Goal: Task Accomplishment & Management: Manage account settings

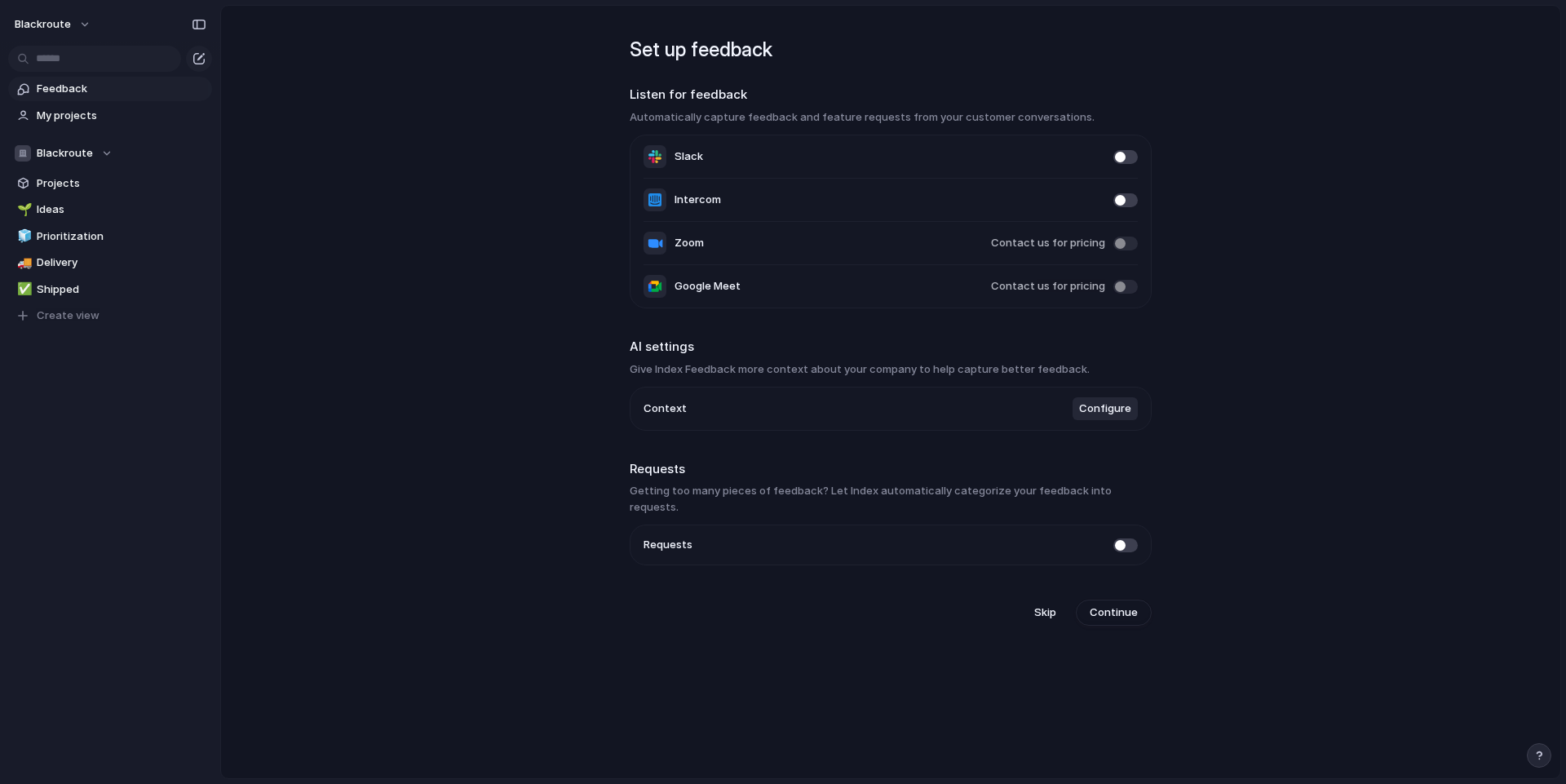
click at [1100, 413] on span "Configure" at bounding box center [1105, 409] width 52 height 17
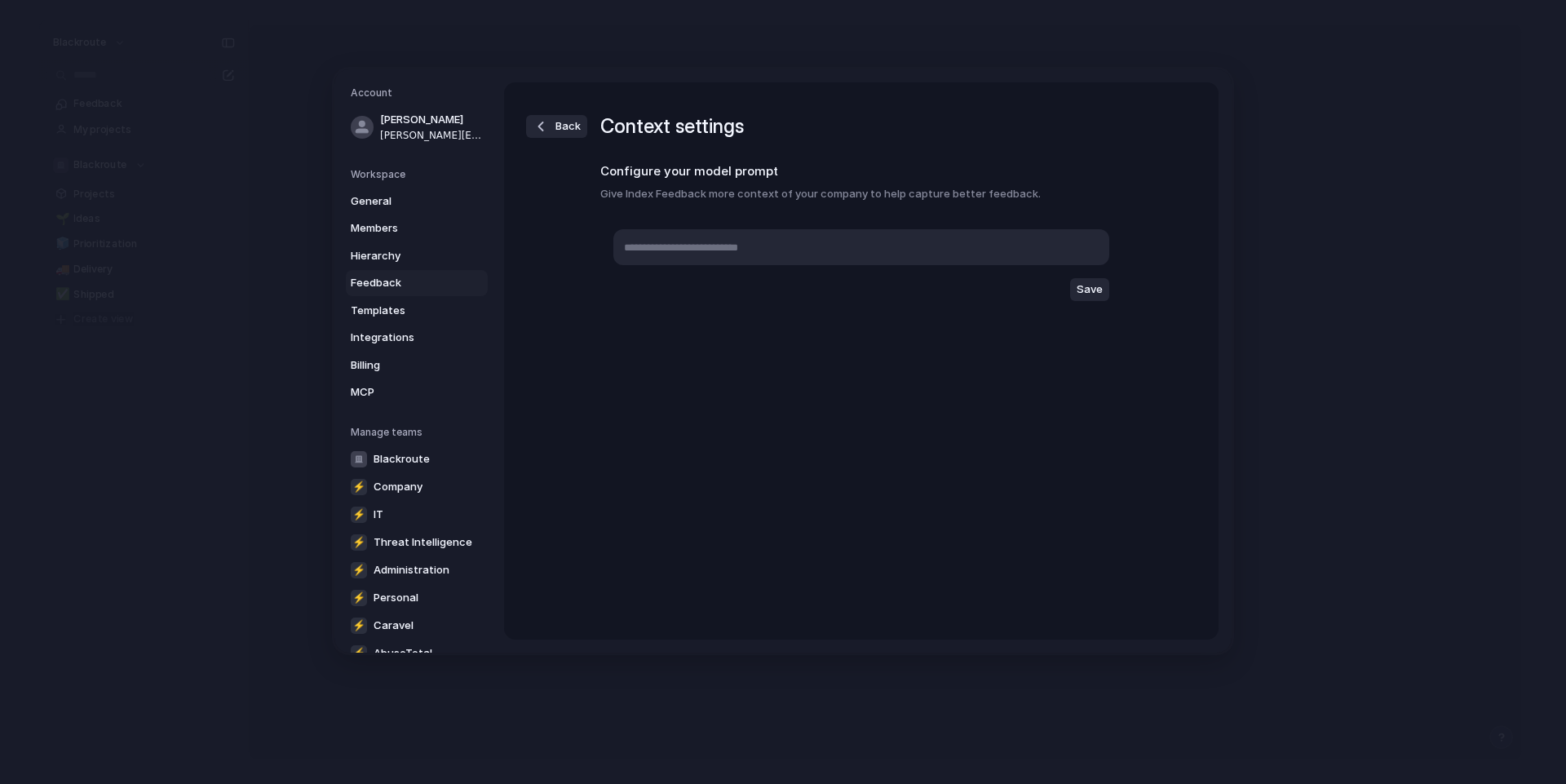
type textarea "**********"
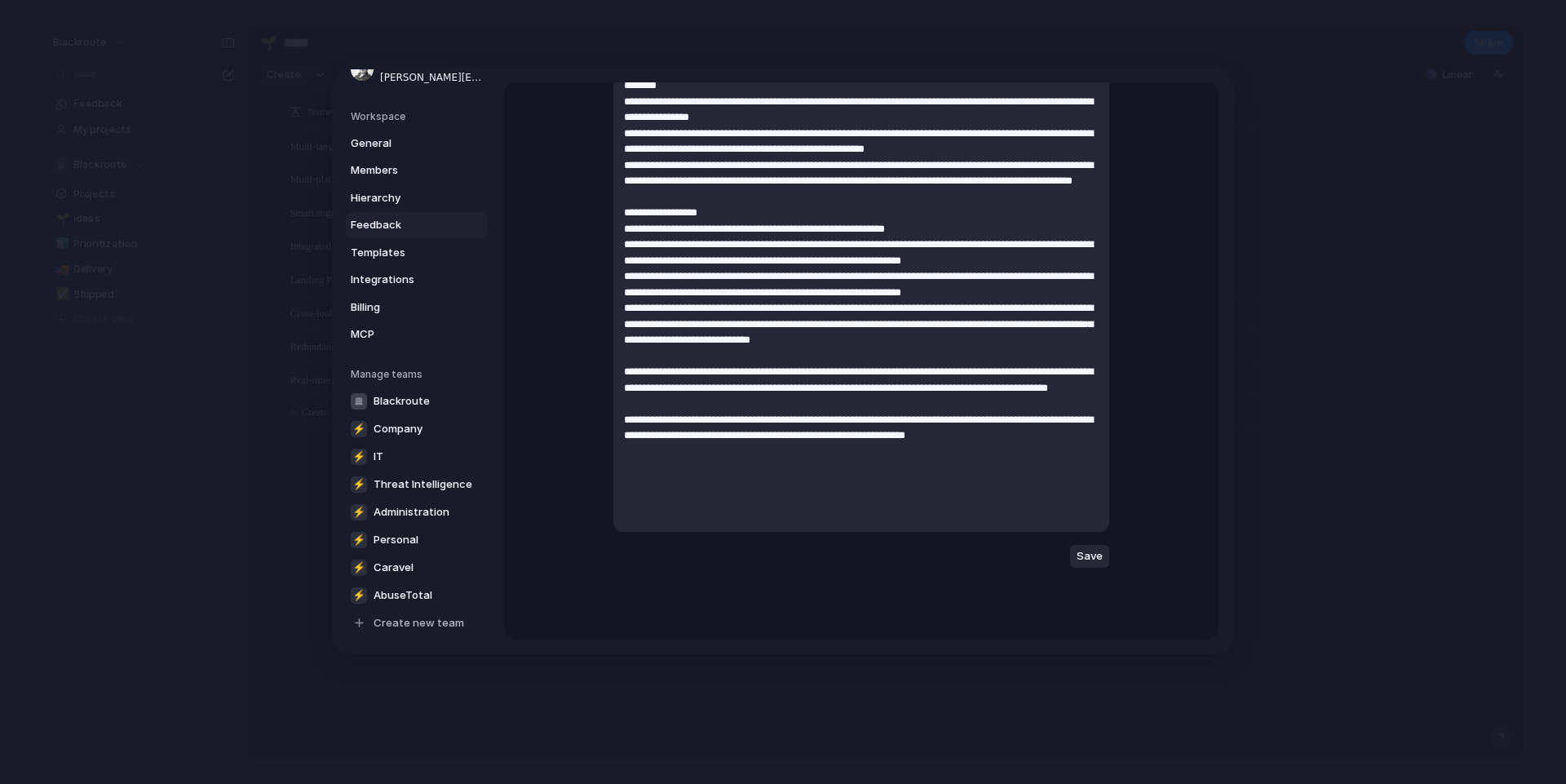
scroll to position [206, 0]
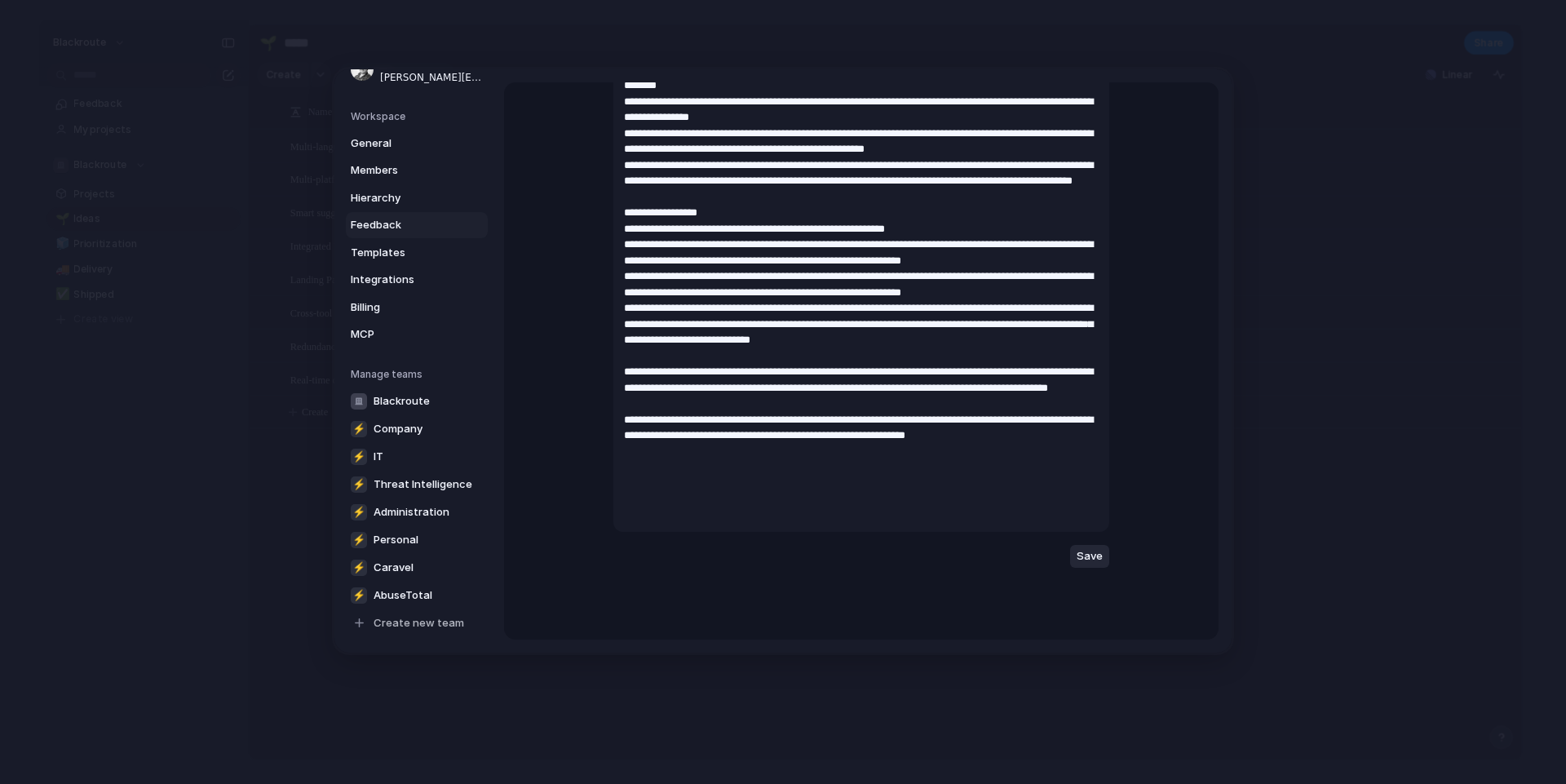
click at [1100, 557] on button "Save" at bounding box center [1090, 556] width 39 height 23
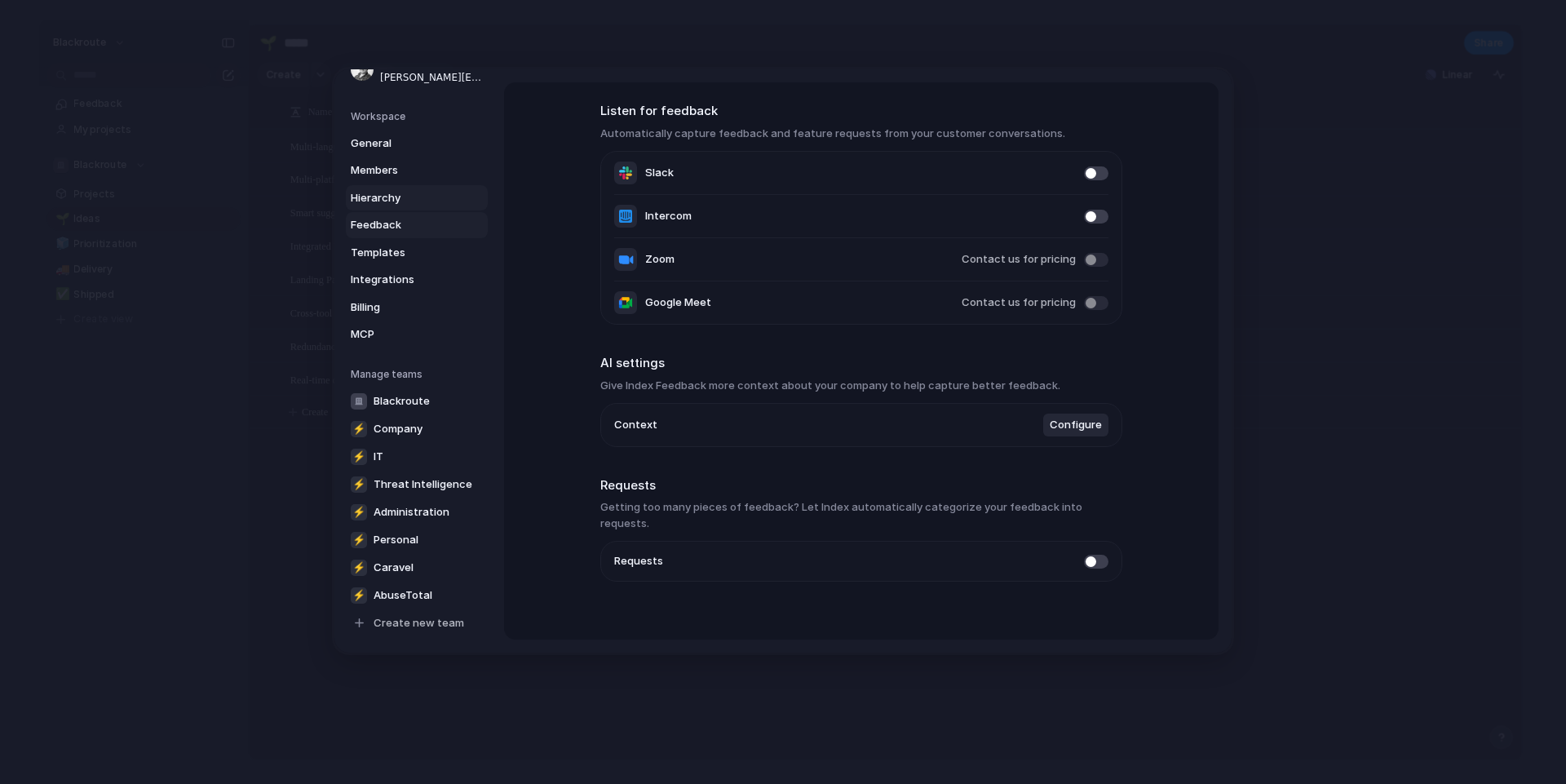
click at [398, 199] on span "Hierarchy" at bounding box center [402, 198] width 105 height 17
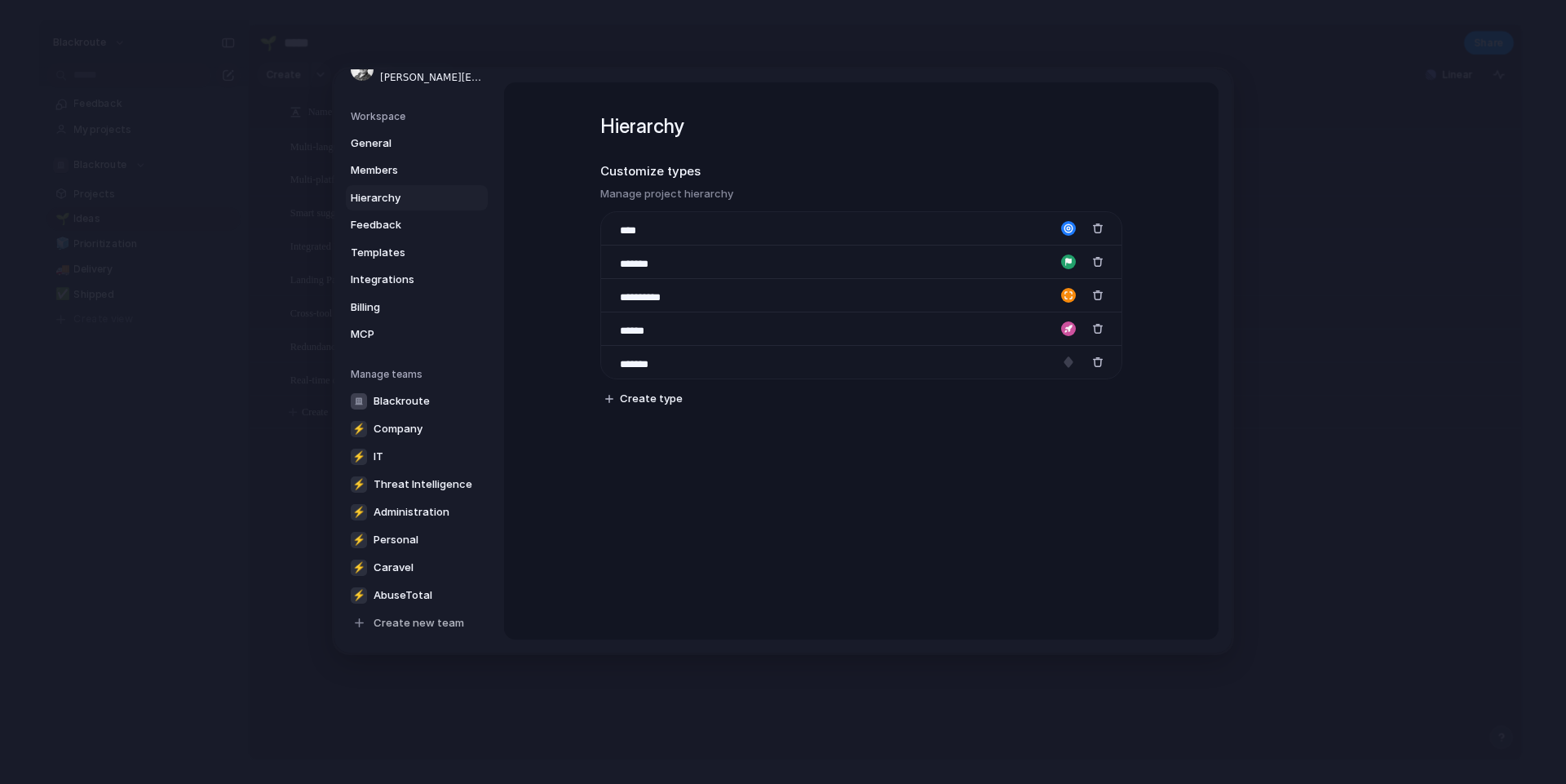
click at [611, 523] on div "**********" at bounding box center [861, 361] width 715 height 557
click at [375, 153] on link "General" at bounding box center [416, 142] width 142 height 26
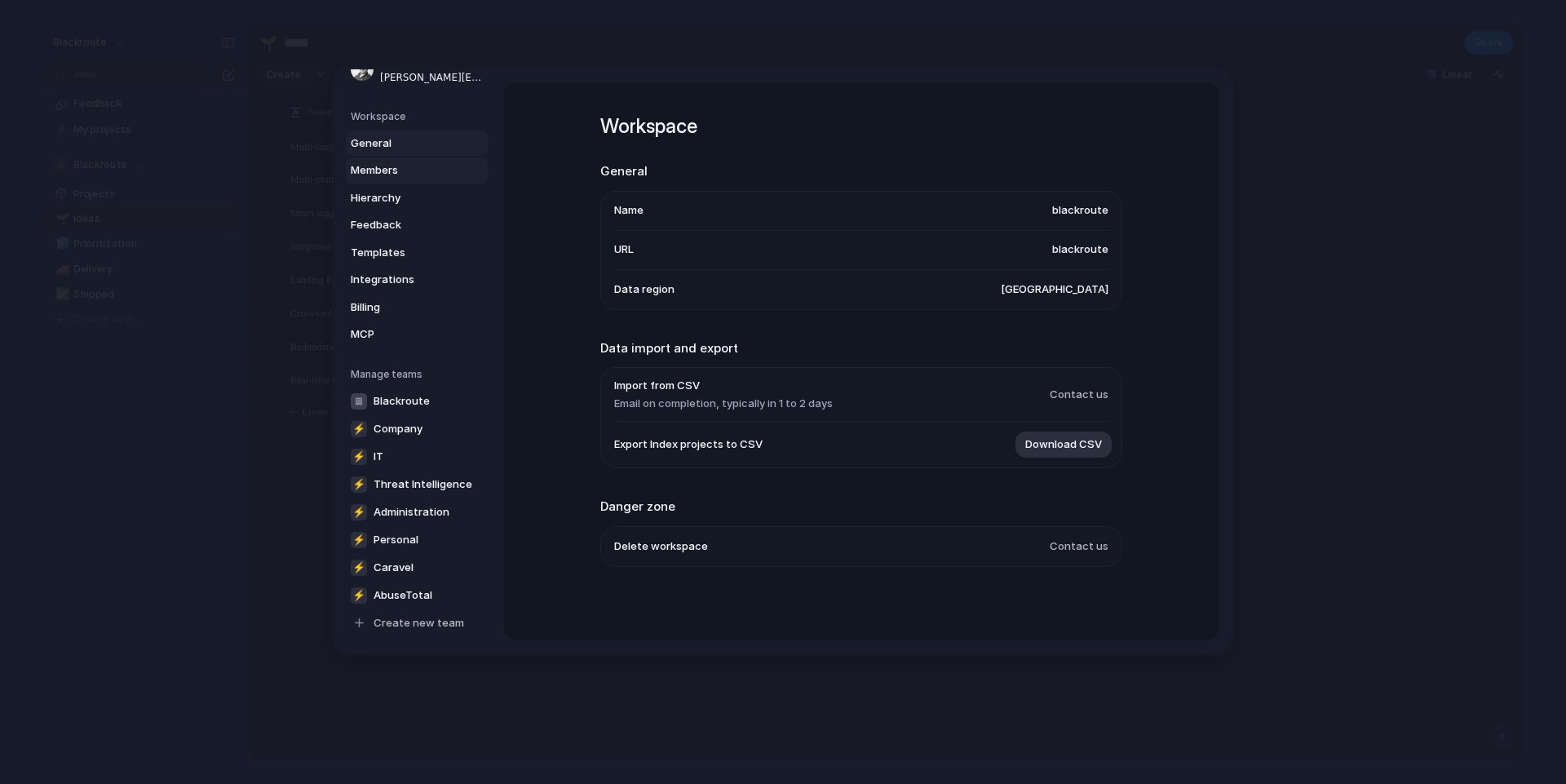
click at [407, 177] on span "Members" at bounding box center [402, 171] width 105 height 17
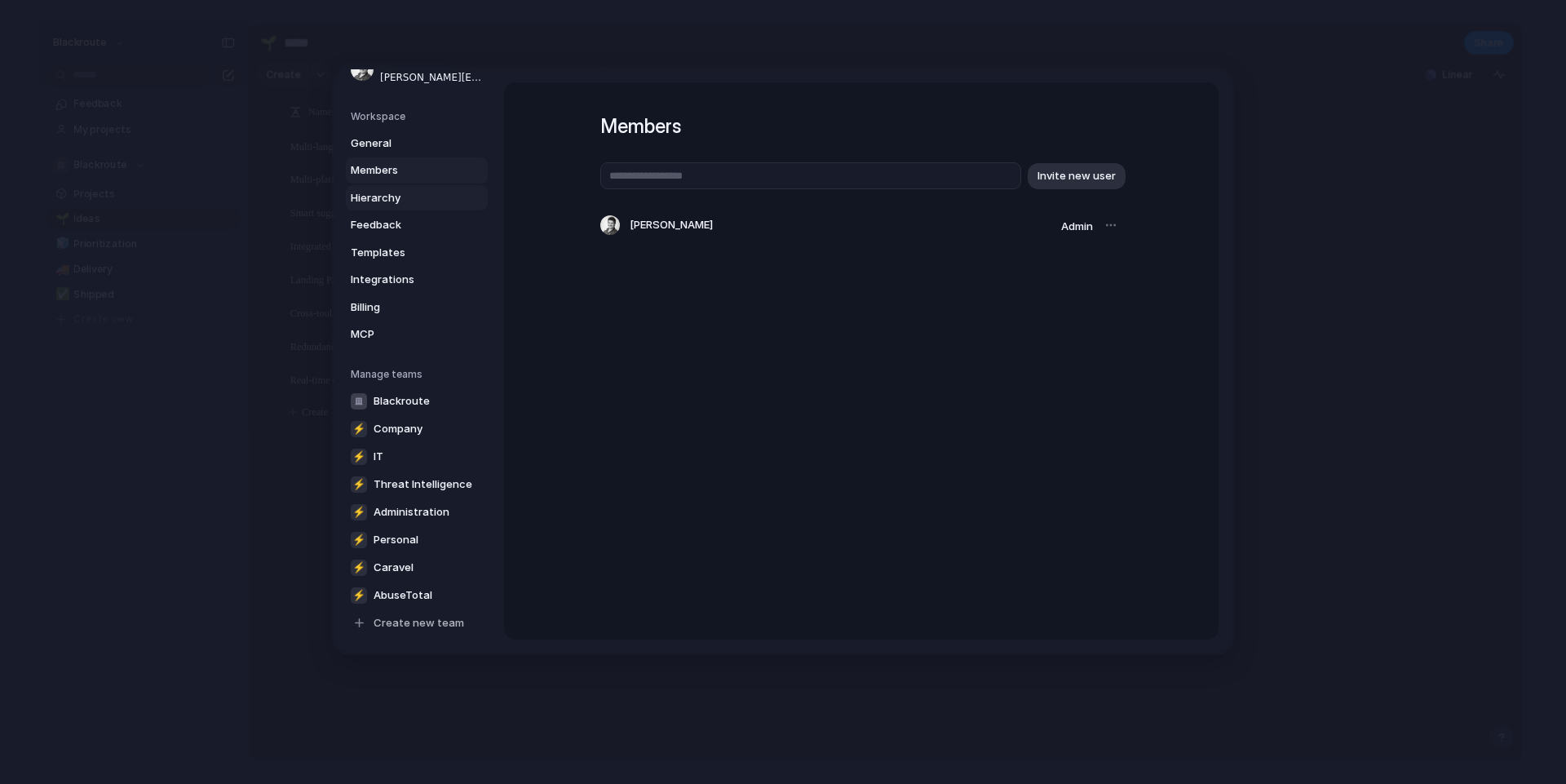
click at [389, 199] on span "Hierarchy" at bounding box center [402, 198] width 105 height 17
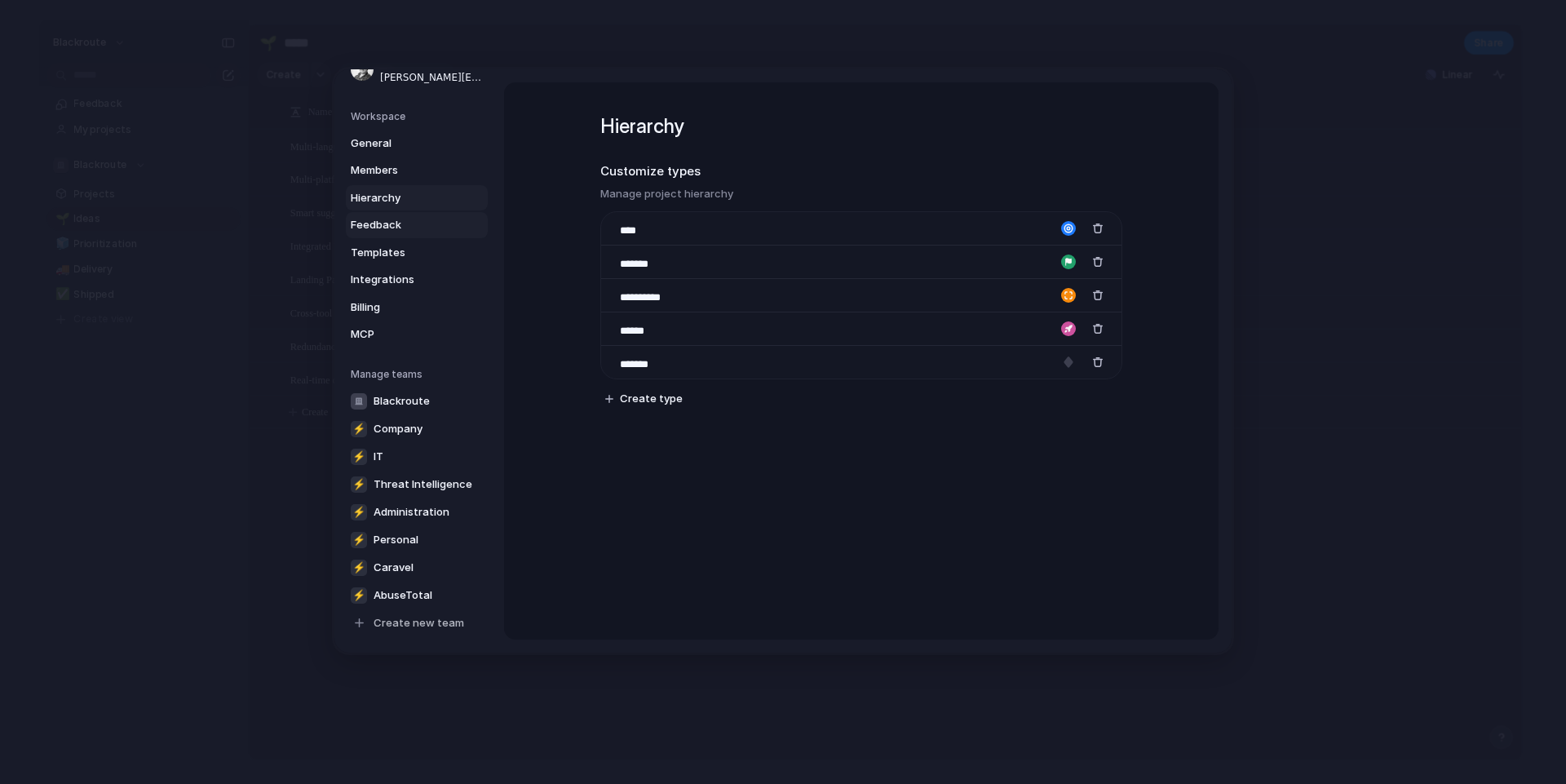
click at [379, 223] on span "Feedback" at bounding box center [402, 226] width 105 height 17
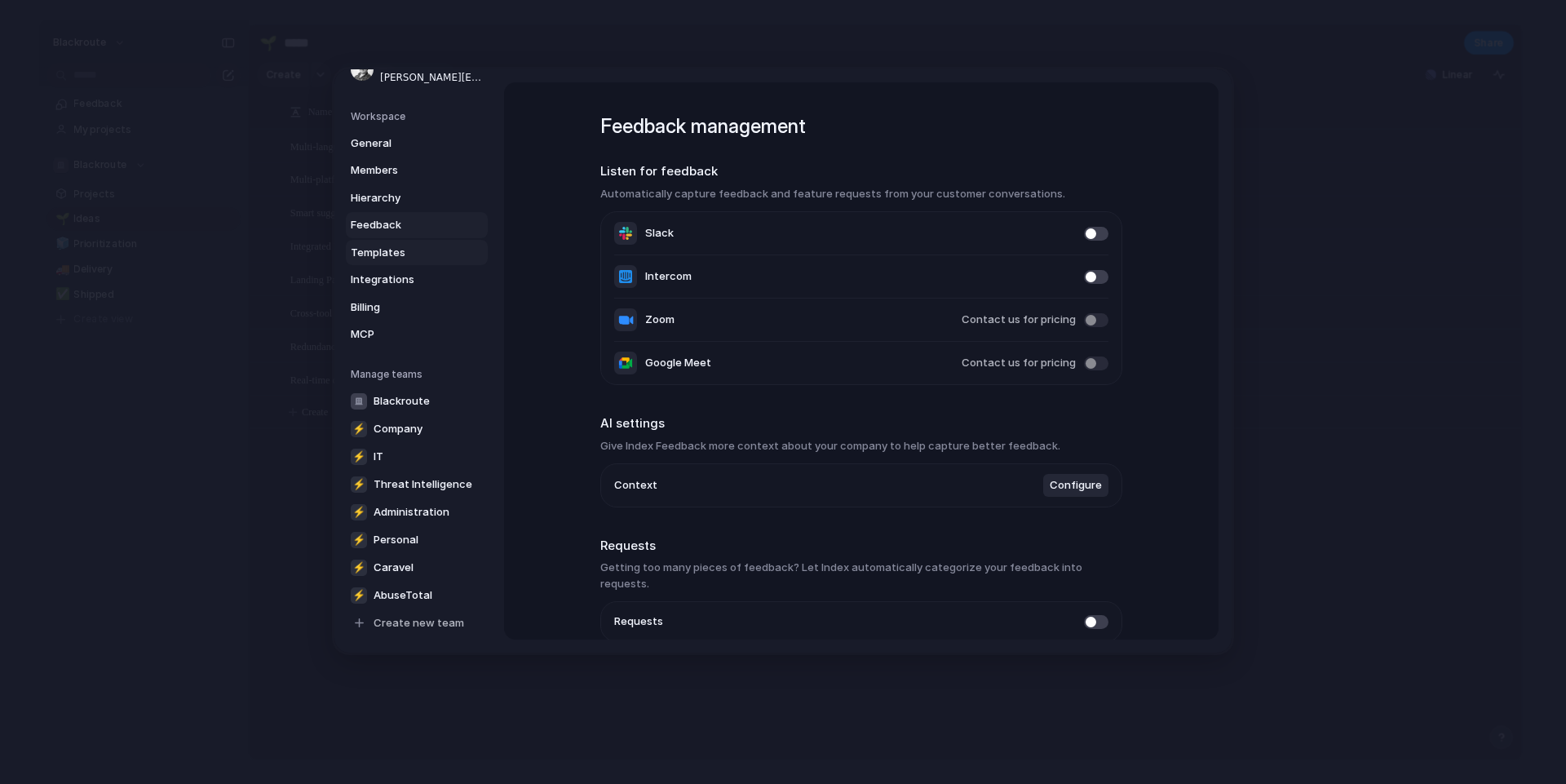
click at [379, 252] on span "Templates" at bounding box center [402, 252] width 105 height 17
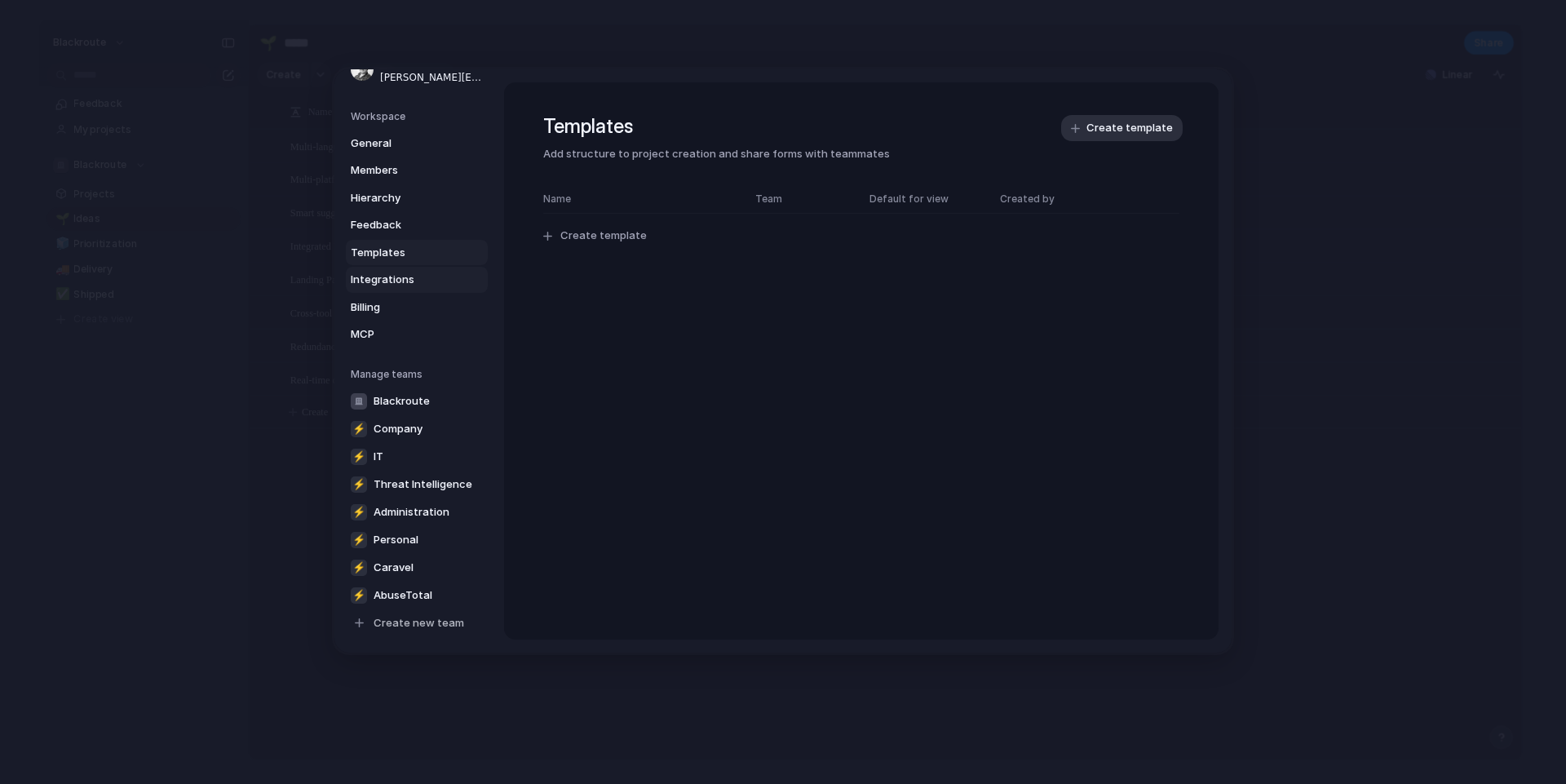
click at [398, 288] on link "Integrations" at bounding box center [416, 279] width 142 height 26
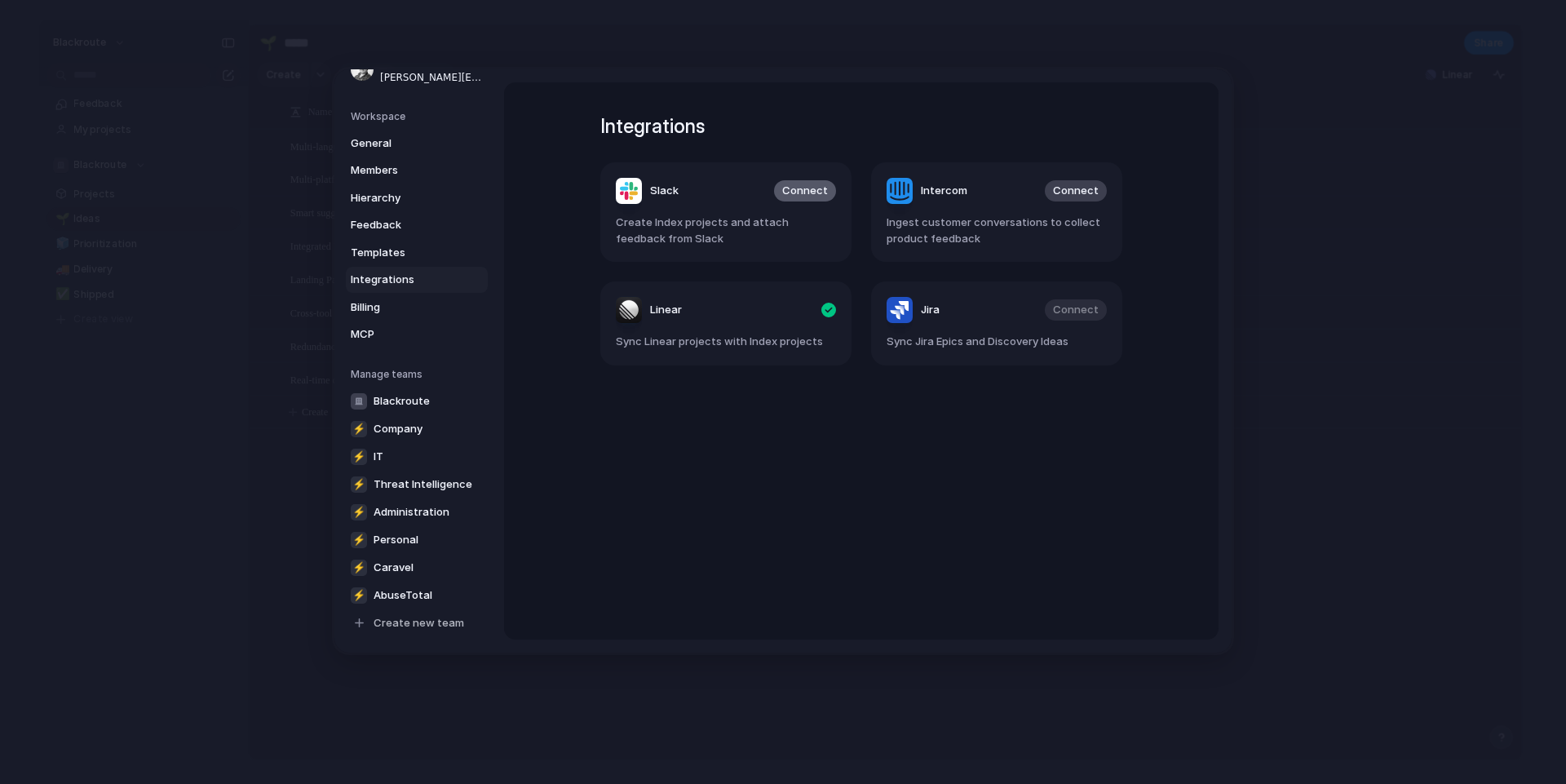
click at [808, 198] on button "Connect" at bounding box center [805, 190] width 62 height 21
click at [386, 312] on span "Billing" at bounding box center [402, 307] width 105 height 17
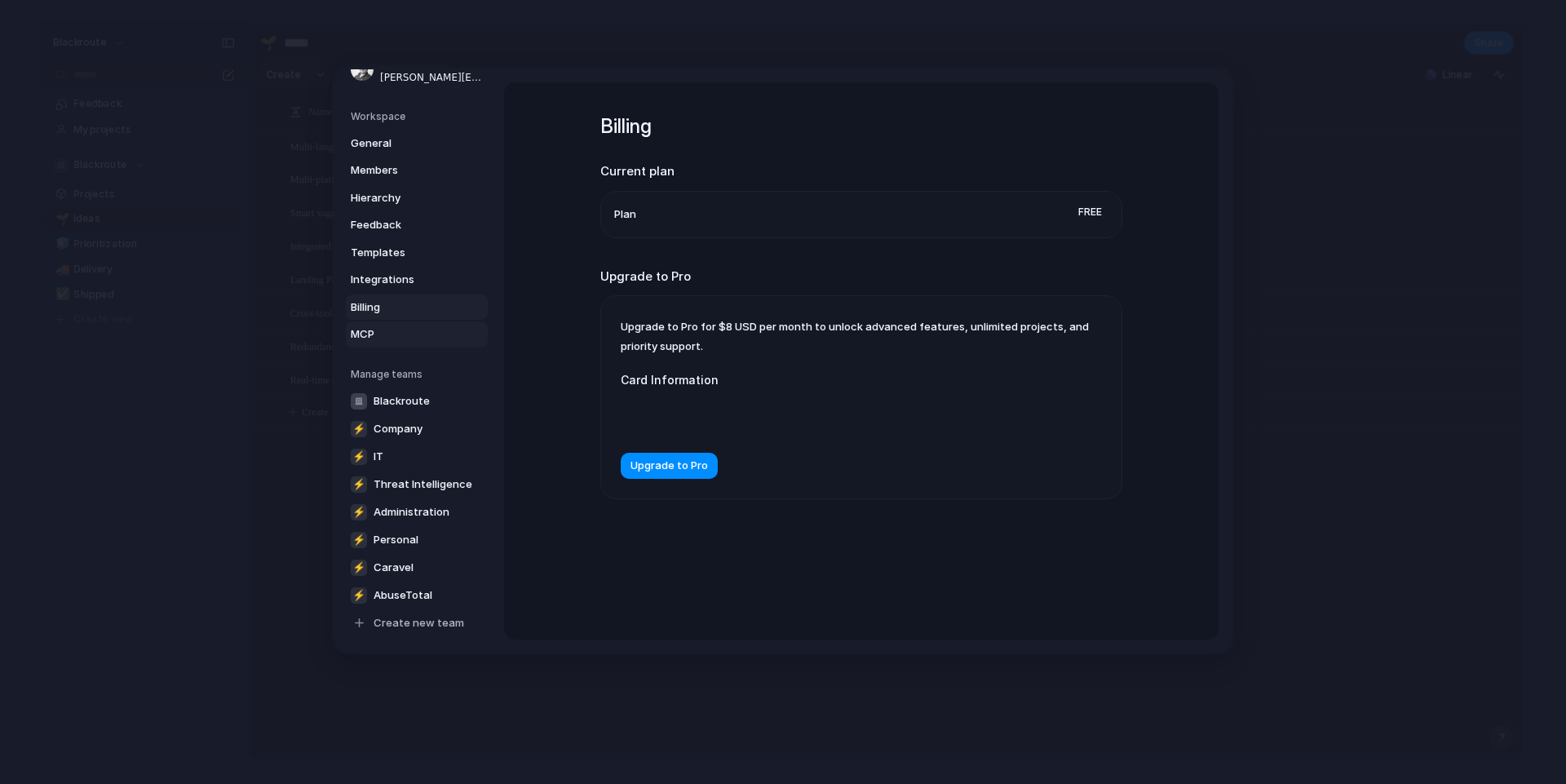
click at [404, 331] on span "MCP" at bounding box center [402, 335] width 105 height 17
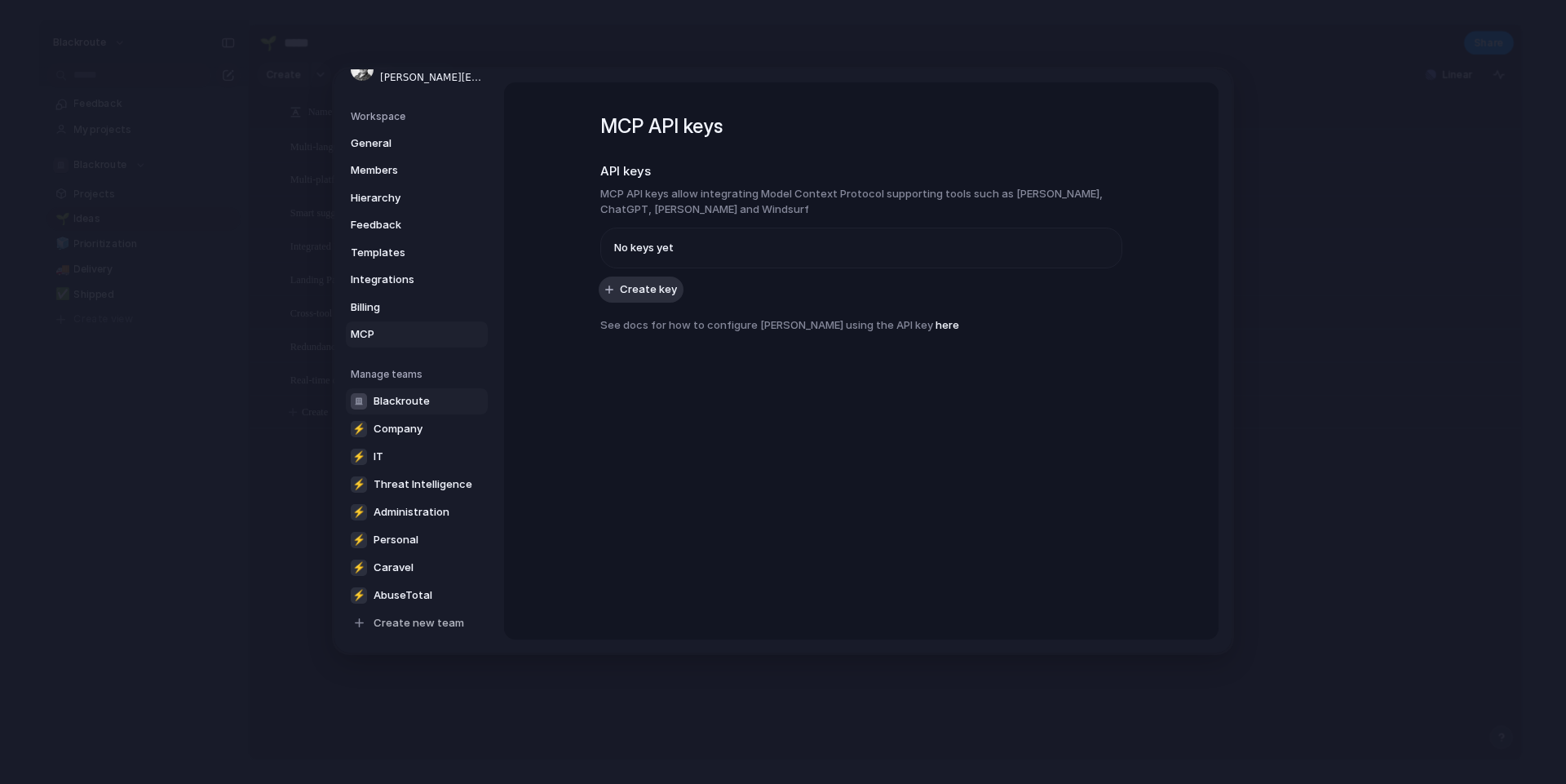
click at [409, 398] on span "Blackroute" at bounding box center [401, 400] width 56 height 17
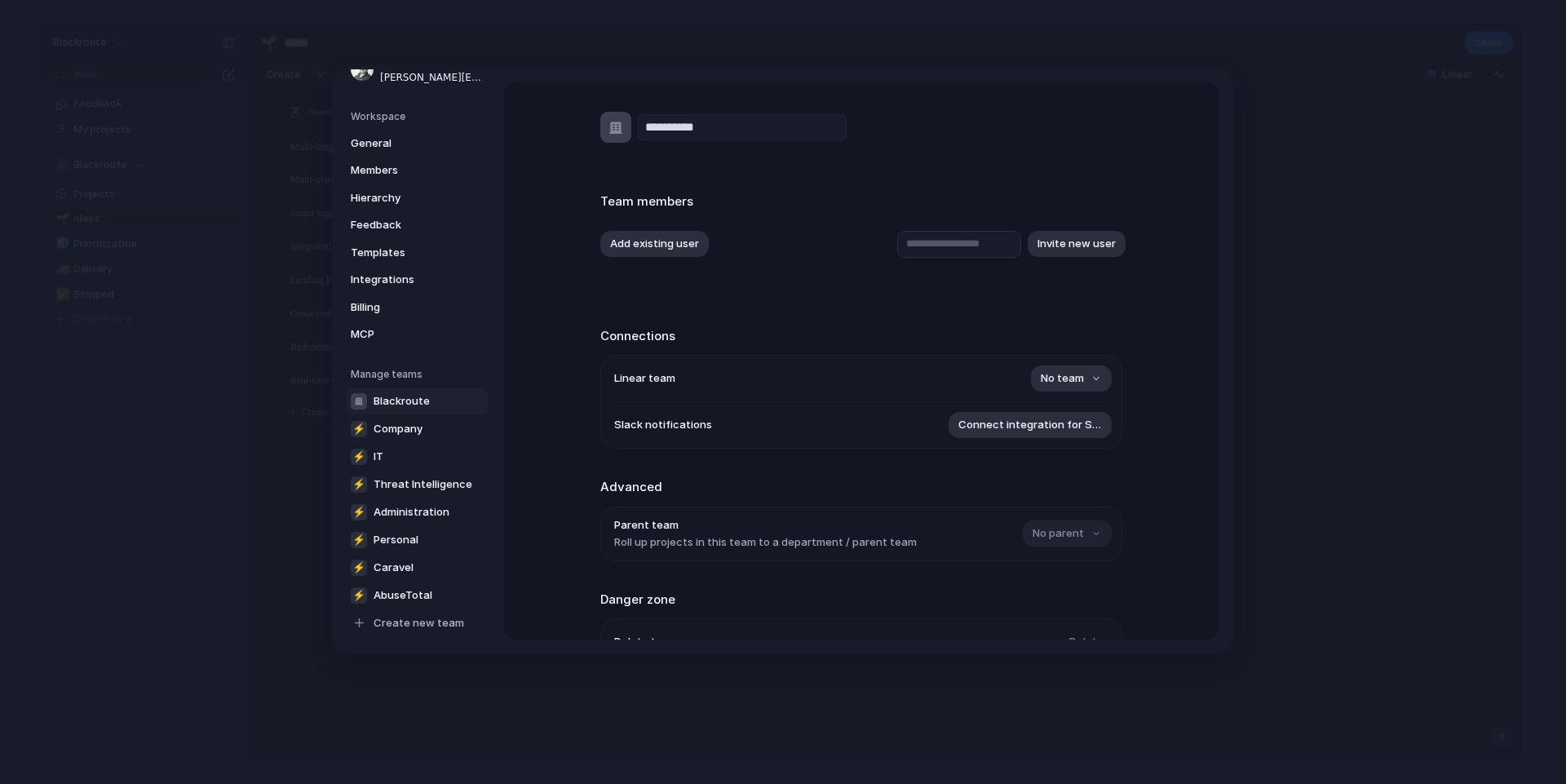
click at [682, 123] on input "**********" at bounding box center [743, 127] width 209 height 26
type input "**********"
click at [991, 141] on div "**********" at bounding box center [861, 128] width 522 height 31
click at [554, 433] on div "**********" at bounding box center [861, 361] width 715 height 557
click at [401, 420] on span "Company" at bounding box center [398, 428] width 49 height 17
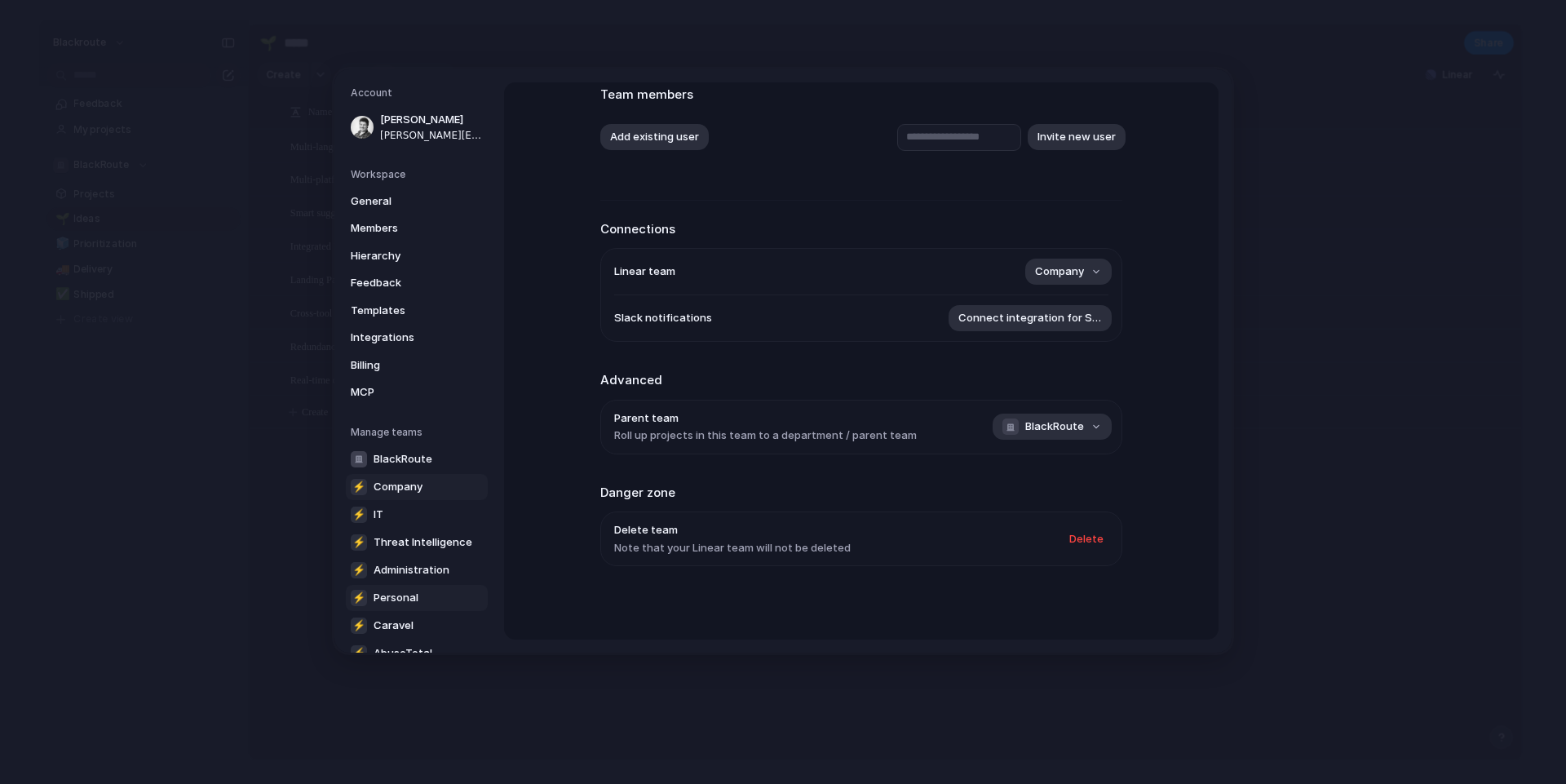
scroll to position [58, 0]
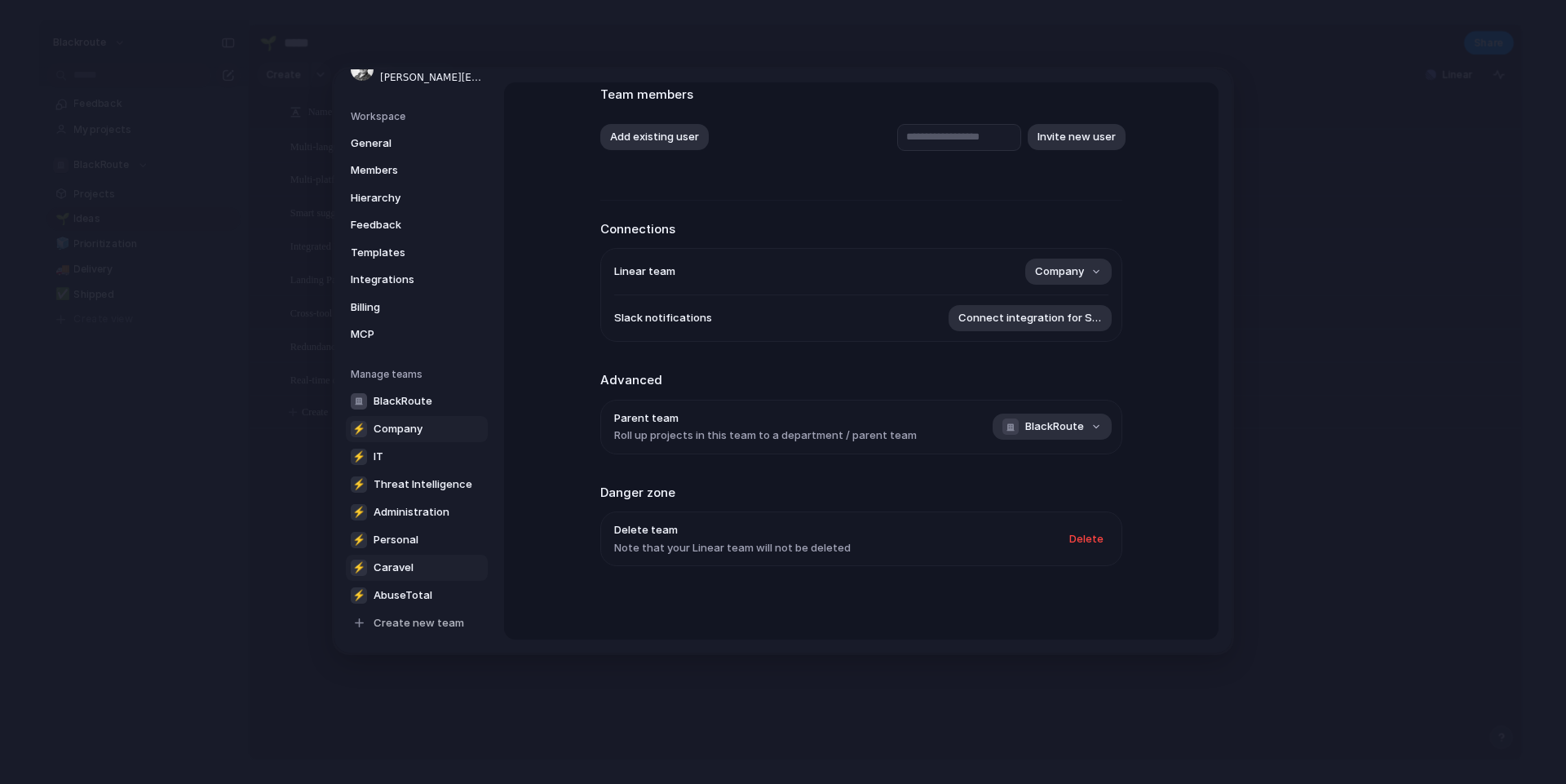
click at [409, 570] on span "Caravel" at bounding box center [393, 567] width 40 height 17
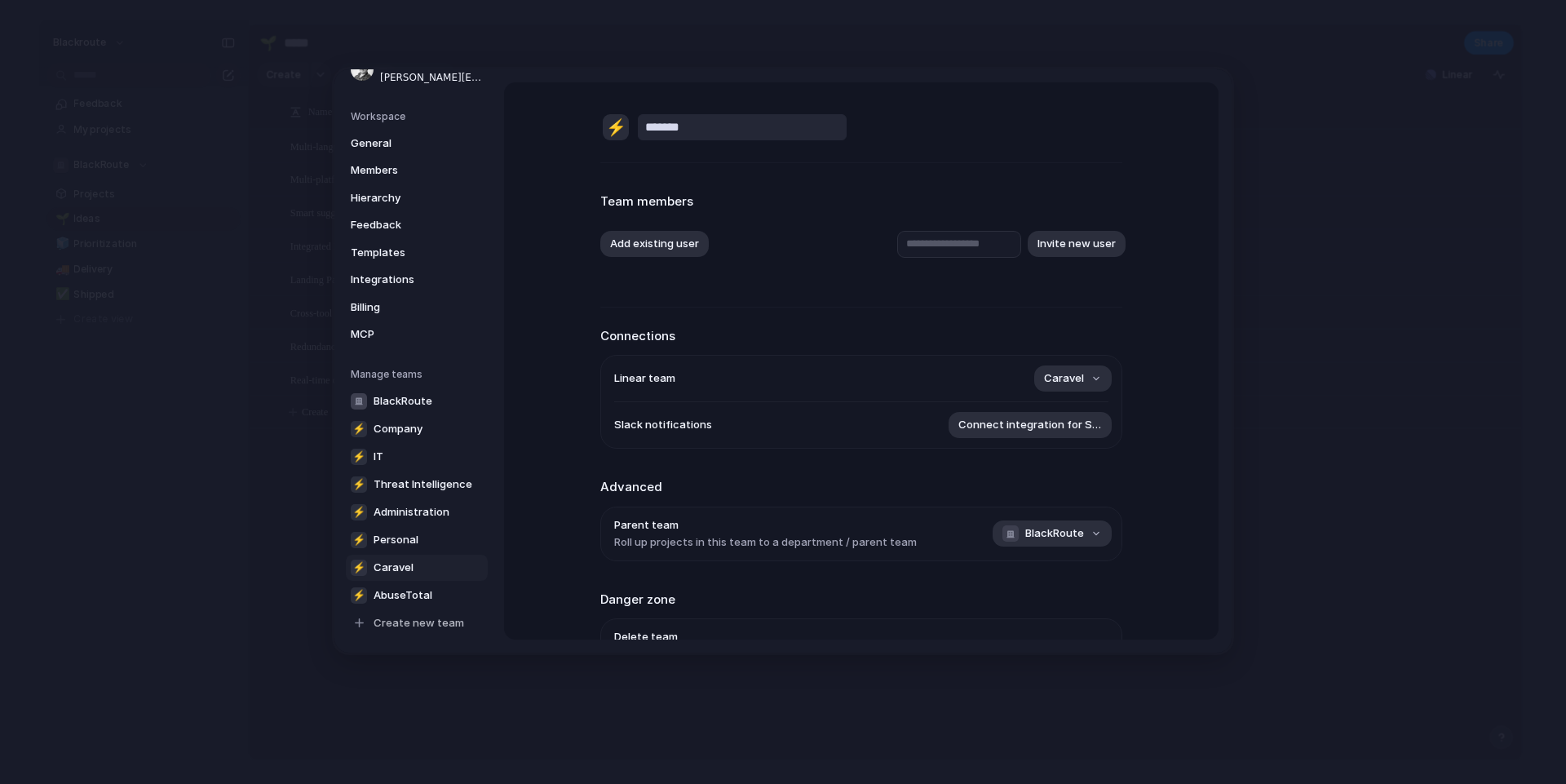
click at [689, 129] on input "*******" at bounding box center [743, 127] width 209 height 26
click at [805, 203] on h2 "Team members" at bounding box center [861, 202] width 522 height 18
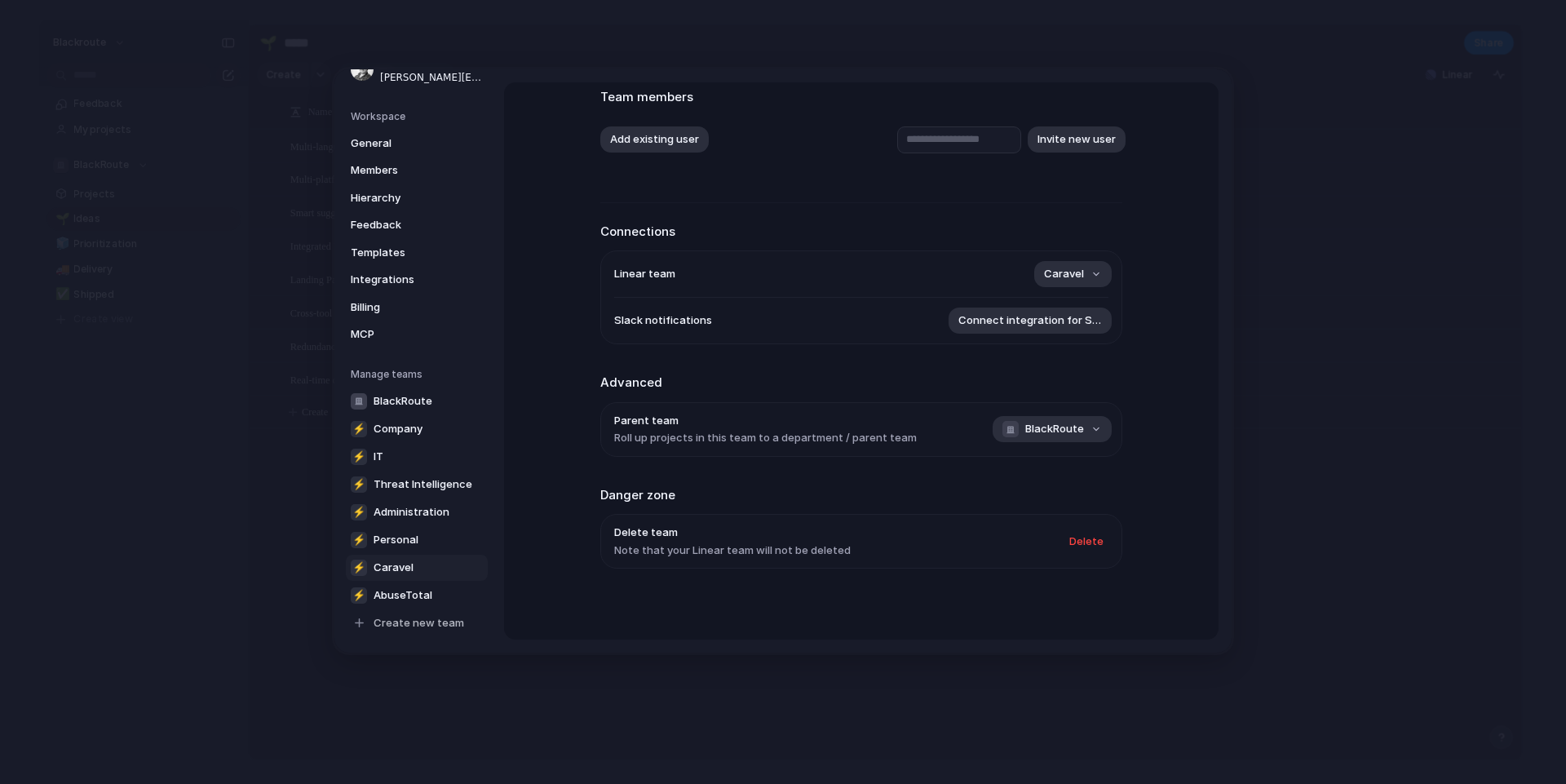
scroll to position [107, 0]
click at [446, 390] on link "BlackRoute" at bounding box center [416, 400] width 142 height 26
type input "**********"
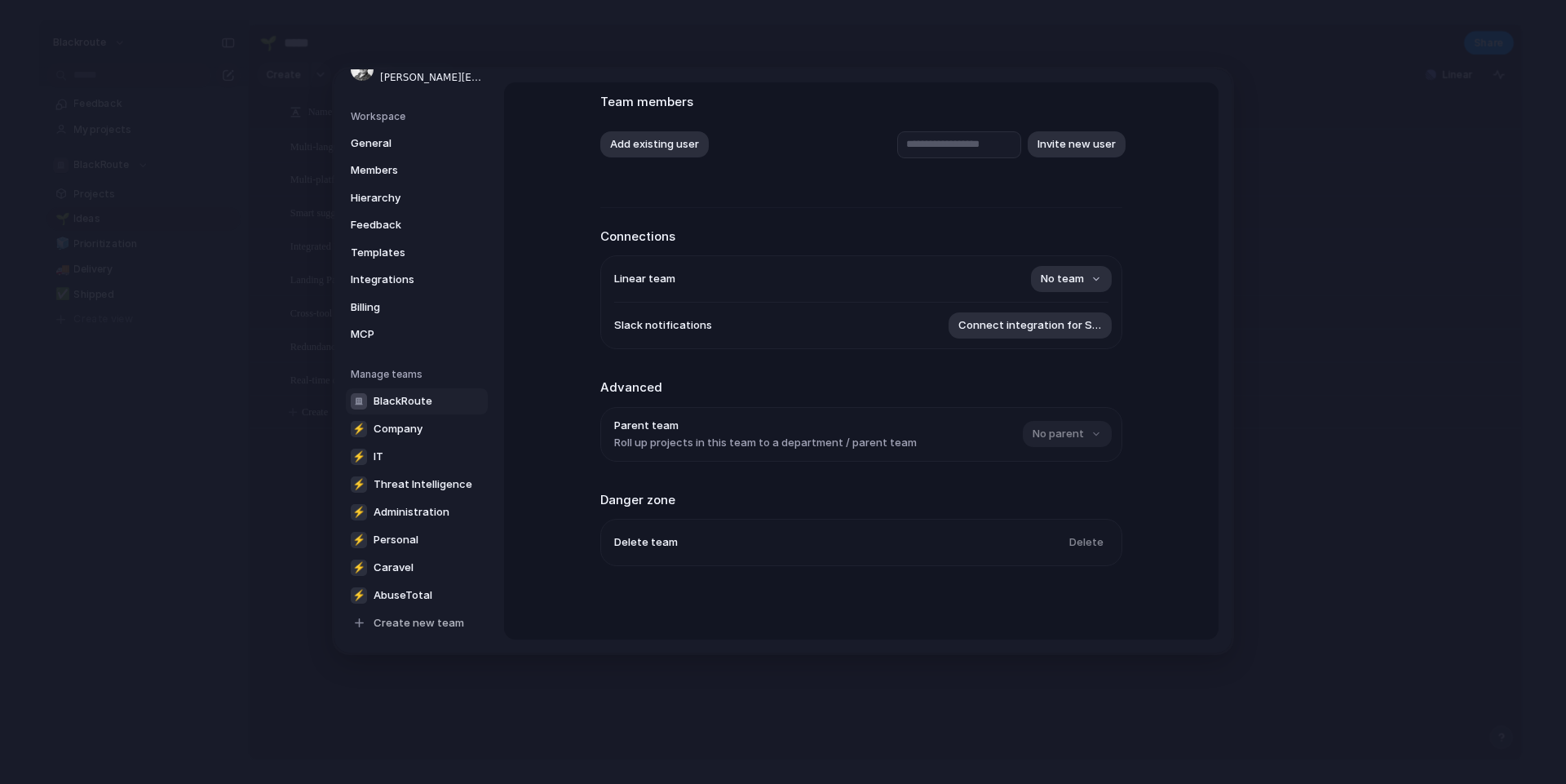
click at [412, 397] on span "BlackRoute" at bounding box center [403, 400] width 59 height 17
click at [395, 133] on link "General" at bounding box center [416, 142] width 142 height 26
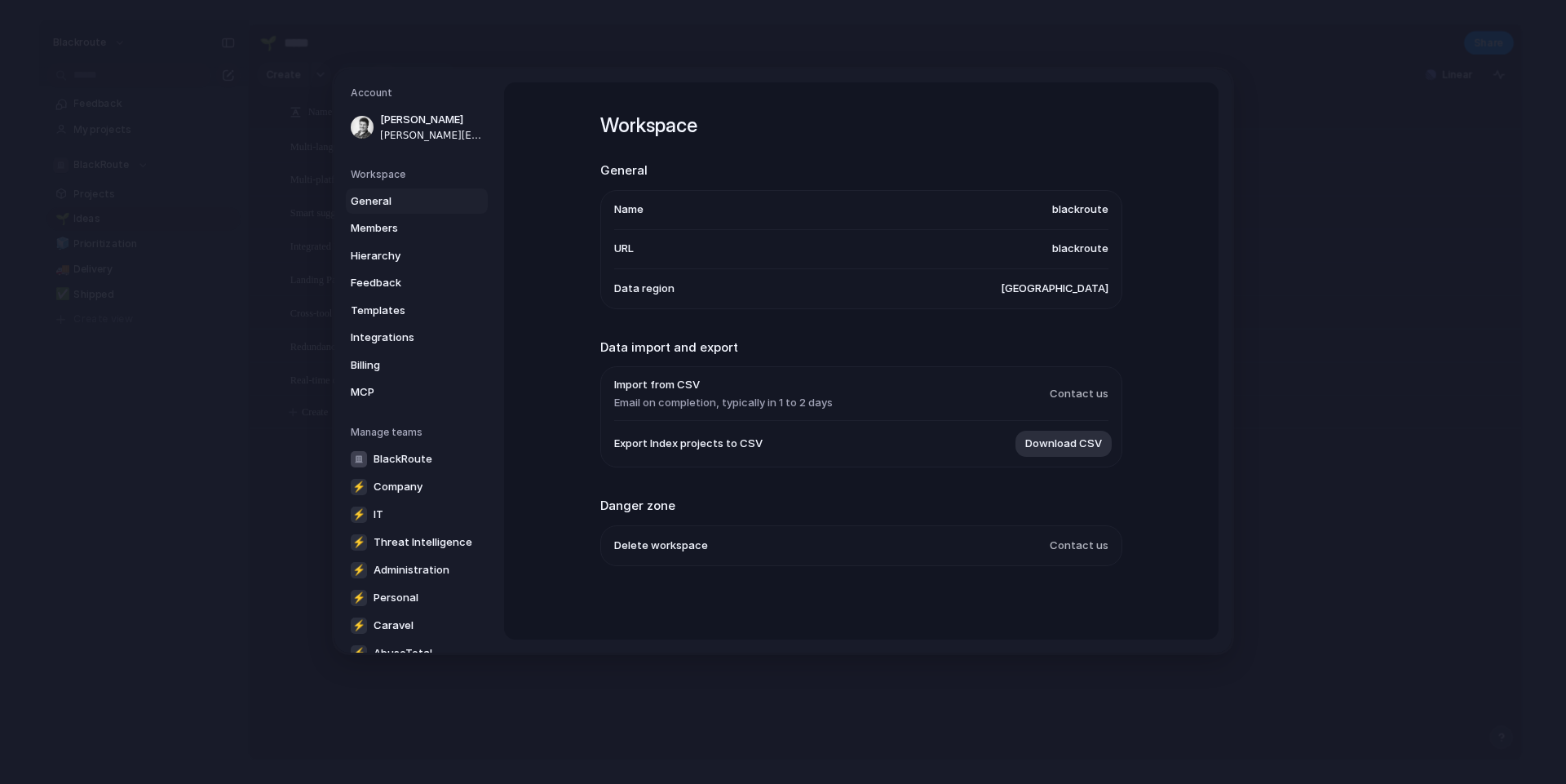
click at [373, 92] on h5 "Account" at bounding box center [419, 93] width 137 height 15
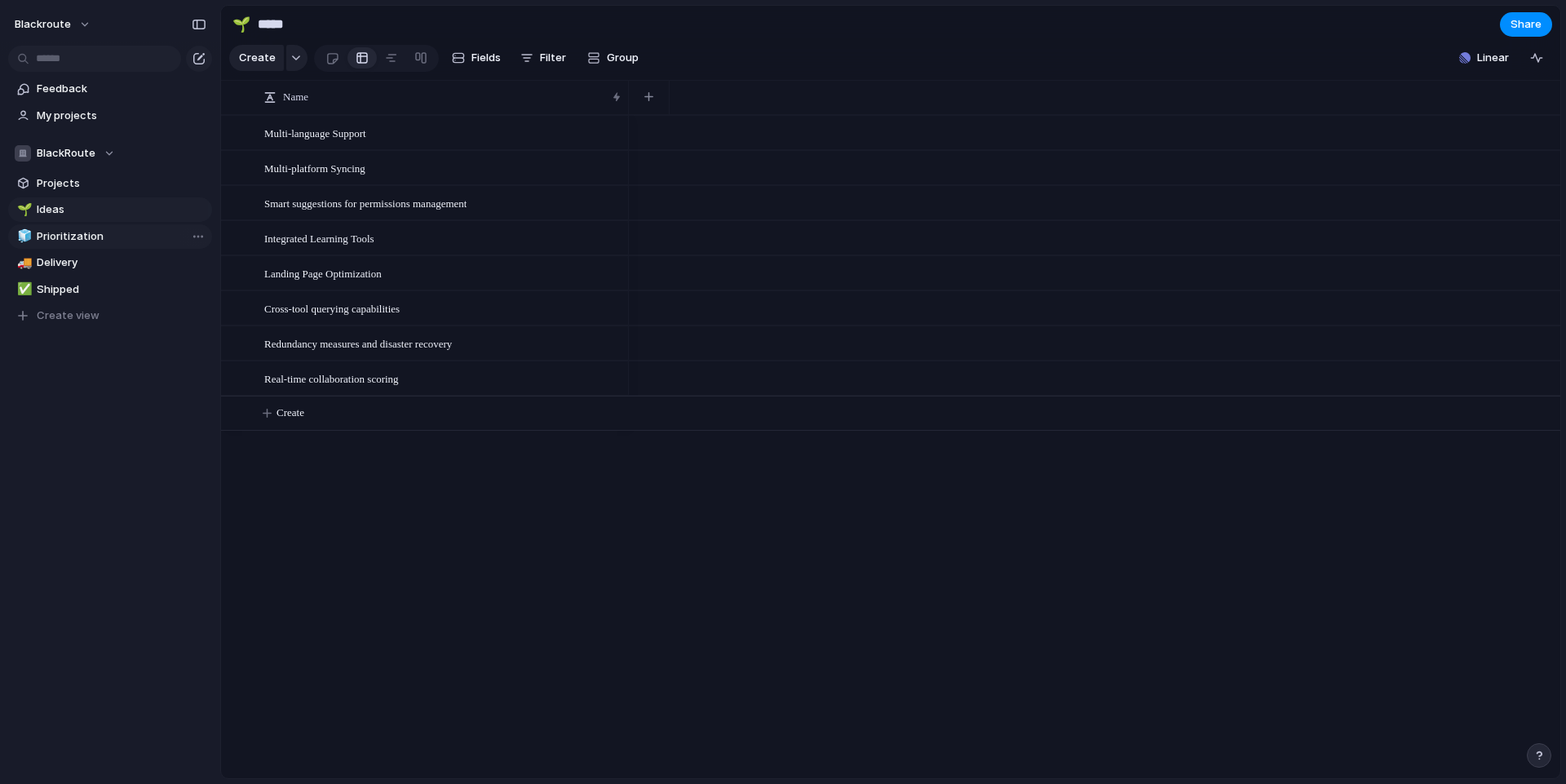
click at [85, 232] on span "Prioritization" at bounding box center [121, 237] width 169 height 17
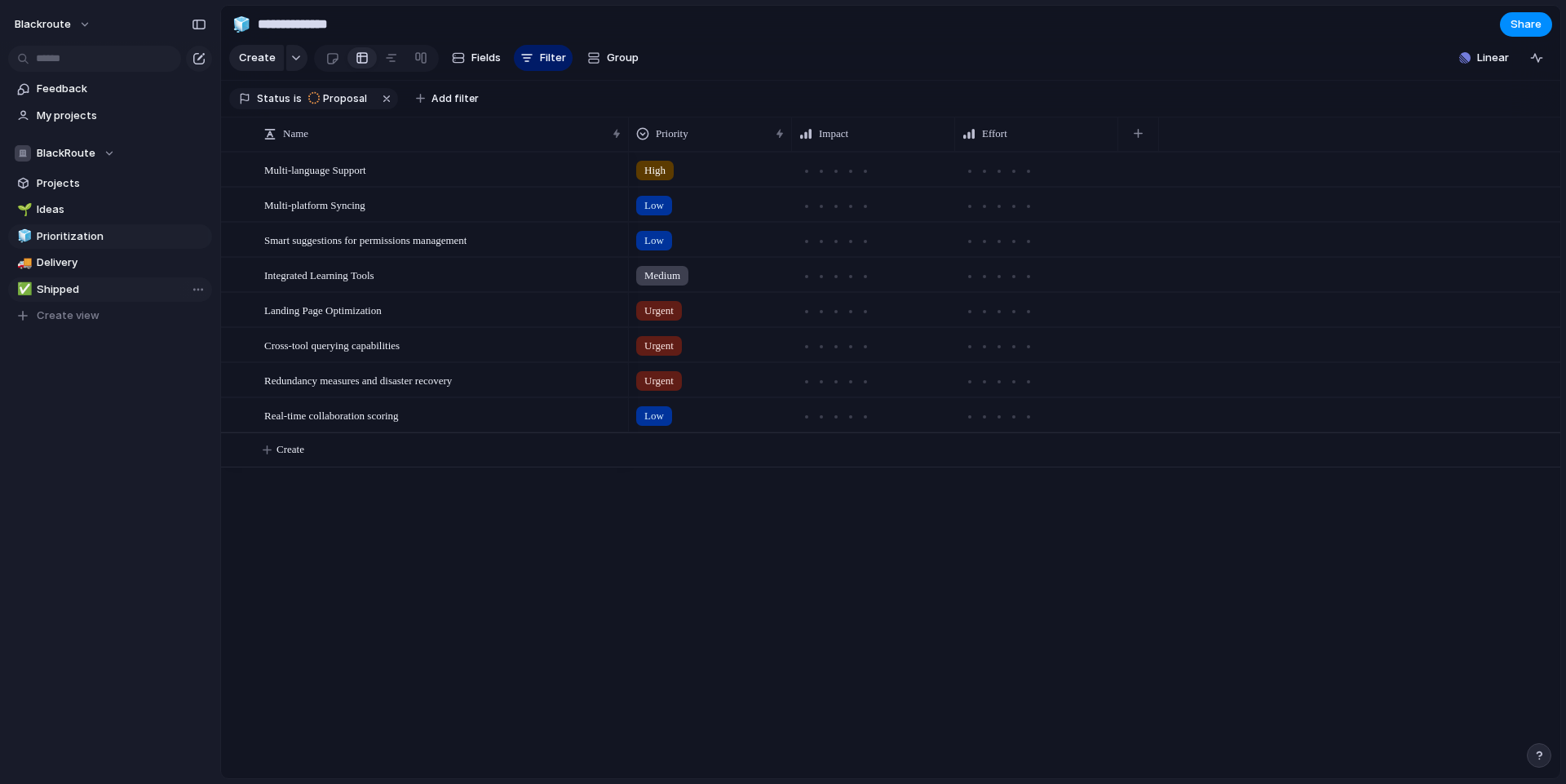
click at [104, 277] on link "✅ Shipped" at bounding box center [110, 289] width 203 height 24
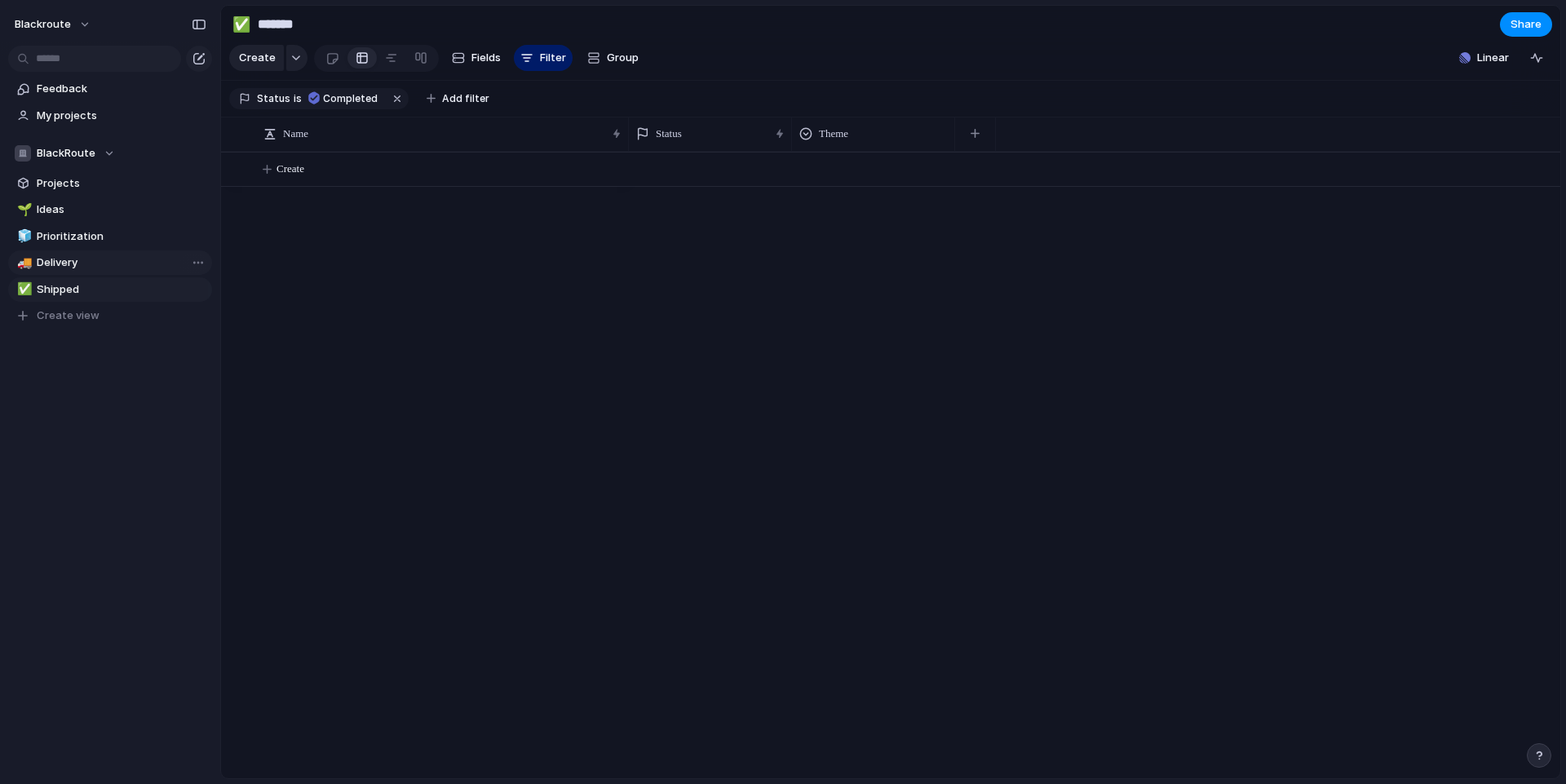
click at [101, 266] on span "Delivery" at bounding box center [121, 263] width 169 height 17
click at [104, 232] on span "Prioritization" at bounding box center [121, 237] width 169 height 17
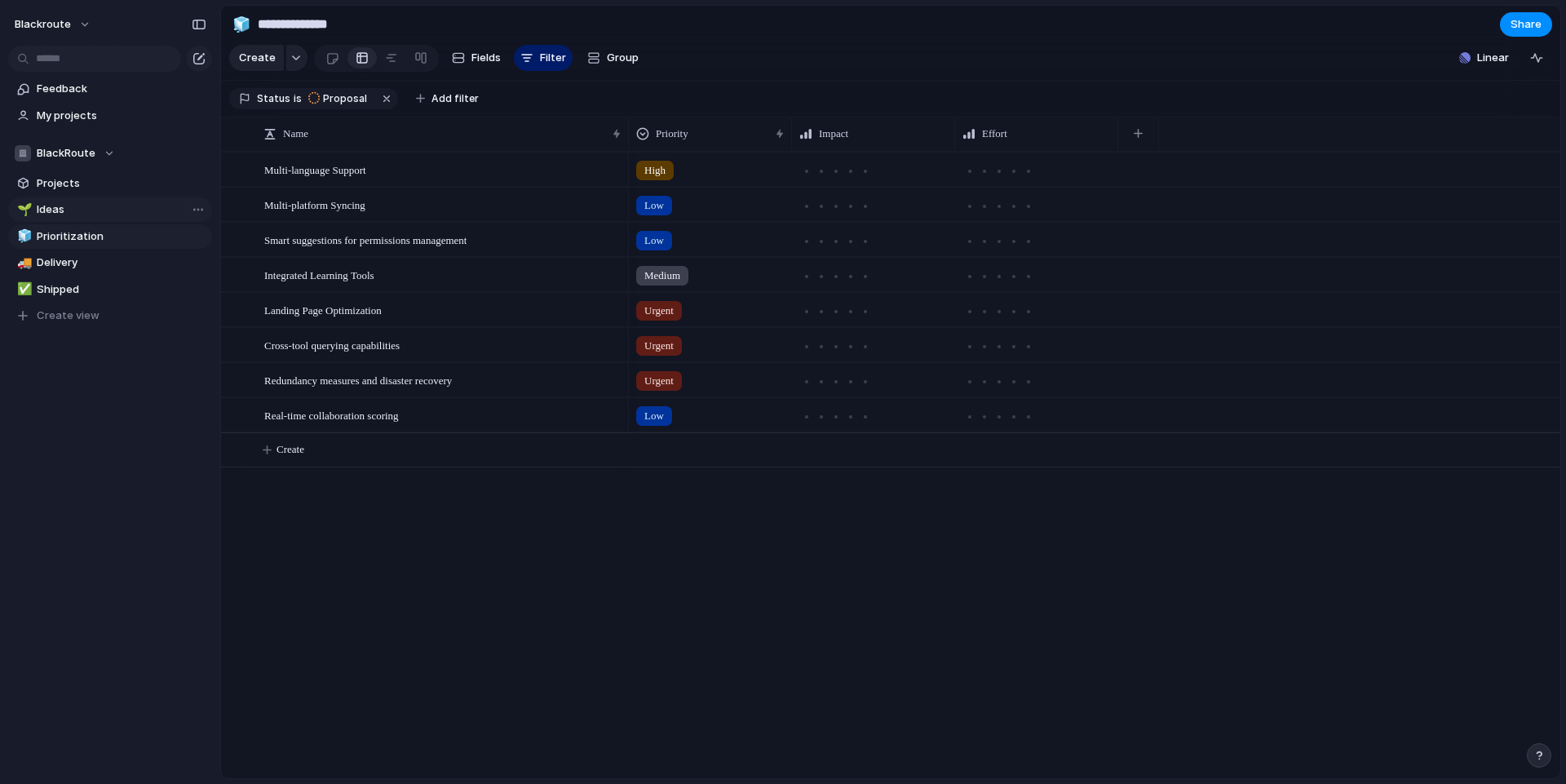
click at [105, 209] on span "Ideas" at bounding box center [121, 210] width 169 height 17
type input "*****"
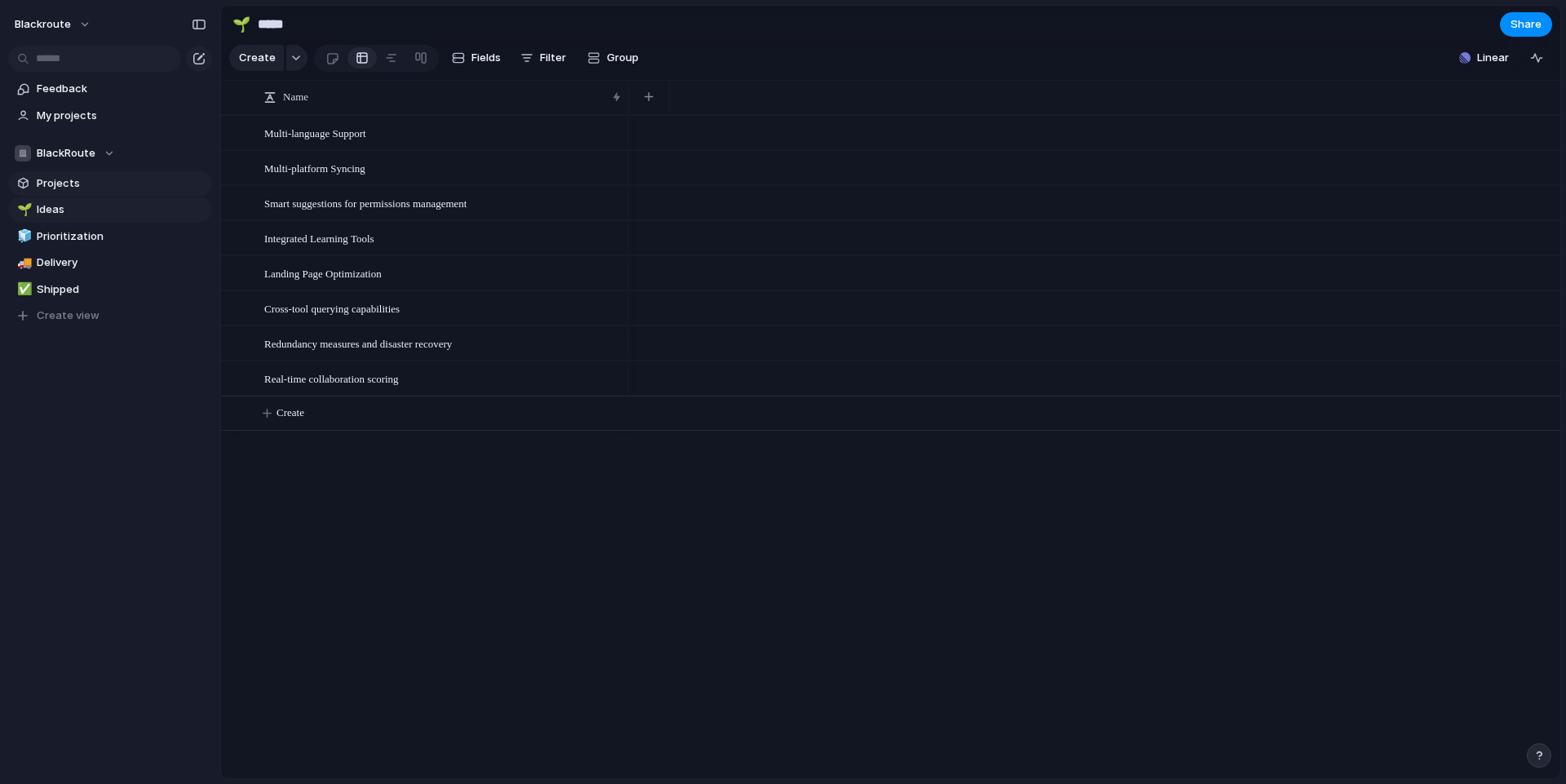
click at [80, 183] on span "Projects" at bounding box center [121, 184] width 169 height 17
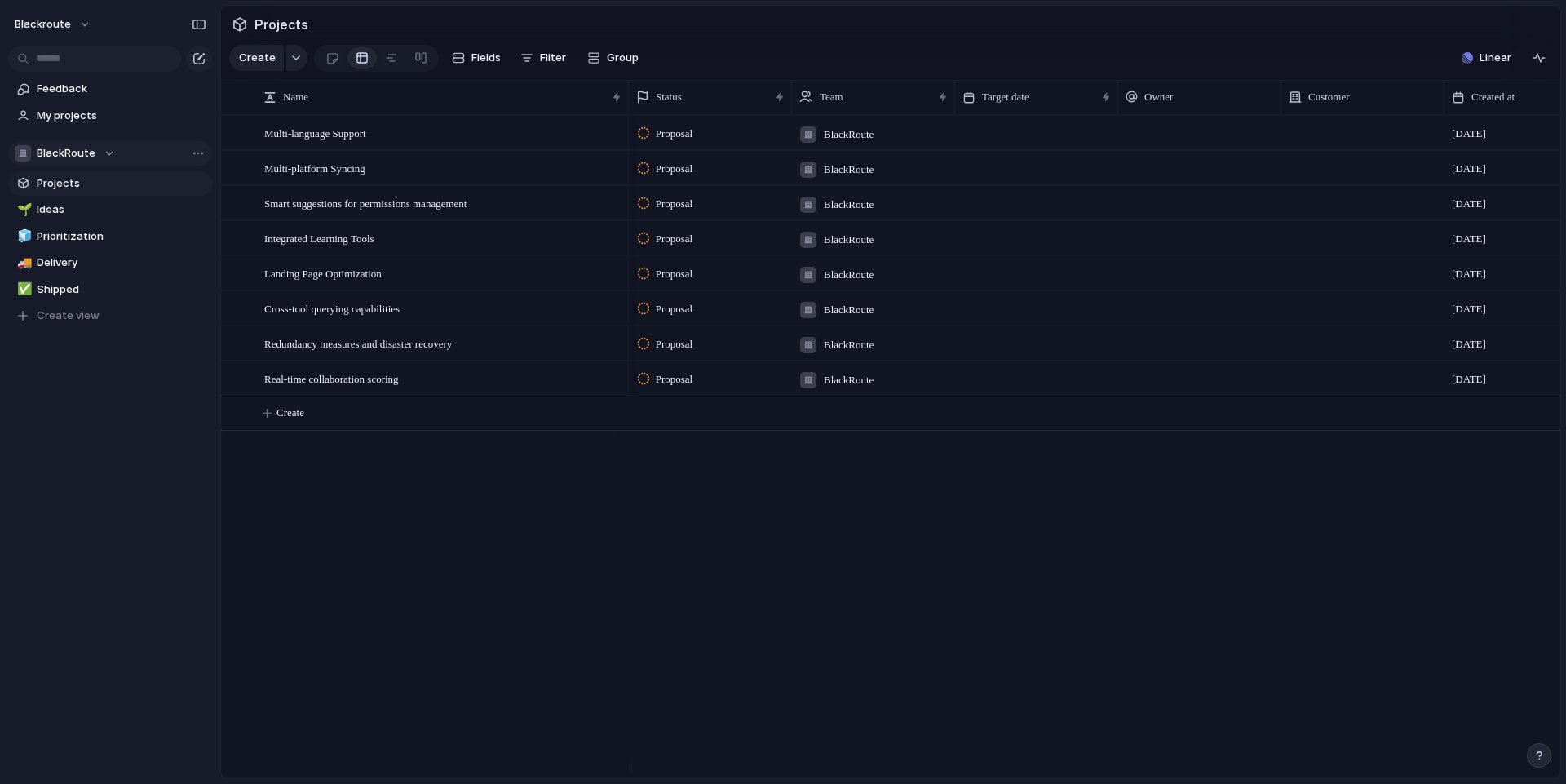
click at [109, 164] on button "BlackRoute" at bounding box center [110, 153] width 203 height 24
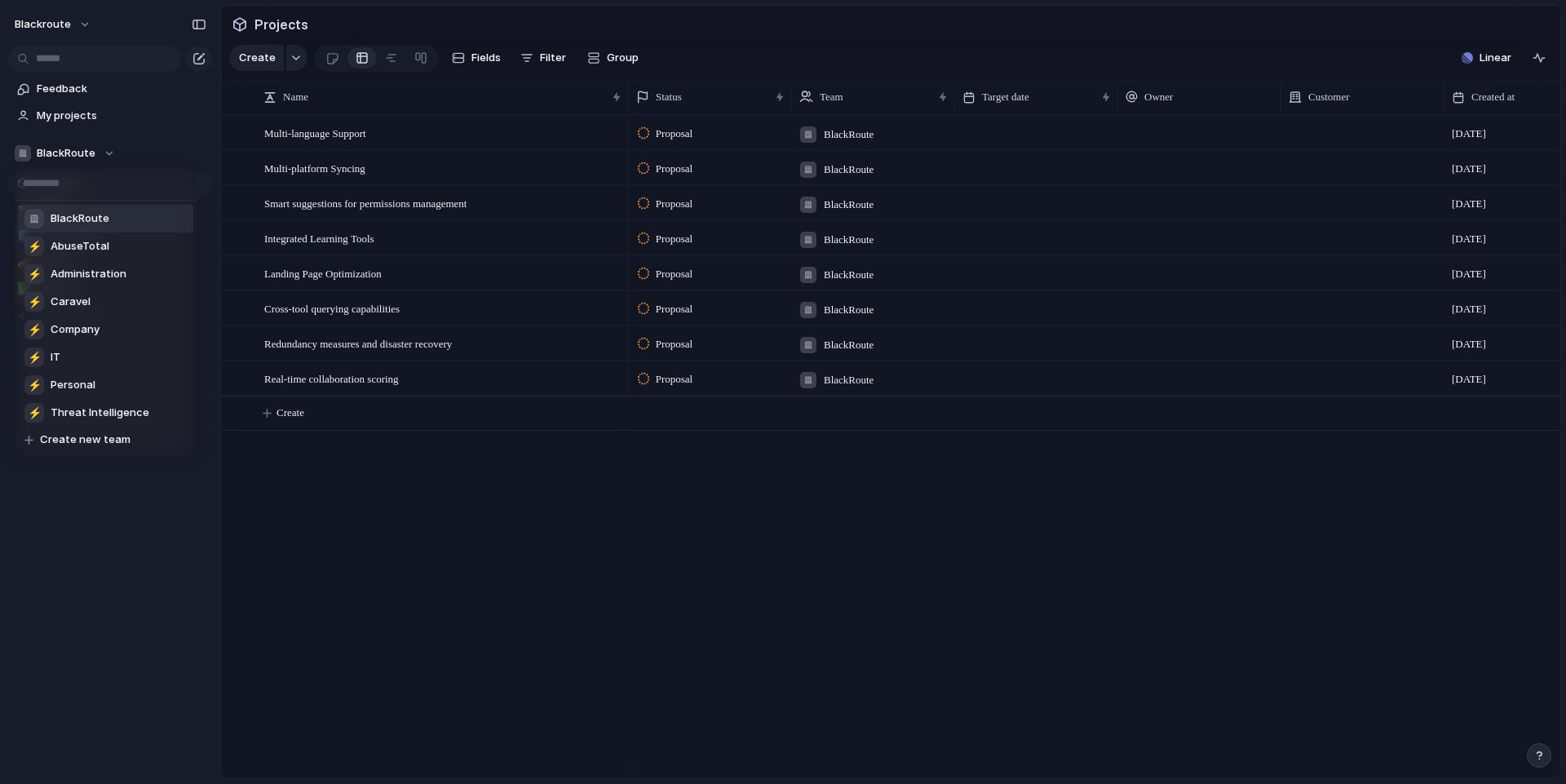
click at [106, 151] on div "BlackRoute ⚡ AbuseTotal ⚡ Administration ⚡ Caravel ⚡ Company ⚡ IT ⚡ Personal ⚡ …" at bounding box center [783, 392] width 1566 height 784
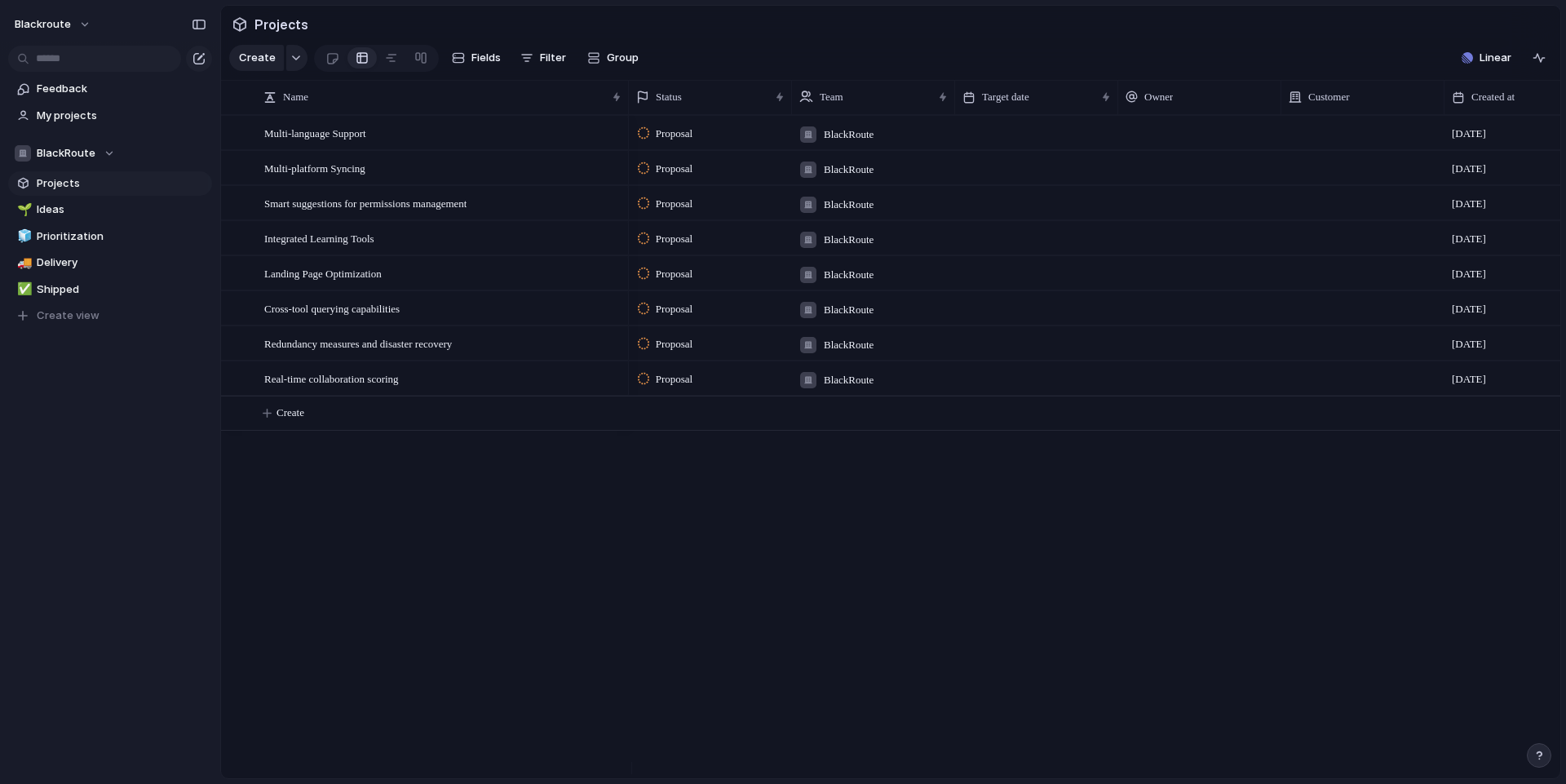
click at [106, 151] on div "BlackRoute" at bounding box center [65, 153] width 100 height 17
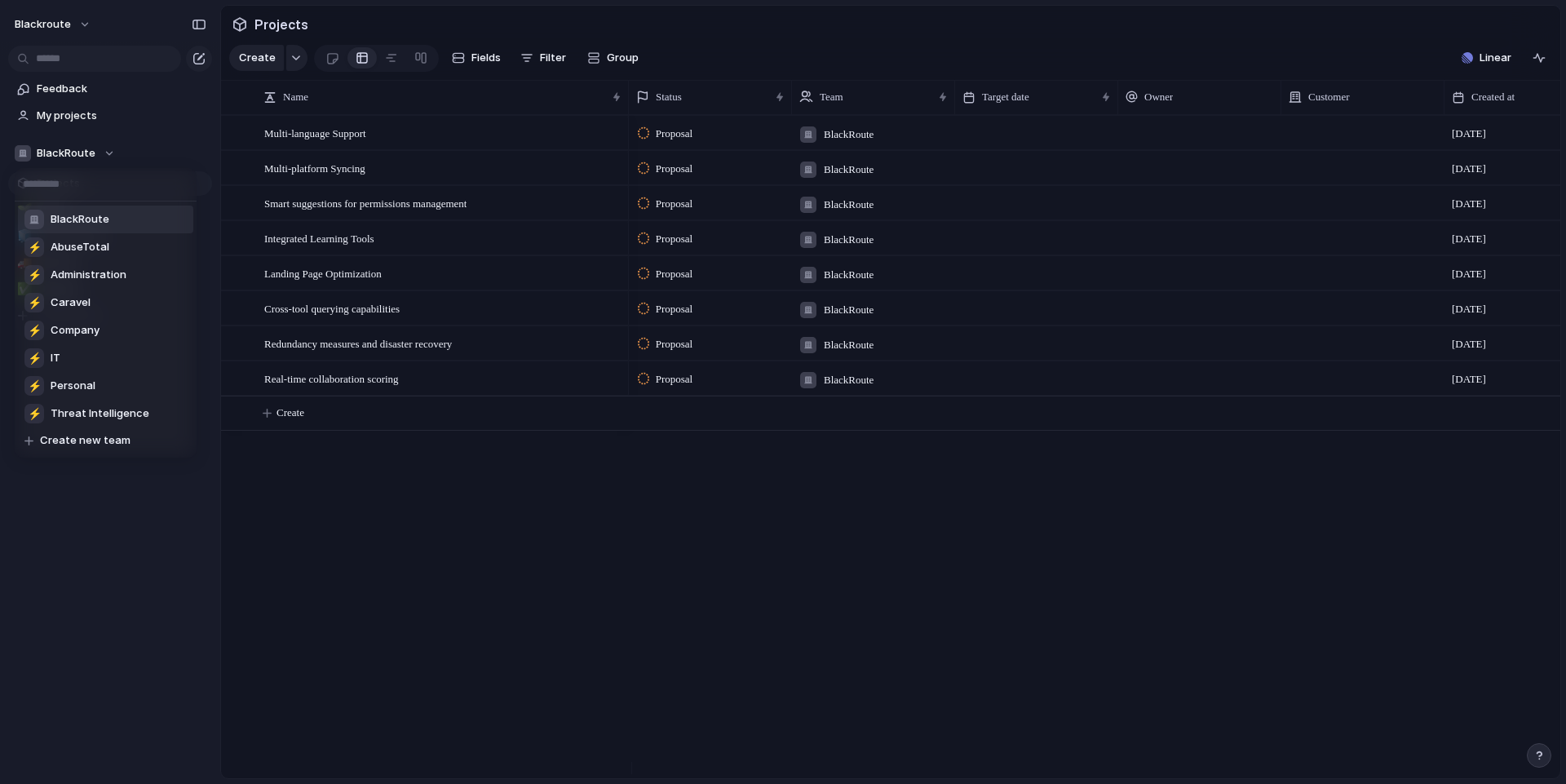
click at [106, 151] on div "BlackRoute ⚡ AbuseTotal ⚡ Administration ⚡ Caravel ⚡ Company ⚡ IT ⚡ Personal ⚡ …" at bounding box center [783, 392] width 1566 height 784
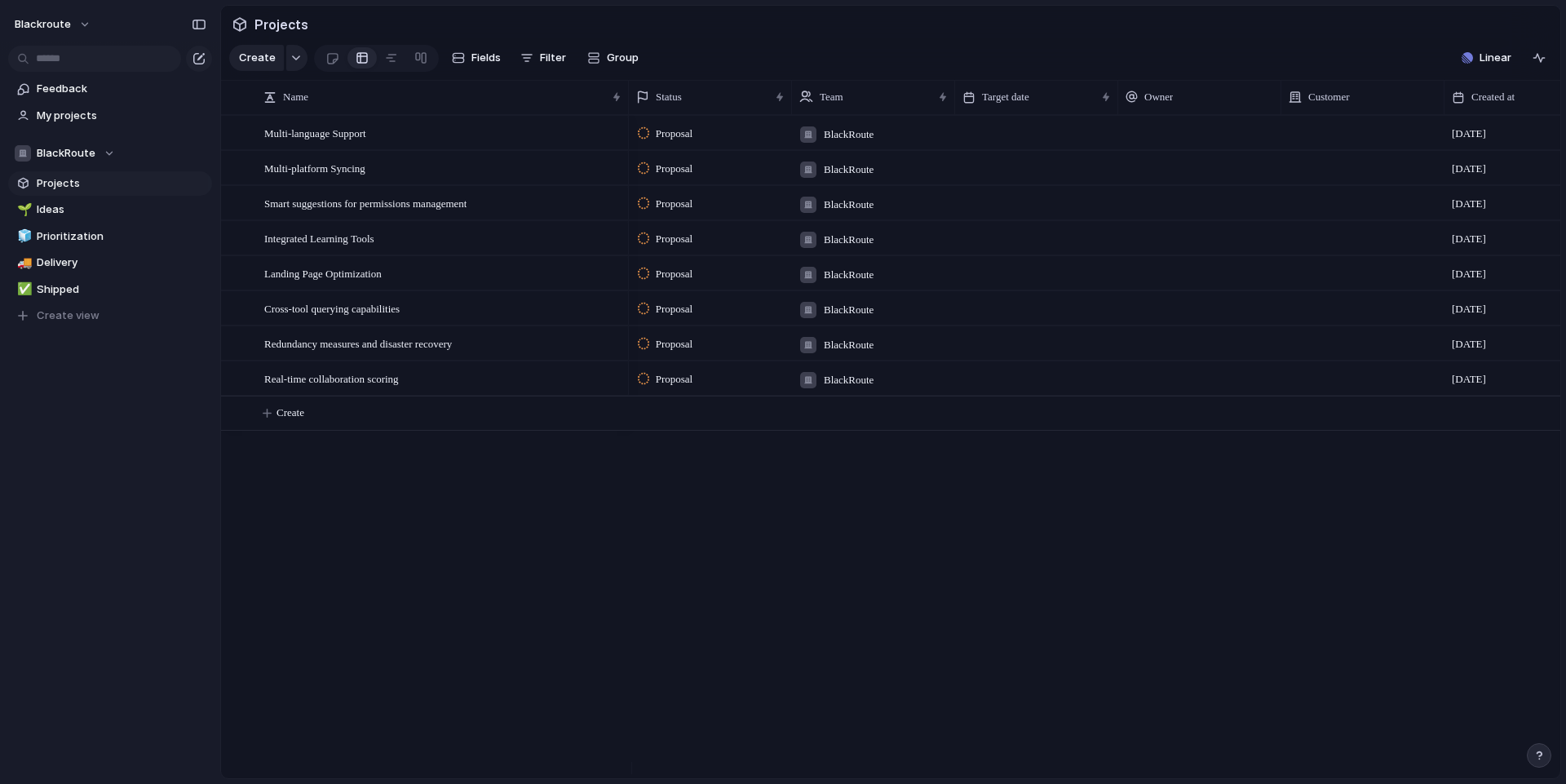
click at [106, 151] on div "BlackRoute" at bounding box center [65, 153] width 100 height 17
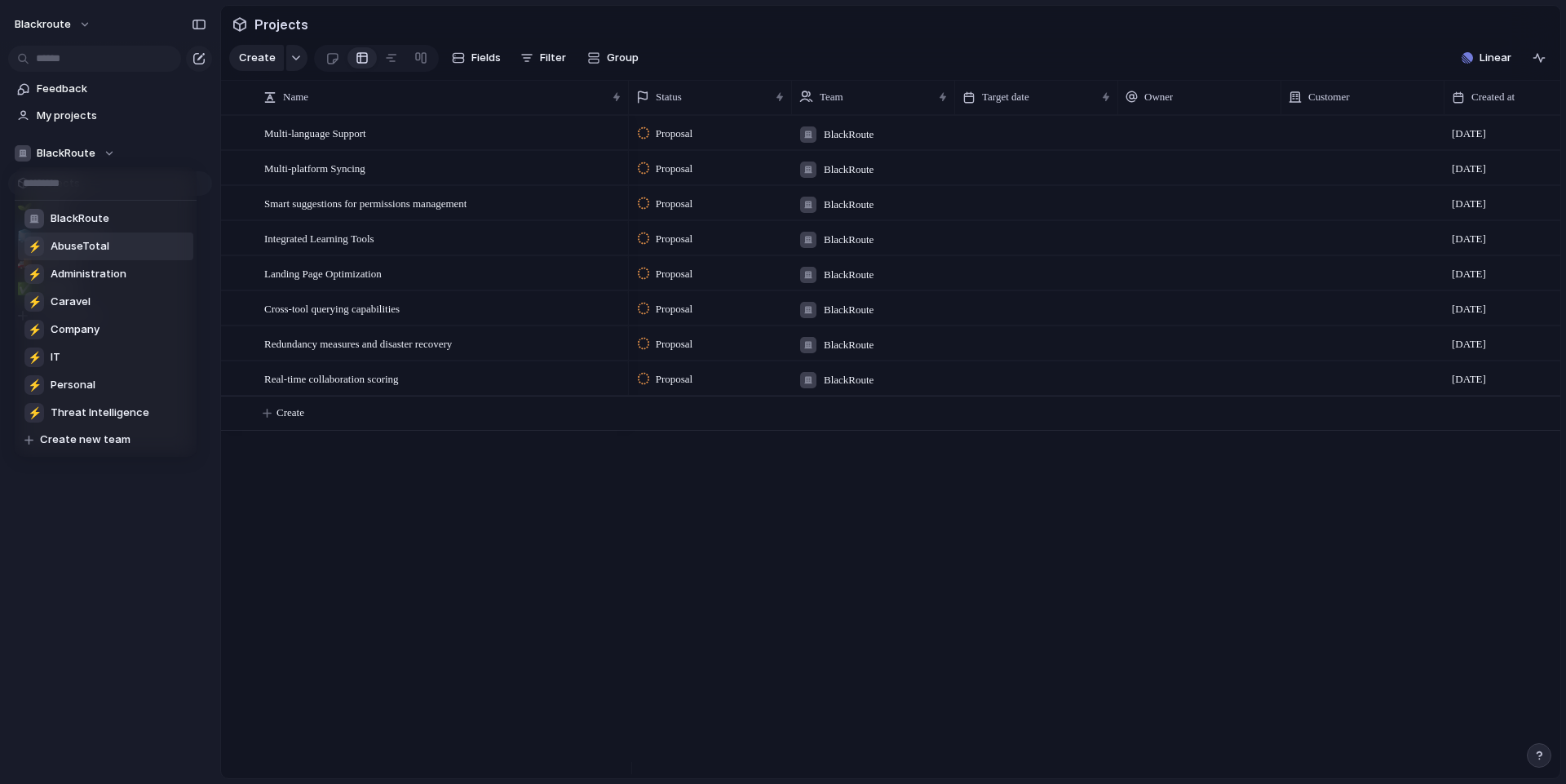
click at [94, 251] on span "AbuseTotal" at bounding box center [80, 247] width 59 height 17
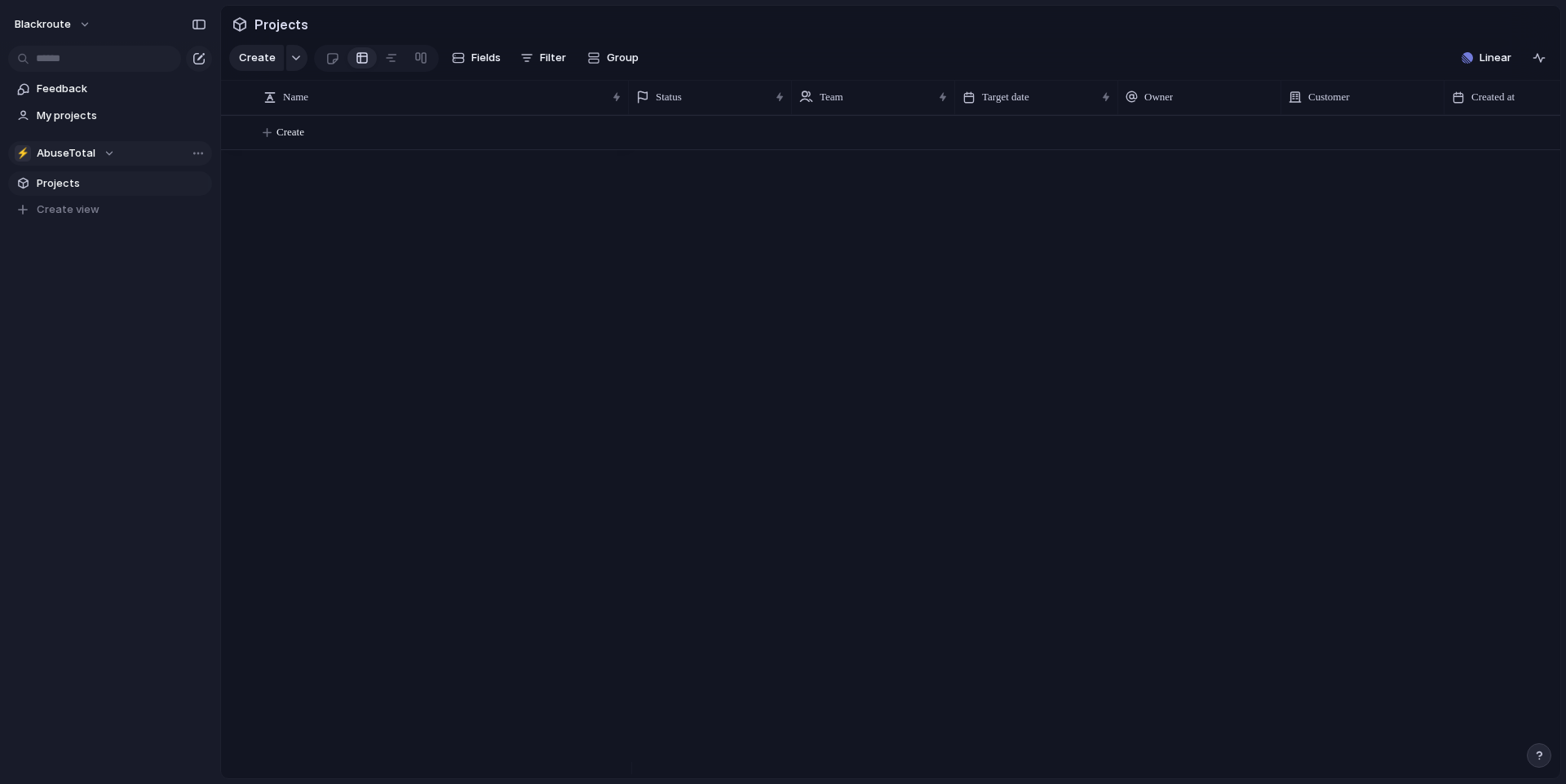
click at [79, 155] on span "AbuseTotal" at bounding box center [67, 153] width 59 height 17
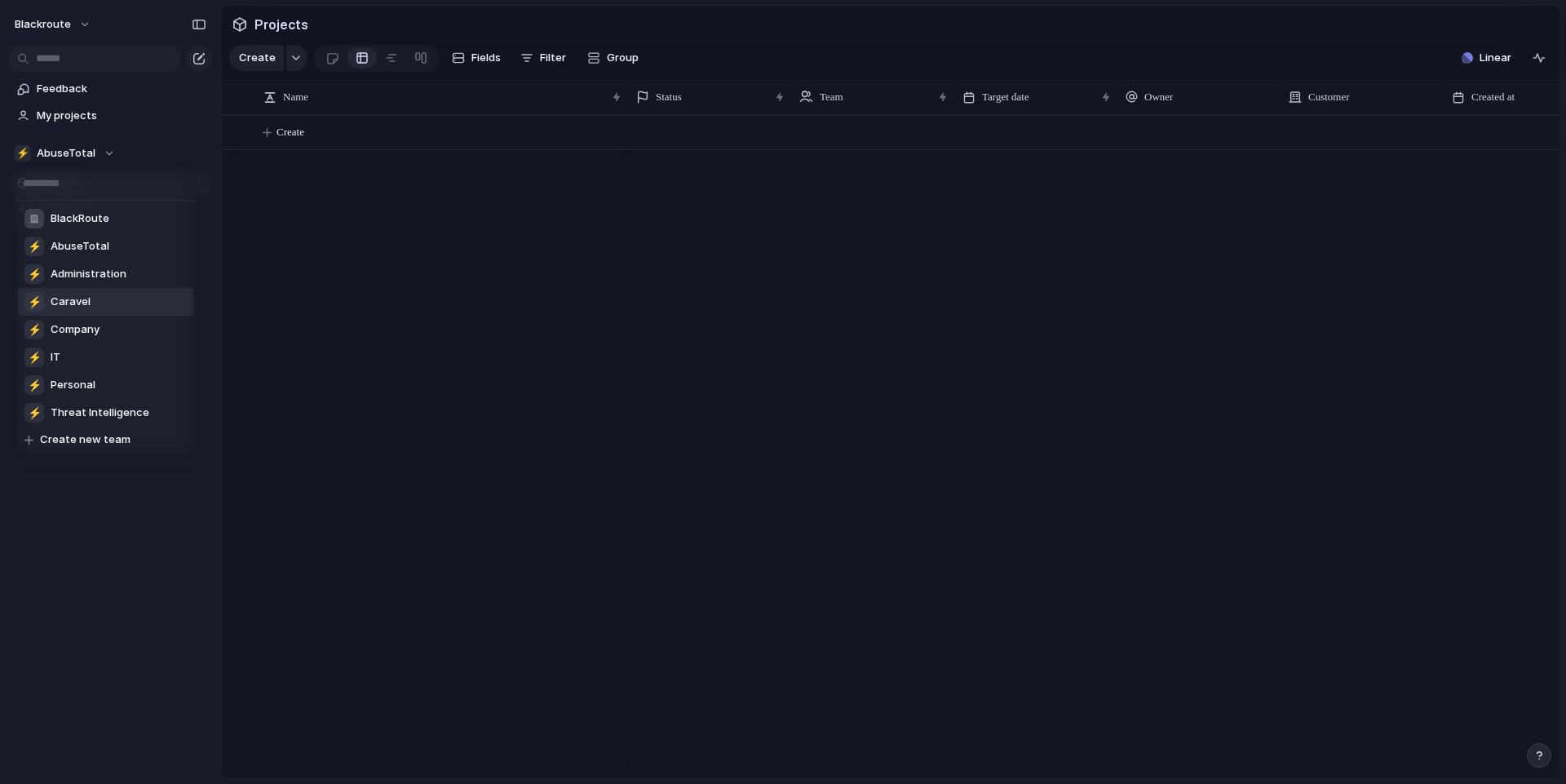
click at [87, 299] on span "Caravel" at bounding box center [70, 302] width 40 height 17
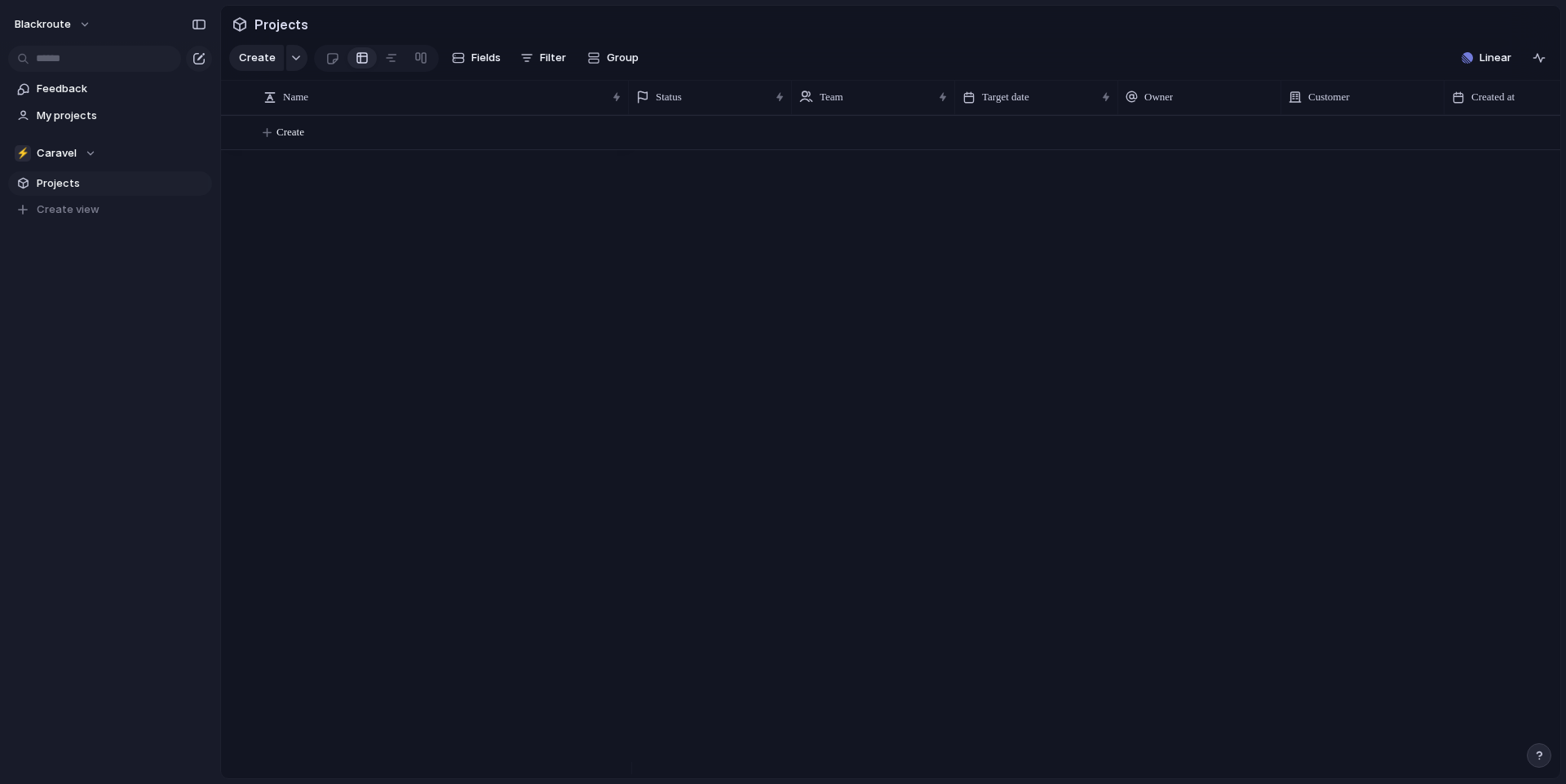
click at [72, 178] on span "Projects" at bounding box center [121, 184] width 169 height 17
click at [106, 181] on span "Projects" at bounding box center [121, 184] width 169 height 17
click at [88, 152] on div "⚡ Caravel" at bounding box center [55, 153] width 81 height 17
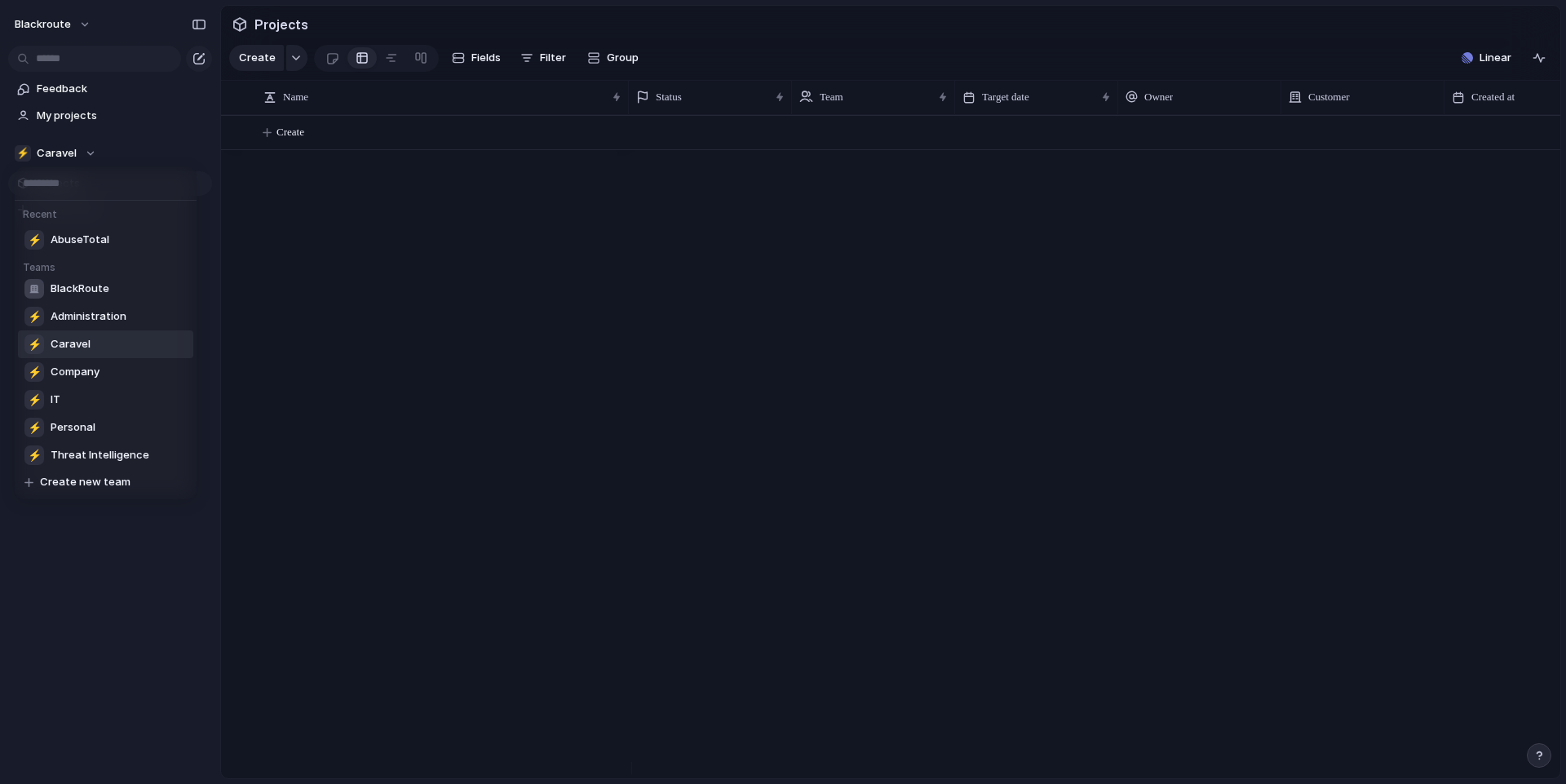
click at [88, 152] on div "Recent ⚡ AbuseTotal Teams BlackRoute ⚡ Administration ⚡ Caravel ⚡ Company ⚡ IT …" at bounding box center [783, 392] width 1566 height 784
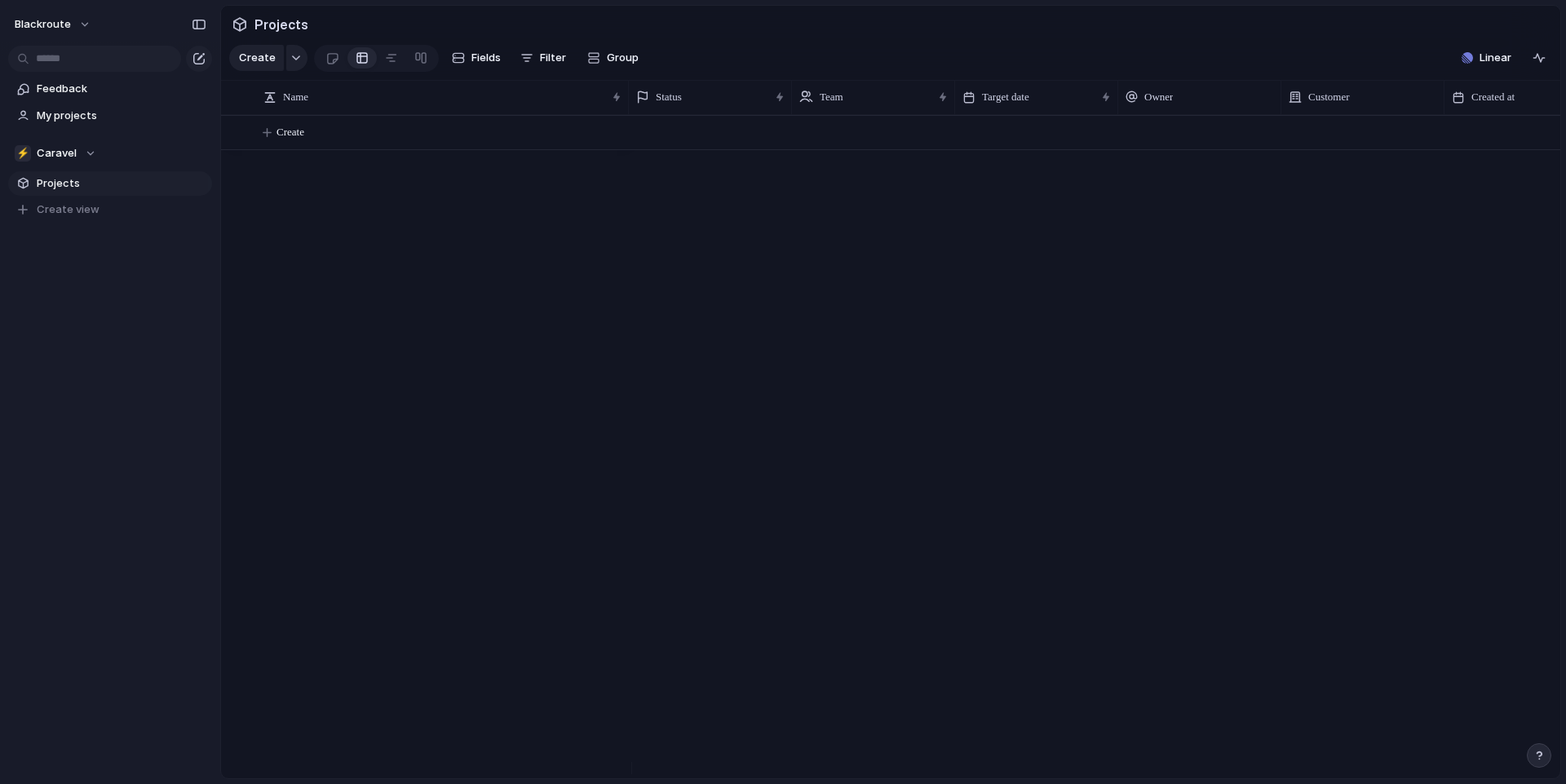
click at [88, 152] on div "⚡ Caravel" at bounding box center [55, 153] width 81 height 17
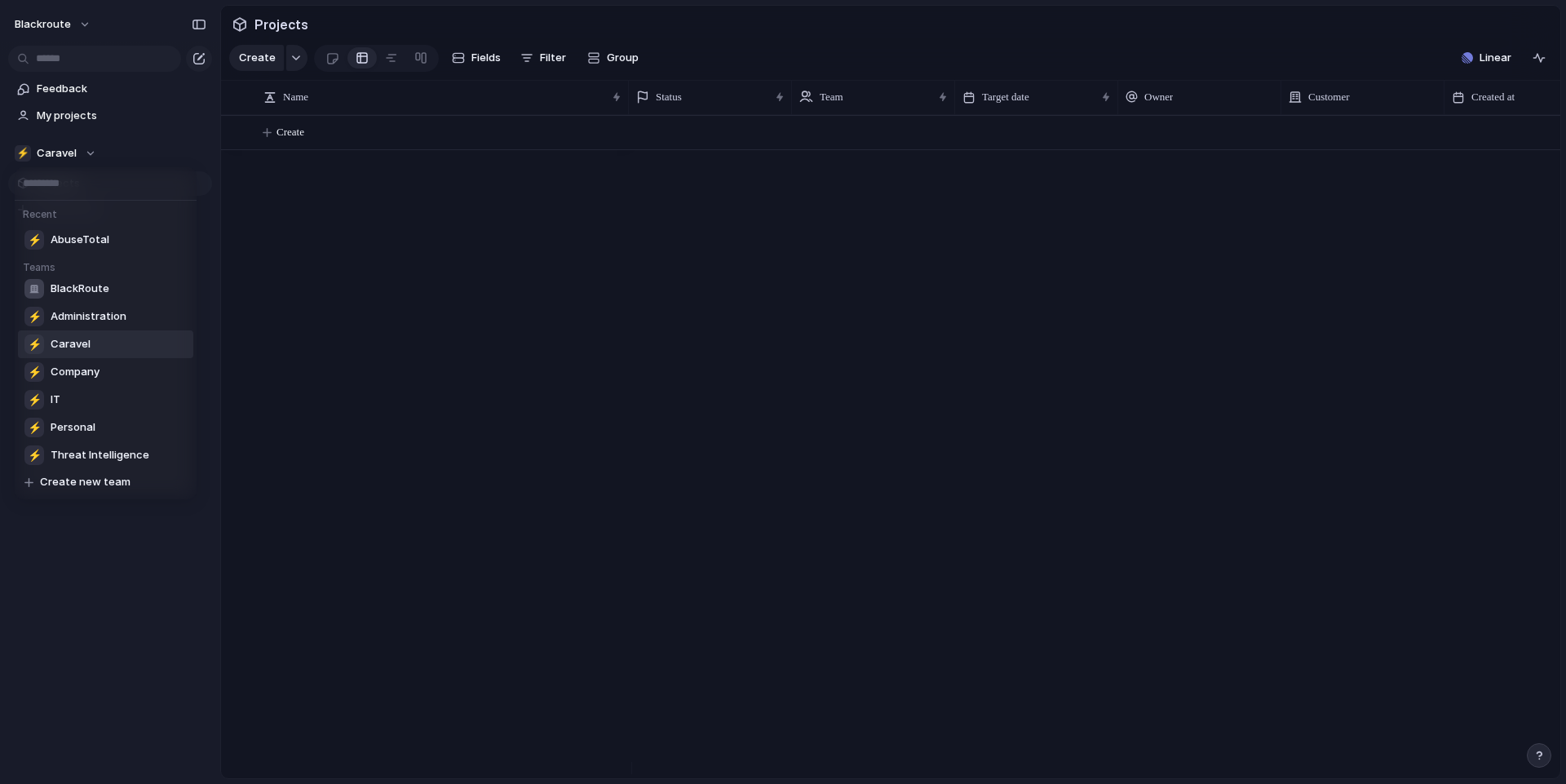
click at [376, 269] on div "Recent ⚡ AbuseTotal Teams BlackRoute ⚡ Administration ⚡ Caravel ⚡ Company ⚡ IT …" at bounding box center [783, 392] width 1566 height 784
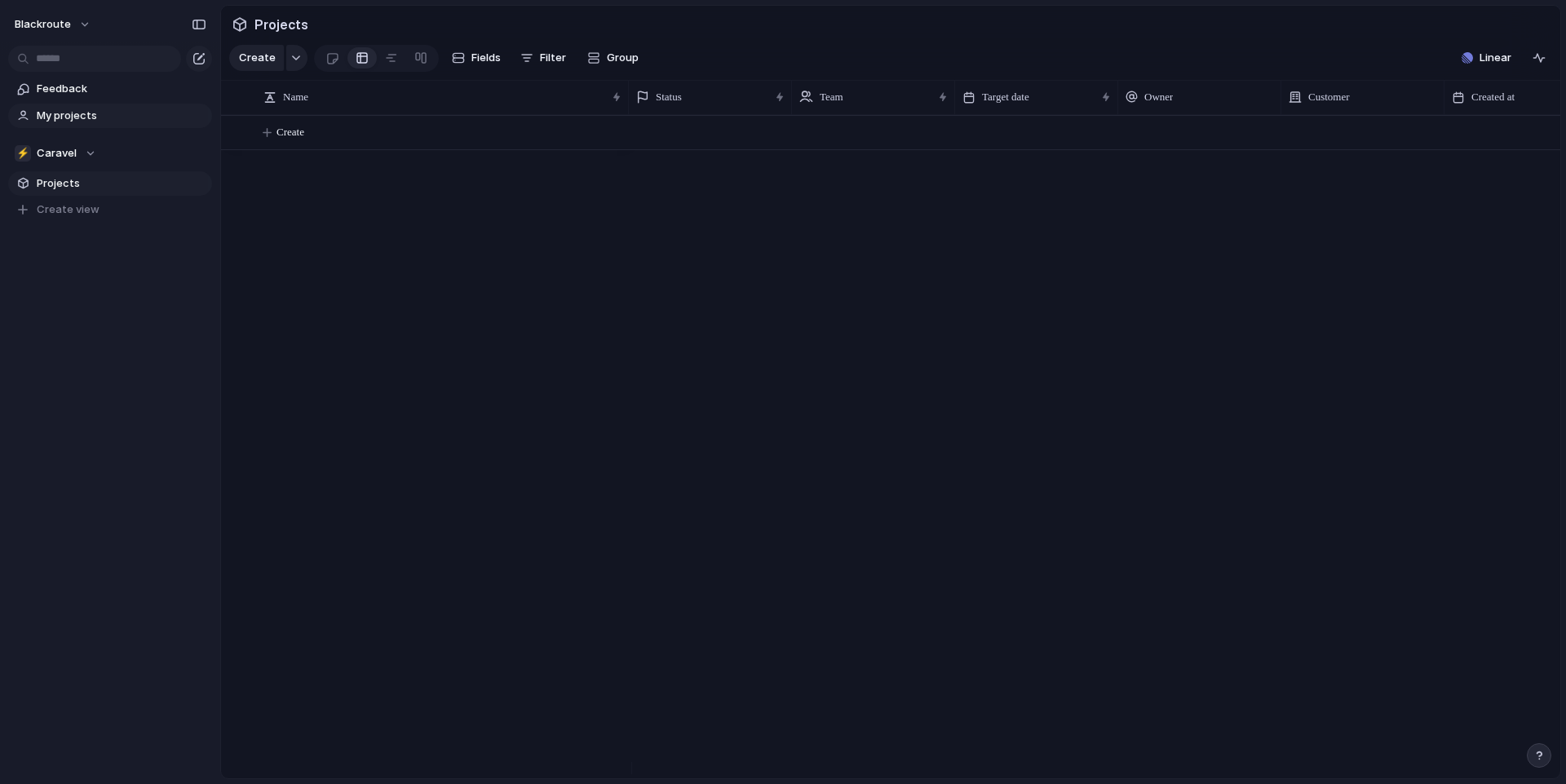
click at [68, 115] on span "My projects" at bounding box center [121, 116] width 169 height 17
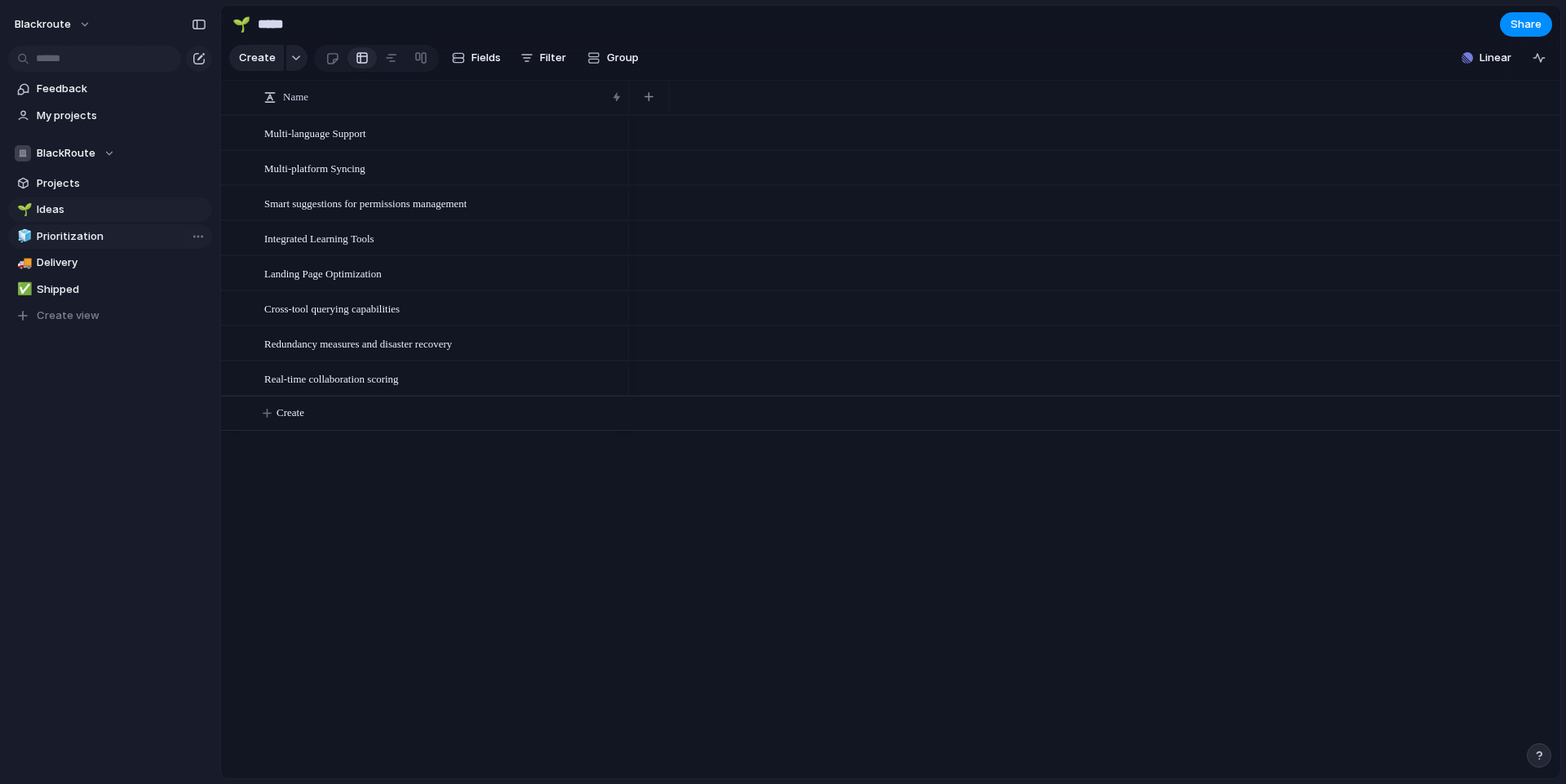
click at [111, 234] on span "Prioritization" at bounding box center [121, 237] width 169 height 17
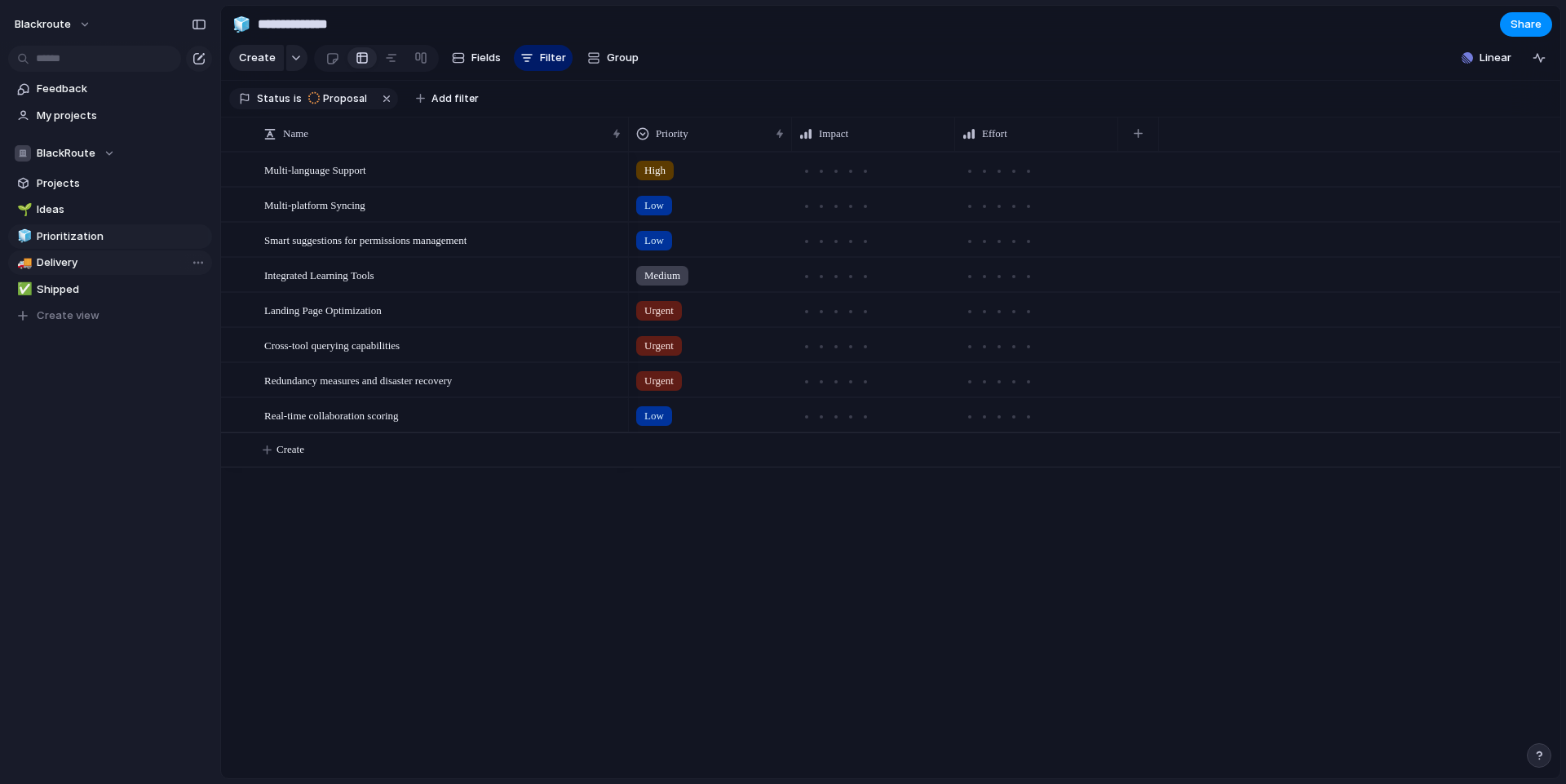
click at [100, 257] on span "Delivery" at bounding box center [121, 263] width 169 height 17
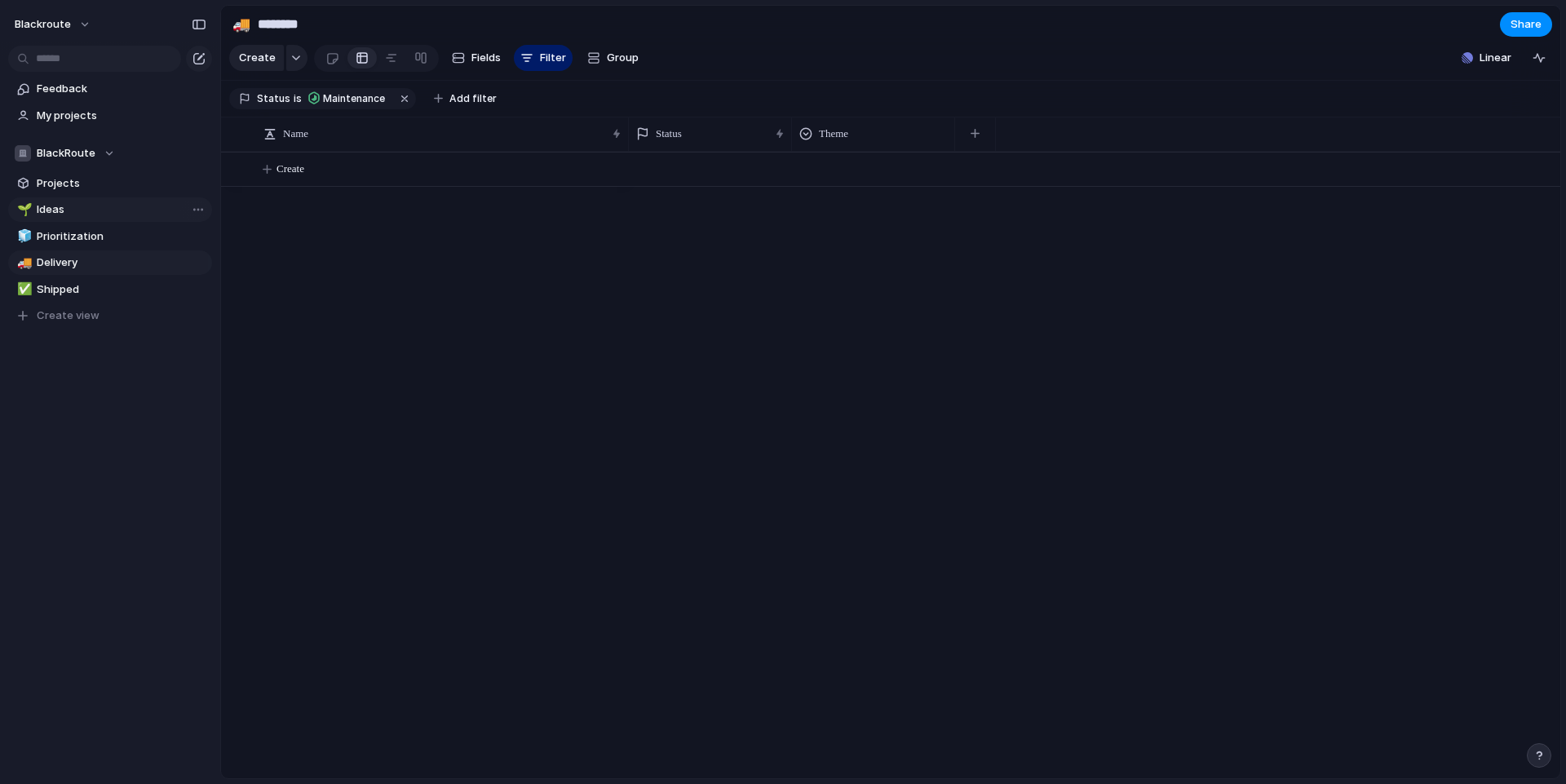
click at [99, 213] on span "Ideas" at bounding box center [121, 210] width 169 height 17
type input "*****"
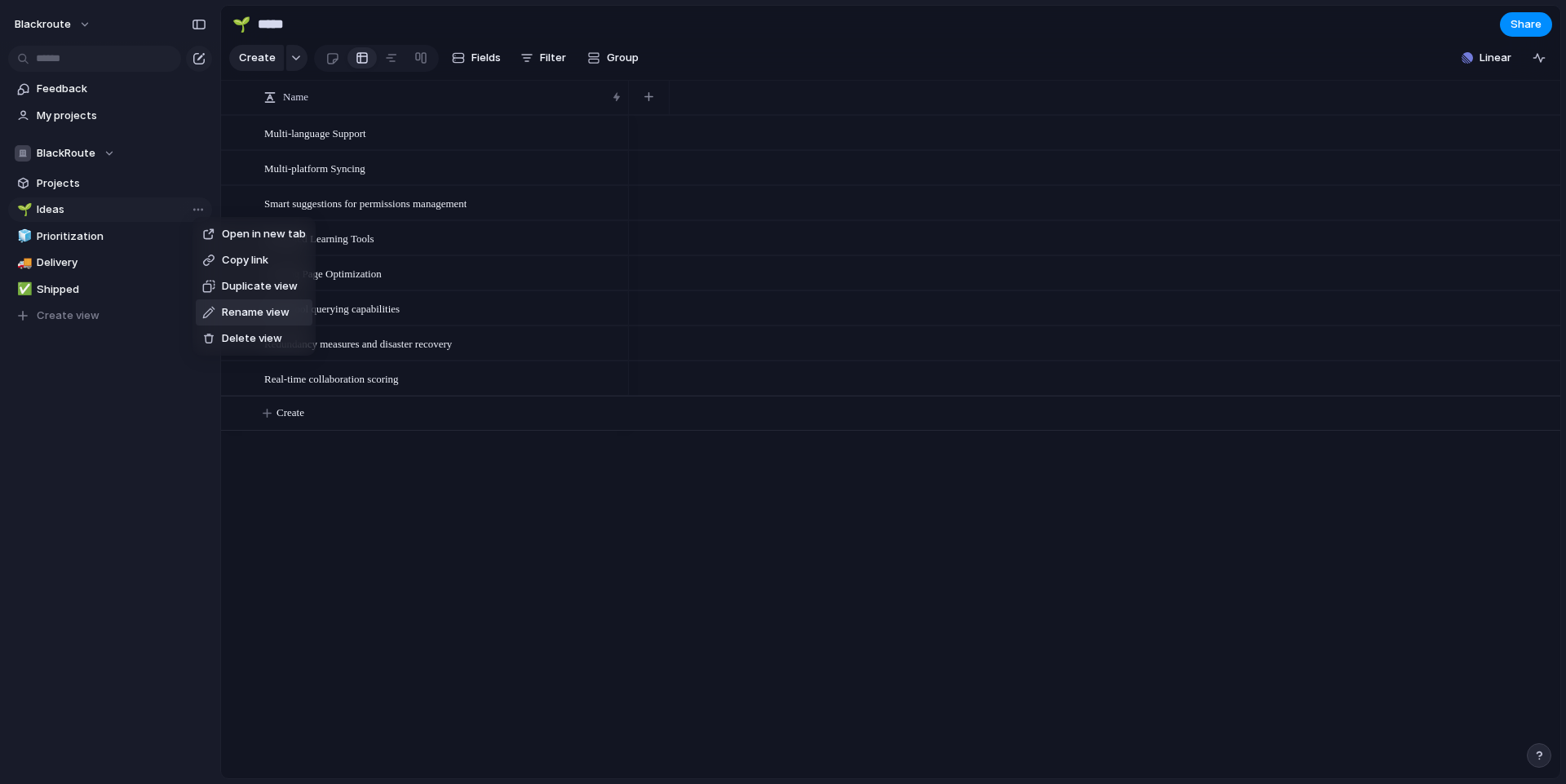
click at [247, 305] on span "Rename view" at bounding box center [255, 312] width 68 height 17
click at [24, 201] on div "🌱" at bounding box center [23, 210] width 11 height 18
click at [492, 546] on div at bounding box center [783, 392] width 1566 height 784
click at [251, 24] on button "🌱" at bounding box center [241, 24] width 26 height 26
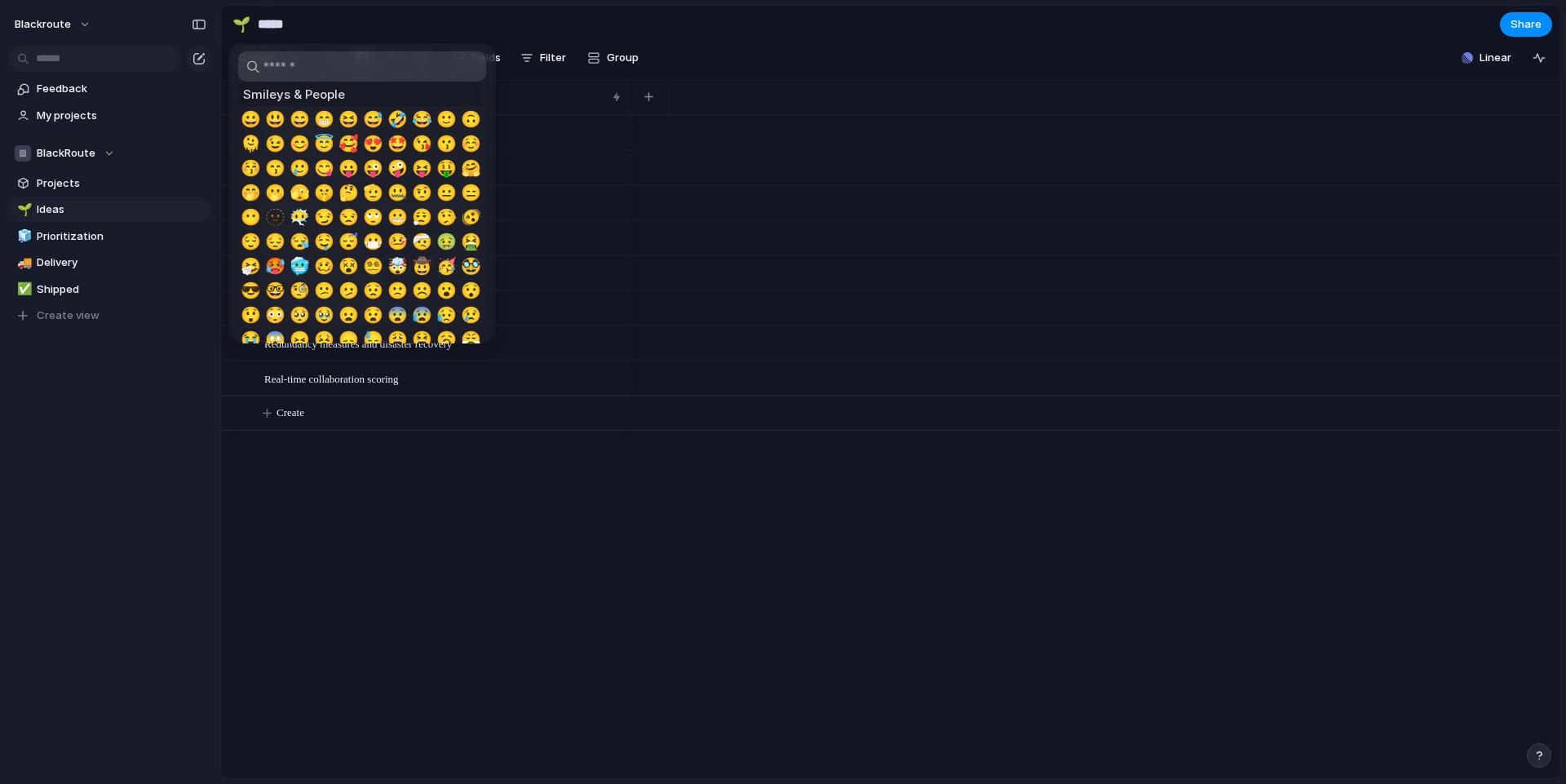
click at [306, 42] on div at bounding box center [783, 392] width 1566 height 784
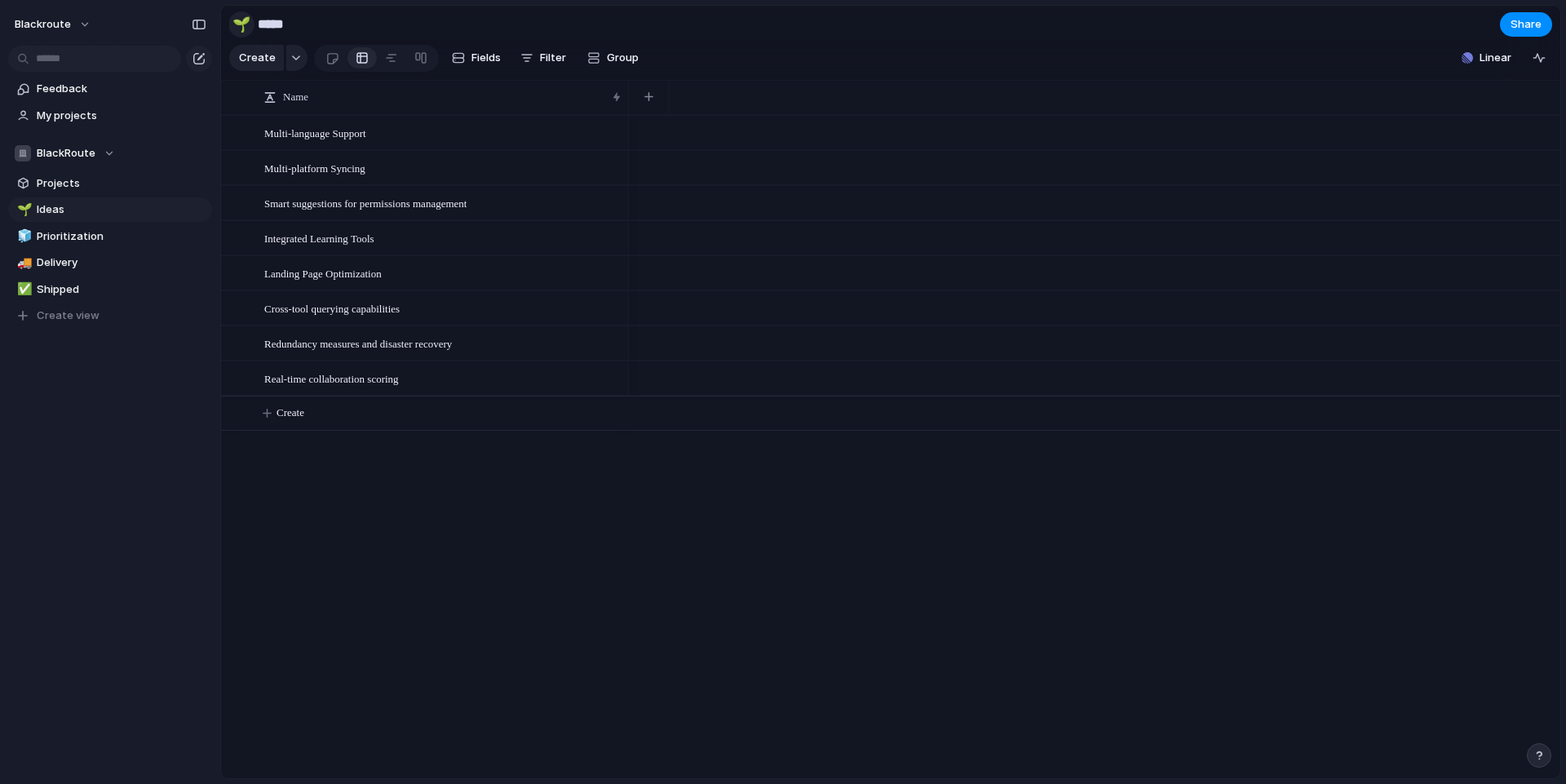
click at [239, 28] on div "🌱" at bounding box center [240, 24] width 18 height 22
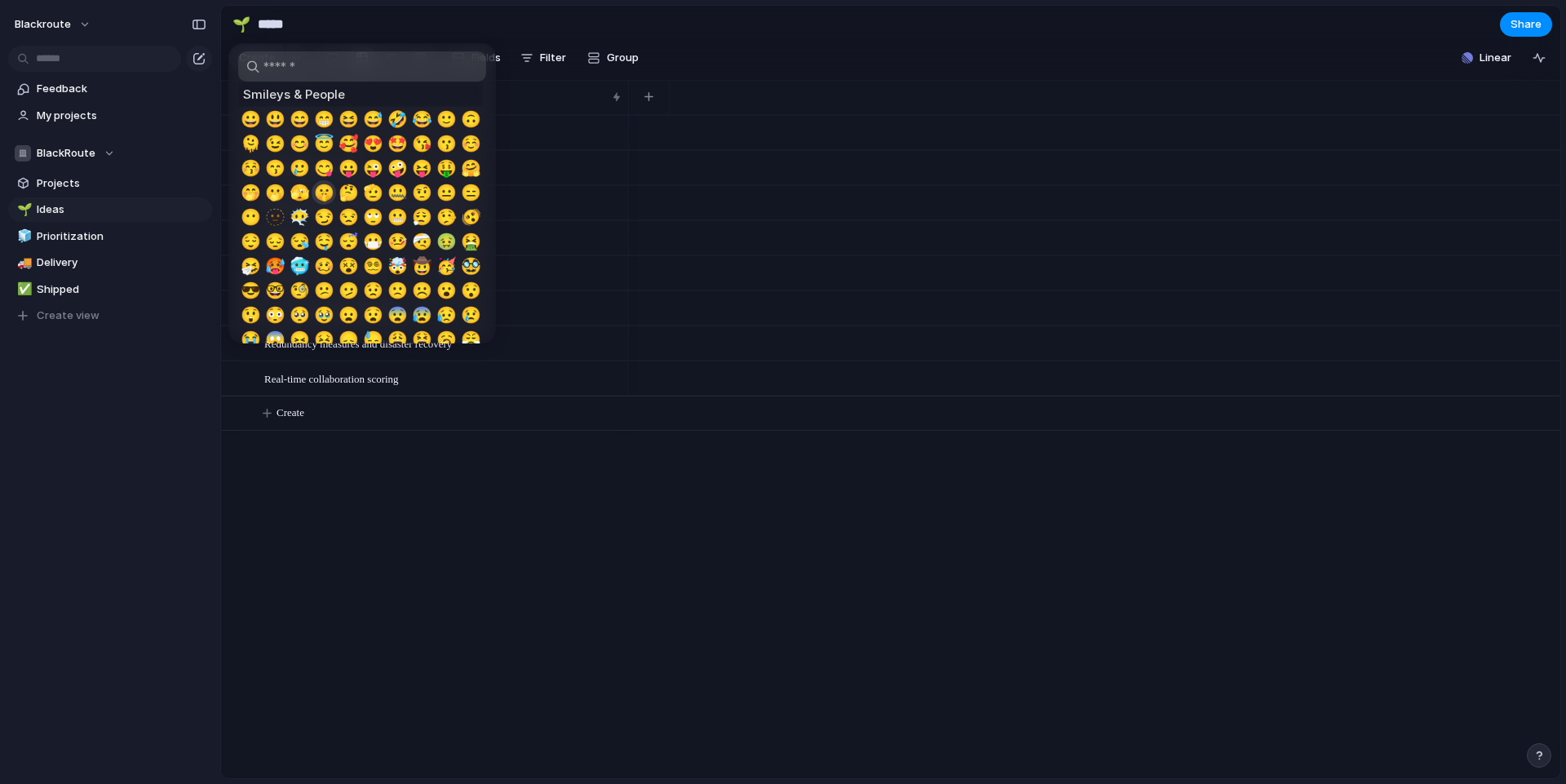
scroll to position [147, 0]
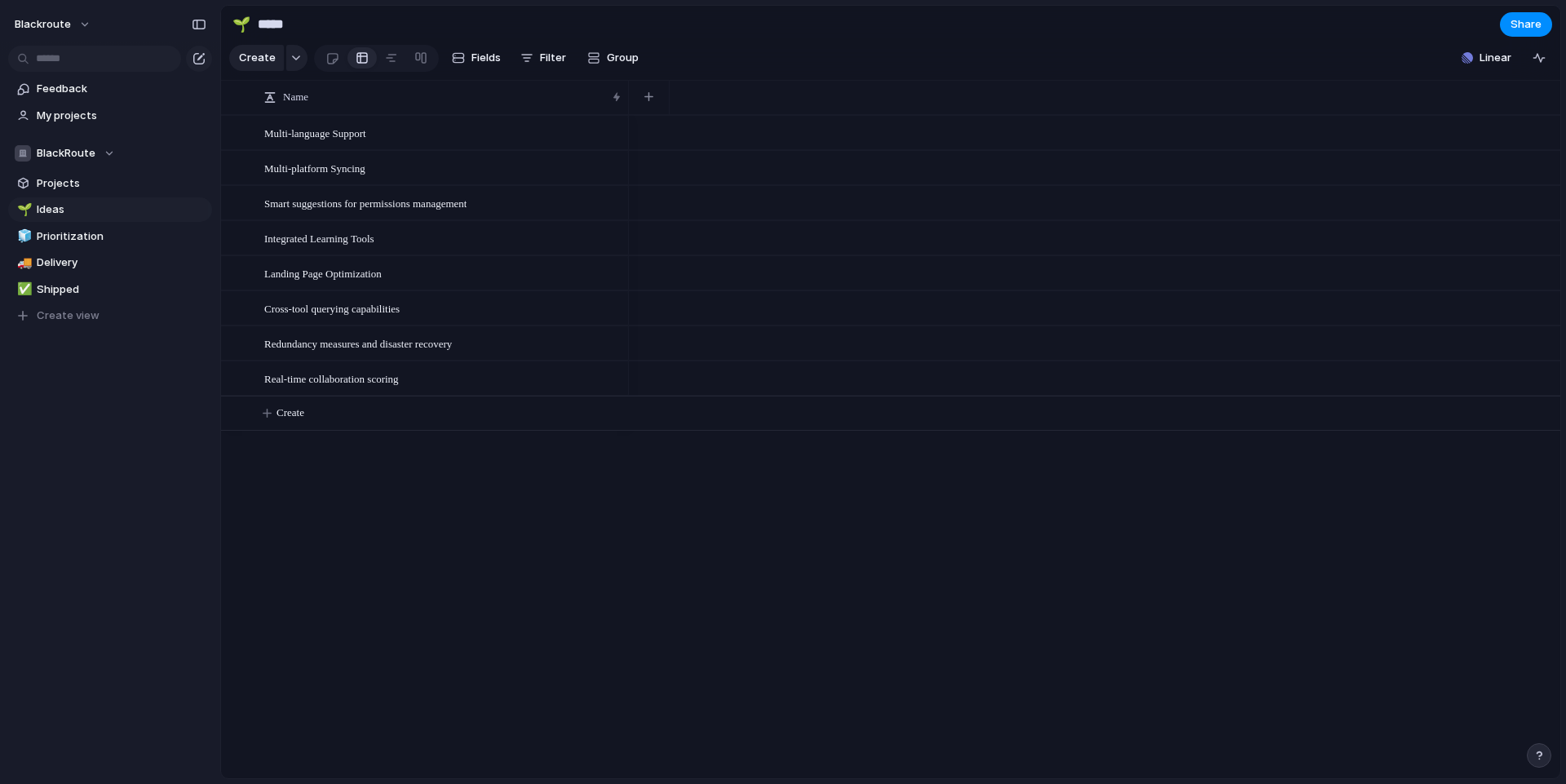
click at [84, 386] on div at bounding box center [783, 392] width 1566 height 784
click at [89, 309] on span "Create view" at bounding box center [68, 315] width 63 height 17
click at [79, 312] on input "text" at bounding box center [121, 315] width 169 height 17
click at [18, 307] on div "✈️" at bounding box center [23, 316] width 11 height 18
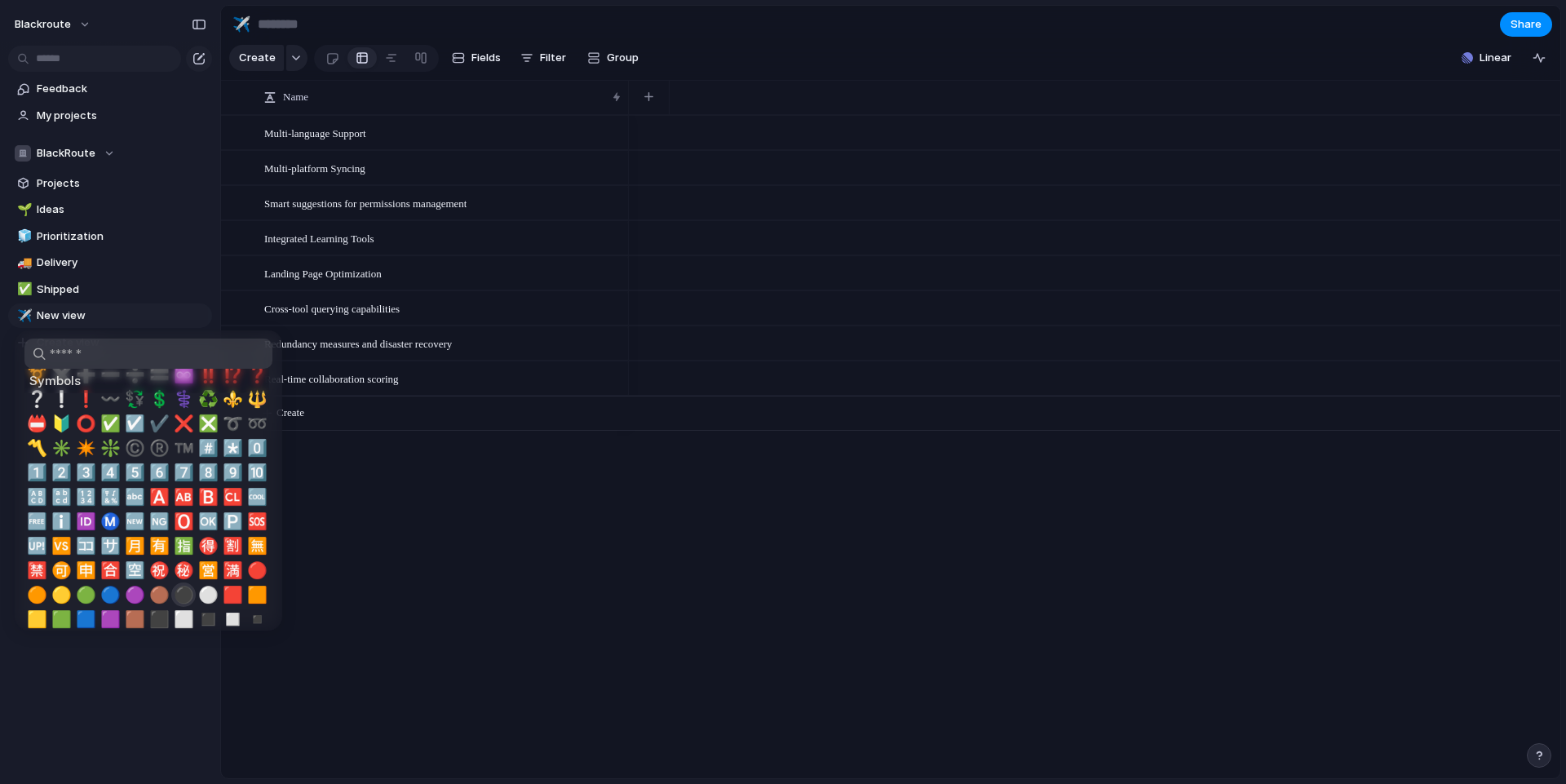
scroll to position [4024, 0]
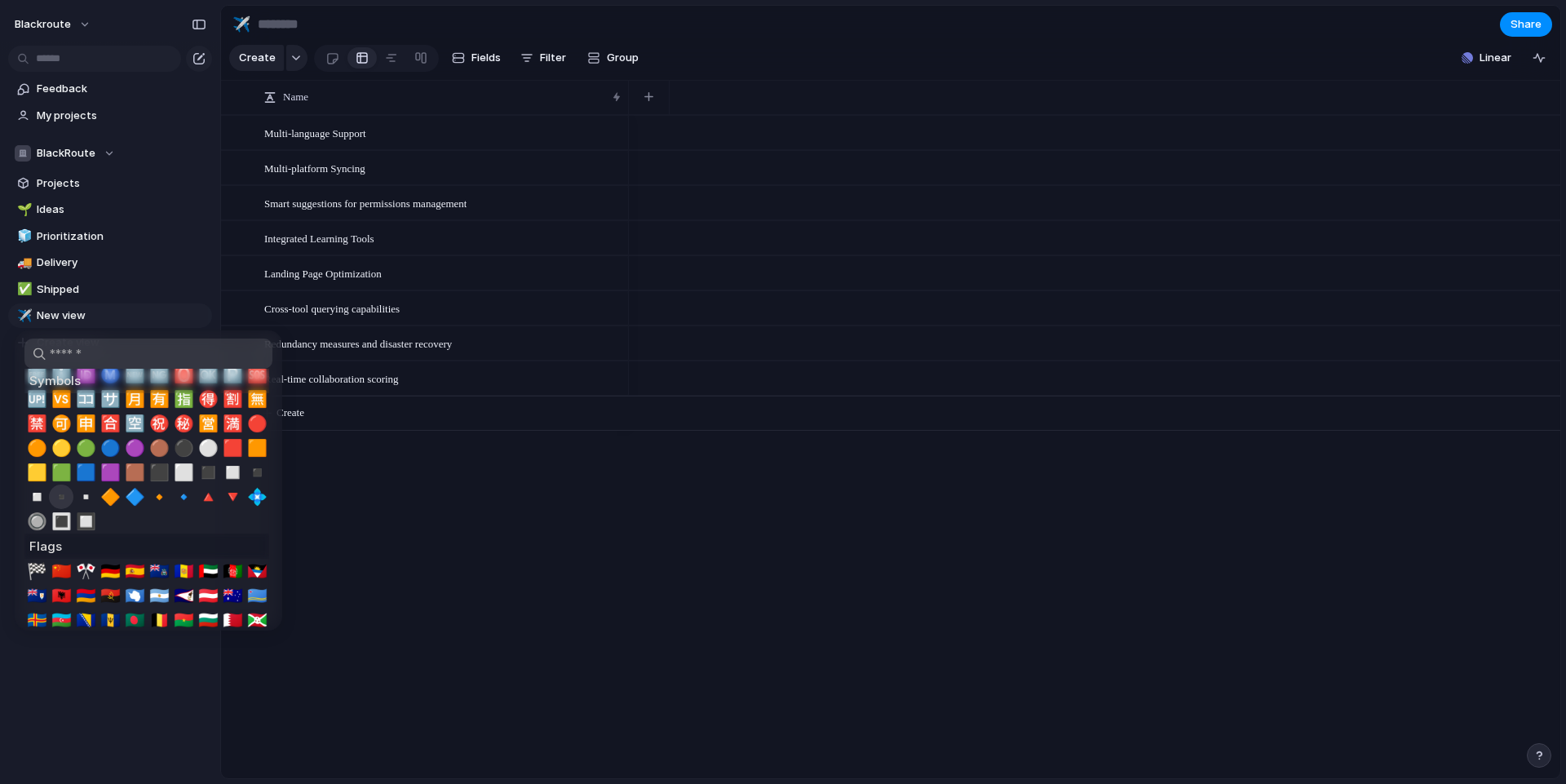
click at [59, 494] on span "▪️" at bounding box center [62, 496] width 20 height 19
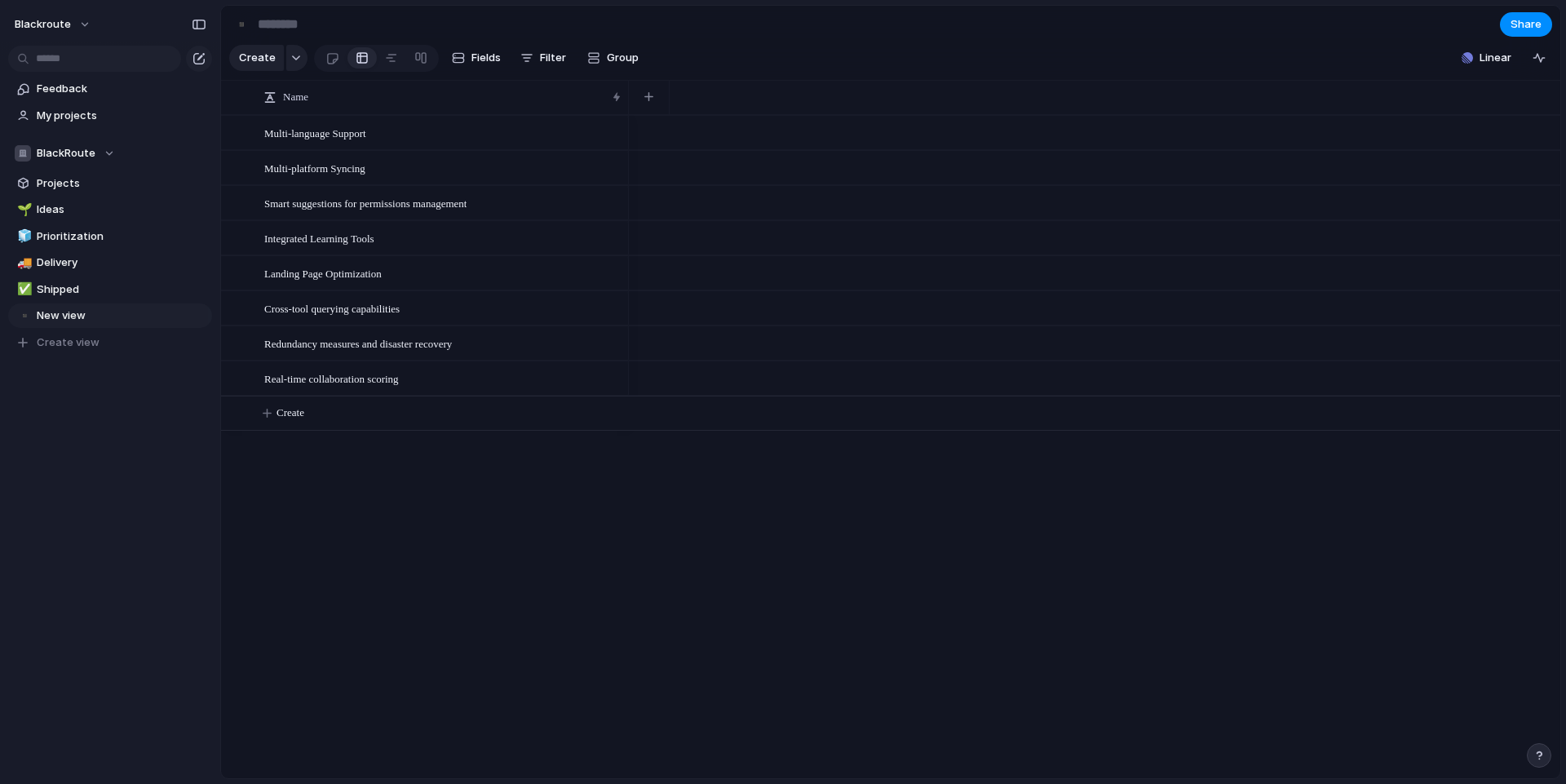
click at [71, 465] on div "Feedback My projects BlackRoute Projects 🌱 Ideas 🧊 Prioritization 🚚 Delivery ✅ …" at bounding box center [110, 243] width 220 height 487
click at [100, 295] on span "Shipped" at bounding box center [121, 289] width 169 height 17
type input "*******"
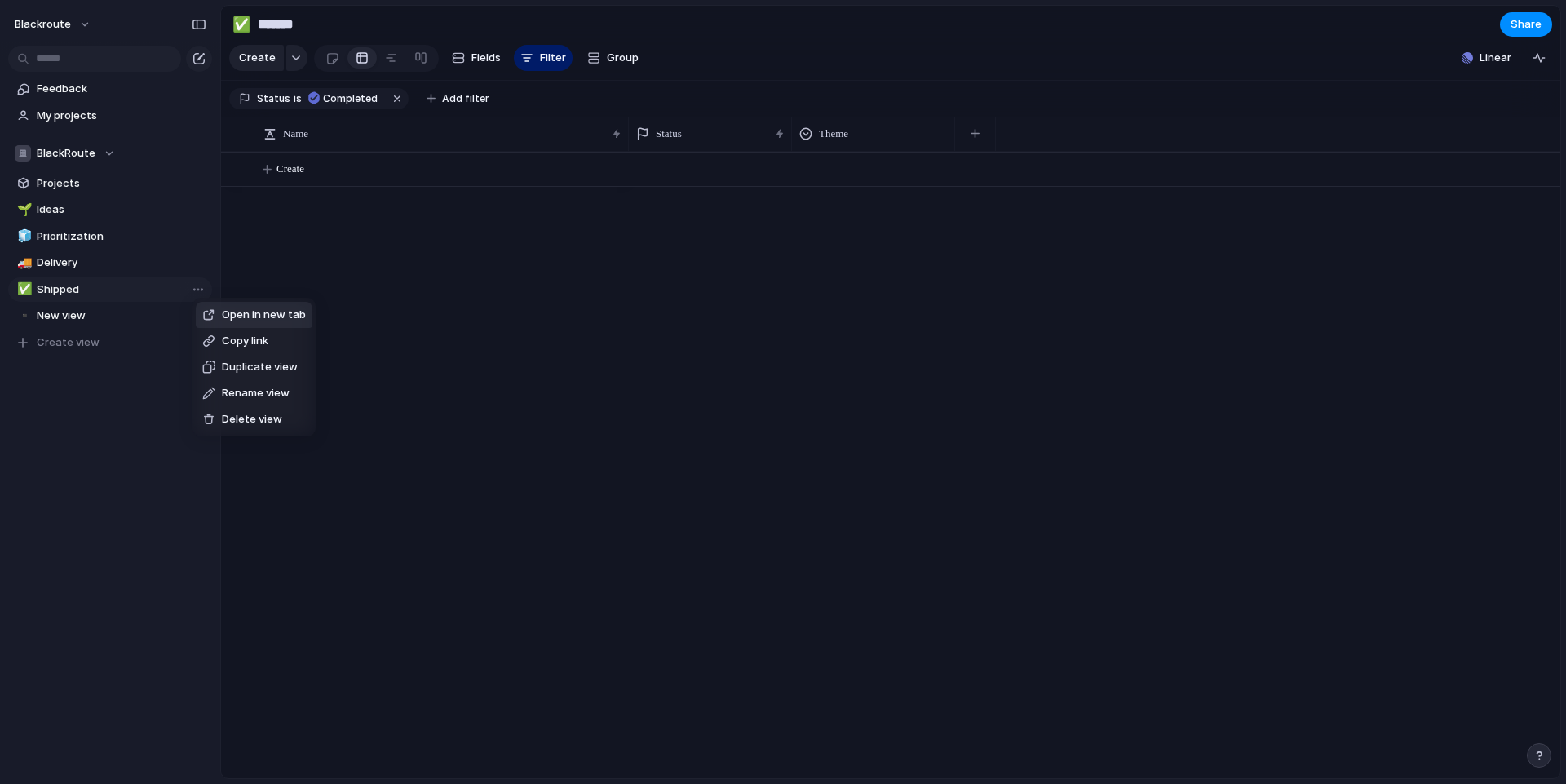
click at [39, 313] on div "Open in new tab Copy link Duplicate view Rename view Delete view" at bounding box center [783, 392] width 1566 height 784
click at [19, 291] on div "✅" at bounding box center [23, 289] width 11 height 18
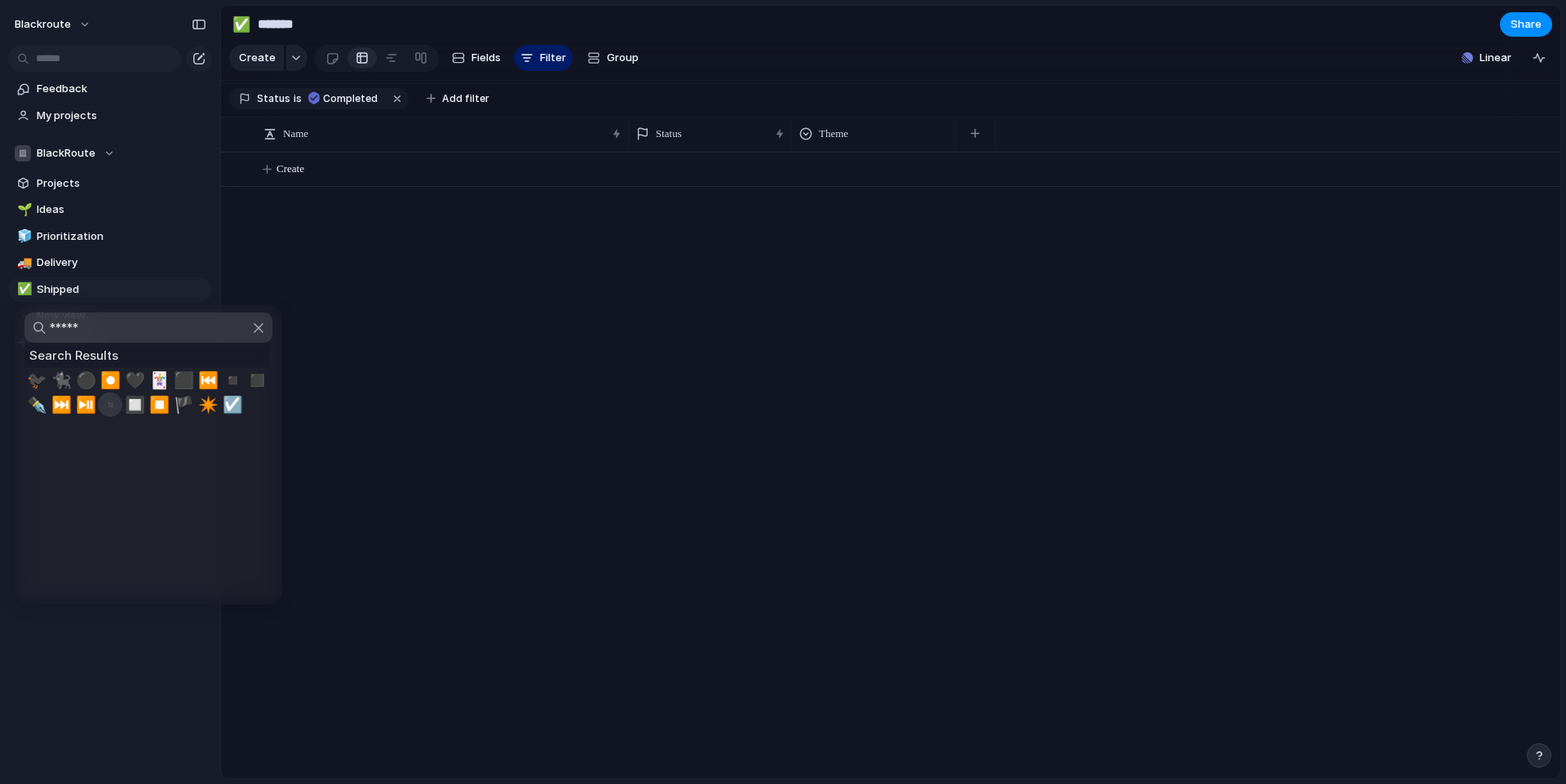
type input "*****"
click at [110, 407] on span "▪️" at bounding box center [110, 404] width 20 height 19
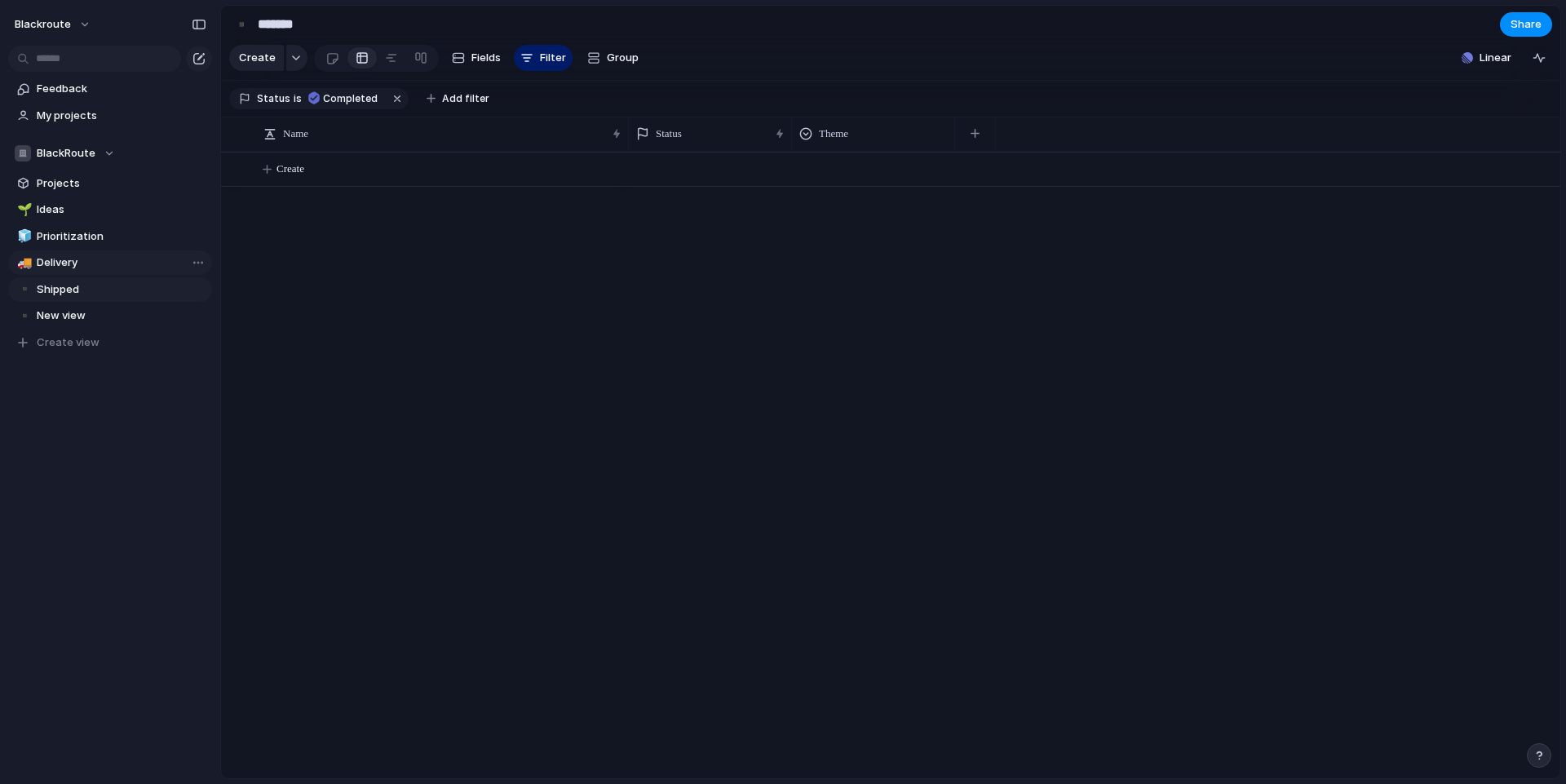
click at [29, 267] on div "🚚" at bounding box center [23, 263] width 11 height 18
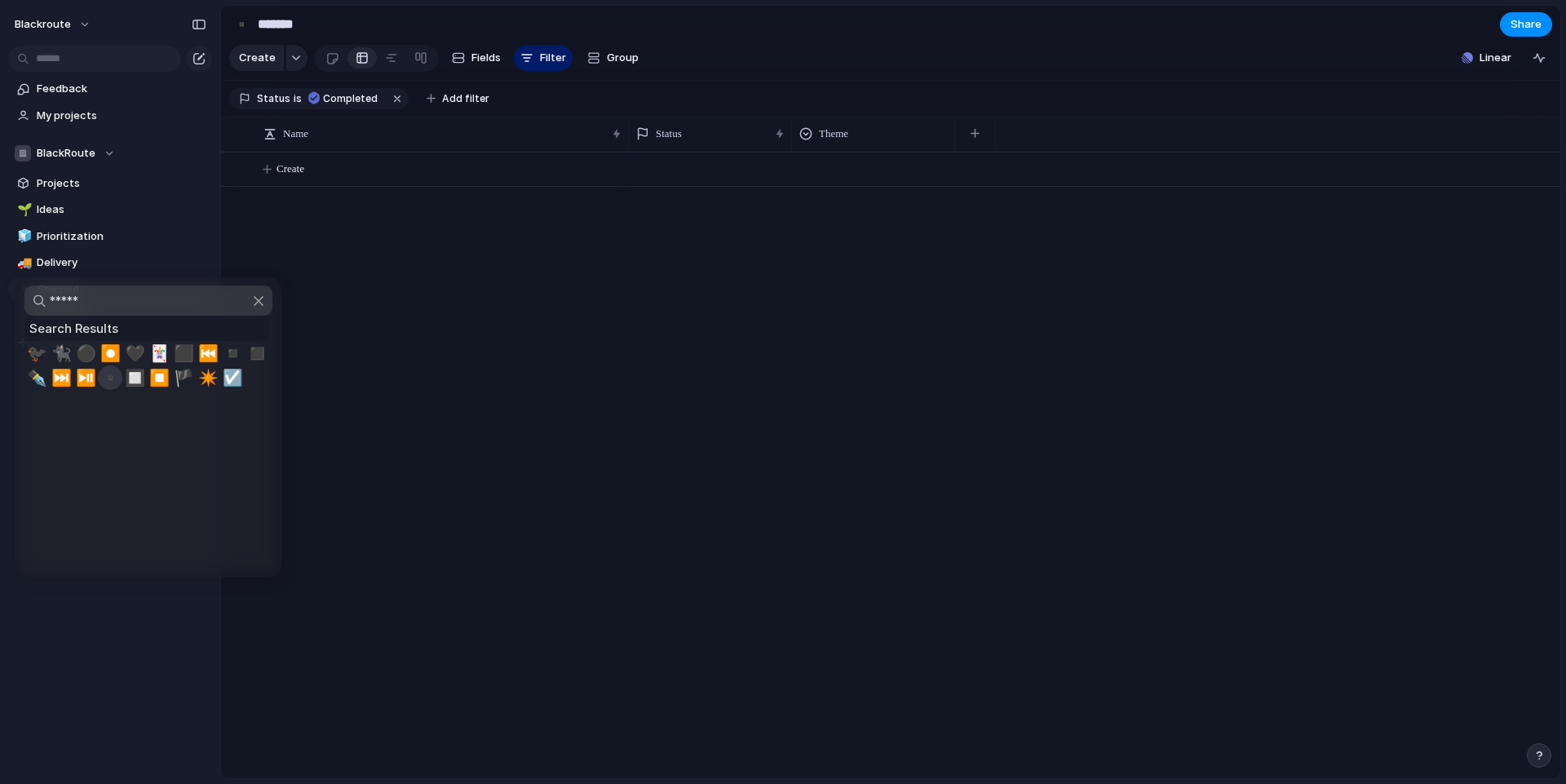
type input "*****"
click at [107, 378] on span "▪️" at bounding box center [110, 377] width 20 height 19
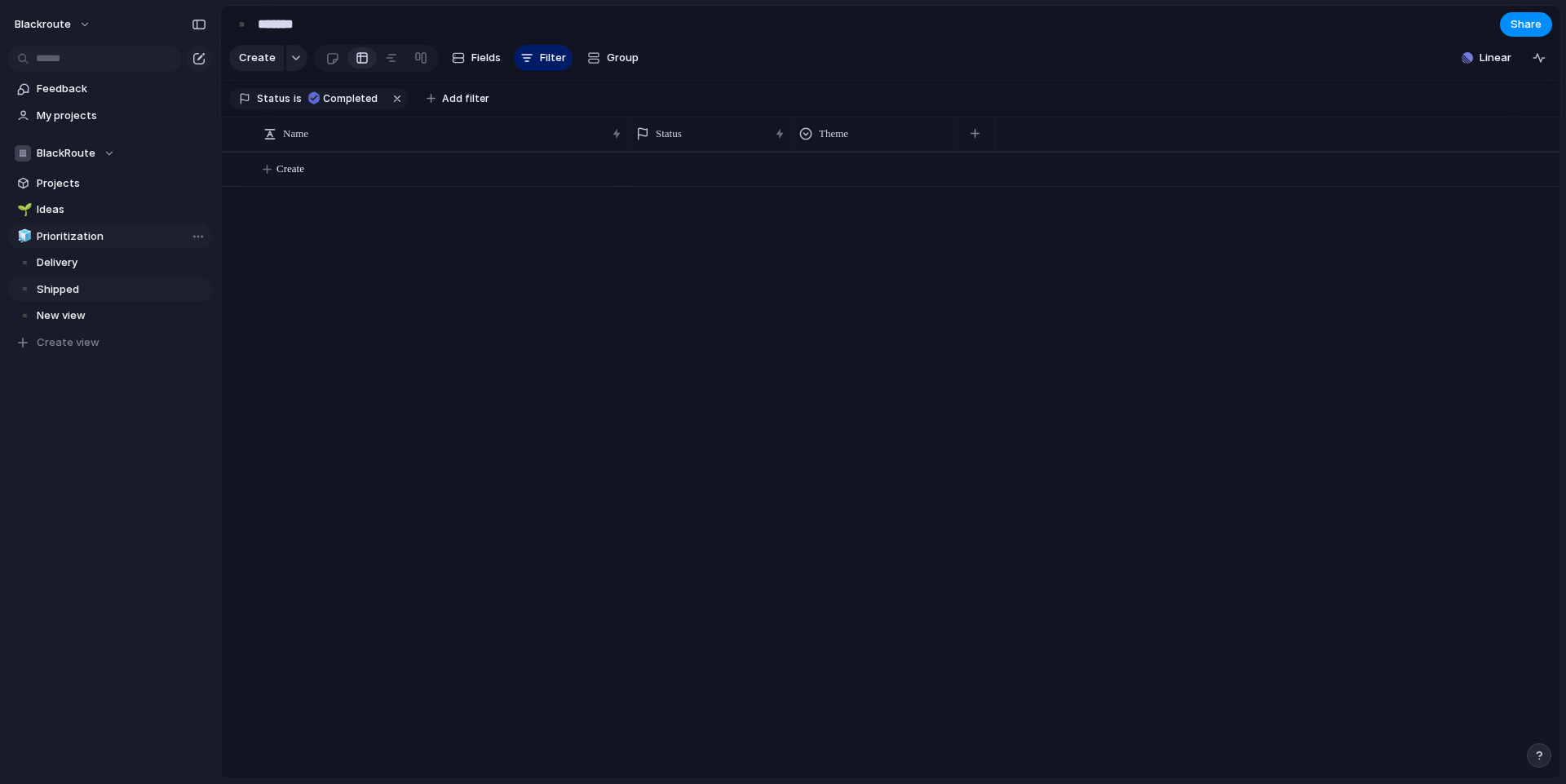
click at [121, 227] on link "🧊 Prioritization" at bounding box center [110, 237] width 203 height 24
type input "**********"
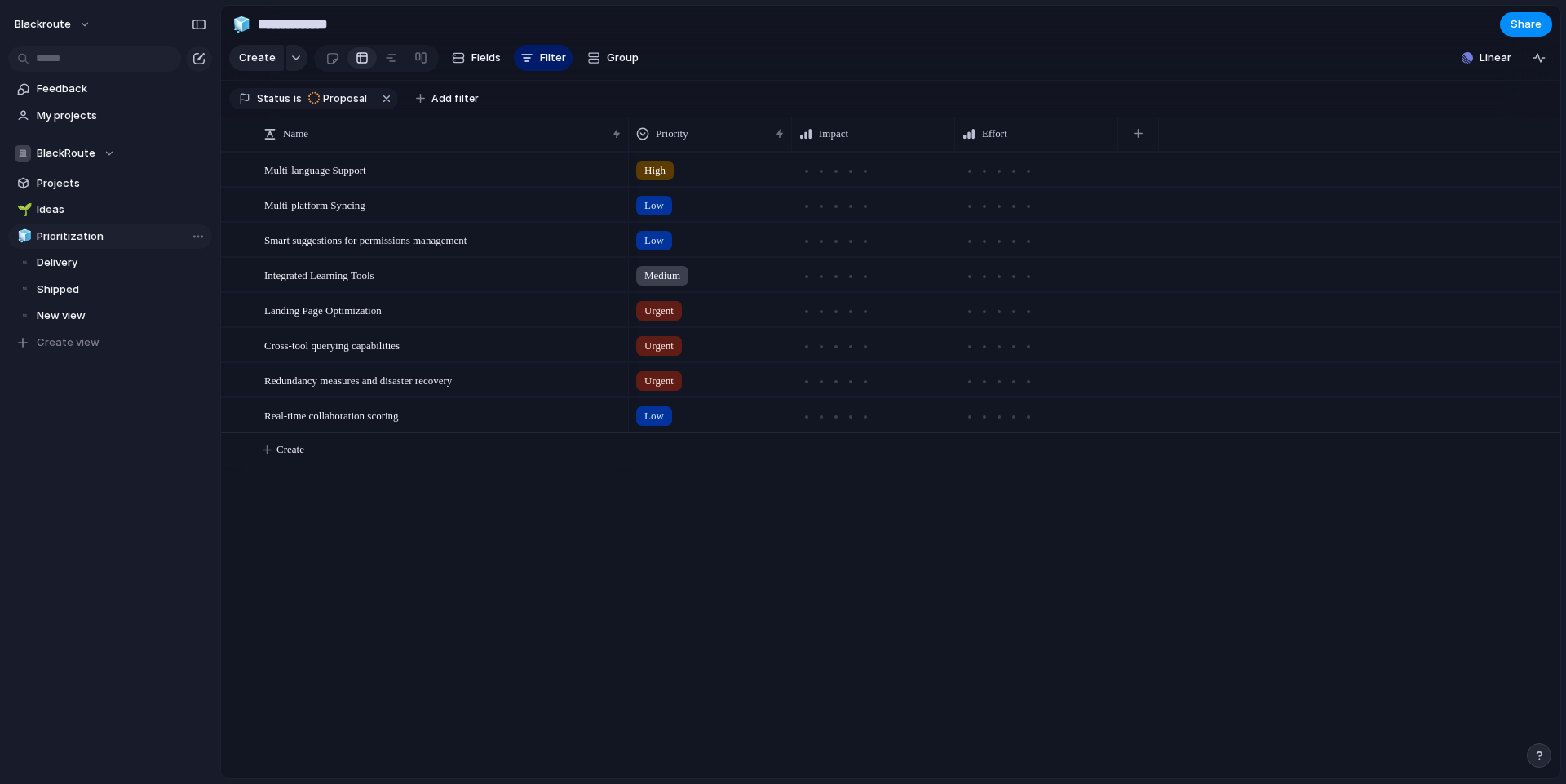
click at [27, 235] on div "🧊" at bounding box center [23, 236] width 11 height 18
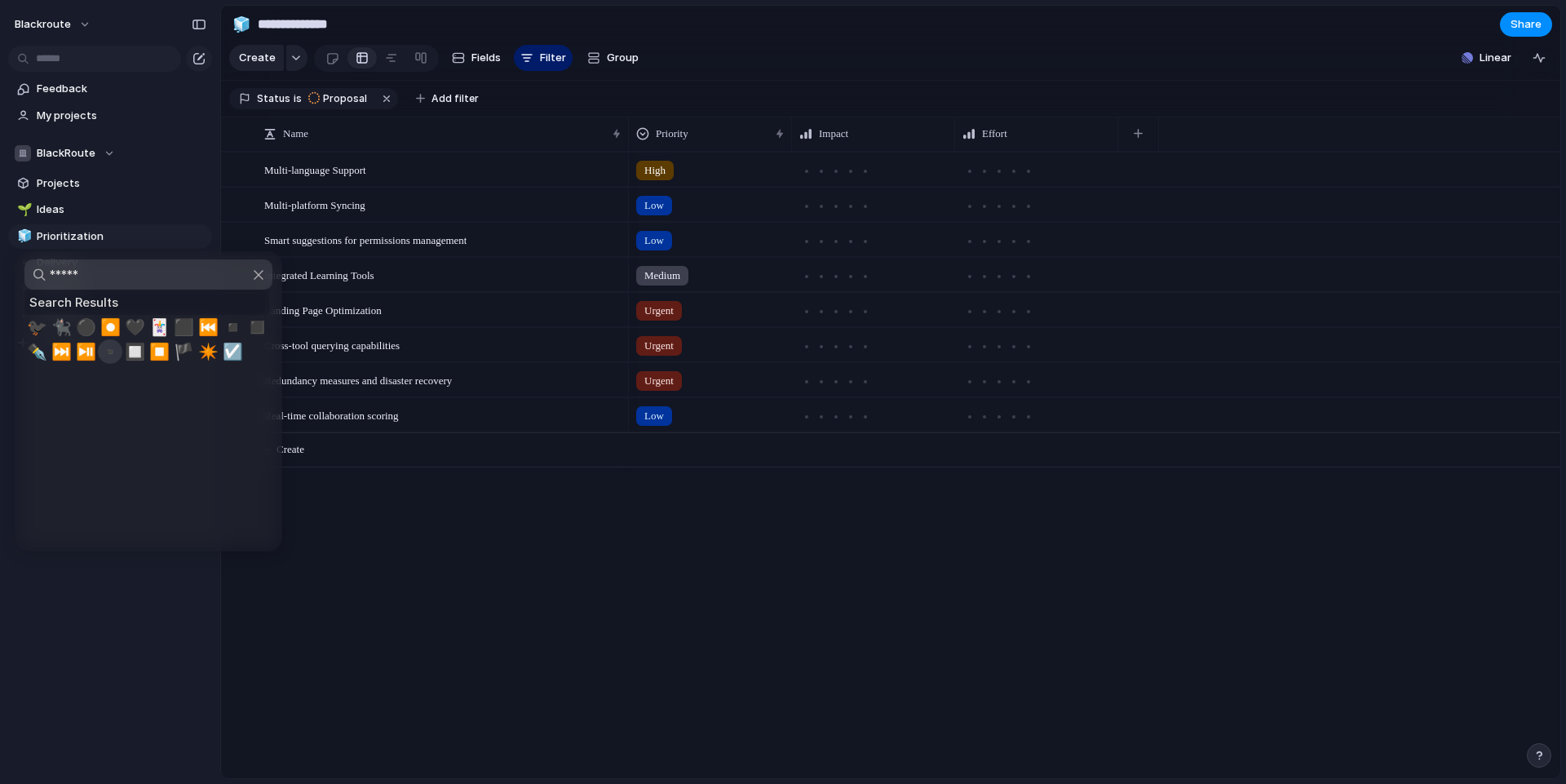
type input "*****"
click at [107, 353] on span "▪️" at bounding box center [110, 351] width 20 height 19
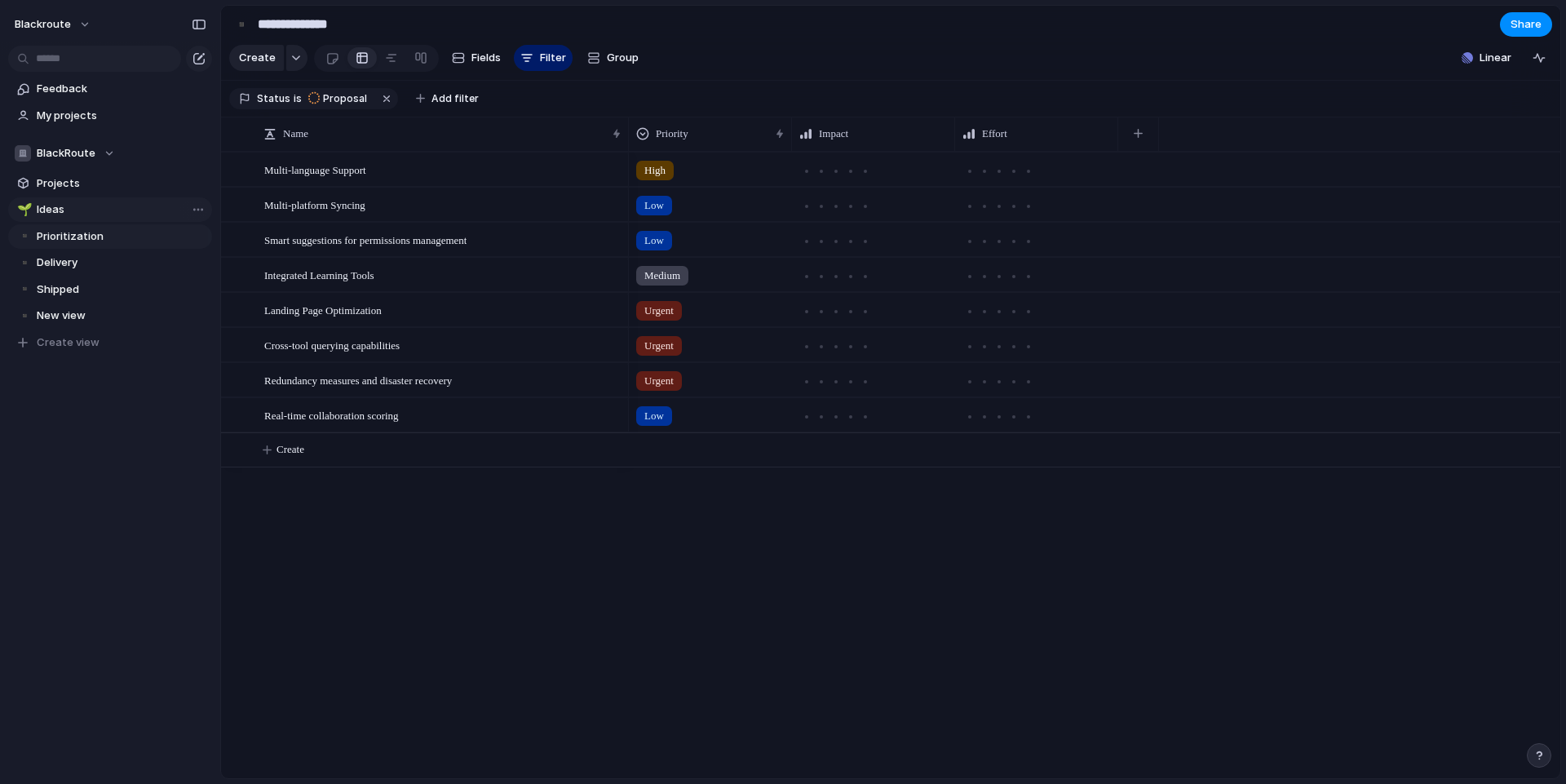
click at [24, 204] on div "🌱" at bounding box center [23, 210] width 11 height 18
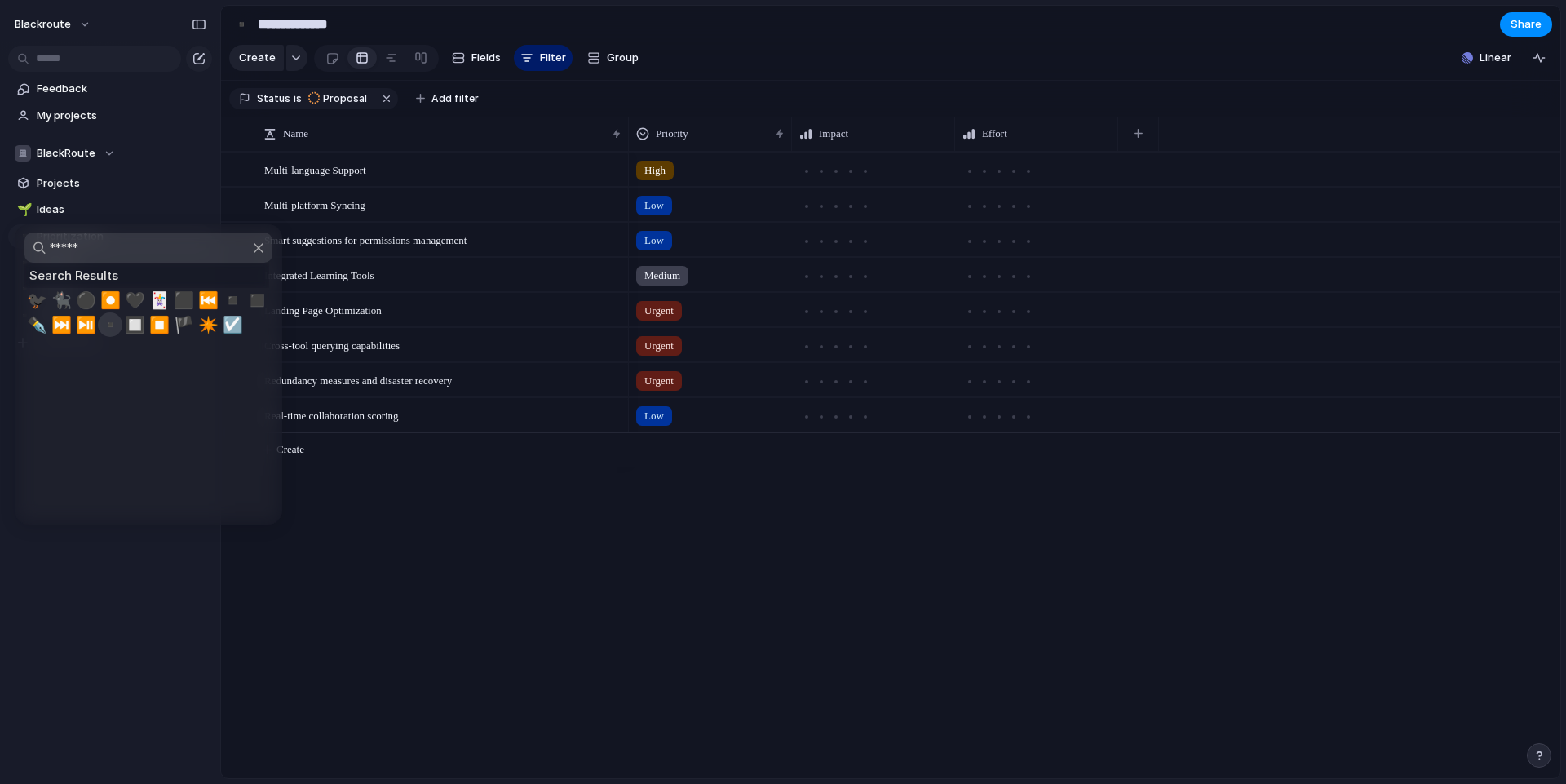
type input "*****"
click at [113, 334] on span "▪️" at bounding box center [110, 324] width 20 height 19
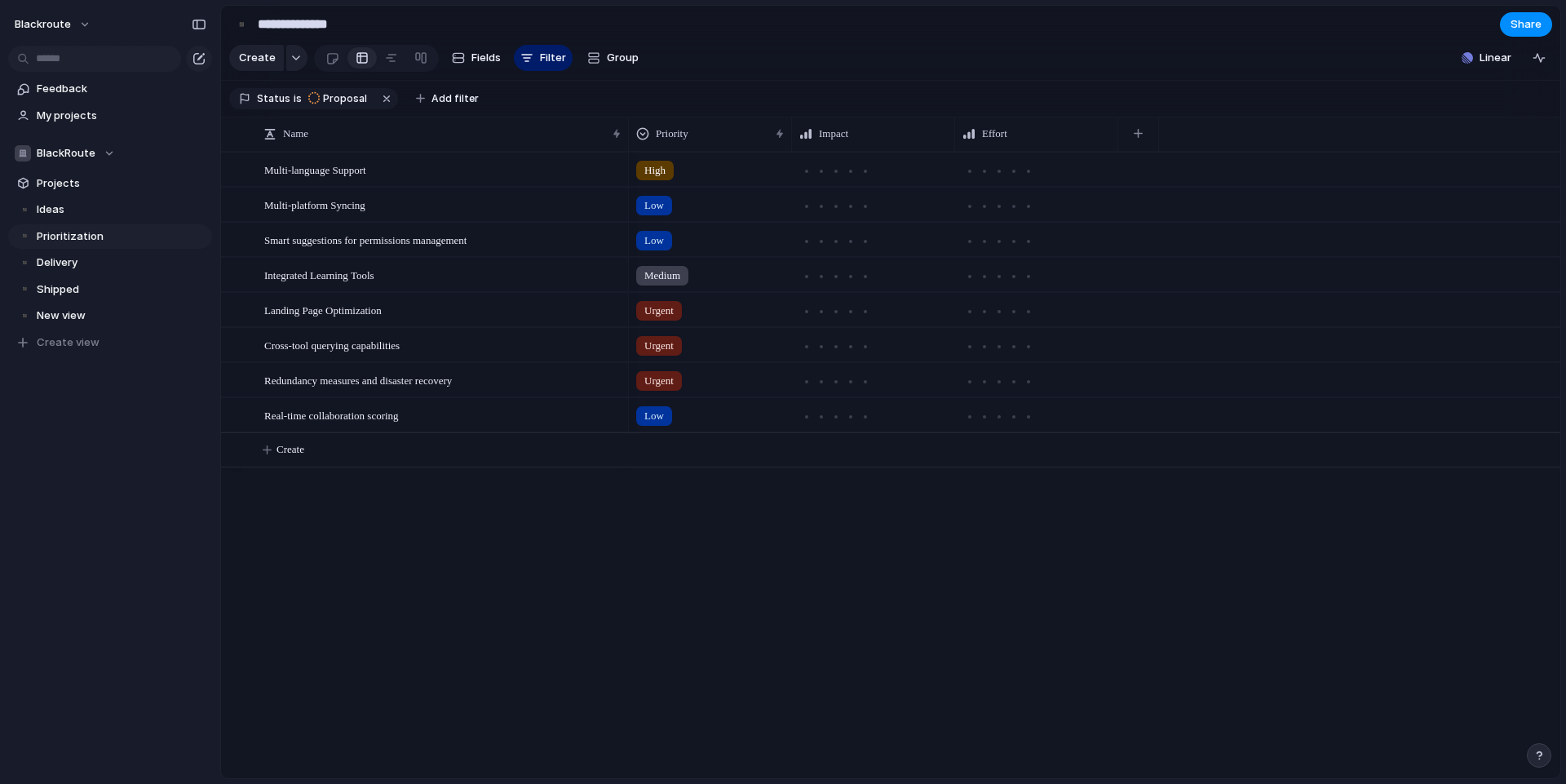
click at [93, 523] on div "blackroute Feedback My projects BlackRoute Projects ▪️ Ideas ▪️ Prioritization …" at bounding box center [110, 392] width 220 height 784
click at [158, 432] on div "Feedback My projects BlackRoute Projects ▪️ Ideas ▪️ Prioritization ▪️ Delivery…" at bounding box center [110, 243] width 220 height 487
click at [65, 183] on span "Projects" at bounding box center [121, 184] width 169 height 17
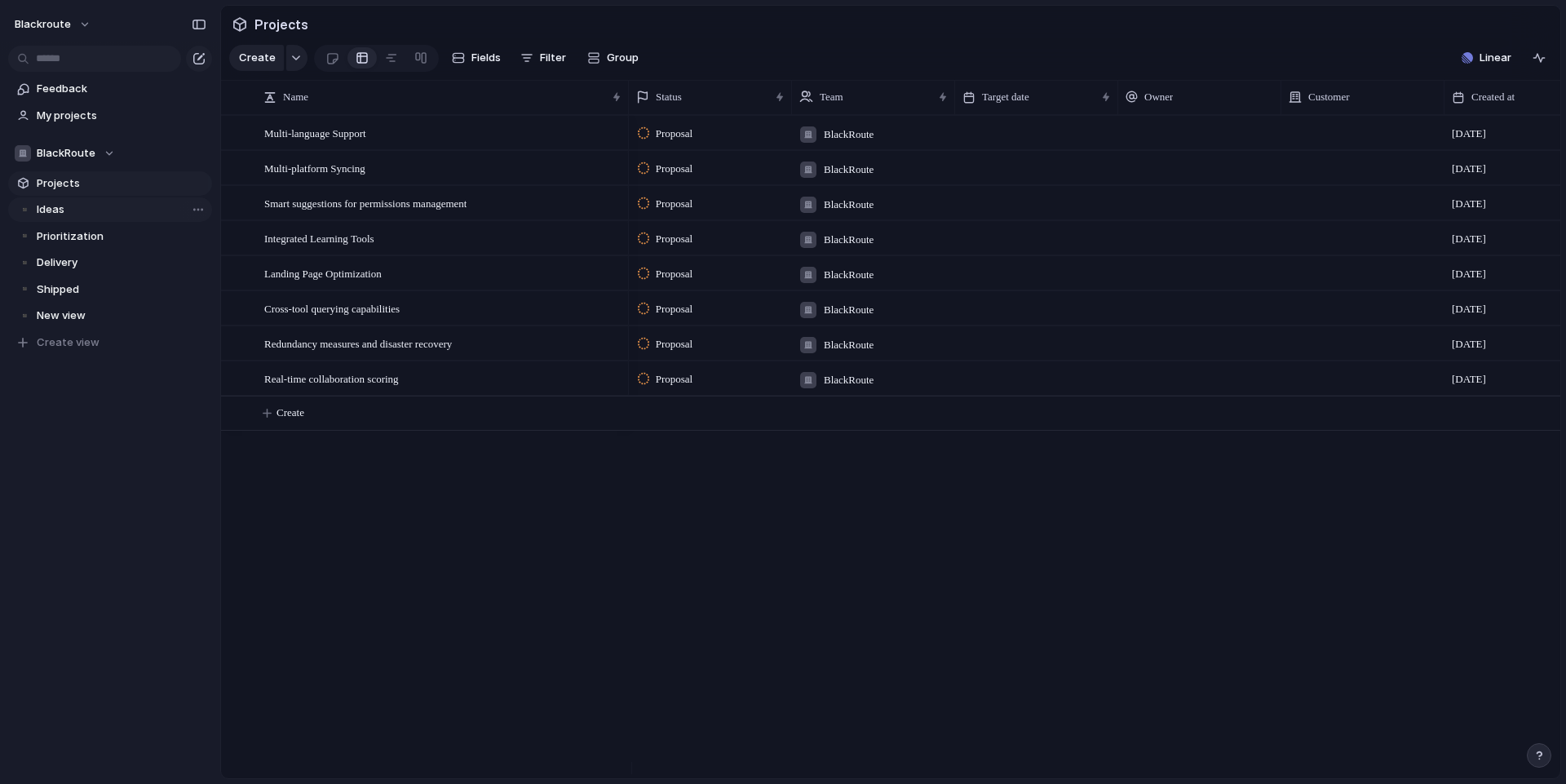
click at [63, 206] on span "Ideas" at bounding box center [121, 210] width 169 height 17
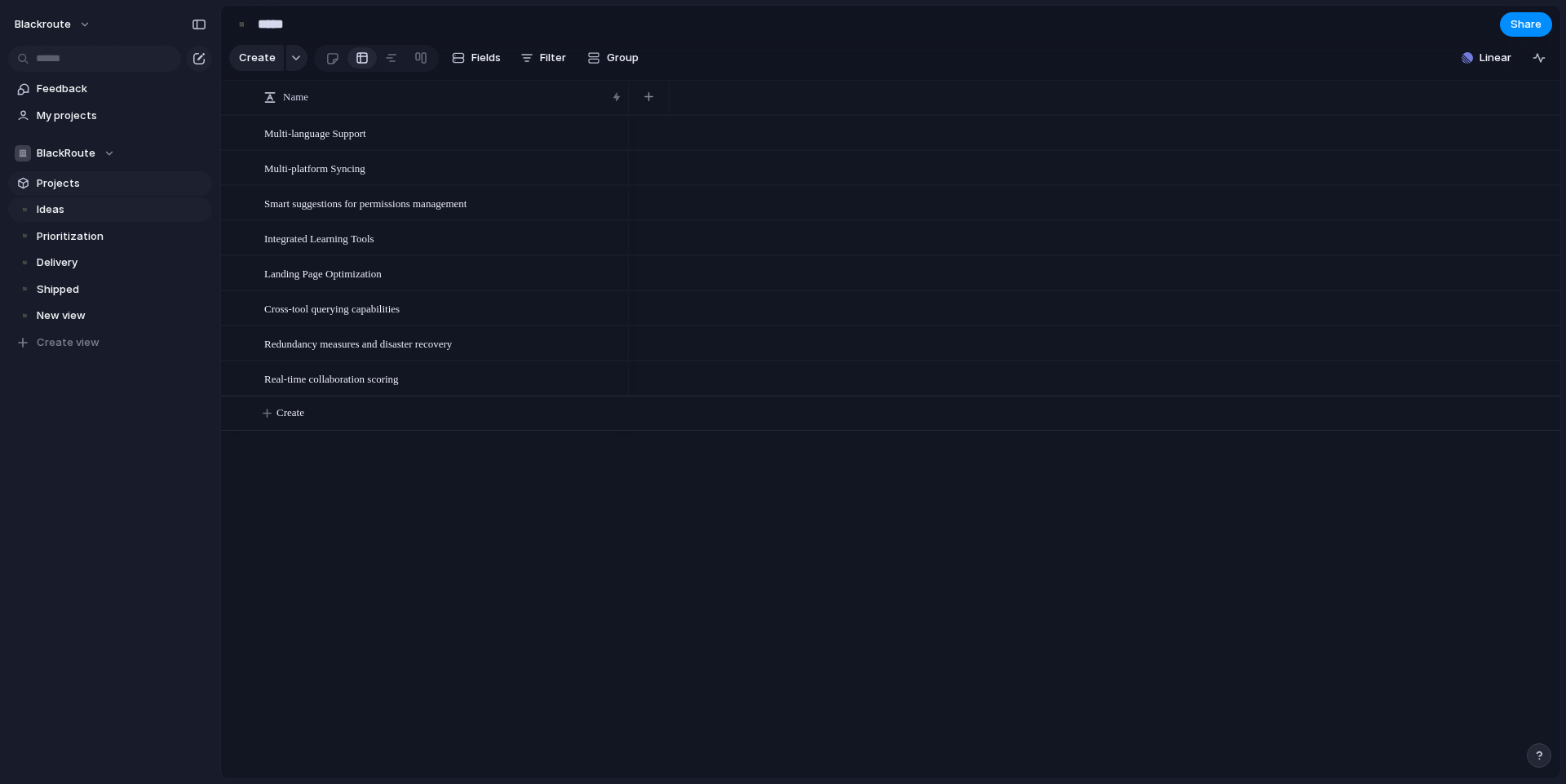
click at [71, 187] on span "Projects" at bounding box center [121, 184] width 169 height 17
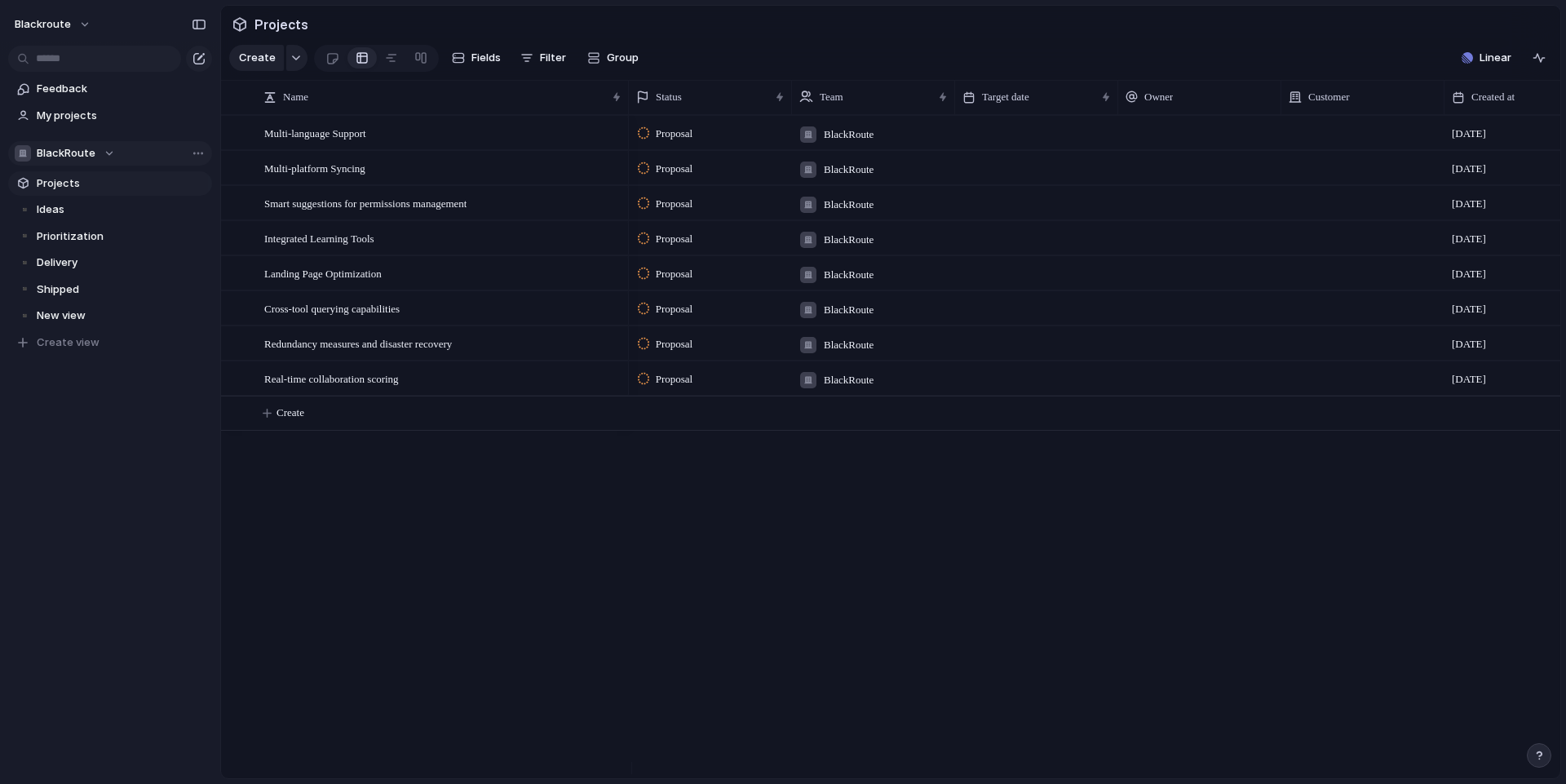
click at [88, 147] on span "BlackRoute" at bounding box center [67, 153] width 59 height 17
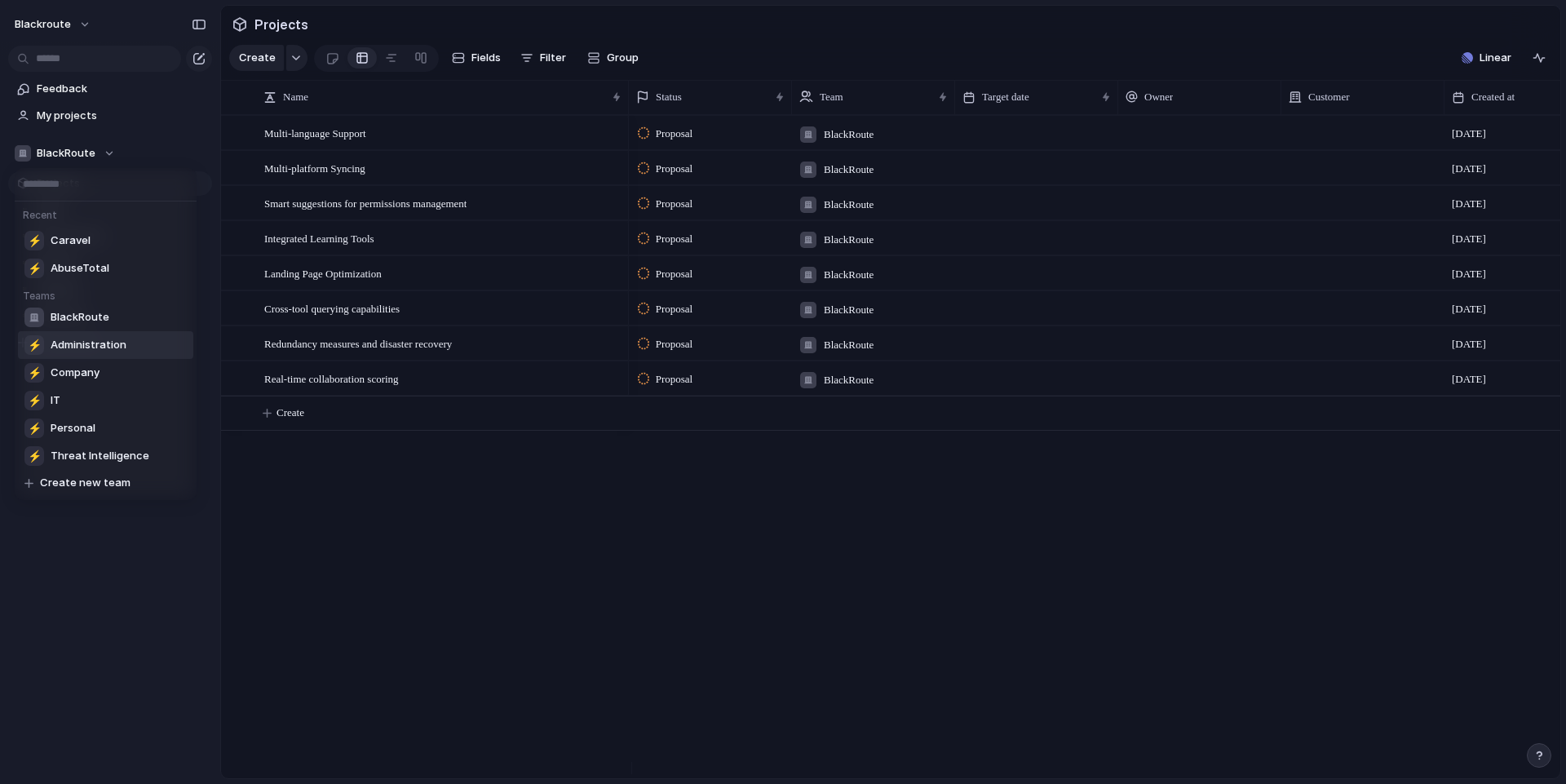
click at [108, 347] on span "Administration" at bounding box center [89, 345] width 76 height 17
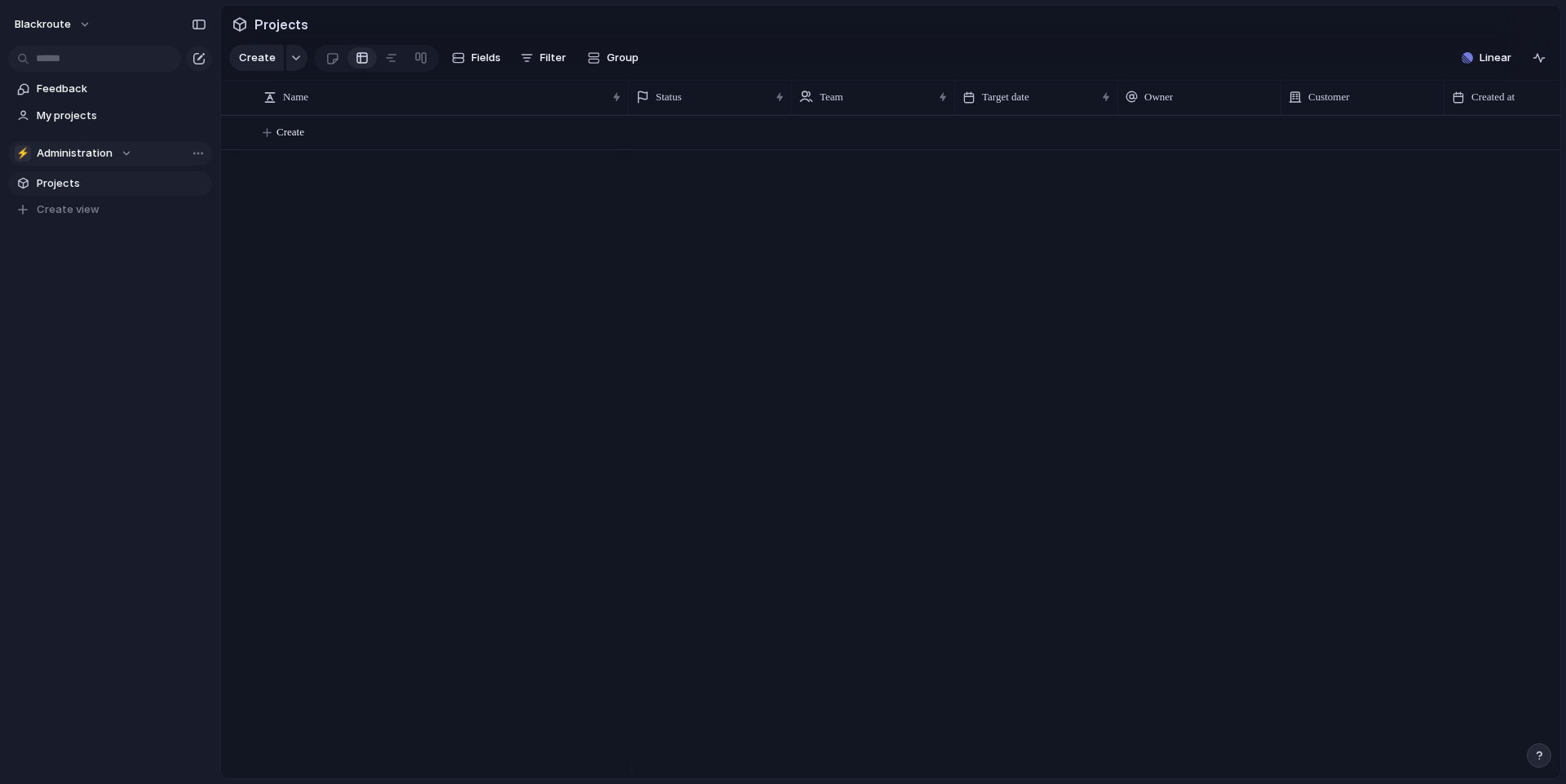
click at [75, 151] on span "Administration" at bounding box center [75, 153] width 76 height 17
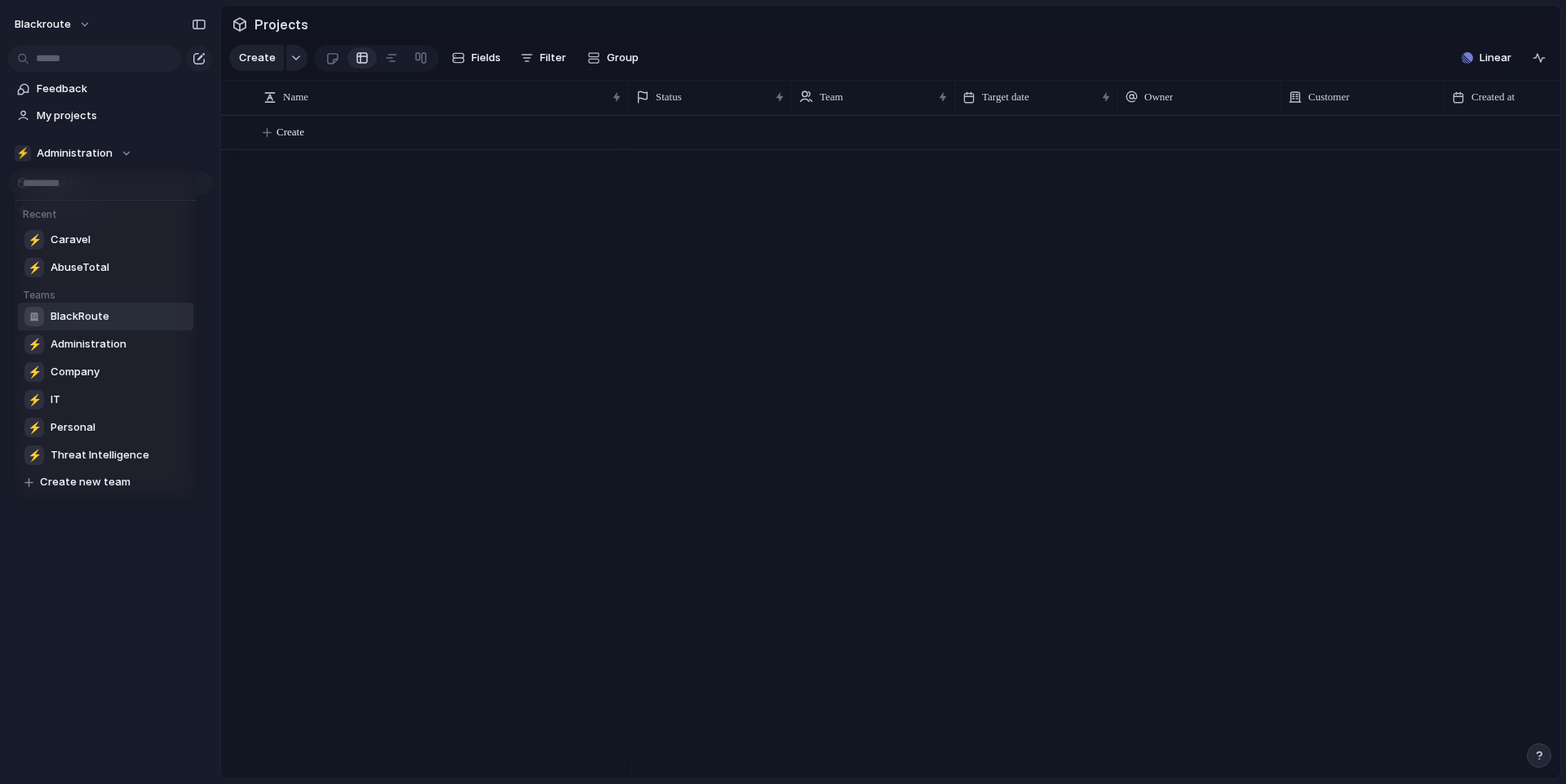
click at [84, 314] on span "BlackRoute" at bounding box center [80, 316] width 59 height 17
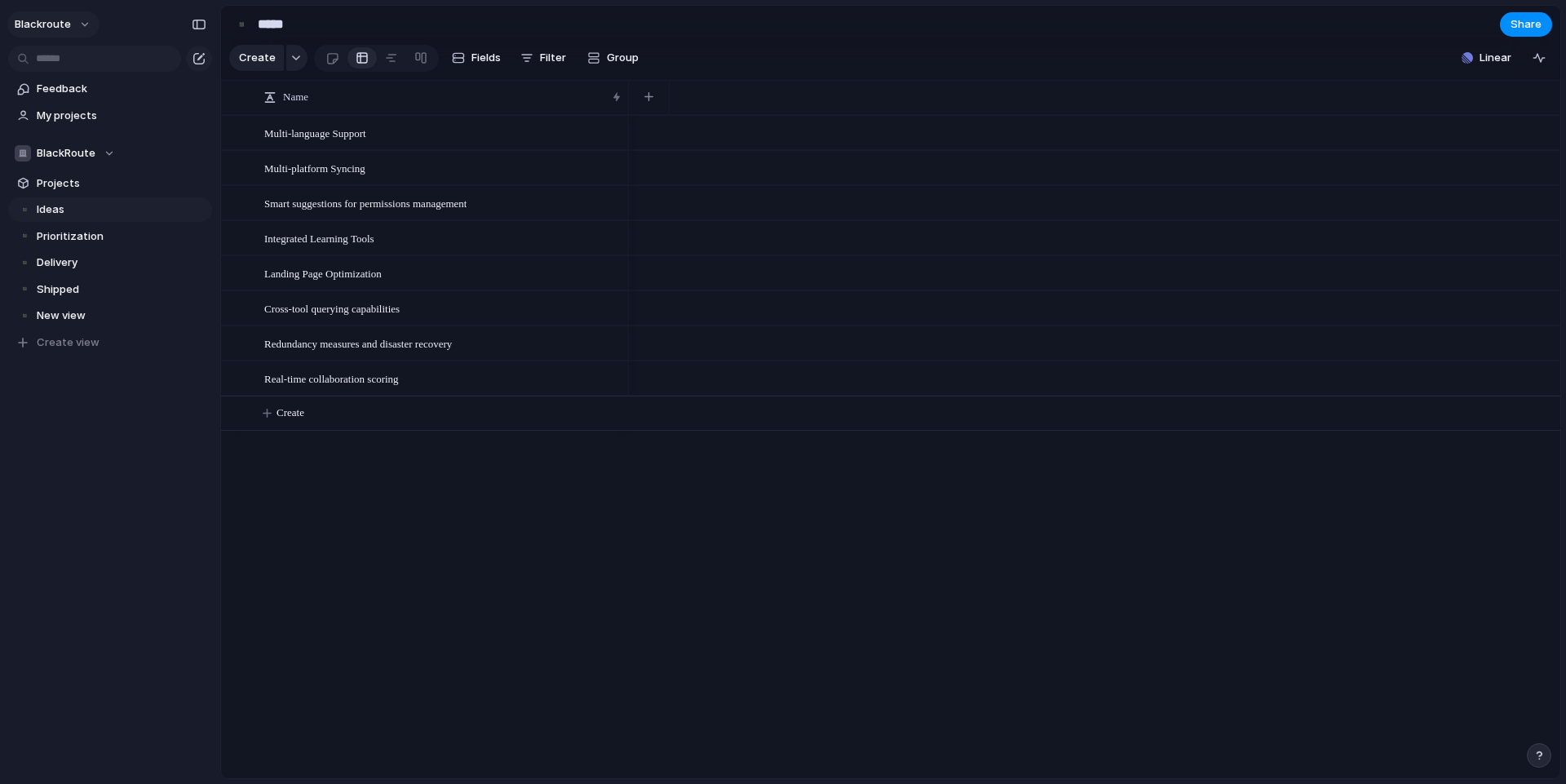
click at [63, 33] on button "blackroute" at bounding box center [54, 24] width 92 height 26
click at [77, 68] on li "Settings" at bounding box center [79, 61] width 135 height 26
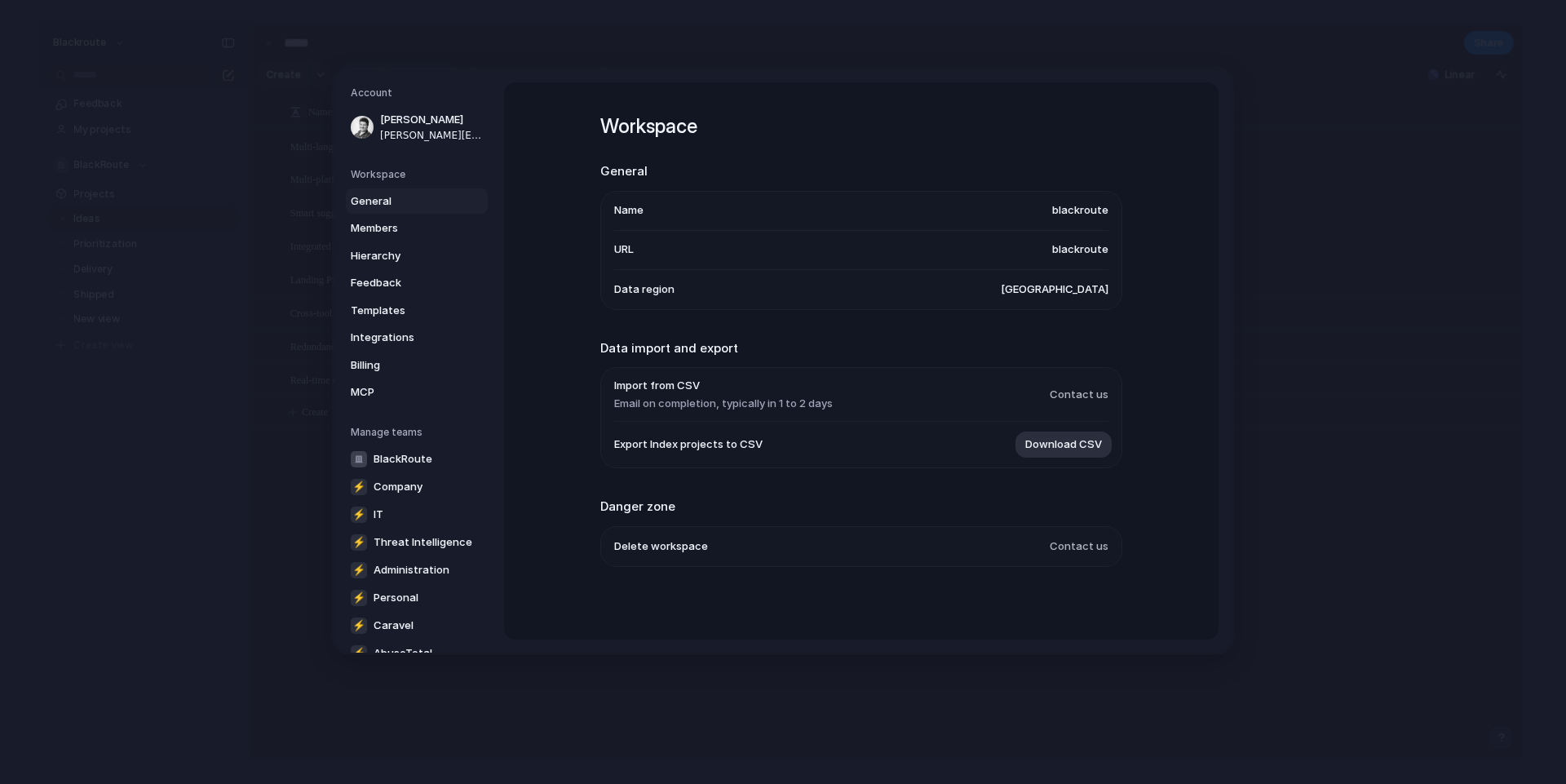
click at [1090, 211] on span "blackroute" at bounding box center [1080, 211] width 56 height 17
click at [1092, 287] on span "[GEOGRAPHIC_DATA]" at bounding box center [1054, 288] width 107 height 17
click at [718, 283] on li "Data region United States" at bounding box center [861, 288] width 494 height 39
click at [372, 194] on span "General" at bounding box center [402, 201] width 105 height 17
click at [376, 217] on link "Members" at bounding box center [416, 228] width 142 height 26
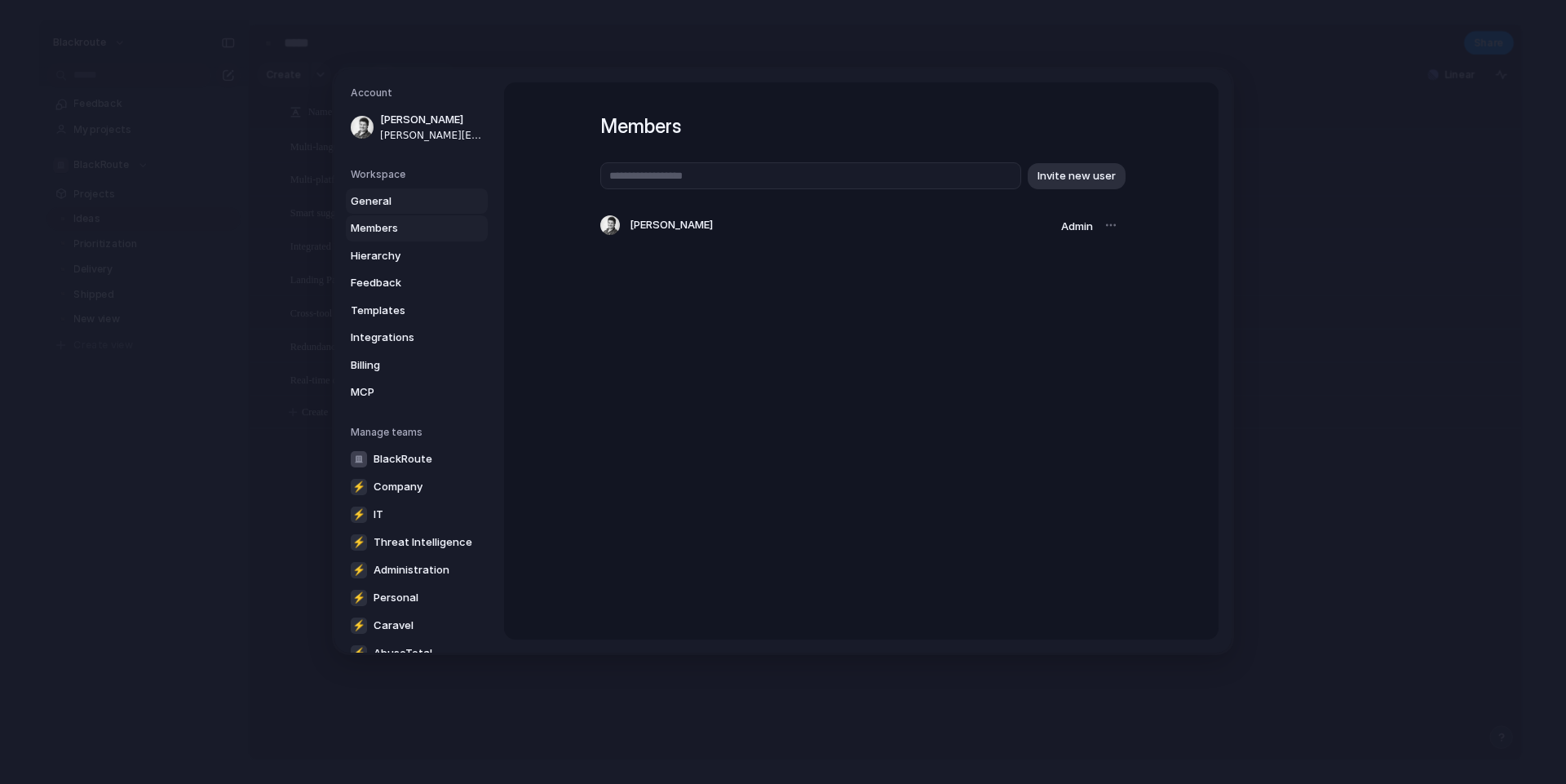
click at [388, 205] on span "General" at bounding box center [402, 201] width 105 height 17
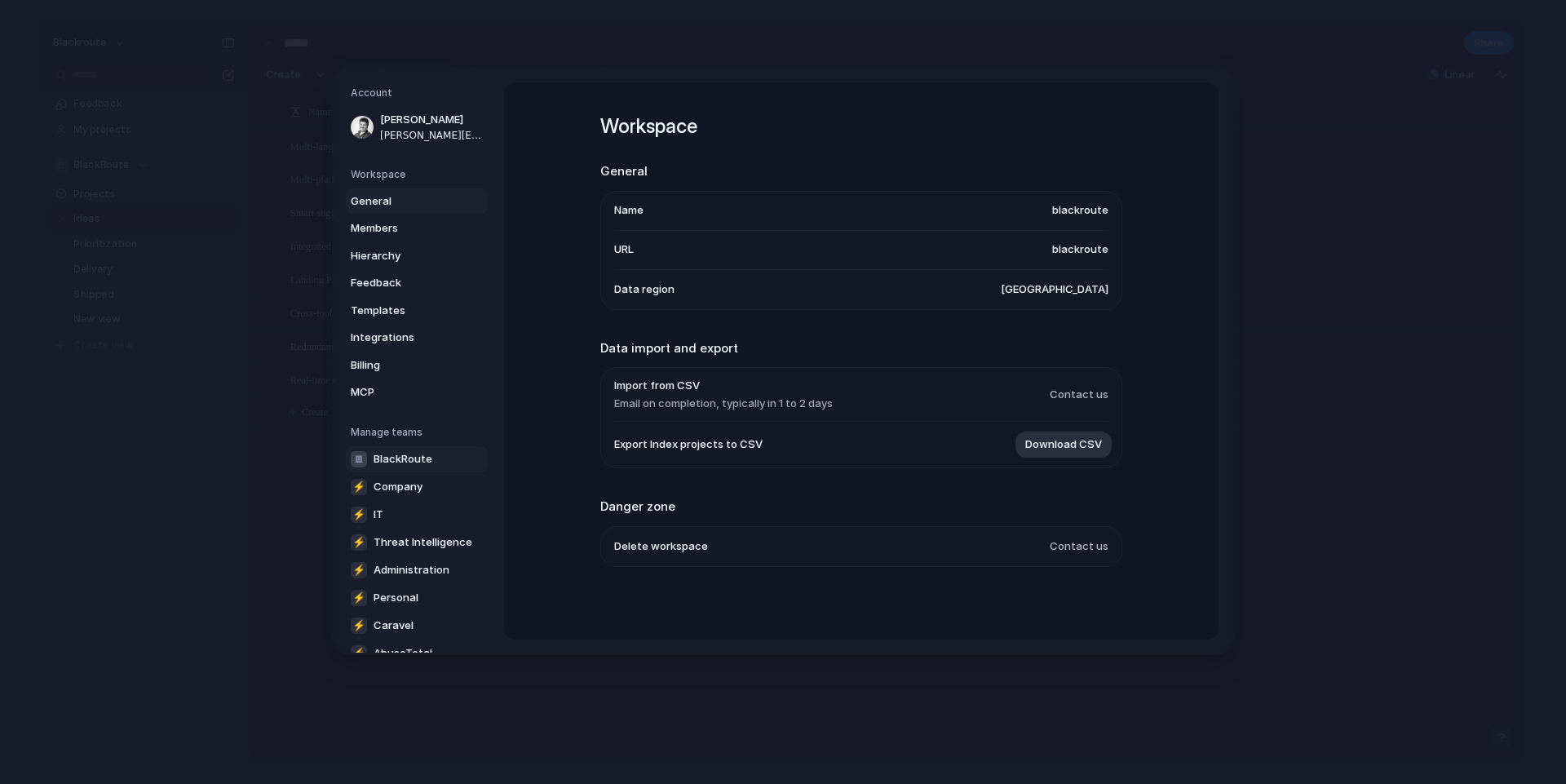
click at [428, 458] on span "BlackRoute" at bounding box center [403, 459] width 59 height 17
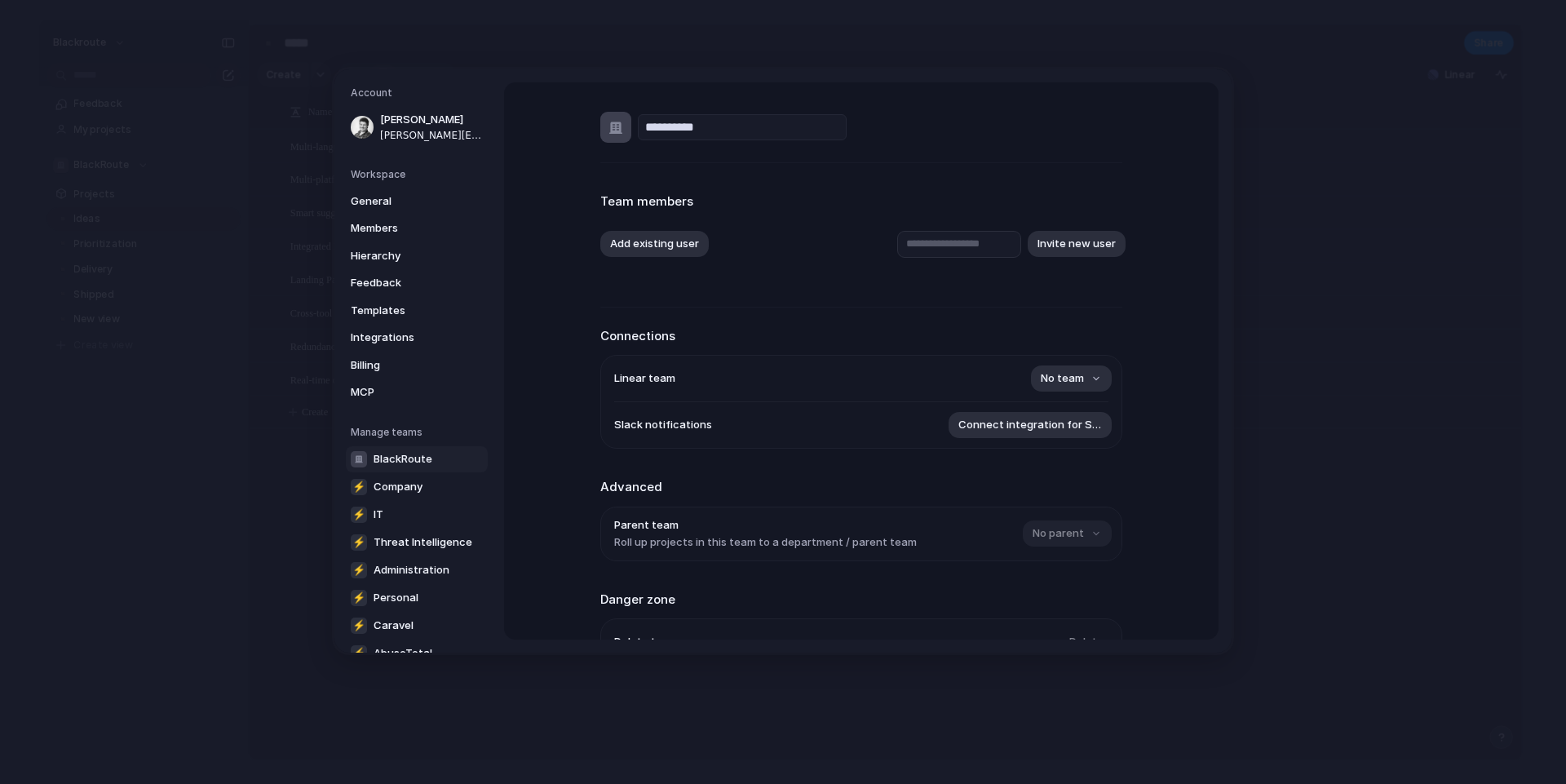
click at [709, 136] on input "**********" at bounding box center [743, 127] width 209 height 26
click at [688, 132] on input "**********" at bounding box center [743, 127] width 209 height 26
click at [764, 136] on input "**********" at bounding box center [743, 127] width 209 height 26
click at [1153, 356] on div "**********" at bounding box center [861, 361] width 715 height 557
click at [1071, 390] on button "No team" at bounding box center [1071, 378] width 80 height 26
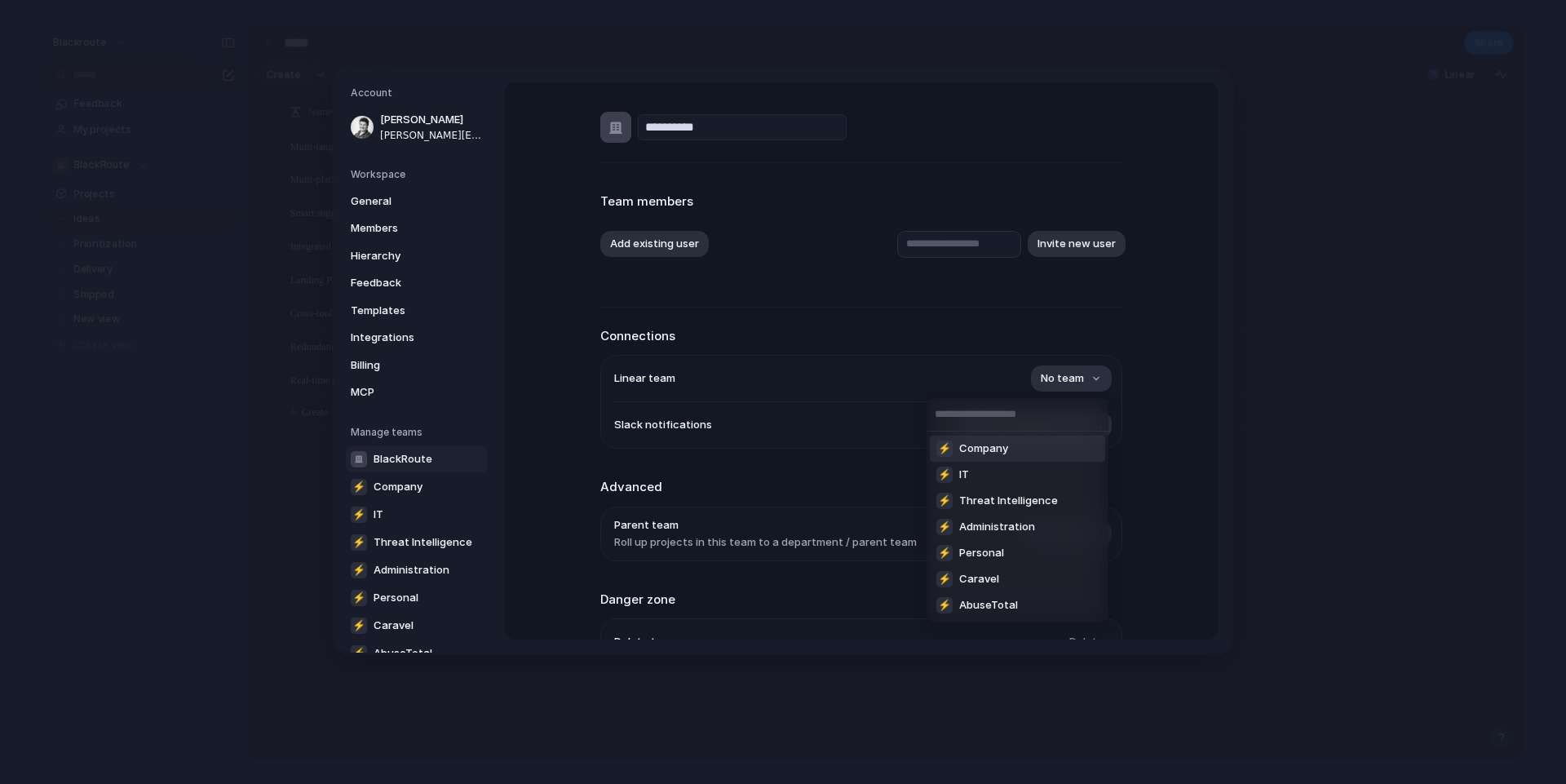
click at [1090, 381] on div "⚡ Company ⚡ IT ⚡ Threat Intelligence ⚡ Administration ⚡ Personal ⚡ Caravel ⚡ Ab…" at bounding box center [783, 392] width 1566 height 784
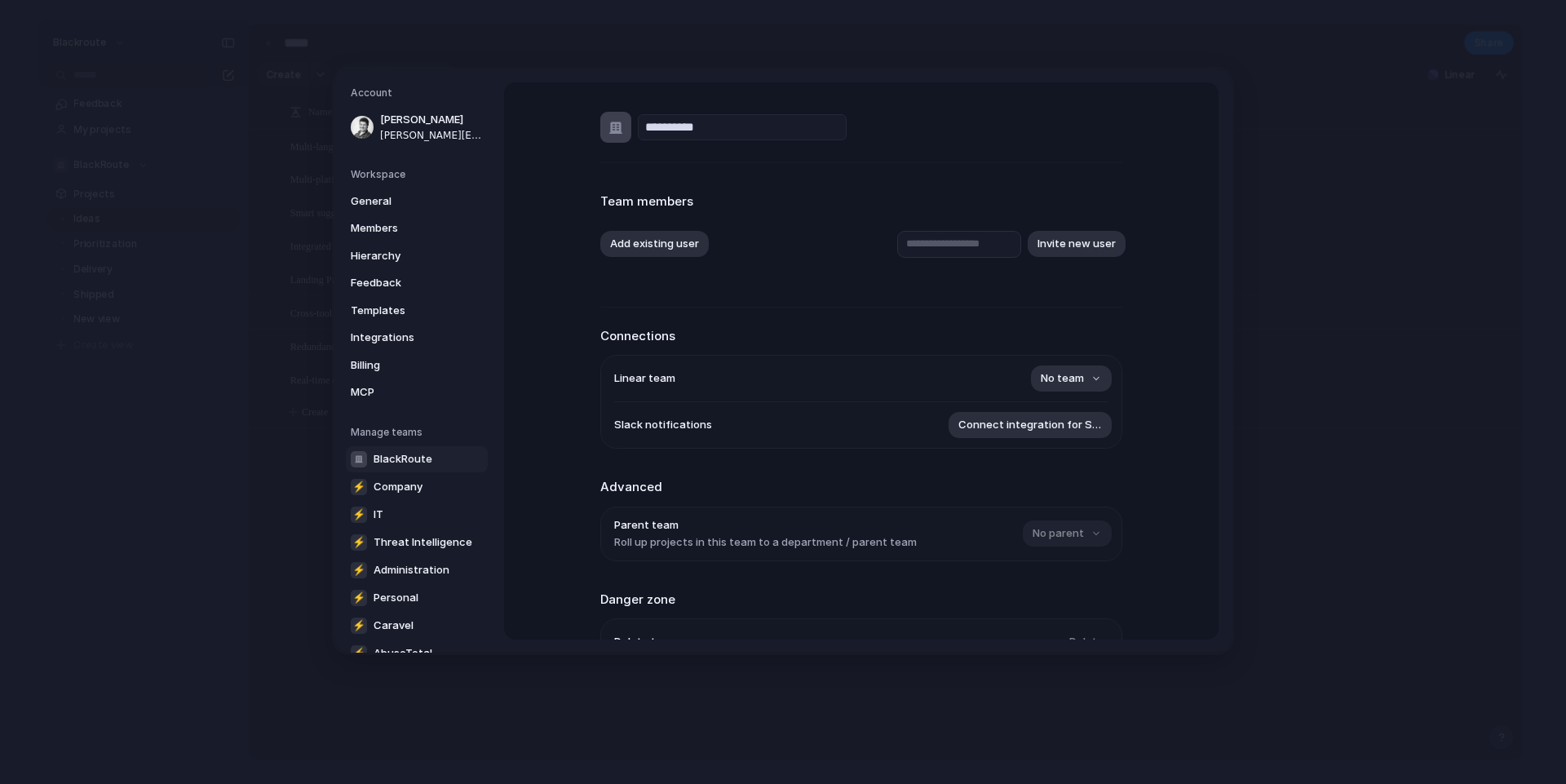
click at [1137, 347] on div "**********" at bounding box center [861, 361] width 715 height 557
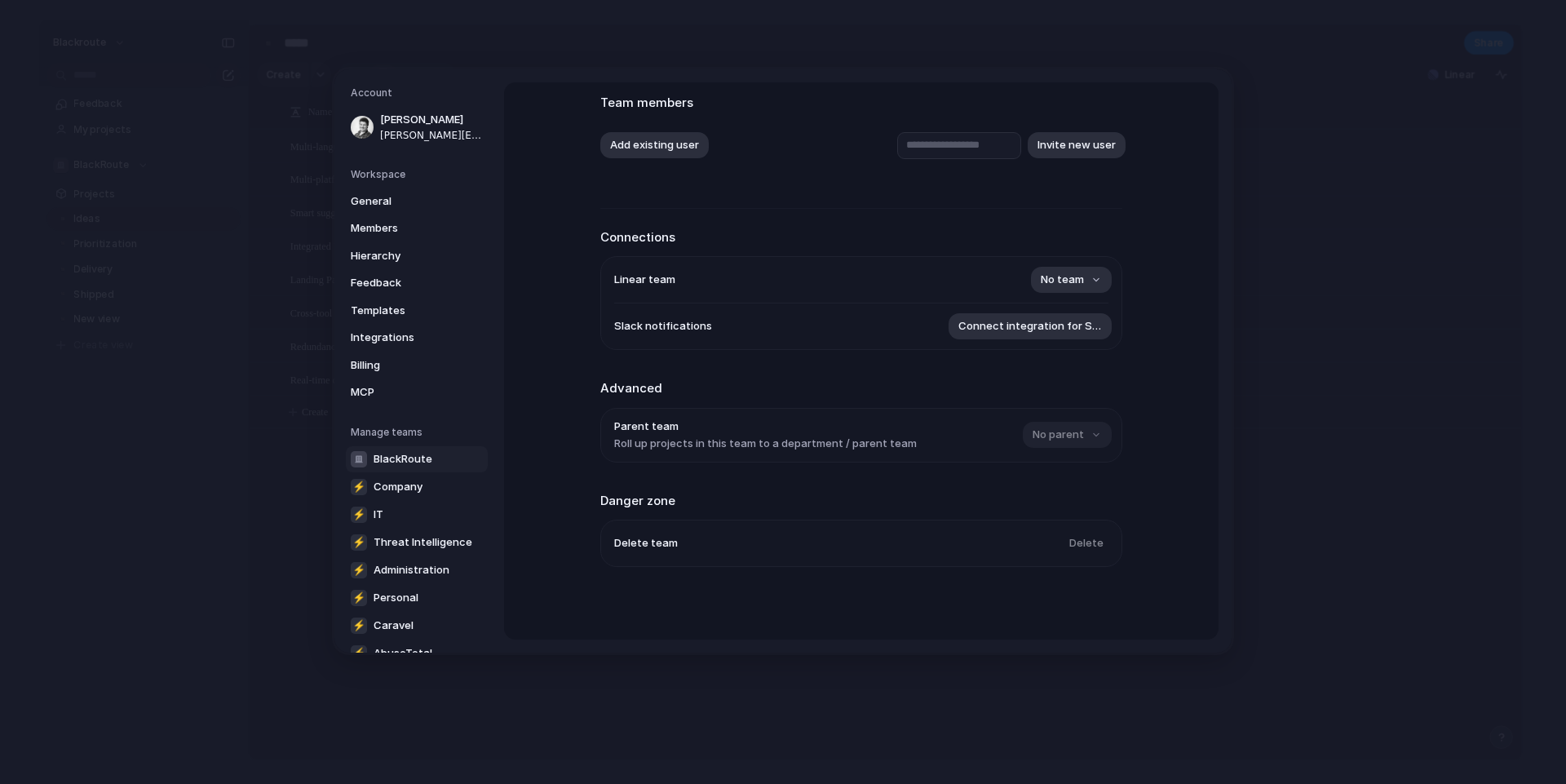
scroll to position [100, 0]
click at [401, 491] on span "Company" at bounding box center [398, 486] width 49 height 17
type input "*******"
click at [1151, 433] on div "⚡ ******* Team members Add existing user Invite new user Connections Linear tea…" at bounding box center [861, 361] width 715 height 557
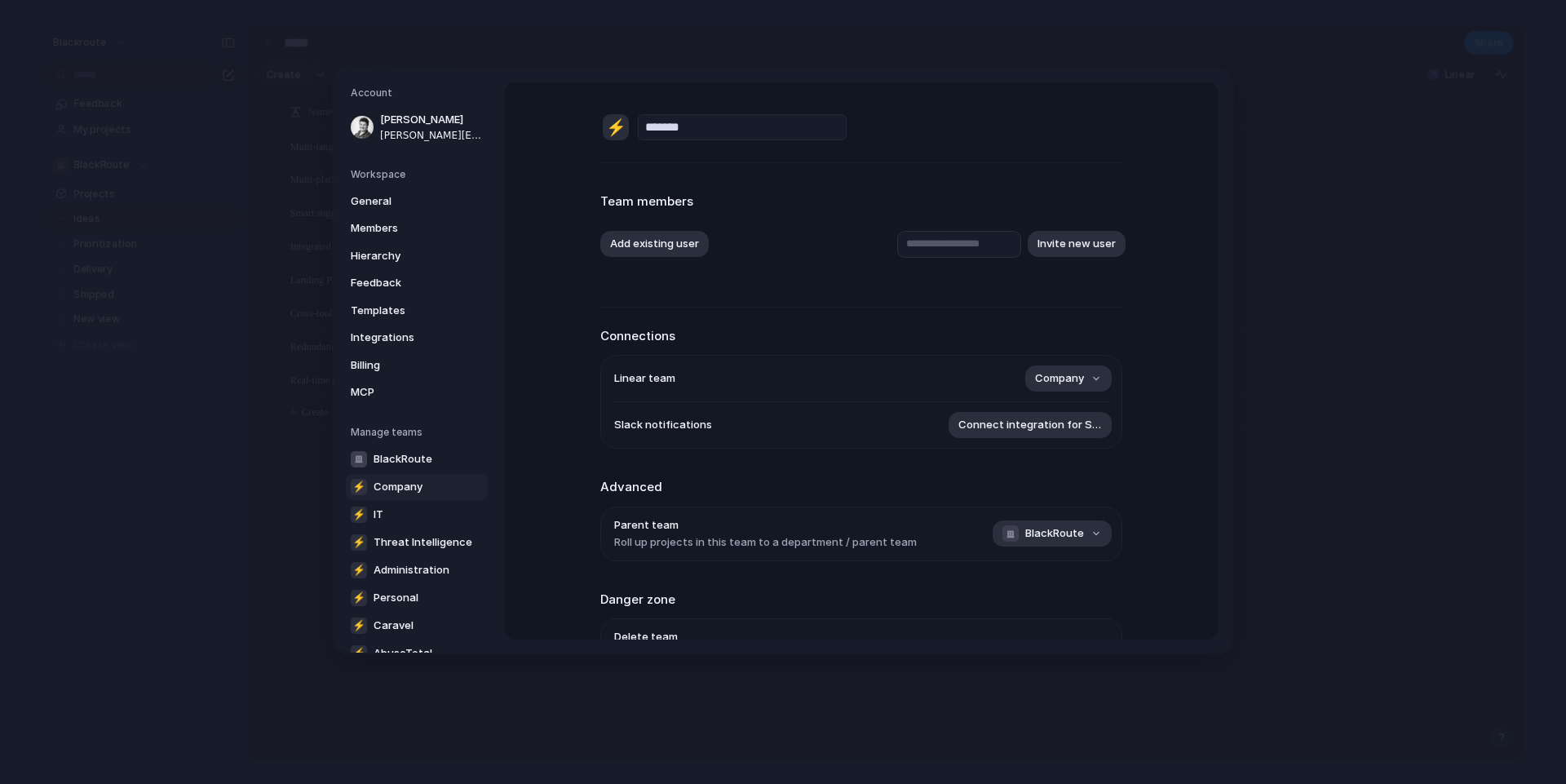
scroll to position [107, 0]
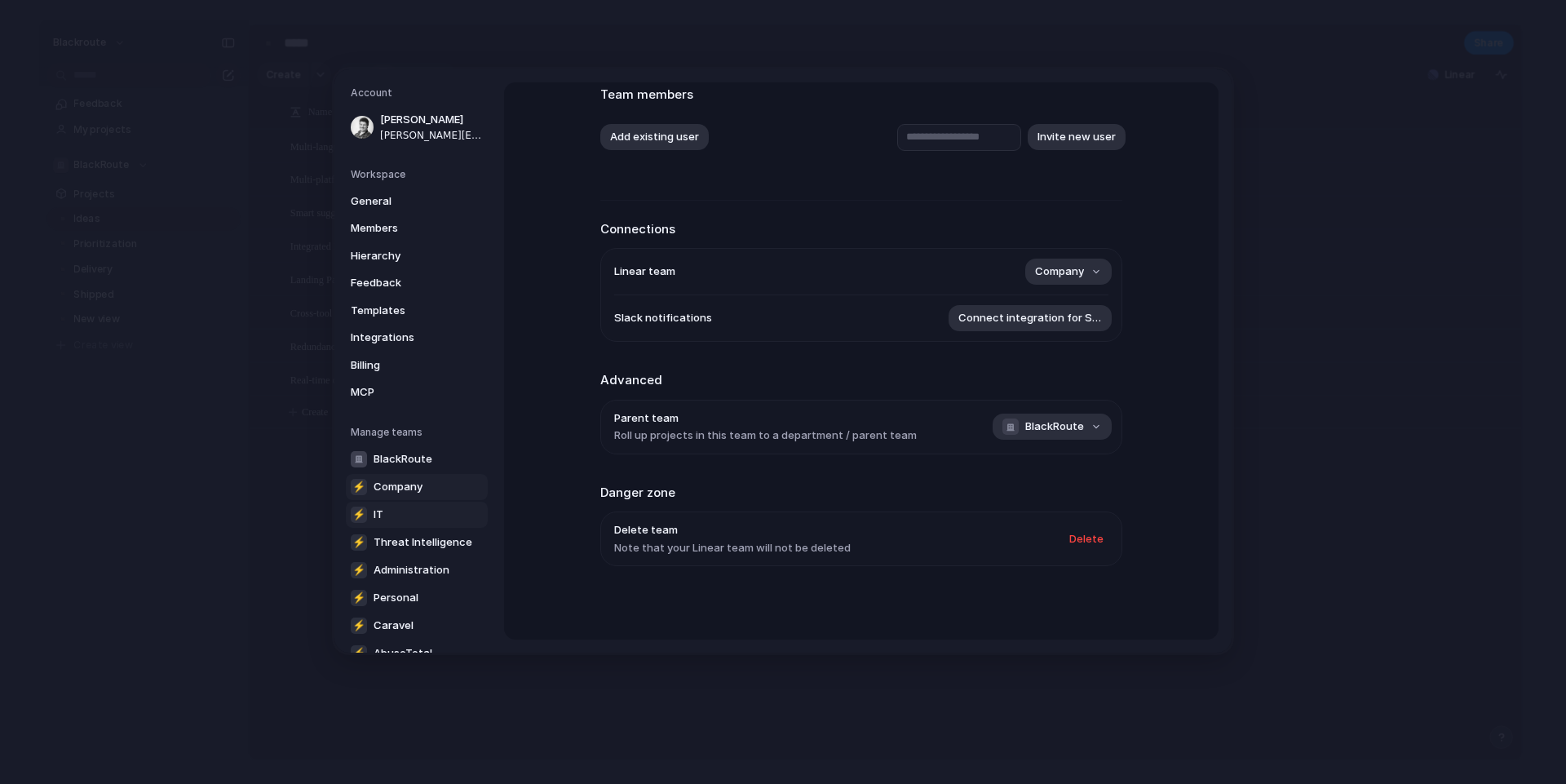
click at [401, 514] on link "⚡ IT" at bounding box center [416, 514] width 142 height 26
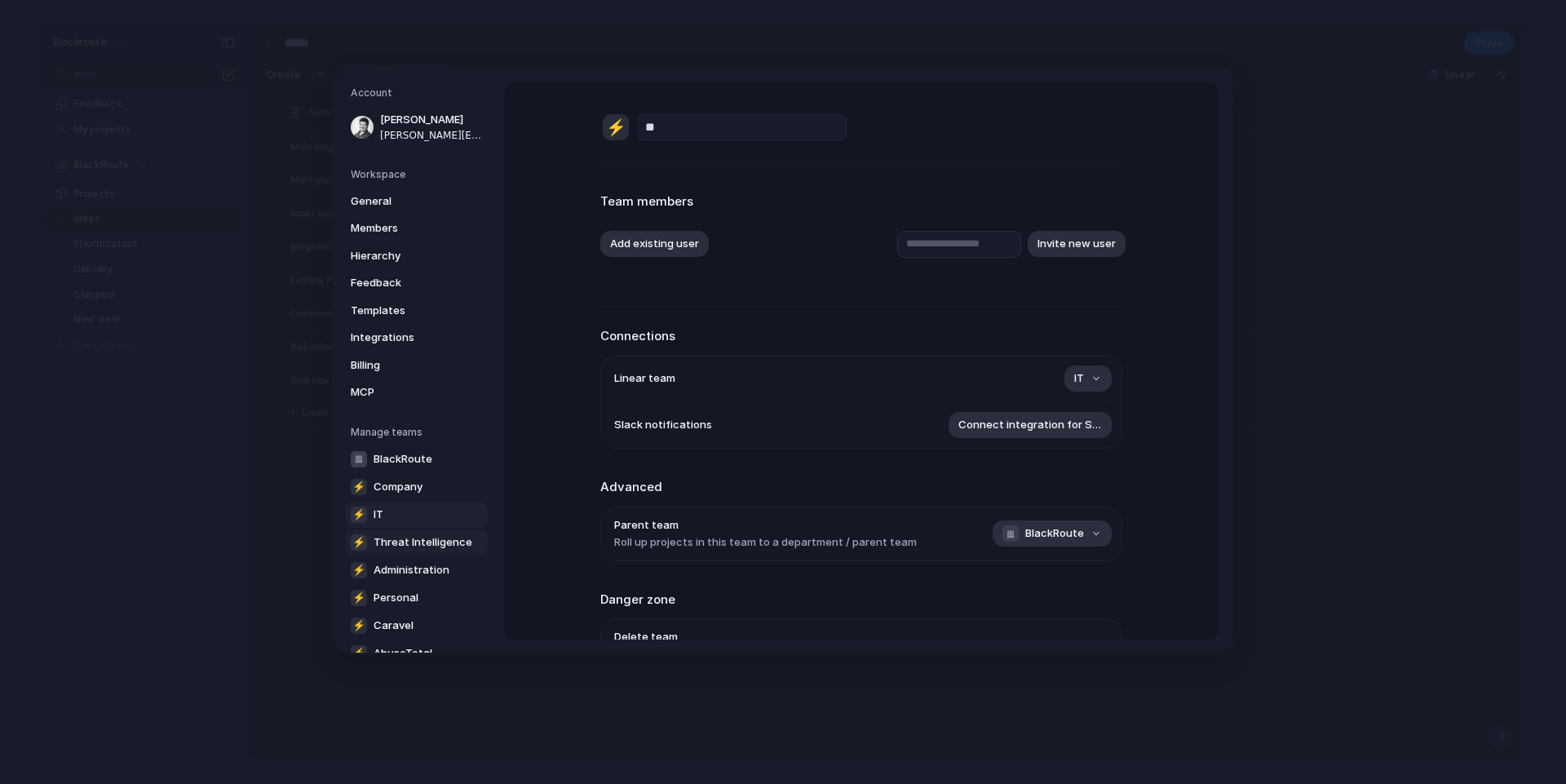
click at [418, 543] on span "Threat Intelligence" at bounding box center [423, 542] width 99 height 17
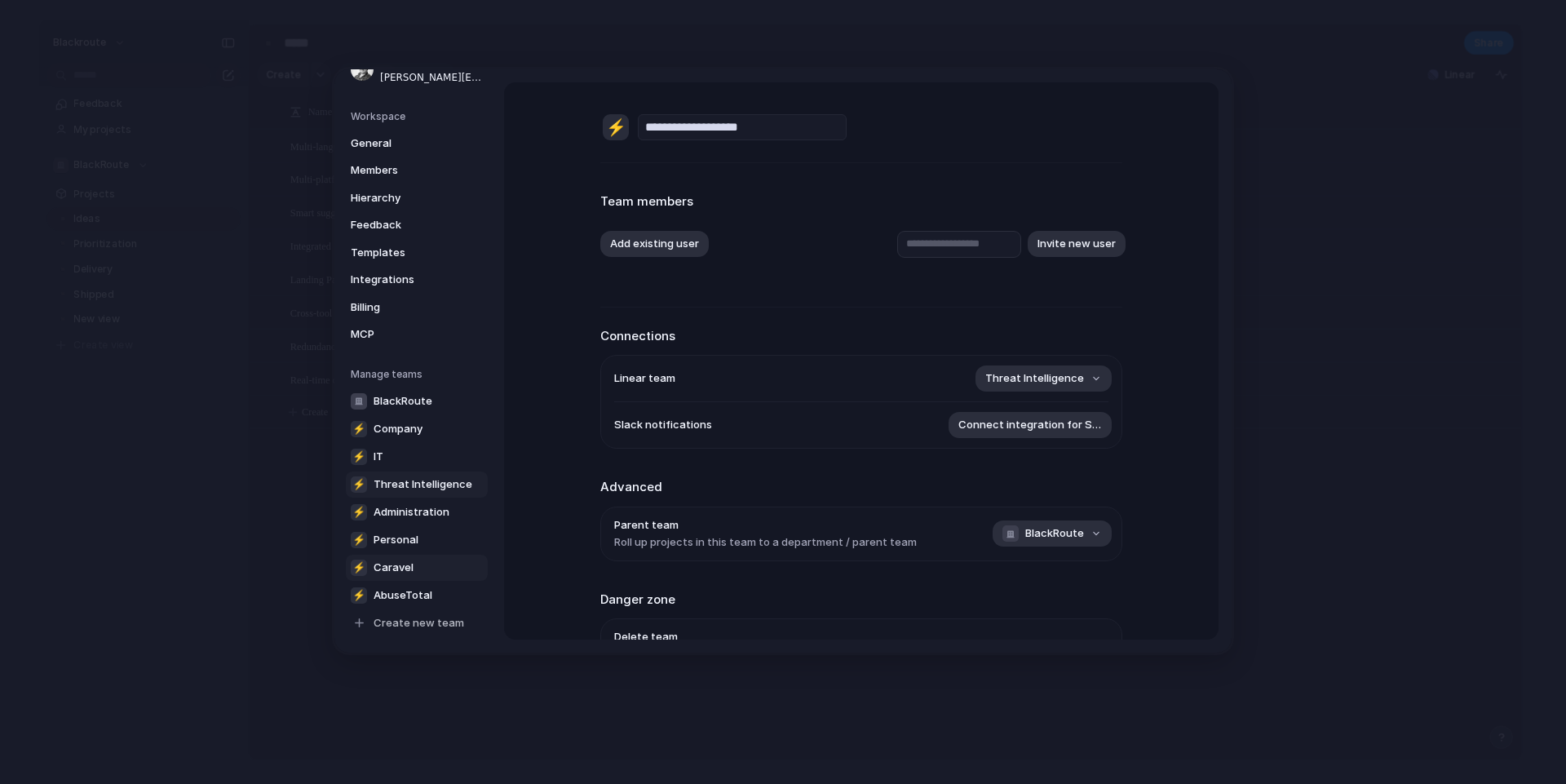
click at [422, 573] on link "⚡ Caravel" at bounding box center [416, 567] width 142 height 26
type input "*******"
click at [422, 604] on link "⚡ AbuseTotal" at bounding box center [416, 594] width 142 height 26
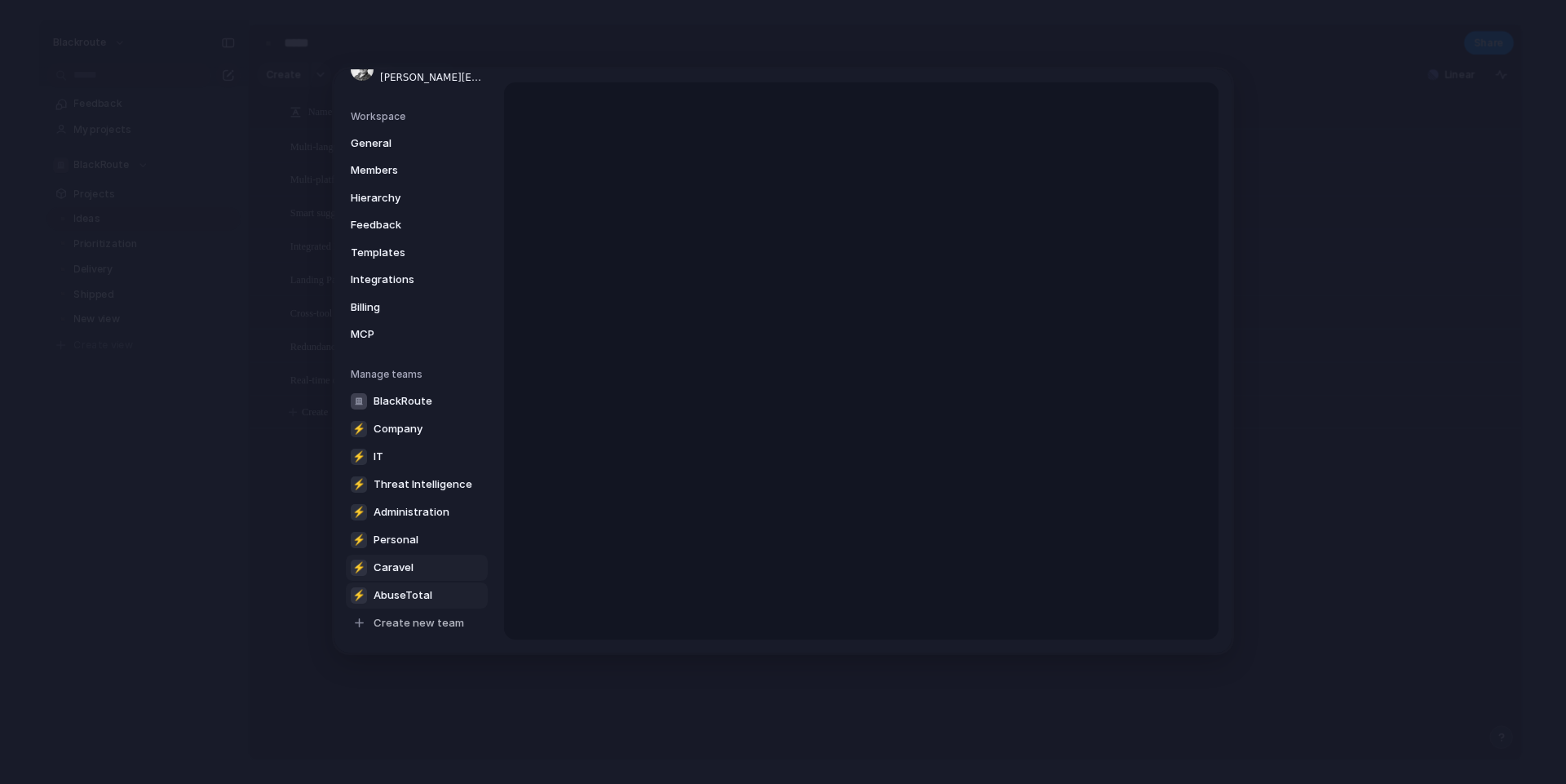
click at [431, 577] on link "⚡ Caravel" at bounding box center [416, 567] width 142 height 26
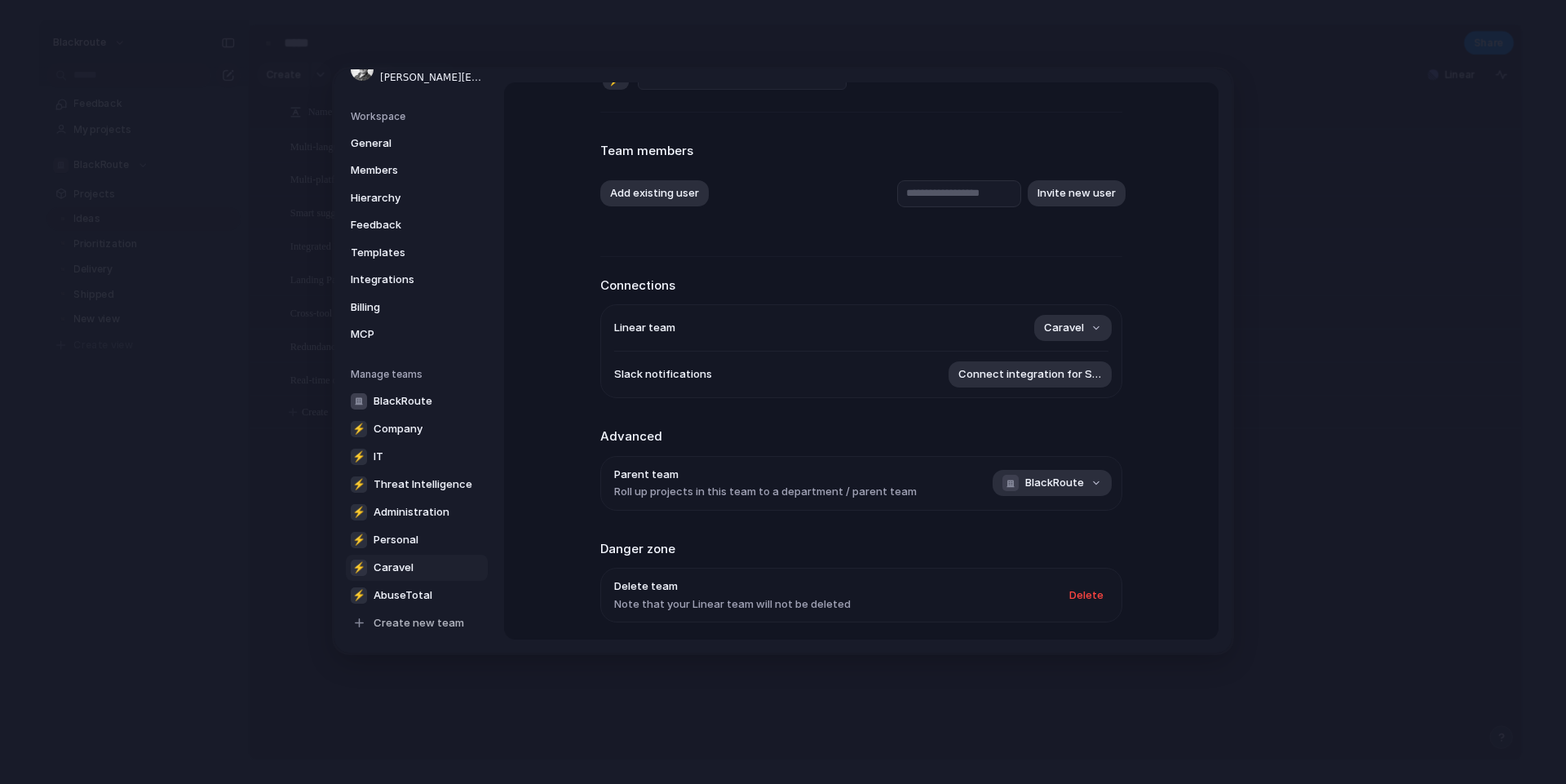
scroll to position [107, 0]
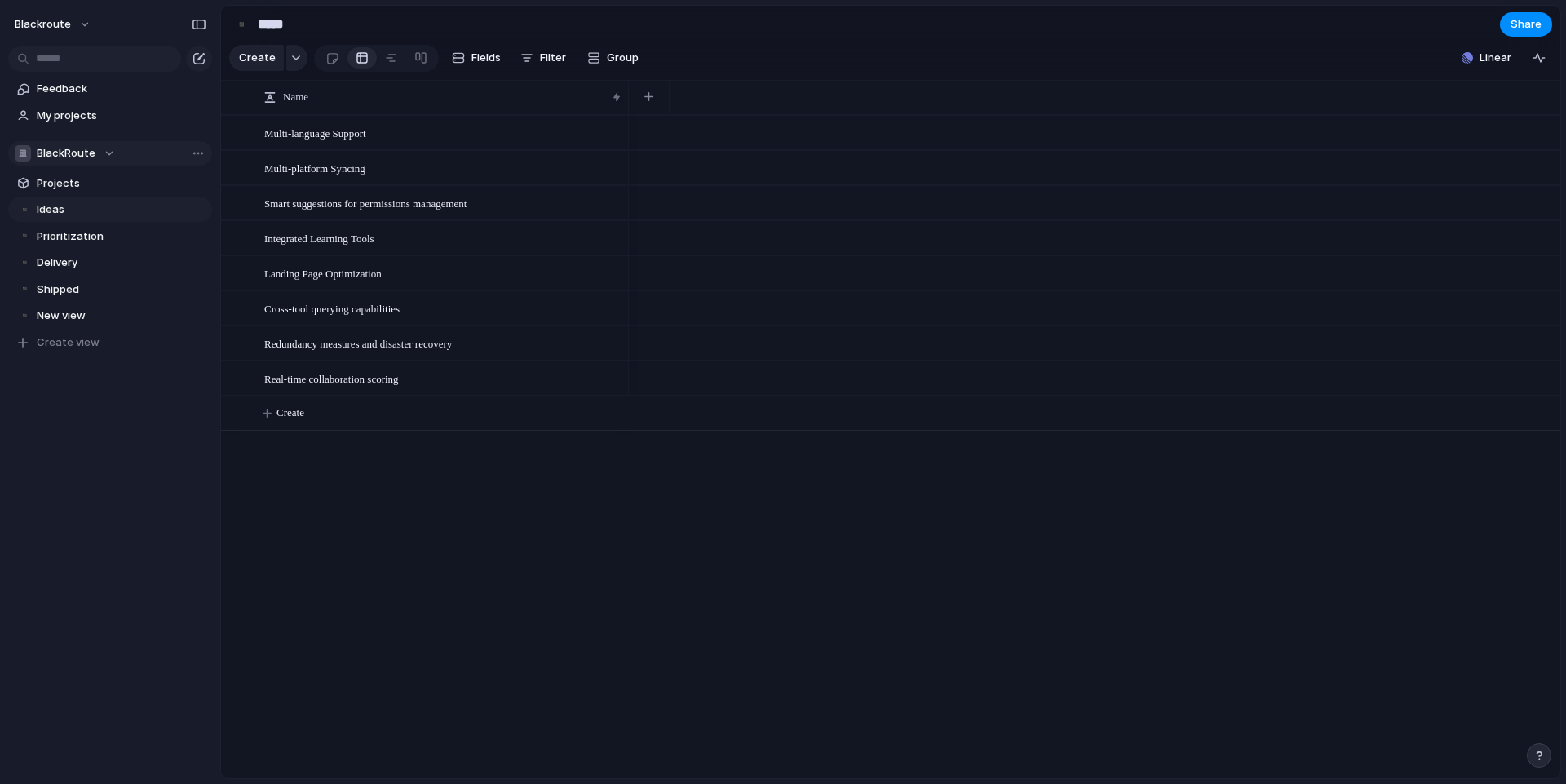
click at [90, 158] on span "BlackRoute" at bounding box center [67, 153] width 59 height 17
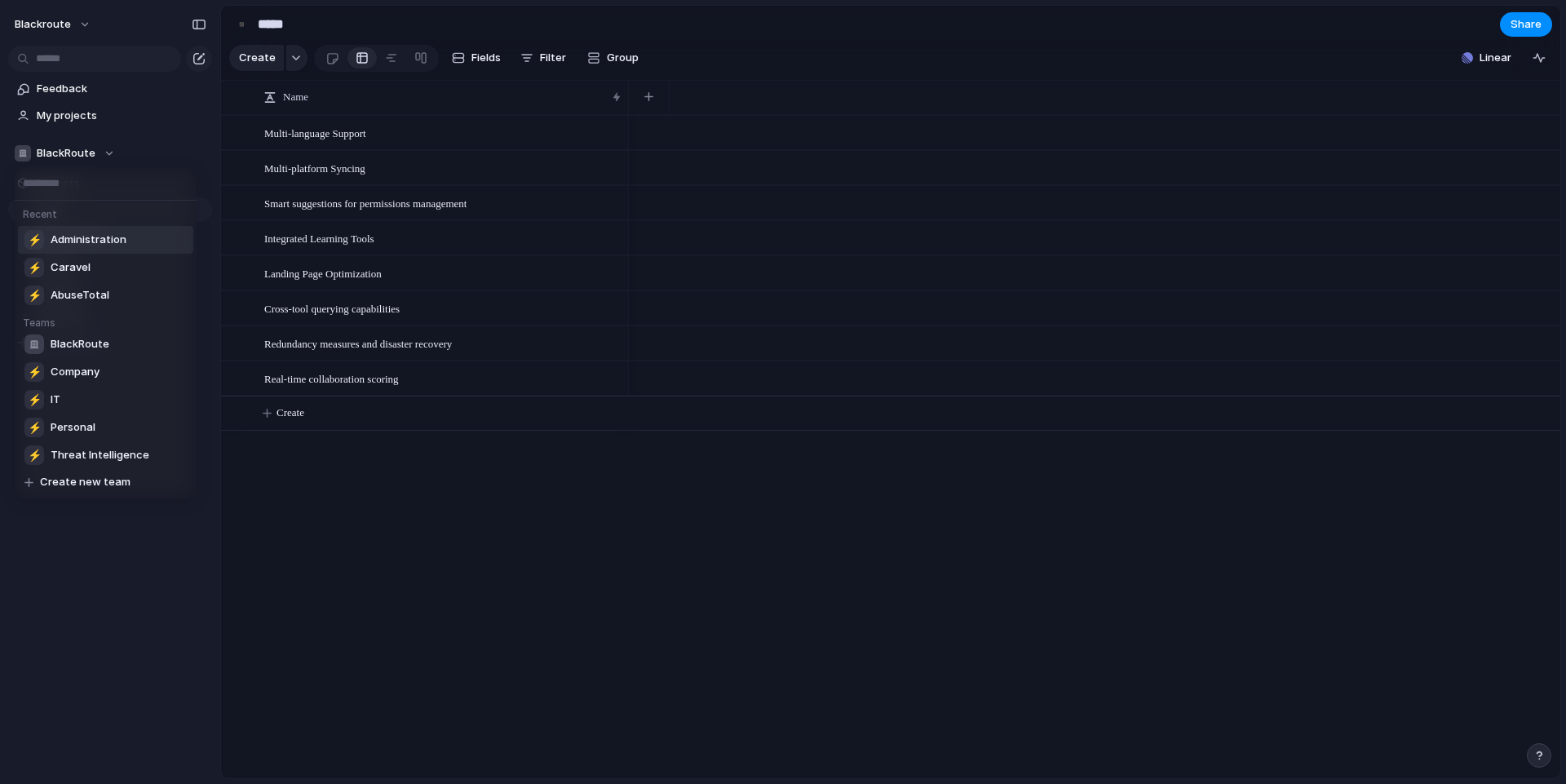
click at [84, 152] on div "Recent ⚡ Administration ⚡ Caravel ⚡ AbuseTotal Teams BlackRoute ⚡ Company ⚡ IT …" at bounding box center [783, 392] width 1566 height 784
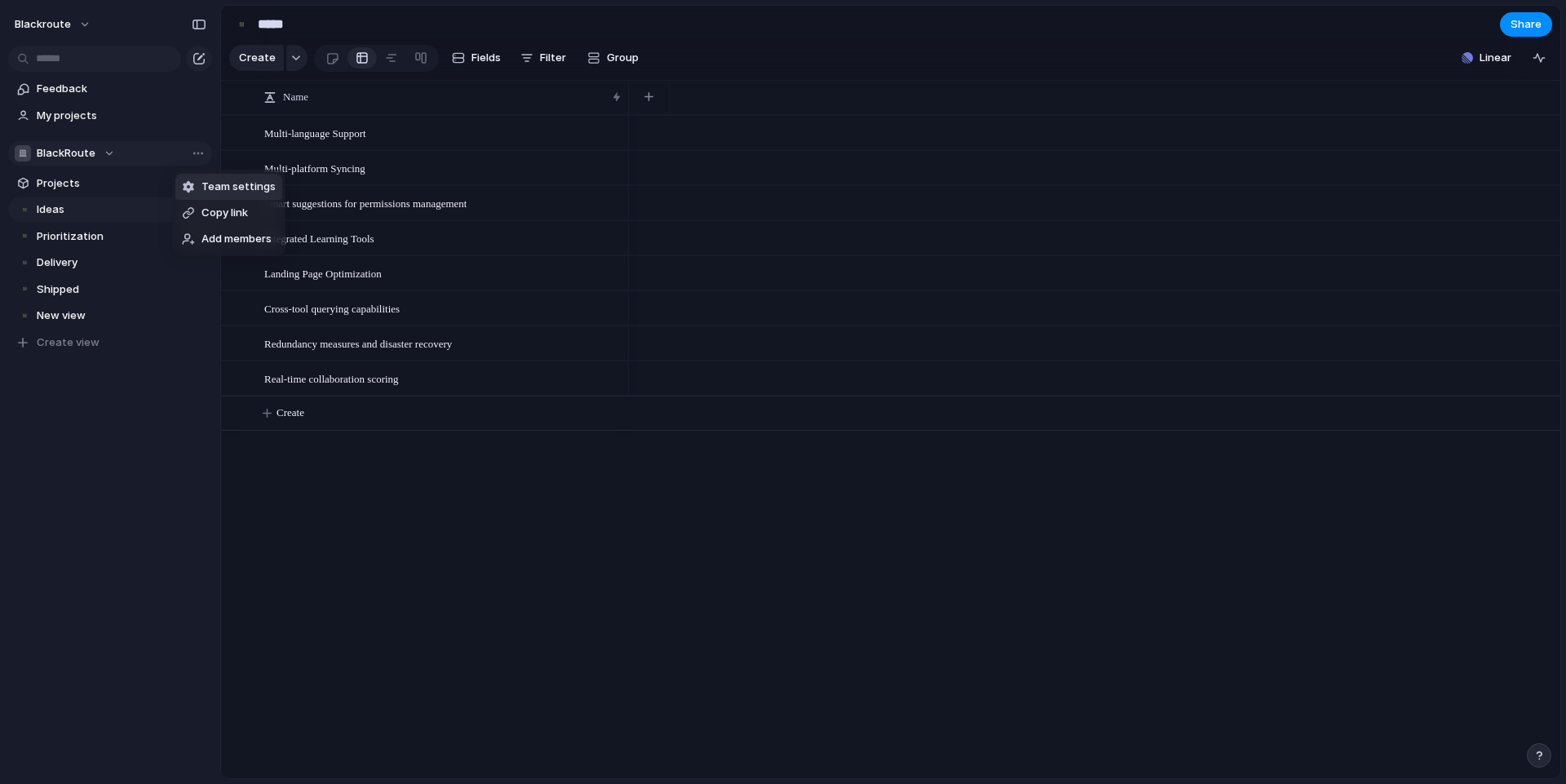
click at [55, 432] on div "Team settings Copy link Add members" at bounding box center [783, 392] width 1566 height 784
click at [89, 153] on span "BlackRoute" at bounding box center [67, 153] width 59 height 17
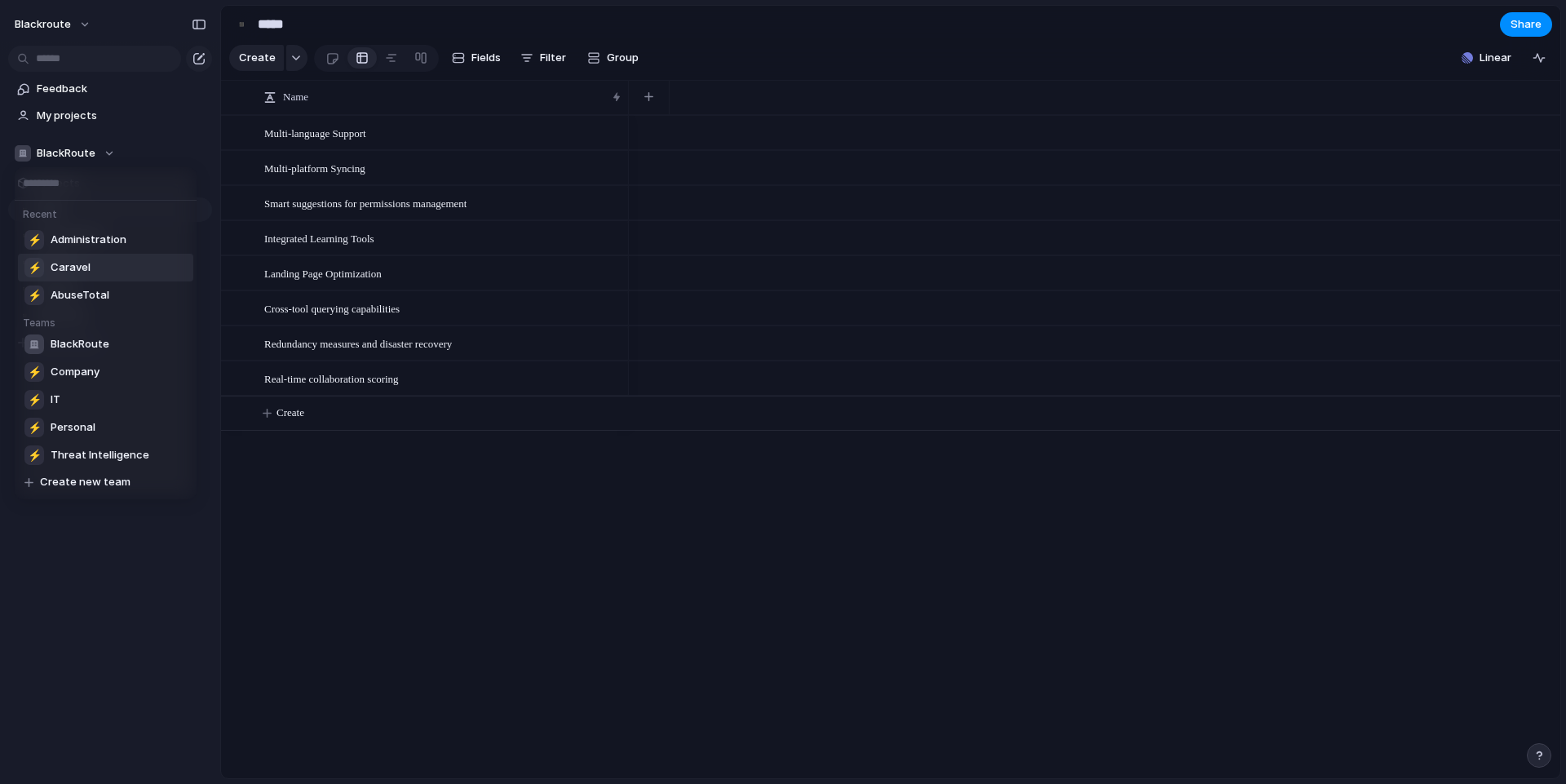
click at [99, 265] on li "⚡ Caravel" at bounding box center [105, 267] width 176 height 28
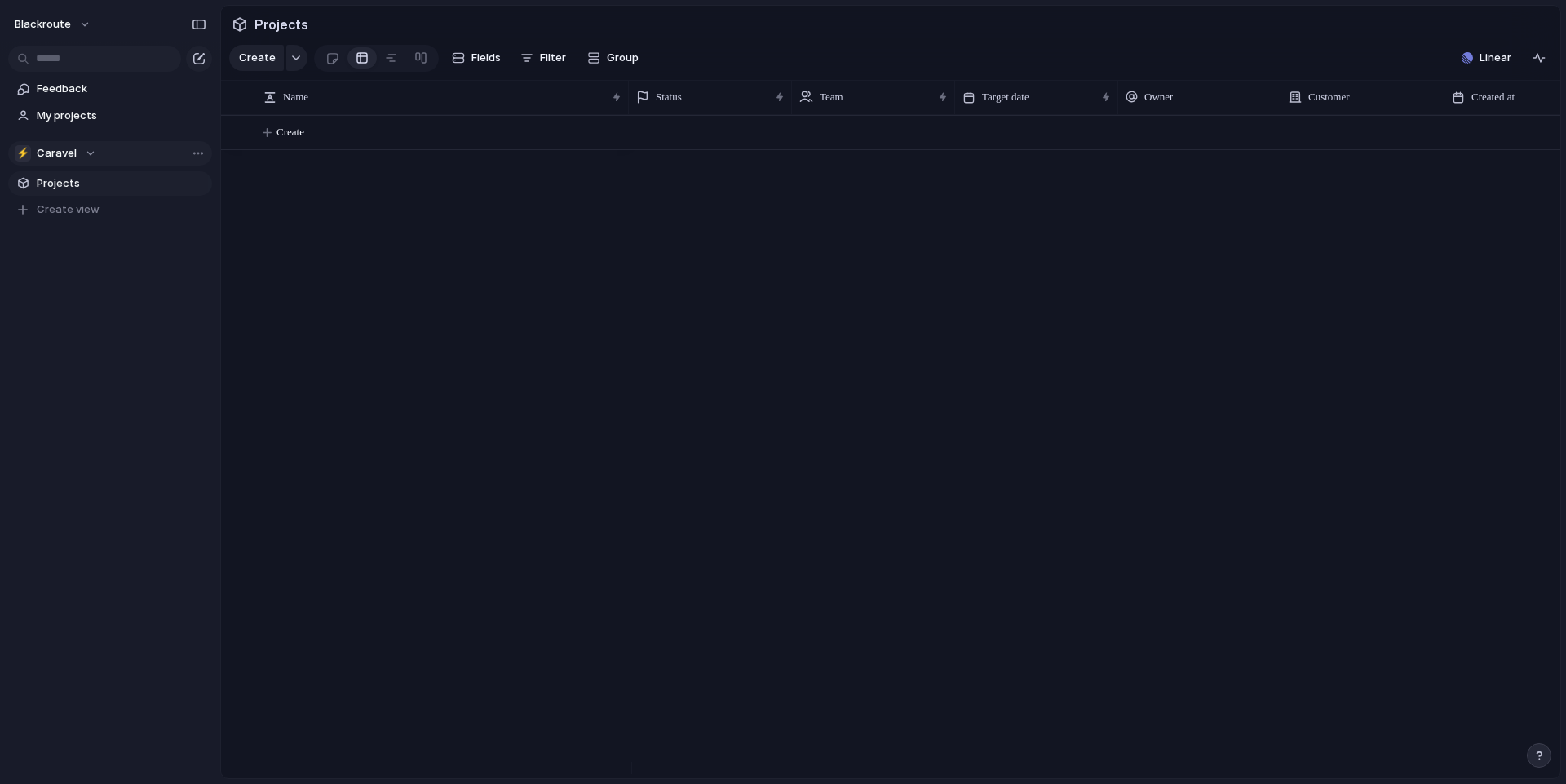
click at [59, 148] on span "Caravel" at bounding box center [56, 153] width 40 height 17
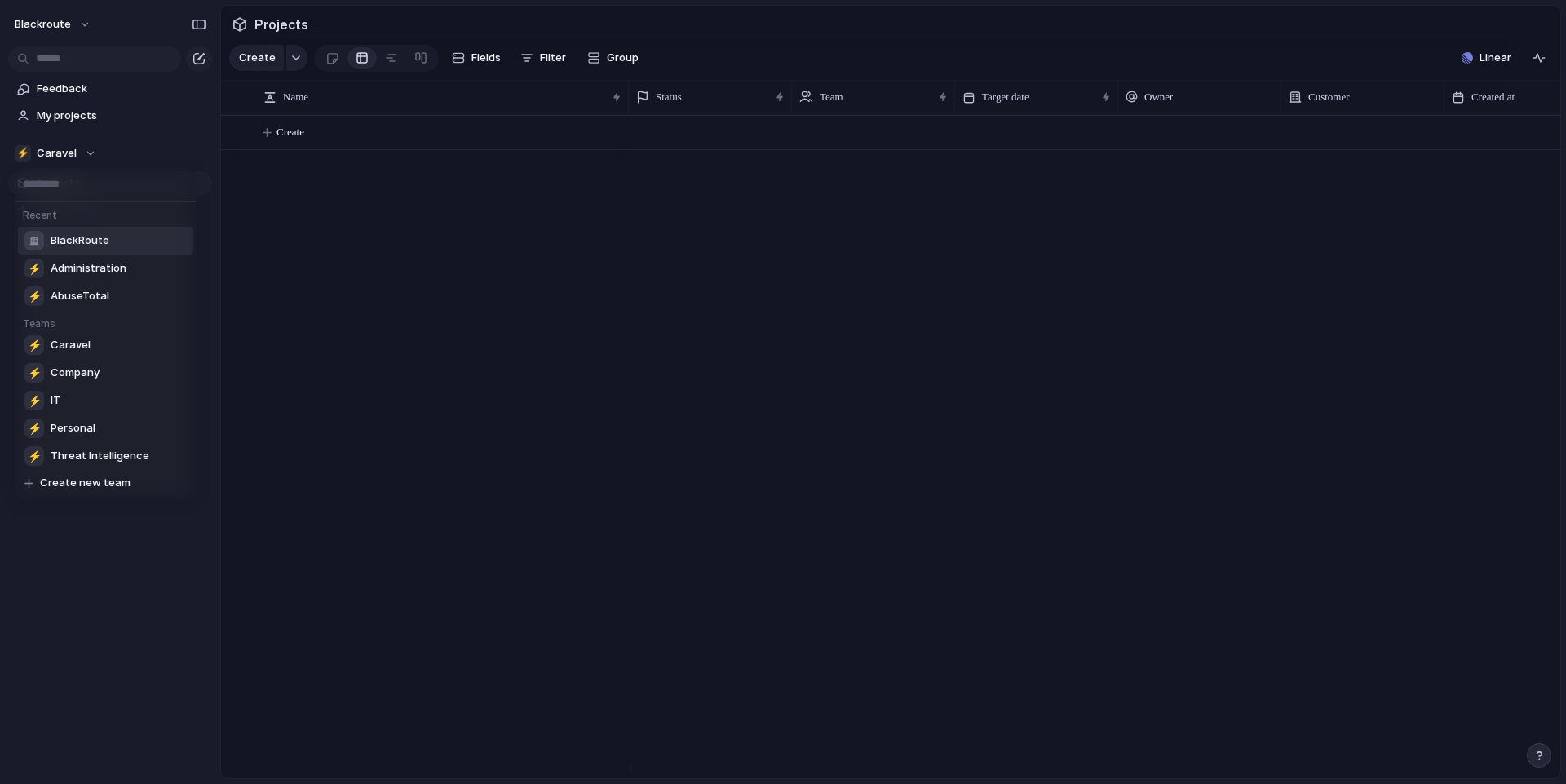
click at [68, 249] on div "BlackRoute" at bounding box center [67, 240] width 85 height 19
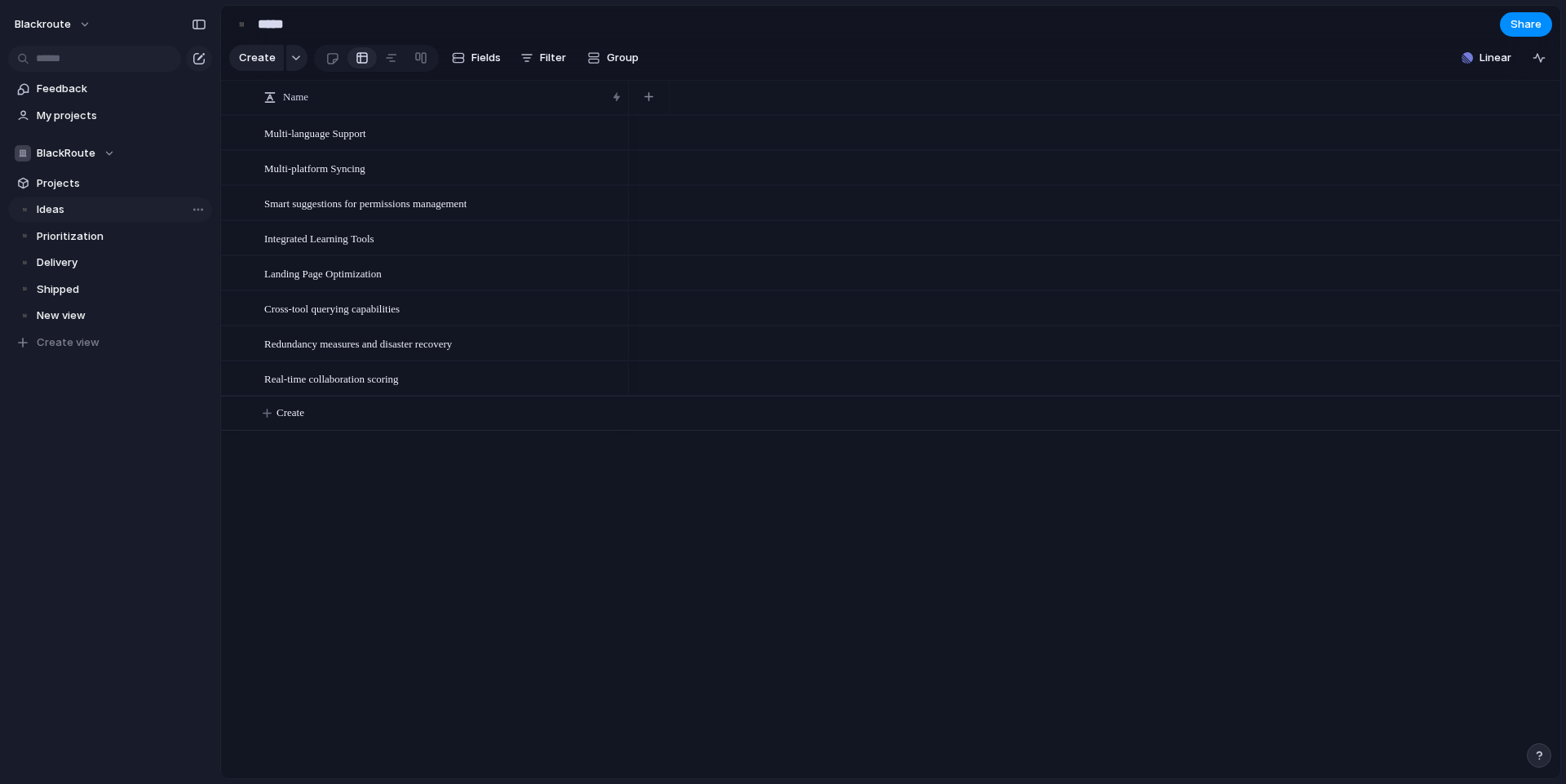
click at [71, 212] on span "Ideas" at bounding box center [121, 210] width 169 height 17
click at [366, 141] on span "Multi-language Support" at bounding box center [315, 132] width 102 height 18
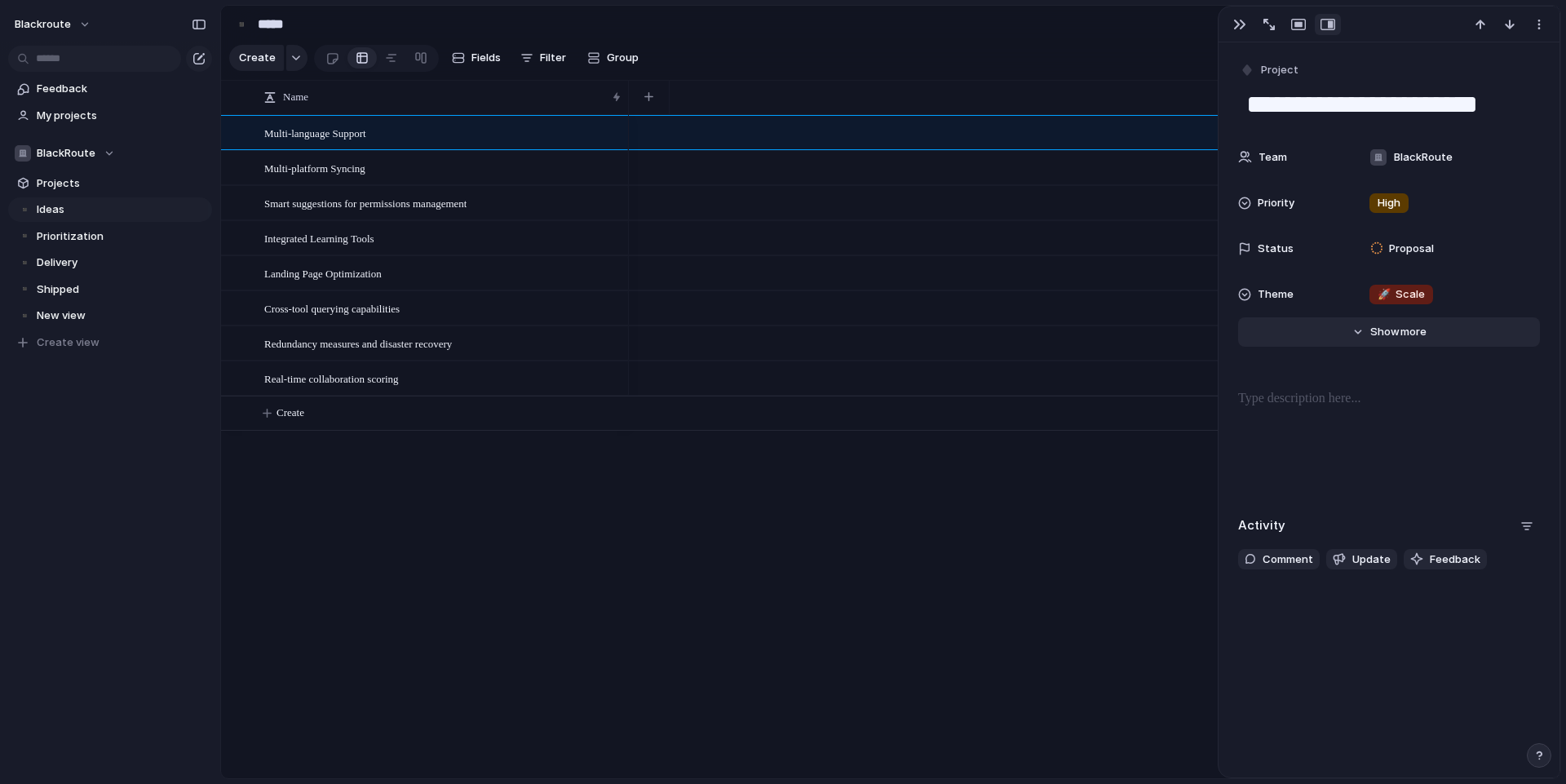
click at [1381, 328] on span "Show" at bounding box center [1386, 332] width 30 height 17
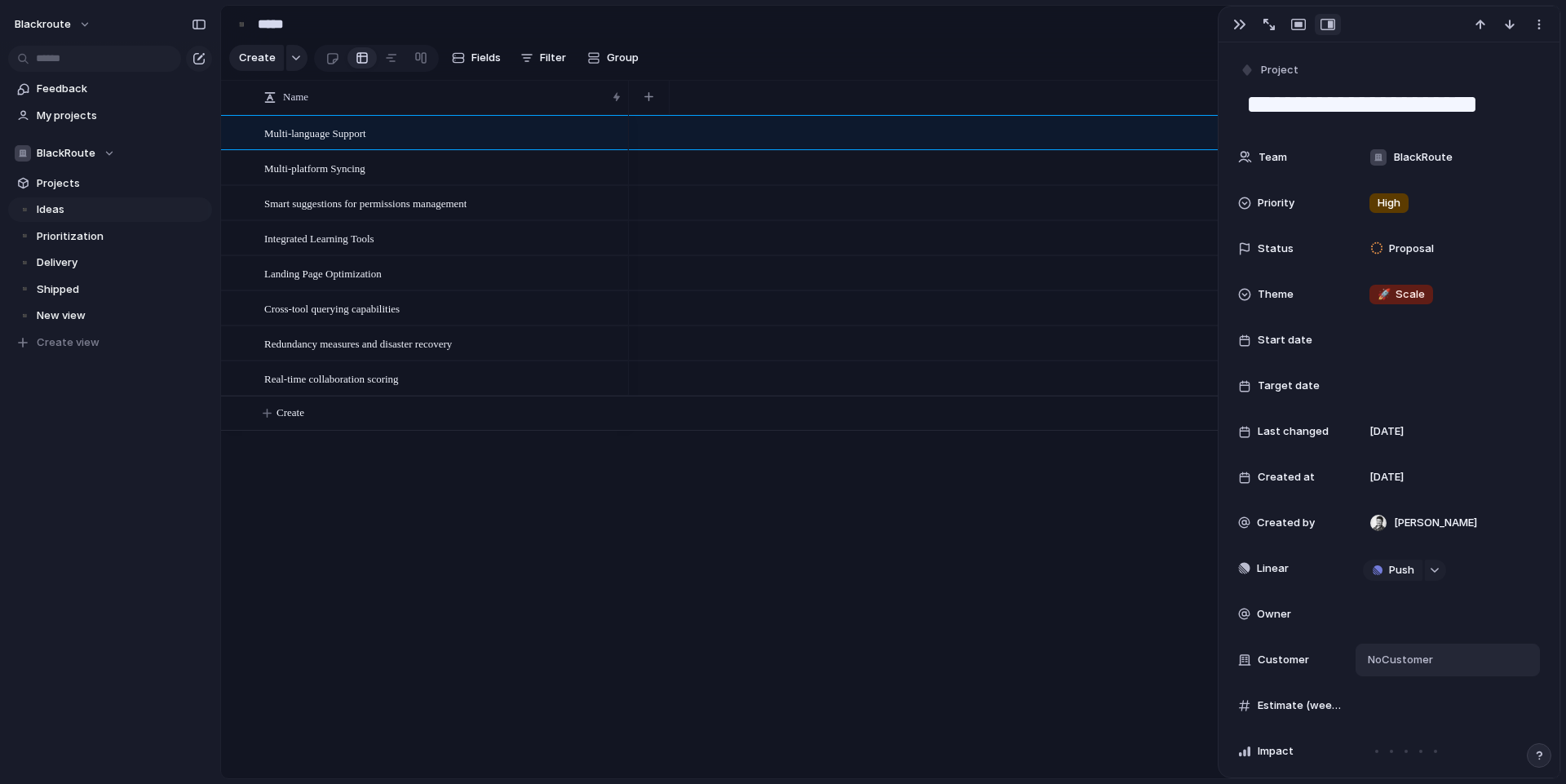
click at [1402, 664] on span "No Customer" at bounding box center [1399, 660] width 70 height 17
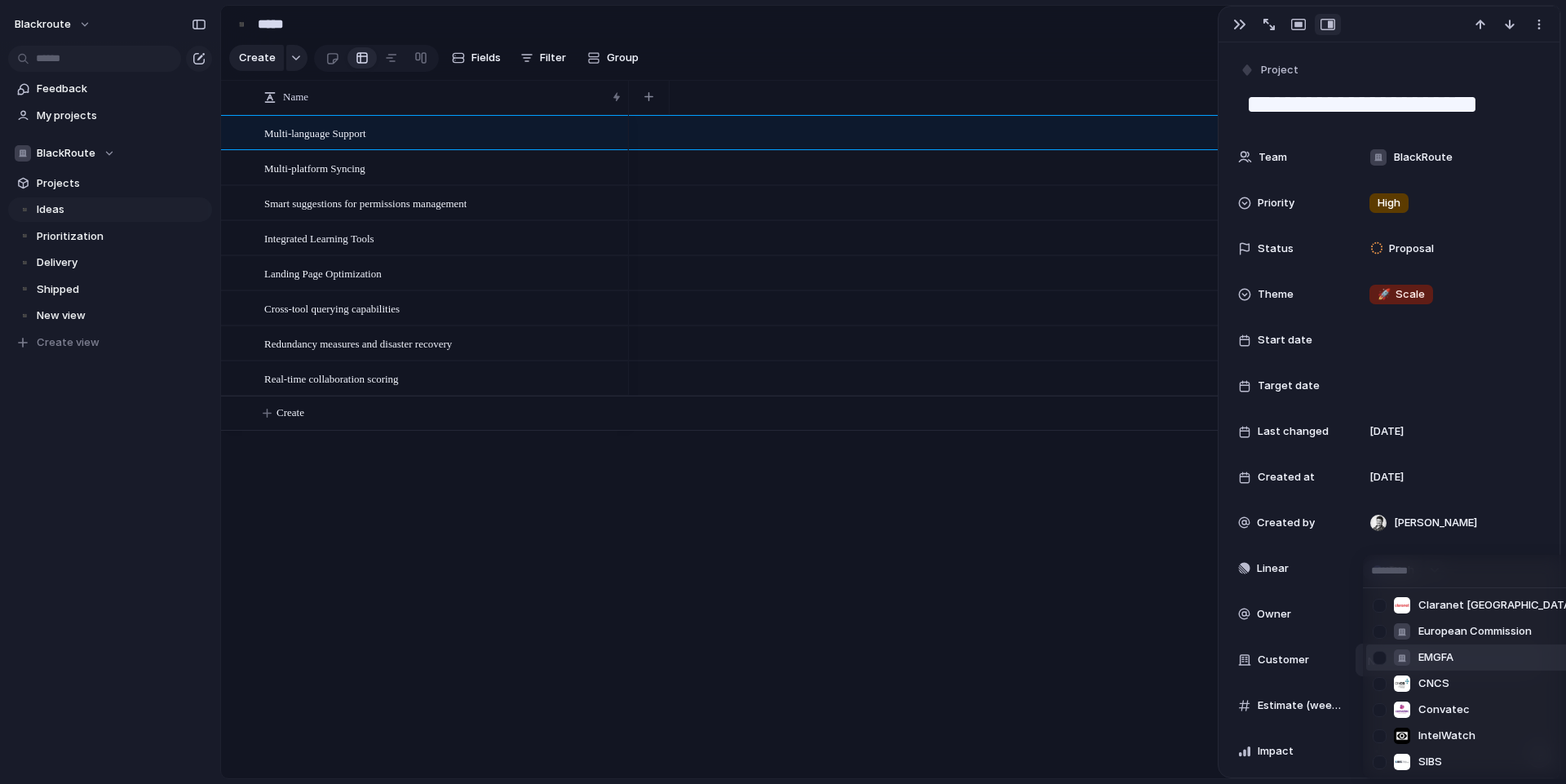
click at [1058, 642] on div "Claranet Portugal European Commission EMGFA CNCS Convatec IntelWatch SIBS" at bounding box center [783, 392] width 1566 height 784
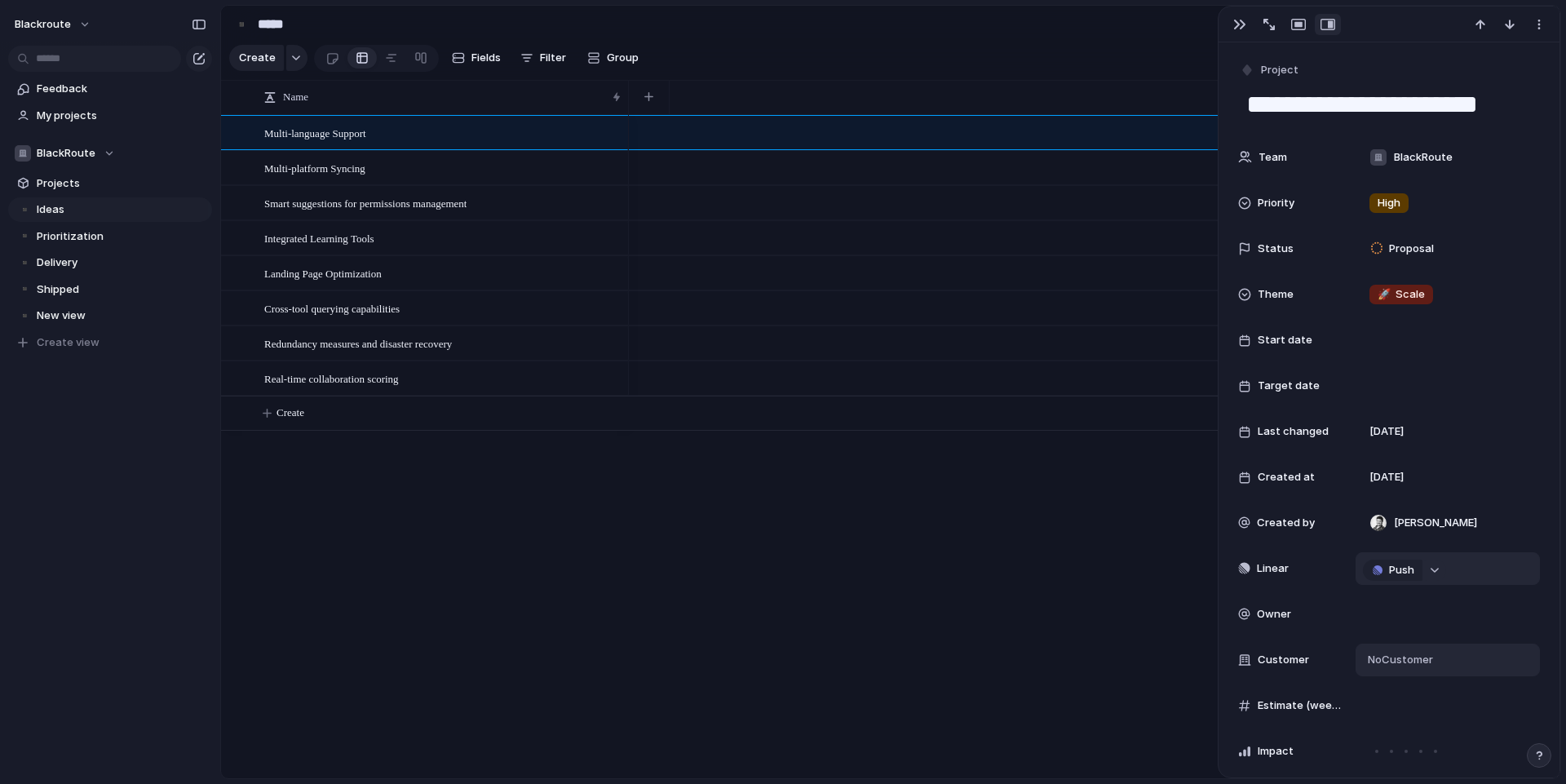
click at [1436, 572] on div "button" at bounding box center [1435, 570] width 11 height 6
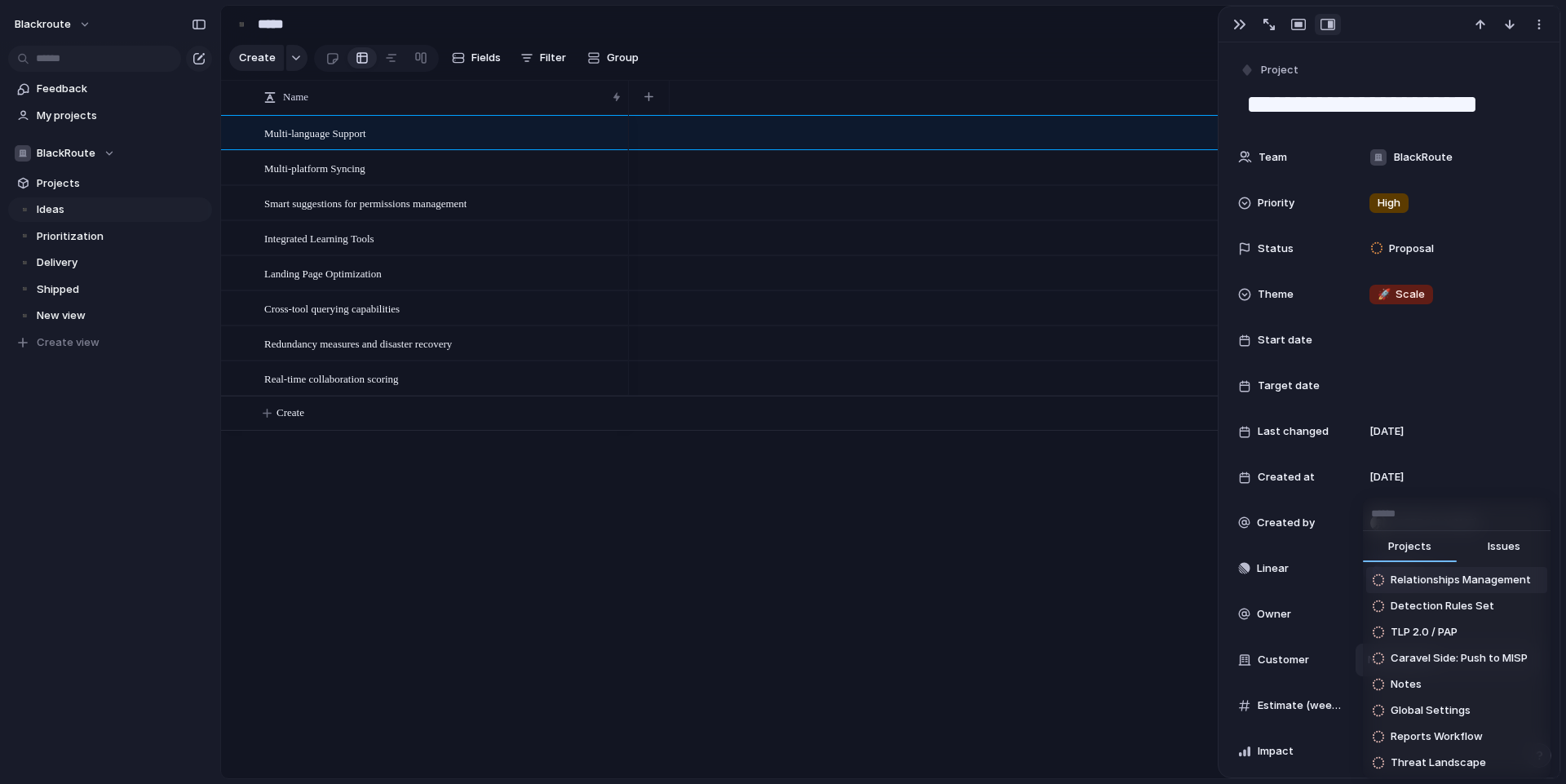
click at [1503, 545] on span "Issues" at bounding box center [1504, 546] width 32 height 17
click at [1438, 549] on button "Projects" at bounding box center [1410, 546] width 93 height 32
click at [1486, 487] on div "Projects Issues Relationships Management Detection Rules Set TLP 2.0 / PAP Cara…" at bounding box center [783, 392] width 1566 height 784
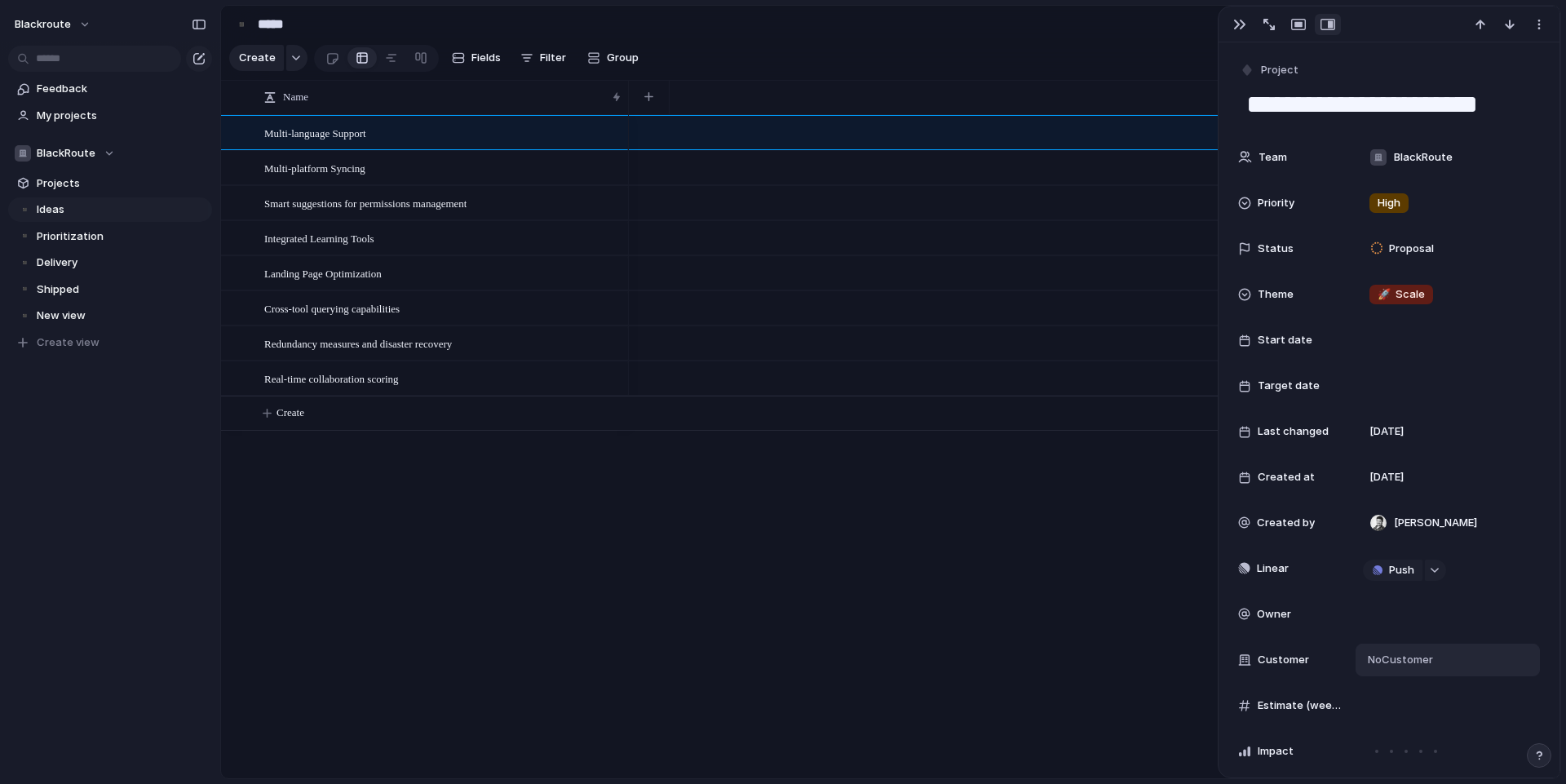
click at [1274, 576] on div "Linear Push" at bounding box center [1389, 568] width 302 height 32
click at [1381, 570] on div "button" at bounding box center [1377, 570] width 10 height 10
click at [1402, 605] on li "Project" at bounding box center [1396, 601] width 93 height 26
click at [1358, 567] on div "⚡ Company ⚡ IT ⚡ Threat Intelligence ⚡ Administration ⚡ Personal ⚡ Caravel ⚡ Ab…" at bounding box center [783, 392] width 1566 height 784
click at [1435, 574] on button "button" at bounding box center [1436, 570] width 21 height 21
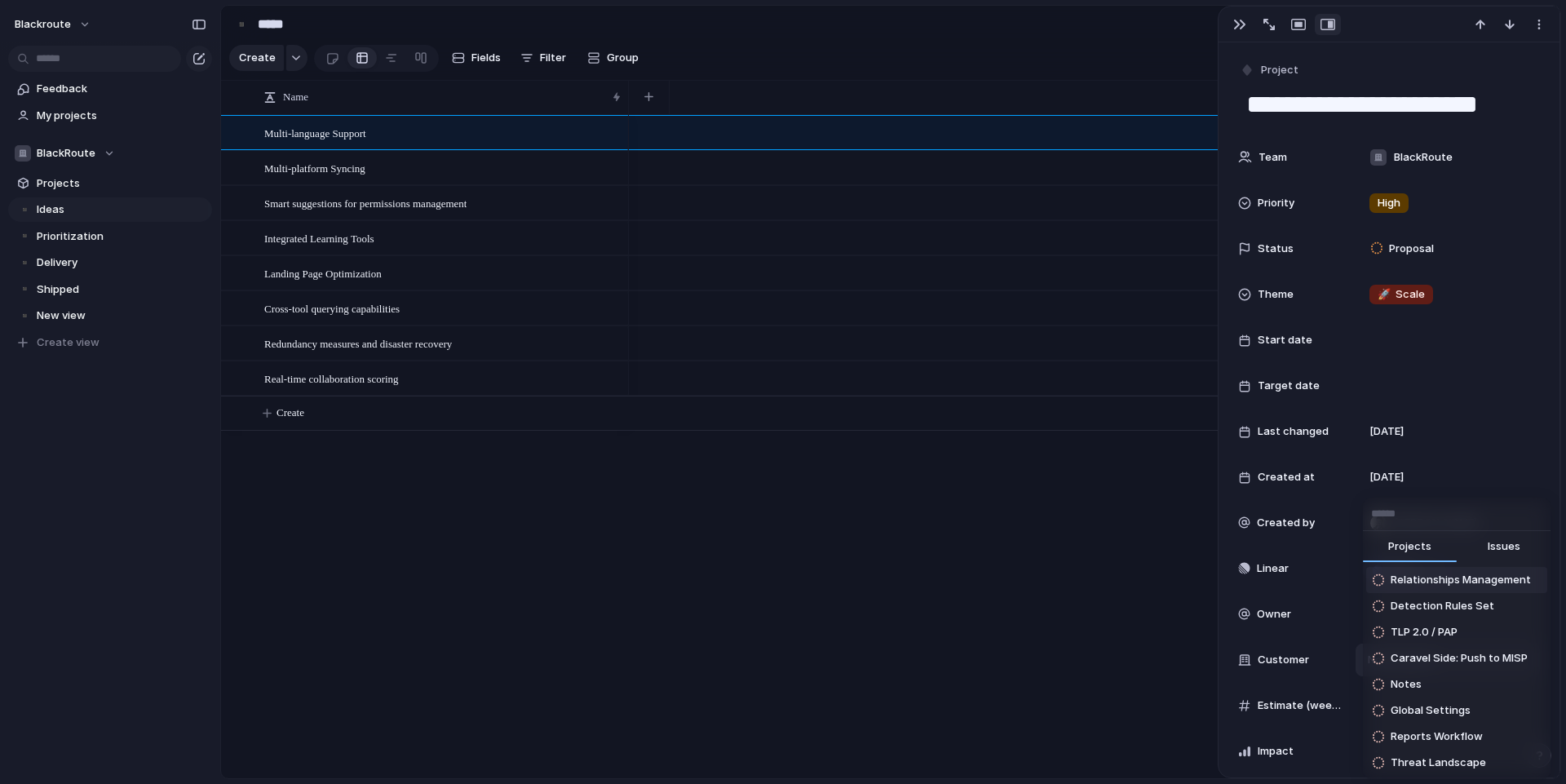
click at [1333, 558] on div "Projects Issues Relationships Management Detection Rules Set TLP 2.0 / PAP Cara…" at bounding box center [783, 392] width 1566 height 784
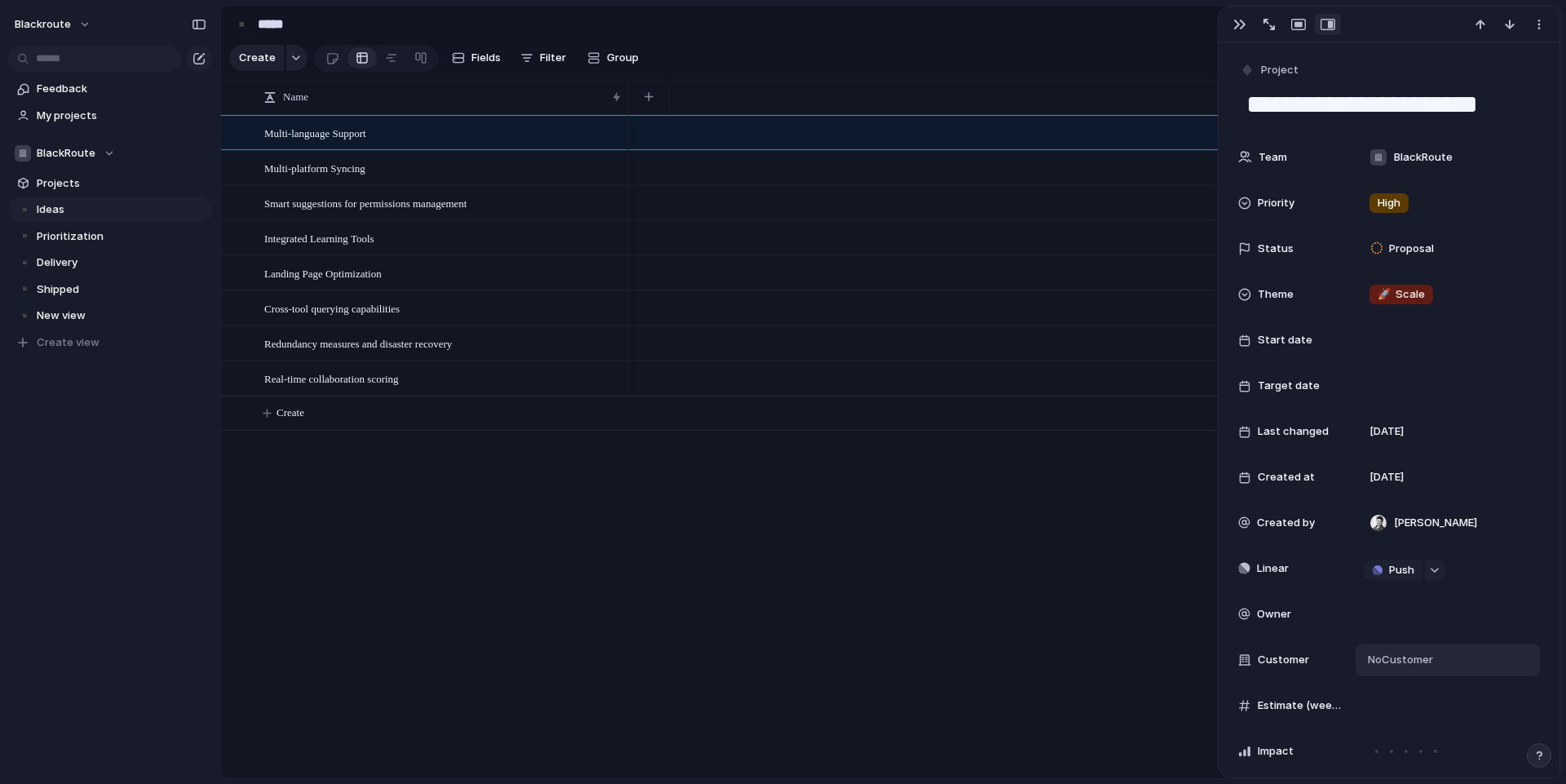
click at [1281, 568] on span "Linear" at bounding box center [1273, 569] width 31 height 17
click at [1065, 556] on div at bounding box center [1094, 446] width 931 height 663
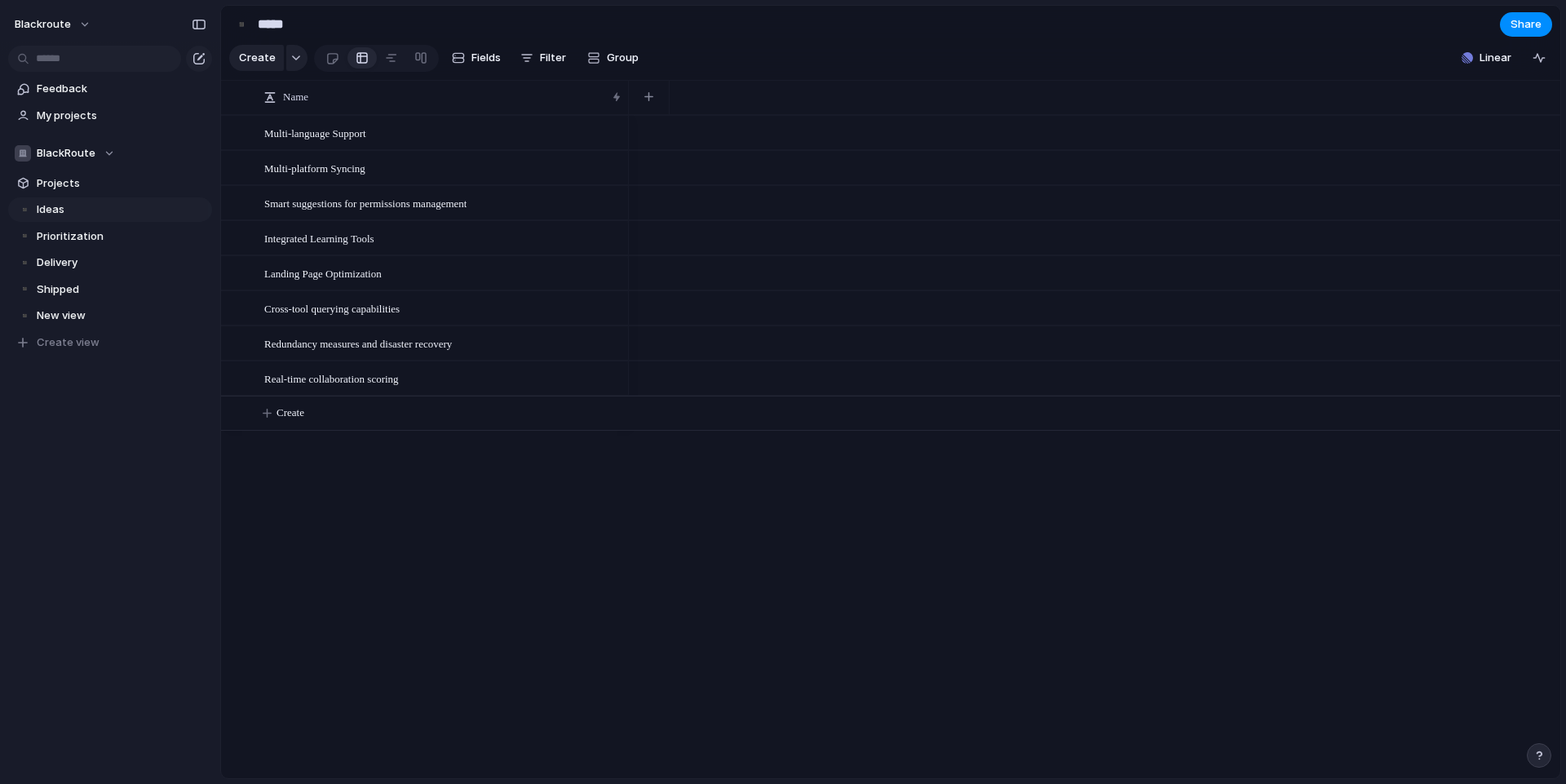
click at [1081, 533] on div at bounding box center [1094, 446] width 931 height 663
click at [395, 150] on div "Multi-language Support" at bounding box center [444, 133] width 359 height 33
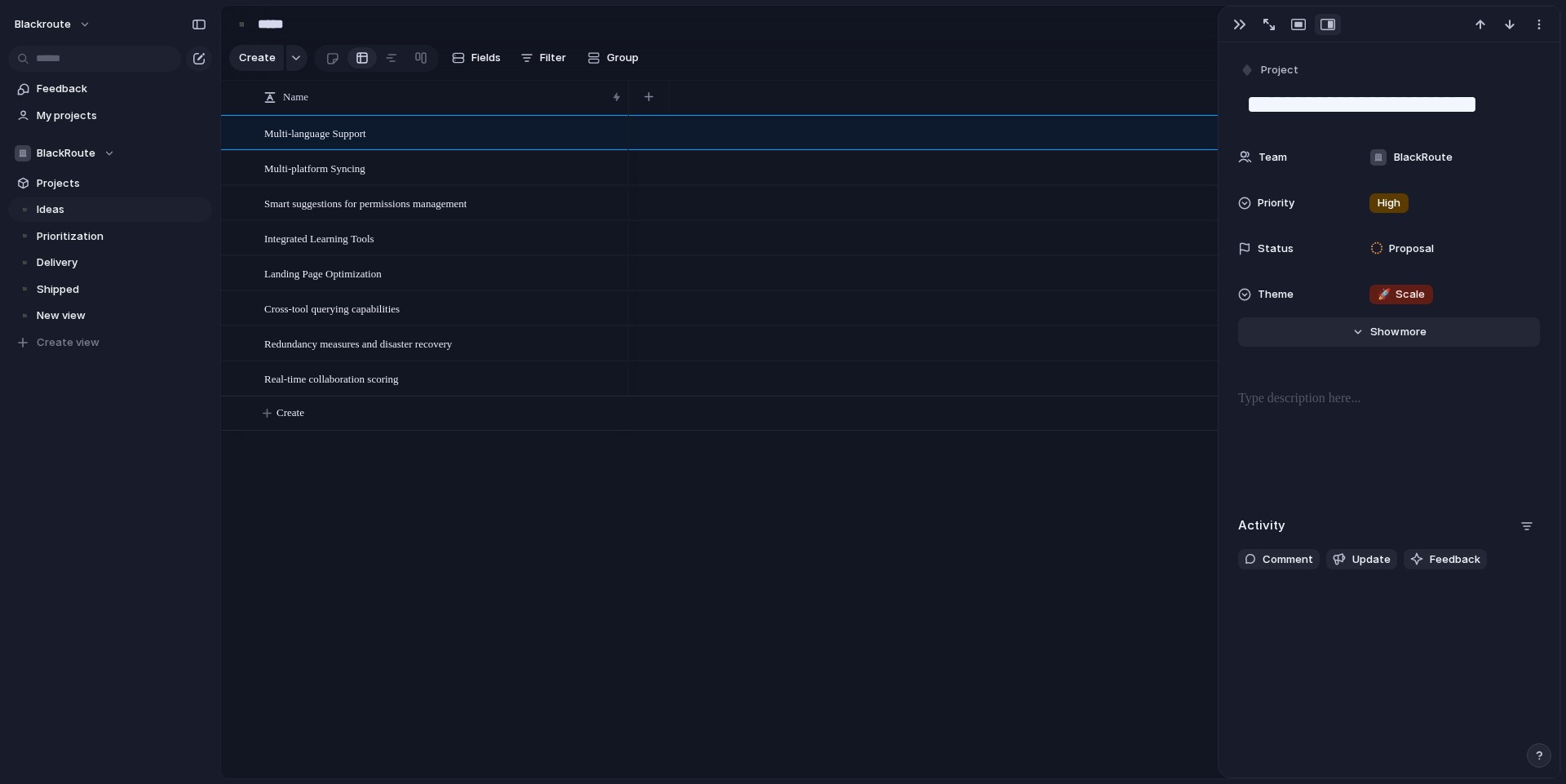
click at [1400, 336] on span "more" at bounding box center [1413, 332] width 26 height 17
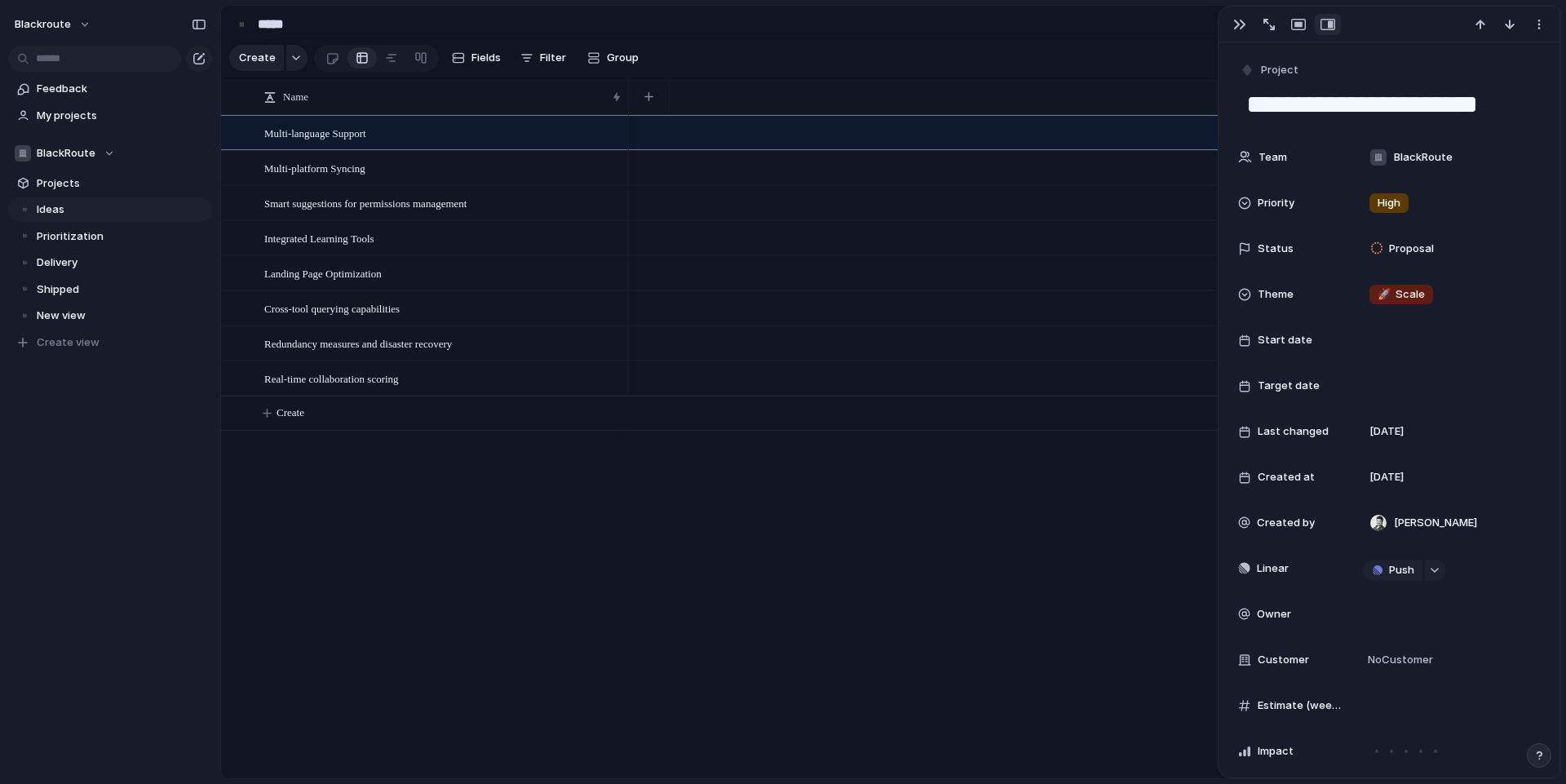
click at [1089, 603] on div at bounding box center [1094, 446] width 931 height 663
click at [1137, 508] on div at bounding box center [1094, 446] width 931 height 663
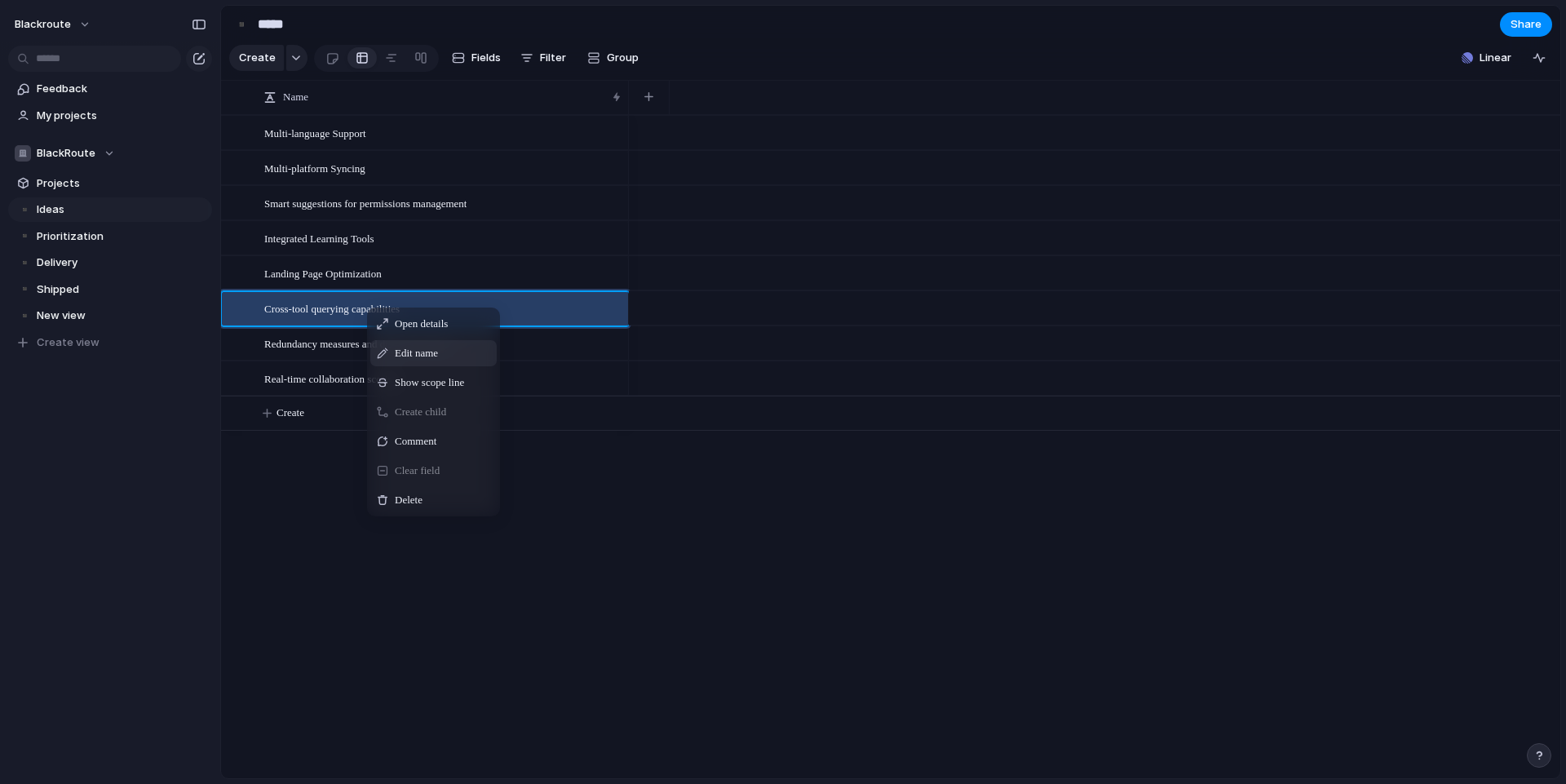
click at [436, 361] on span "Edit name" at bounding box center [416, 353] width 43 height 17
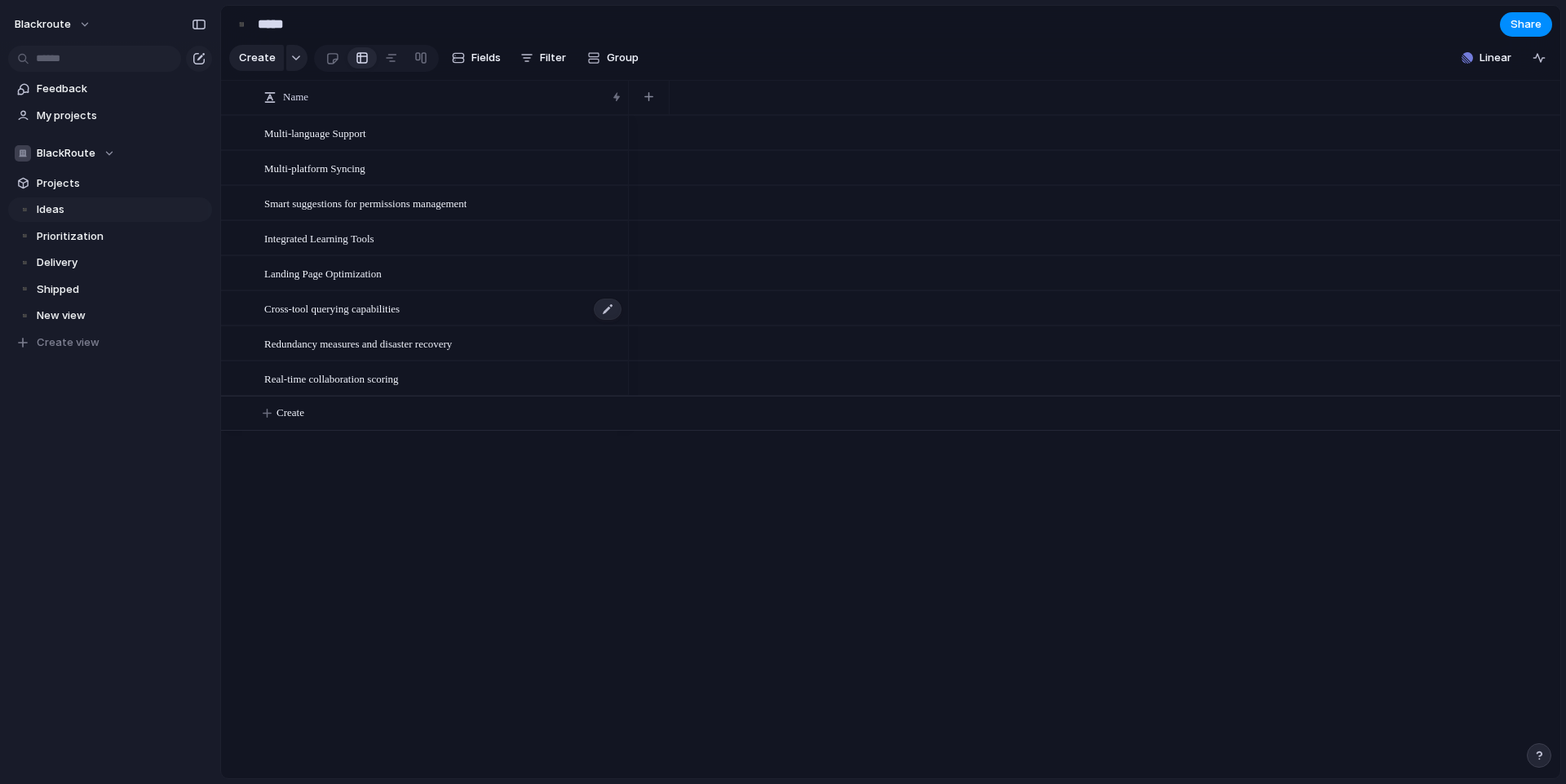
click at [466, 305] on div "Cross-tool querying capabilities" at bounding box center [444, 309] width 359 height 33
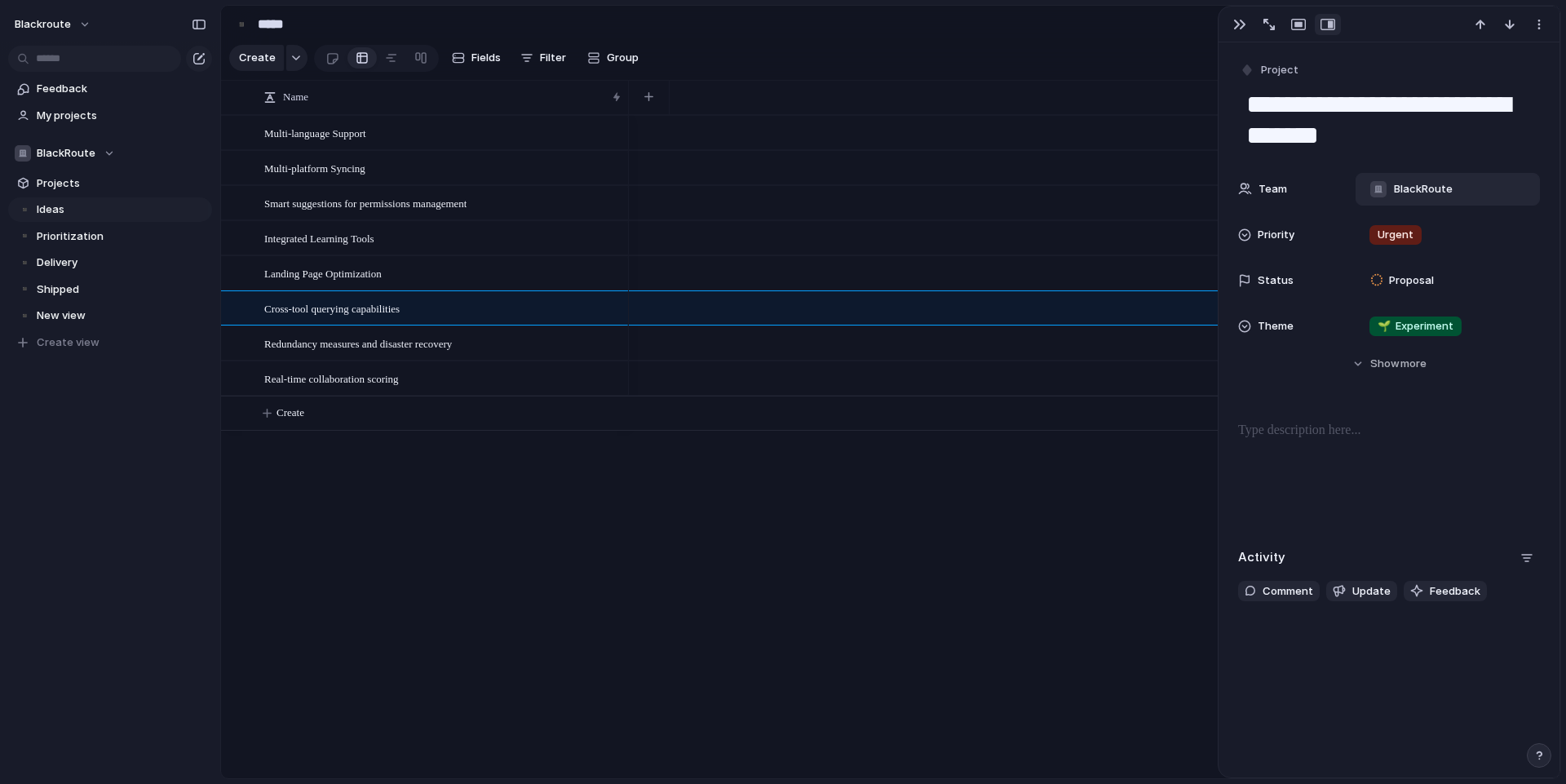
click at [1421, 196] on span "BlackRoute" at bounding box center [1424, 190] width 59 height 17
click at [983, 583] on div "BlackRoute ⚡ Company ⚡ IT ⚡ Threat Intelligence ⚡ Administration ⚡ Personal ⚡ C…" at bounding box center [783, 392] width 1566 height 784
click at [792, 573] on div at bounding box center [1094, 446] width 931 height 663
drag, startPoint x: 509, startPoint y: 571, endPoint x: 505, endPoint y: 582, distance: 11.7
click at [506, 582] on div "Multi-language Support Multi-platform Syncing Smart suggestions for permissions…" at bounding box center [891, 446] width 1339 height 663
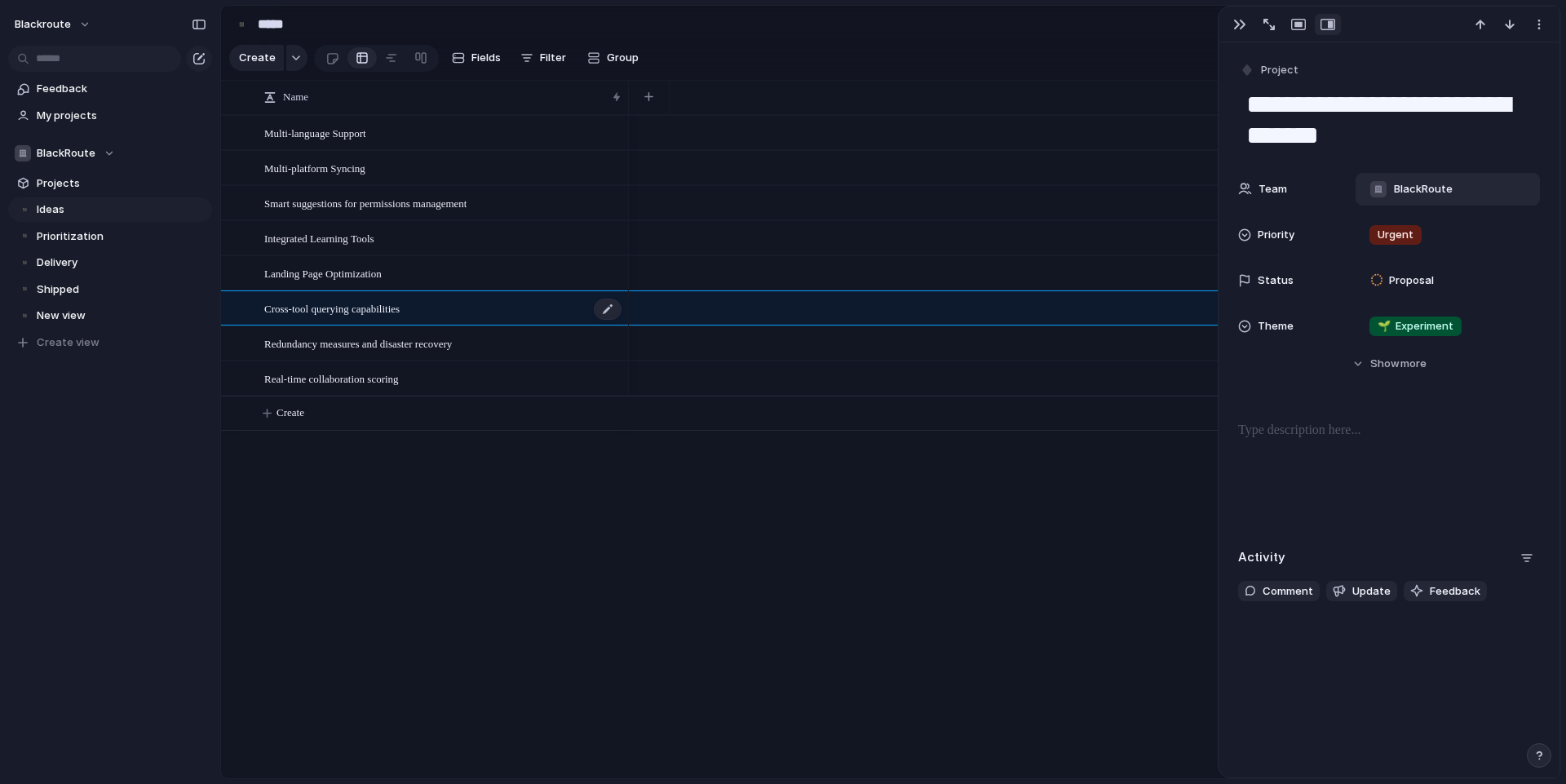
click at [399, 317] on span "Cross-tool querying capabilities" at bounding box center [332, 308] width 135 height 18
click at [1424, 373] on button "Hide Show more" at bounding box center [1389, 363] width 302 height 30
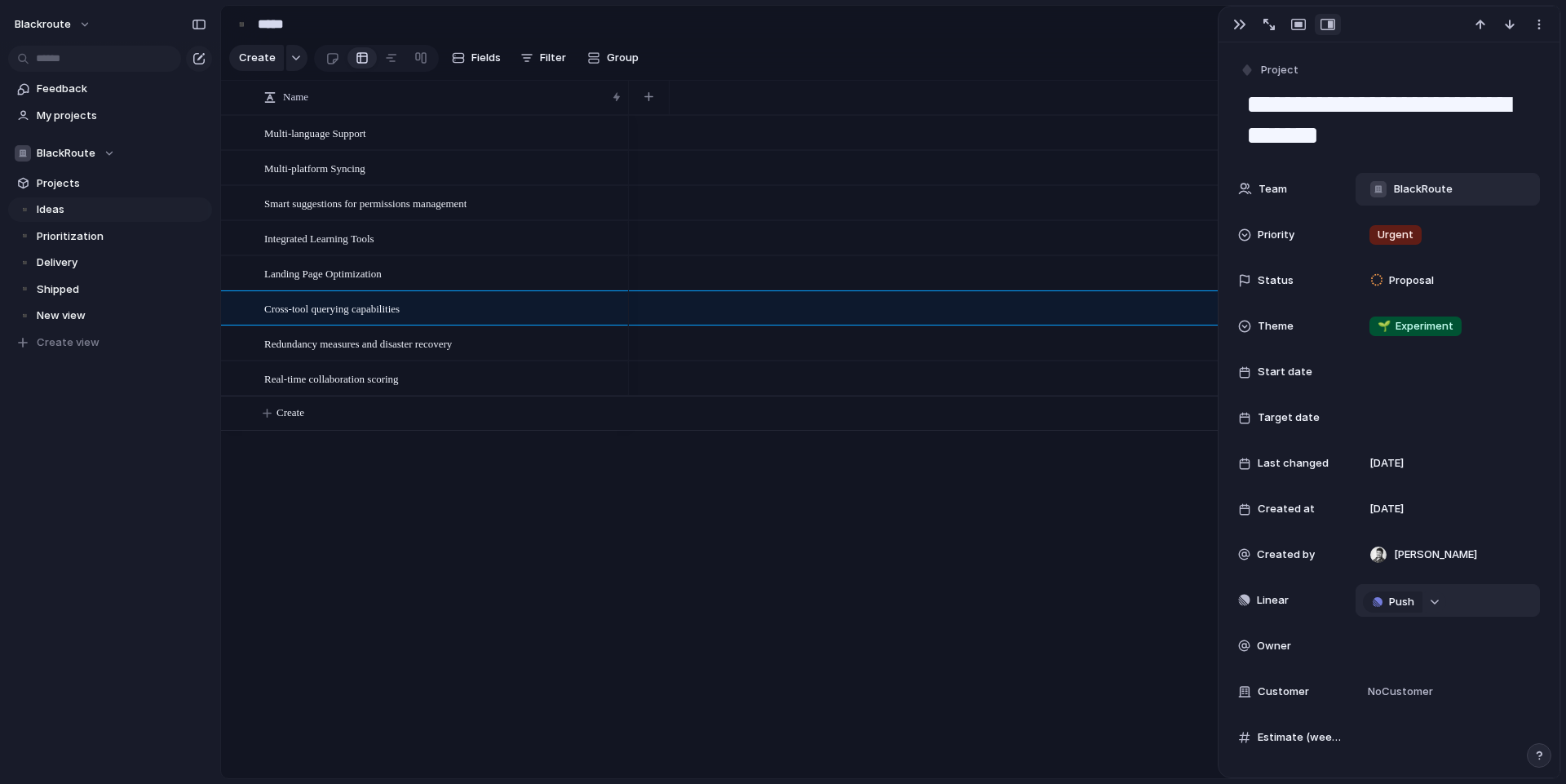
click at [1437, 605] on button "button" at bounding box center [1436, 601] width 21 height 21
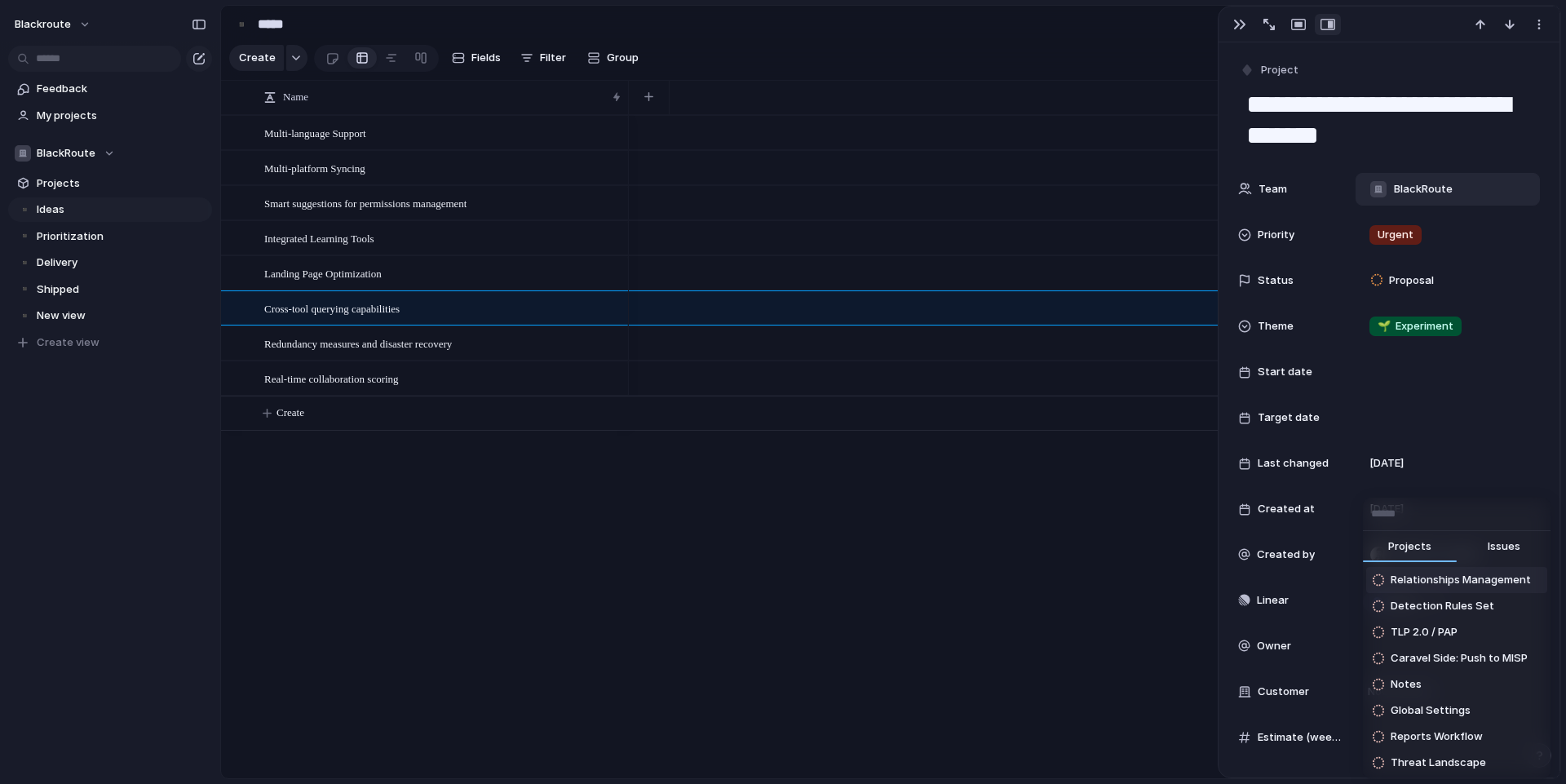
click at [1506, 543] on span "Issues" at bounding box center [1504, 546] width 32 height 17
click at [1436, 550] on button "Projects" at bounding box center [1410, 546] width 93 height 32
click at [1476, 633] on li "TLP 2.0 / PAP" at bounding box center [1457, 631] width 181 height 26
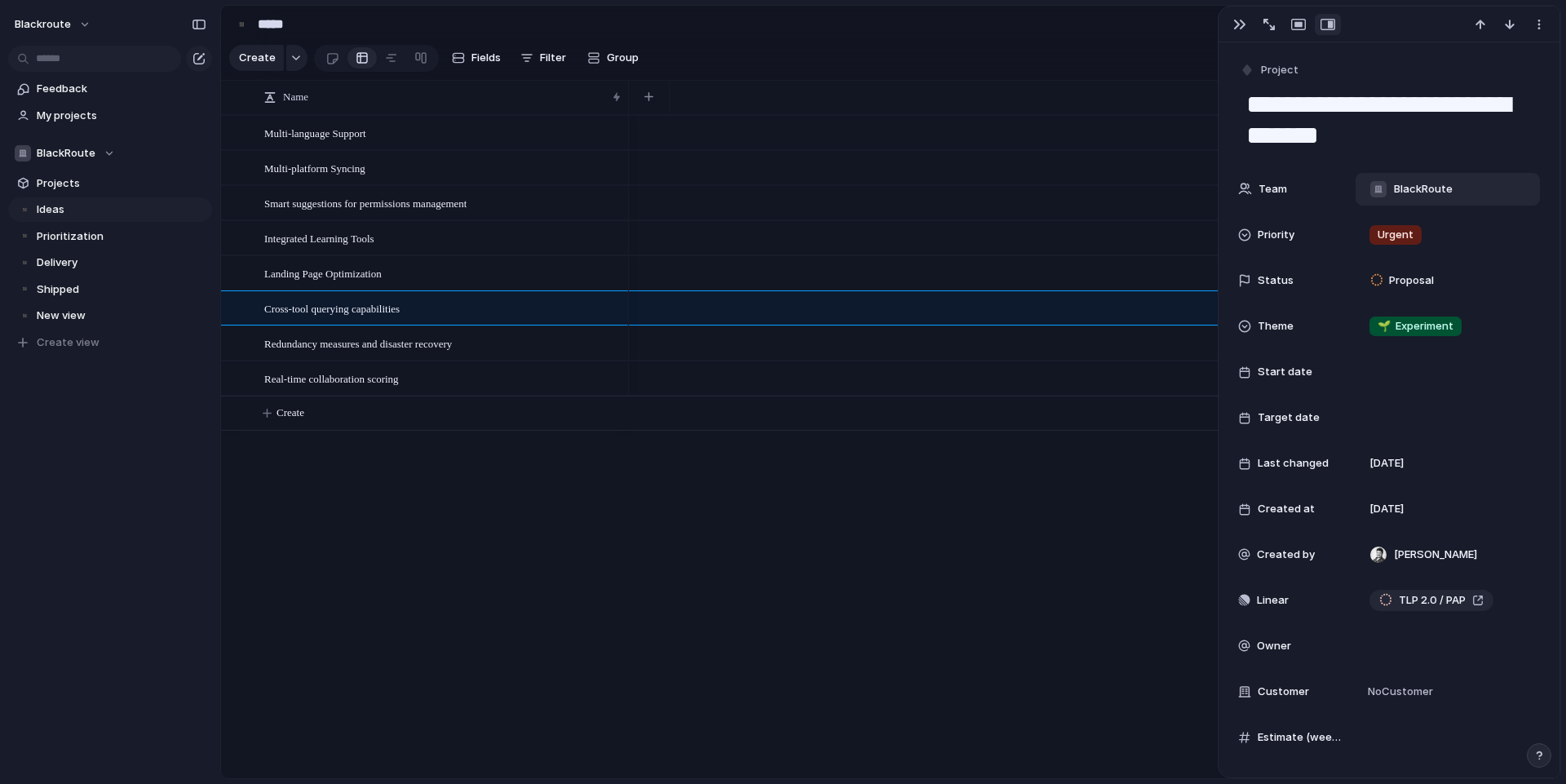
click at [981, 582] on div at bounding box center [1094, 446] width 931 height 663
click at [1060, 549] on div at bounding box center [1094, 446] width 931 height 663
click at [1061, 548] on div at bounding box center [1094, 446] width 931 height 663
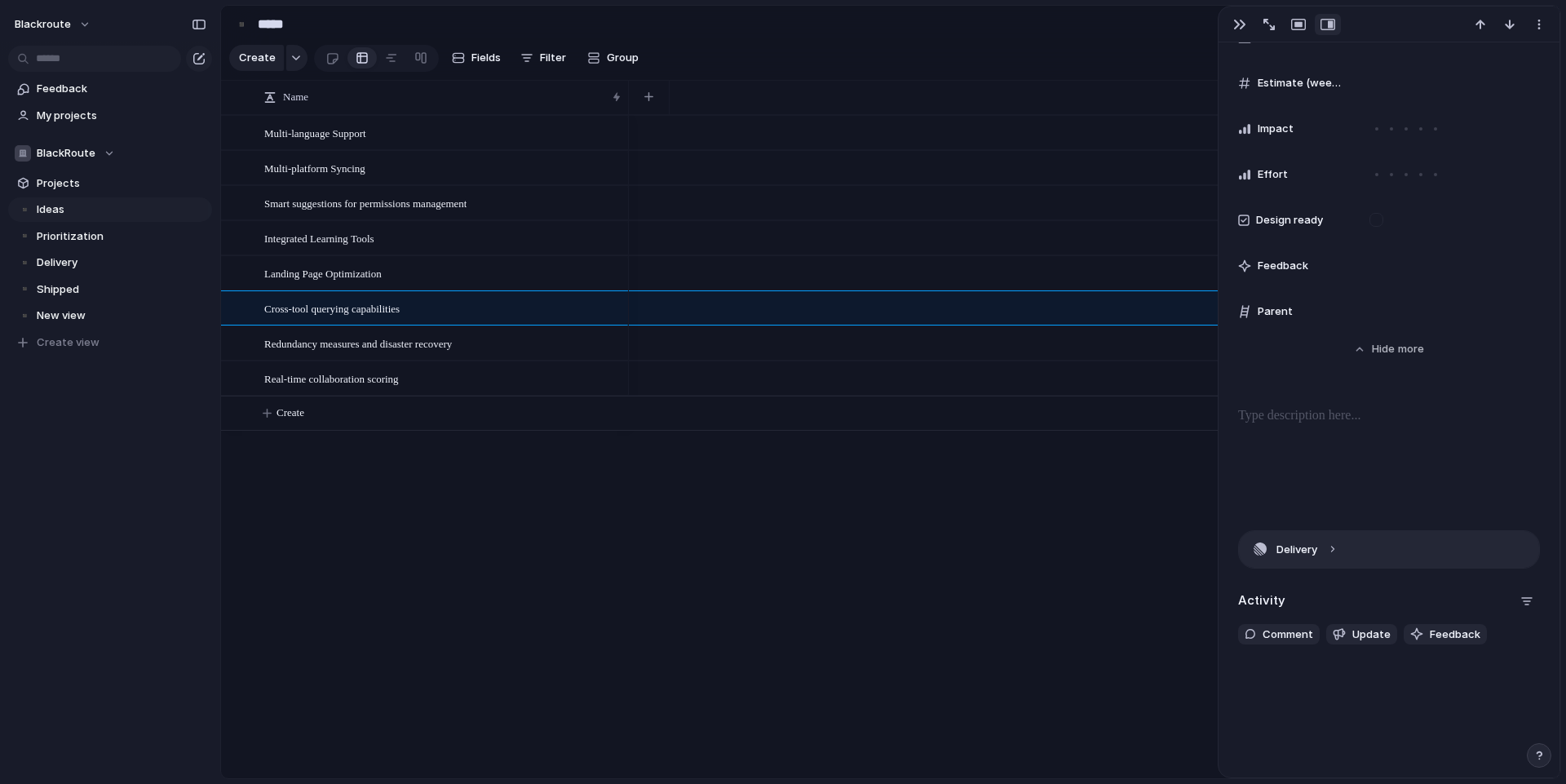
scroll to position [655, 0]
click at [1018, 591] on div at bounding box center [1094, 446] width 931 height 663
click at [1033, 589] on div at bounding box center [1094, 446] width 931 height 663
click at [439, 276] on div "Landing Page Optimization" at bounding box center [444, 274] width 359 height 33
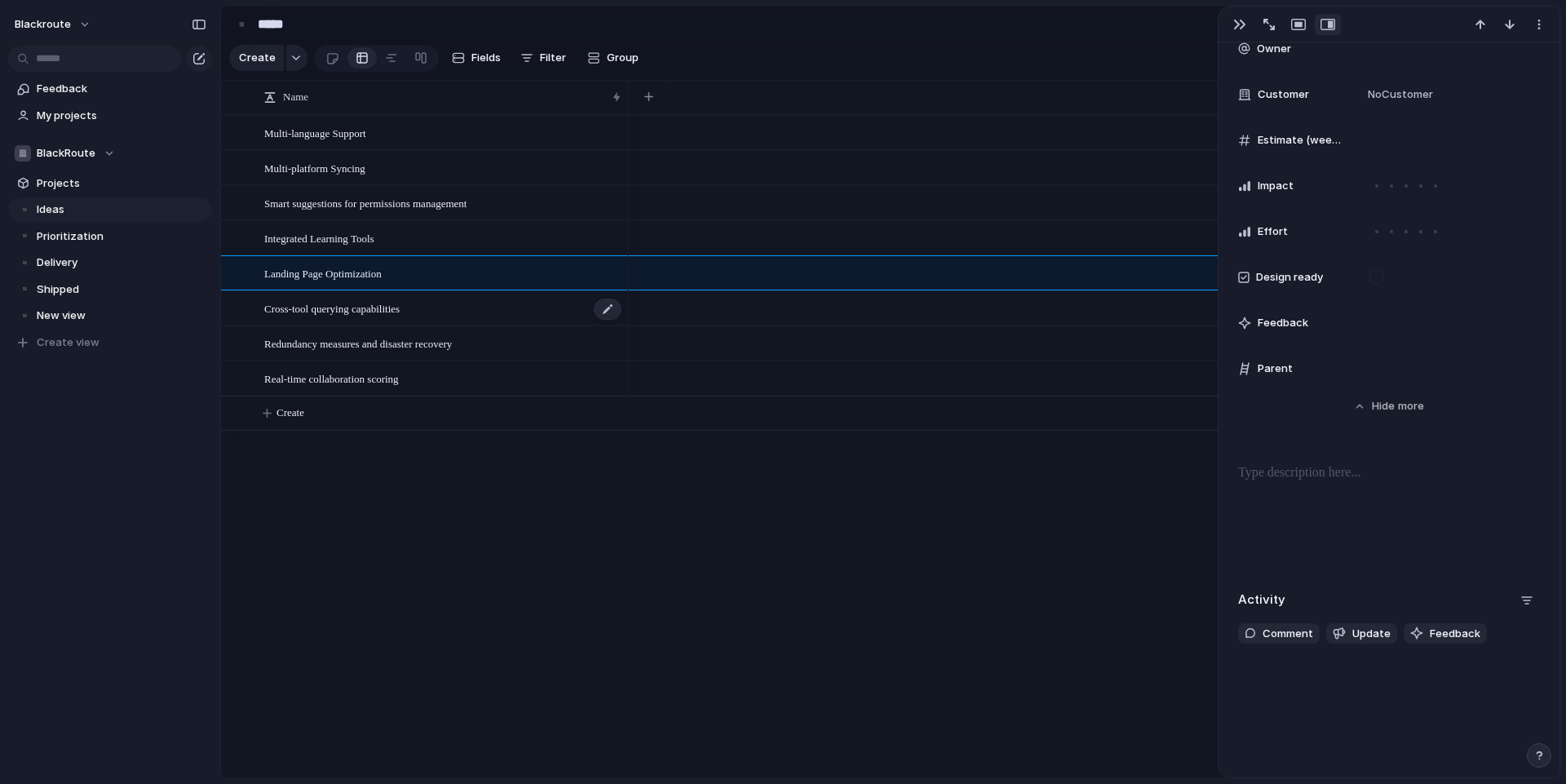
click at [400, 317] on span "Cross-tool querying capabilities" at bounding box center [332, 308] width 135 height 18
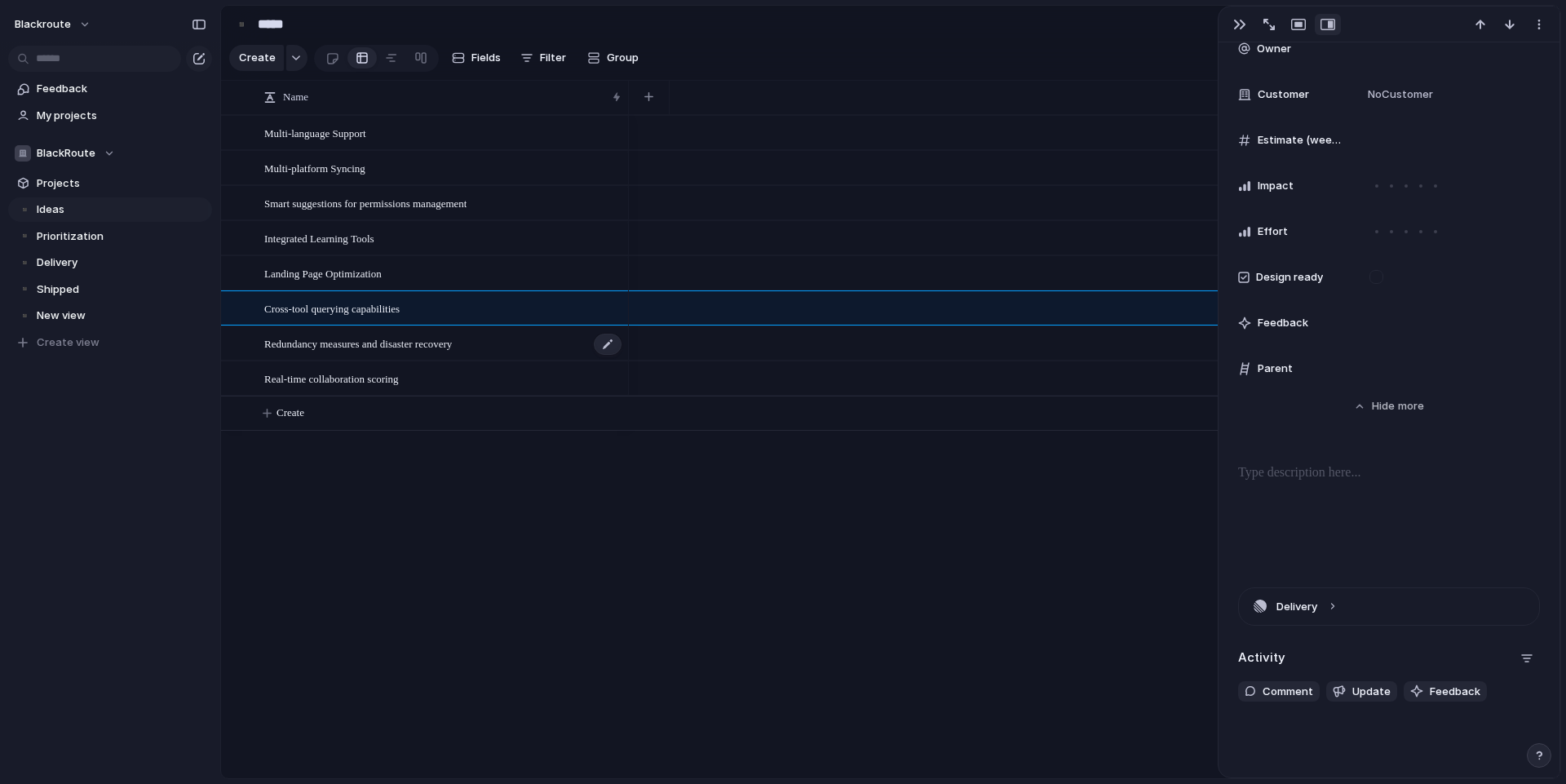
scroll to position [655, 0]
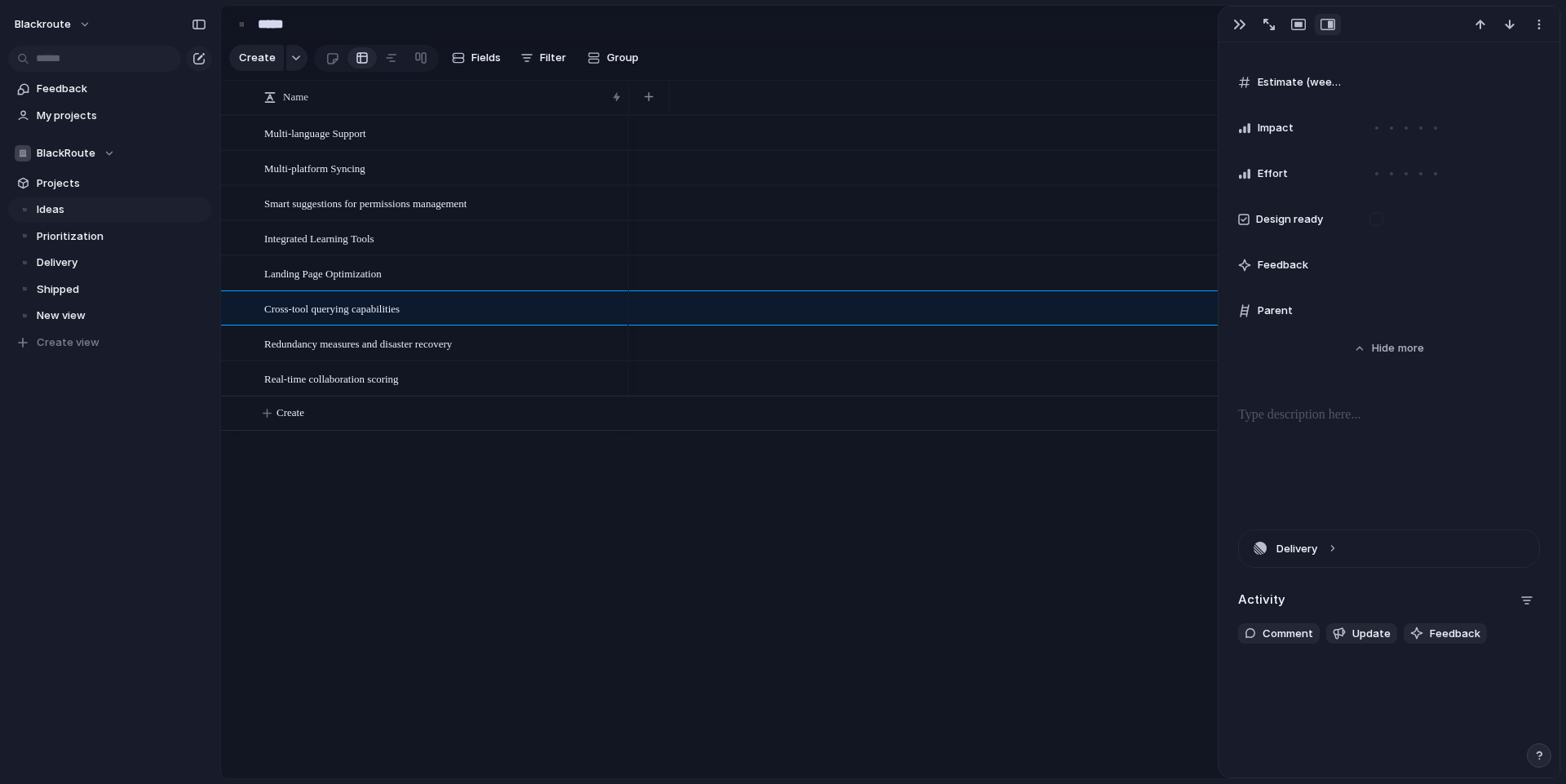
click at [1190, 514] on div at bounding box center [1094, 446] width 931 height 663
click at [1546, 24] on button "button" at bounding box center [1539, 24] width 26 height 21
click at [1546, 24] on div "Mark as duplicate Delete" at bounding box center [783, 392] width 1566 height 784
click at [1233, 24] on button "button" at bounding box center [1239, 24] width 26 height 21
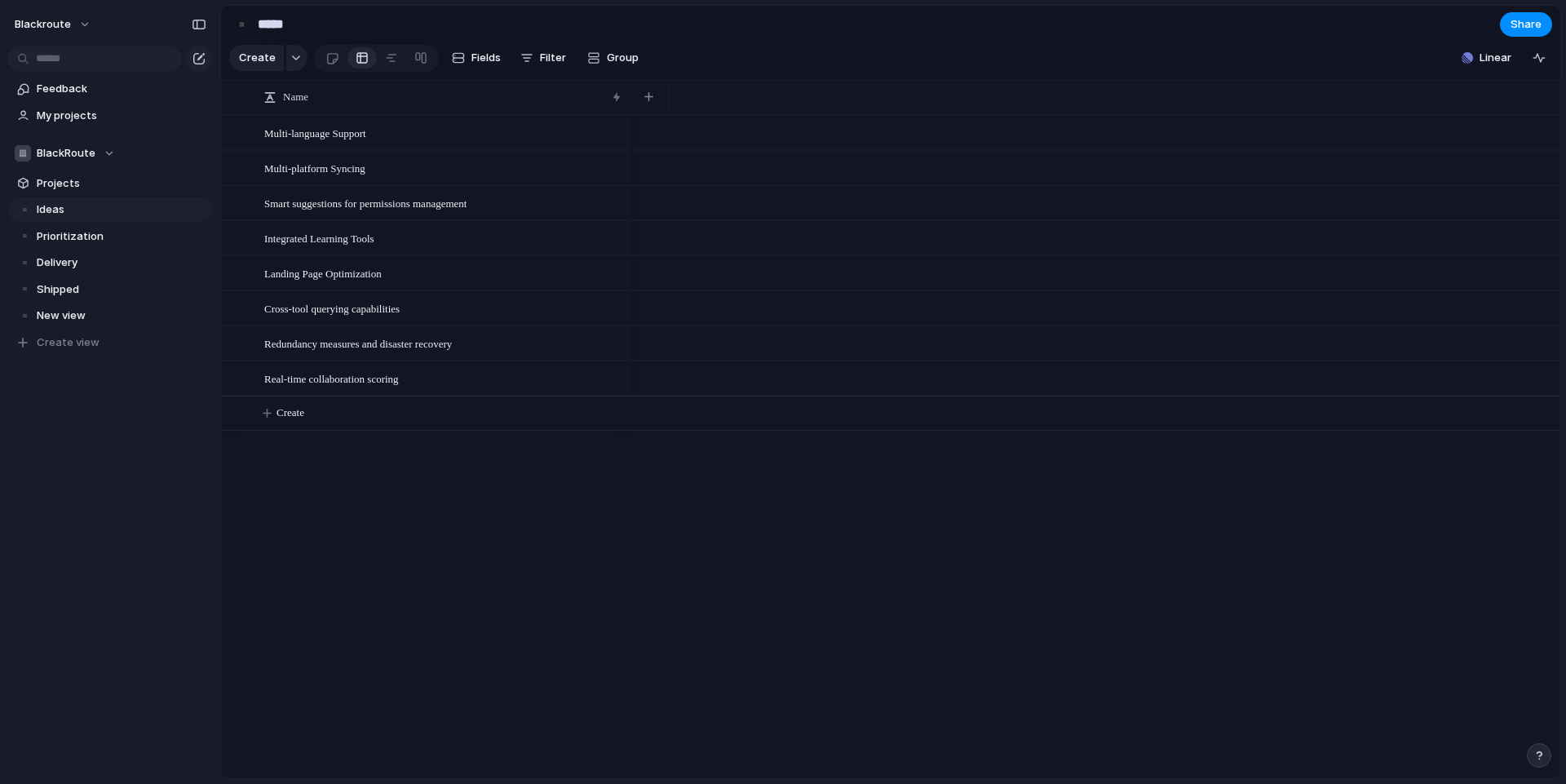
click at [1276, 502] on div at bounding box center [1094, 446] width 931 height 663
click at [480, 57] on span "Fields" at bounding box center [487, 58] width 30 height 17
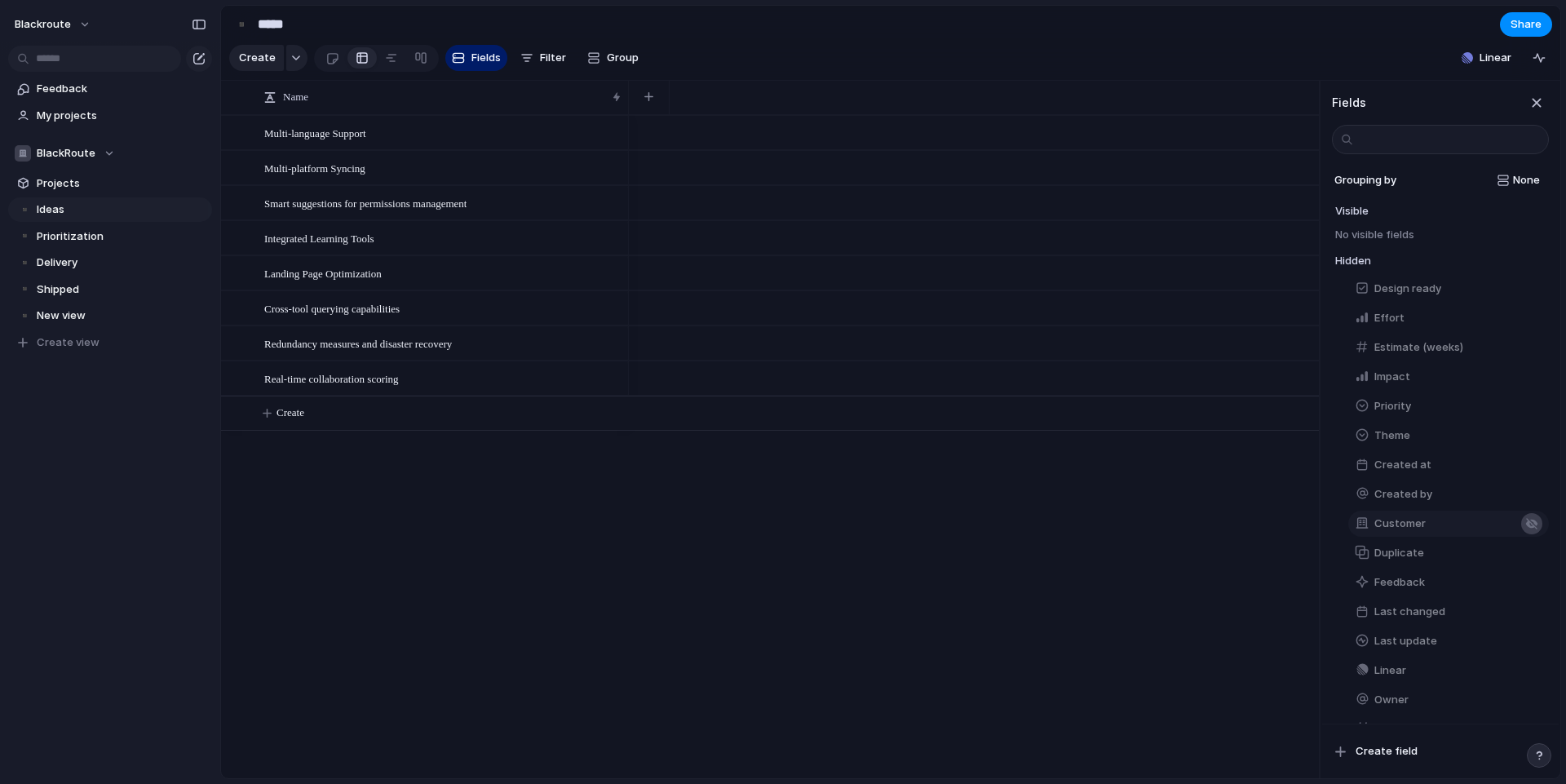
click at [1531, 534] on button "button" at bounding box center [1532, 523] width 21 height 21
click at [1525, 657] on div "button" at bounding box center [1532, 651] width 13 height 13
click at [1525, 687] on div "button" at bounding box center [1532, 680] width 13 height 13
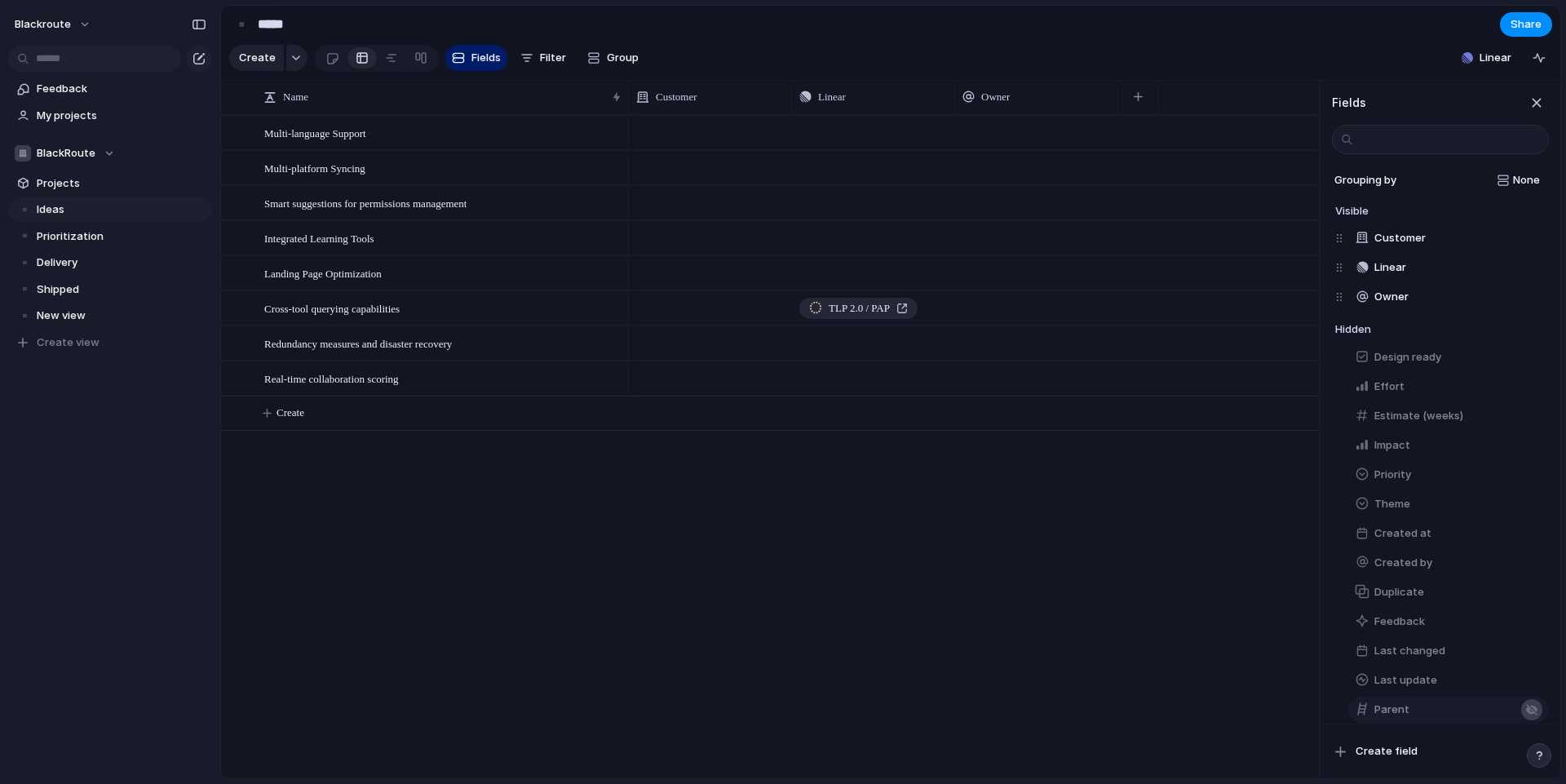
click at [1526, 716] on div "button" at bounding box center [1532, 709] width 13 height 13
click at [1027, 631] on div "Push Push Push Push Push TLP 2.0 / PAP Push Push" at bounding box center [974, 446] width 690 height 663
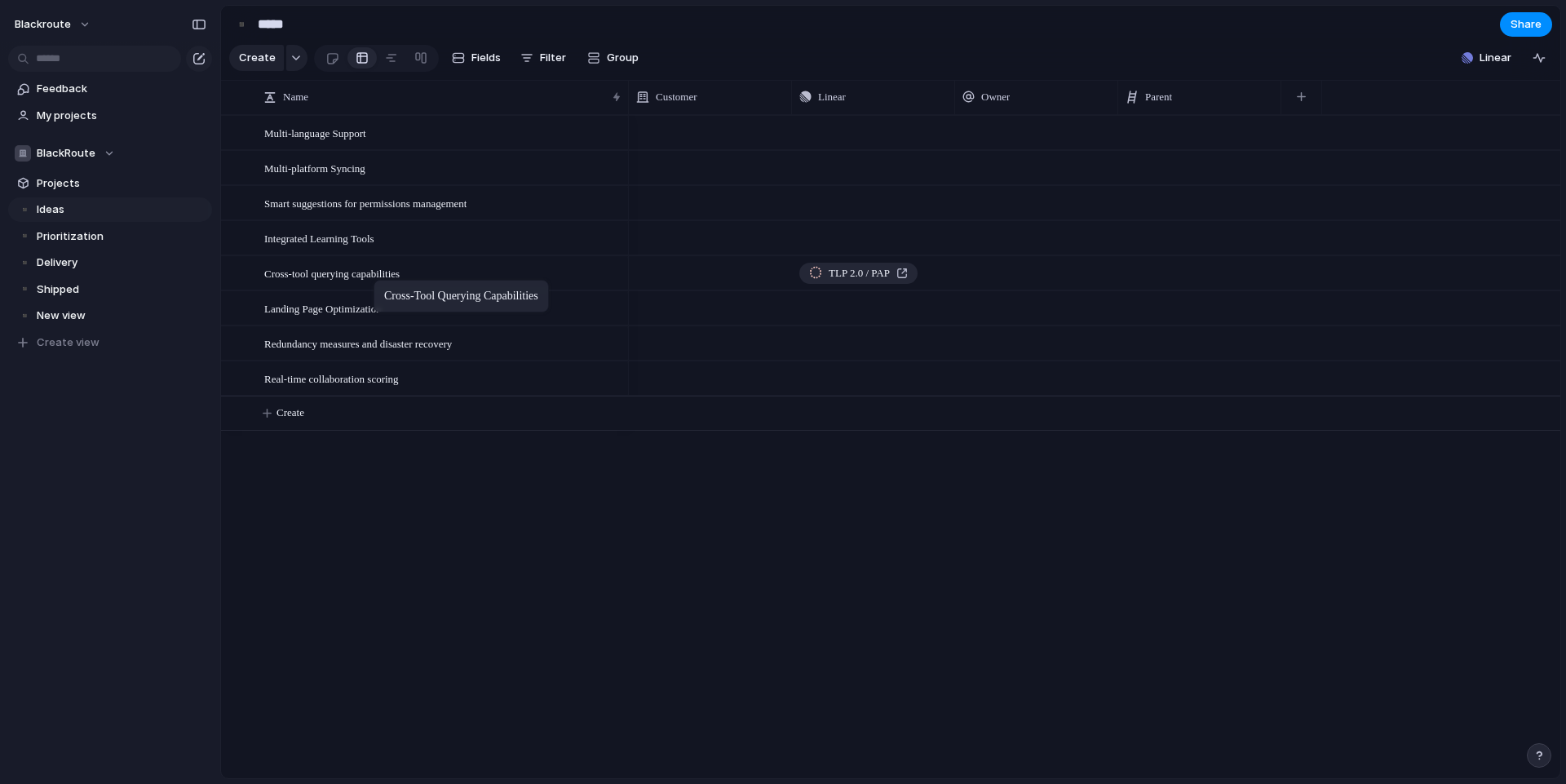
drag, startPoint x: 335, startPoint y: 321, endPoint x: 382, endPoint y: 283, distance: 60.4
click at [476, 290] on div "Cross-tool querying capabilities" at bounding box center [444, 274] width 359 height 33
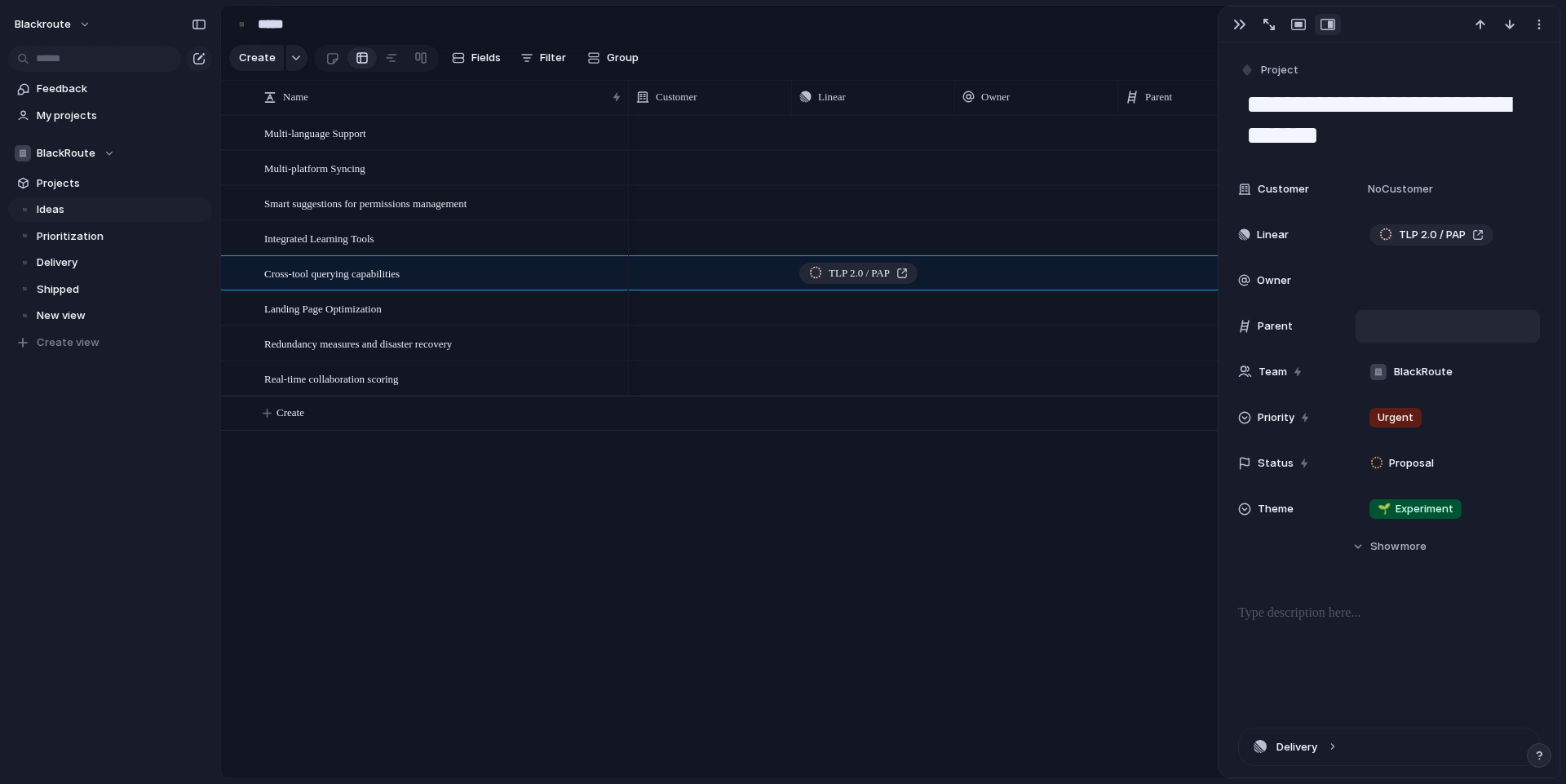
click at [1386, 319] on div at bounding box center [1448, 325] width 169 height 18
type input "******"
click at [1397, 322] on div "Use the create dropdown to add your first parent" at bounding box center [783, 392] width 1566 height 784
click at [1406, 321] on div at bounding box center [1448, 325] width 169 height 18
click at [980, 531] on div "Push Push Push Push Push TLP 2.0 / PAP Push Push" at bounding box center [1094, 446] width 931 height 663
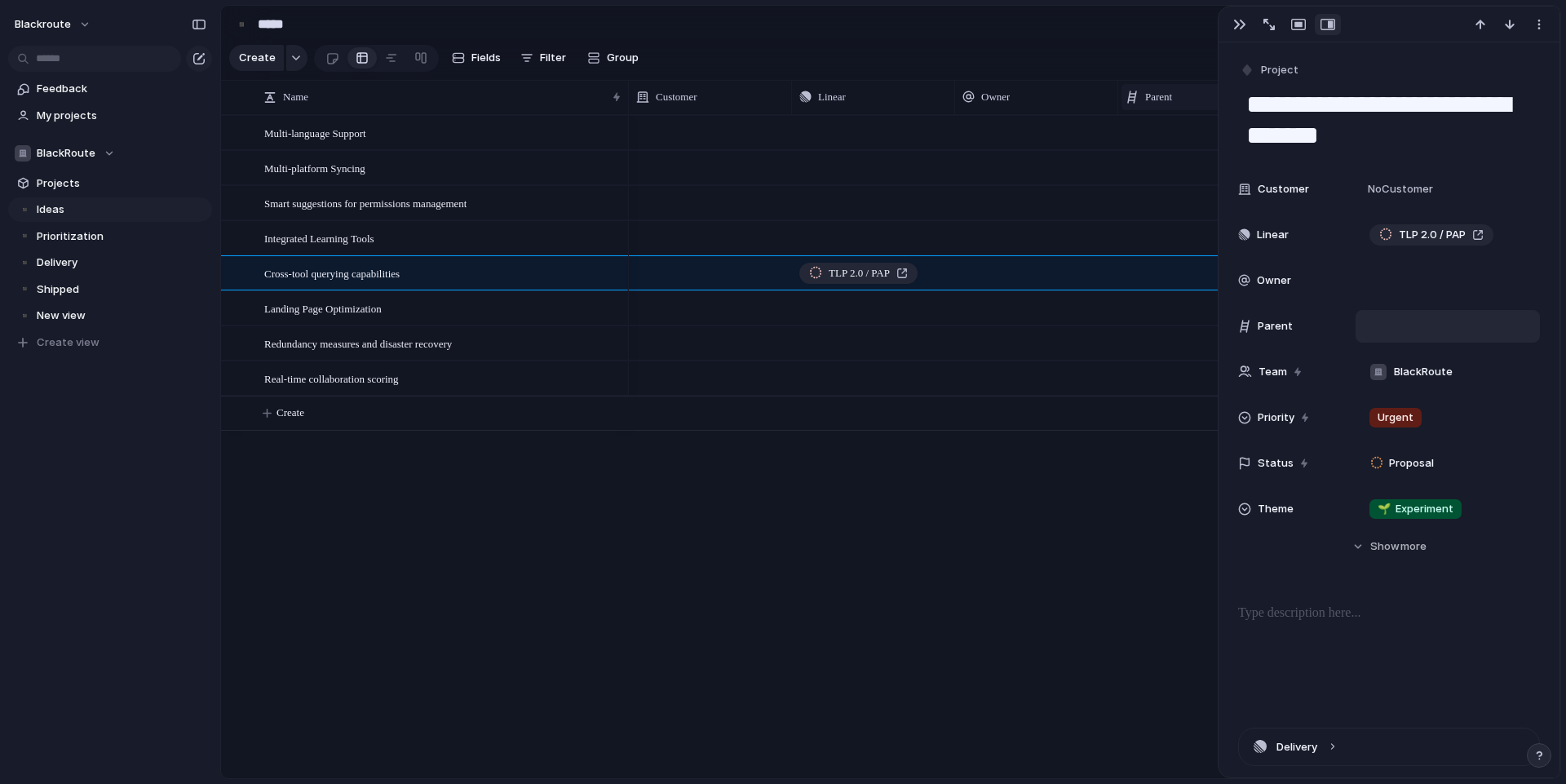
click at [1183, 105] on div "Parent" at bounding box center [1200, 97] width 148 height 17
click at [1185, 98] on div "Modify Hide Sort ascending Sort descending" at bounding box center [783, 392] width 1566 height 784
click at [1537, 25] on div "button" at bounding box center [1539, 24] width 13 height 13
click at [1537, 25] on div "Mark as duplicate Delete" at bounding box center [783, 392] width 1566 height 784
click at [1537, 25] on div "button" at bounding box center [1539, 24] width 13 height 13
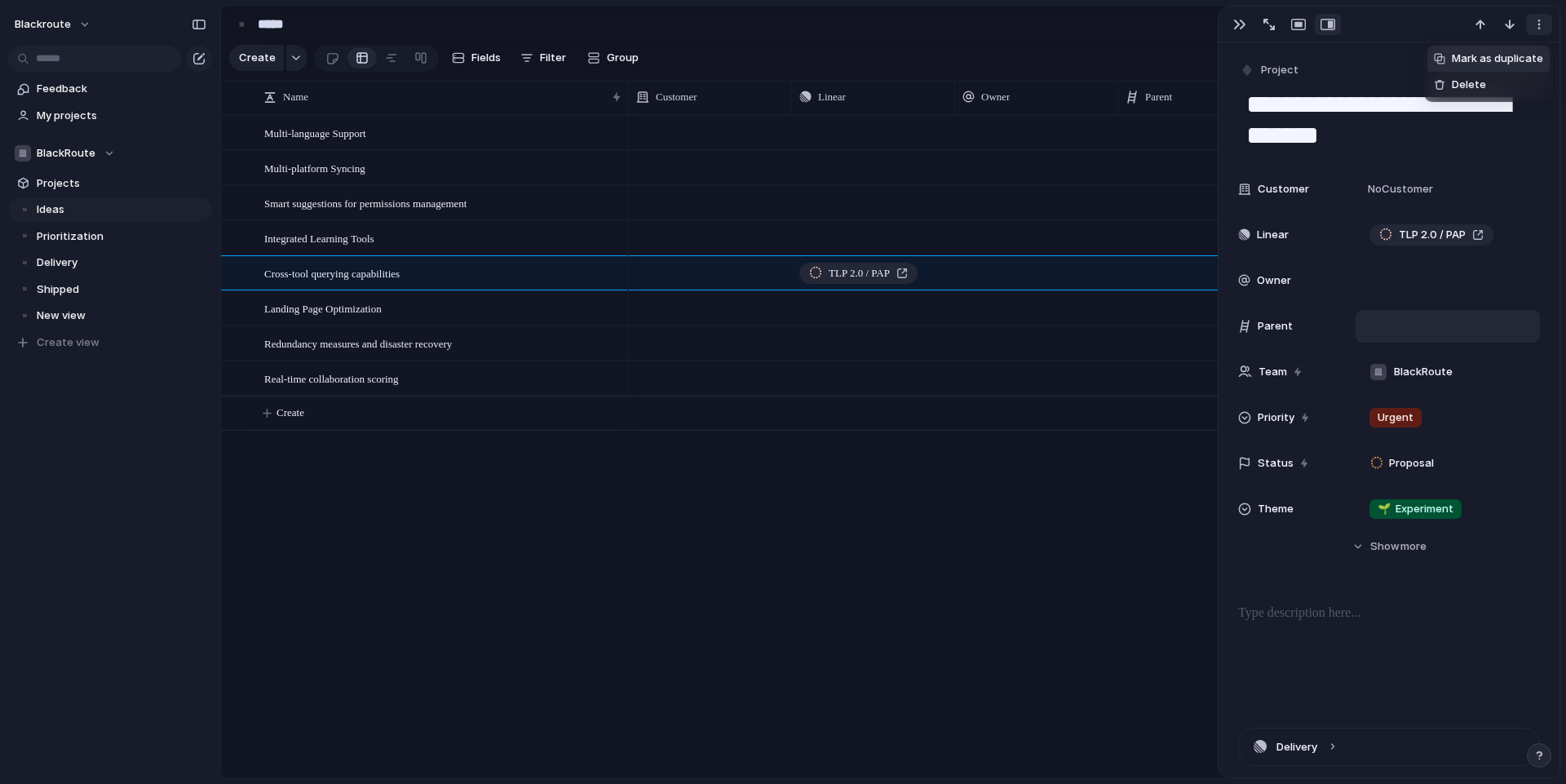
click at [1537, 25] on div "Mark as duplicate Delete" at bounding box center [783, 392] width 1566 height 784
click at [1405, 185] on span "No Customer" at bounding box center [1399, 190] width 70 height 17
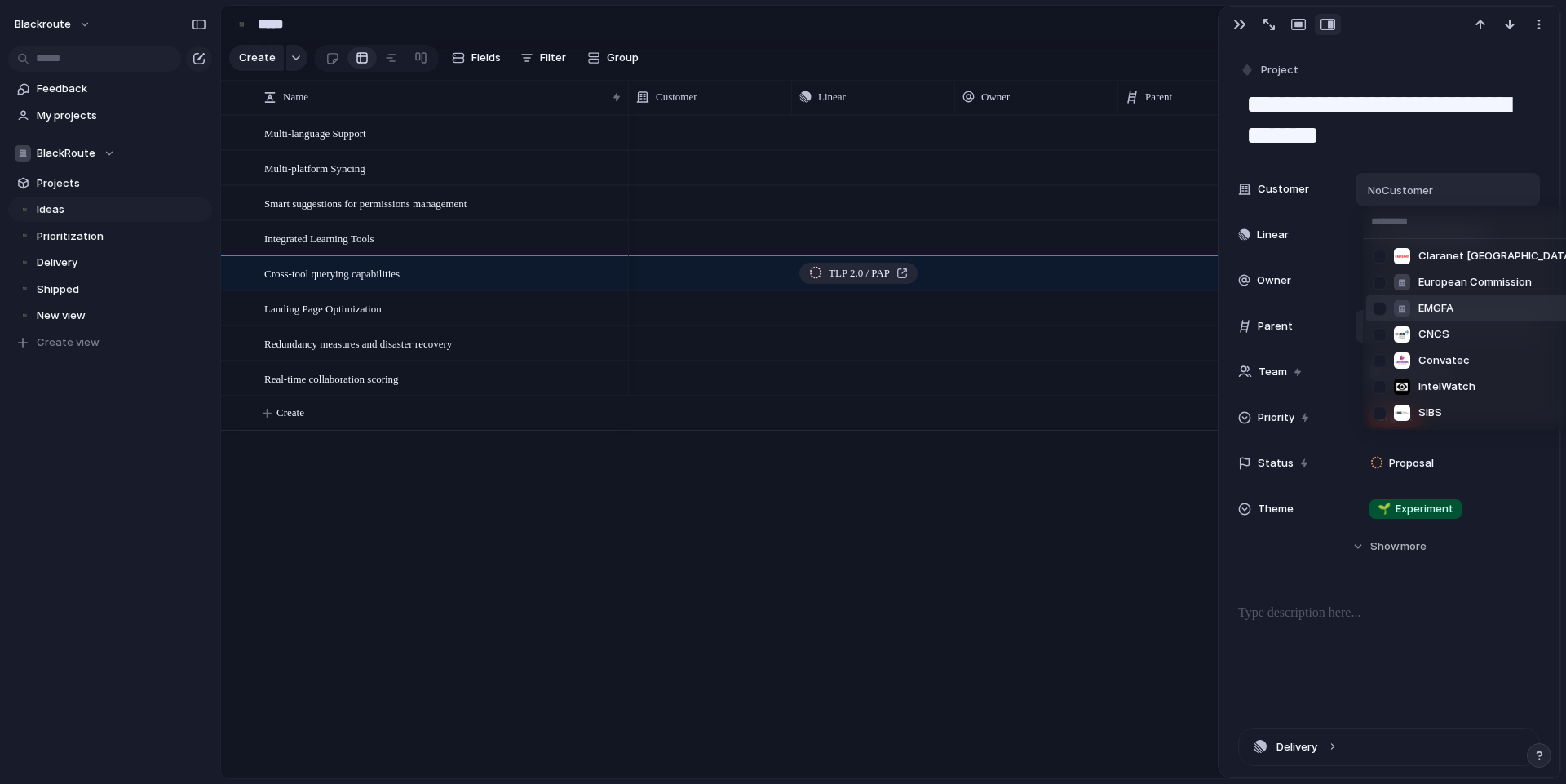
click at [1475, 311] on li "EMGFA" at bounding box center [1474, 308] width 215 height 26
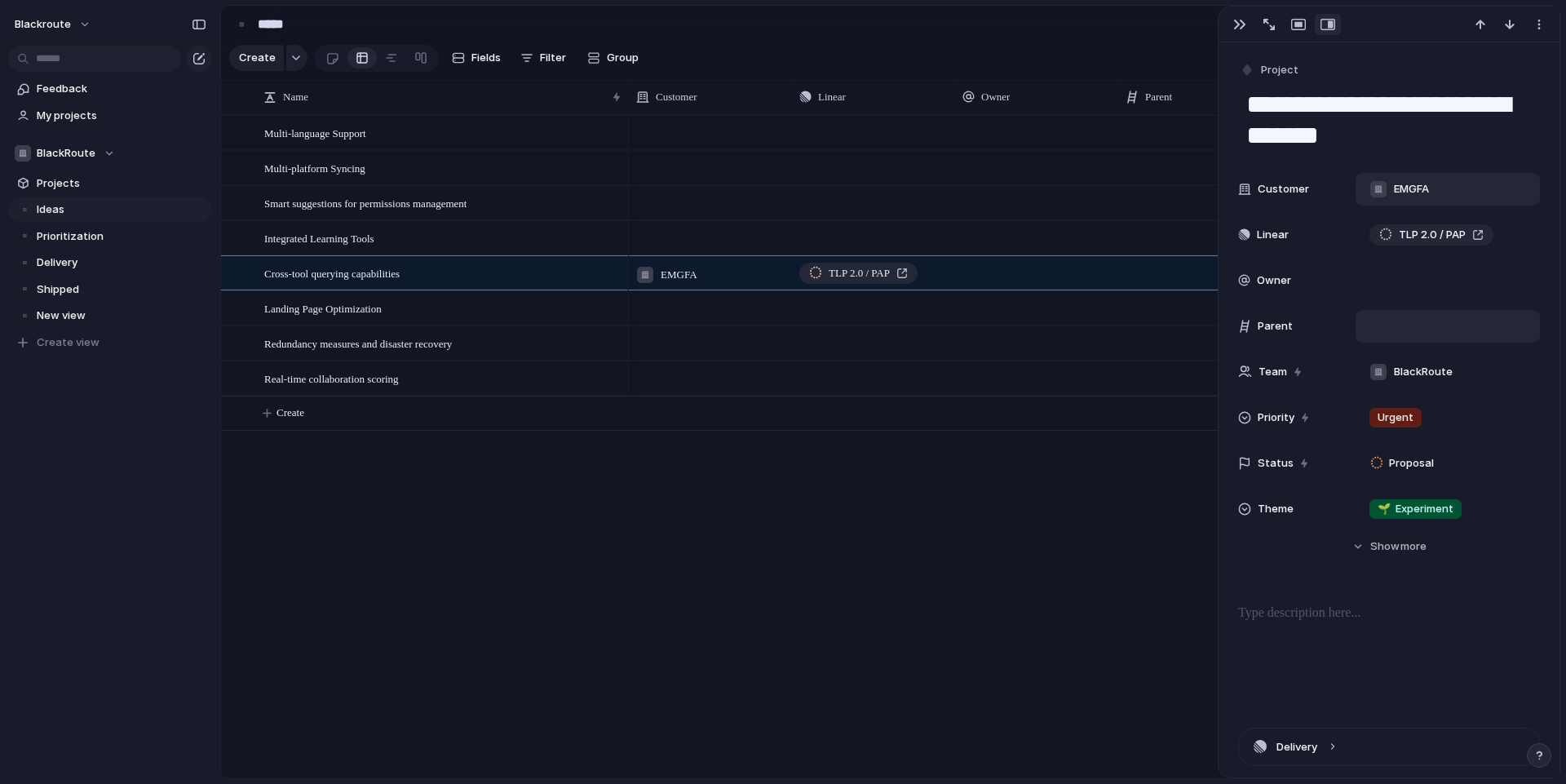
click at [945, 547] on div "Push Push Push Push Push EMGFA TLP 2.0 / PAP Push Push" at bounding box center [1094, 446] width 931 height 663
click at [1227, 22] on button "button" at bounding box center [1239, 24] width 26 height 21
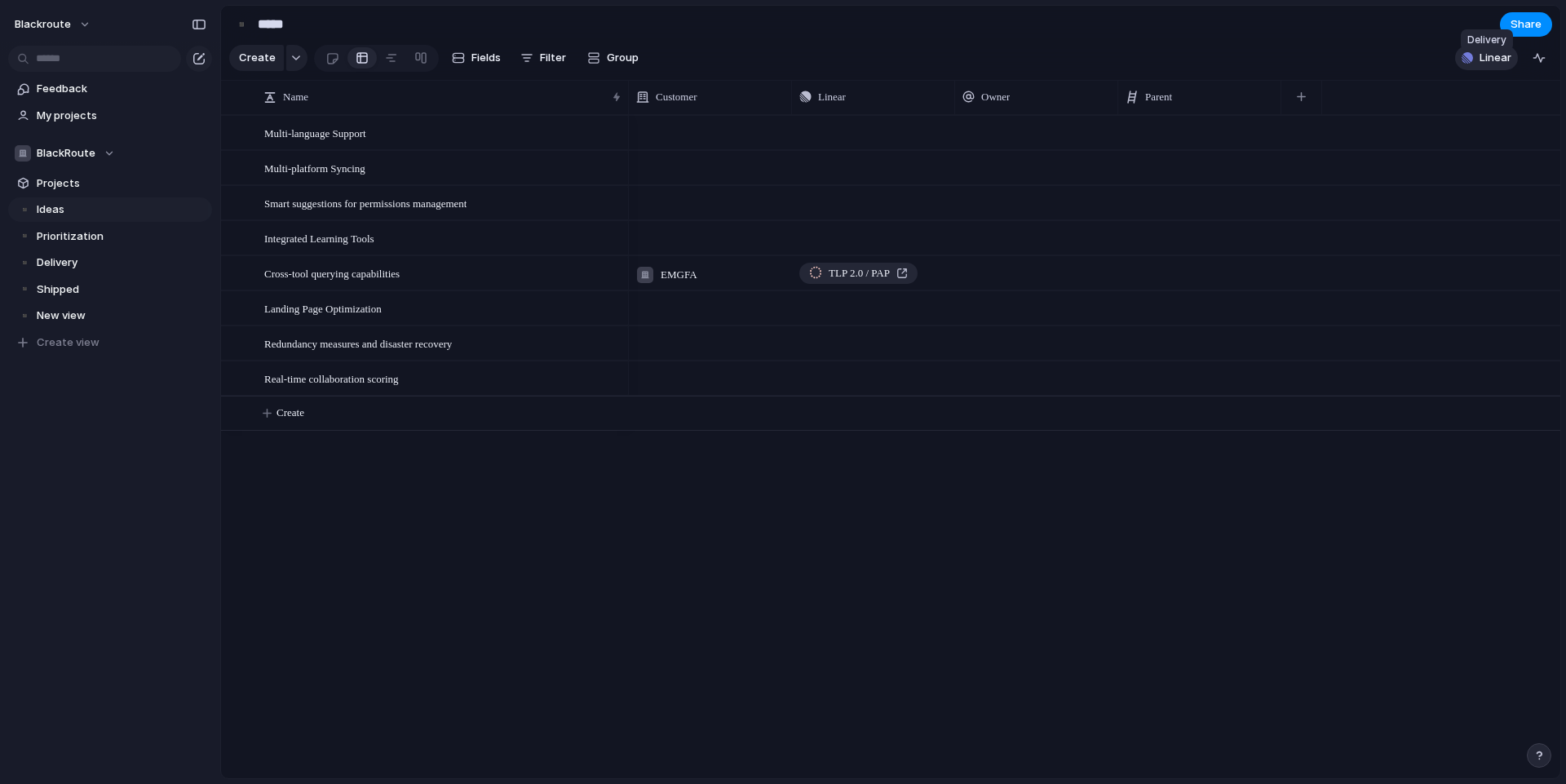
click at [1515, 67] on button "Linear" at bounding box center [1486, 57] width 63 height 24
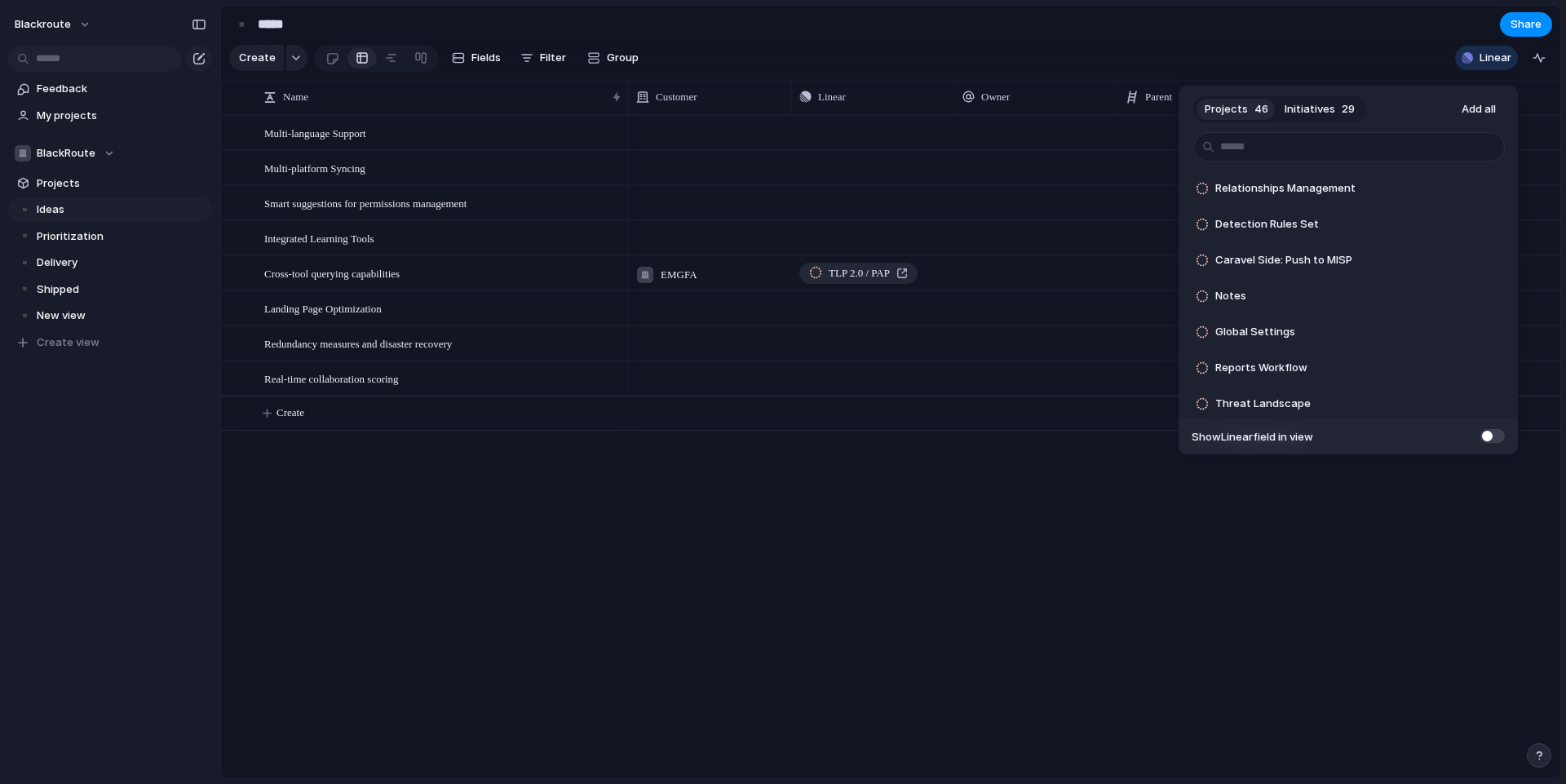
click at [1392, 51] on div "Projects 46 Initiatives 29 Add all Relationships Management Add Detection Rules…" at bounding box center [783, 392] width 1566 height 784
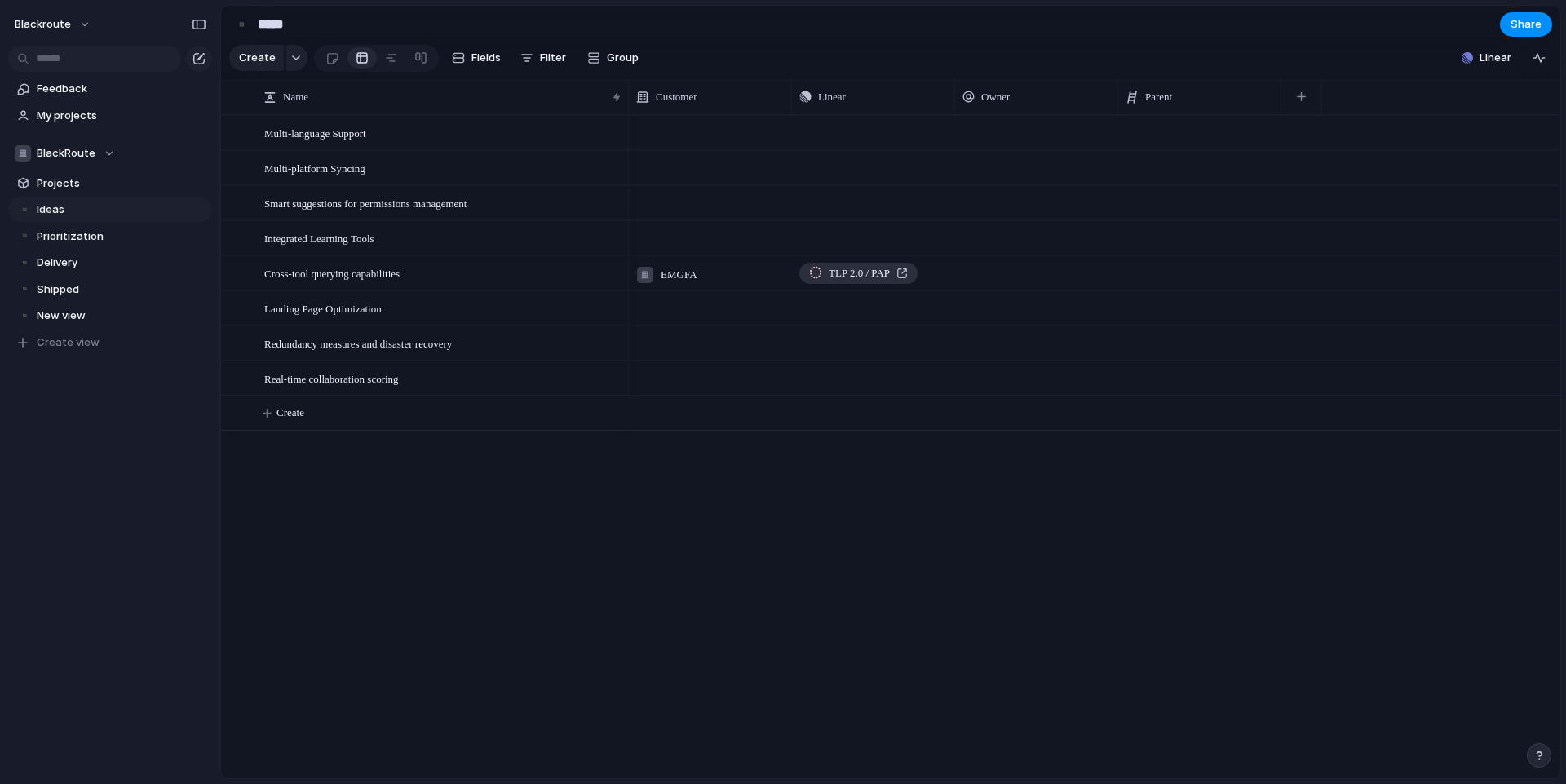
click at [902, 281] on div "TLP 2.0 / PAP" at bounding box center [858, 274] width 99 height 17
click at [1213, 104] on div "Parent" at bounding box center [1200, 97] width 148 height 17
click at [1238, 93] on div "Modify Hide Sort ascending Sort descending" at bounding box center [783, 392] width 1566 height 784
click at [1311, 108] on button "button" at bounding box center [1301, 97] width 33 height 30
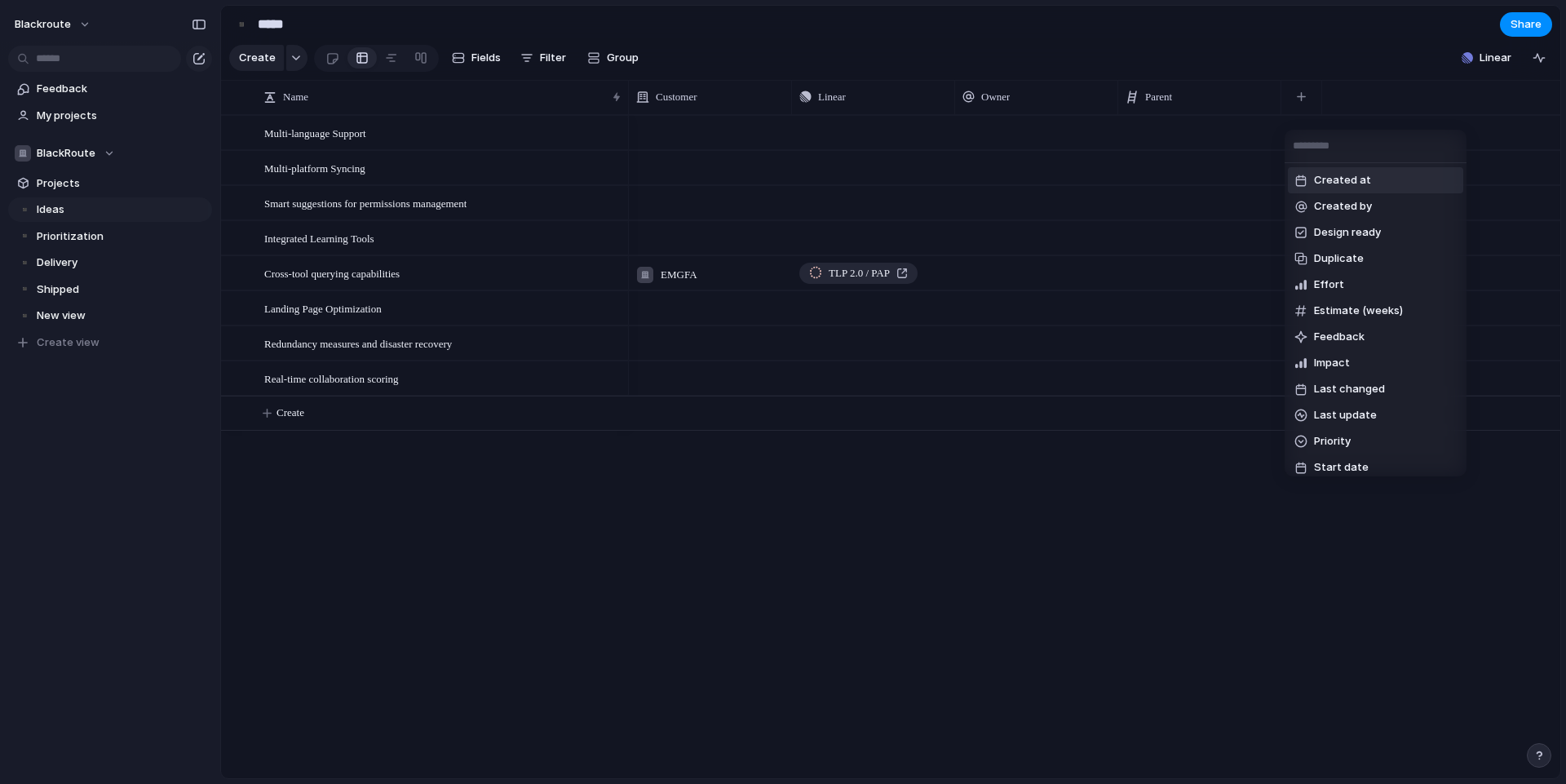
click at [1240, 66] on div "Created at Created by Design ready Duplicate Effort Estimate (weeks) Feedback I…" at bounding box center [783, 392] width 1566 height 784
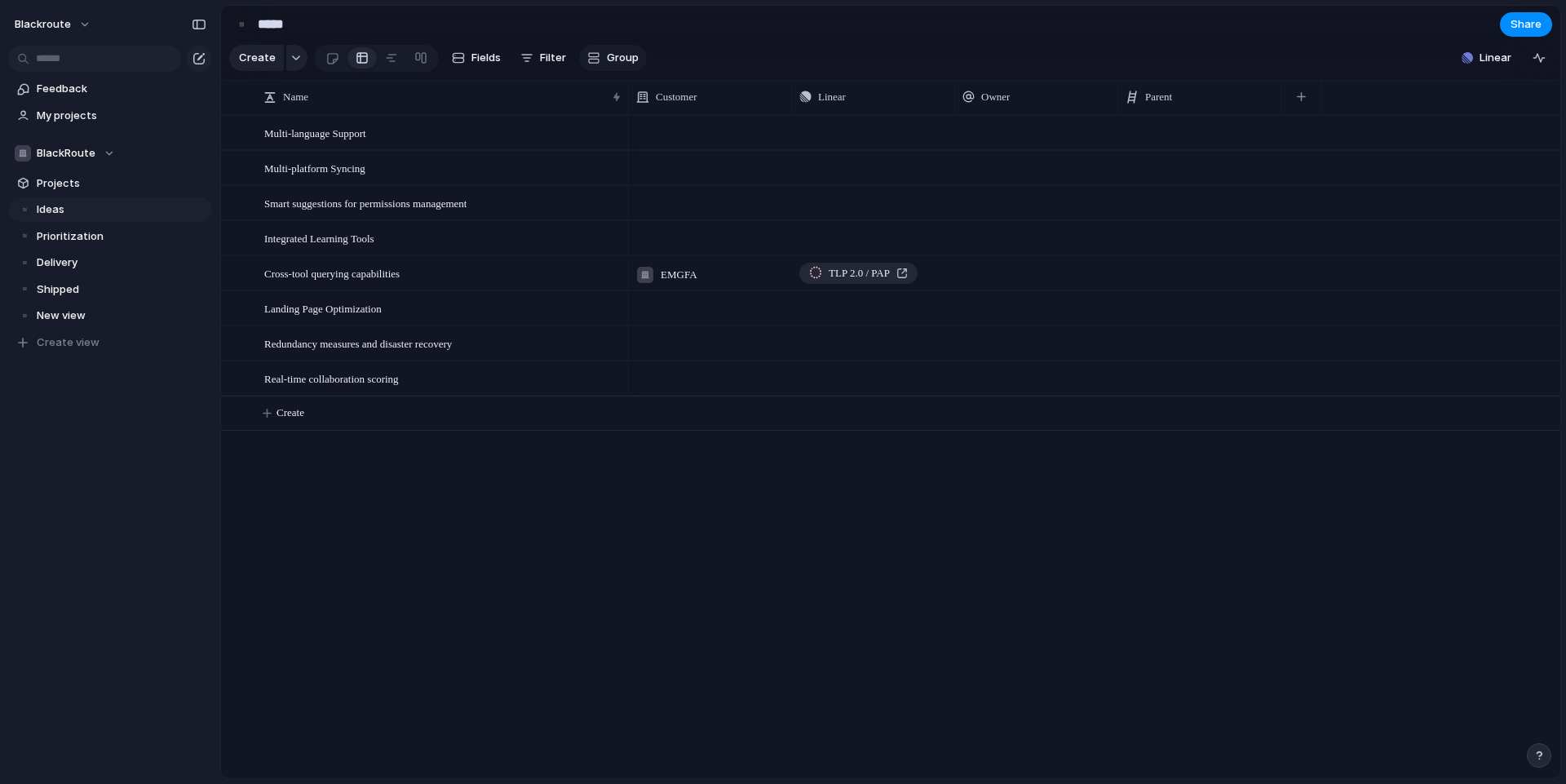
click at [607, 63] on span "Group" at bounding box center [623, 58] width 31 height 17
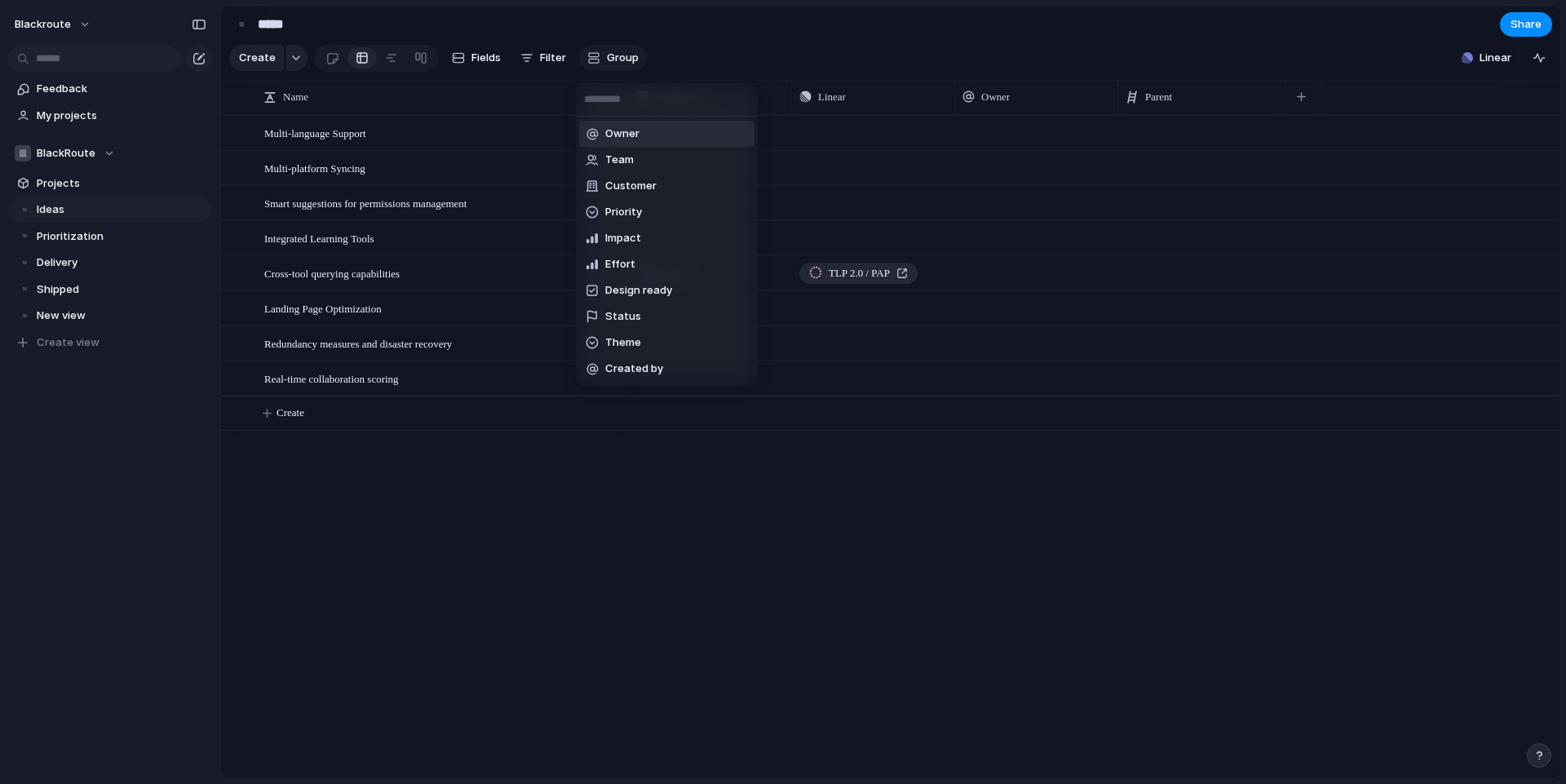
click at [605, 63] on div "Owner Team Customer Priority Impact Effort Design ready Status Theme Created by" at bounding box center [783, 392] width 1566 height 784
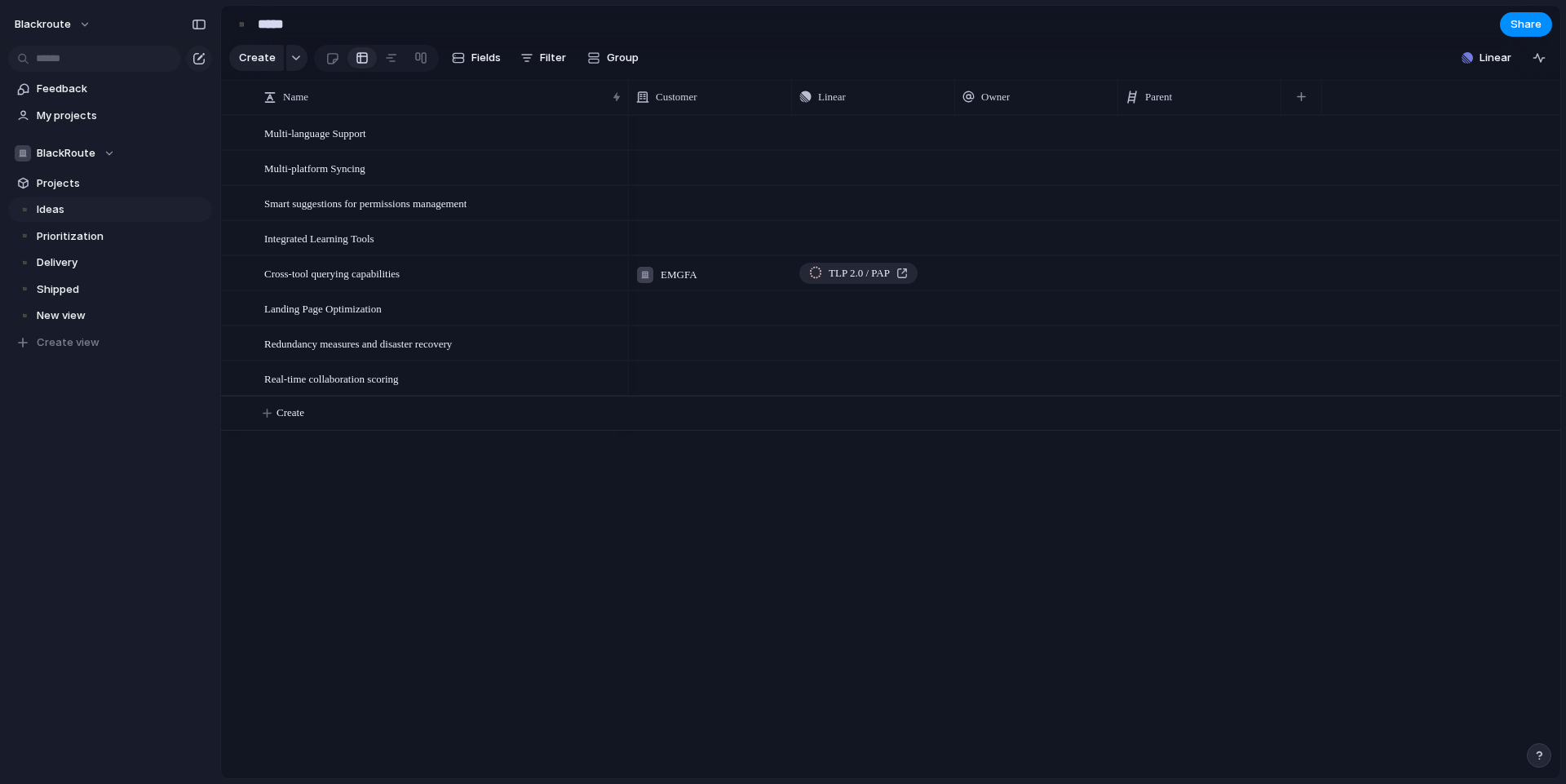
click at [1501, 80] on section "Create Fields Filter Group Zoom Collapse Linear" at bounding box center [891, 61] width 1339 height 39
click at [1536, 65] on div "button" at bounding box center [1539, 58] width 13 height 13
click at [1539, 65] on div "button" at bounding box center [1539, 58] width 13 height 13
click at [967, 43] on section "▪️ ***** Share" at bounding box center [891, 24] width 1339 height 37
click at [294, 61] on div "button" at bounding box center [296, 57] width 11 height 6
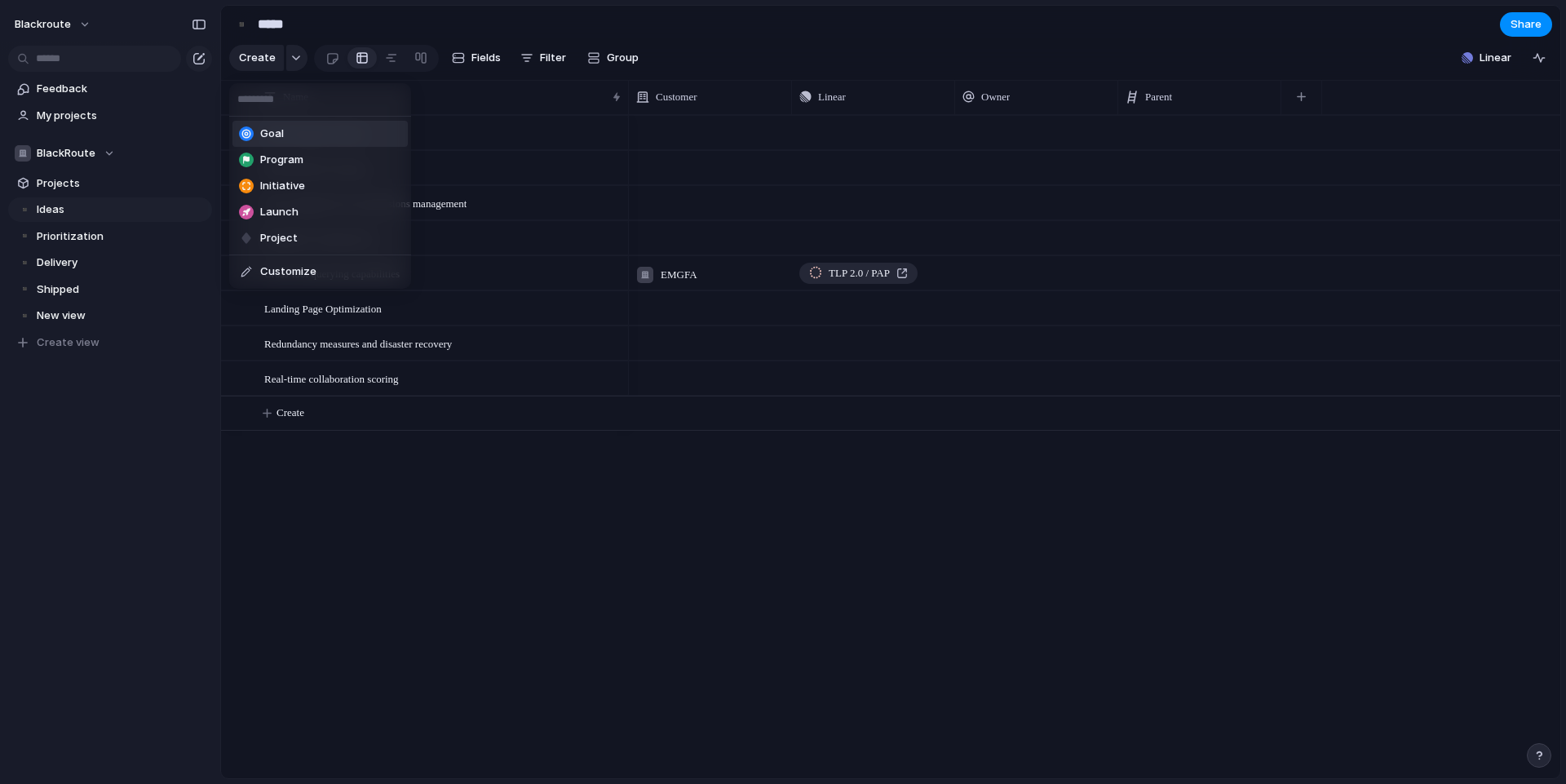
click at [306, 45] on div "Goal Program Initiative Launch Project Customize" at bounding box center [783, 392] width 1566 height 784
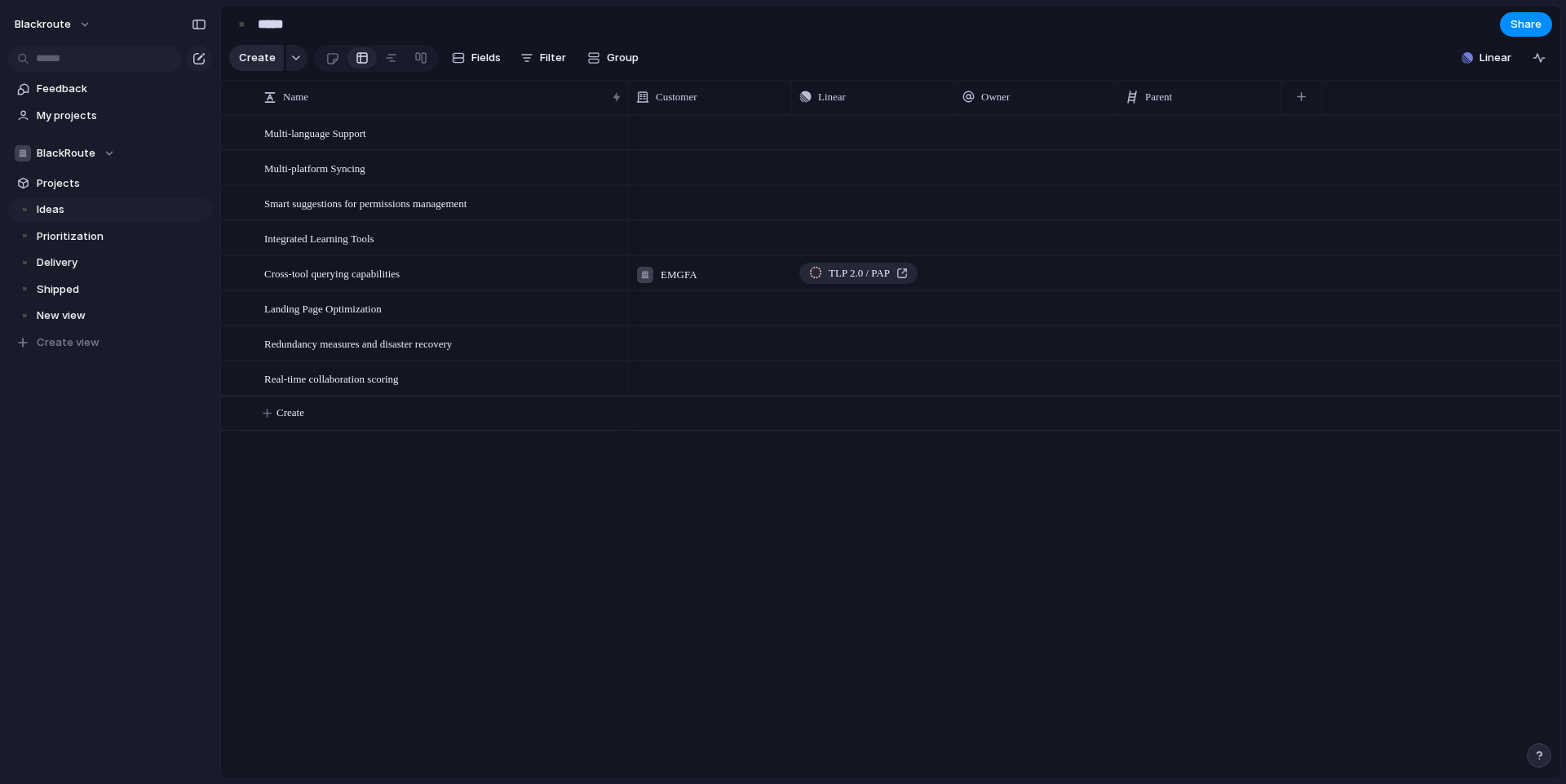
click at [263, 66] on span "Create" at bounding box center [257, 58] width 37 height 17
click at [69, 116] on span "My projects" at bounding box center [121, 116] width 169 height 17
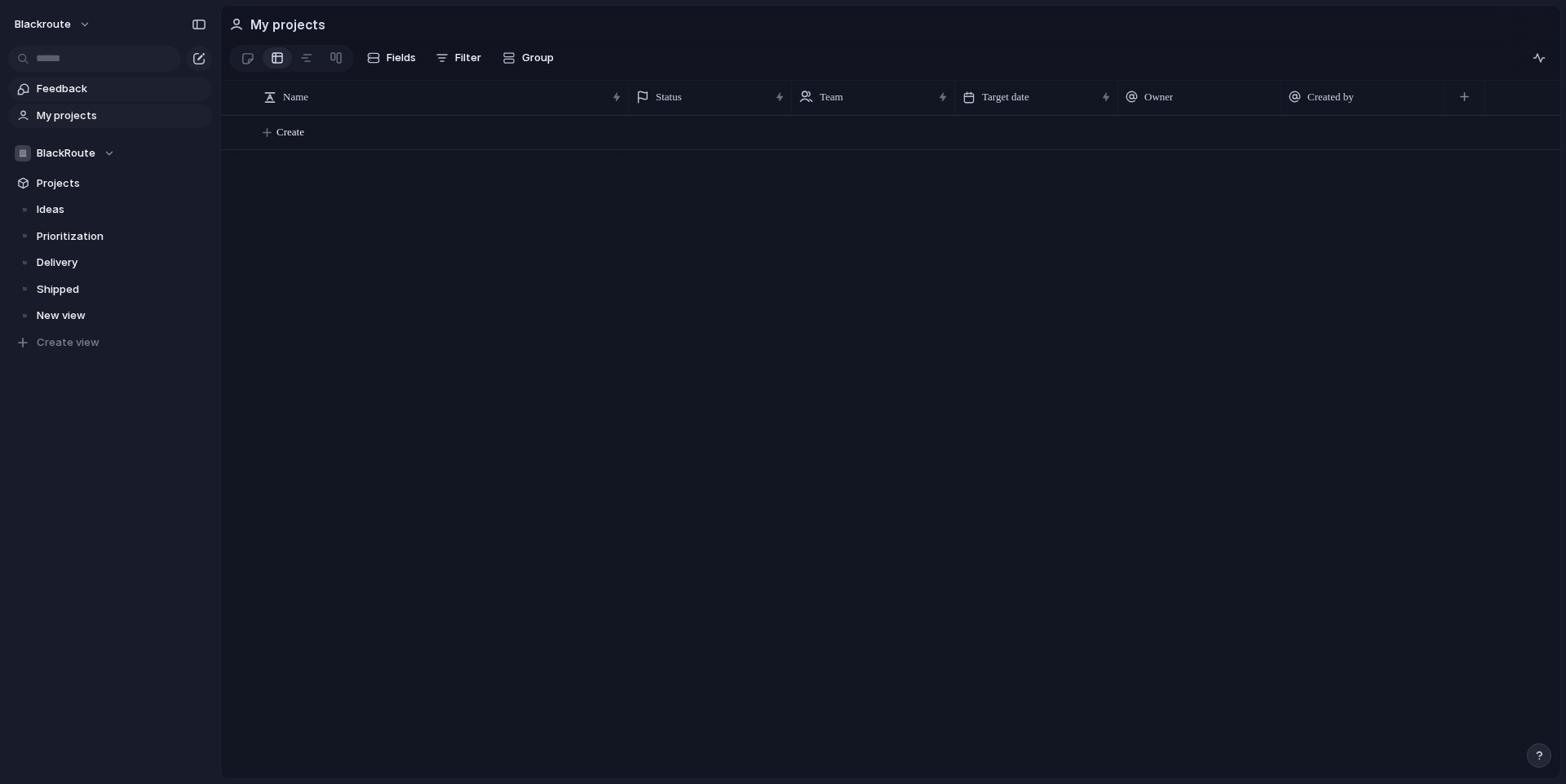
click at [97, 88] on span "Feedback" at bounding box center [121, 89] width 169 height 17
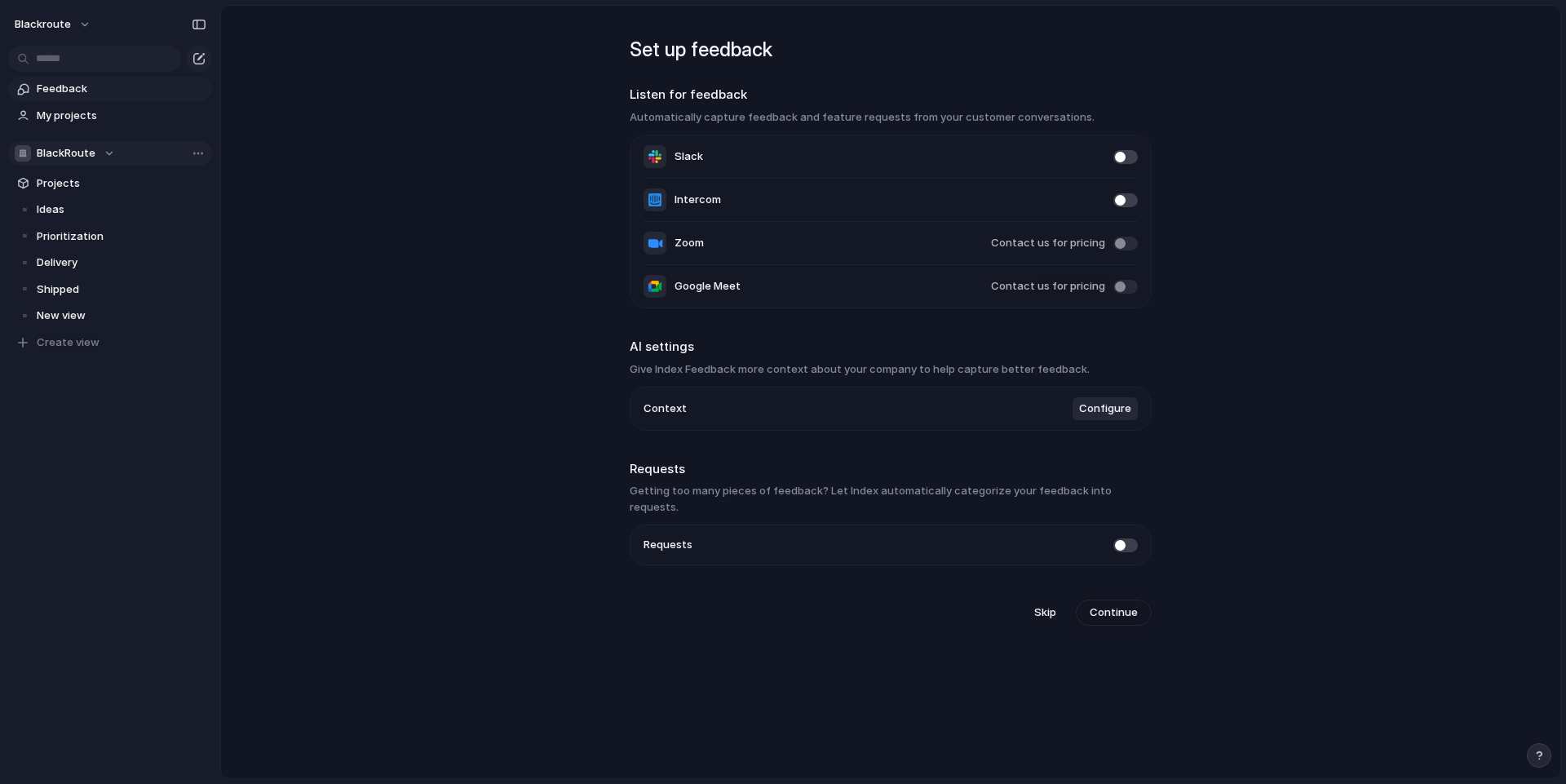
click at [85, 163] on button "BlackRoute" at bounding box center [110, 153] width 203 height 24
click at [338, 208] on div "Recent ⚡ Caravel ⚡ Administration ⚡ AbuseTotal Teams BlackRoute ⚡ Company ⚡ IT …" at bounding box center [783, 392] width 1566 height 784
click at [59, 31] on span "blackroute" at bounding box center [43, 25] width 56 height 17
click at [82, 110] on div at bounding box center [115, 165] width 66 height 139
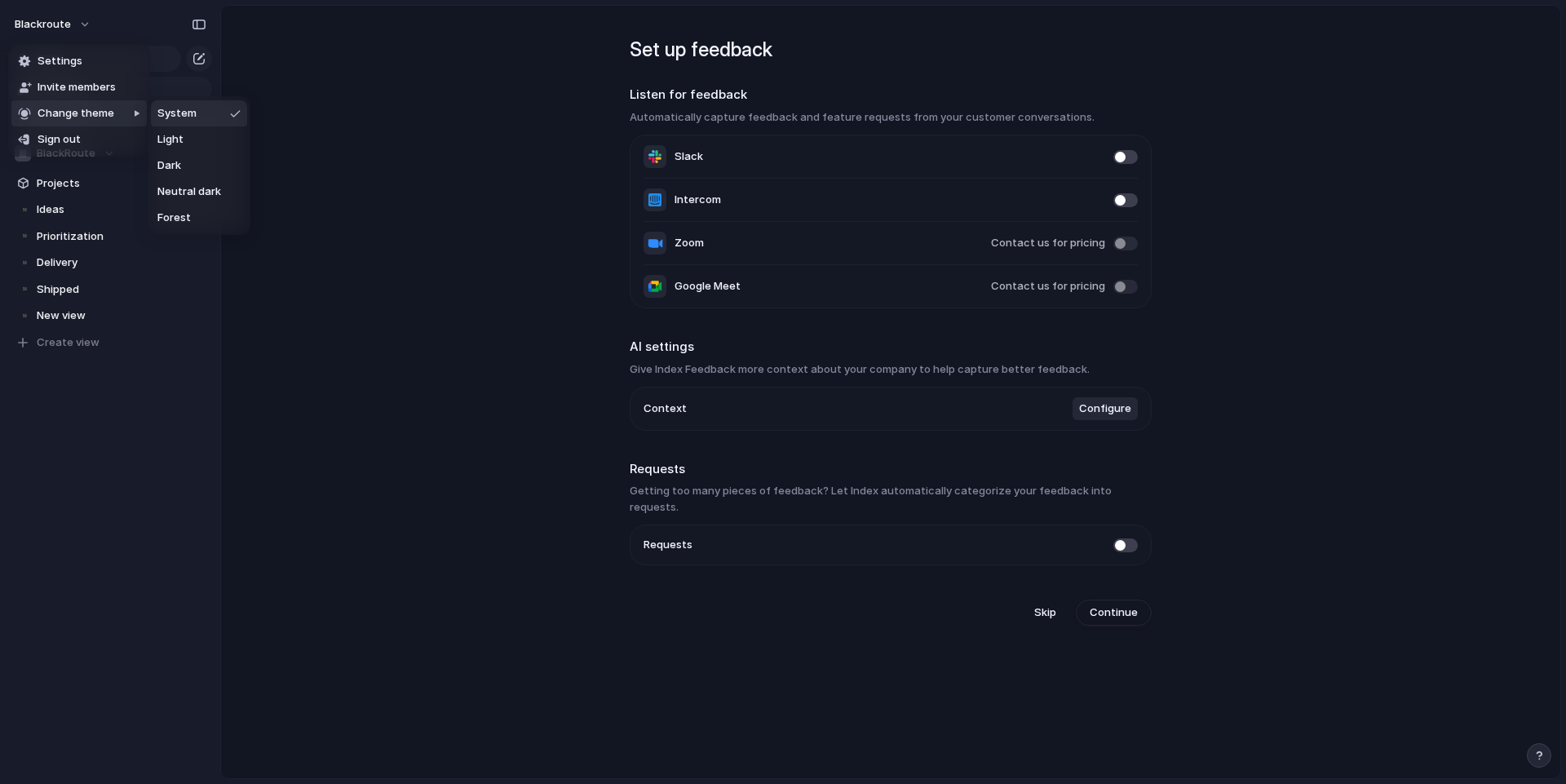
click at [91, 111] on div at bounding box center [74, 165] width 148 height 139
click at [199, 192] on span "Neutral dark" at bounding box center [189, 191] width 64 height 17
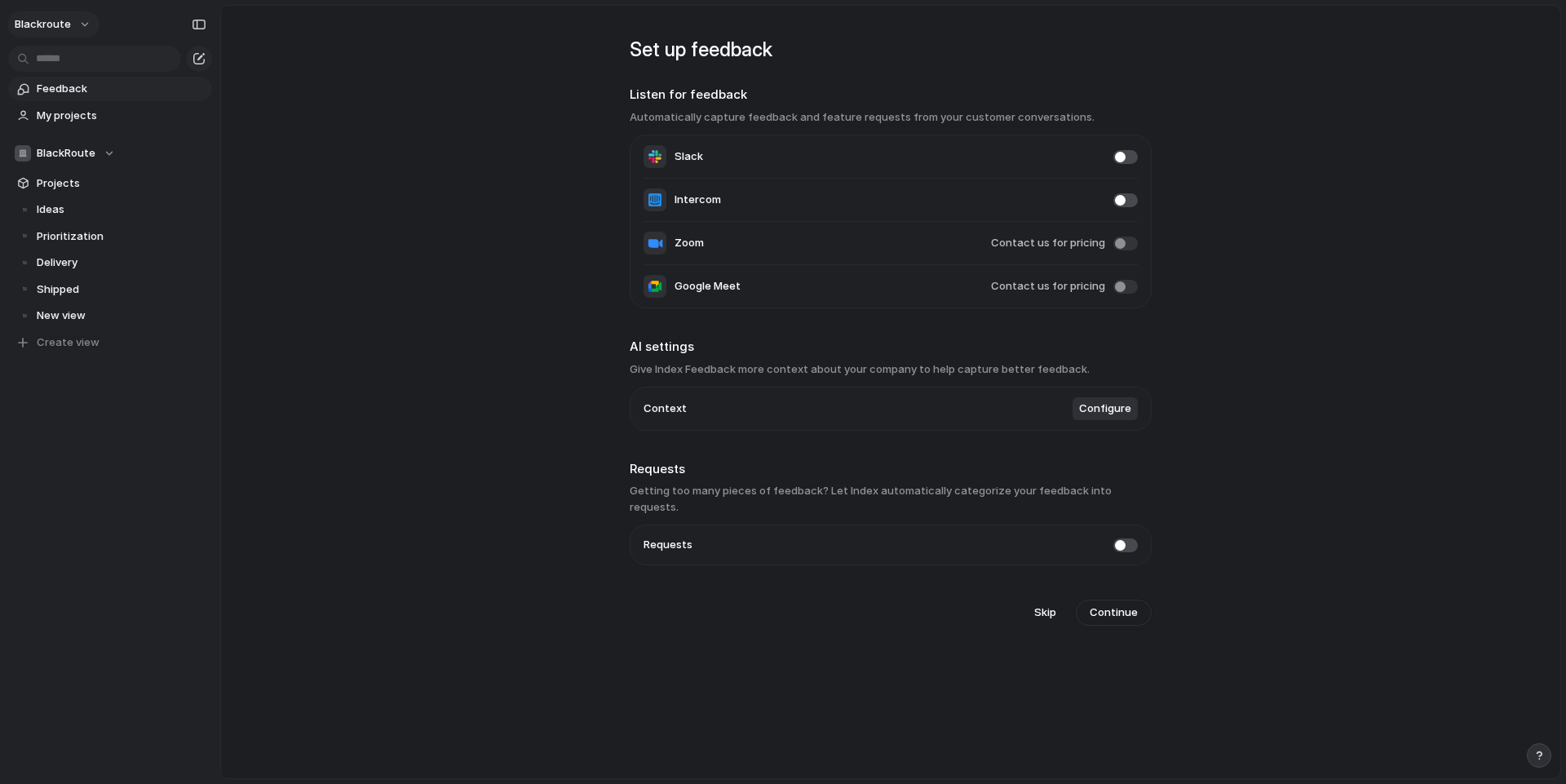
click at [72, 25] on button "blackroute" at bounding box center [54, 24] width 92 height 26
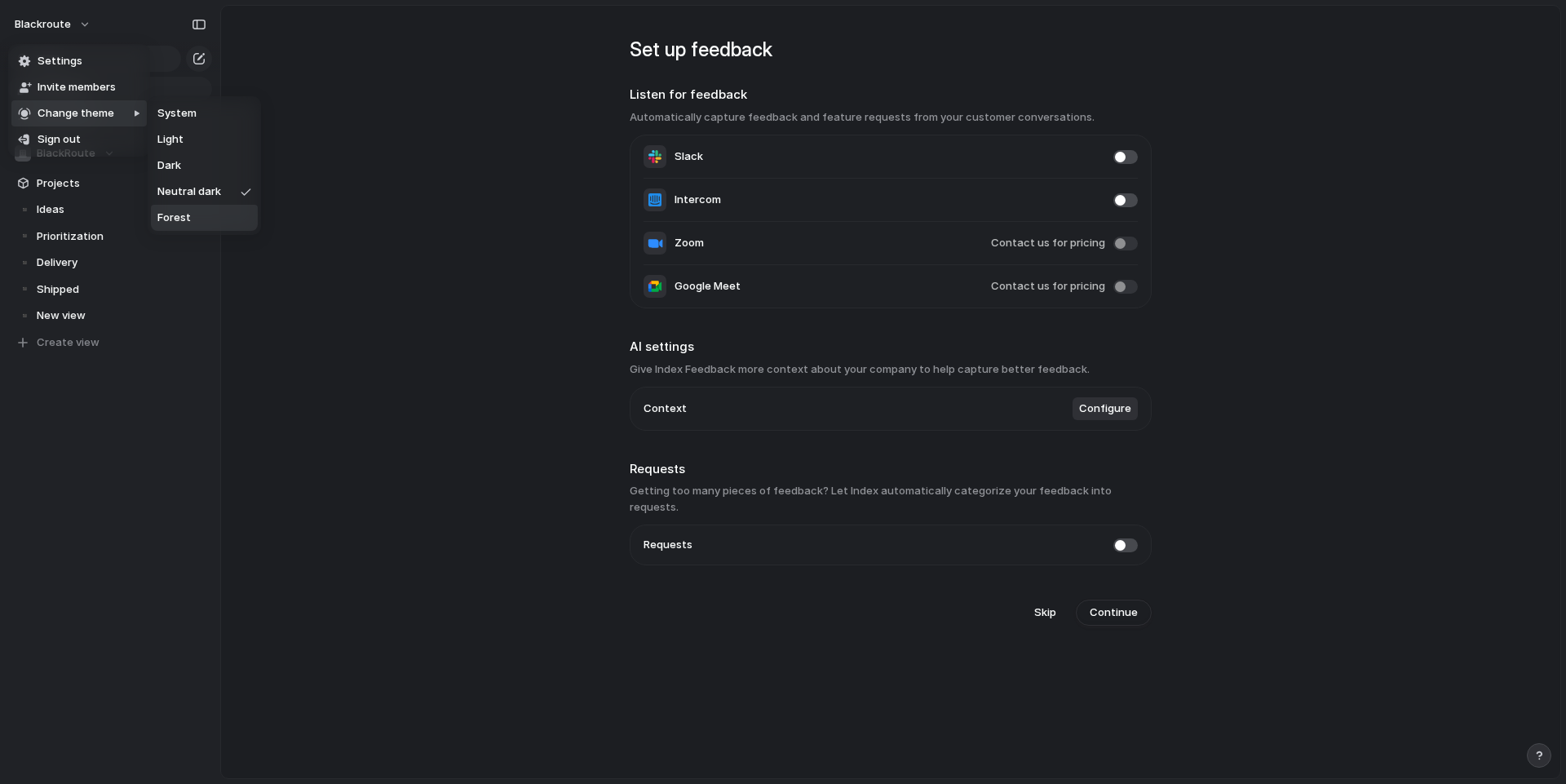
click at [200, 217] on li "Forest" at bounding box center [204, 217] width 107 height 26
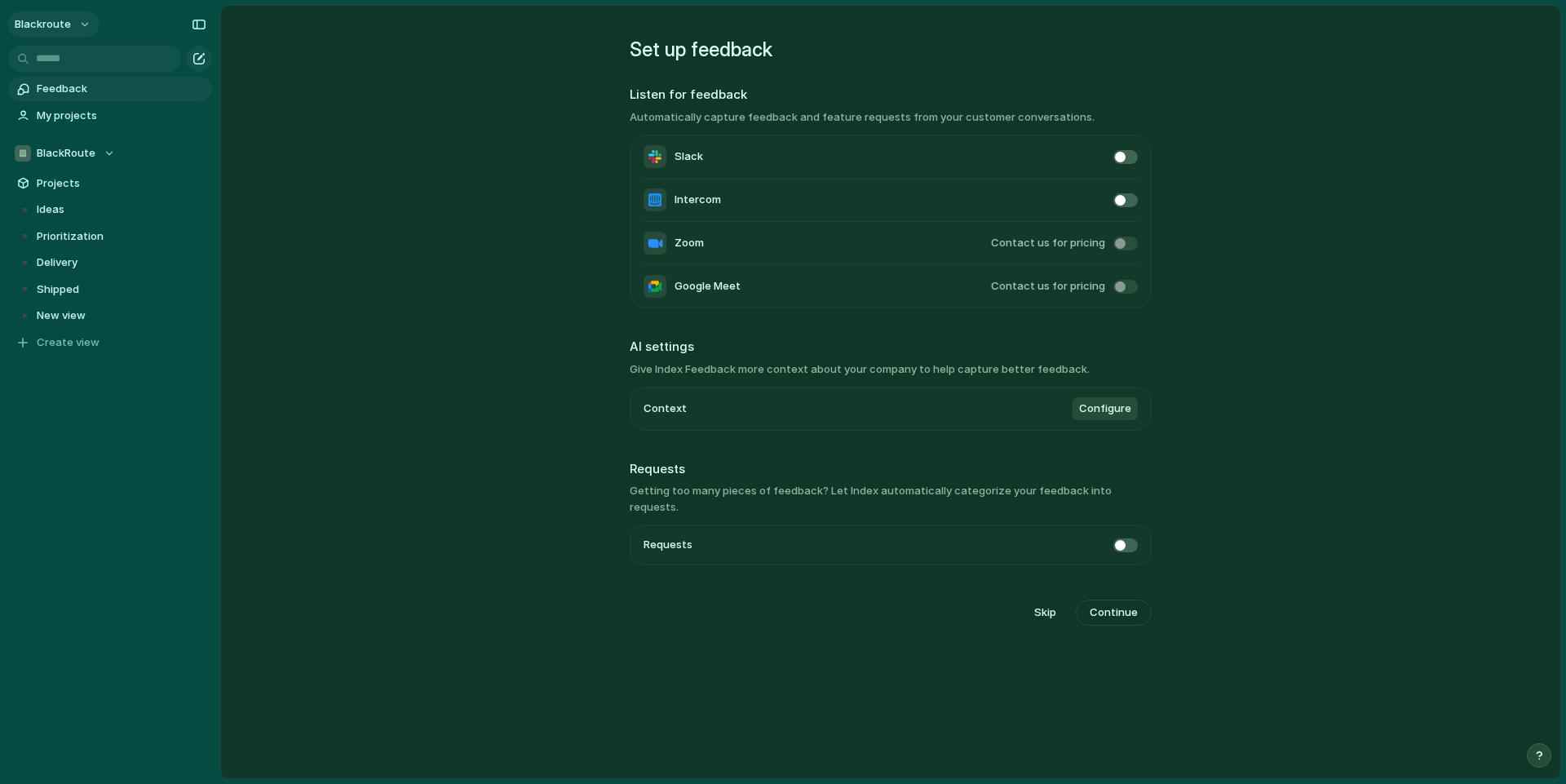
click at [77, 25] on button "blackroute" at bounding box center [54, 24] width 92 height 26
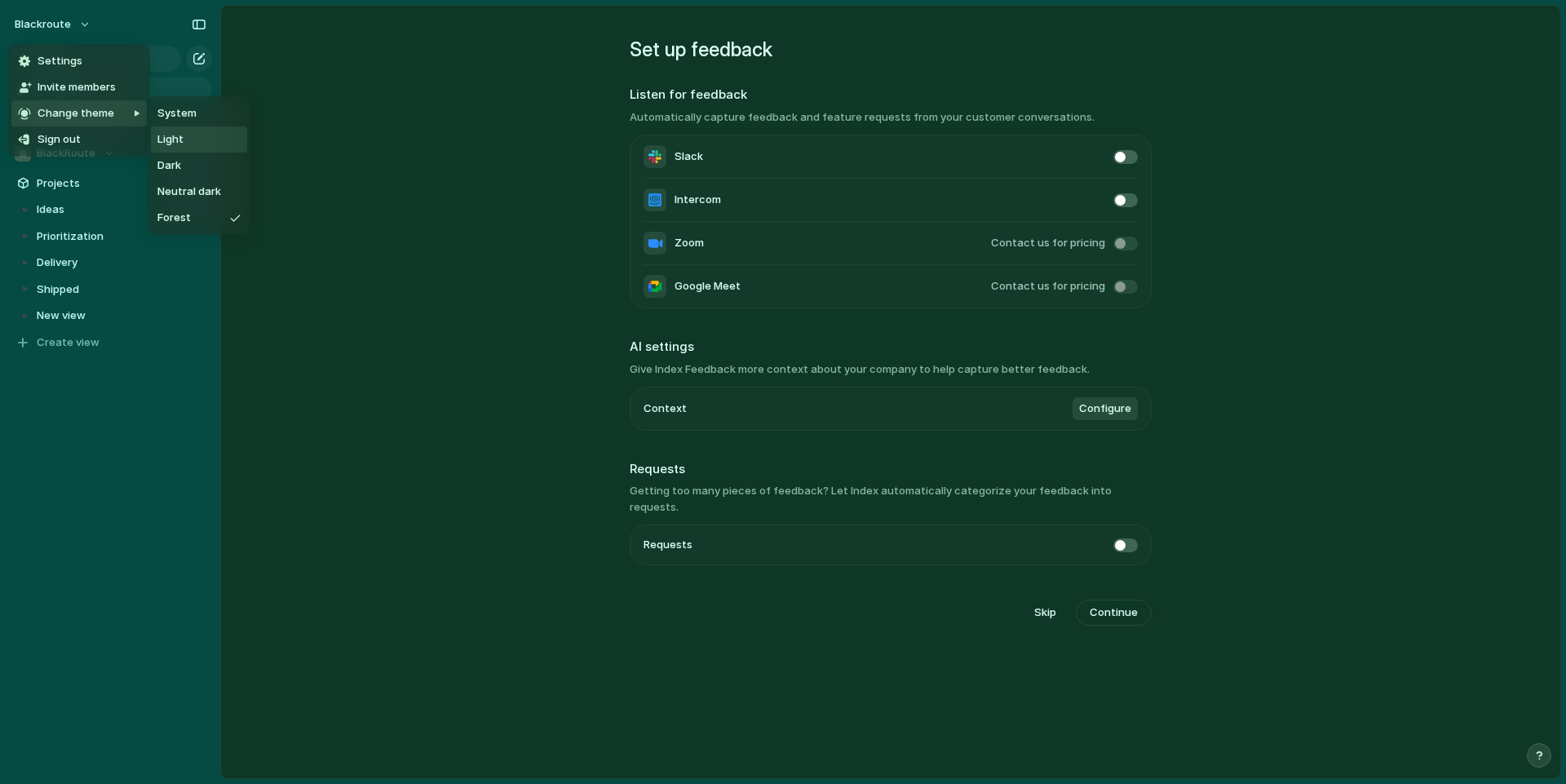
click at [203, 149] on li "Light" at bounding box center [199, 140] width 96 height 26
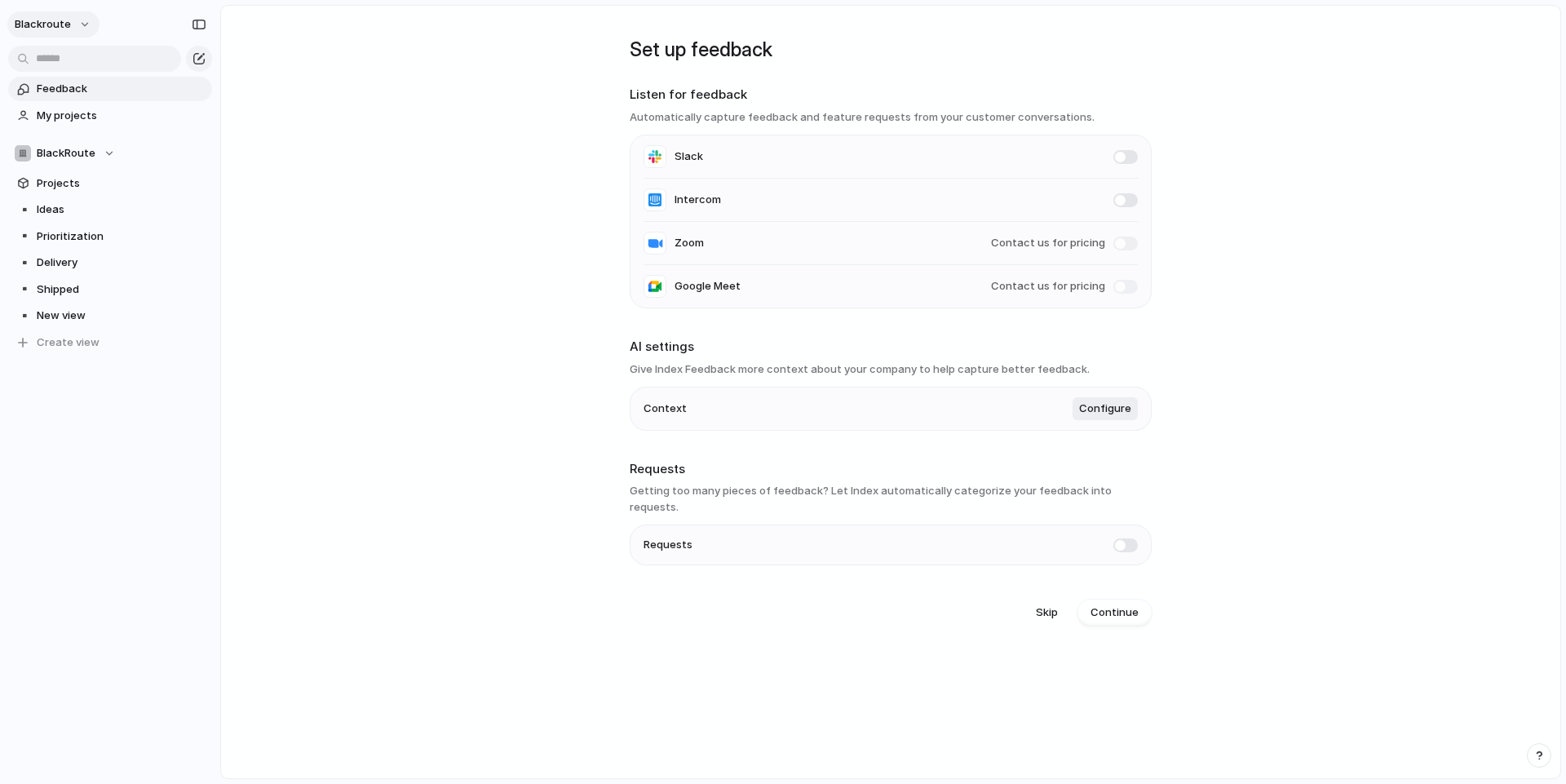
click at [74, 18] on button "blackroute" at bounding box center [54, 24] width 92 height 26
click at [462, 155] on div "Settings Invite members Change theme Sign out" at bounding box center [783, 392] width 1566 height 784
click at [78, 116] on span "My projects" at bounding box center [121, 116] width 169 height 17
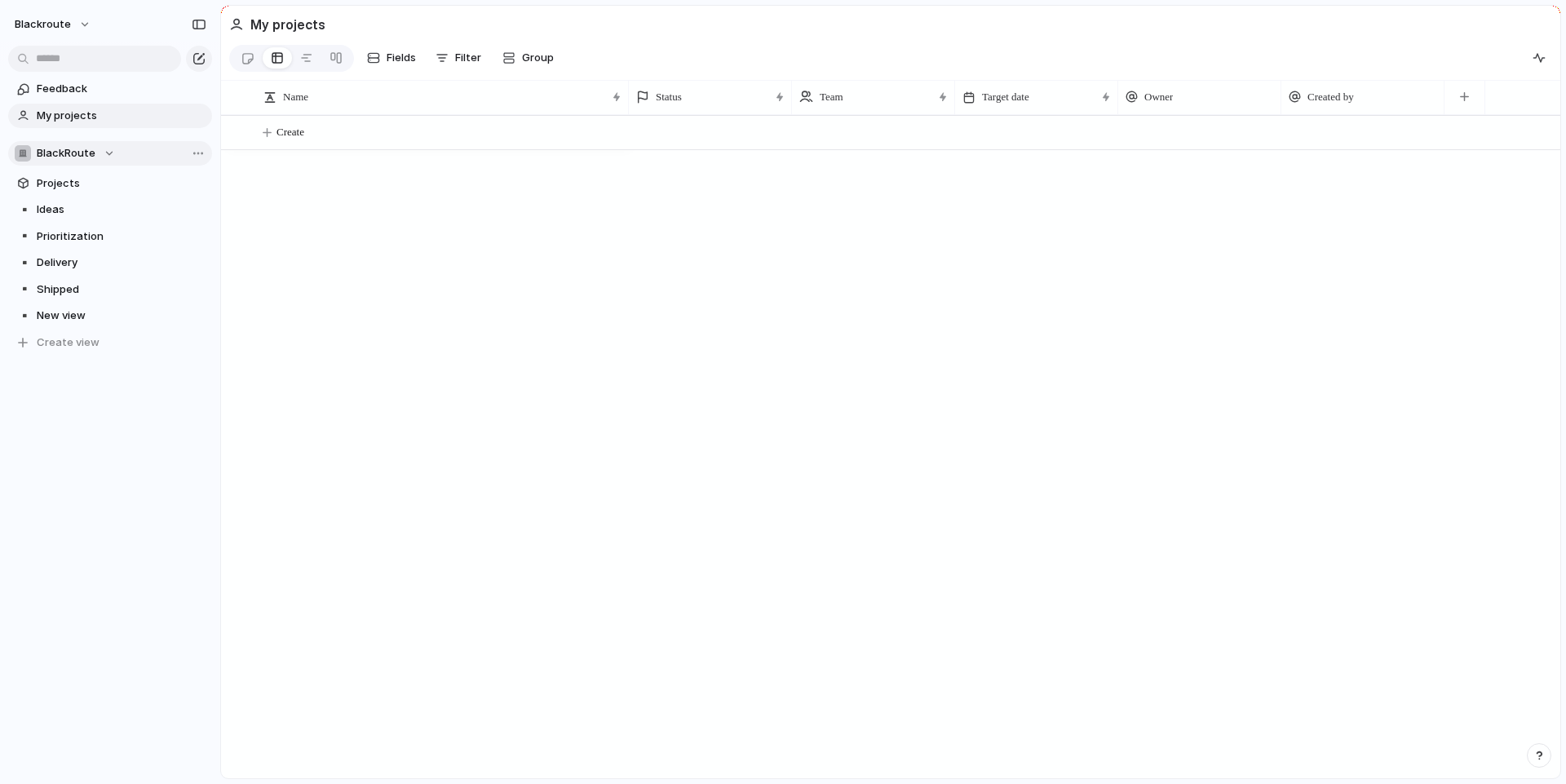
click at [55, 158] on span "BlackRoute" at bounding box center [67, 153] width 59 height 17
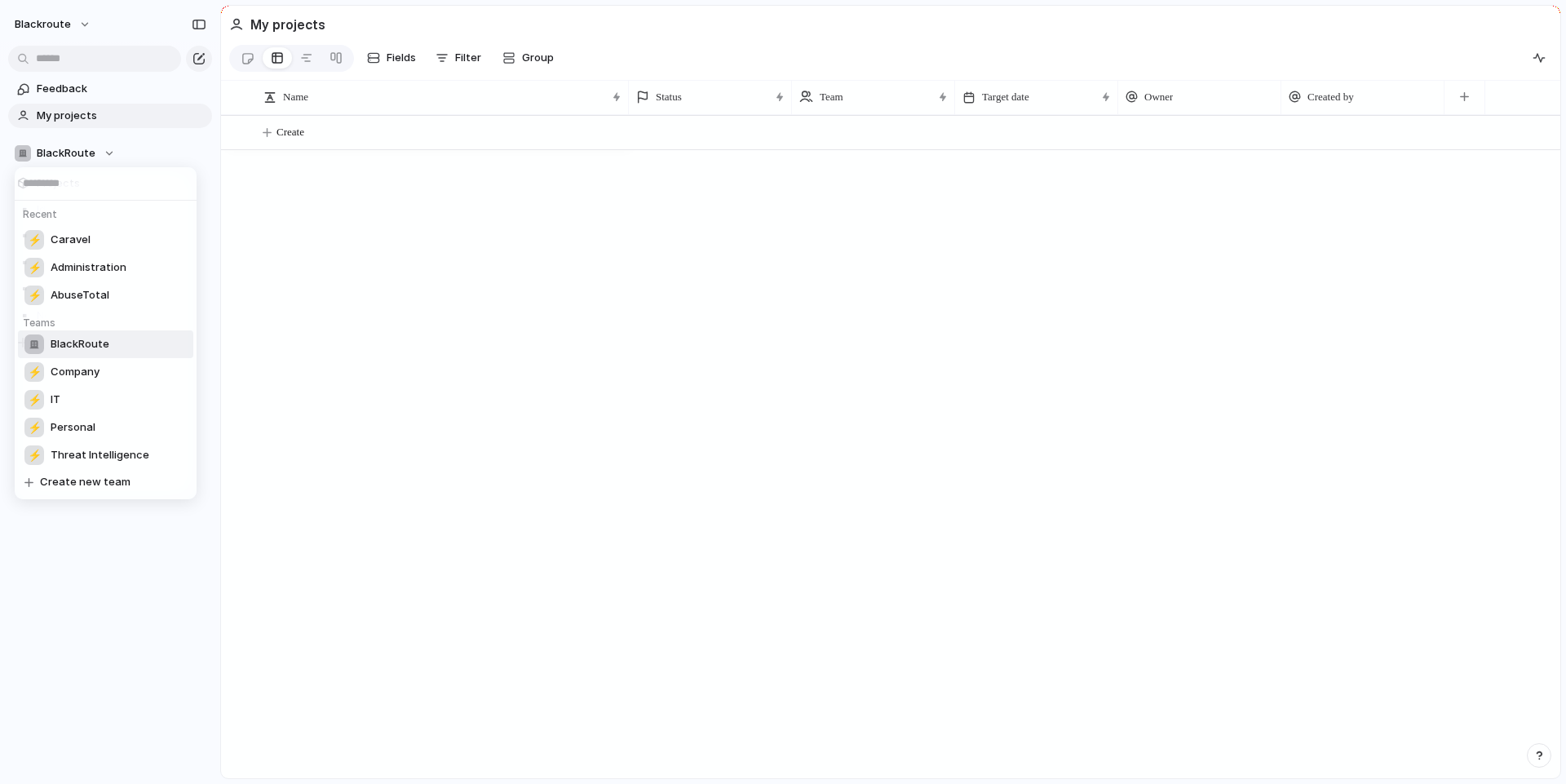
click at [313, 284] on div "Recent ⚡ Caravel ⚡ Administration ⚡ AbuseTotal Teams BlackRoute ⚡ Company ⚡ IT …" at bounding box center [783, 392] width 1566 height 784
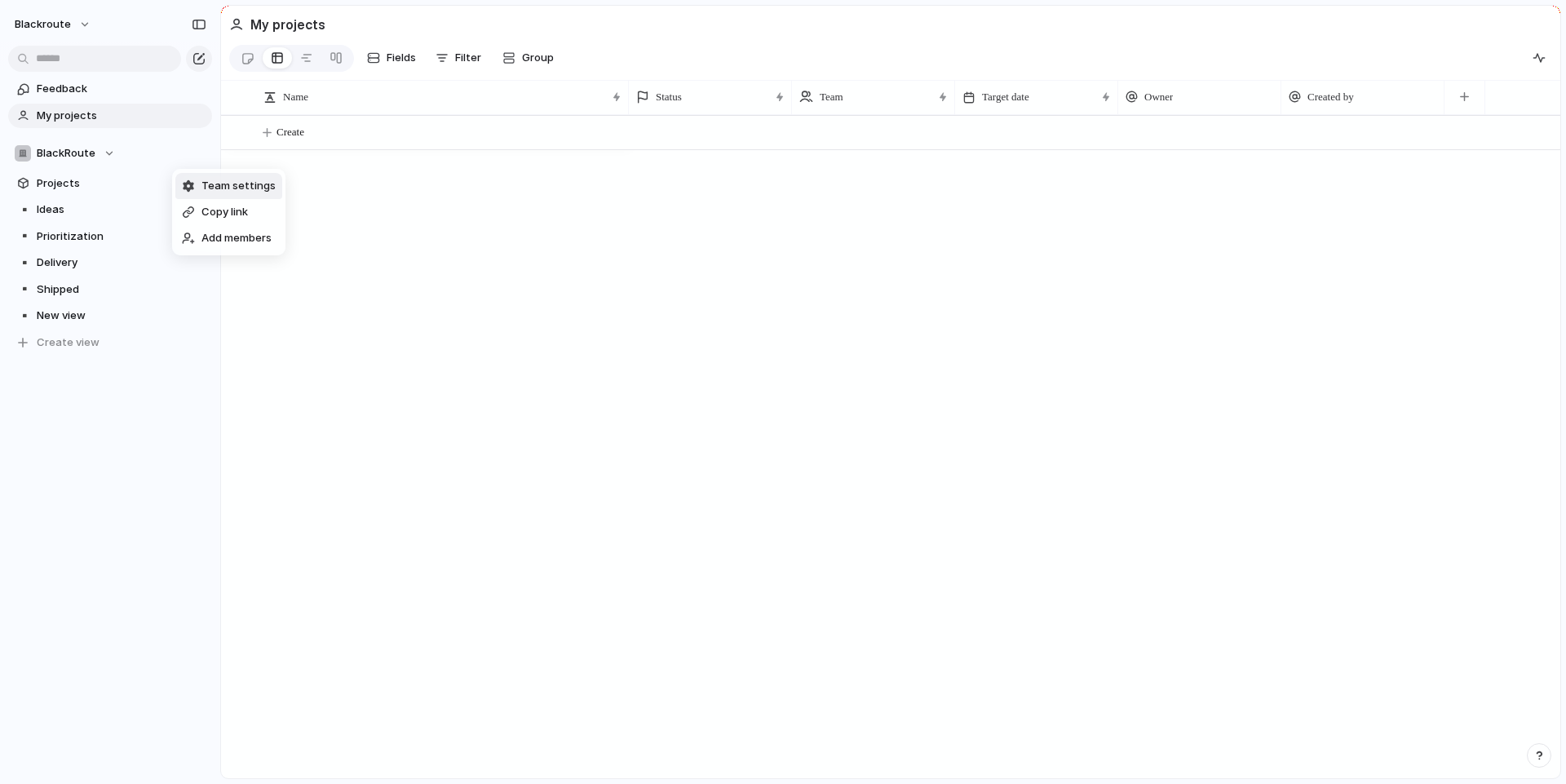
click at [240, 190] on span "Team settings" at bounding box center [239, 186] width 74 height 17
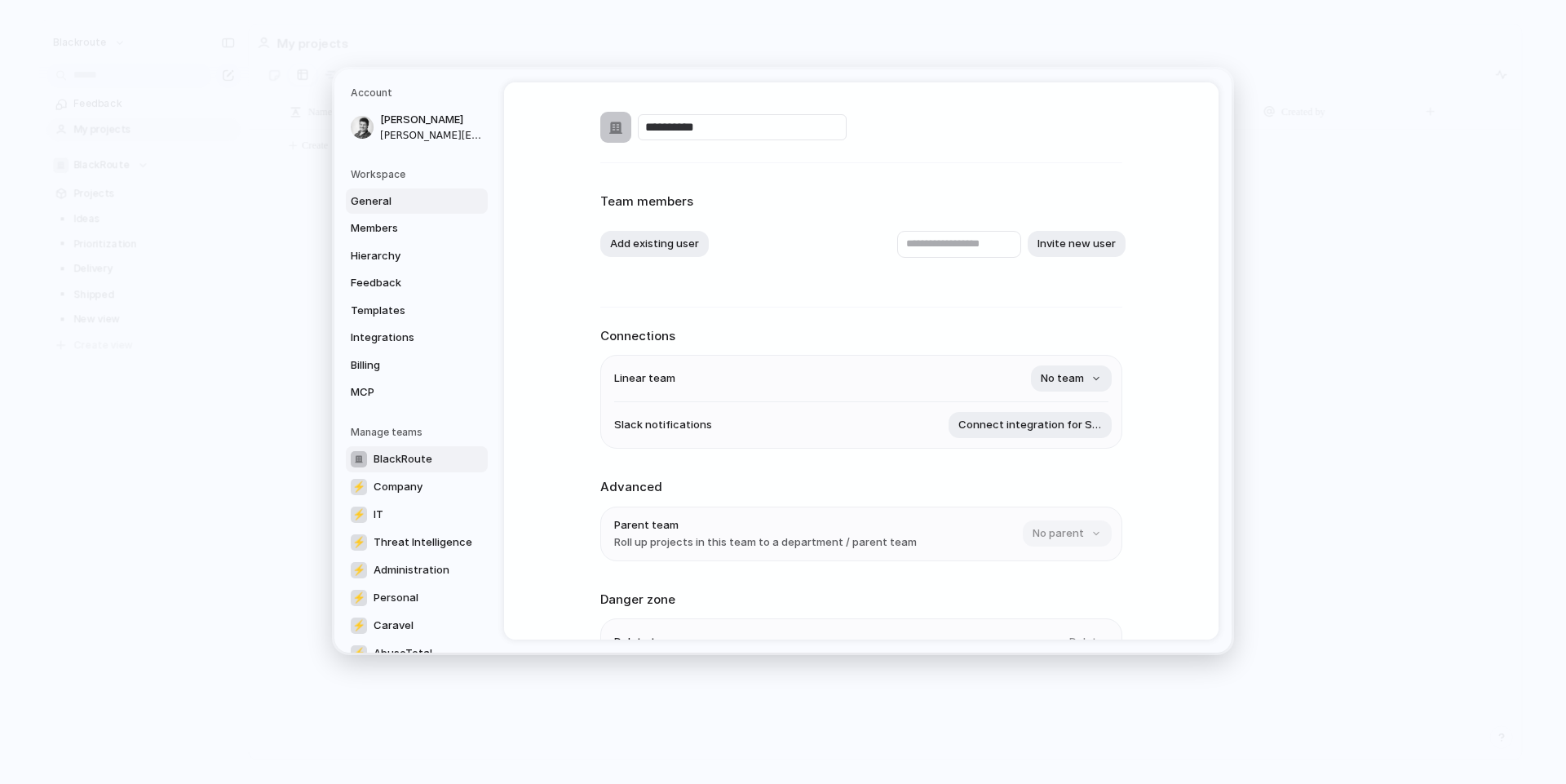
click at [376, 195] on span "General" at bounding box center [402, 201] width 105 height 17
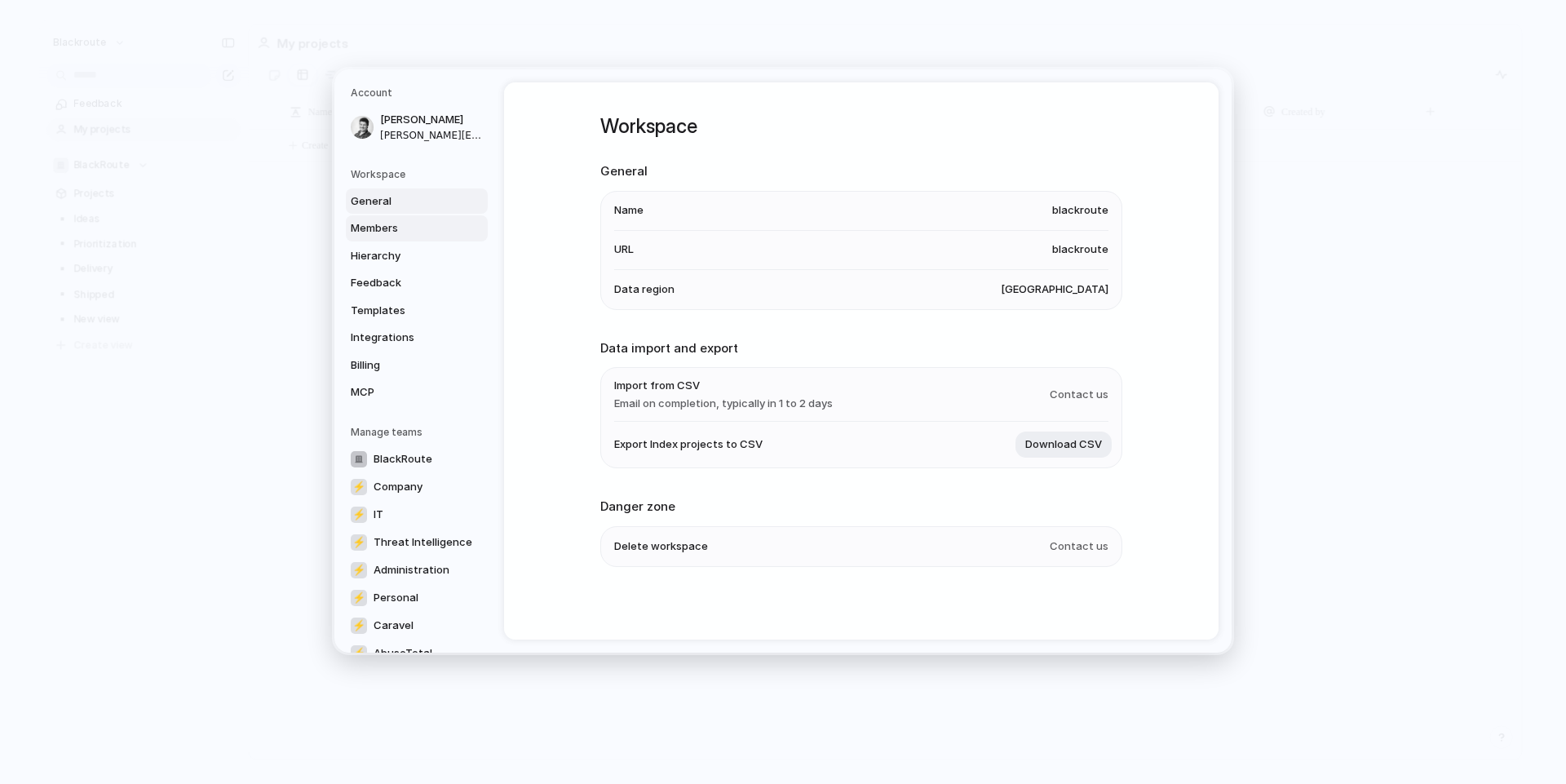
click at [417, 220] on span "Members" at bounding box center [402, 228] width 105 height 17
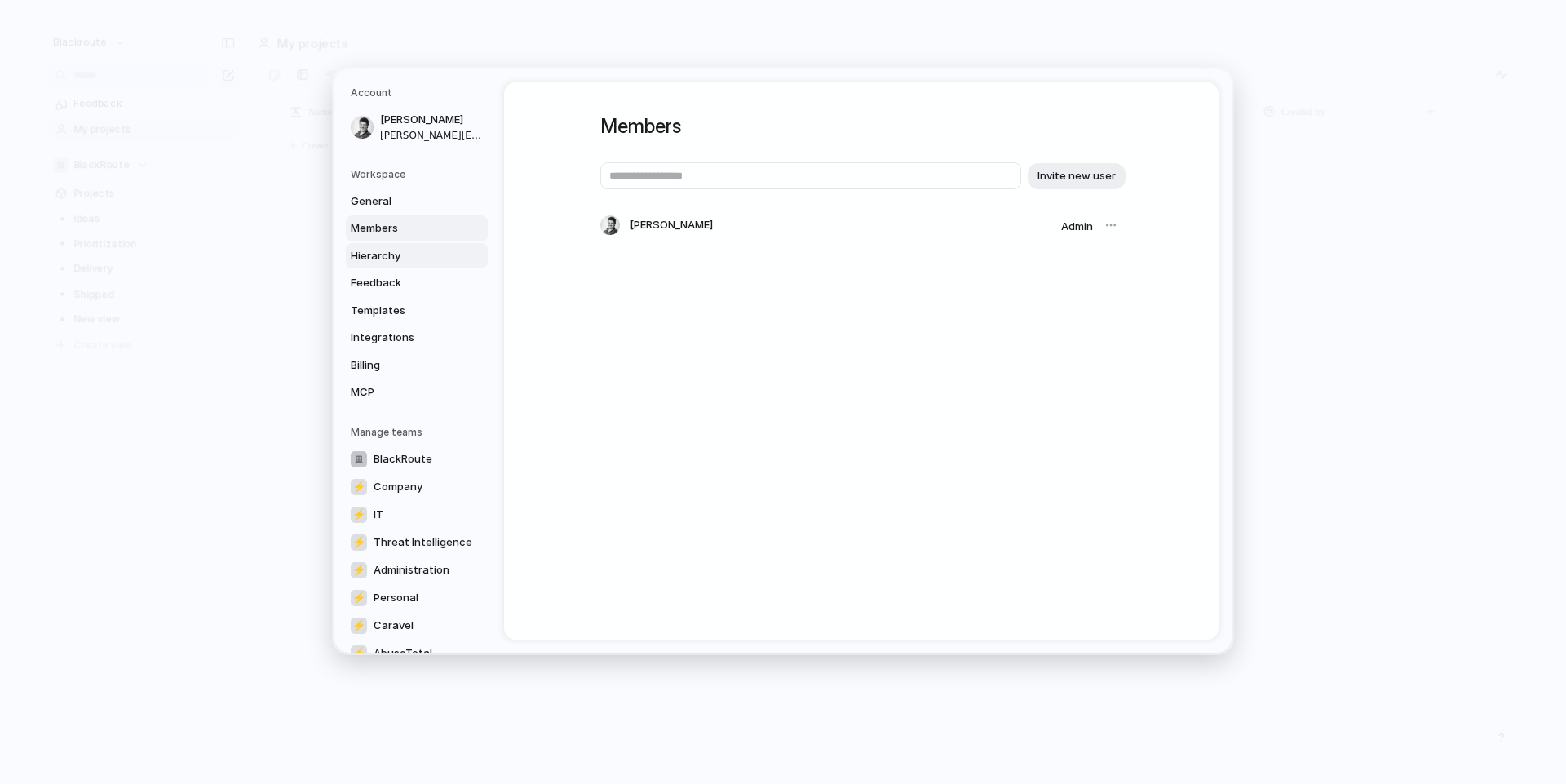
click at [409, 255] on span "Hierarchy" at bounding box center [402, 255] width 105 height 17
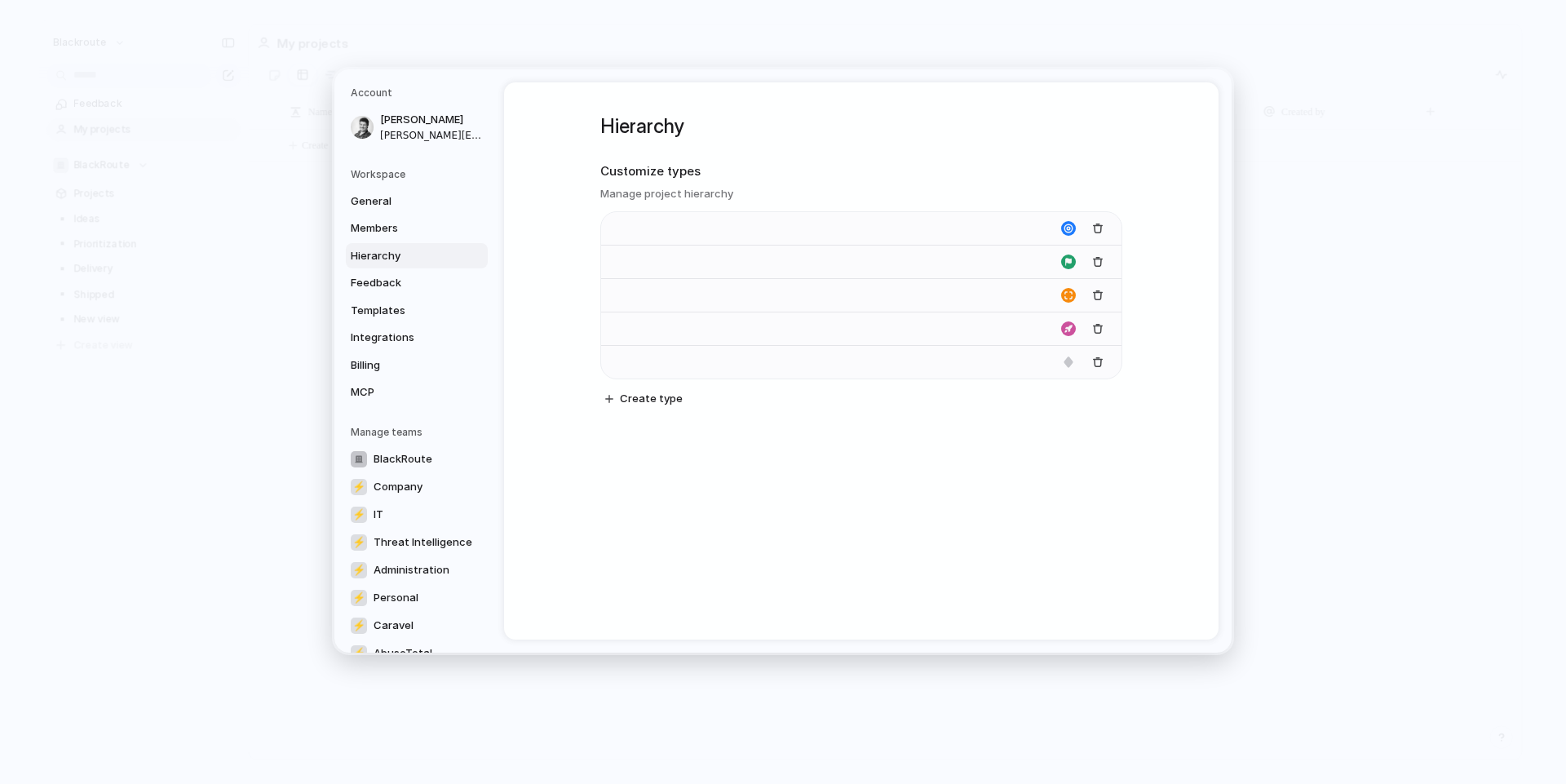
type input "****"
type input "*******"
type input "**********"
type input "******"
type input "*******"
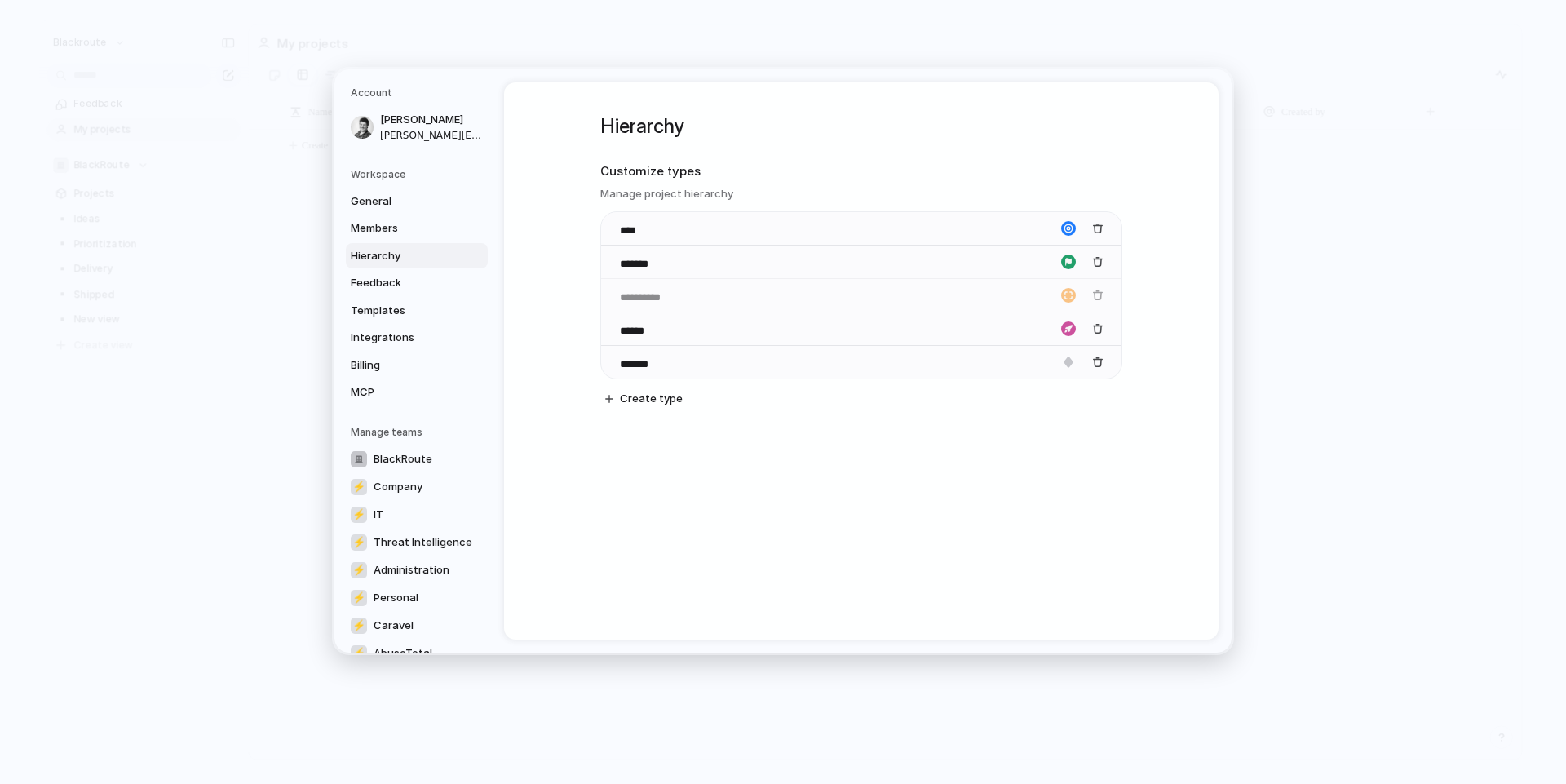
drag, startPoint x: 610, startPoint y: 296, endPoint x: 680, endPoint y: 295, distance: 70.0
click at [680, 295] on body "blackroute Feedback My projects BlackRoute Projects ▪️ Ideas ▪️ Prioritization …" at bounding box center [783, 392] width 1566 height 784
click at [394, 282] on span "Feedback" at bounding box center [402, 283] width 105 height 17
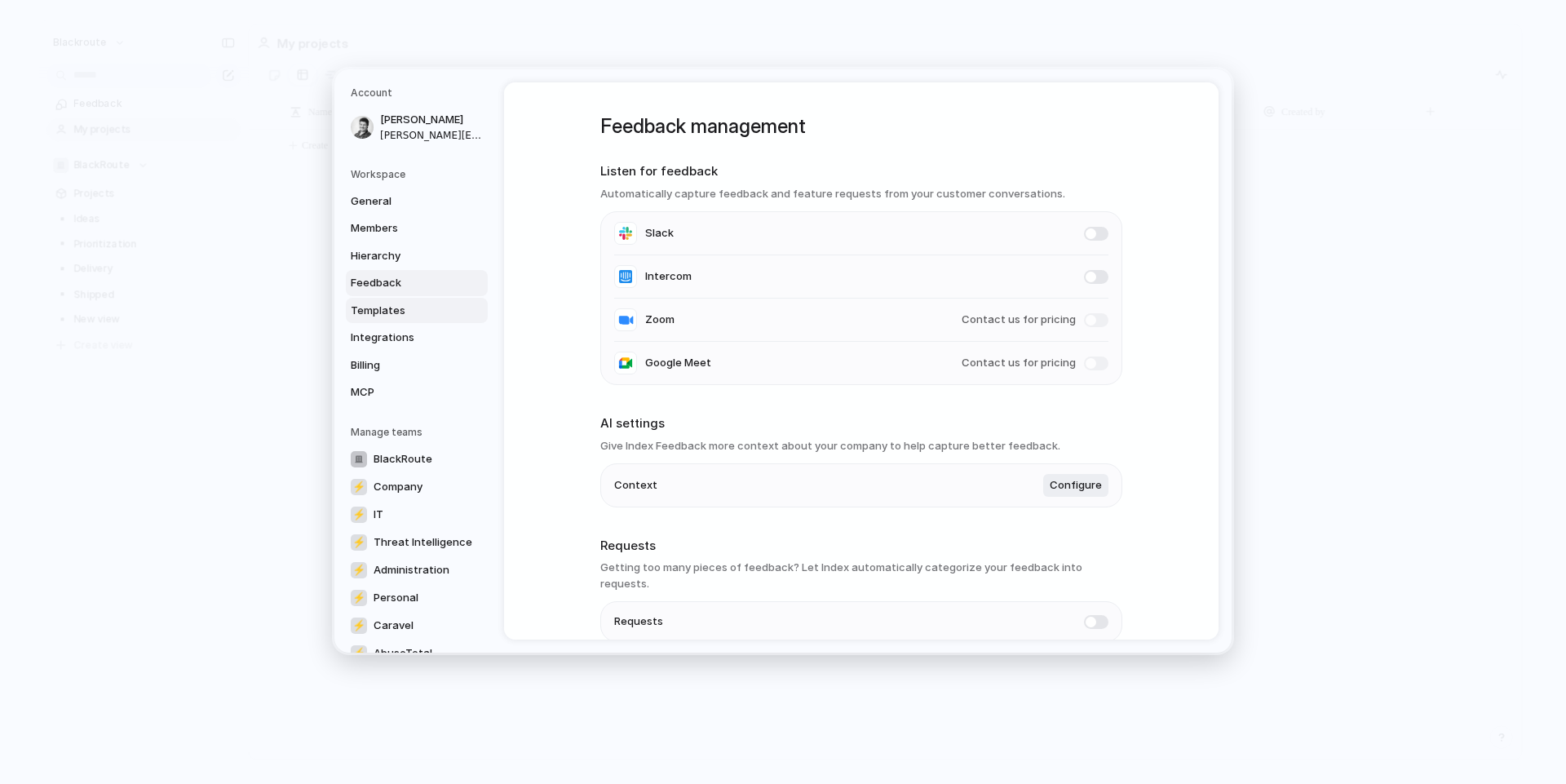
click at [391, 308] on span "Templates" at bounding box center [402, 310] width 105 height 17
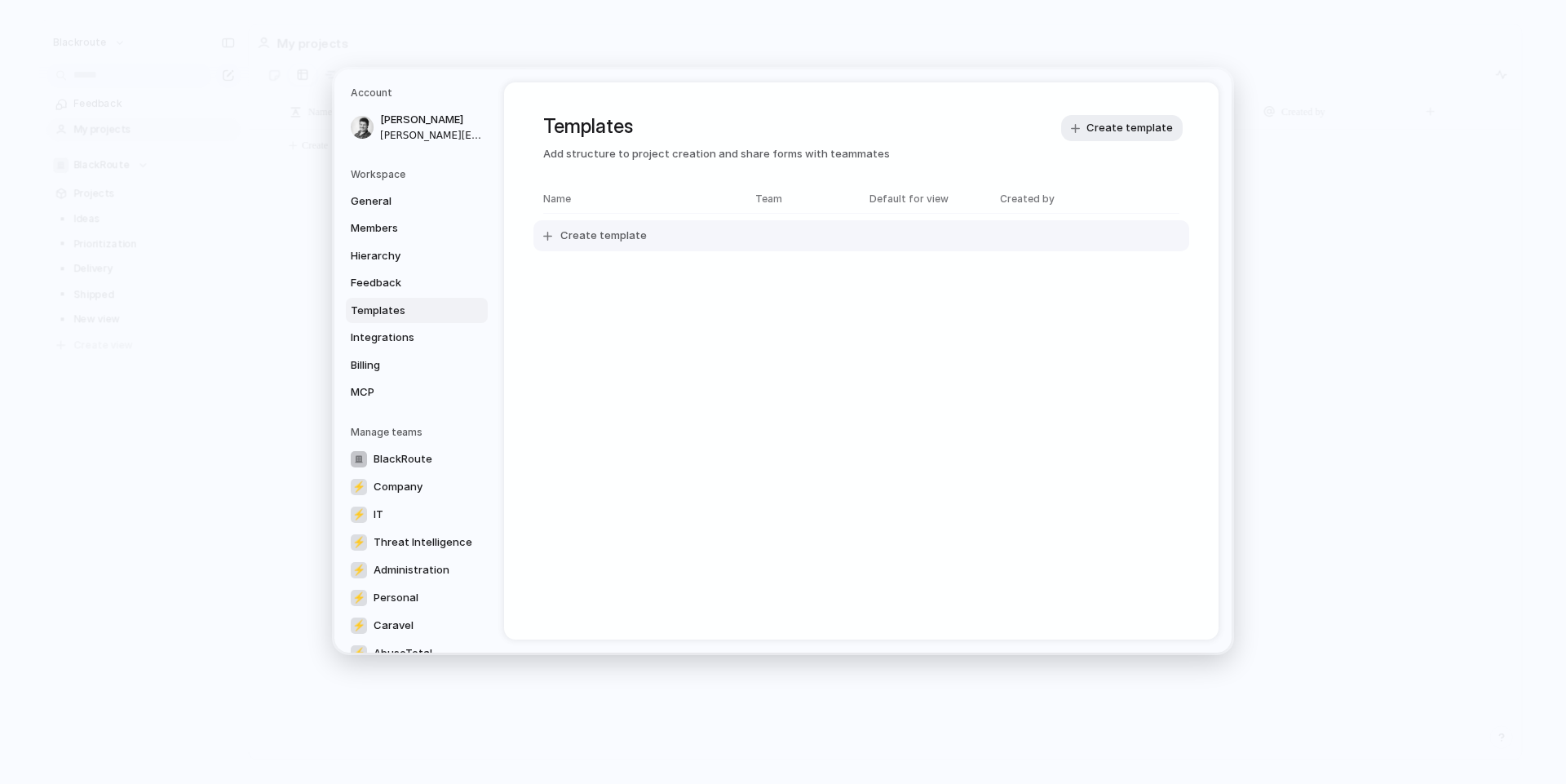
click at [638, 238] on span "Create template" at bounding box center [603, 236] width 86 height 17
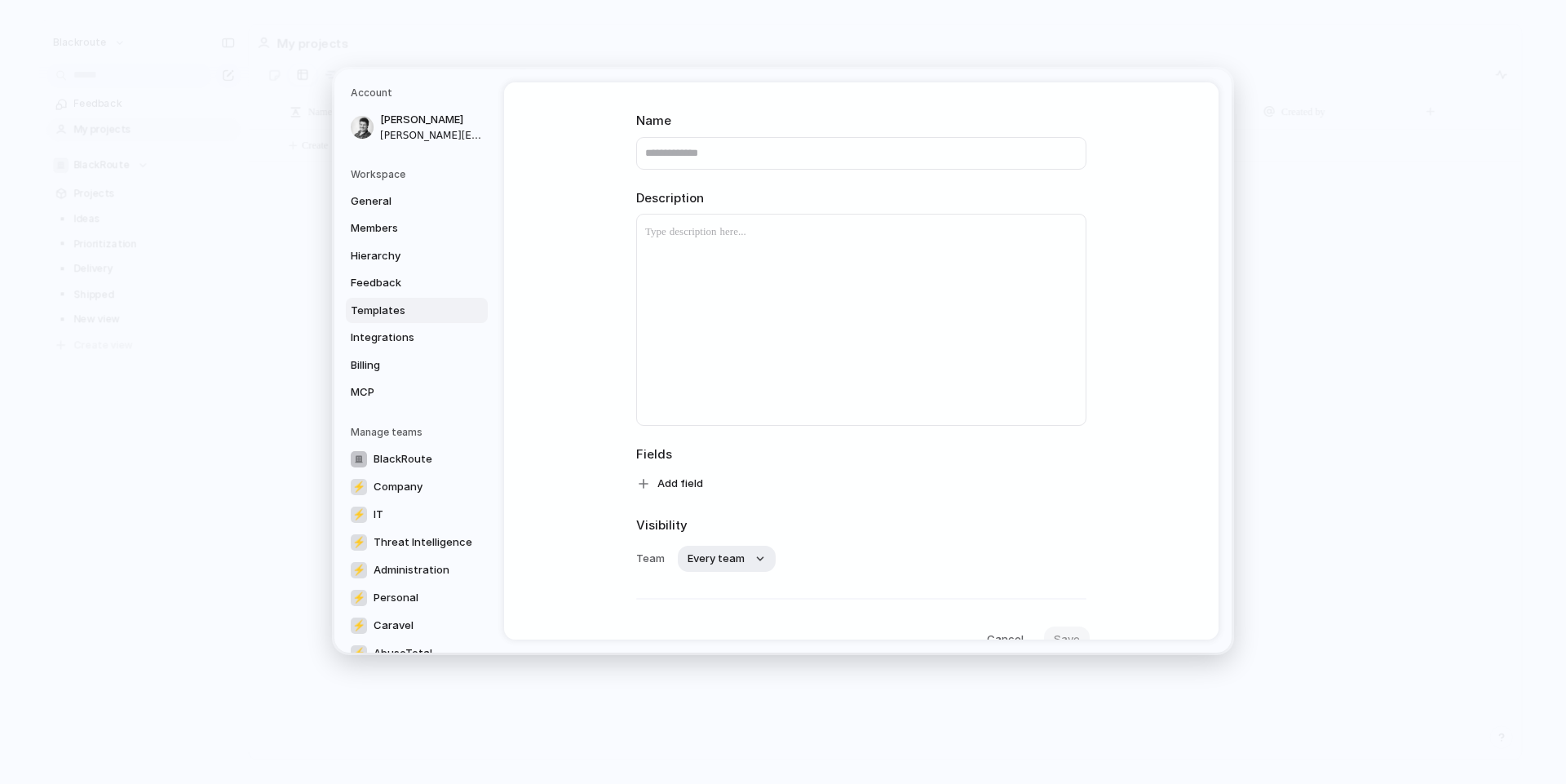
scroll to position [141, 0]
click at [676, 411] on span "Add field" at bounding box center [680, 410] width 45 height 17
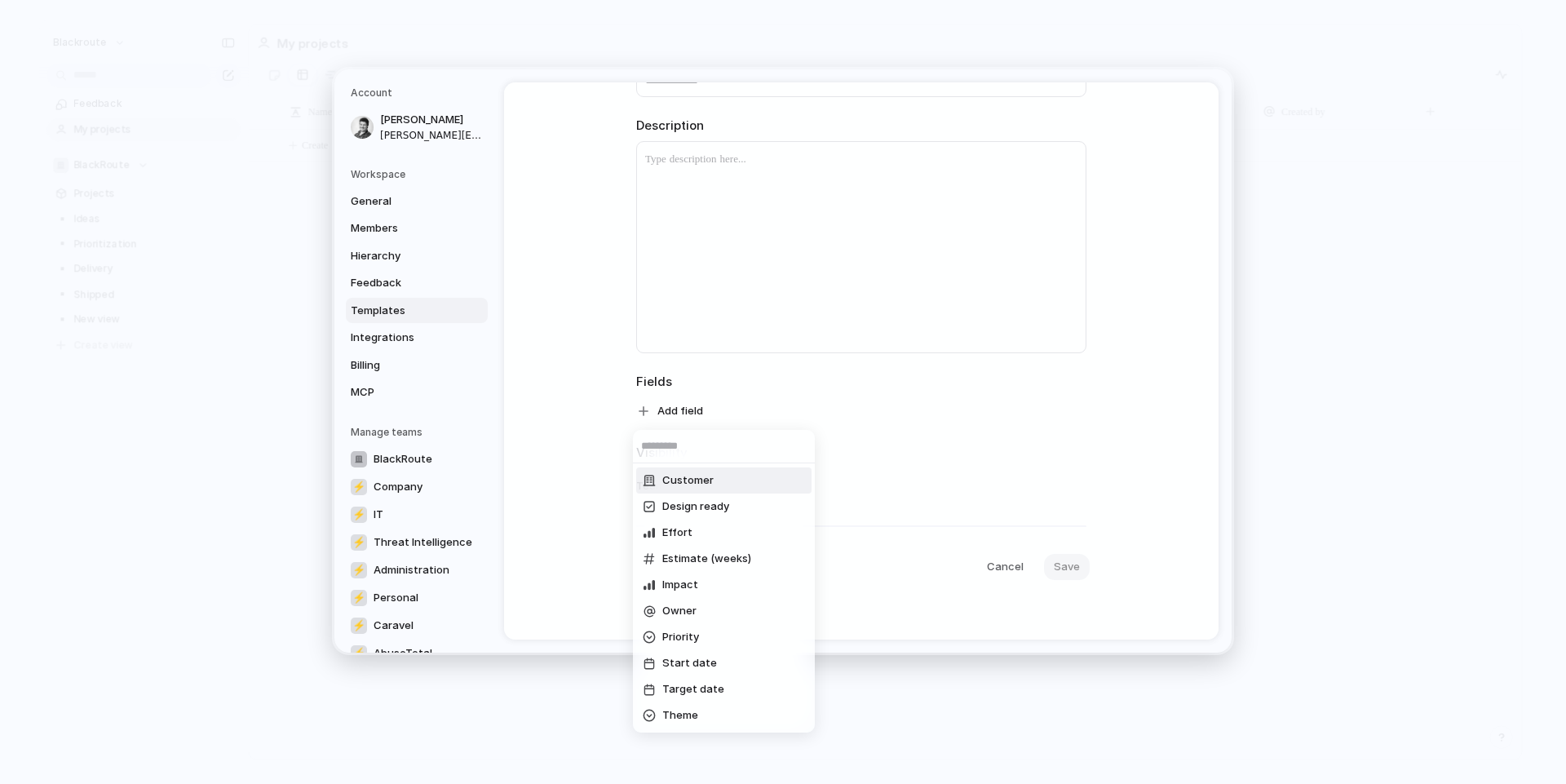
click at [702, 485] on span "Customer" at bounding box center [688, 481] width 52 height 17
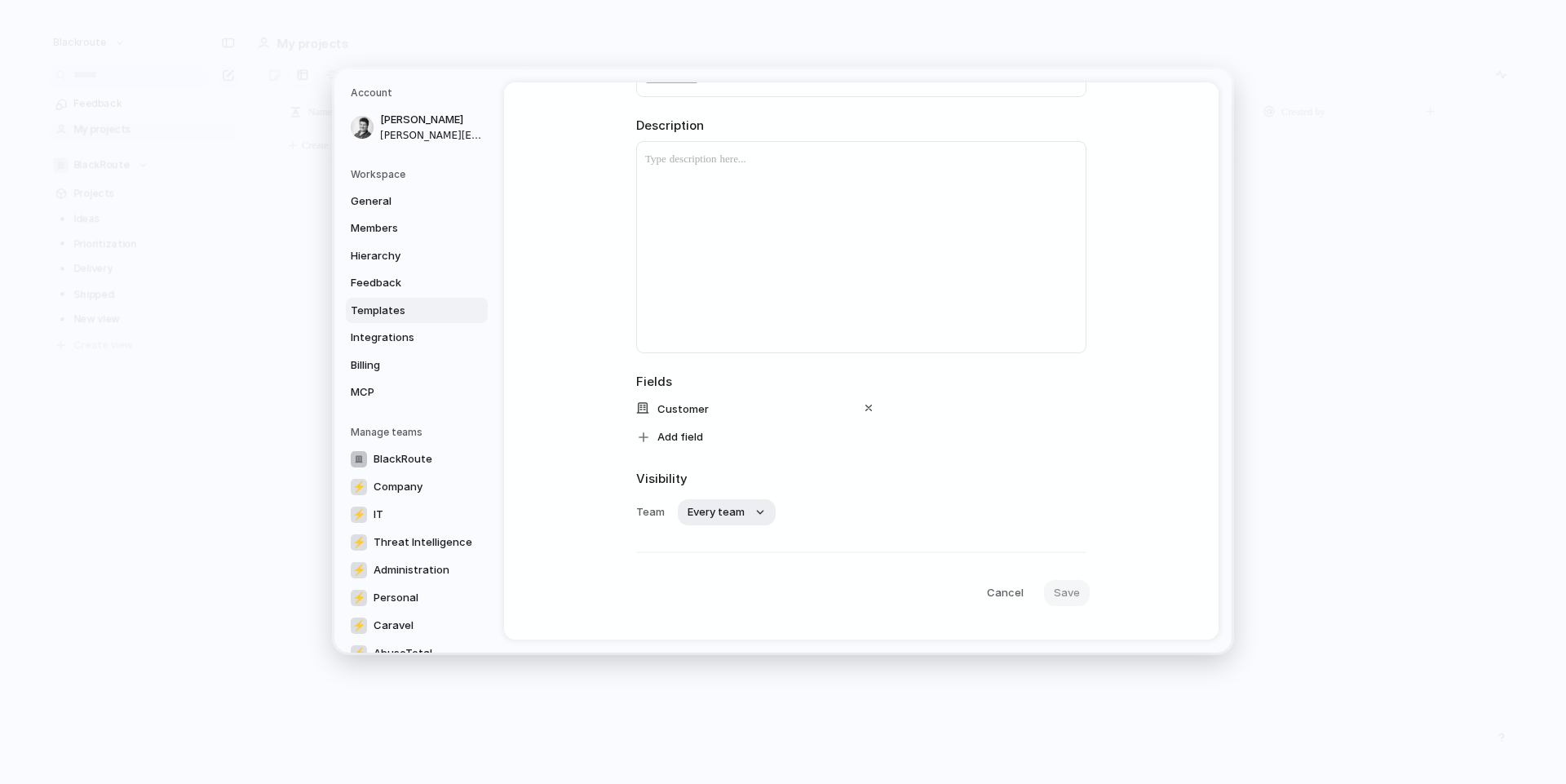
scroll to position [0, 0]
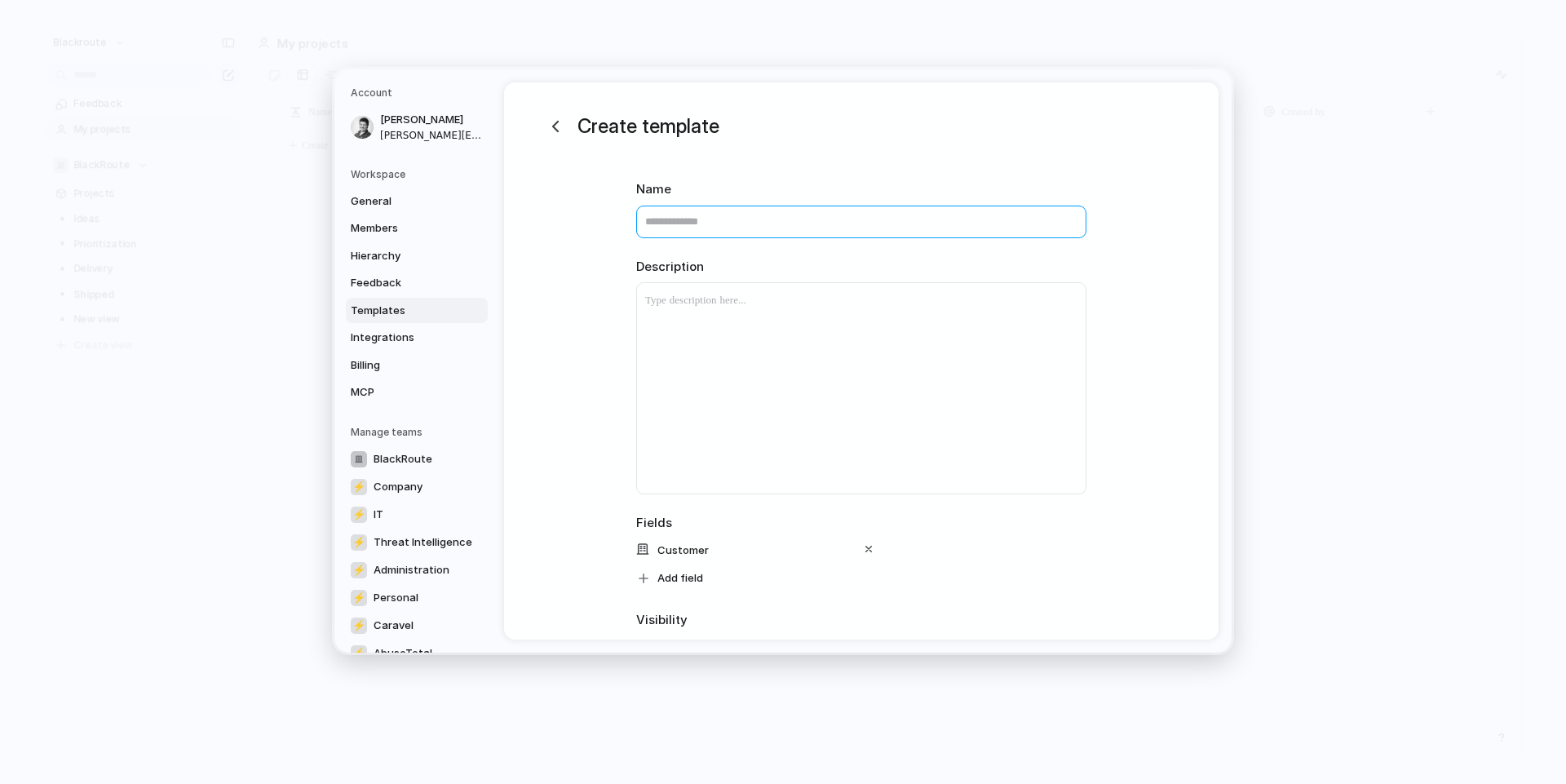
click at [686, 234] on input "text" at bounding box center [861, 220] width 450 height 32
click at [711, 216] on input "text" at bounding box center [861, 220] width 450 height 32
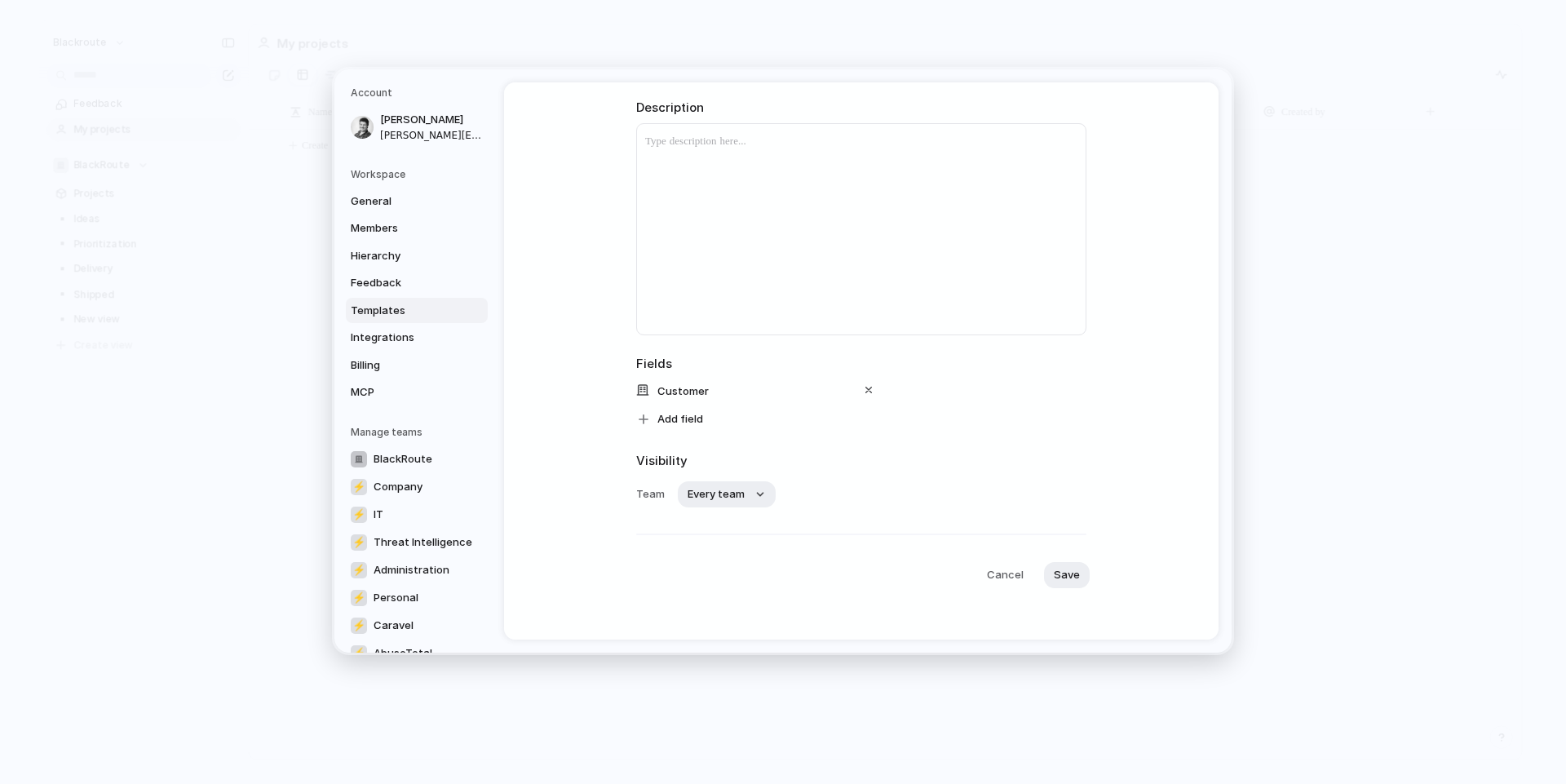
scroll to position [167, 0]
type input "**********"
click at [684, 416] on span "Add field" at bounding box center [680, 410] width 45 height 17
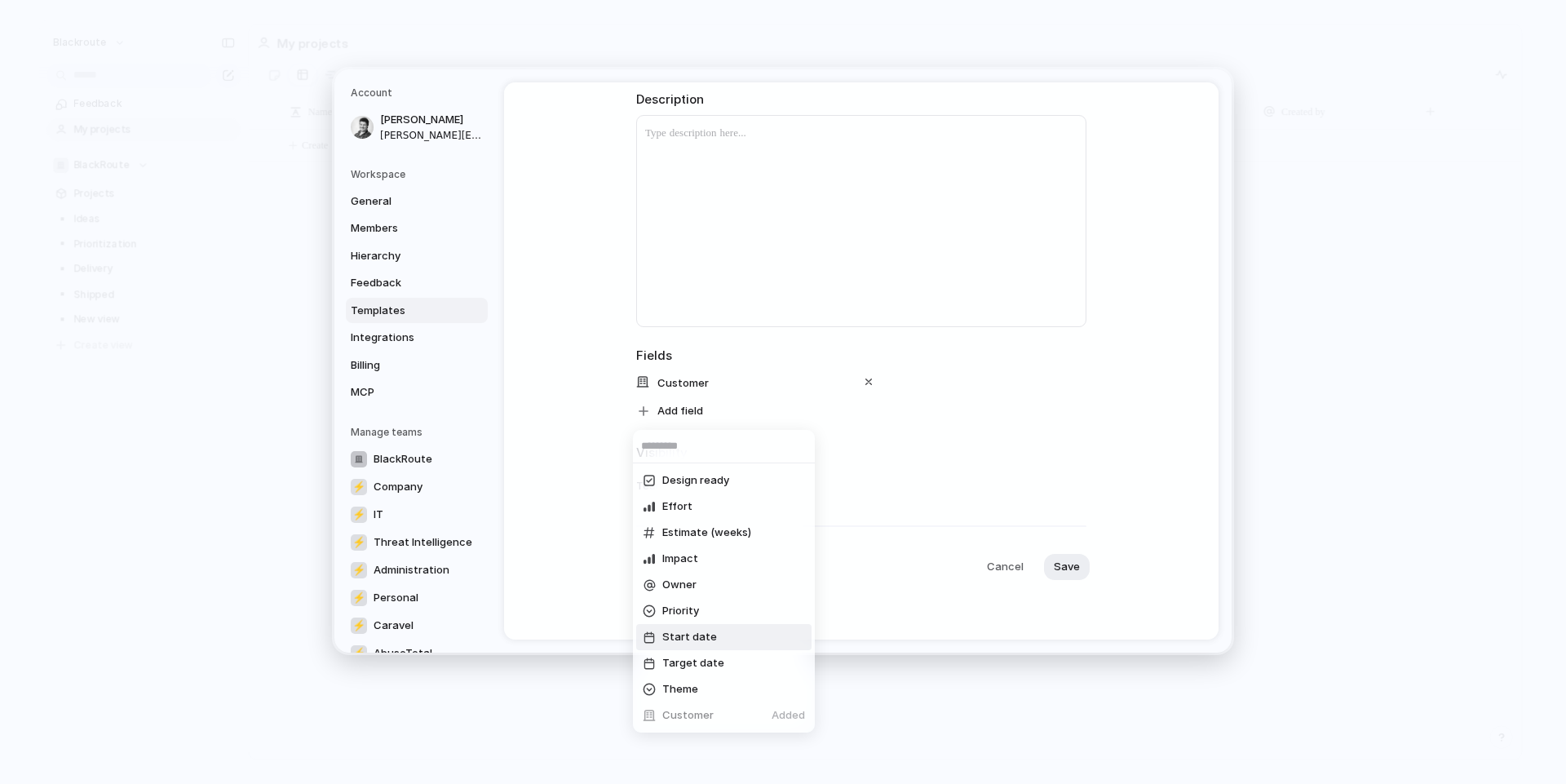
drag, startPoint x: 705, startPoint y: 632, endPoint x: 708, endPoint y: 616, distance: 16.3
click at [706, 632] on span "Start date" at bounding box center [689, 637] width 55 height 17
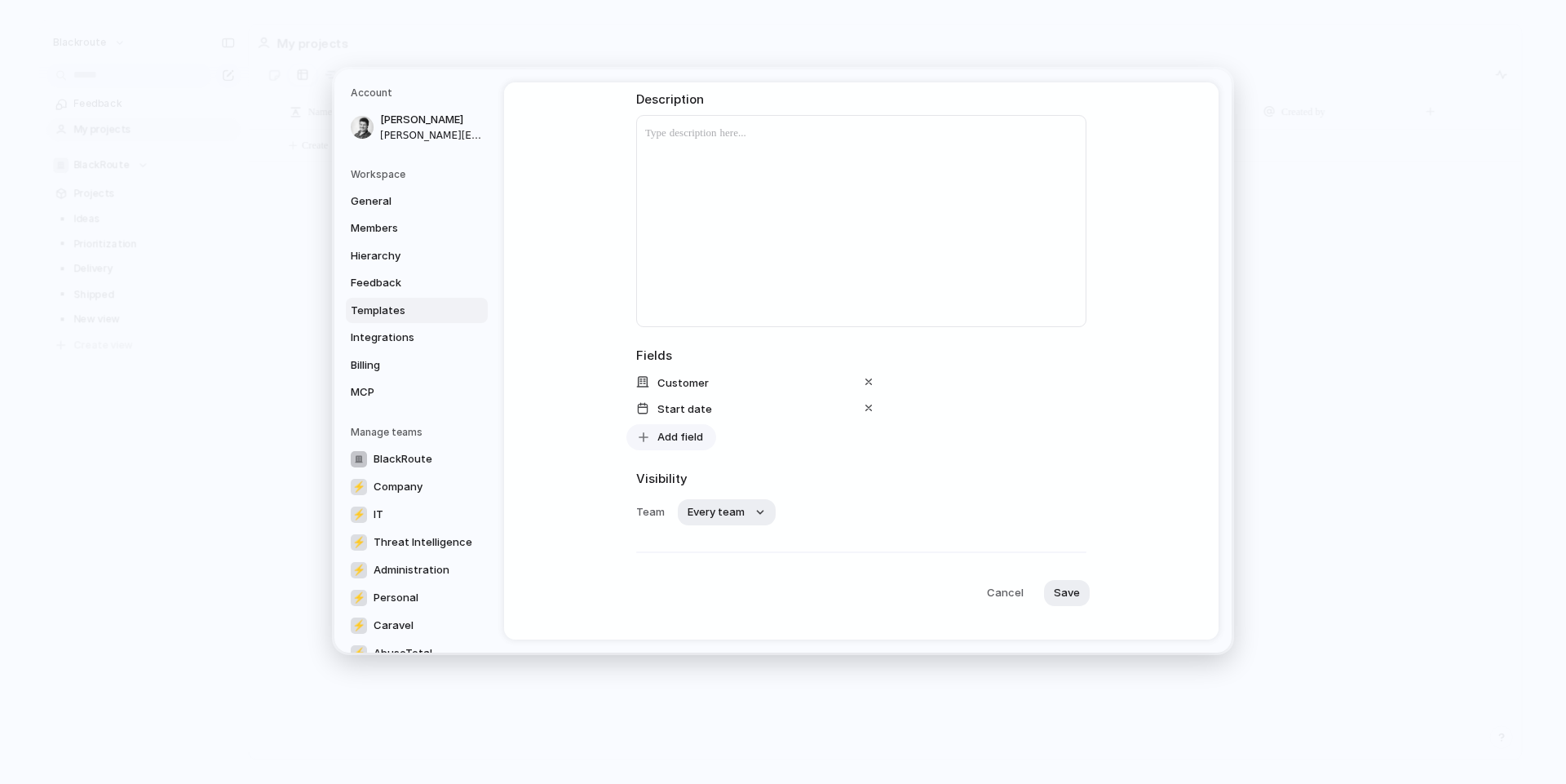
click at [693, 442] on span "Add field" at bounding box center [680, 436] width 45 height 17
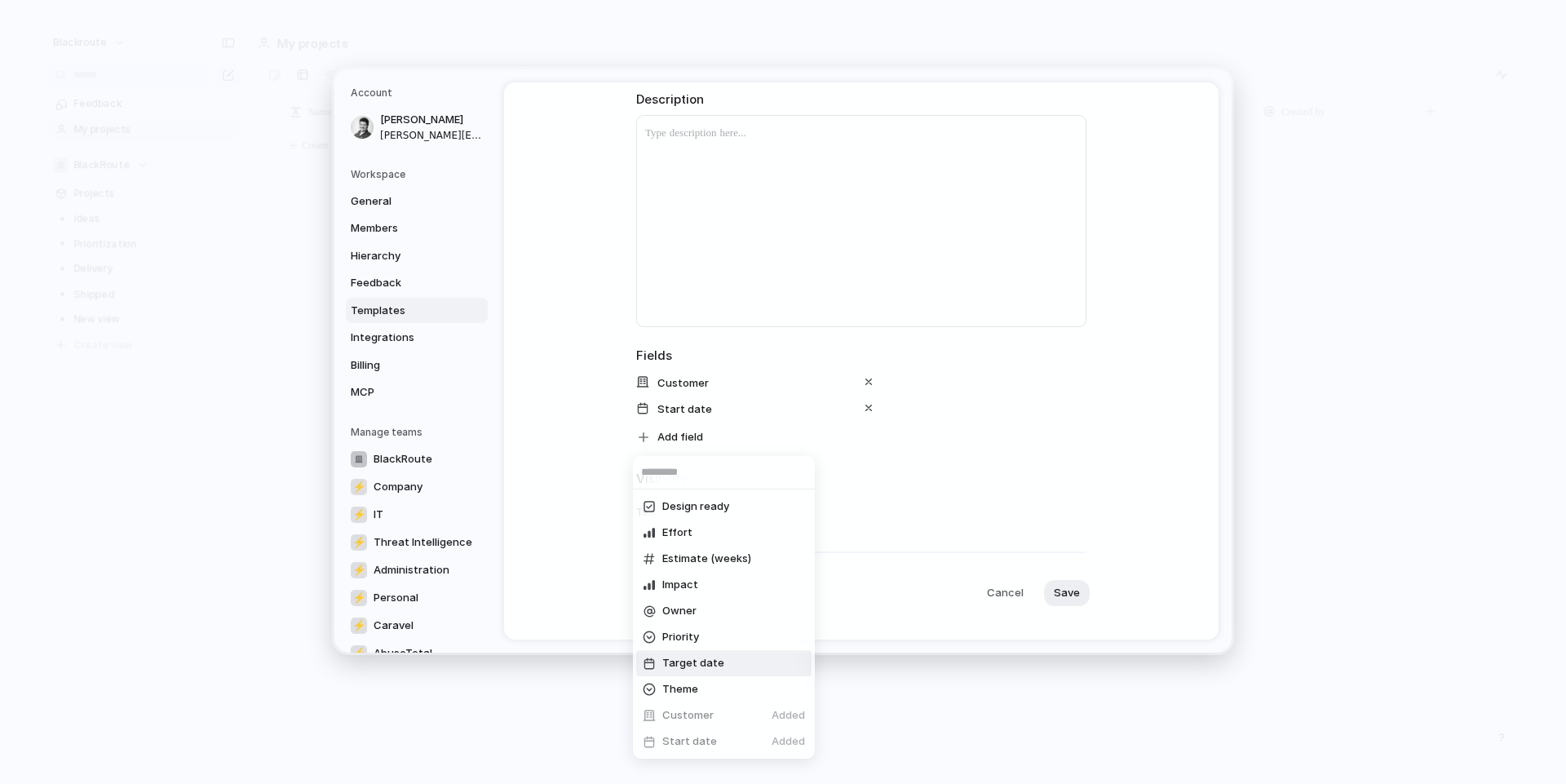
click at [694, 664] on span "Target date" at bounding box center [693, 663] width 62 height 17
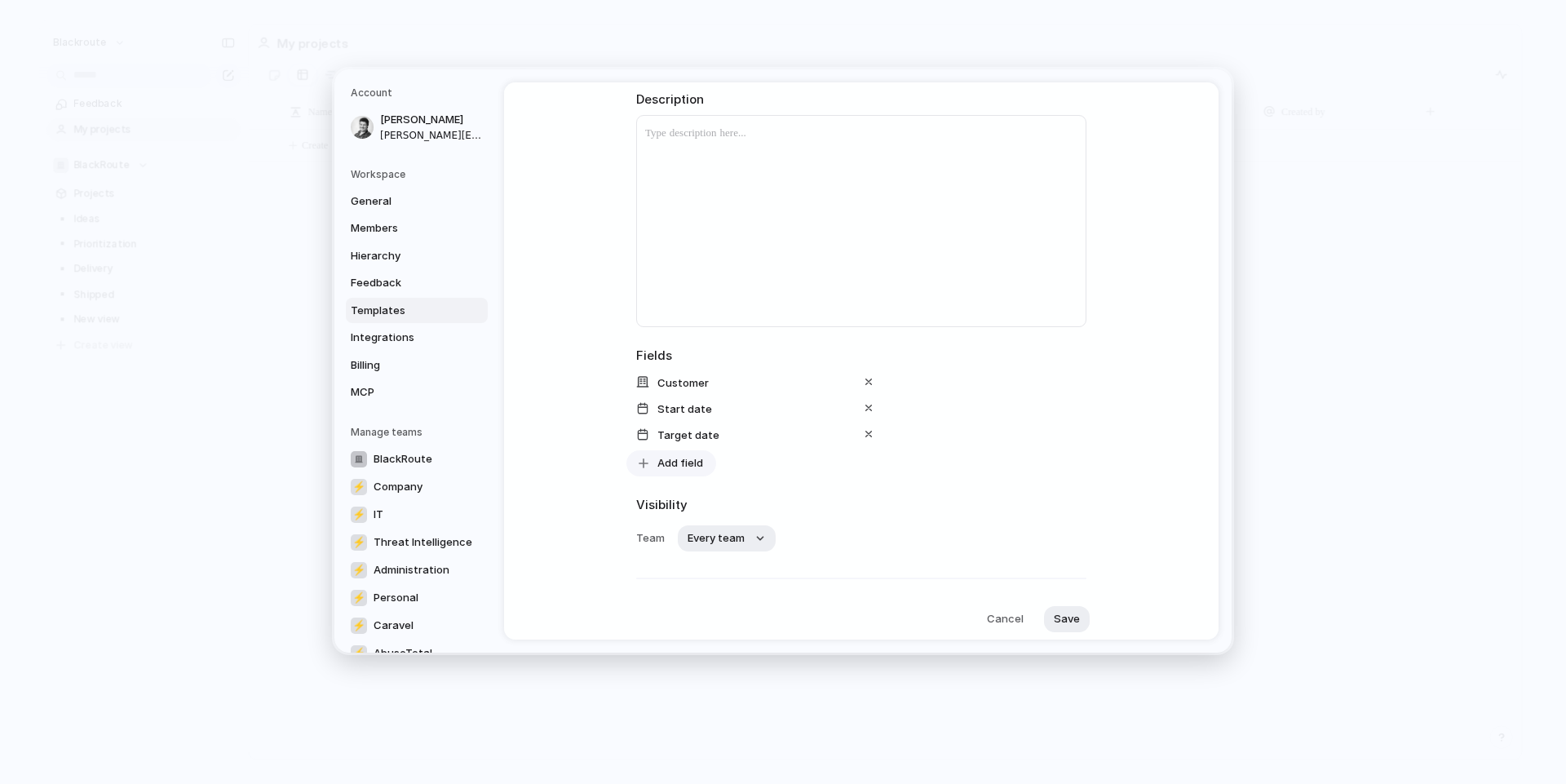
click at [690, 455] on span "Add field" at bounding box center [680, 462] width 45 height 17
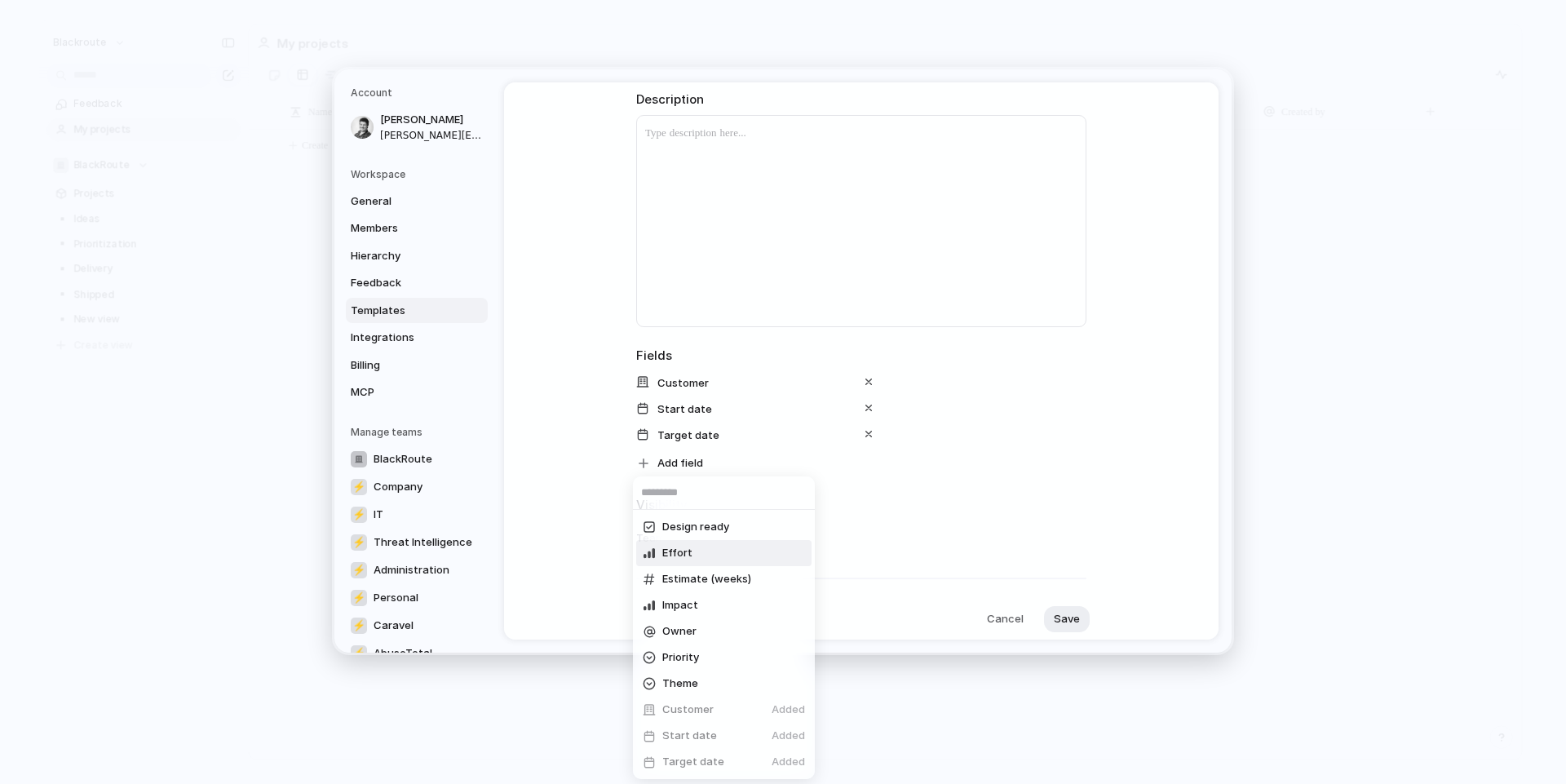
click at [877, 507] on div "Design ready Effort Estimate (weeks) Impact Owner Priority Theme Customer Added…" at bounding box center [783, 392] width 1566 height 784
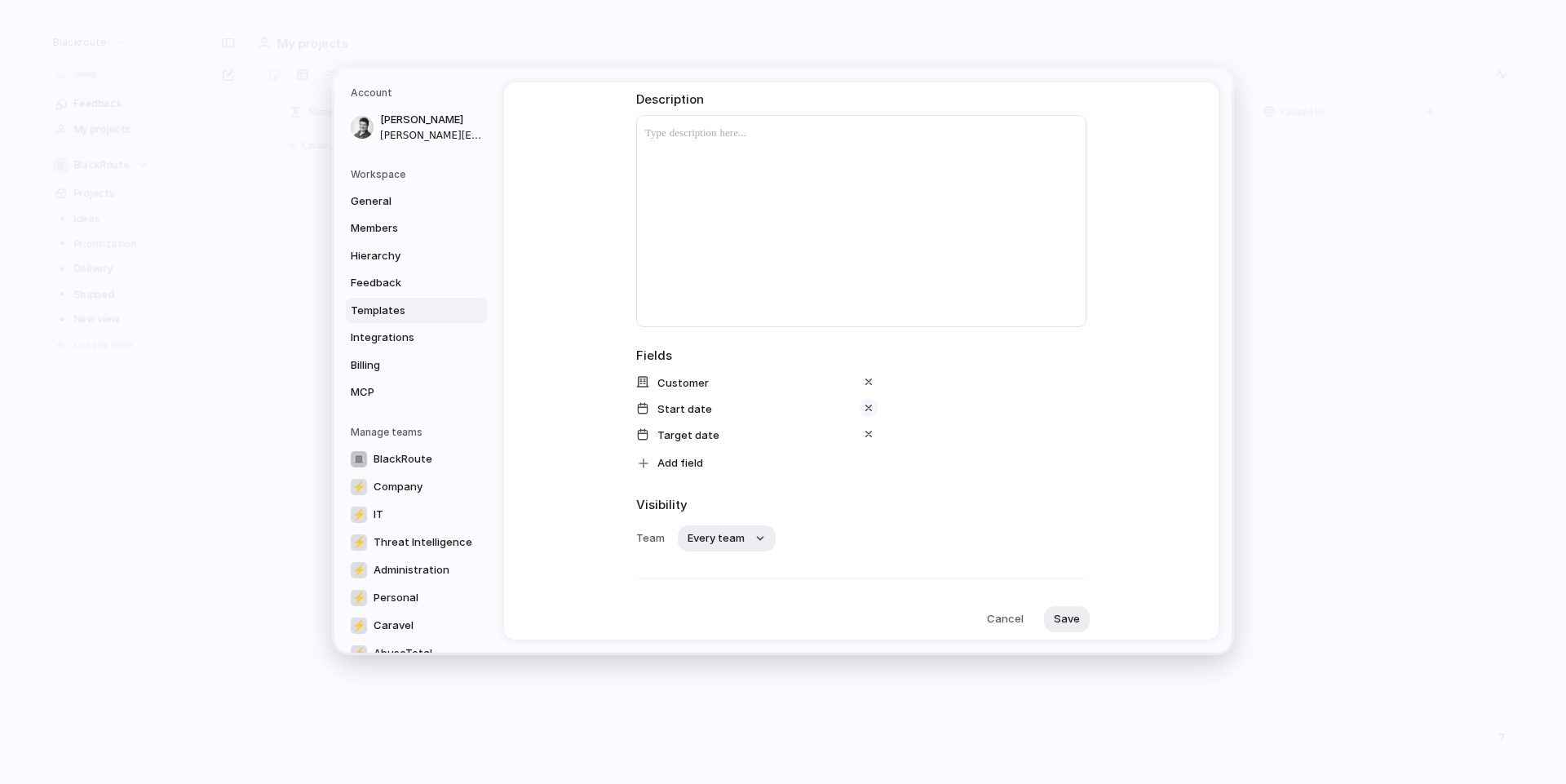
click at [867, 407] on div "button" at bounding box center [869, 407] width 13 height 13
click at [684, 433] on span "Add field" at bounding box center [680, 436] width 45 height 17
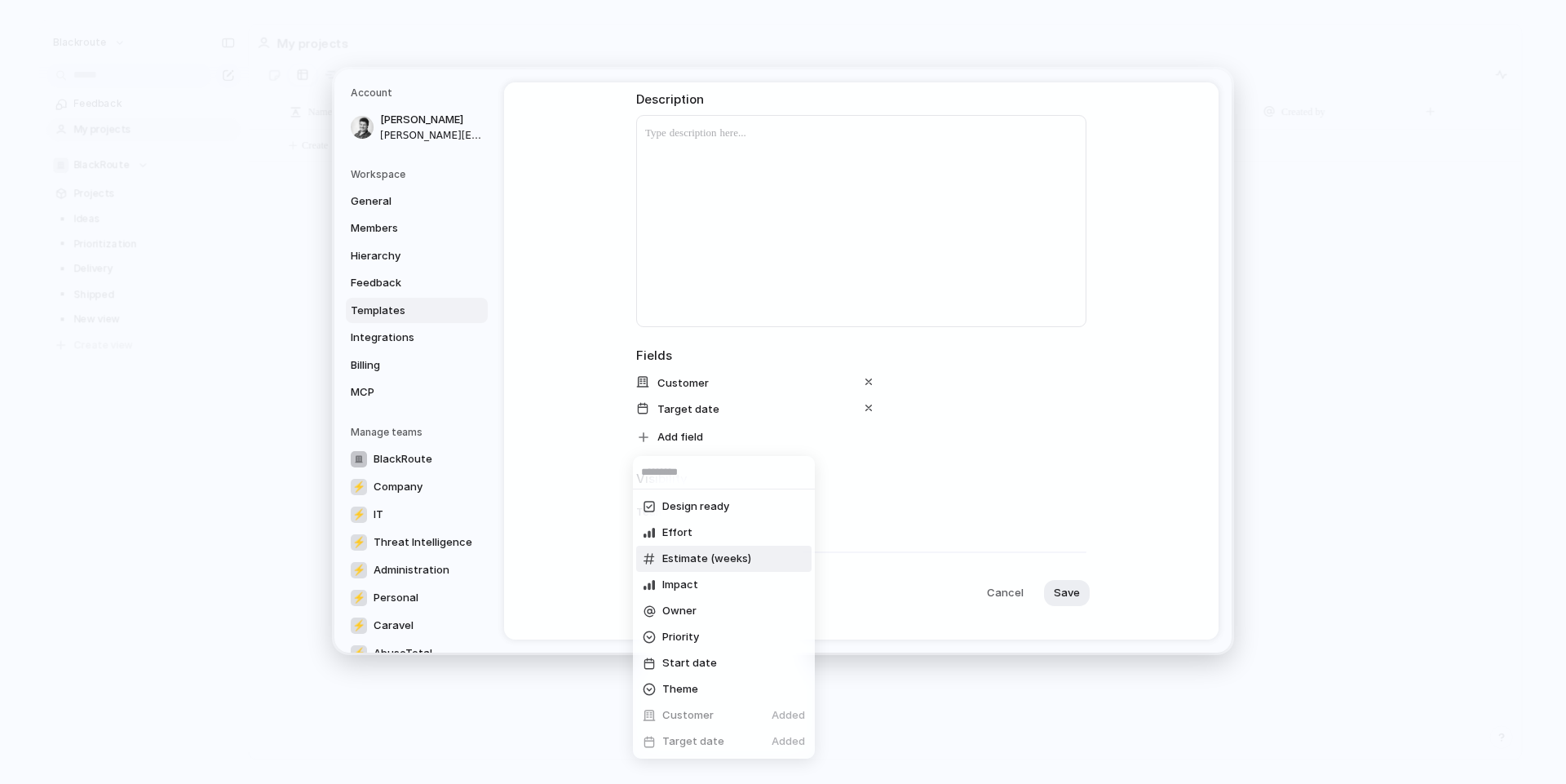
click at [723, 560] on span "Estimate (weeks)" at bounding box center [707, 558] width 89 height 17
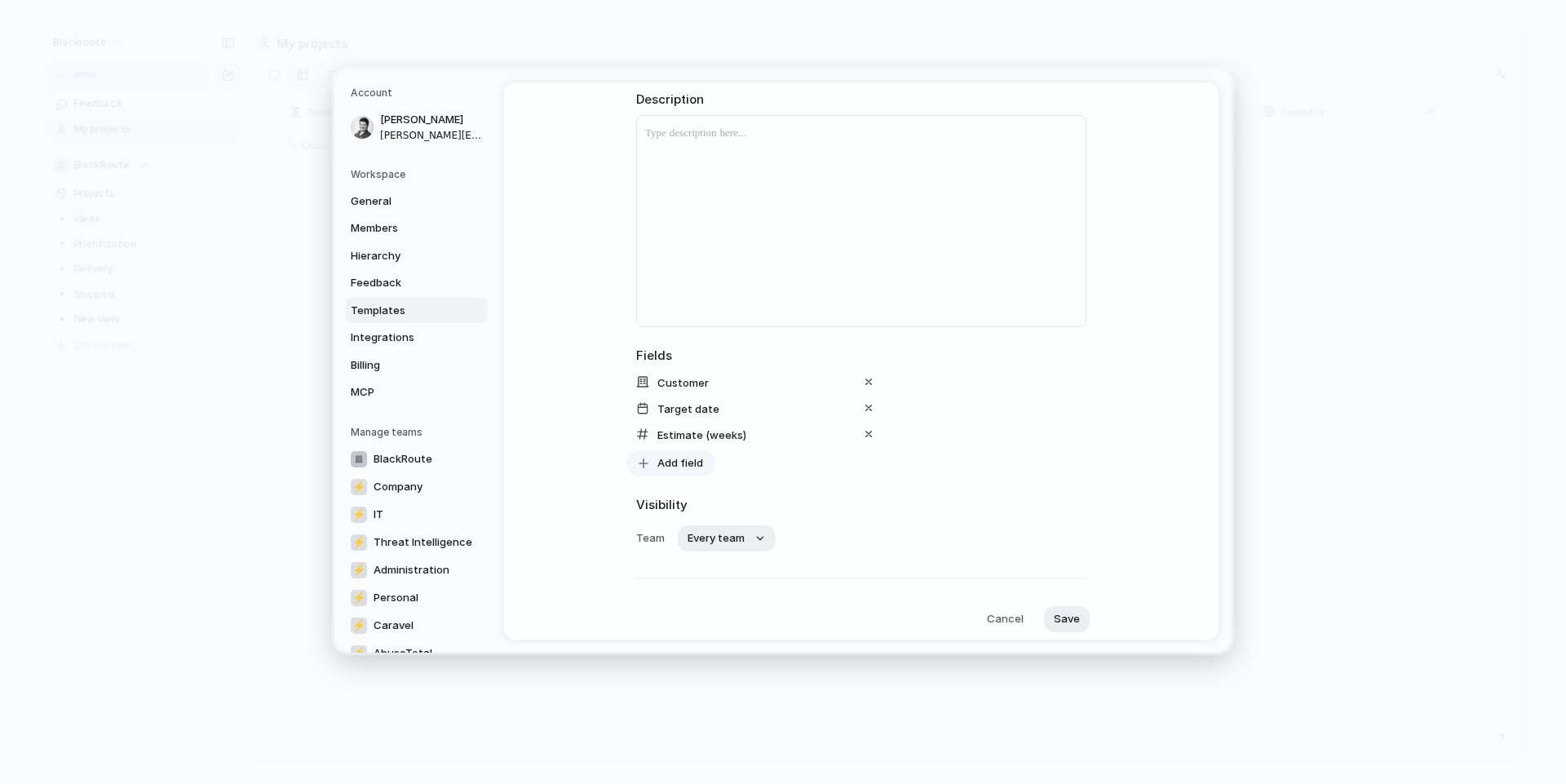
click at [684, 467] on span "Add field" at bounding box center [680, 462] width 45 height 17
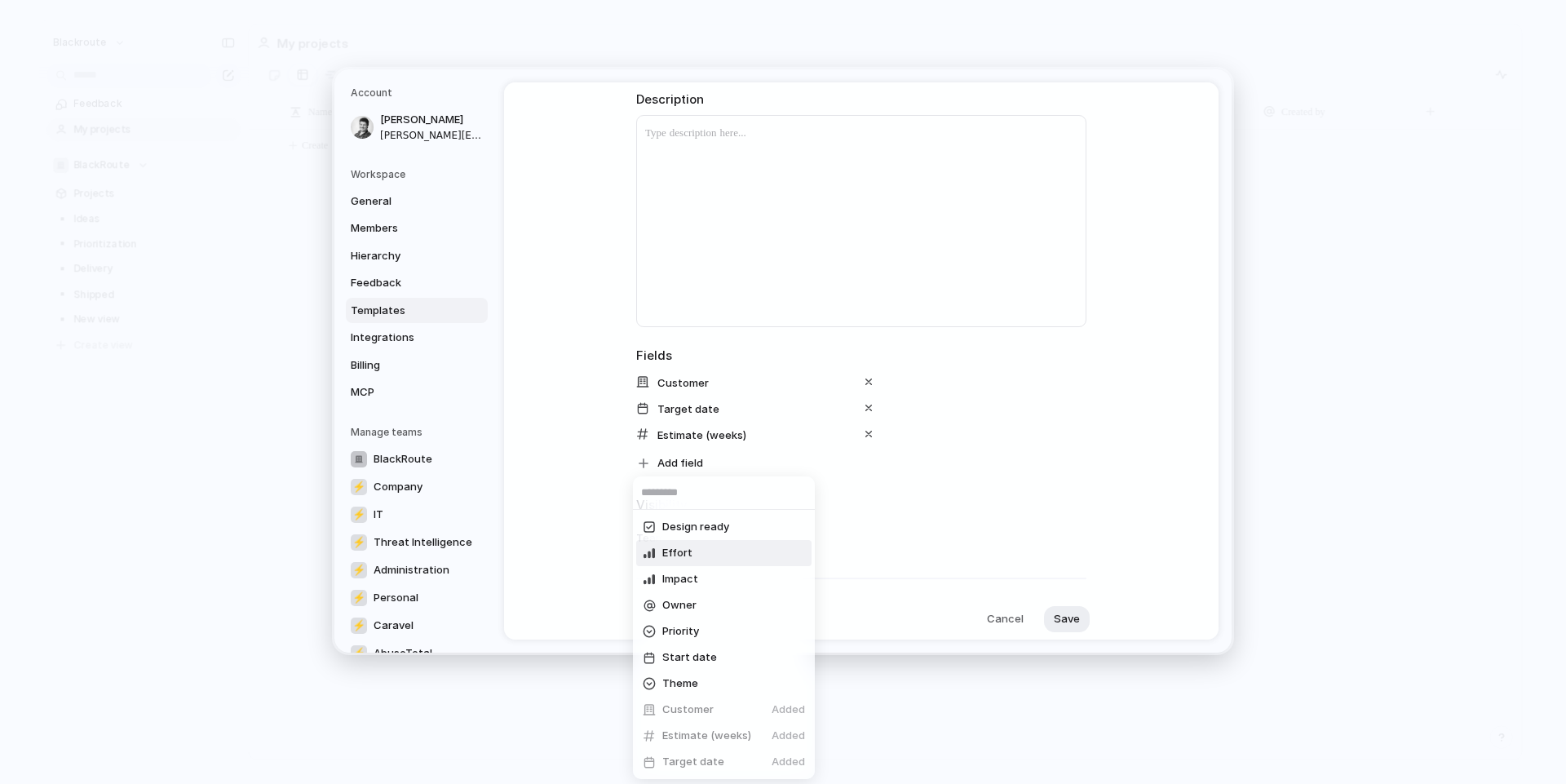
click at [698, 555] on li "Effort" at bounding box center [724, 553] width 176 height 26
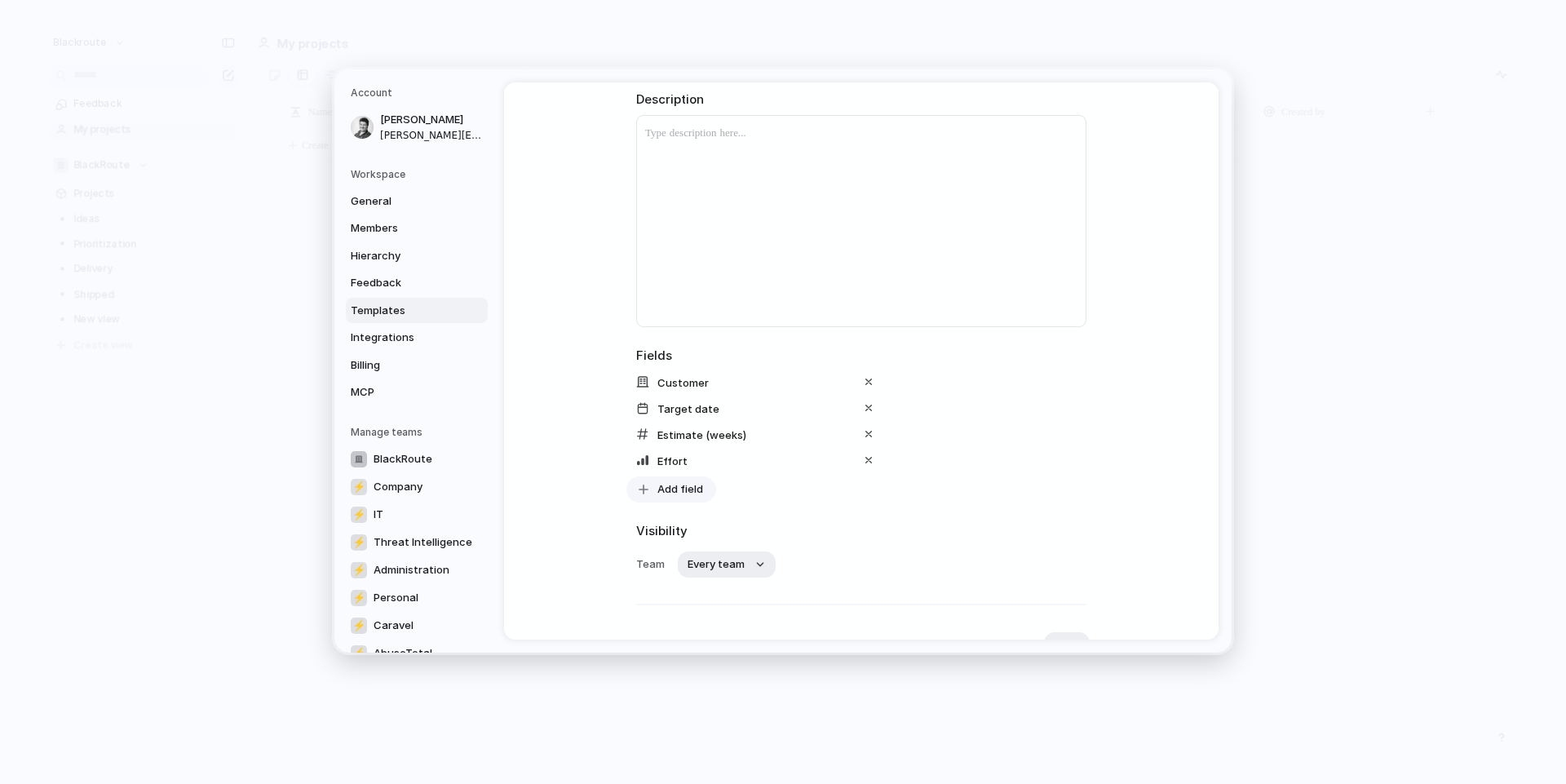
click at [681, 493] on span "Add field" at bounding box center [680, 488] width 45 height 17
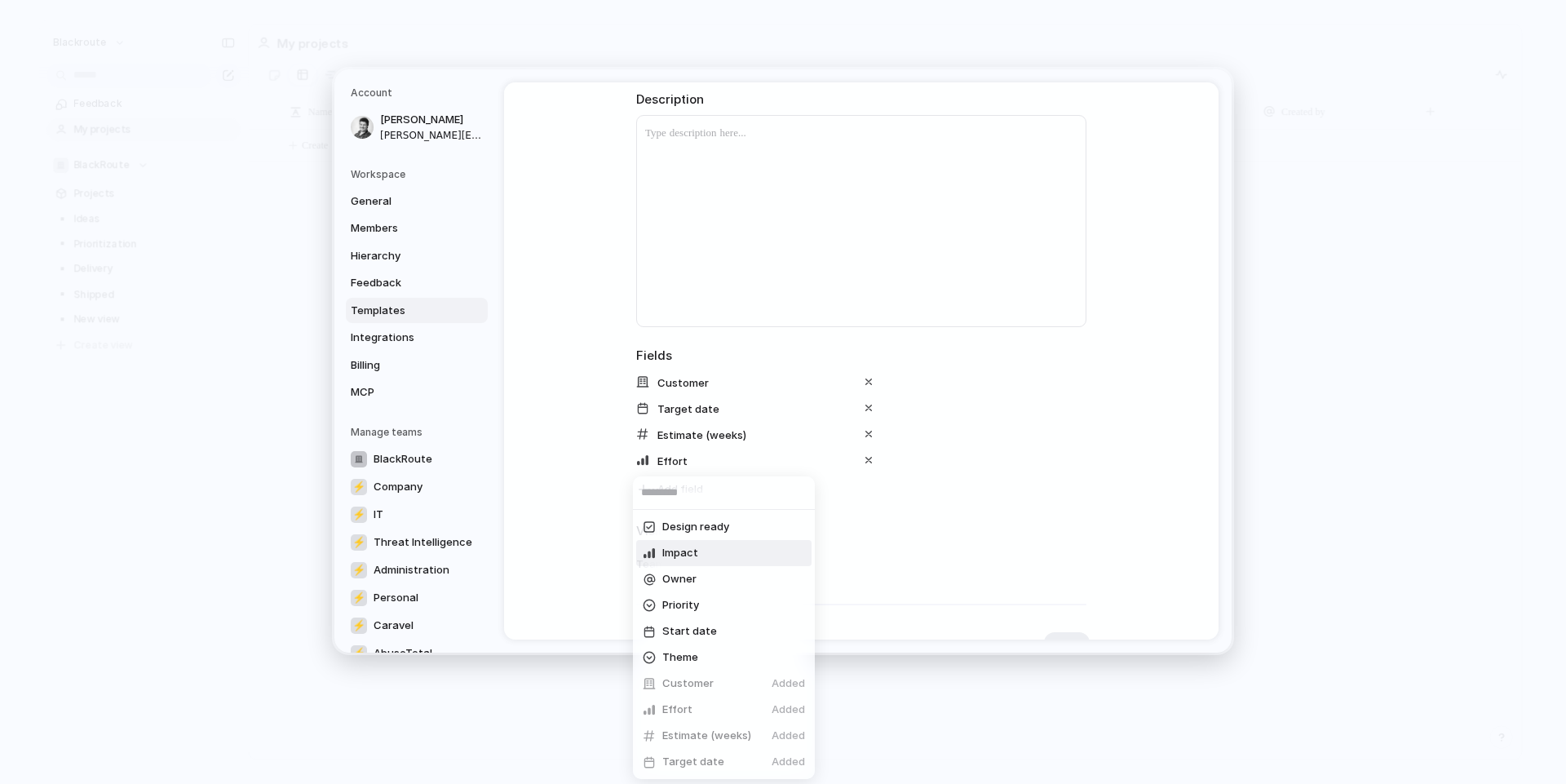
click at [688, 555] on span "Impact" at bounding box center [680, 553] width 36 height 17
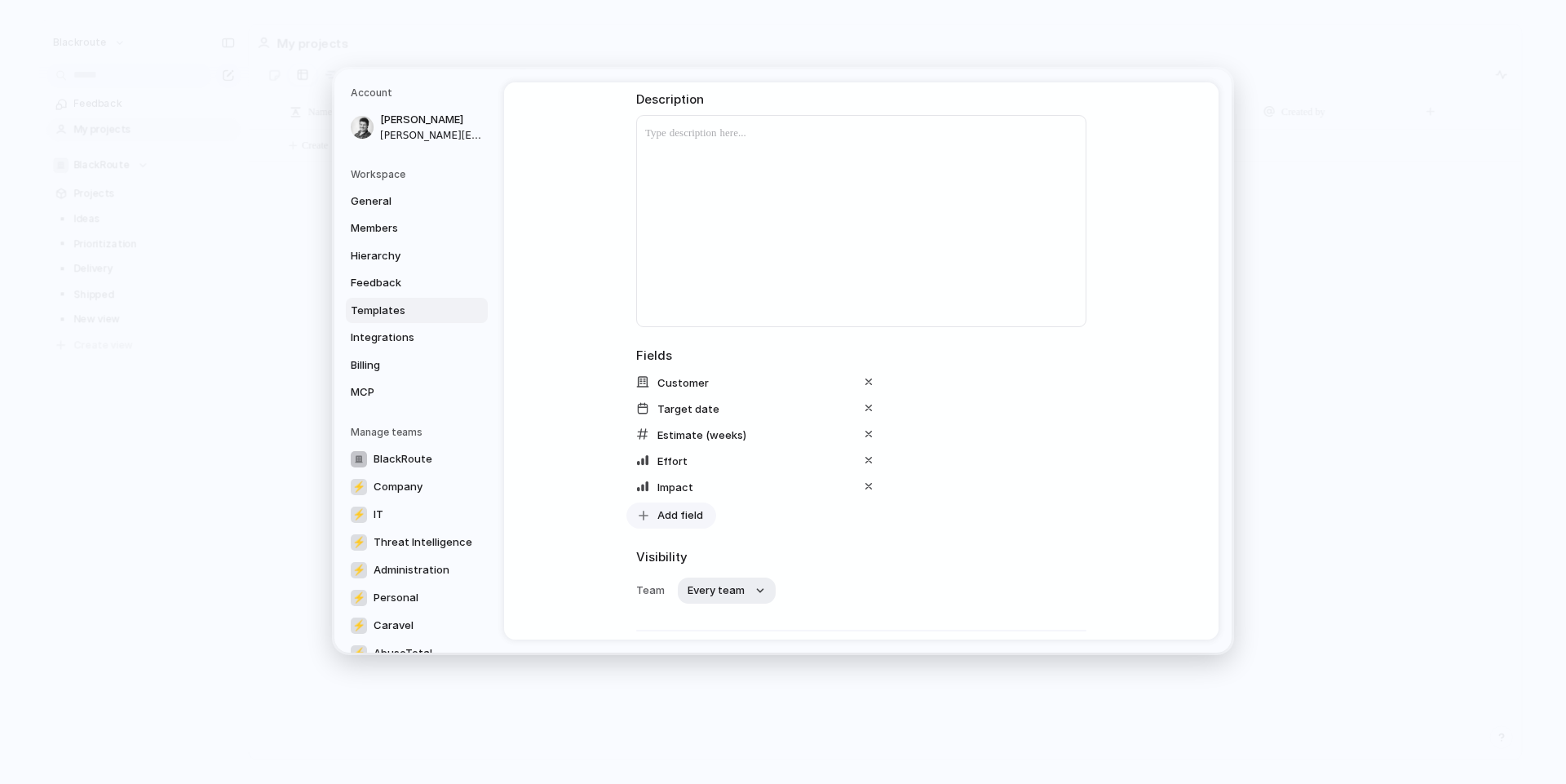
click at [687, 519] on span "Add field" at bounding box center [680, 515] width 45 height 17
click at [925, 591] on div "Design ready Owner Priority Start date Theme Customer Added Effort Added Estima…" at bounding box center [783, 392] width 1566 height 784
click at [721, 588] on span "Every team" at bounding box center [716, 591] width 57 height 17
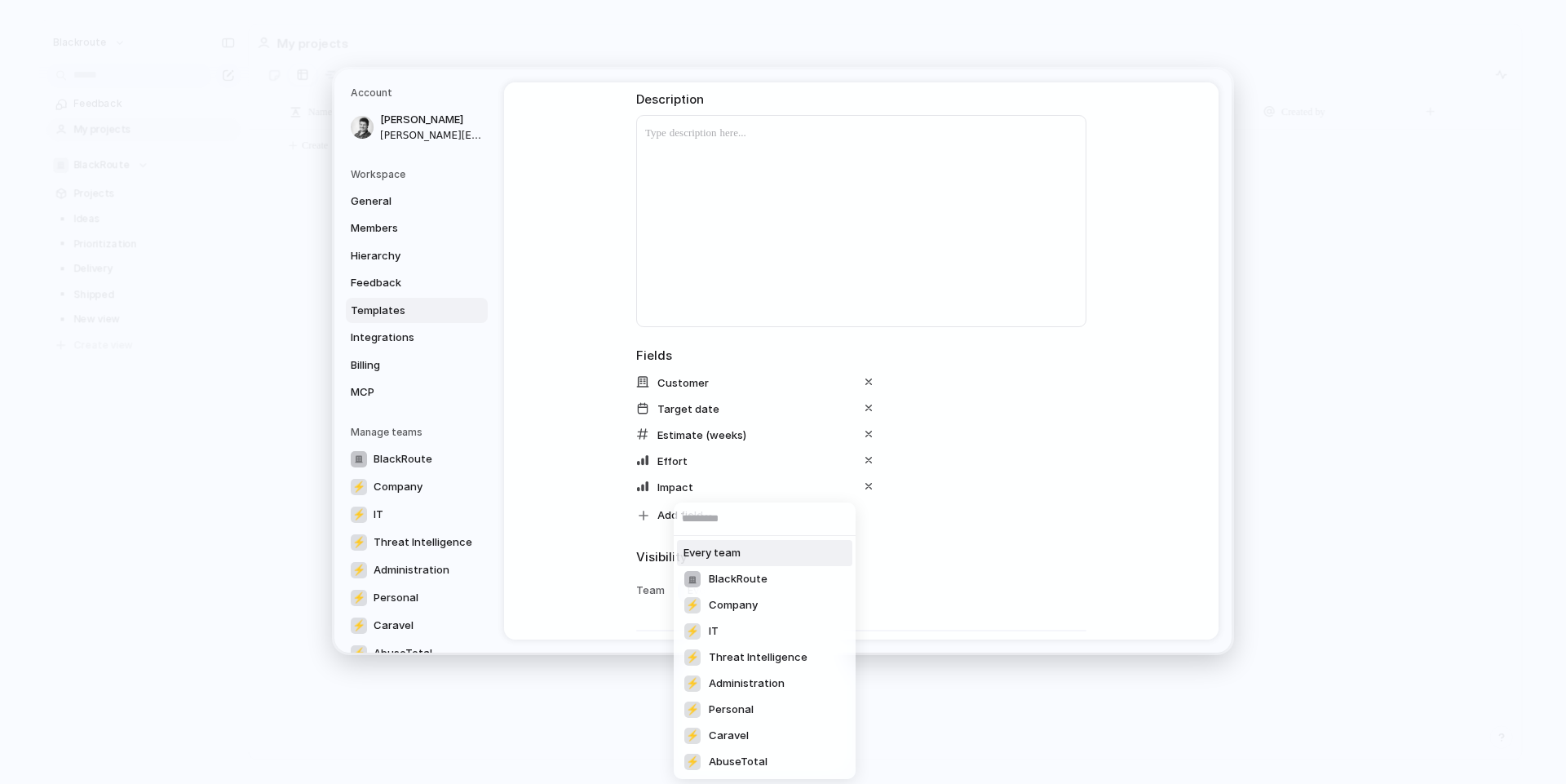
click at [940, 563] on div "Every team BlackRoute ⚡ Company ⚡ IT ⚡ Threat Intelligence ⚡ Administration ⚡ P…" at bounding box center [783, 392] width 1566 height 784
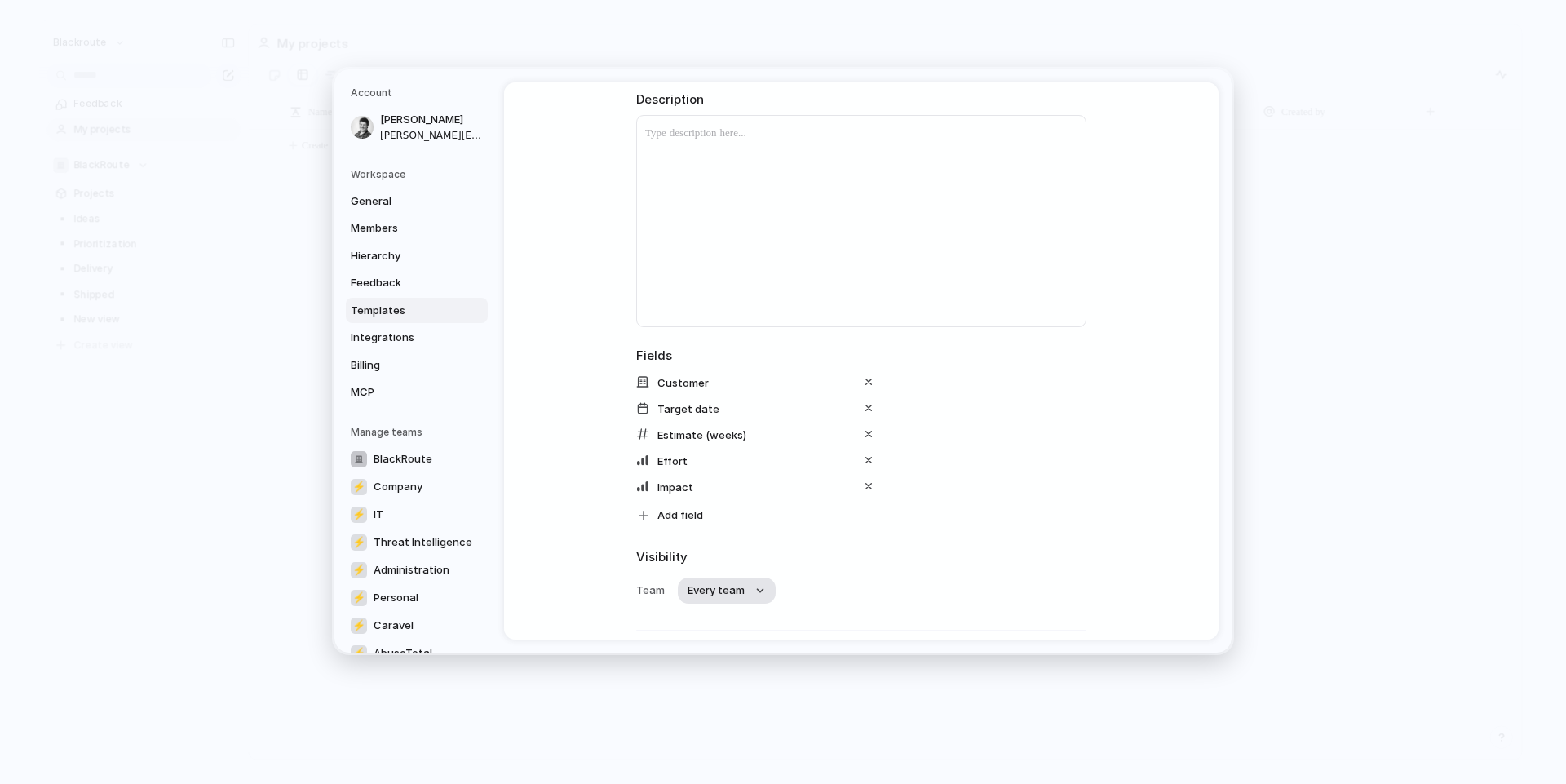
click at [738, 583] on span "Every team" at bounding box center [716, 591] width 57 height 17
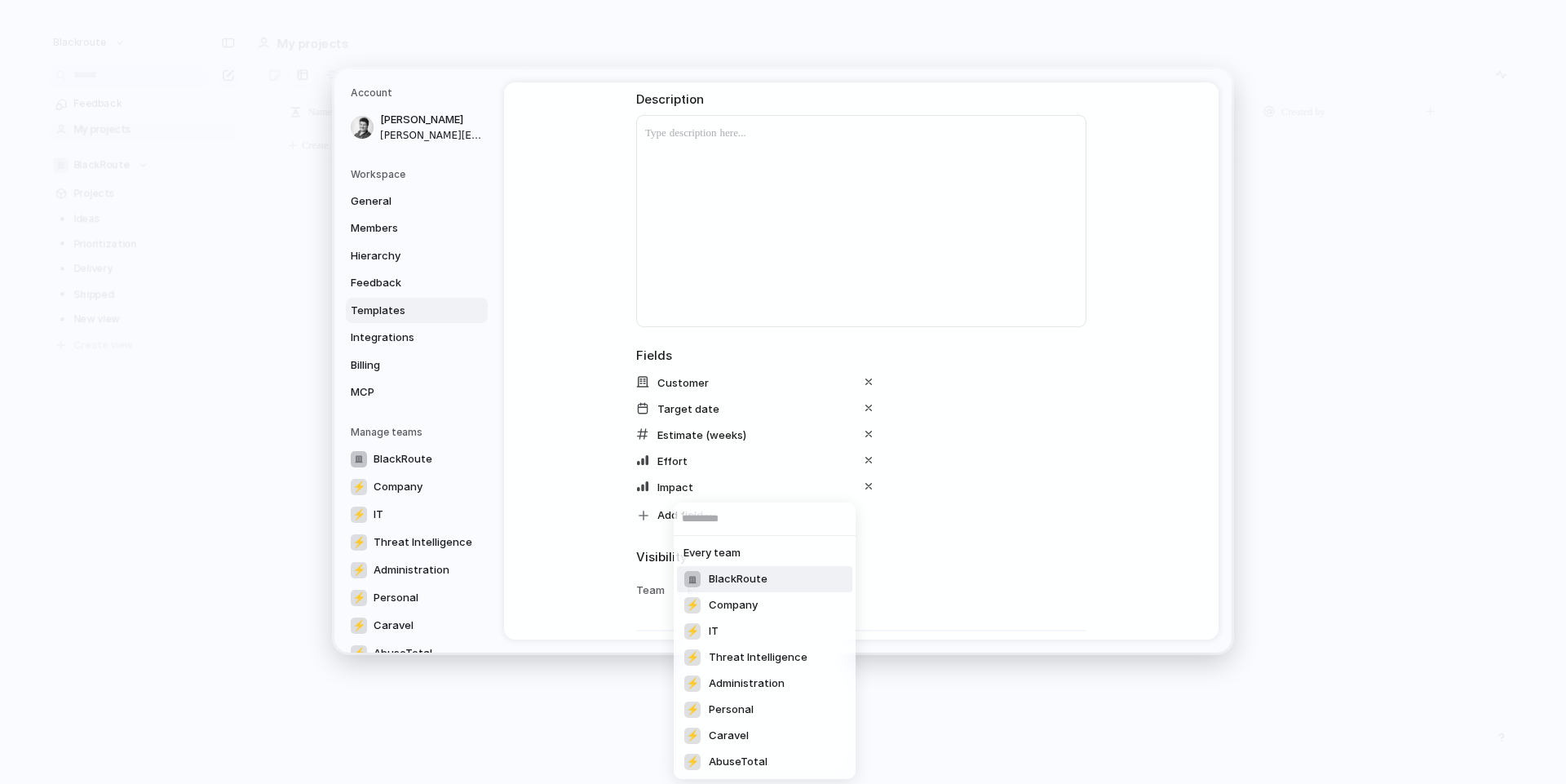
click at [750, 578] on span "BlackRoute" at bounding box center [738, 579] width 59 height 17
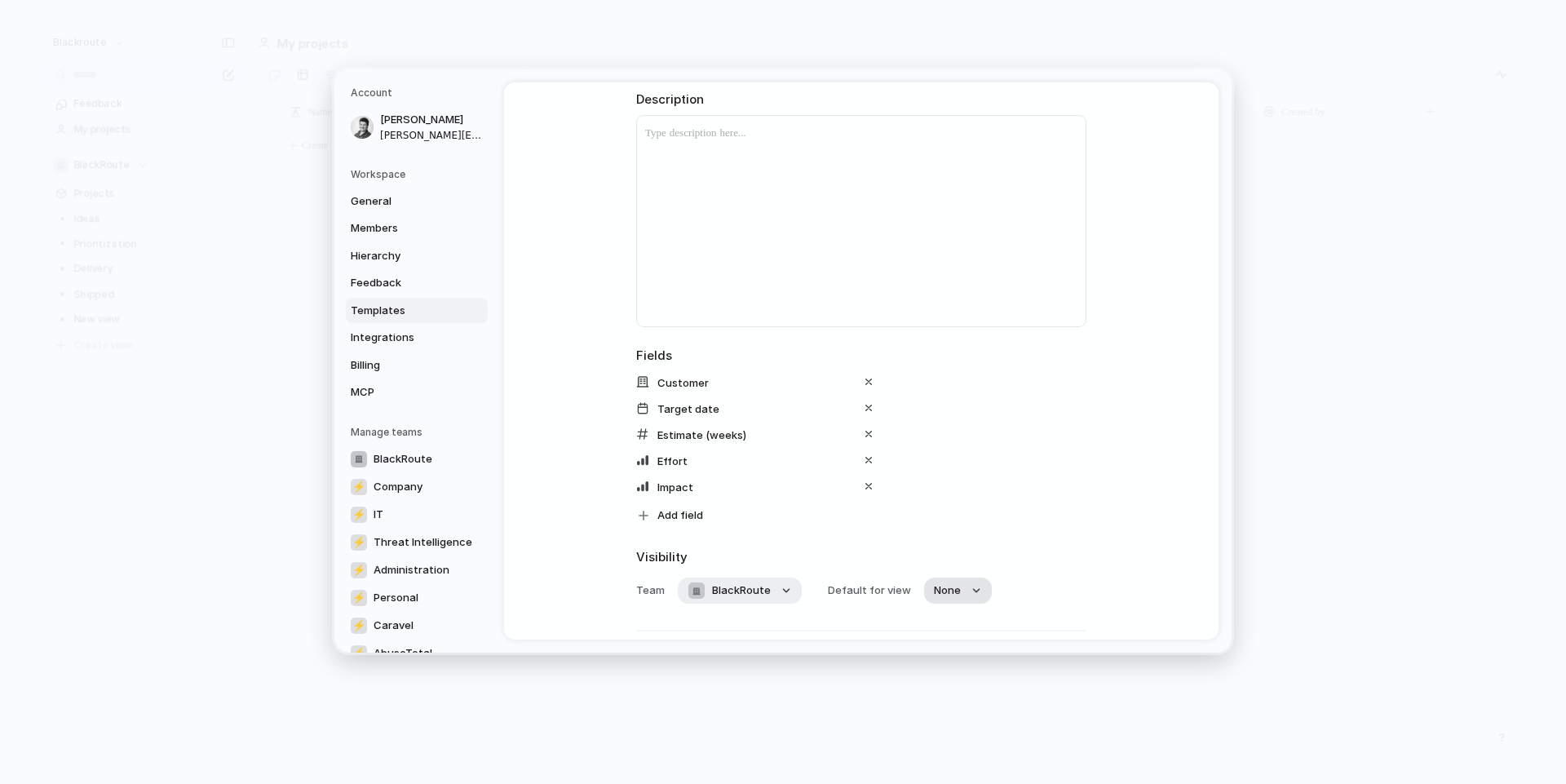
click at [937, 583] on span "None" at bounding box center [947, 591] width 27 height 17
click at [987, 573] on div "No default ▪️ Ideas ▪️ Prioritization ▪️ Delivery ▪️ Shipped ▪️ New view" at bounding box center [783, 392] width 1566 height 784
click at [740, 594] on span "BlackRoute" at bounding box center [742, 591] width 59 height 17
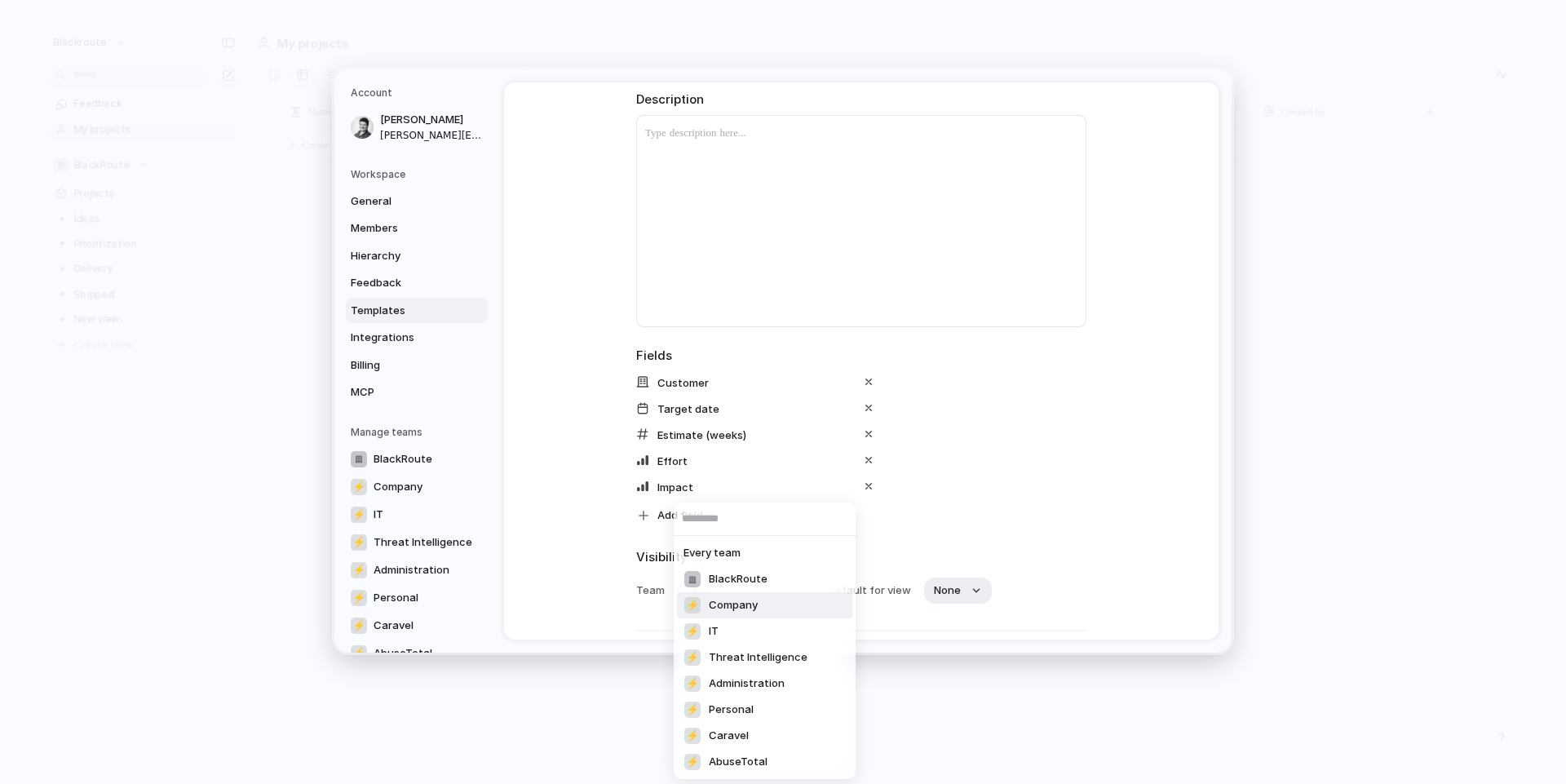
click at [752, 612] on span "Company" at bounding box center [733, 606] width 49 height 17
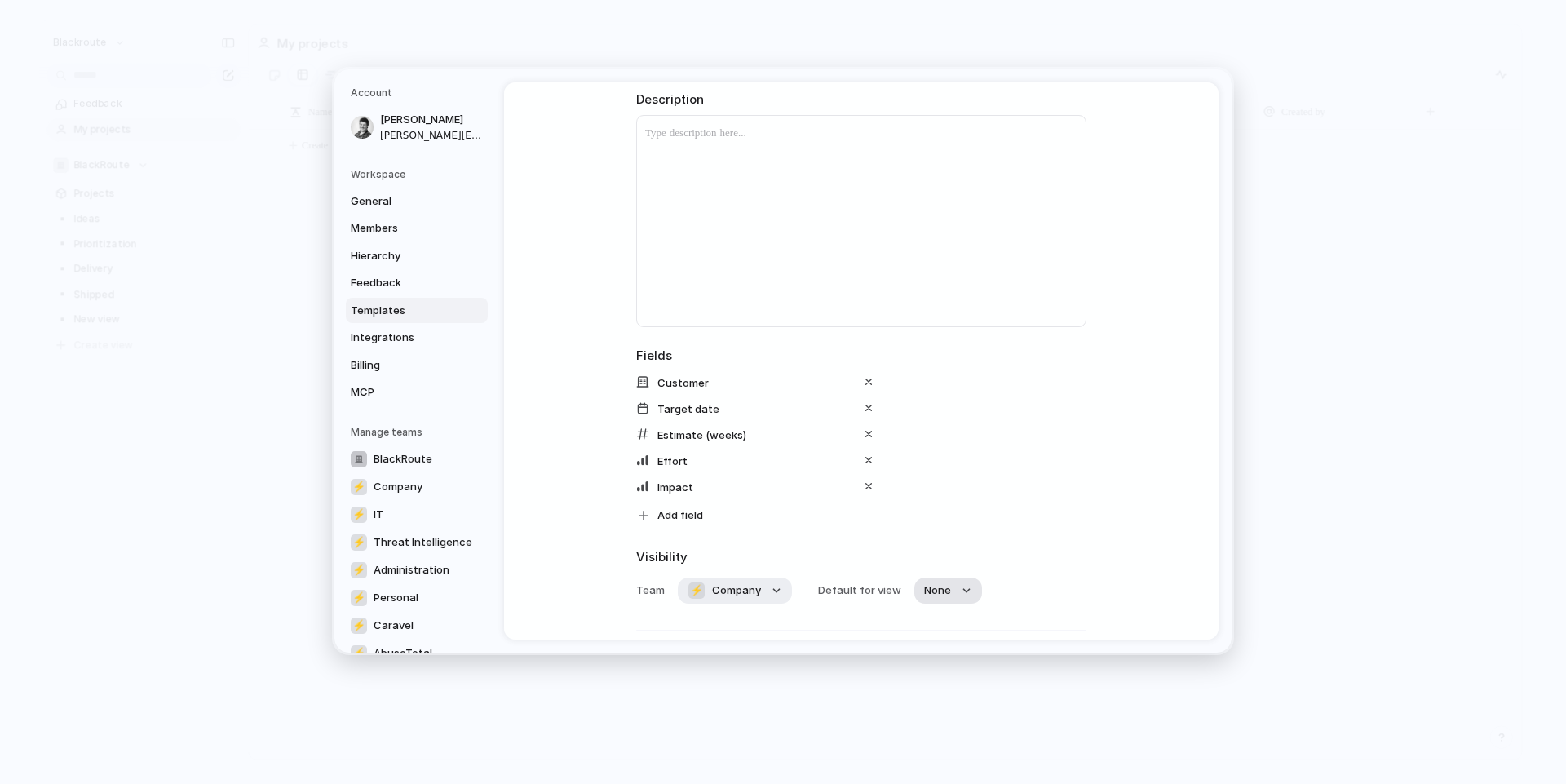
click at [932, 596] on span "None" at bounding box center [937, 591] width 27 height 17
click at [930, 594] on div "No default" at bounding box center [783, 392] width 1566 height 784
click at [687, 597] on div "⚡" at bounding box center [696, 590] width 18 height 18
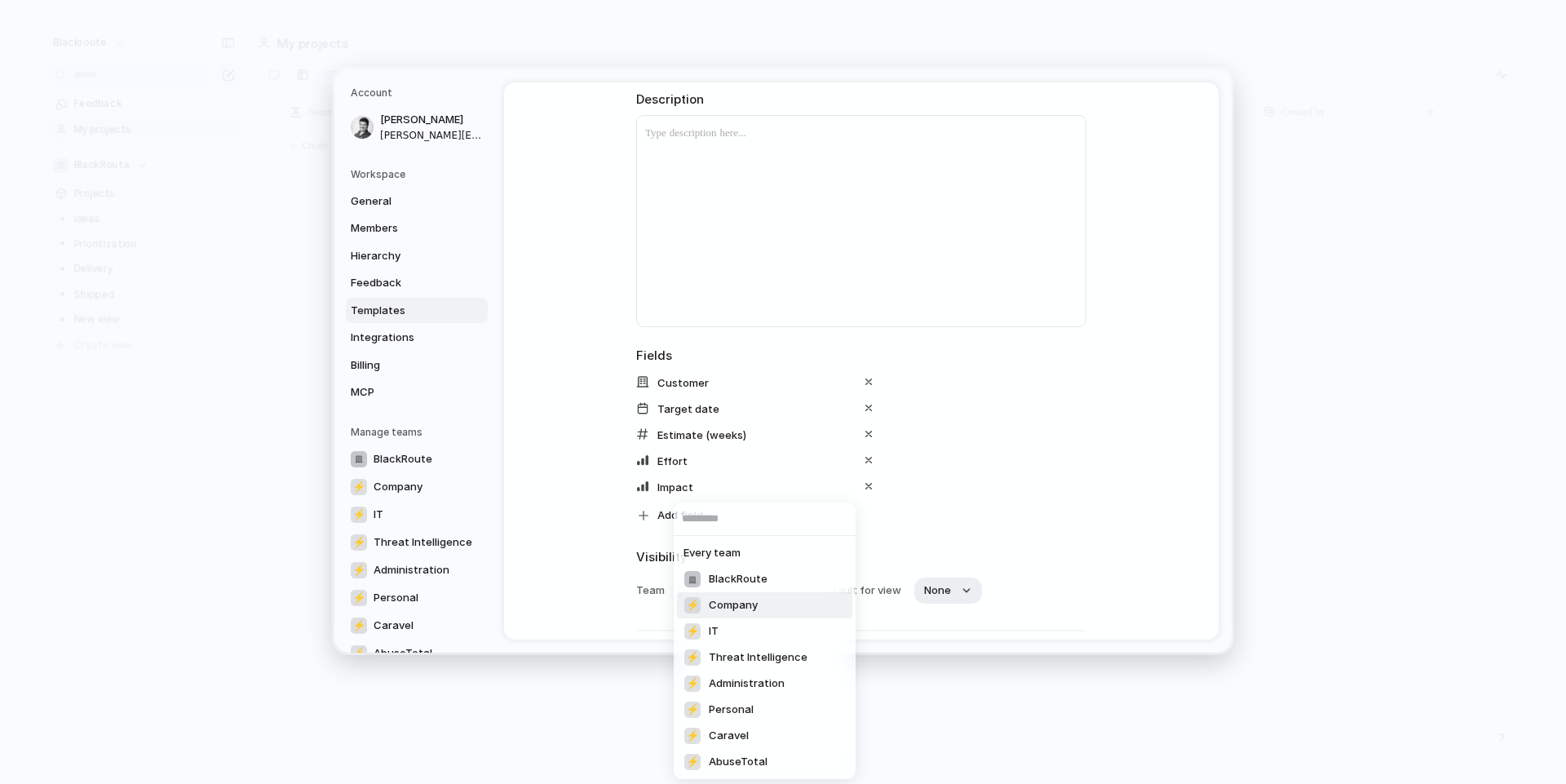
click at [763, 577] on span "BlackRoute" at bounding box center [738, 579] width 59 height 17
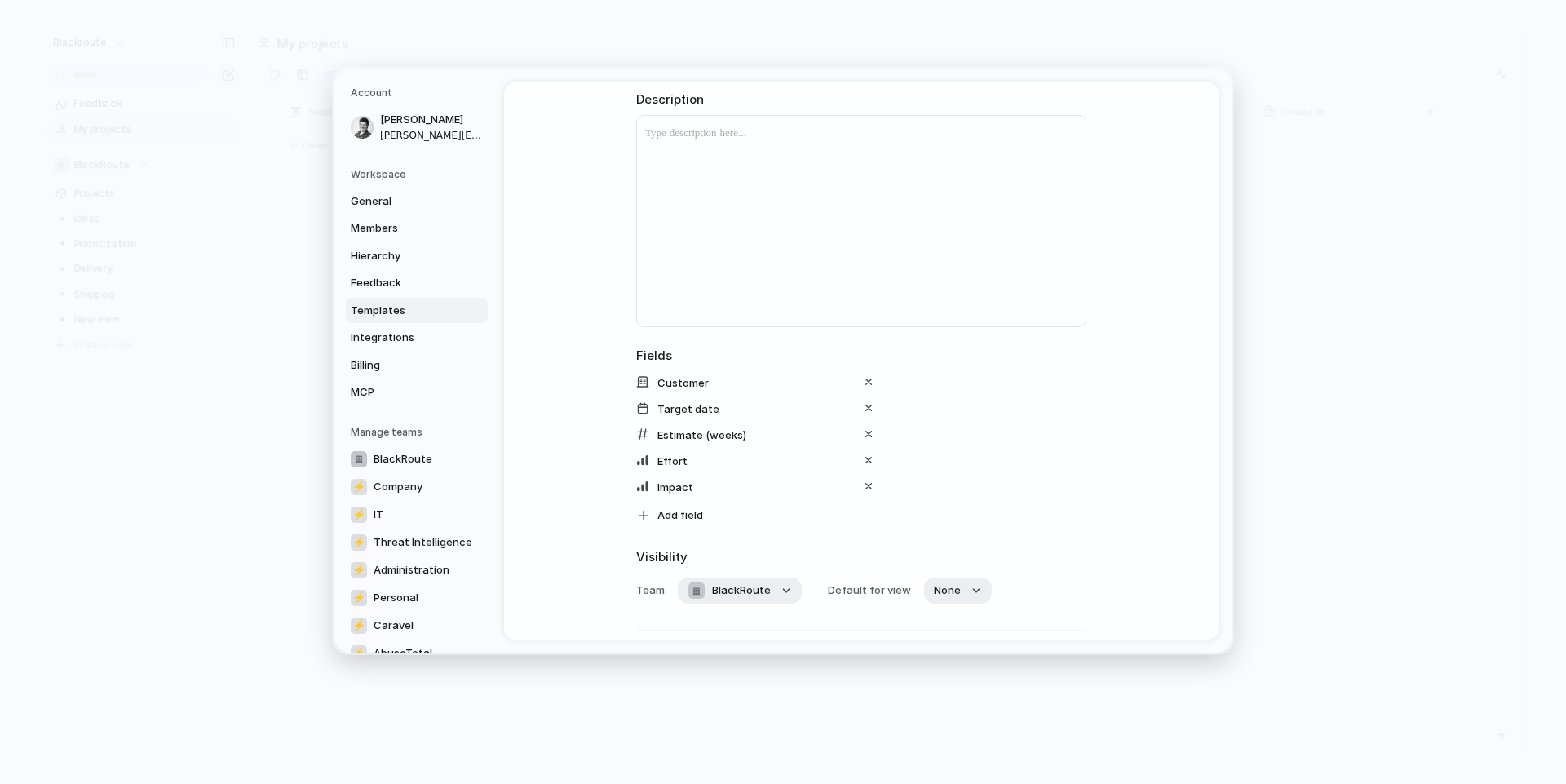
click at [1012, 563] on span "Visibility" at bounding box center [861, 557] width 450 height 18
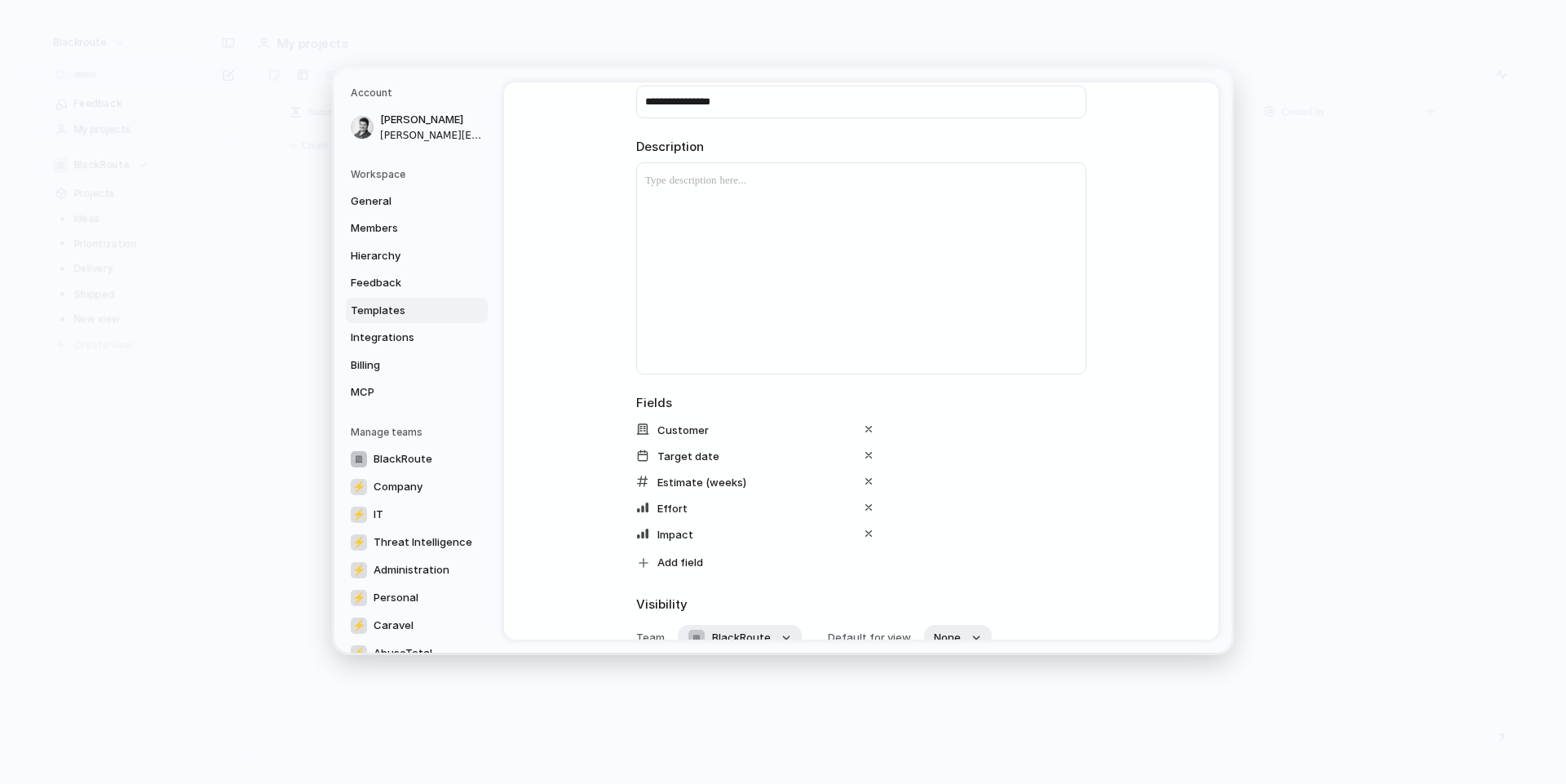
scroll to position [272, 0]
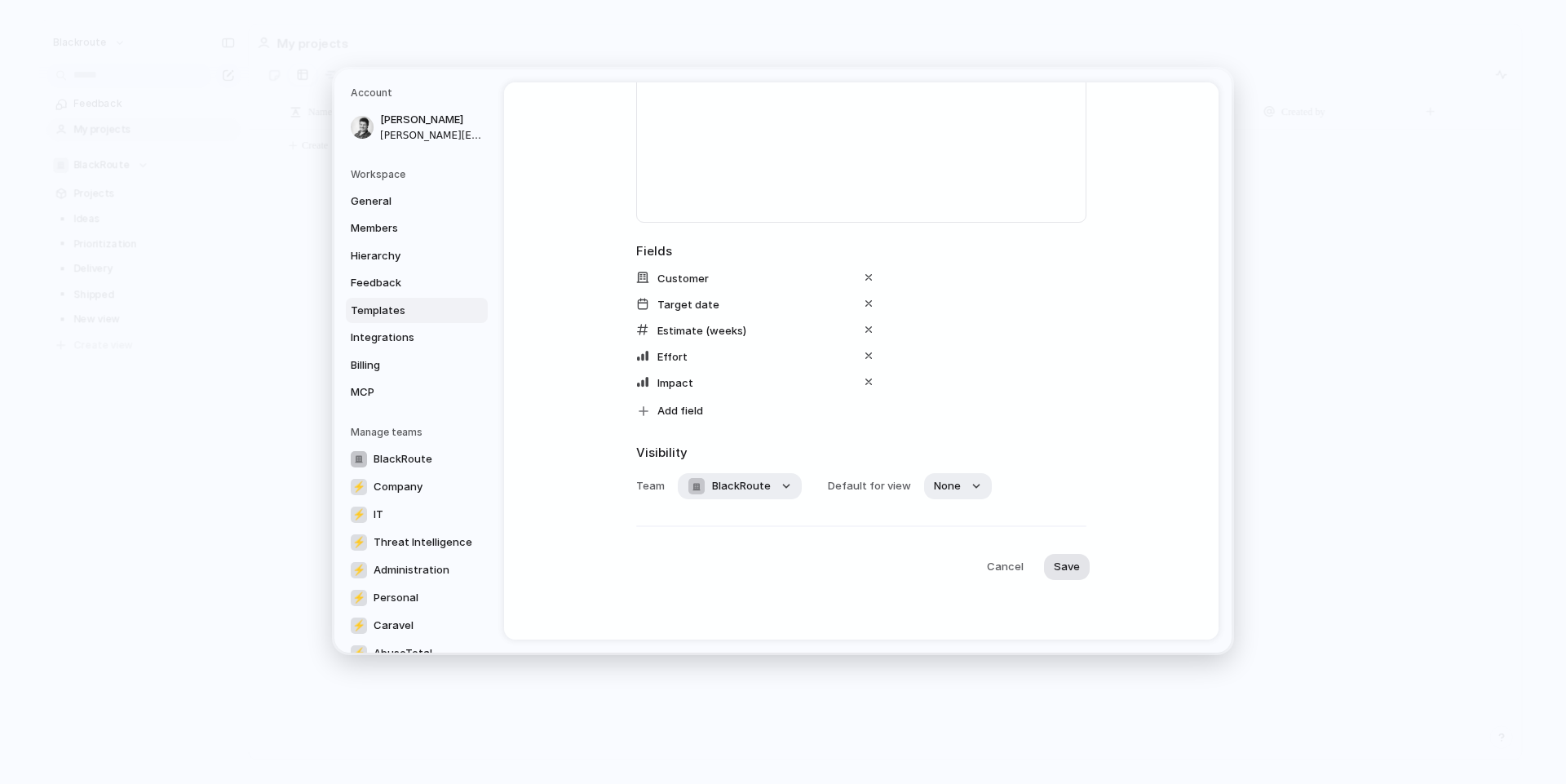
click at [1067, 563] on span "Save" at bounding box center [1067, 566] width 26 height 17
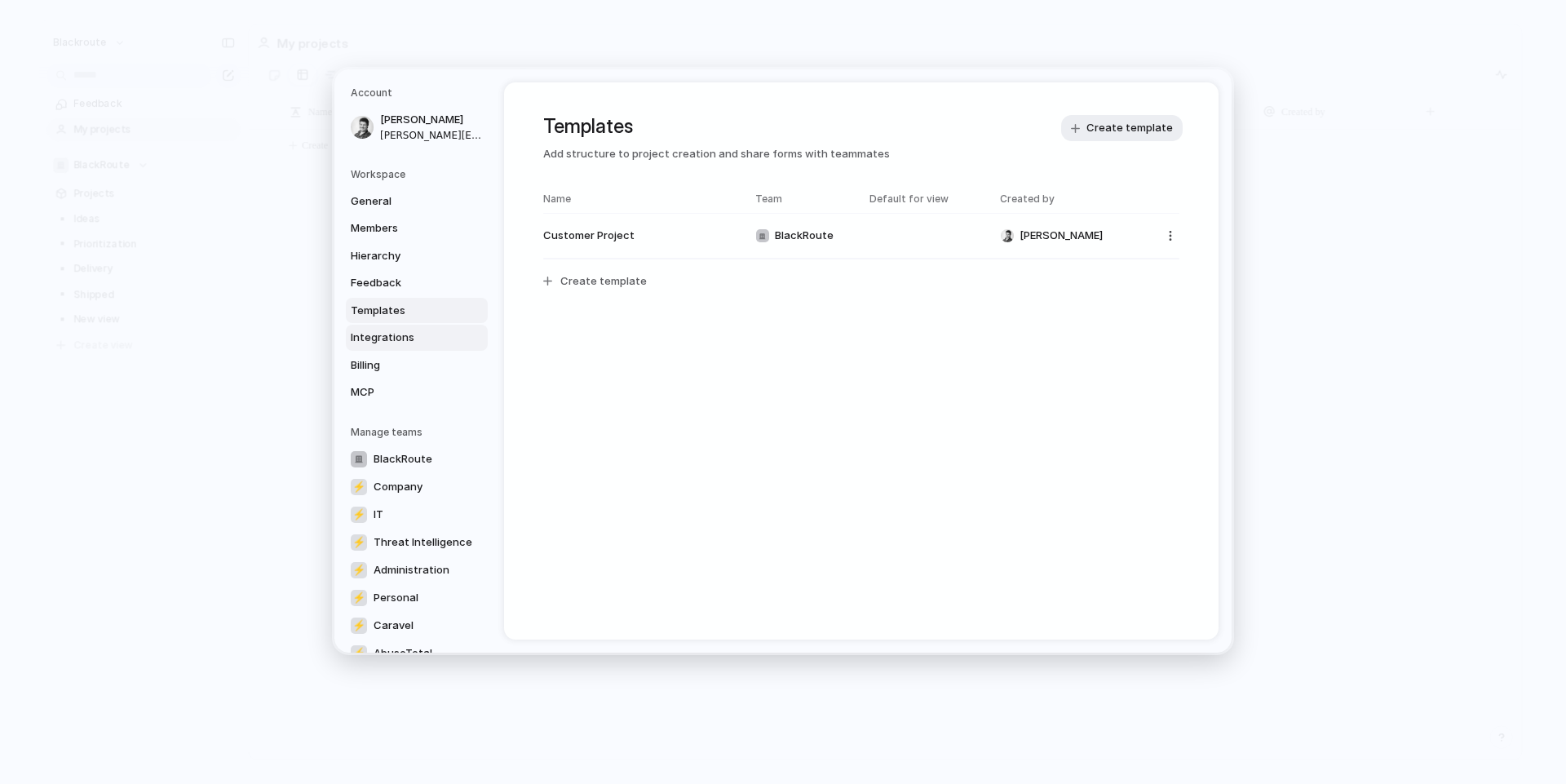
click at [442, 329] on span "Integrations" at bounding box center [402, 337] width 105 height 17
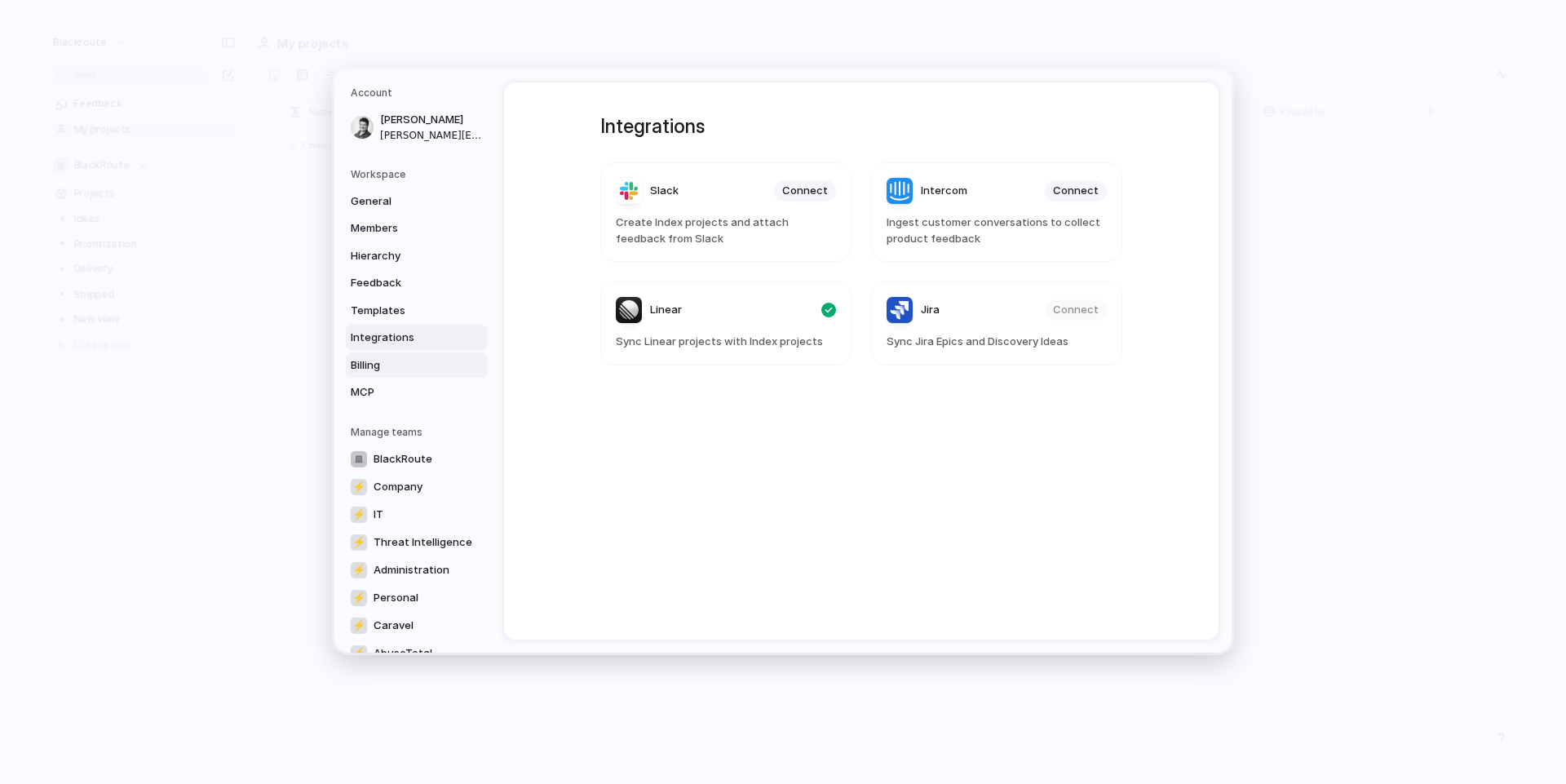
click at [389, 356] on span "Billing" at bounding box center [402, 364] width 105 height 17
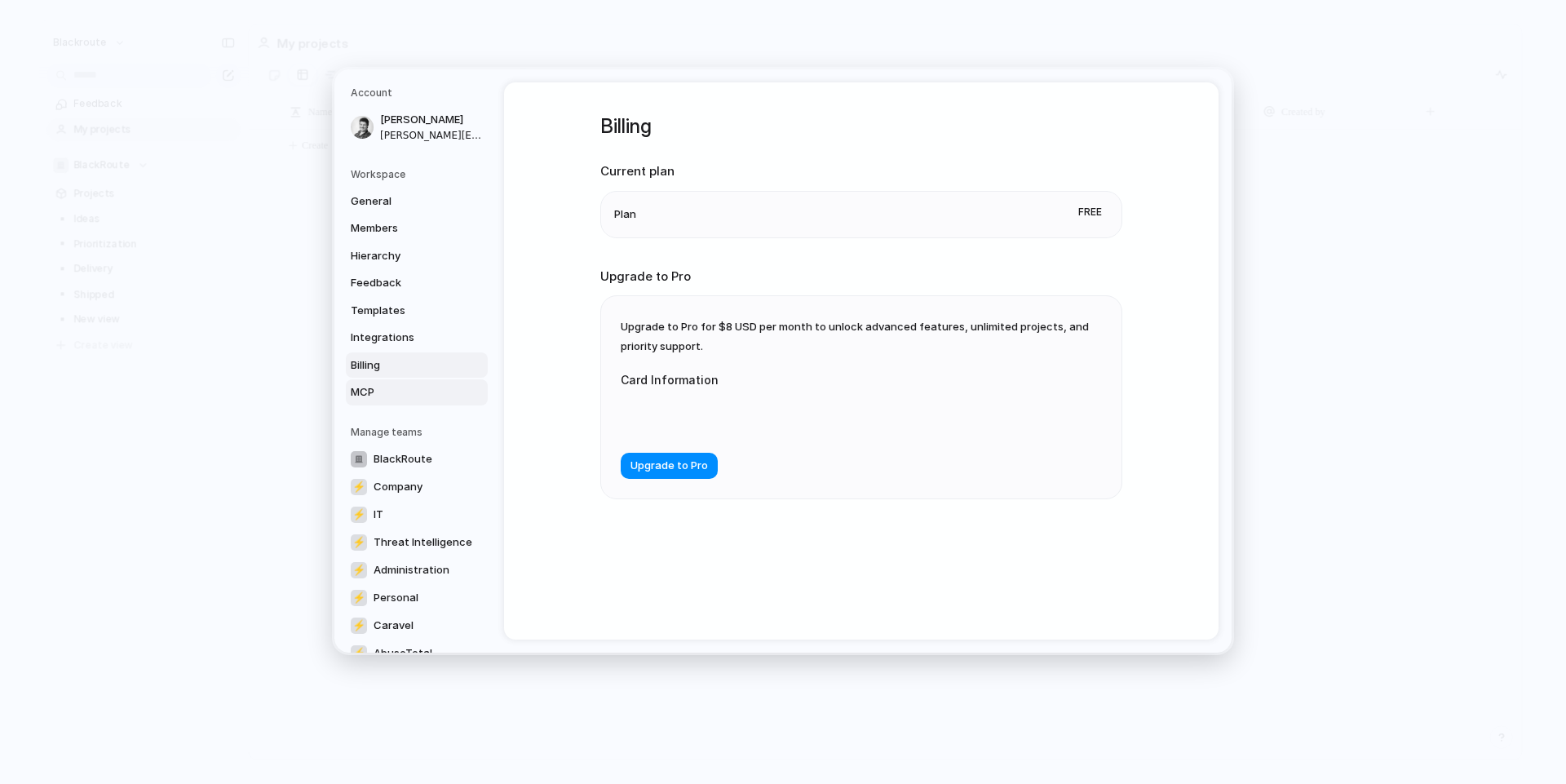
click at [377, 382] on link "MCP" at bounding box center [416, 392] width 142 height 26
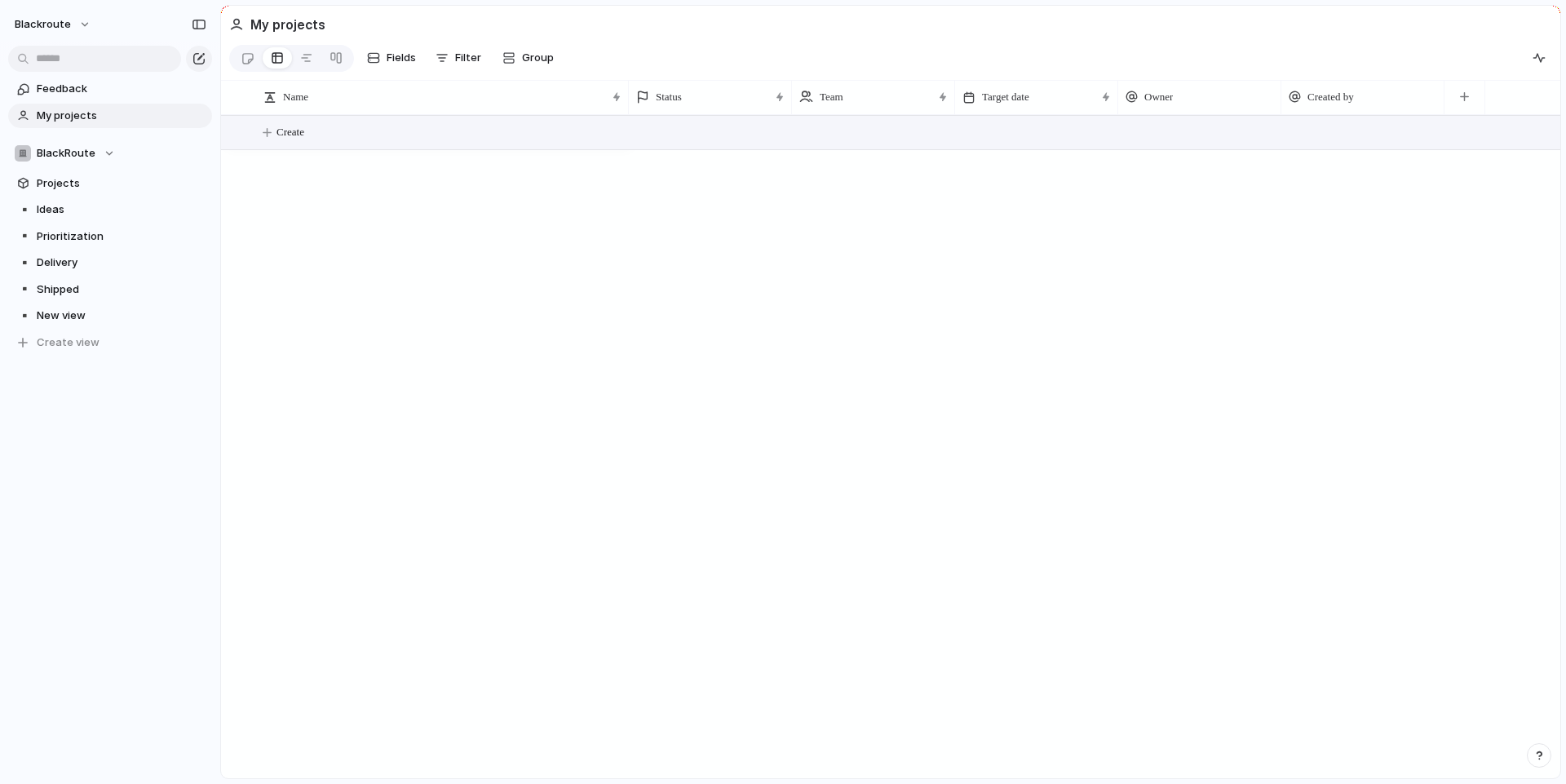
click at [281, 141] on span "Create" at bounding box center [290, 132] width 28 height 17
click at [90, 153] on span "BlackRoute" at bounding box center [67, 153] width 59 height 17
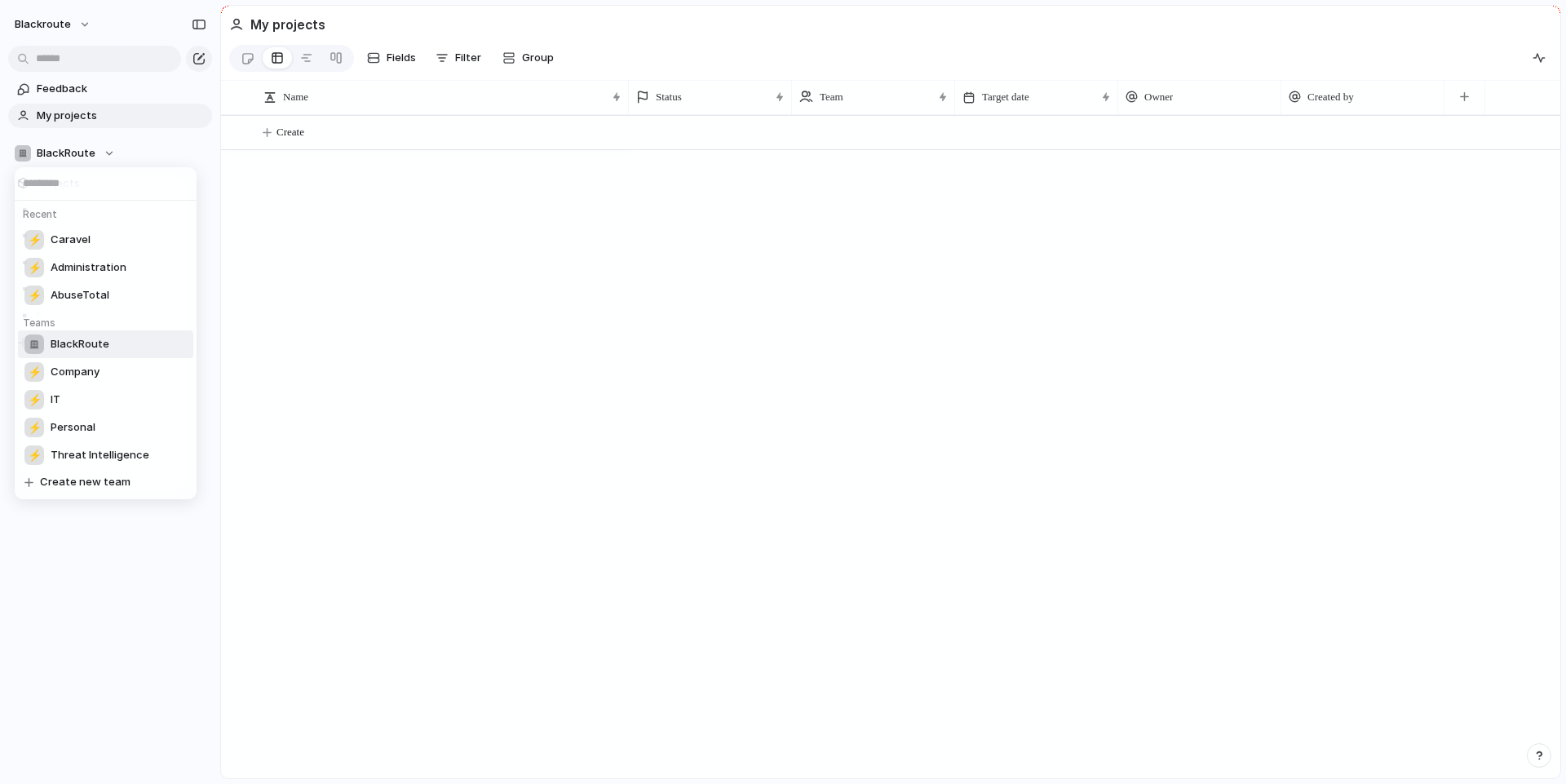
click at [93, 153] on div "Recent ⚡ Caravel ⚡ Administration ⚡ AbuseTotal Teams BlackRoute ⚡ Company ⚡ IT …" at bounding box center [783, 392] width 1566 height 784
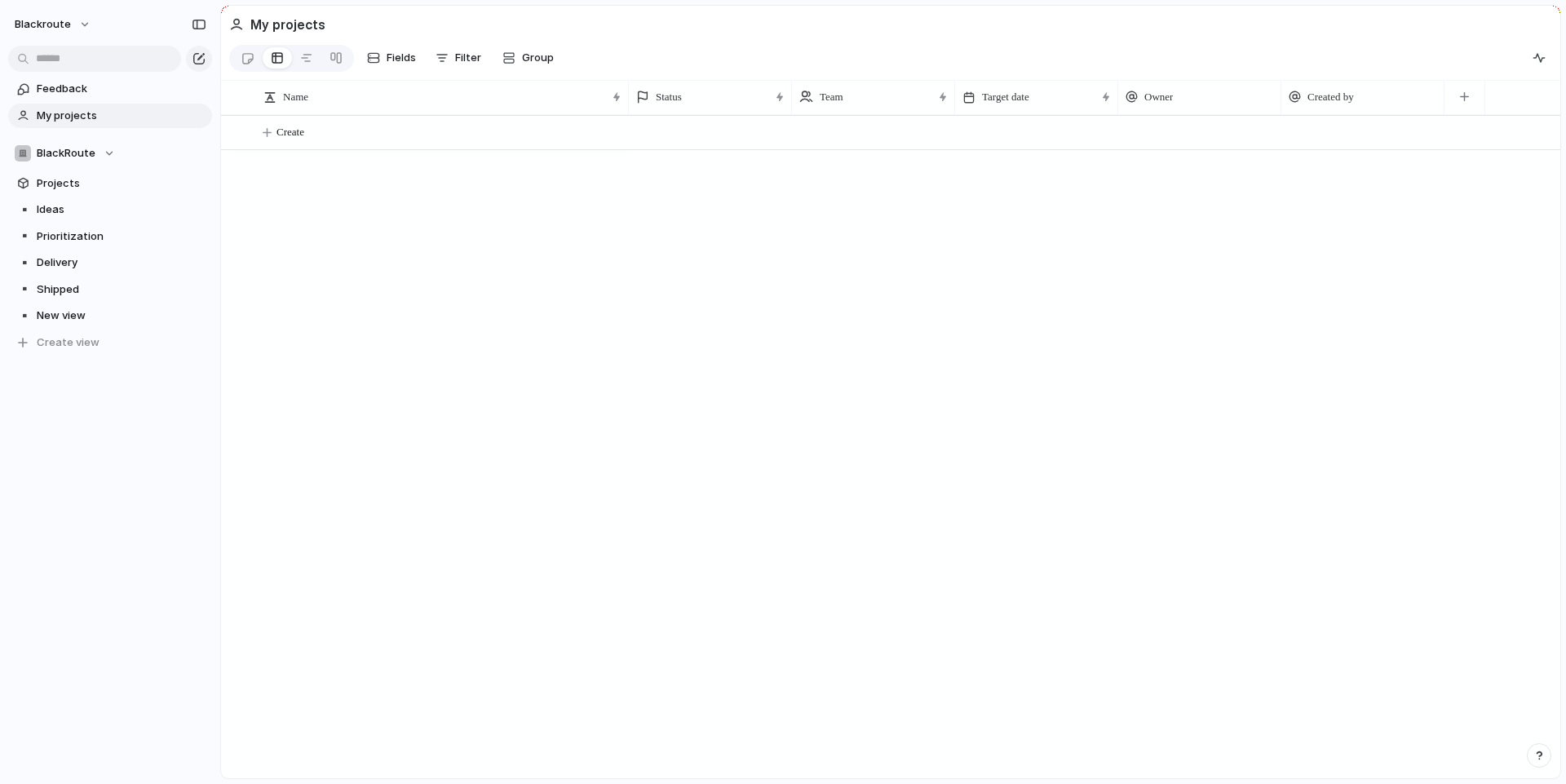
click at [366, 239] on div "Create" at bounding box center [891, 446] width 1339 height 663
click at [86, 187] on span "Projects" at bounding box center [121, 184] width 169 height 17
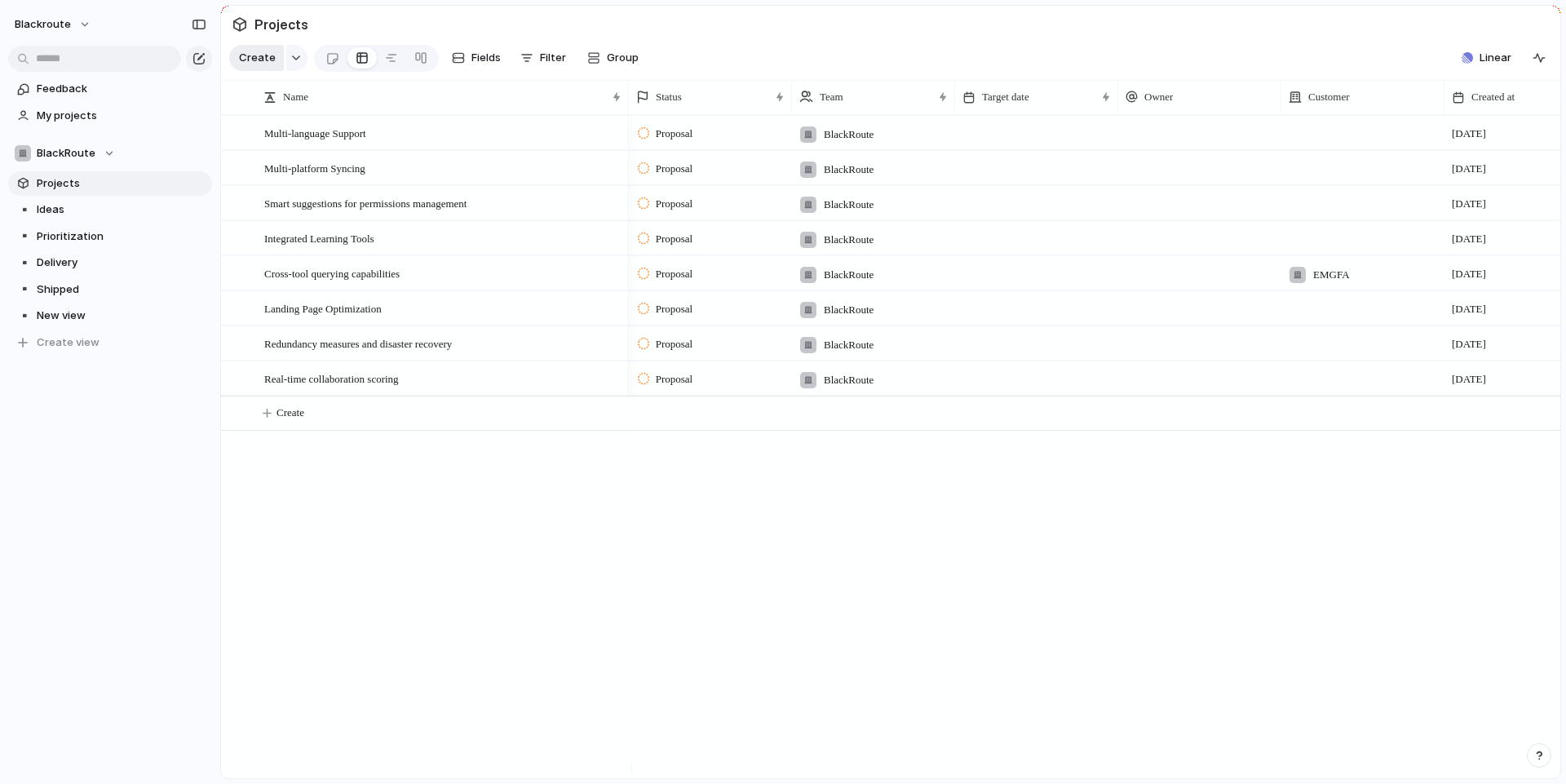
click at [262, 62] on span "Create" at bounding box center [257, 58] width 37 height 17
click at [298, 61] on div "button" at bounding box center [296, 57] width 11 height 6
click at [277, 66] on div "Goal Program Initiative Launch Project Customize" at bounding box center [783, 392] width 1566 height 784
click at [270, 66] on span "Create" at bounding box center [257, 58] width 37 height 17
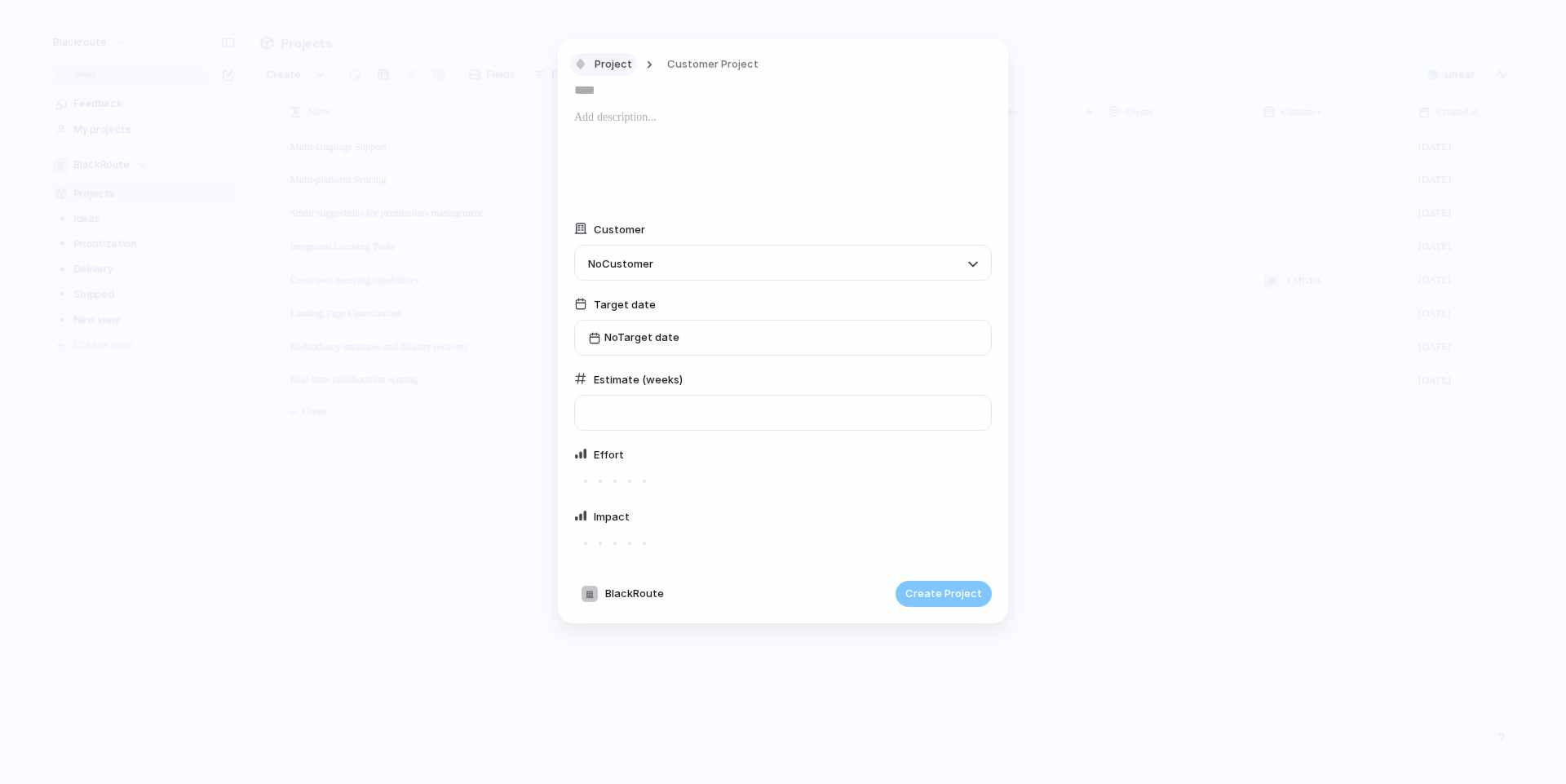
click at [627, 61] on span "Project" at bounding box center [613, 65] width 38 height 17
click at [683, 59] on div "Goal Program Initiative Launch Project Customize" at bounding box center [783, 392] width 1566 height 784
click at [683, 59] on span "Customer Project" at bounding box center [712, 65] width 92 height 17
click at [683, 59] on div "No template Customer Project" at bounding box center [783, 392] width 1566 height 784
click at [619, 64] on span "Project" at bounding box center [613, 65] width 38 height 17
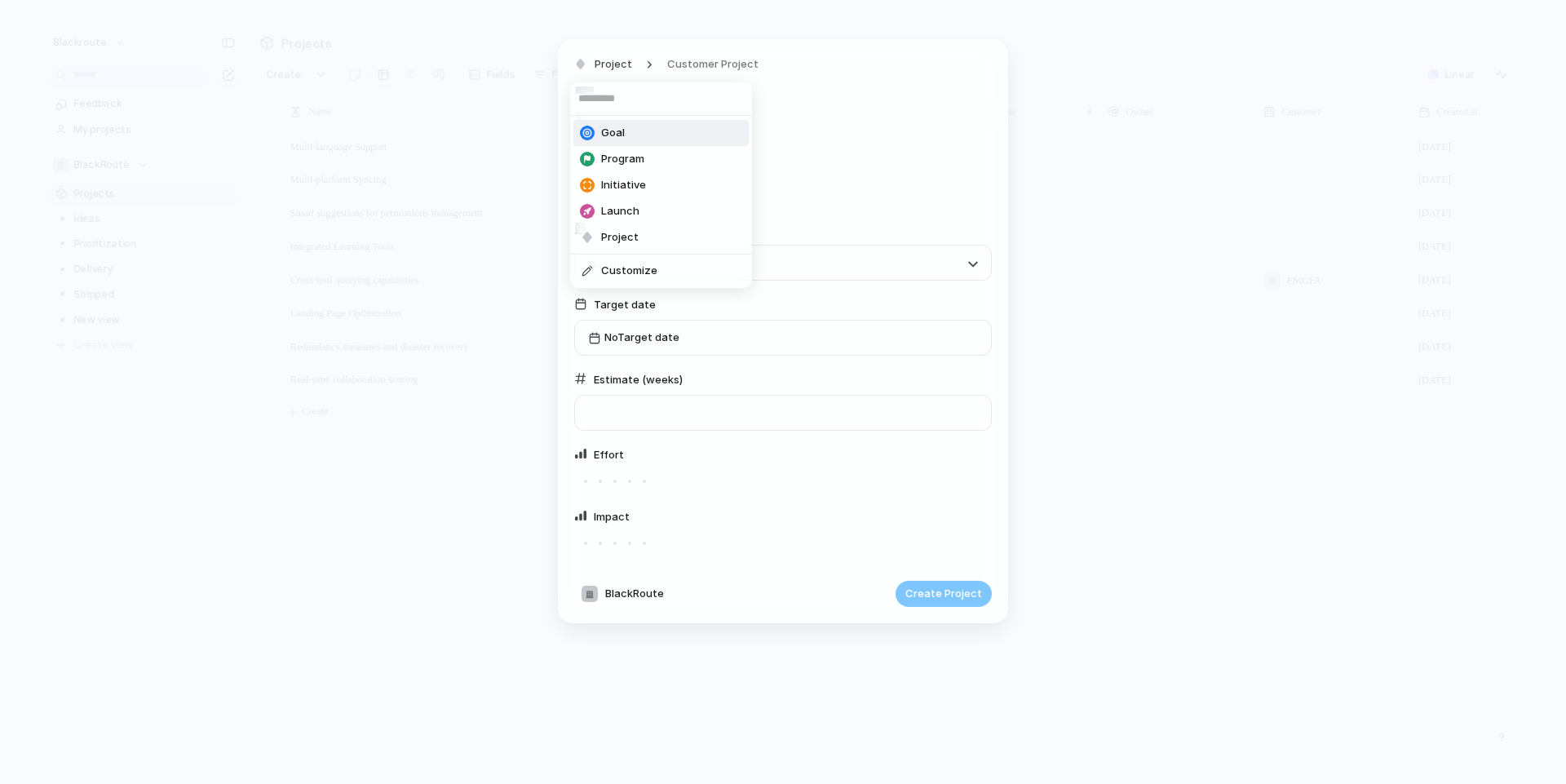
click at [617, 141] on li "Goal" at bounding box center [661, 133] width 176 height 26
click at [708, 62] on span "Customer Project" at bounding box center [698, 65] width 92 height 17
click at [708, 62] on div "No template Customer Project" at bounding box center [783, 392] width 1566 height 784
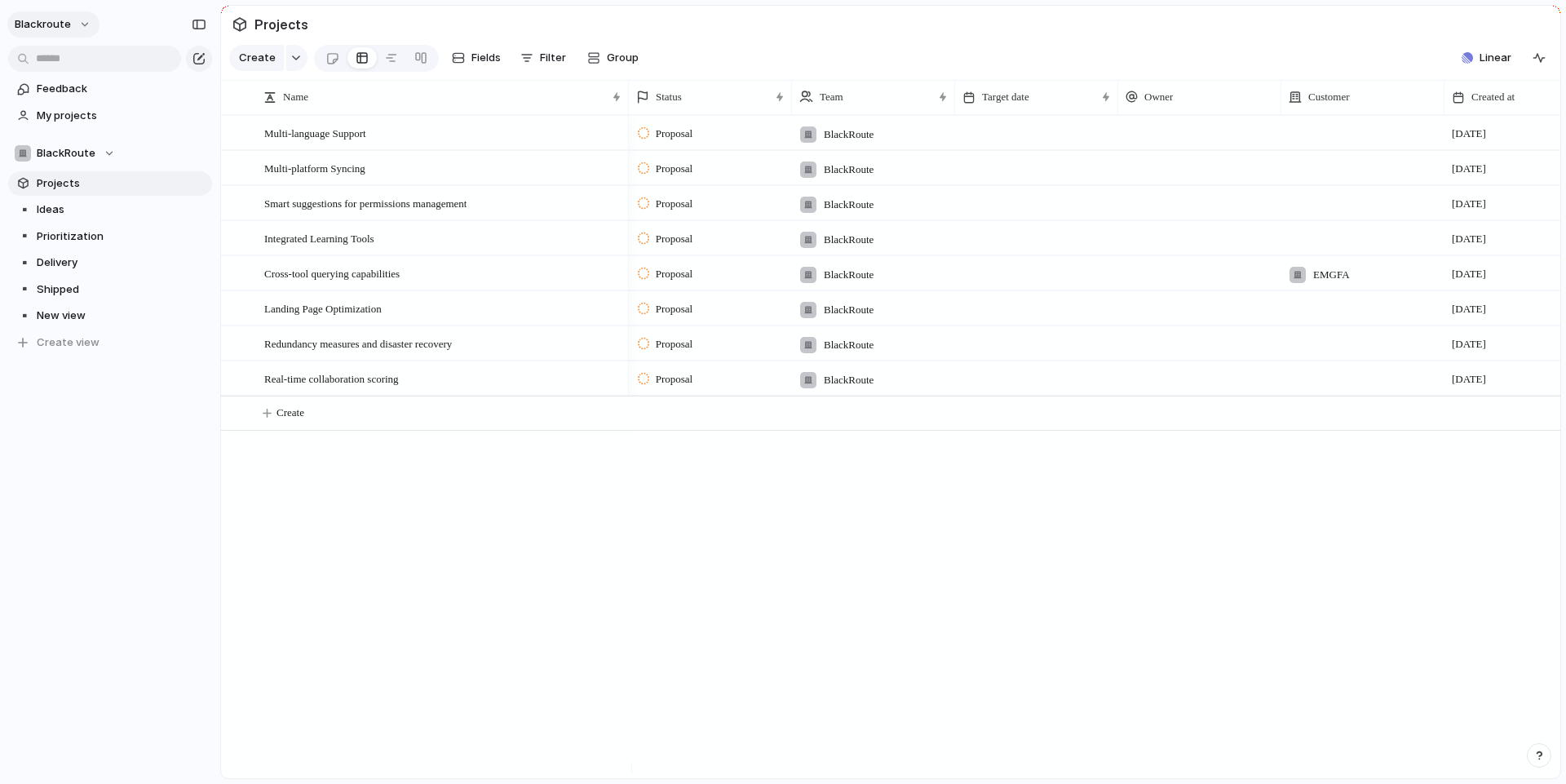
click at [65, 30] on span "blackroute" at bounding box center [43, 25] width 56 height 17
click at [118, 60] on li "Settings" at bounding box center [79, 61] width 135 height 26
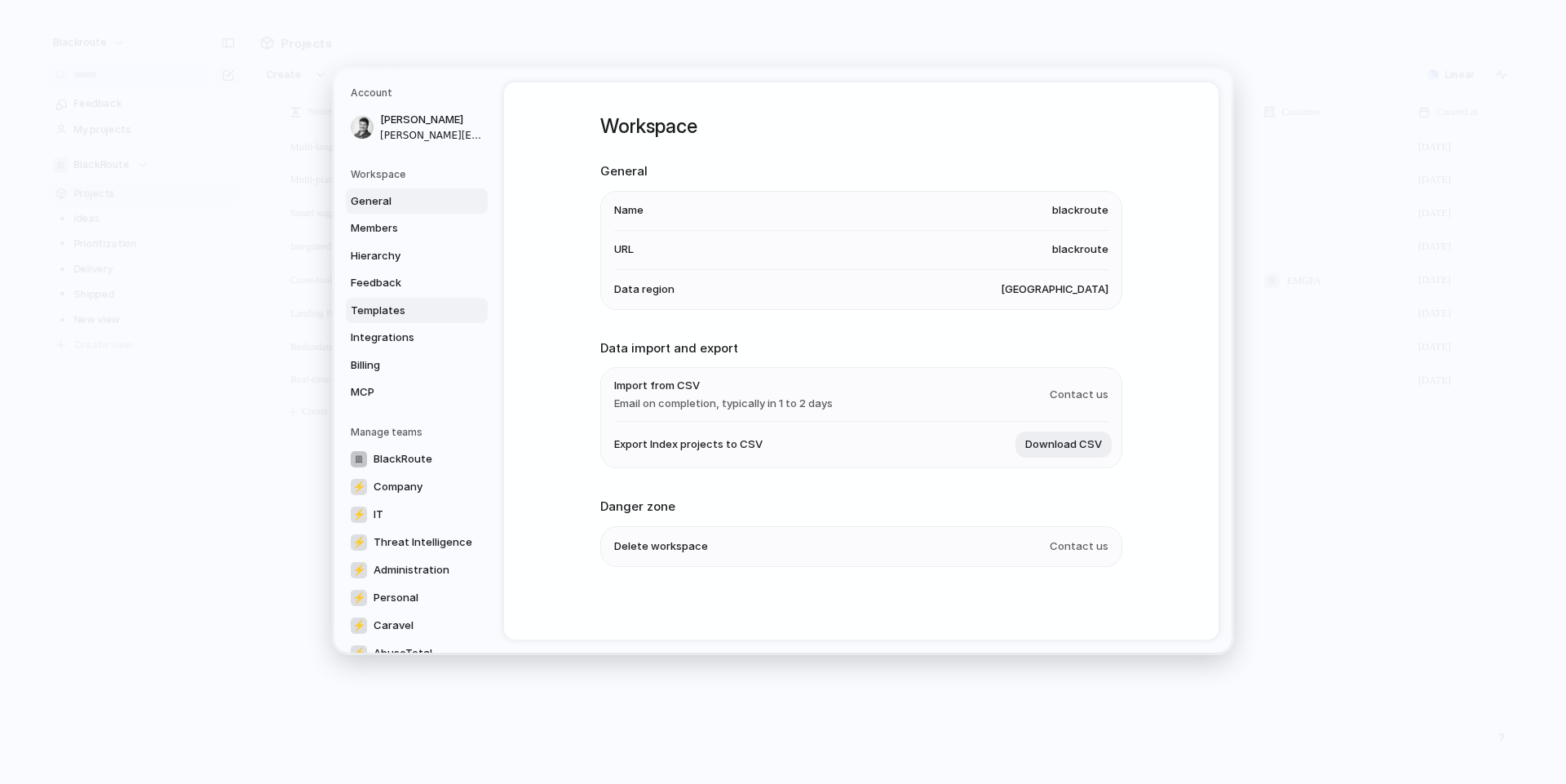
click at [410, 316] on span "Templates" at bounding box center [402, 310] width 105 height 17
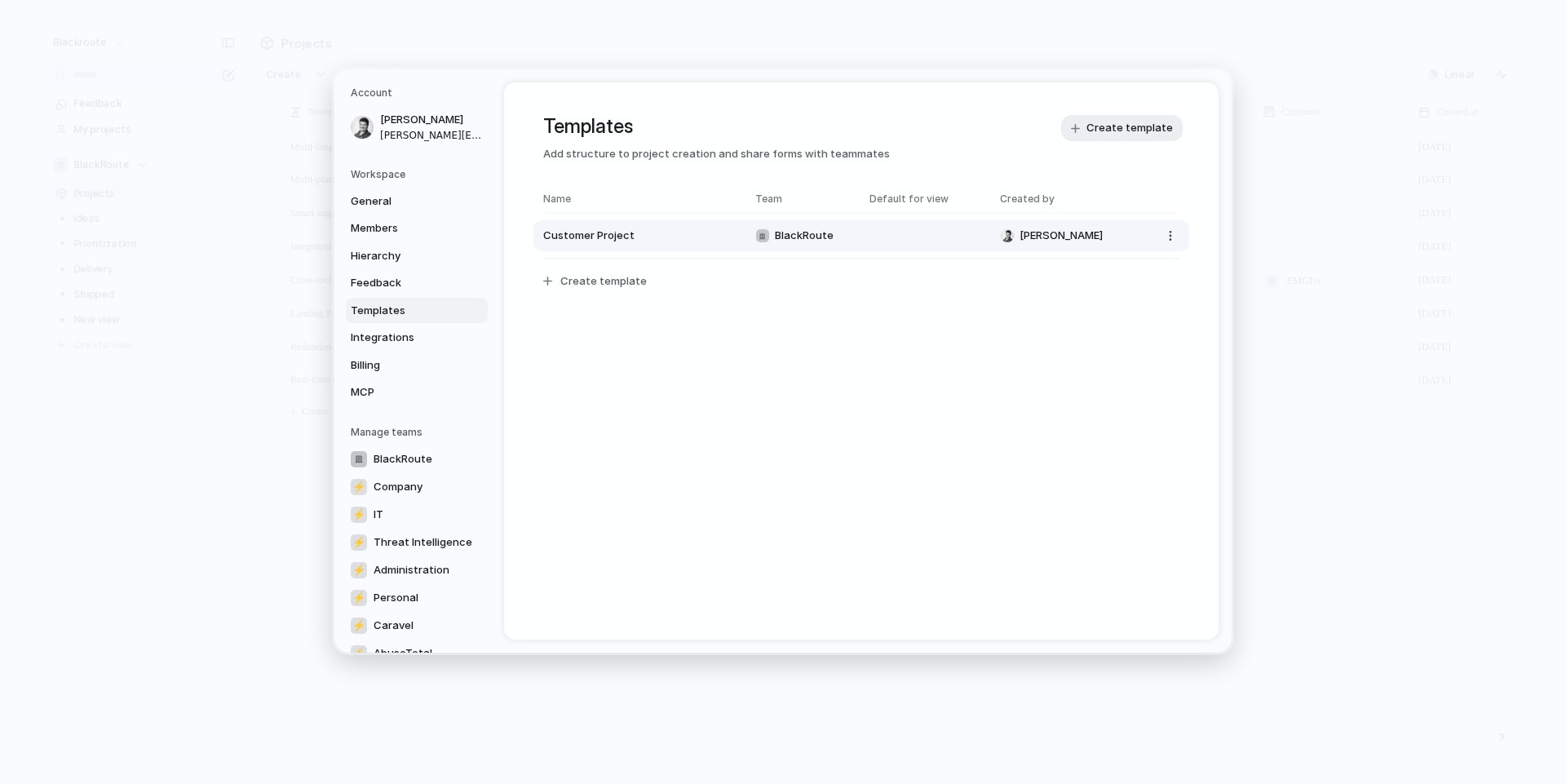
click at [1178, 245] on button "Customer Project BlackRoute Tomás" at bounding box center [861, 236] width 656 height 31
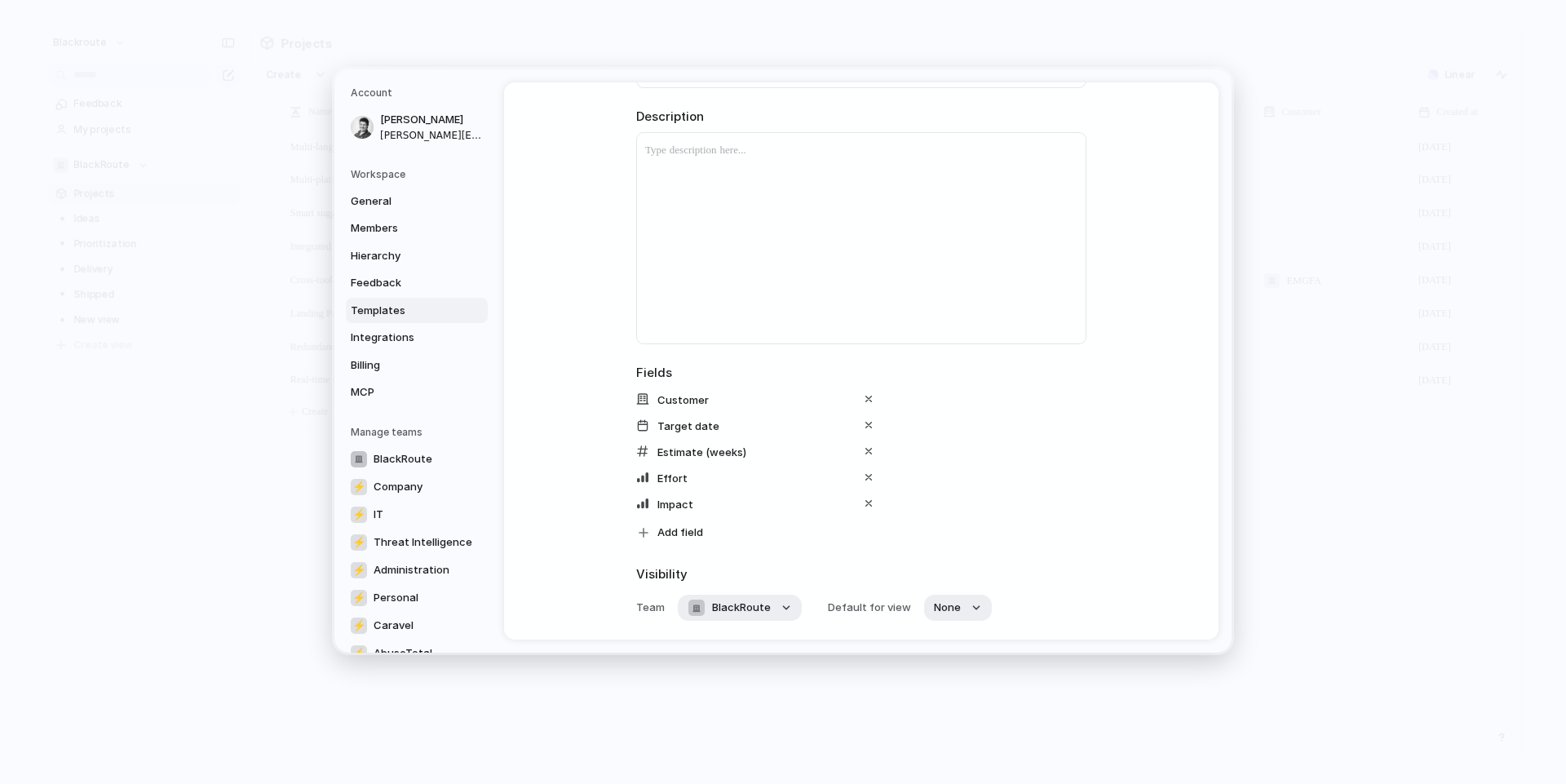
scroll to position [272, 0]
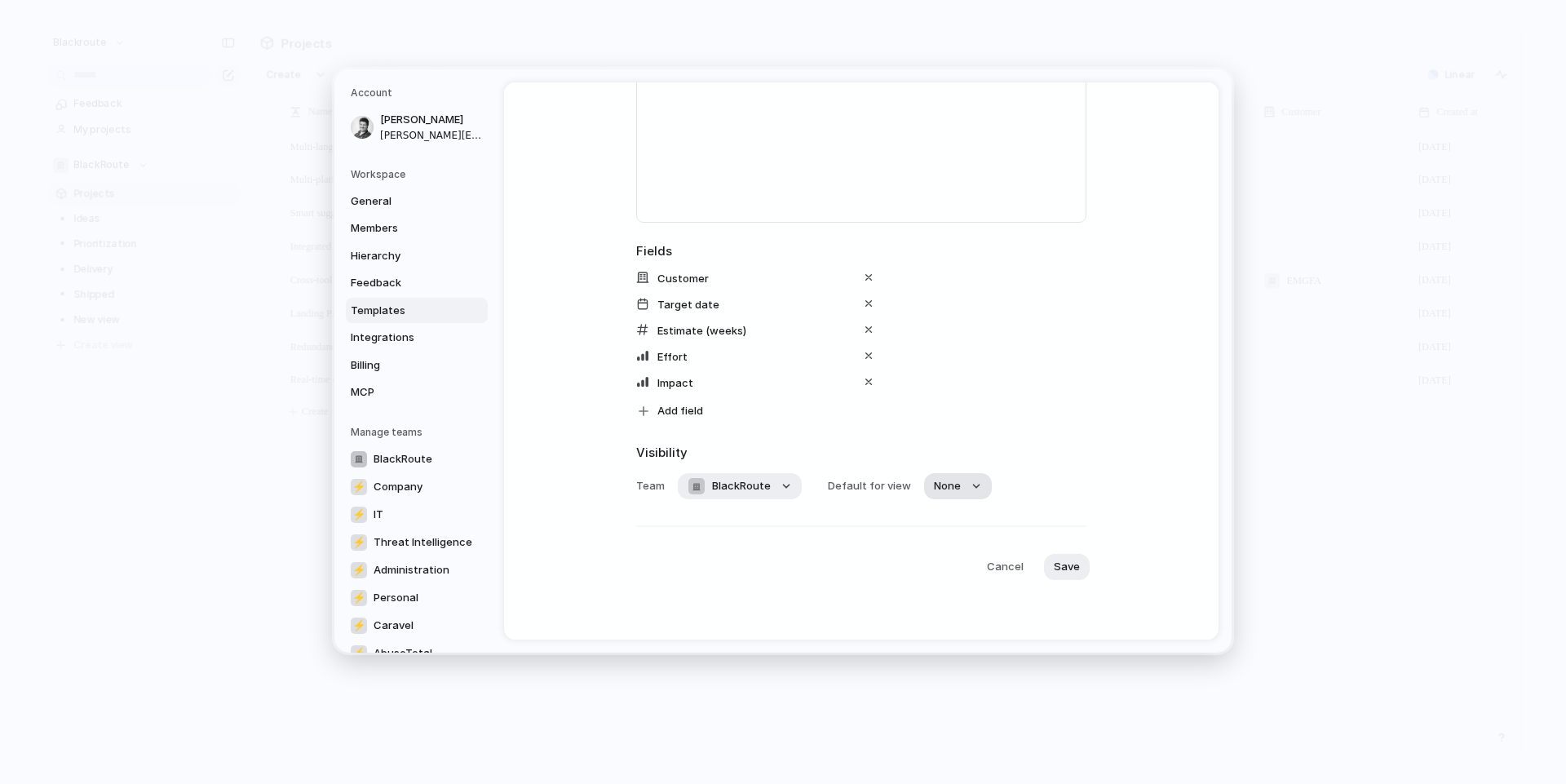
click at [934, 490] on span "None" at bounding box center [947, 486] width 27 height 17
click at [946, 484] on div "No default ▪️ Ideas ▪️ Prioritization ▪️ Delivery ▪️ Shipped ▪️ New view" at bounding box center [783, 392] width 1566 height 784
click at [946, 484] on span "None" at bounding box center [947, 486] width 27 height 17
click at [1041, 441] on div "No default ▪️ Ideas ▪️ Prioritization ▪️ Delivery ▪️ Shipped ▪️ New view" at bounding box center [783, 392] width 1566 height 784
click at [946, 487] on span "None" at bounding box center [947, 486] width 27 height 17
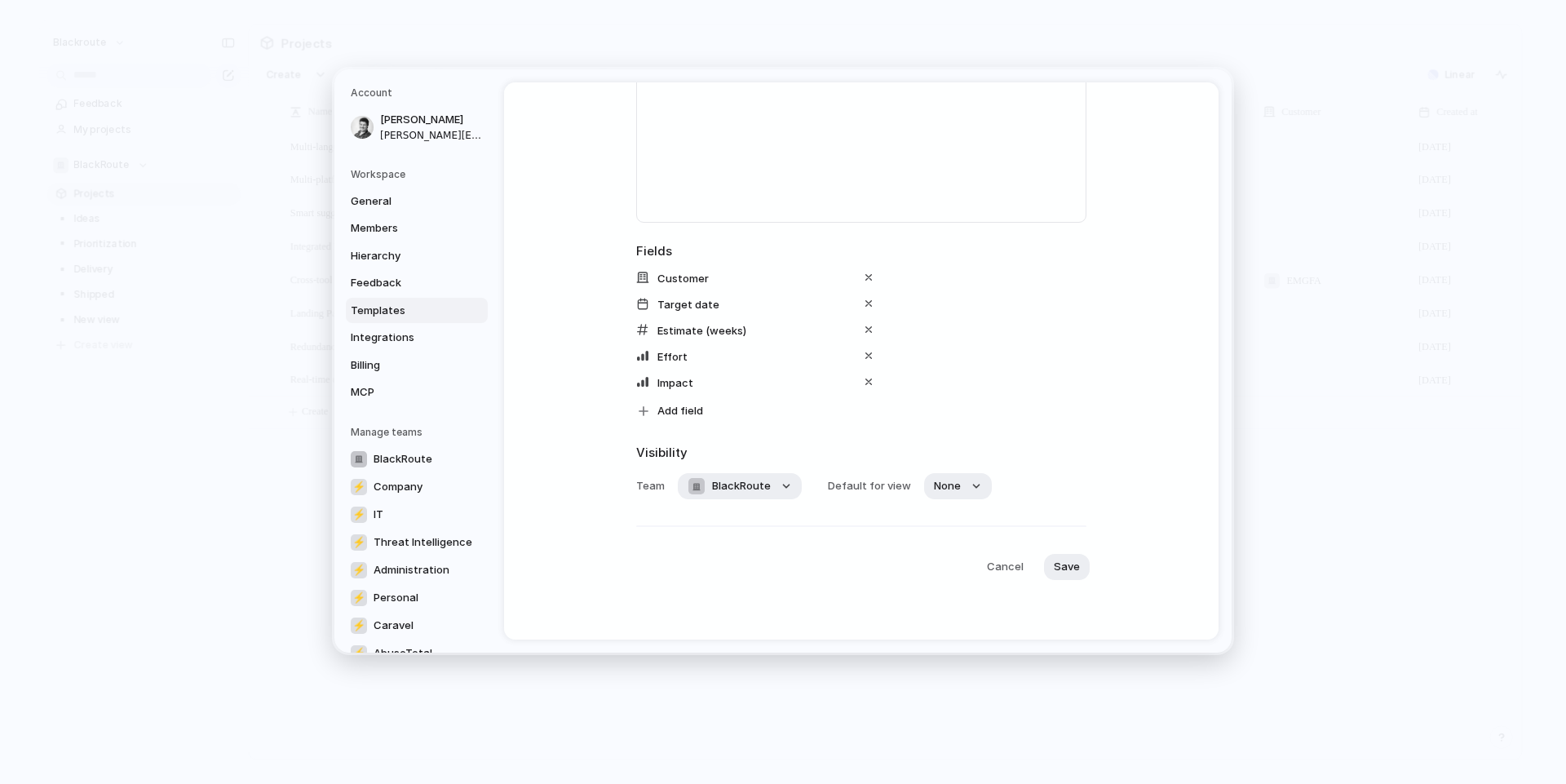
click at [766, 481] on div "No default ▪️ Ideas ▪️ Prioritization ▪️ Delivery ▪️ Shipped ▪️ New view" at bounding box center [783, 392] width 1566 height 784
click at [762, 482] on span "BlackRoute" at bounding box center [742, 486] width 59 height 17
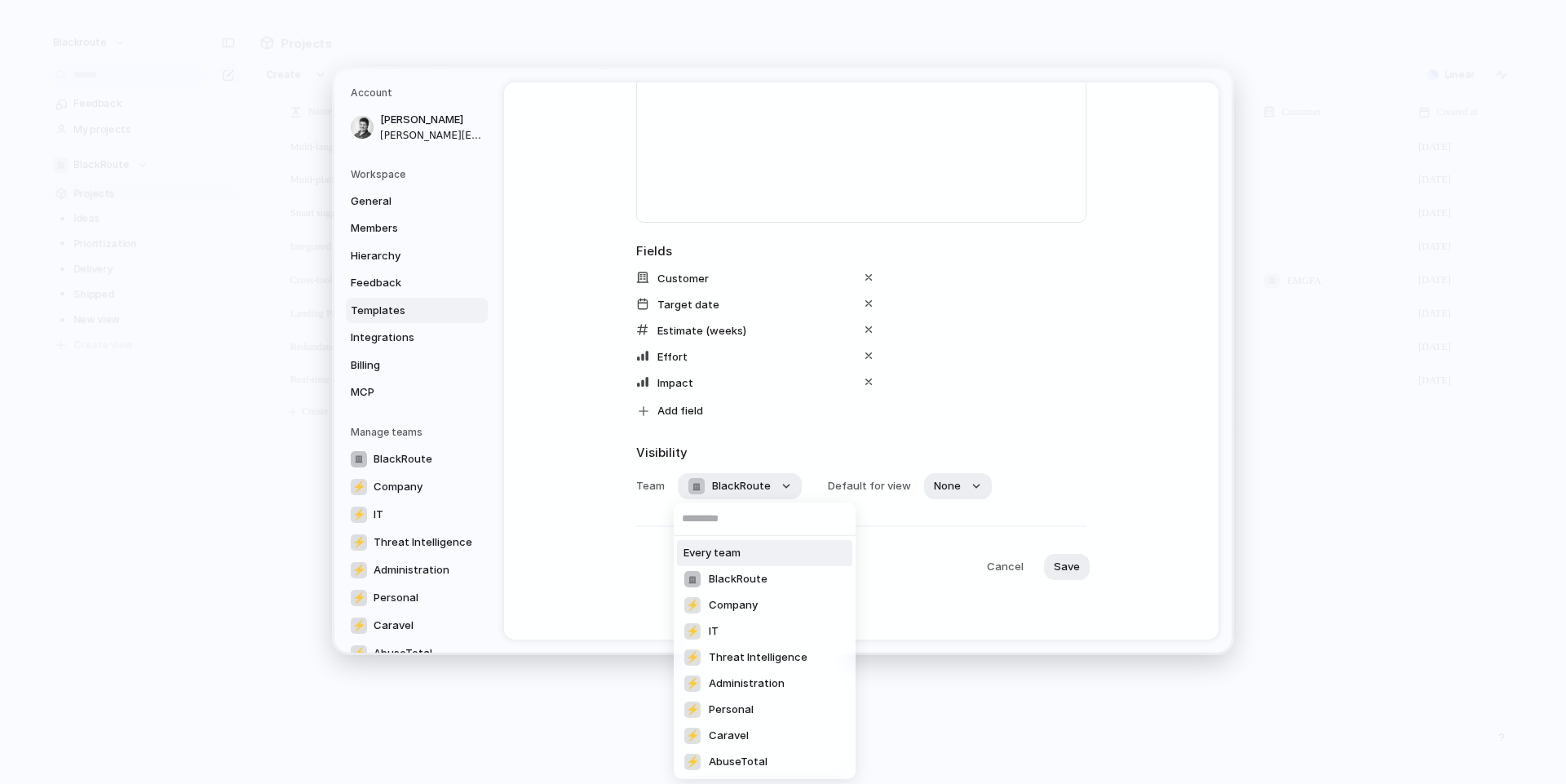
click at [991, 458] on div "Every team BlackRoute ⚡ Company ⚡ IT ⚡ Threat Intelligence ⚡ Administration ⚡ P…" at bounding box center [783, 392] width 1566 height 784
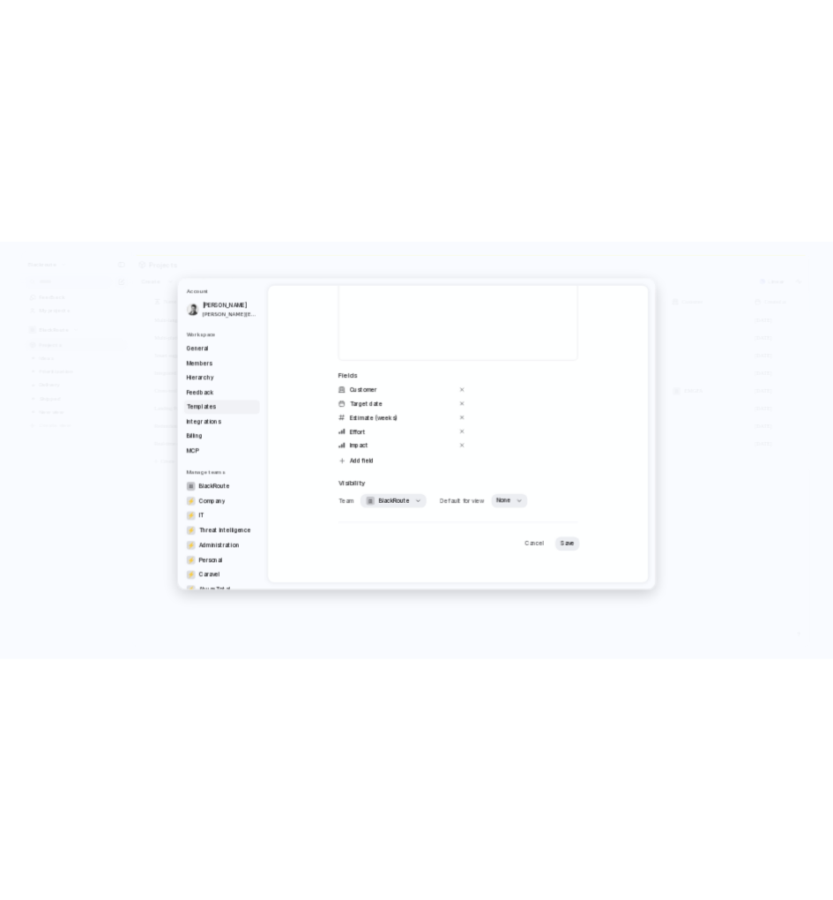
scroll to position [0, 0]
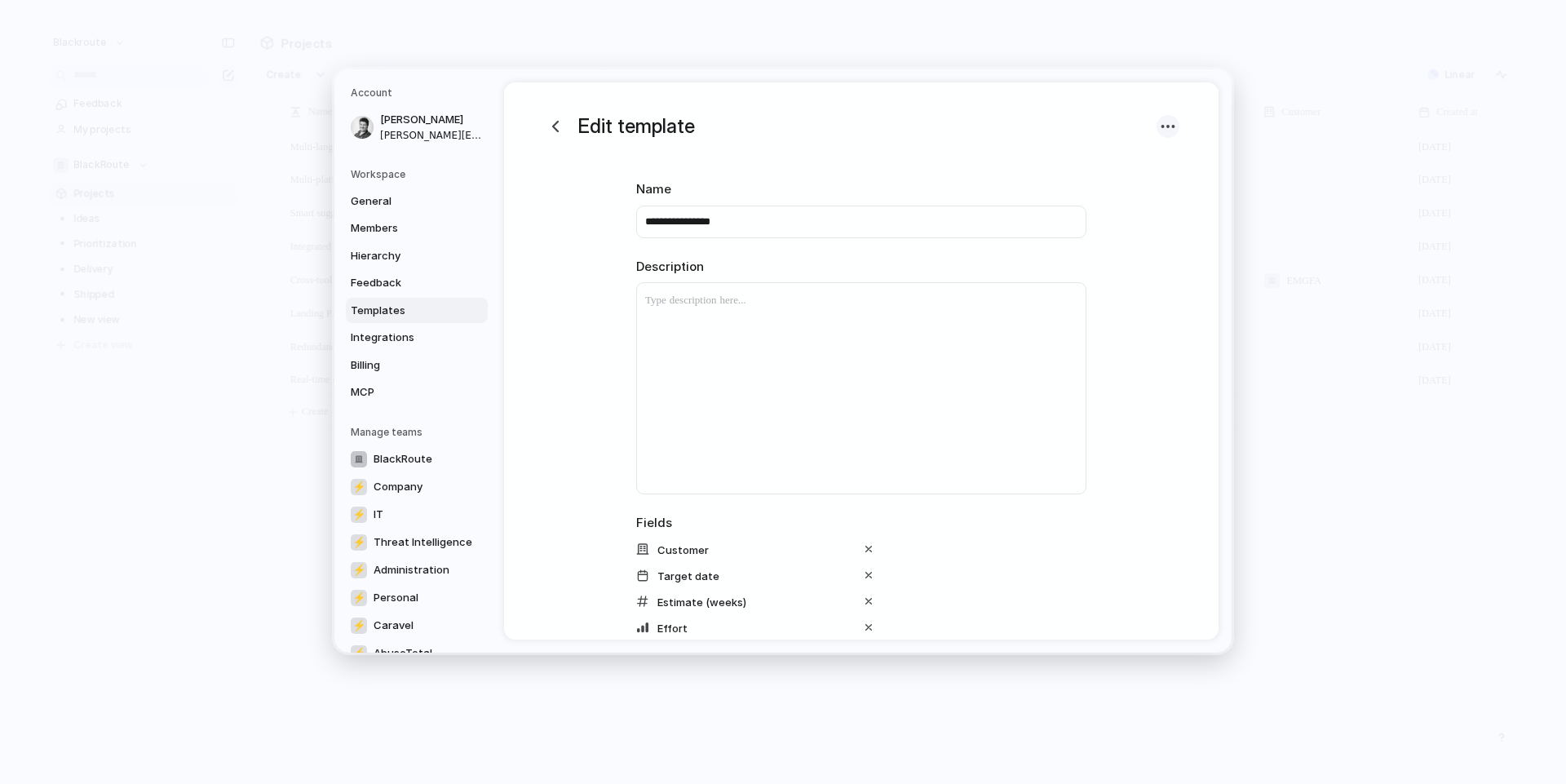
click at [1161, 123] on div "button" at bounding box center [1167, 126] width 18 height 18
click at [1145, 189] on span "Delete template" at bounding box center [1126, 188] width 84 height 17
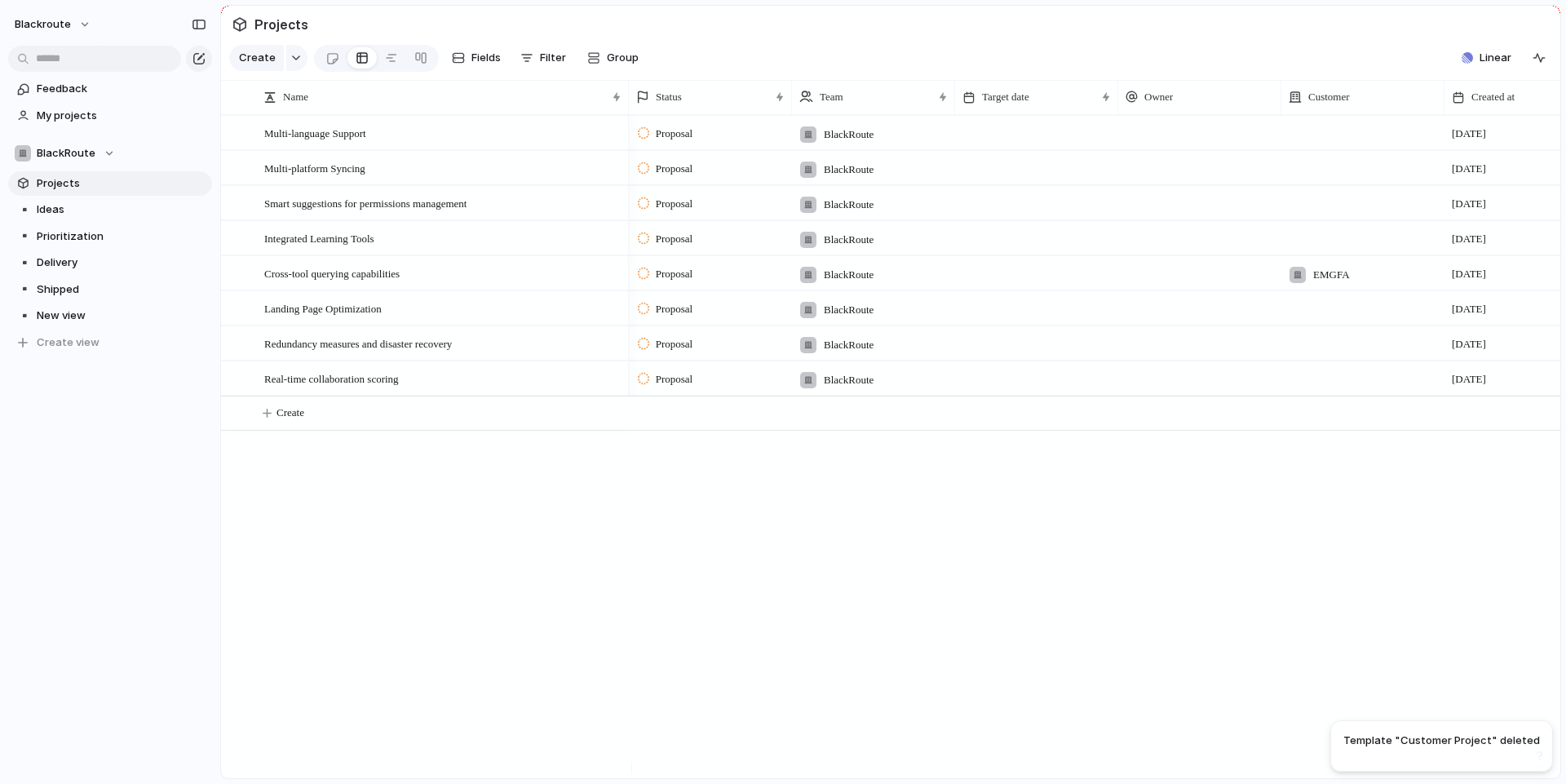
click at [264, 515] on div "Multi-language Support Multi-platform Syncing Smart suggestions for permissions…" at bounding box center [891, 446] width 1339 height 663
click at [37, 221] on link "▪️ Ideas" at bounding box center [110, 209] width 203 height 24
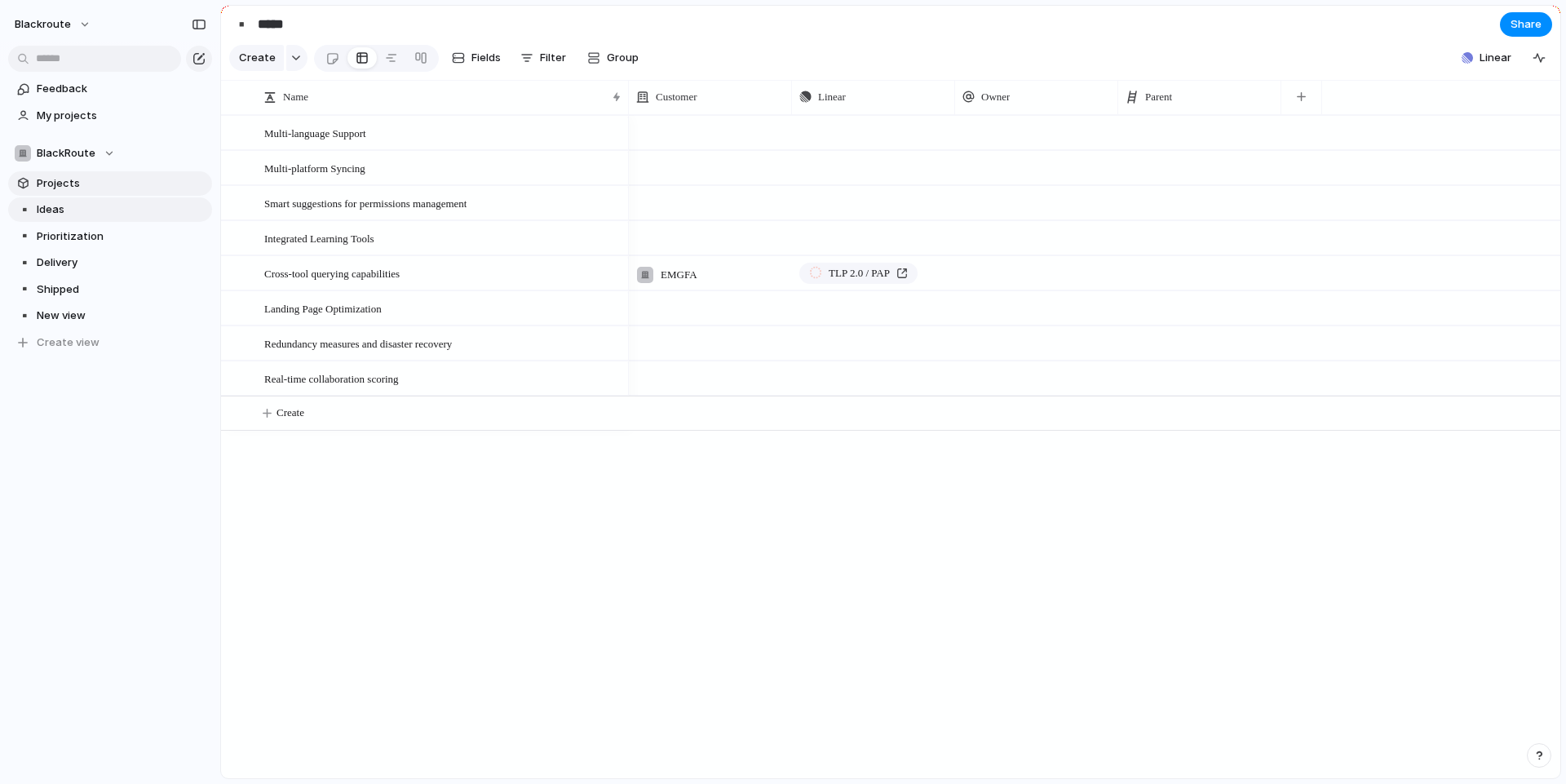
click at [66, 187] on span "Projects" at bounding box center [121, 184] width 169 height 17
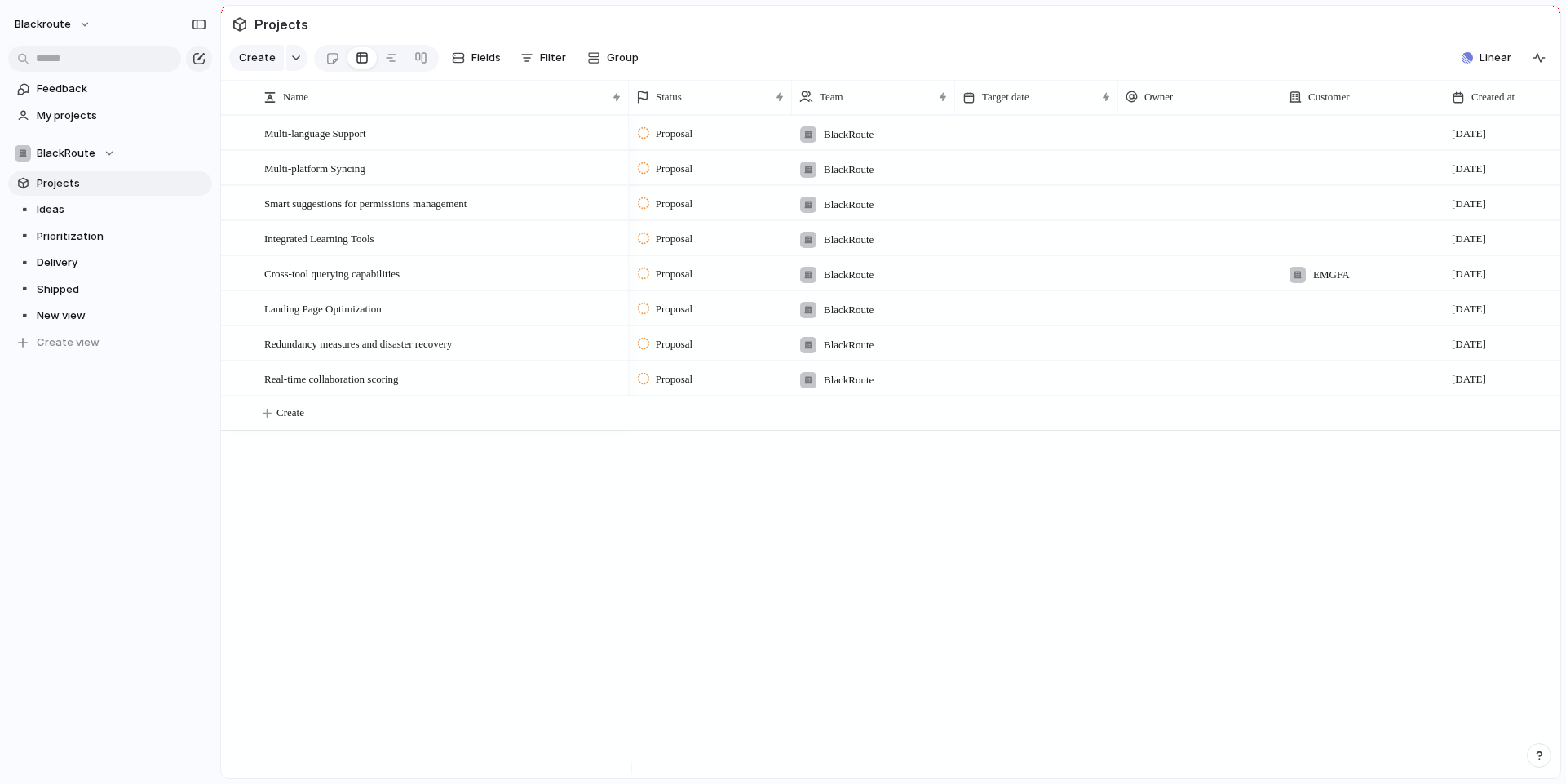
click at [188, 181] on span "Projects" at bounding box center [121, 184] width 169 height 17
click at [143, 204] on span "Ideas" at bounding box center [121, 210] width 169 height 17
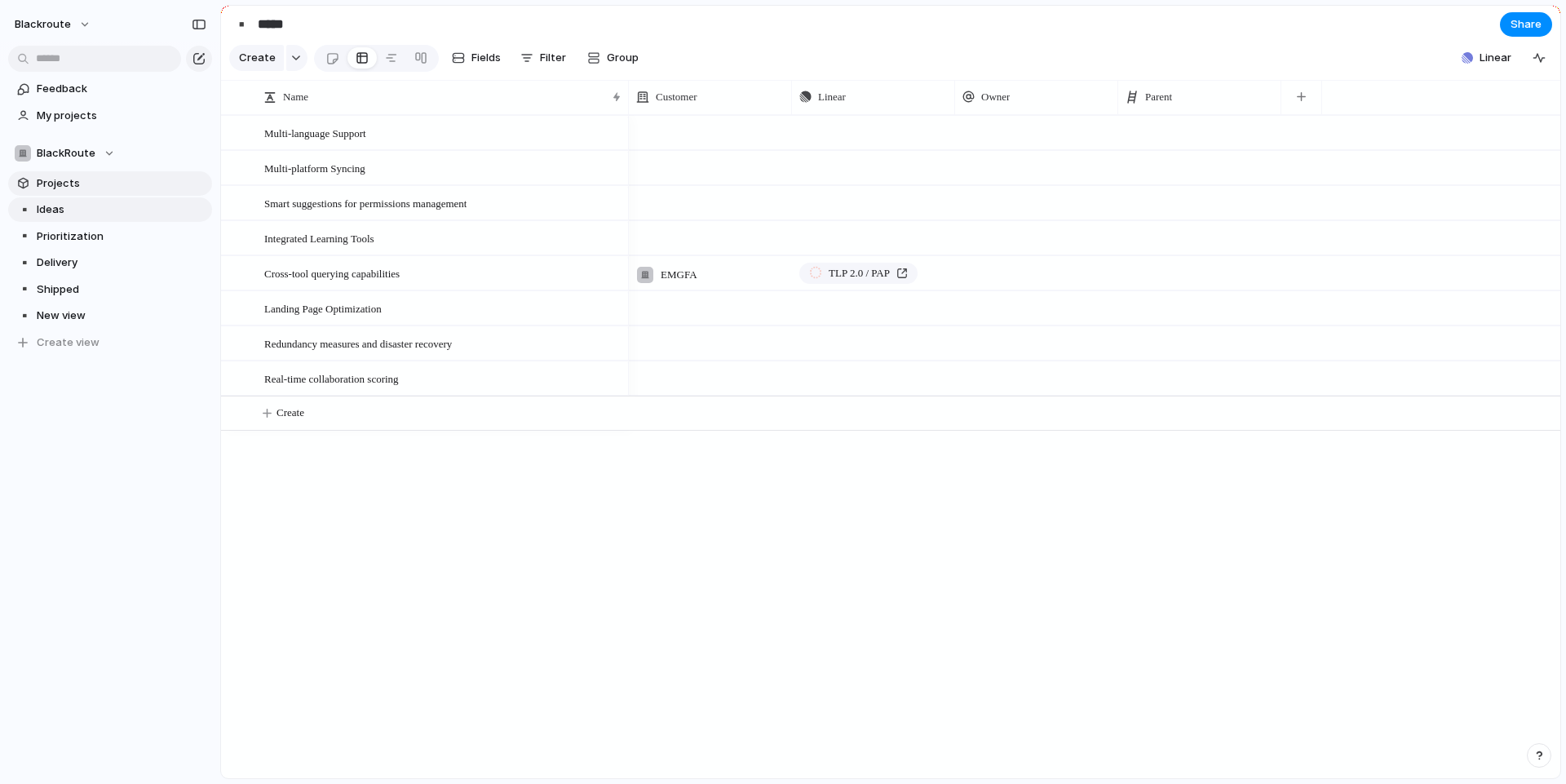
click at [143, 190] on span "Projects" at bounding box center [121, 184] width 169 height 17
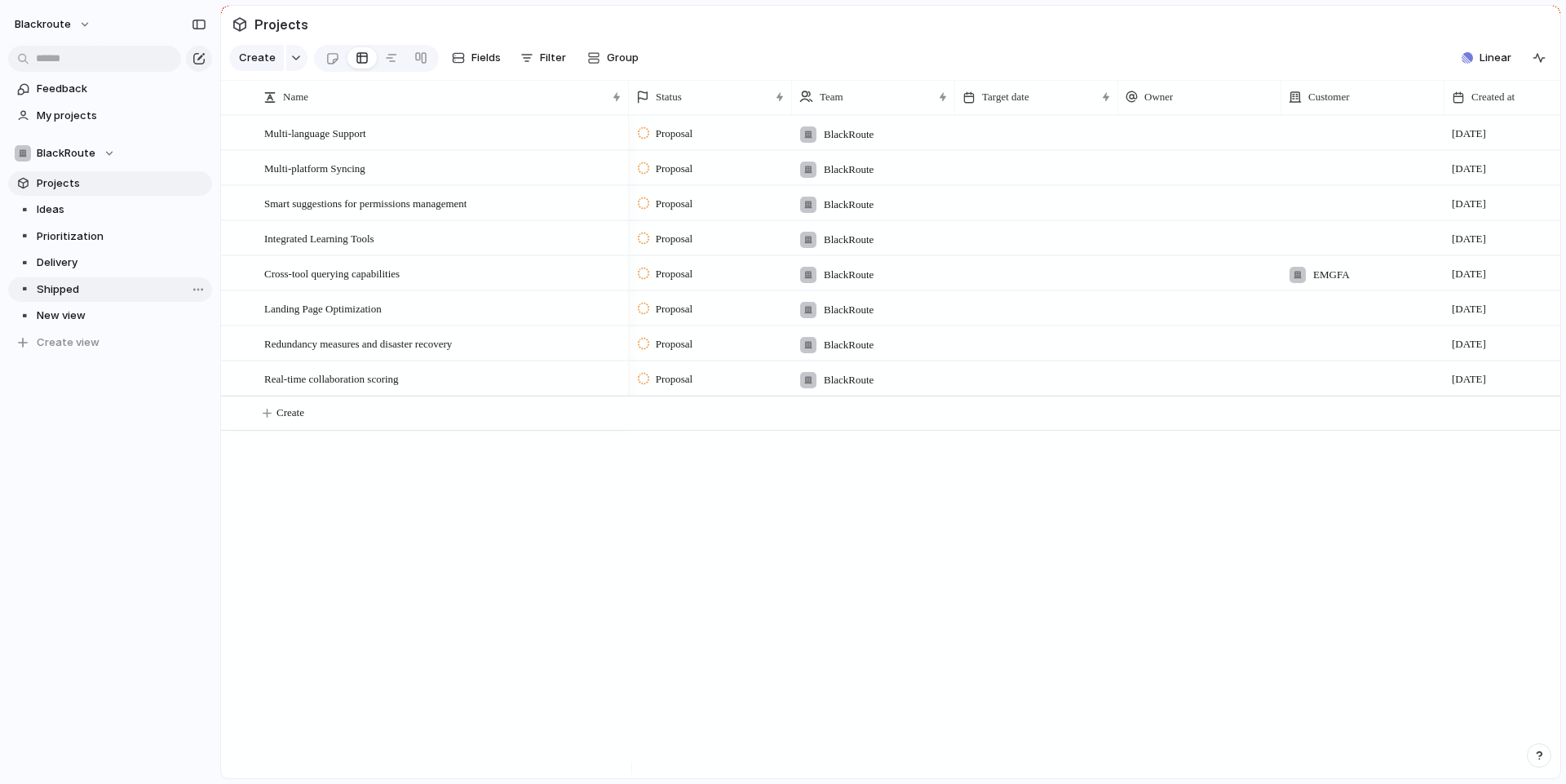
click at [80, 294] on span "Shipped" at bounding box center [121, 289] width 169 height 17
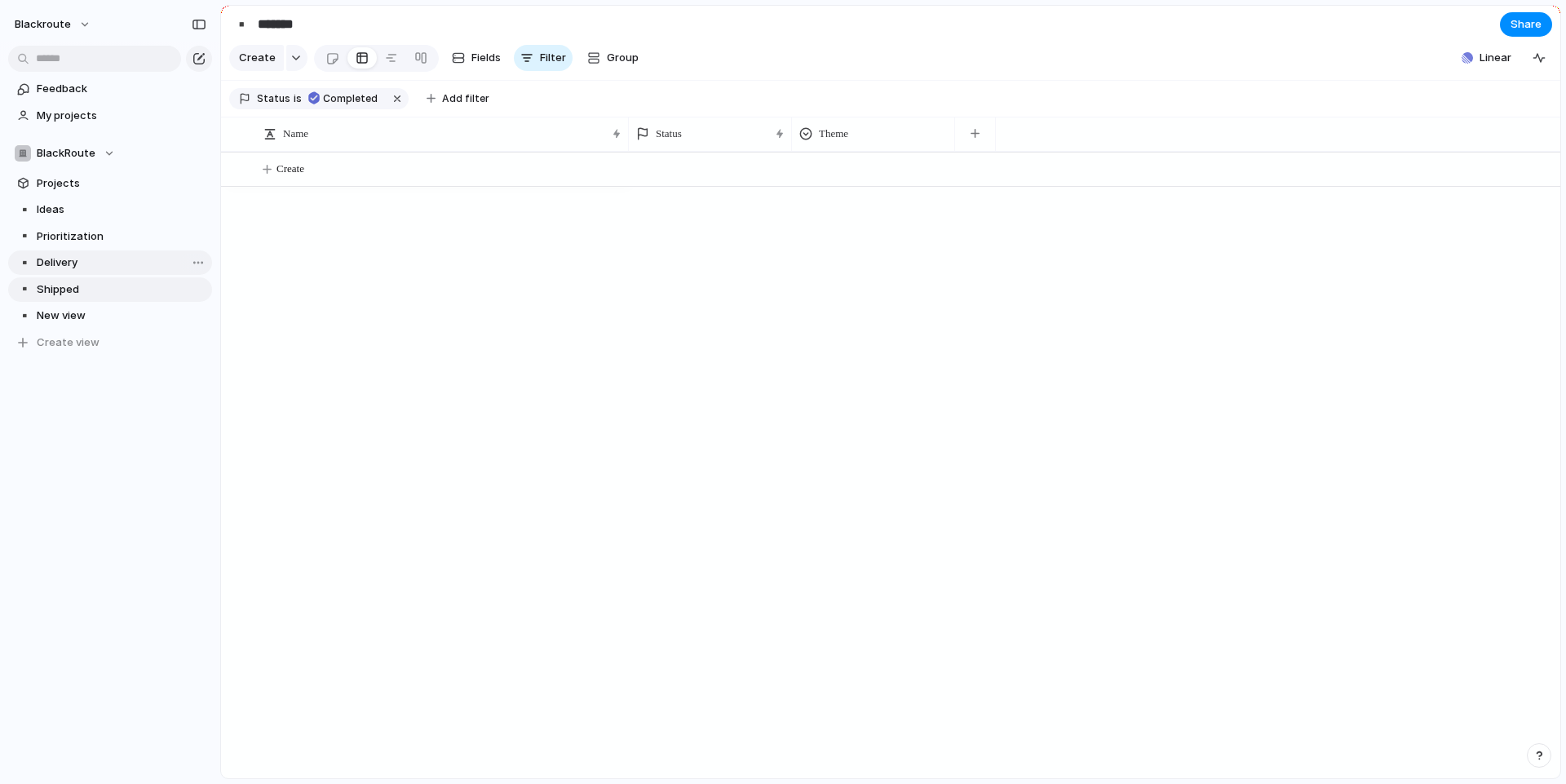
click at [81, 268] on span "Delivery" at bounding box center [121, 263] width 169 height 17
click at [86, 238] on span "Prioritization" at bounding box center [121, 237] width 169 height 17
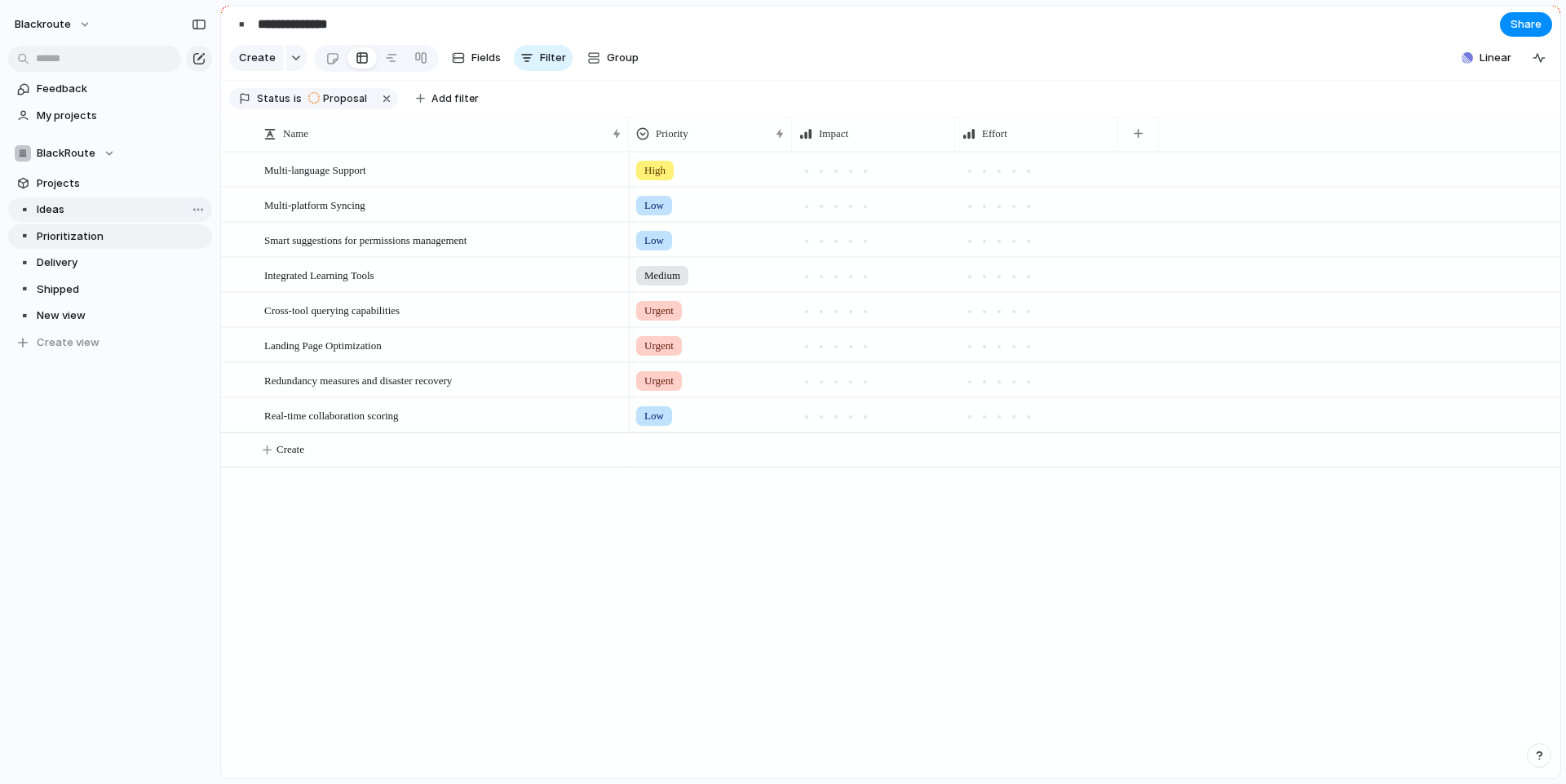
click at [88, 212] on span "Ideas" at bounding box center [121, 210] width 169 height 17
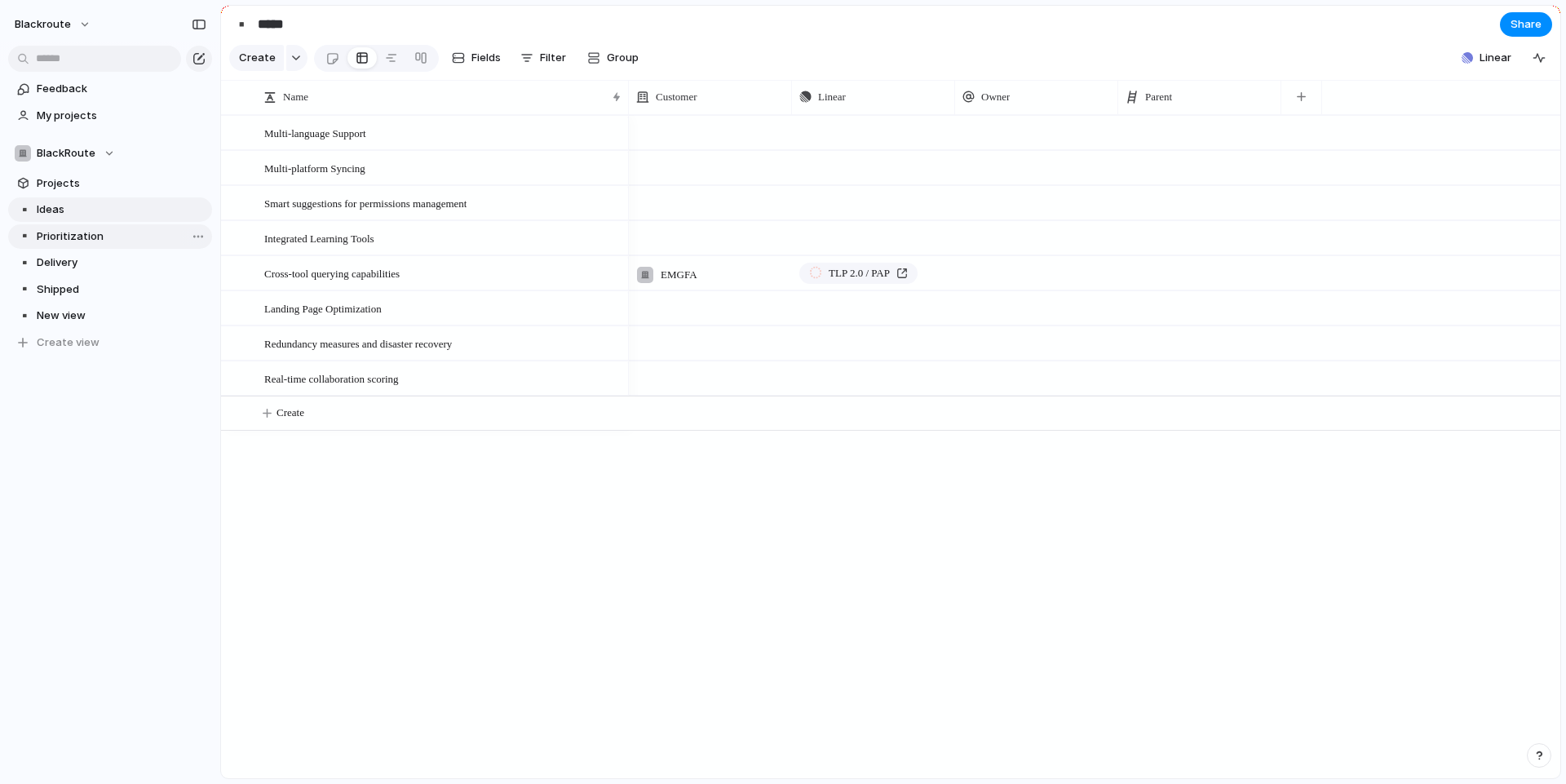
click at [77, 234] on span "Prioritization" at bounding box center [121, 237] width 169 height 17
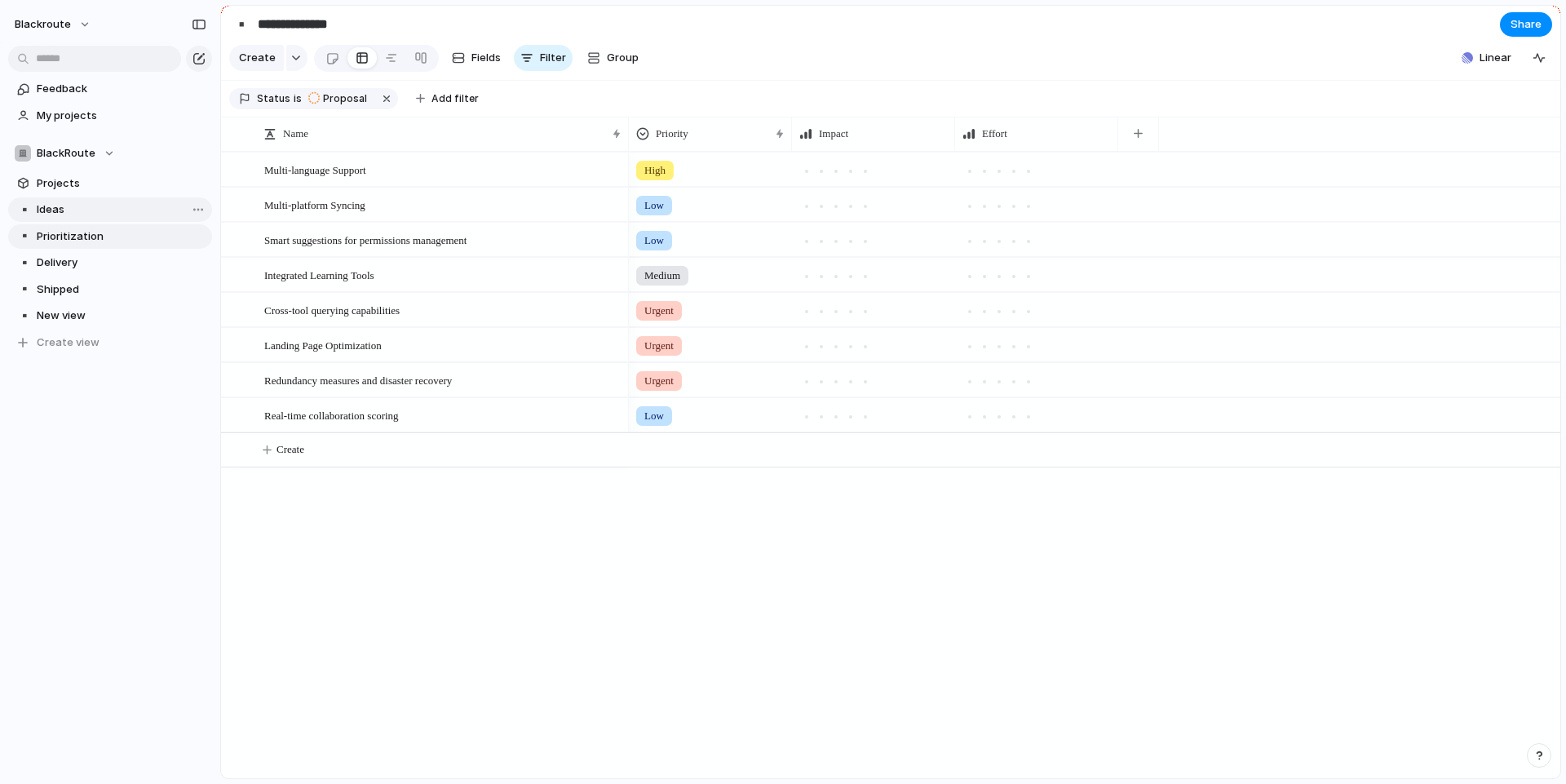
click at [93, 208] on span "Ideas" at bounding box center [121, 210] width 169 height 17
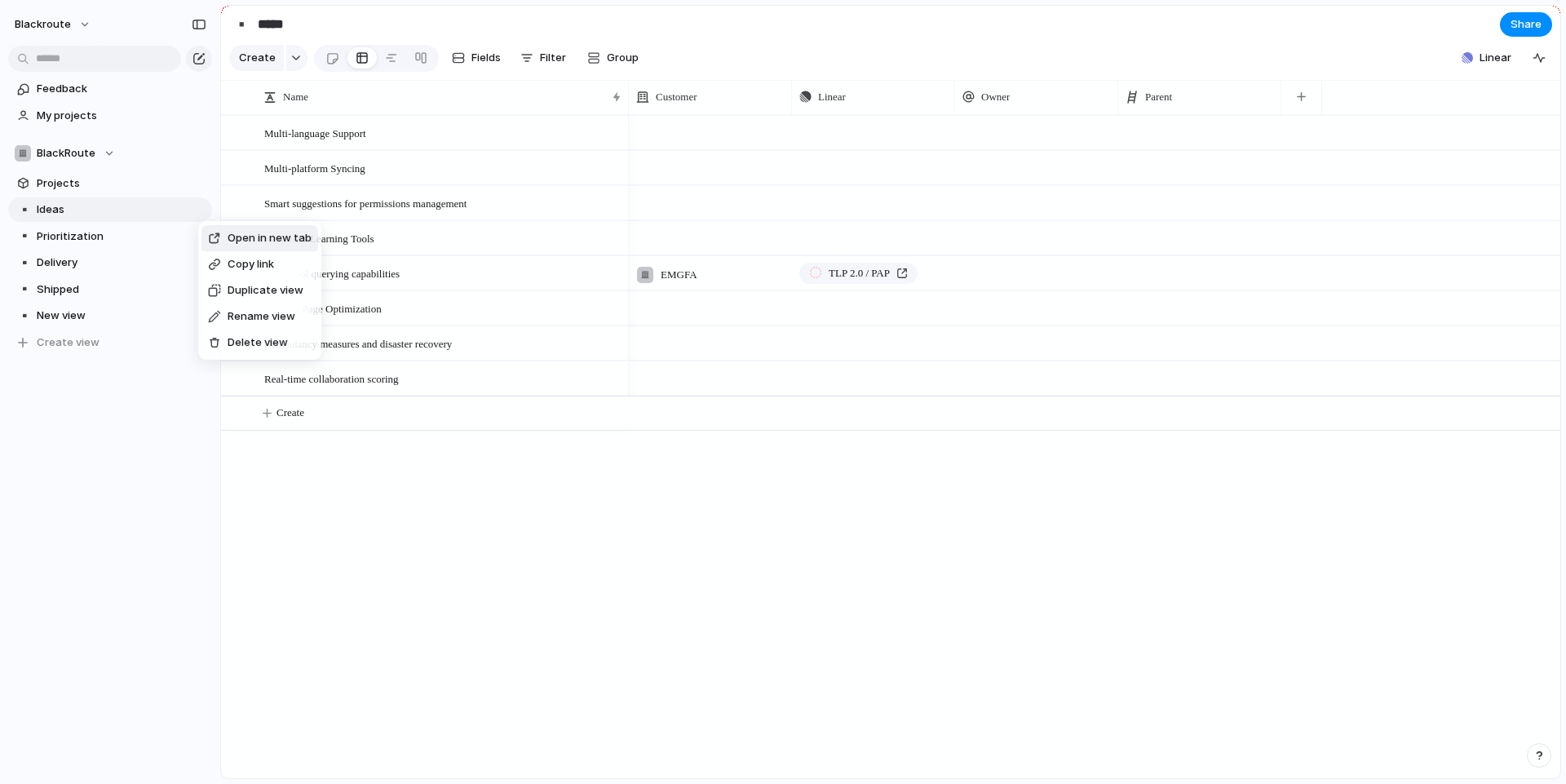
click at [253, 342] on span "Delete view" at bounding box center [257, 343] width 60 height 17
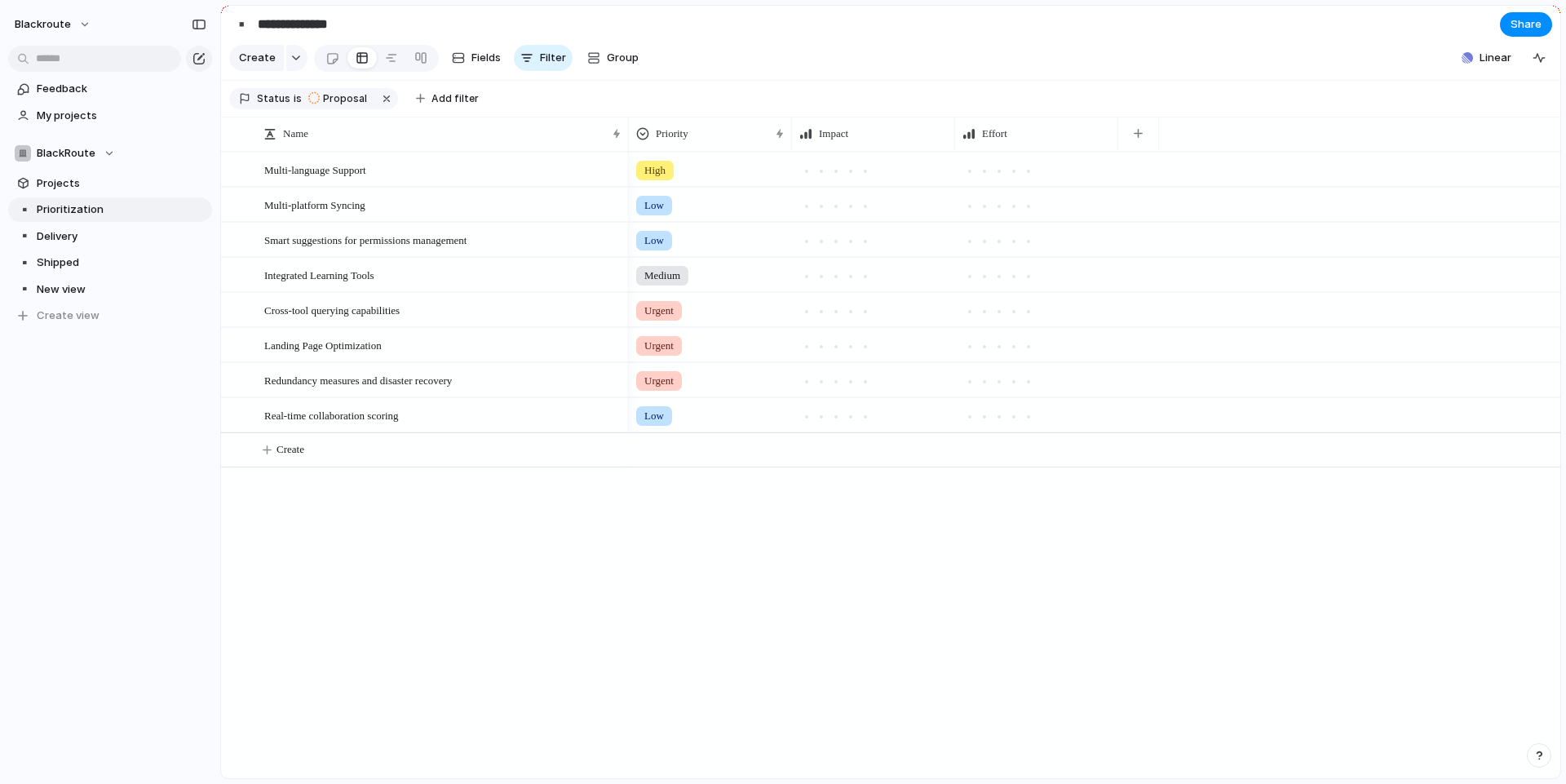
click at [104, 222] on div "▪️ Prioritization ▪️ Delivery ▪️ Shipped ▪️ New view To pick up a draggable ite…" at bounding box center [110, 262] width 203 height 130
click at [93, 240] on span "Delivery" at bounding box center [121, 237] width 169 height 17
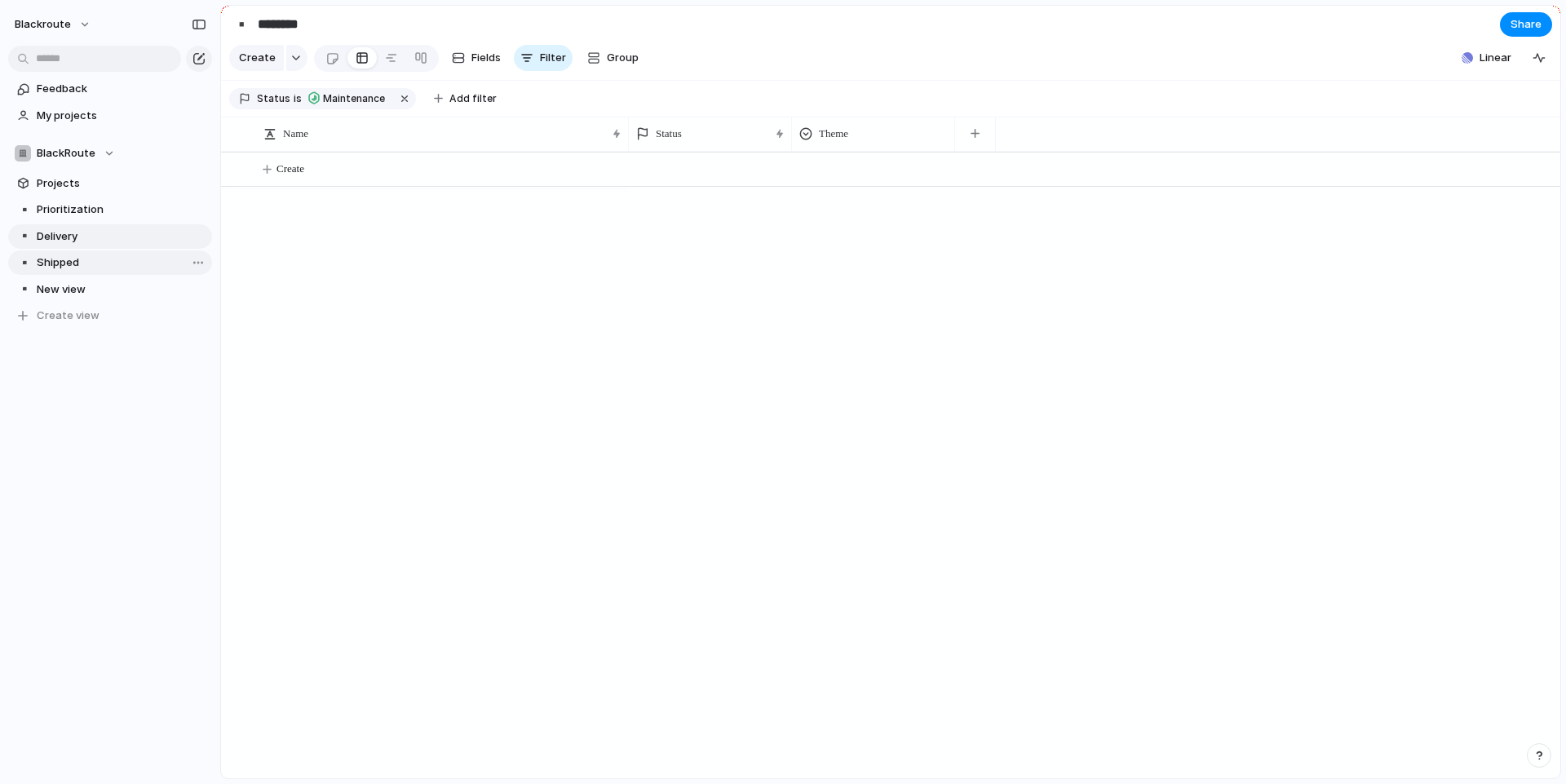
click at [93, 258] on span "Shipped" at bounding box center [121, 263] width 169 height 17
type input "*******"
click at [82, 276] on div "▪️ Prioritization ▪️ Delivery ▪️ Shipped ▪️ New view To pick up a draggable ite…" at bounding box center [110, 262] width 203 height 130
click at [82, 285] on span "New view" at bounding box center [121, 289] width 169 height 17
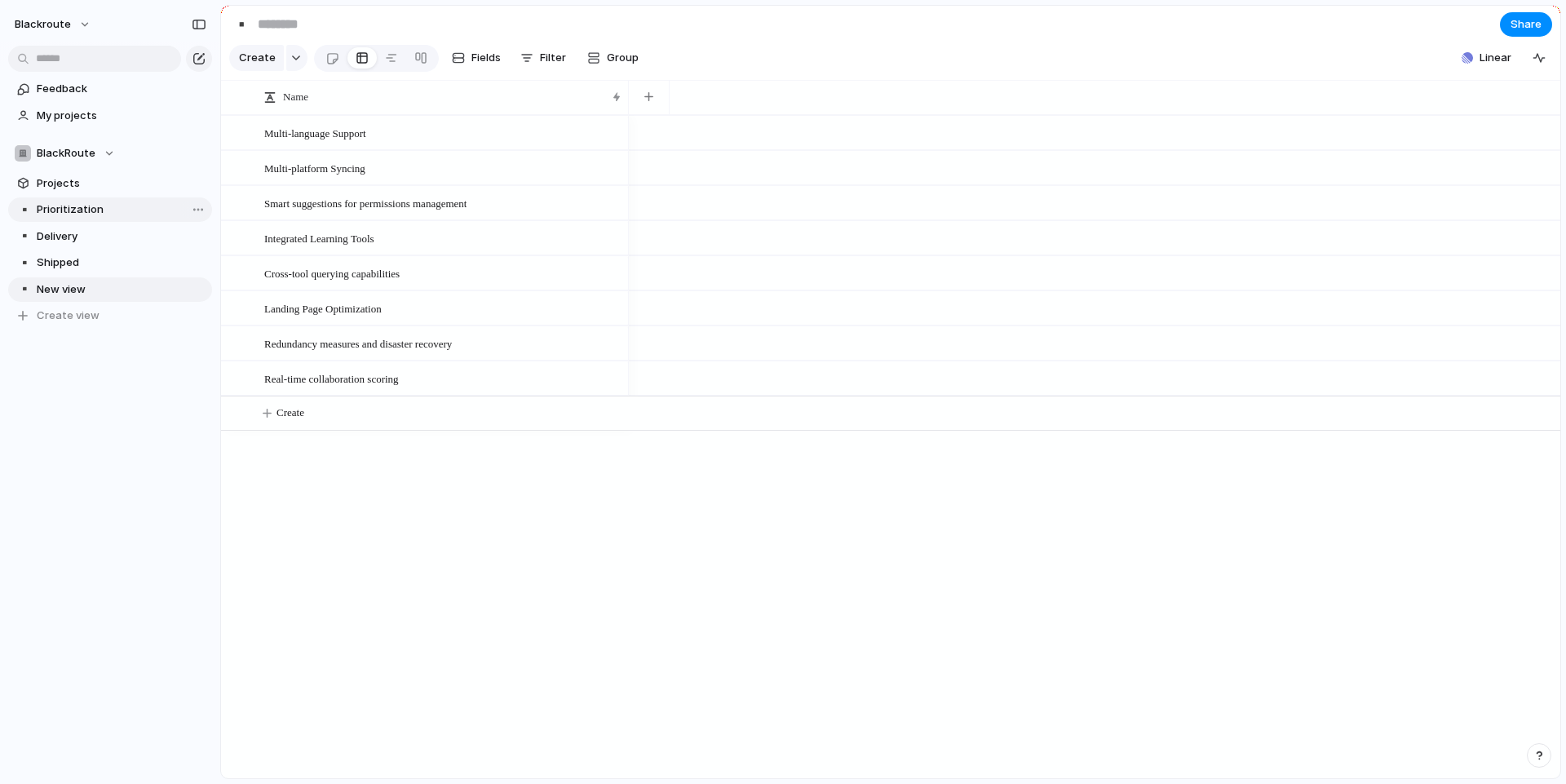
click at [169, 210] on span "Prioritization" at bounding box center [121, 210] width 169 height 17
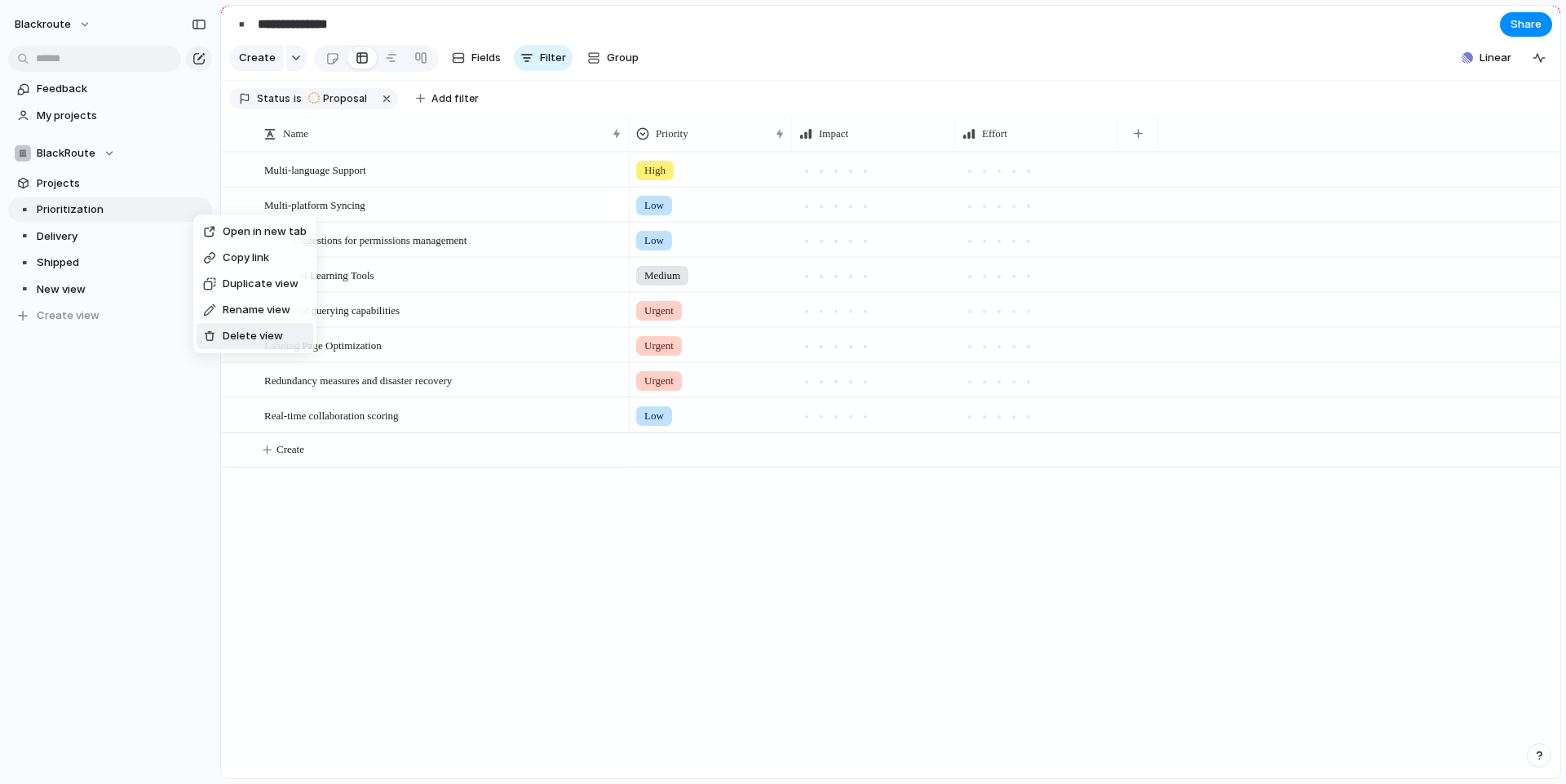
click at [226, 328] on span "Delete view" at bounding box center [253, 337] width 60 height 17
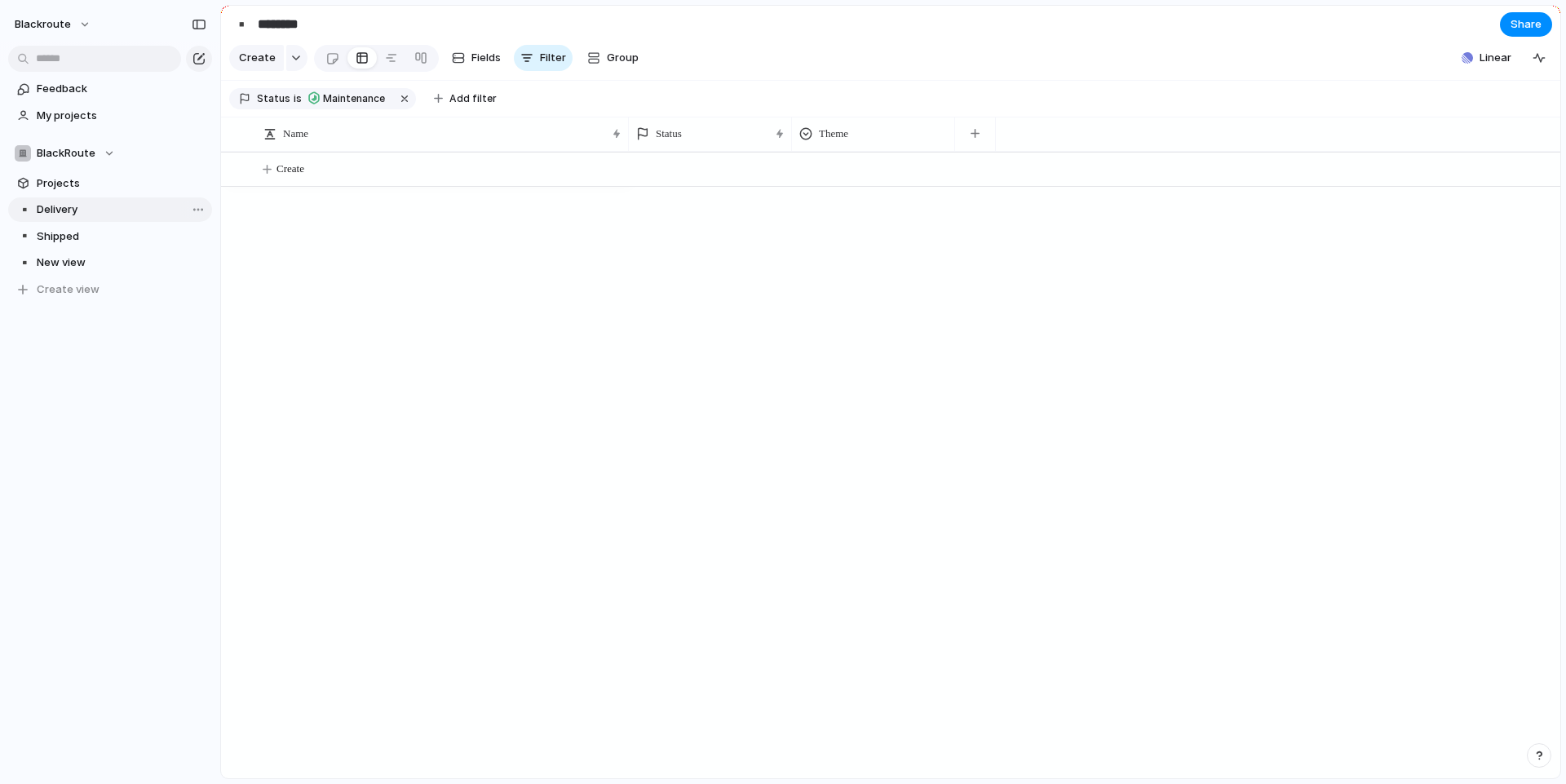
click at [92, 210] on span "Delivery" at bounding box center [121, 210] width 169 height 17
click at [225, 349] on li "Delete view" at bounding box center [252, 340] width 117 height 26
type input "*******"
click at [136, 209] on span "Shipped" at bounding box center [121, 210] width 169 height 17
click at [220, 340] on span "Delete view" at bounding box center [244, 343] width 60 height 17
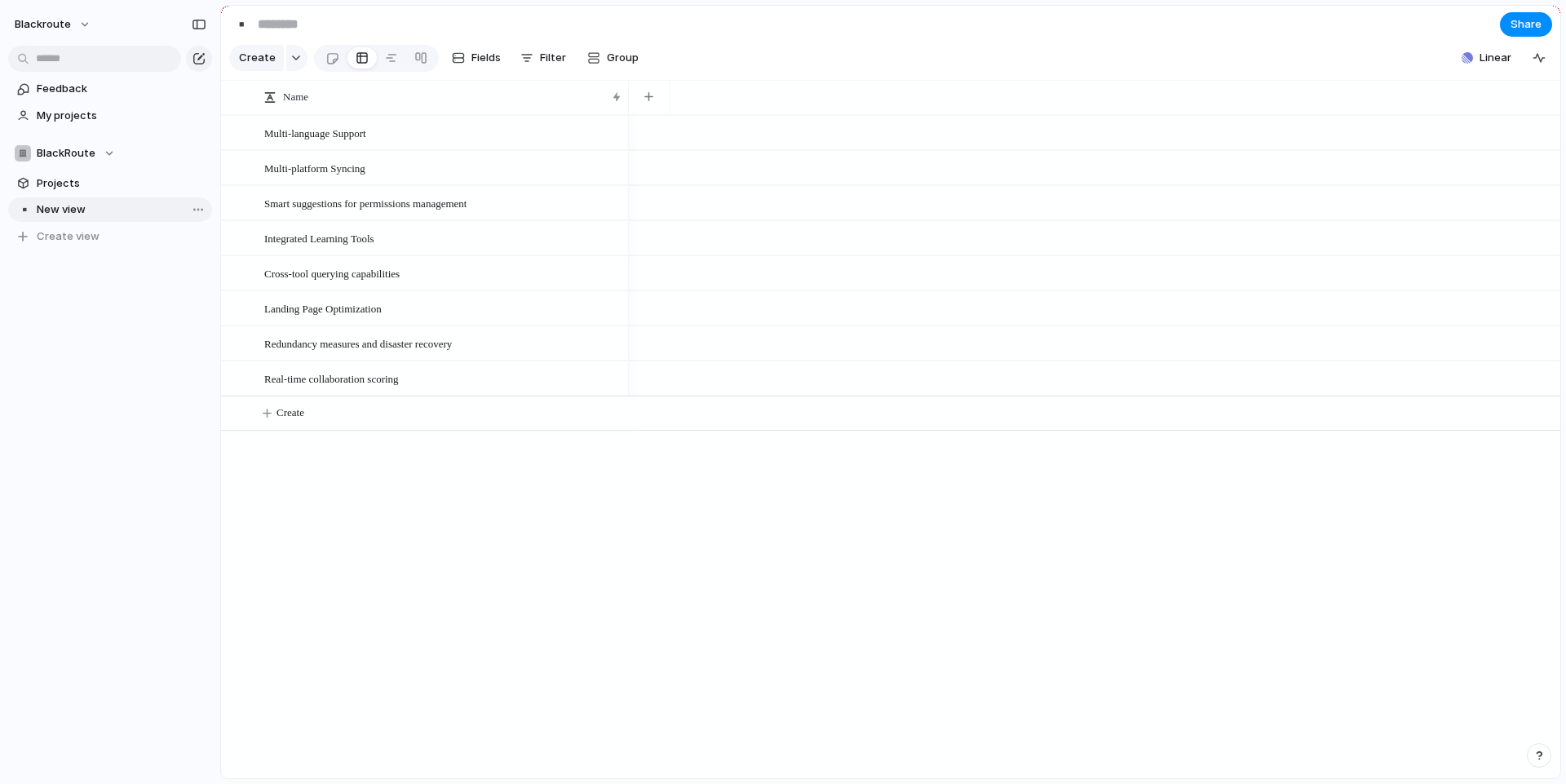
click at [126, 198] on link "▪️ New view" at bounding box center [110, 209] width 203 height 24
click at [221, 344] on div "Delete view" at bounding box center [243, 337] width 80 height 17
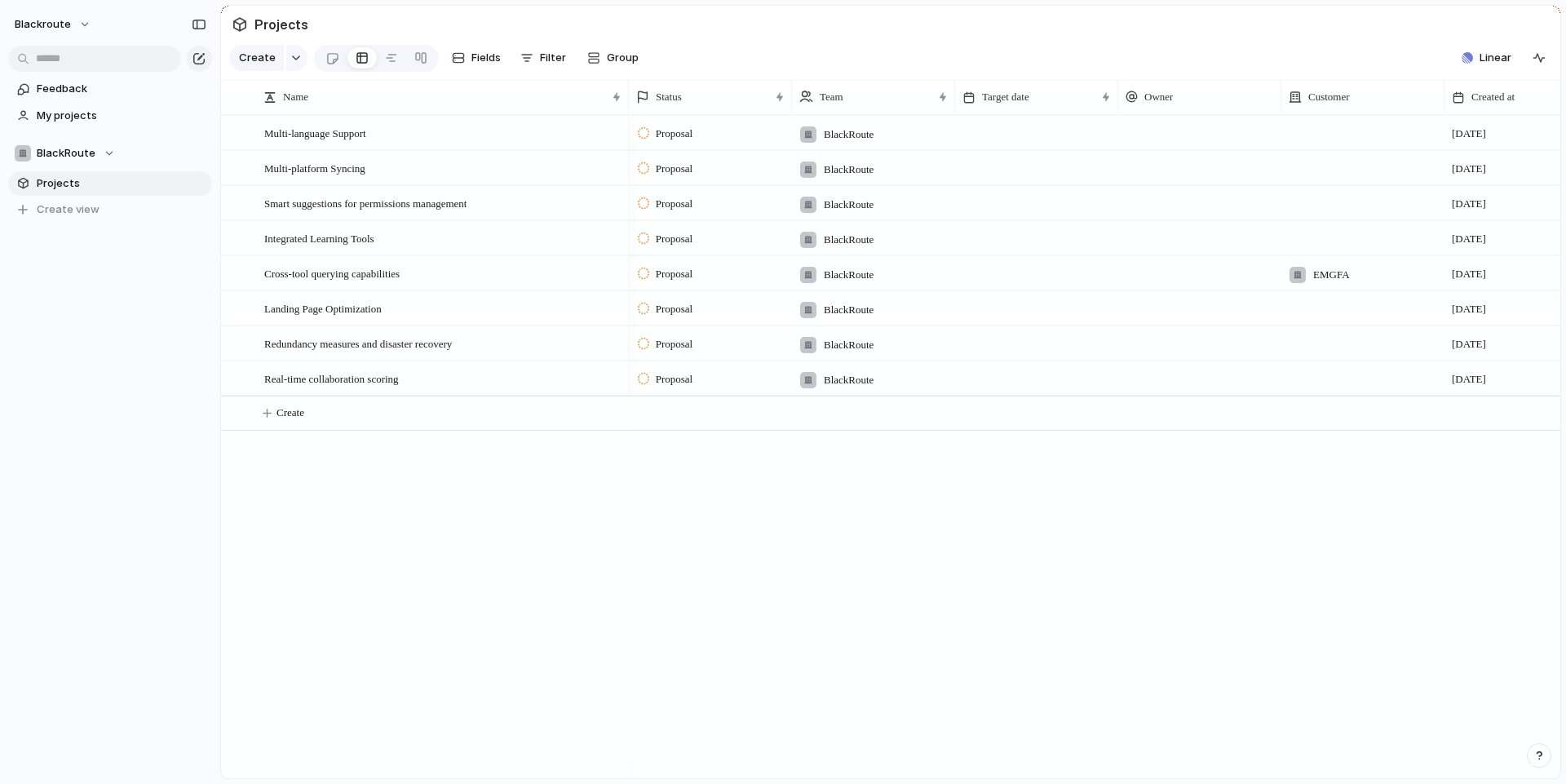
click at [83, 190] on link "Projects" at bounding box center [110, 183] width 203 height 24
click at [84, 183] on span "Projects" at bounding box center [121, 184] width 169 height 17
click at [80, 146] on span "BlackRoute" at bounding box center [67, 153] width 59 height 17
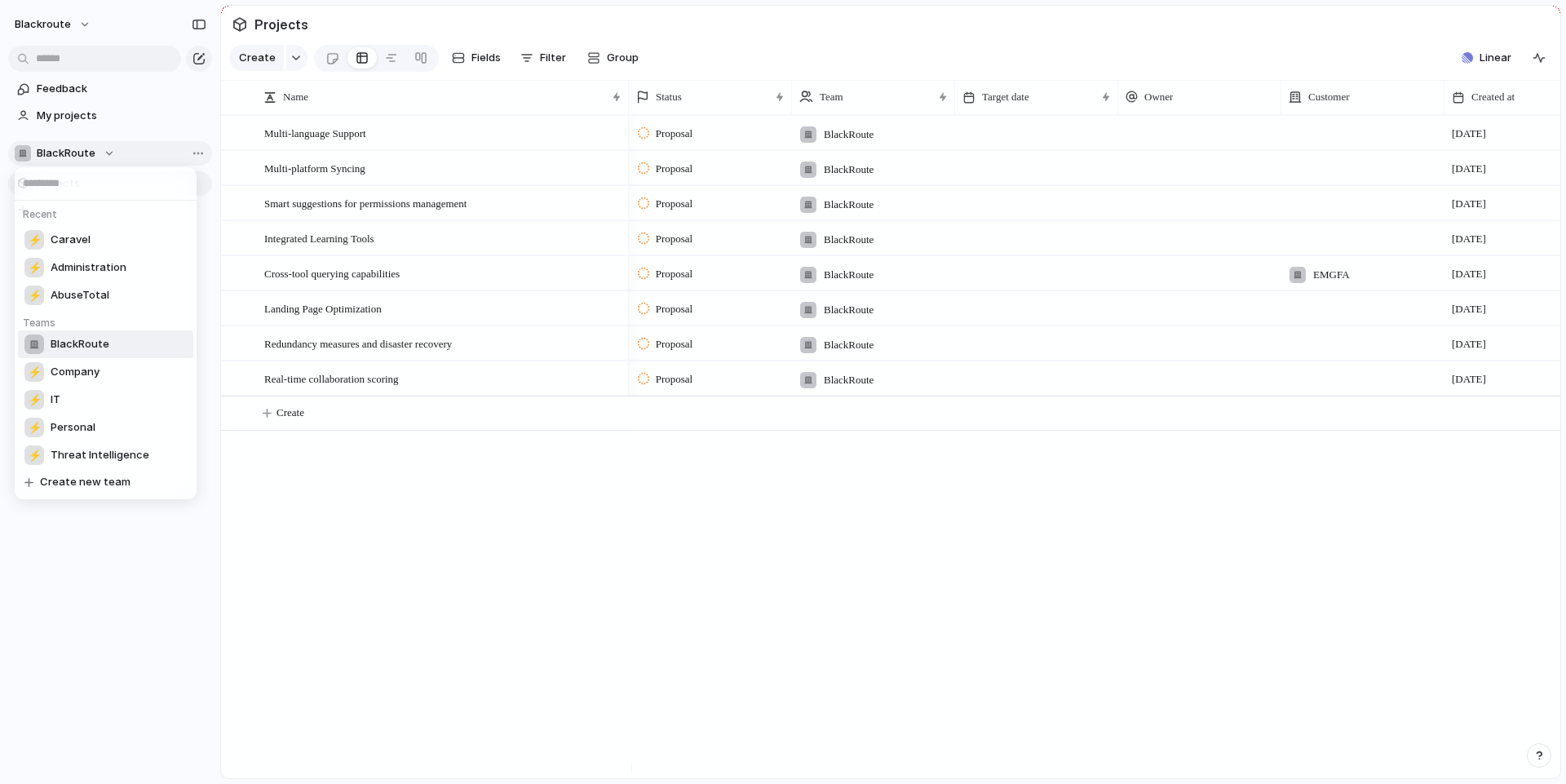
click at [80, 146] on div "Recent ⚡ Caravel ⚡ Administration ⚡ AbuseTotal Teams BlackRoute ⚡ Company ⚡ IT …" at bounding box center [783, 392] width 1566 height 784
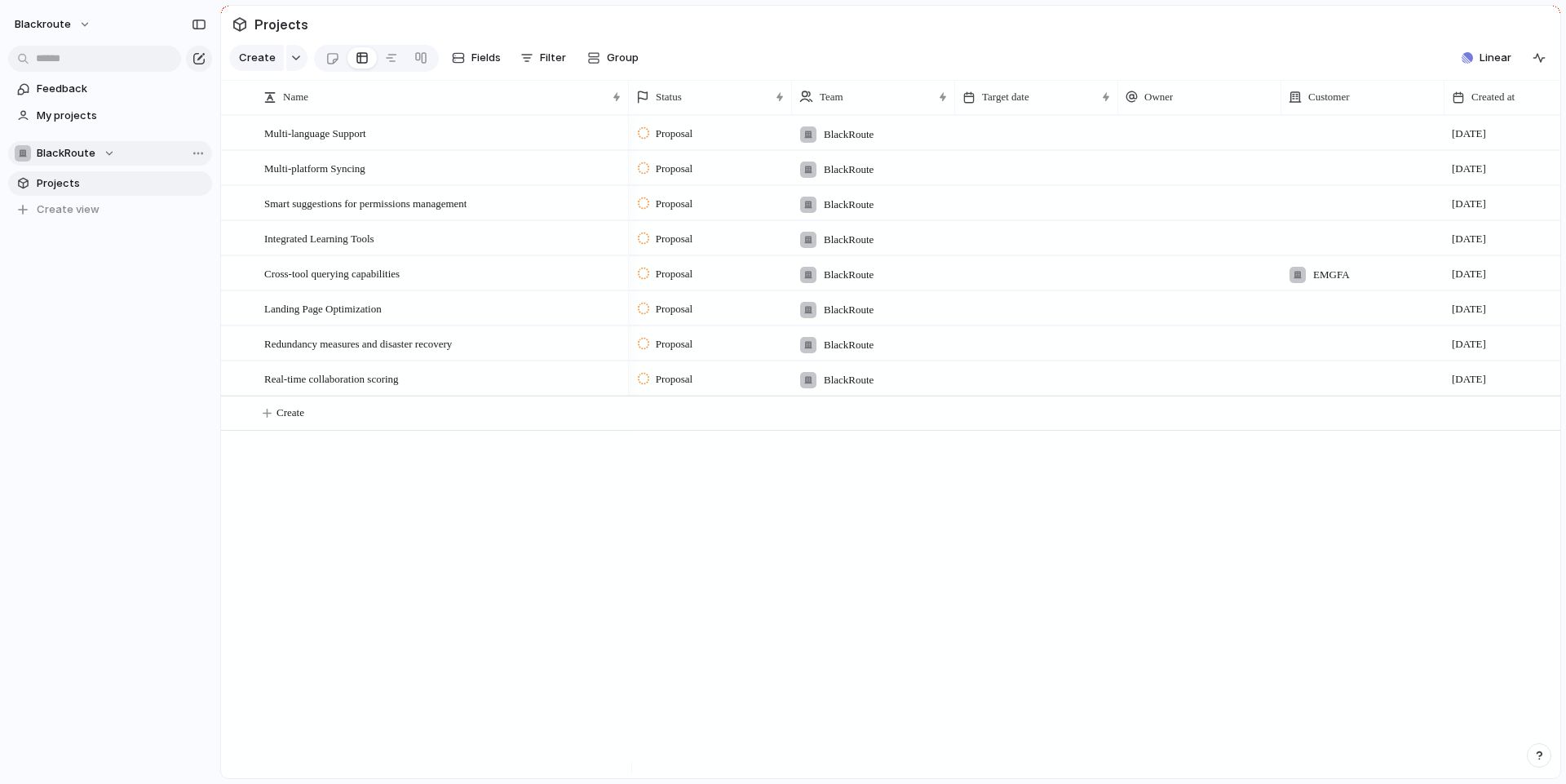
click at [80, 145] on span "BlackRoute" at bounding box center [67, 153] width 59 height 17
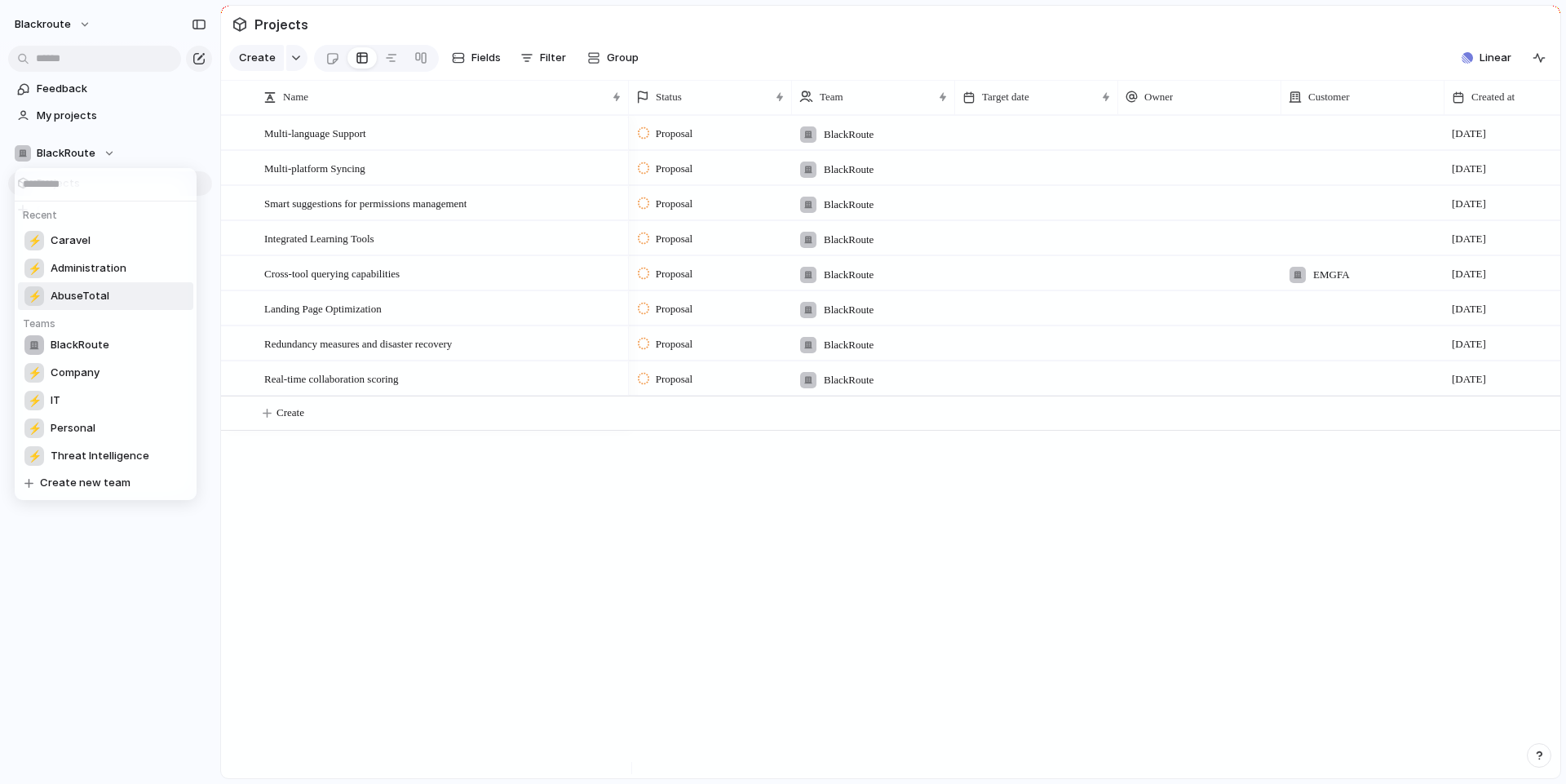
click at [245, 508] on div "Recent ⚡ Caravel ⚡ Administration ⚡ AbuseTotal Teams BlackRoute ⚡ Company ⚡ IT …" at bounding box center [783, 392] width 1566 height 784
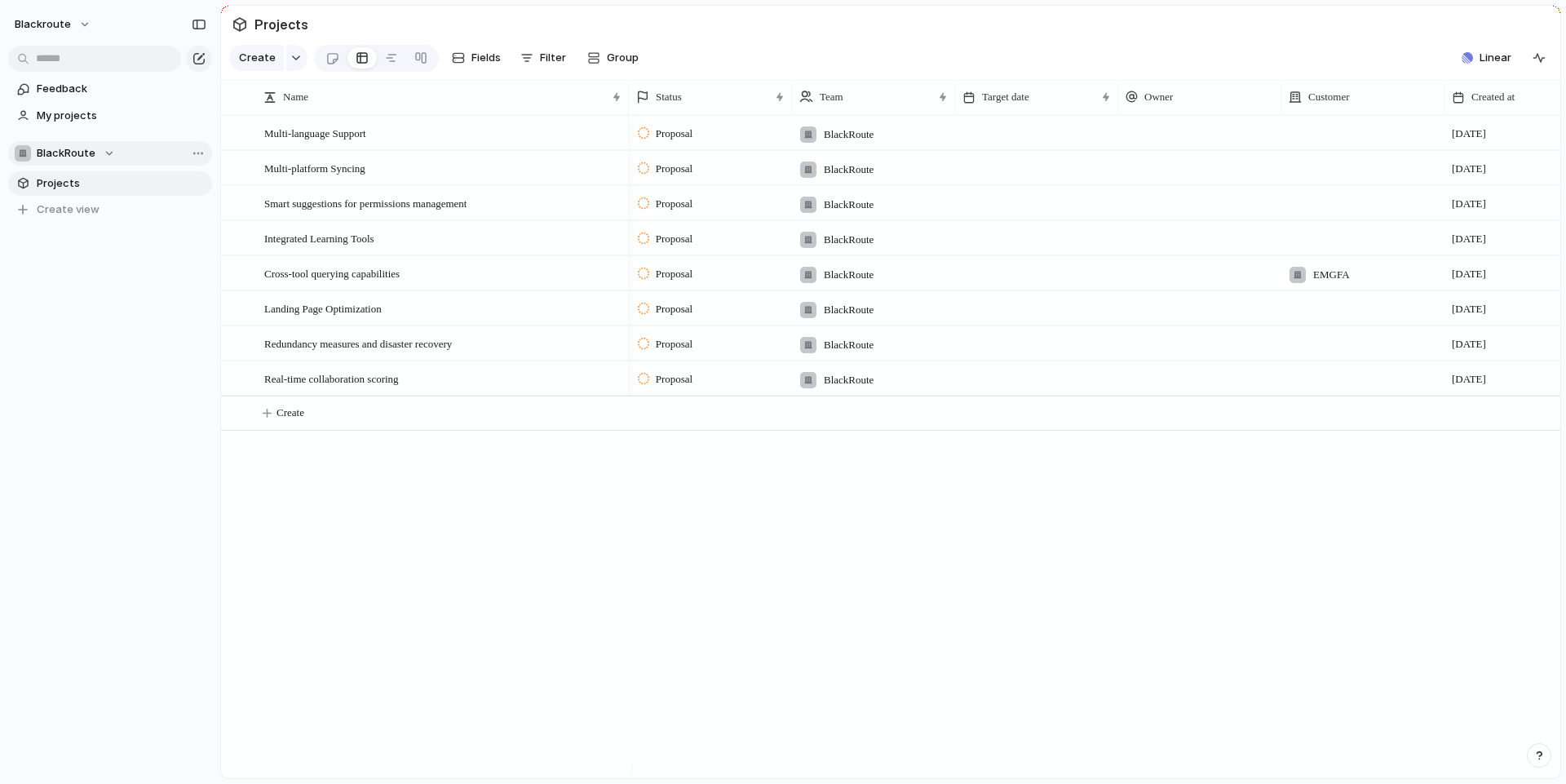
click at [93, 153] on div "BlackRoute" at bounding box center [65, 153] width 100 height 17
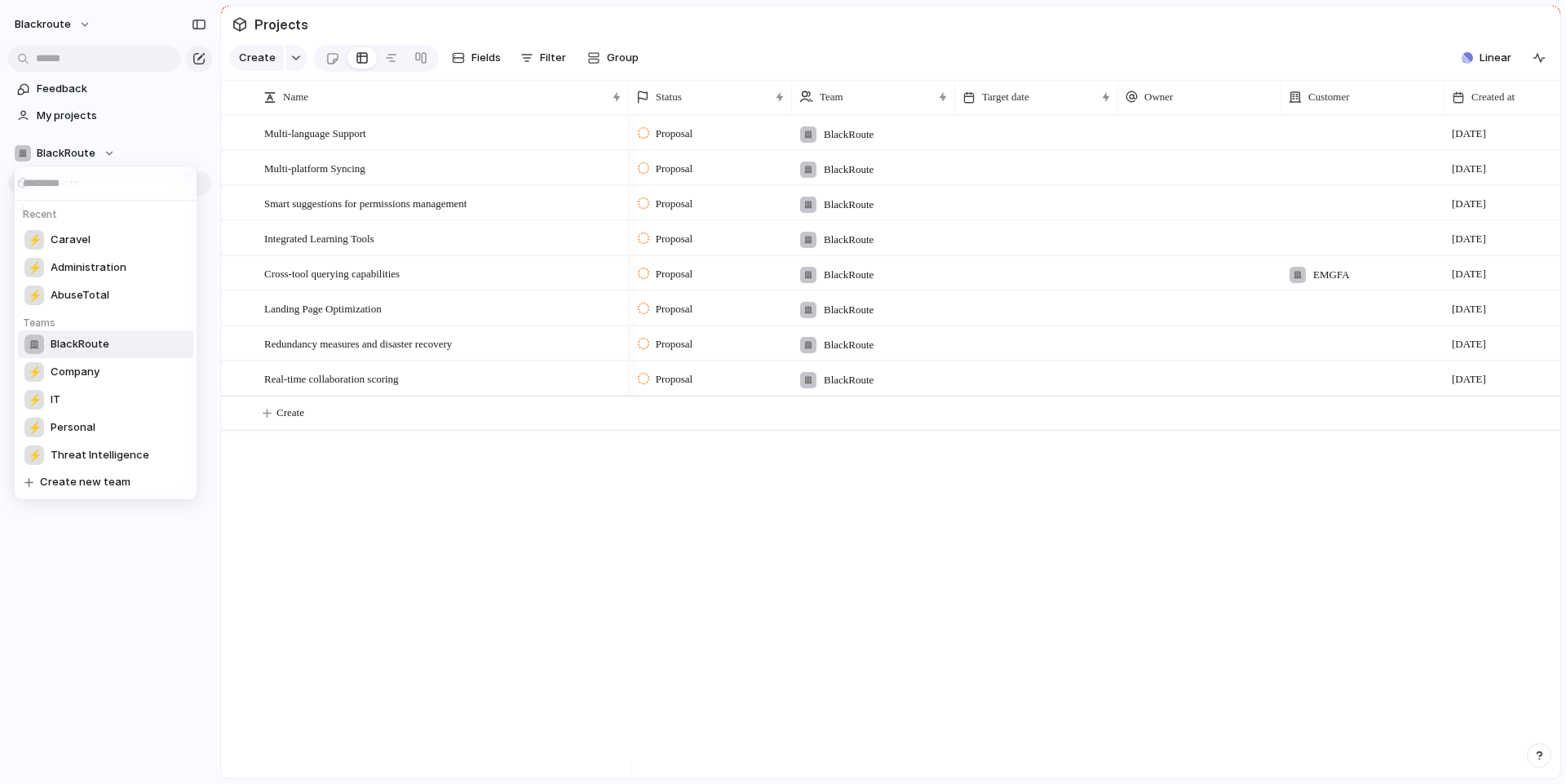
click at [93, 154] on div "Recent ⚡ Caravel ⚡ Administration ⚡ AbuseTotal Teams BlackRoute ⚡ Company ⚡ IT …" at bounding box center [783, 392] width 1566 height 784
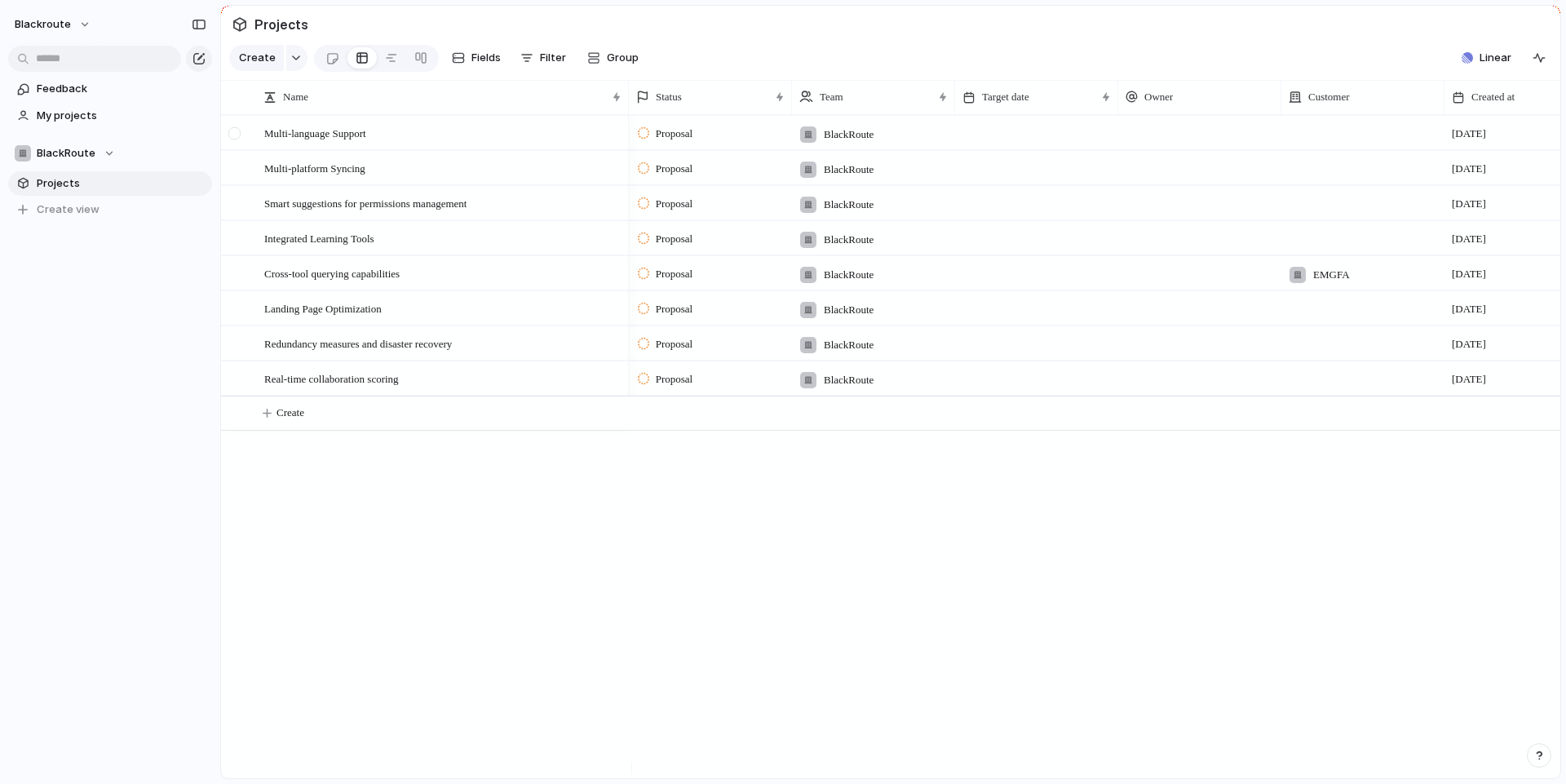
click at [240, 140] on div at bounding box center [234, 133] width 12 height 12
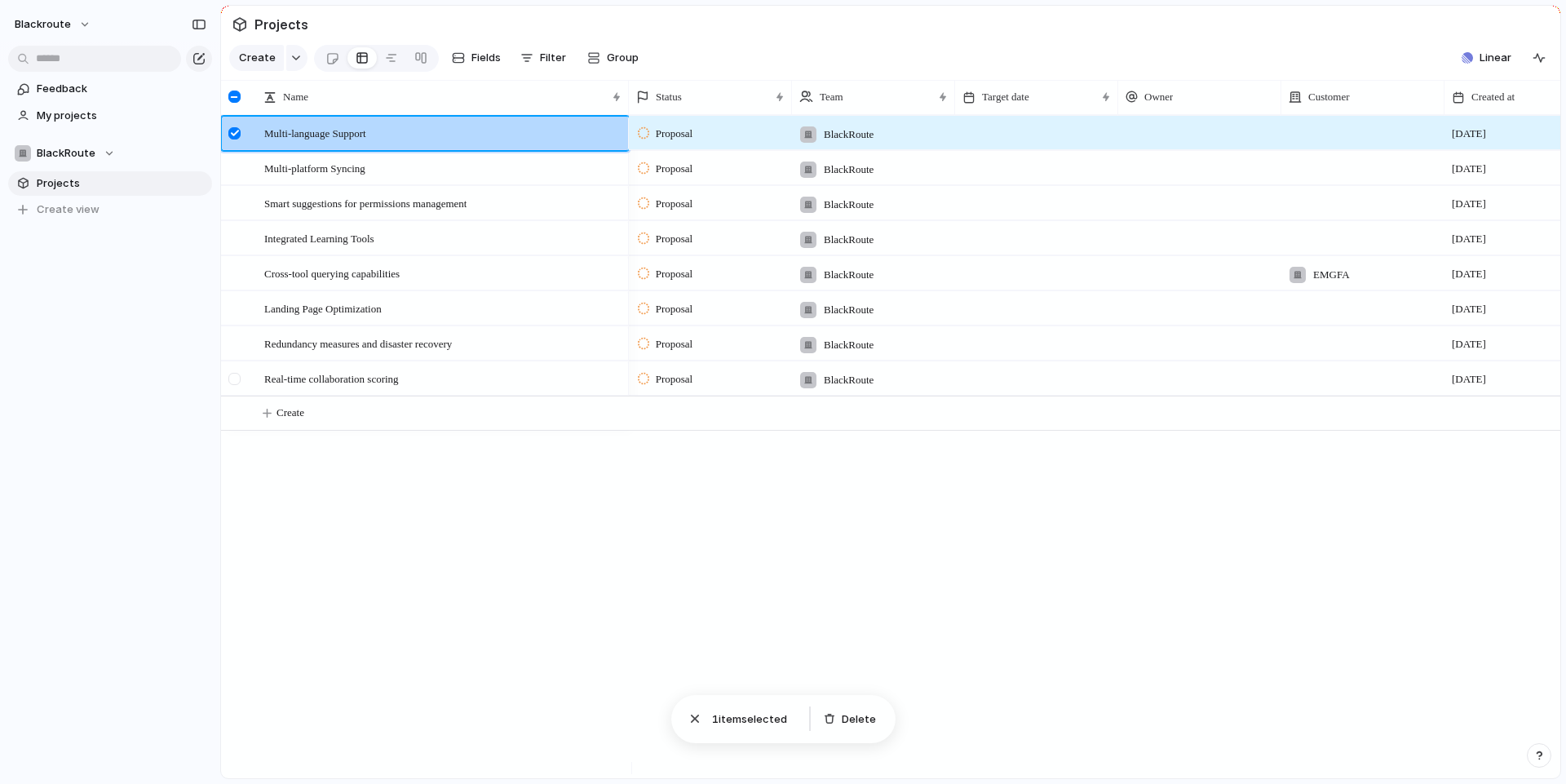
click at [240, 385] on div at bounding box center [234, 378] width 12 height 12
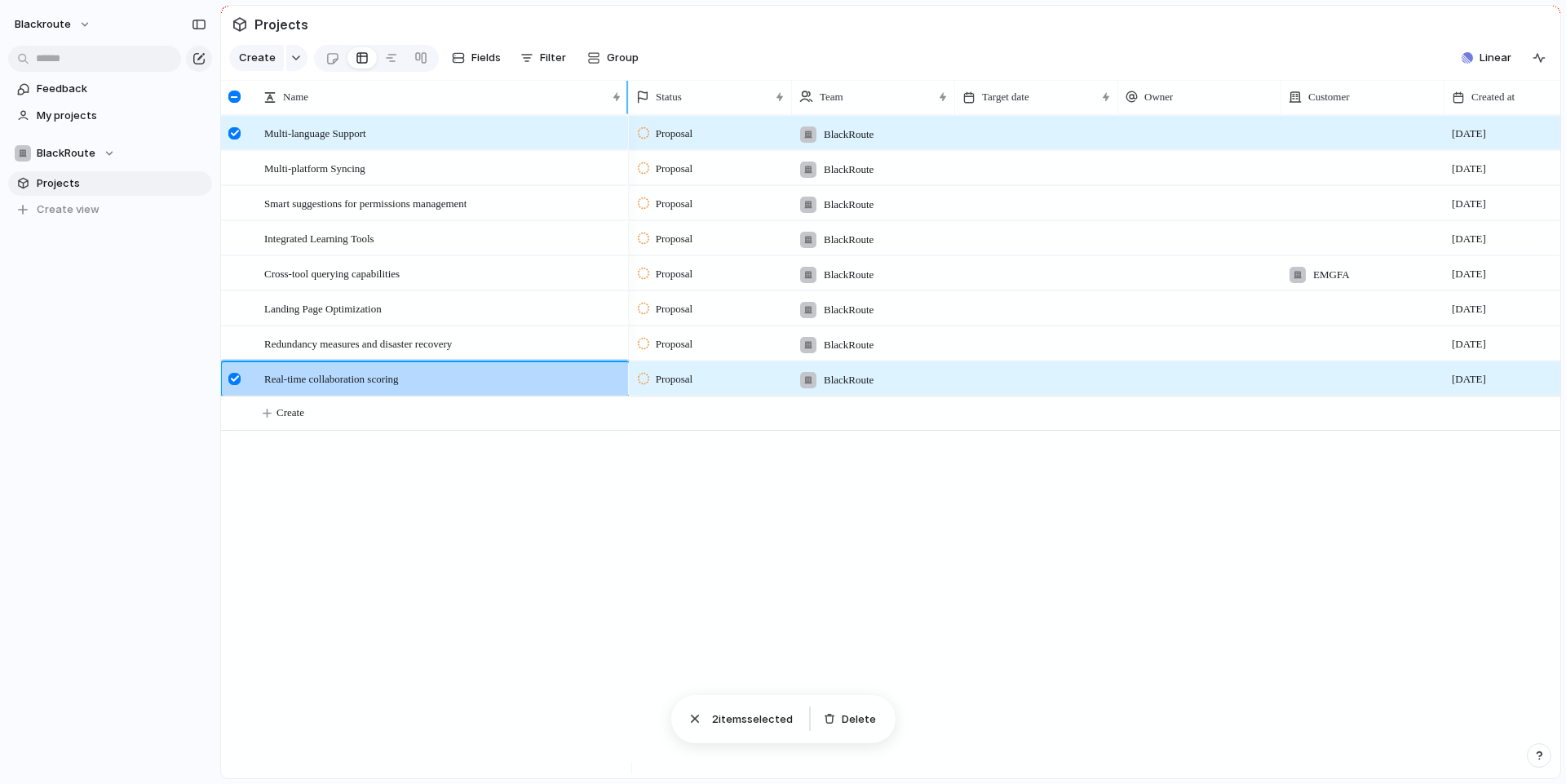
click at [237, 103] on div at bounding box center [234, 96] width 12 height 12
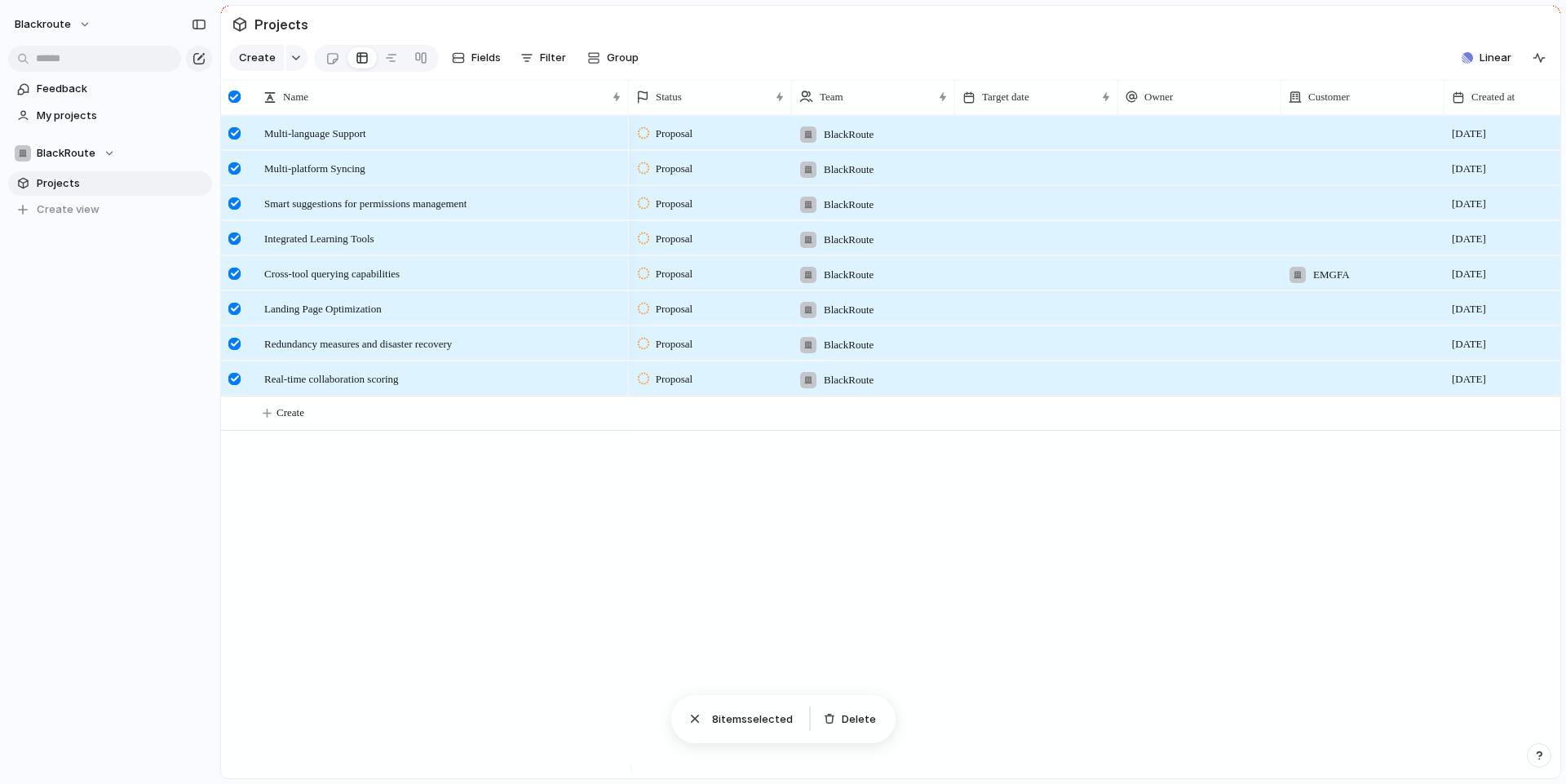
click at [237, 103] on div at bounding box center [234, 96] width 12 height 12
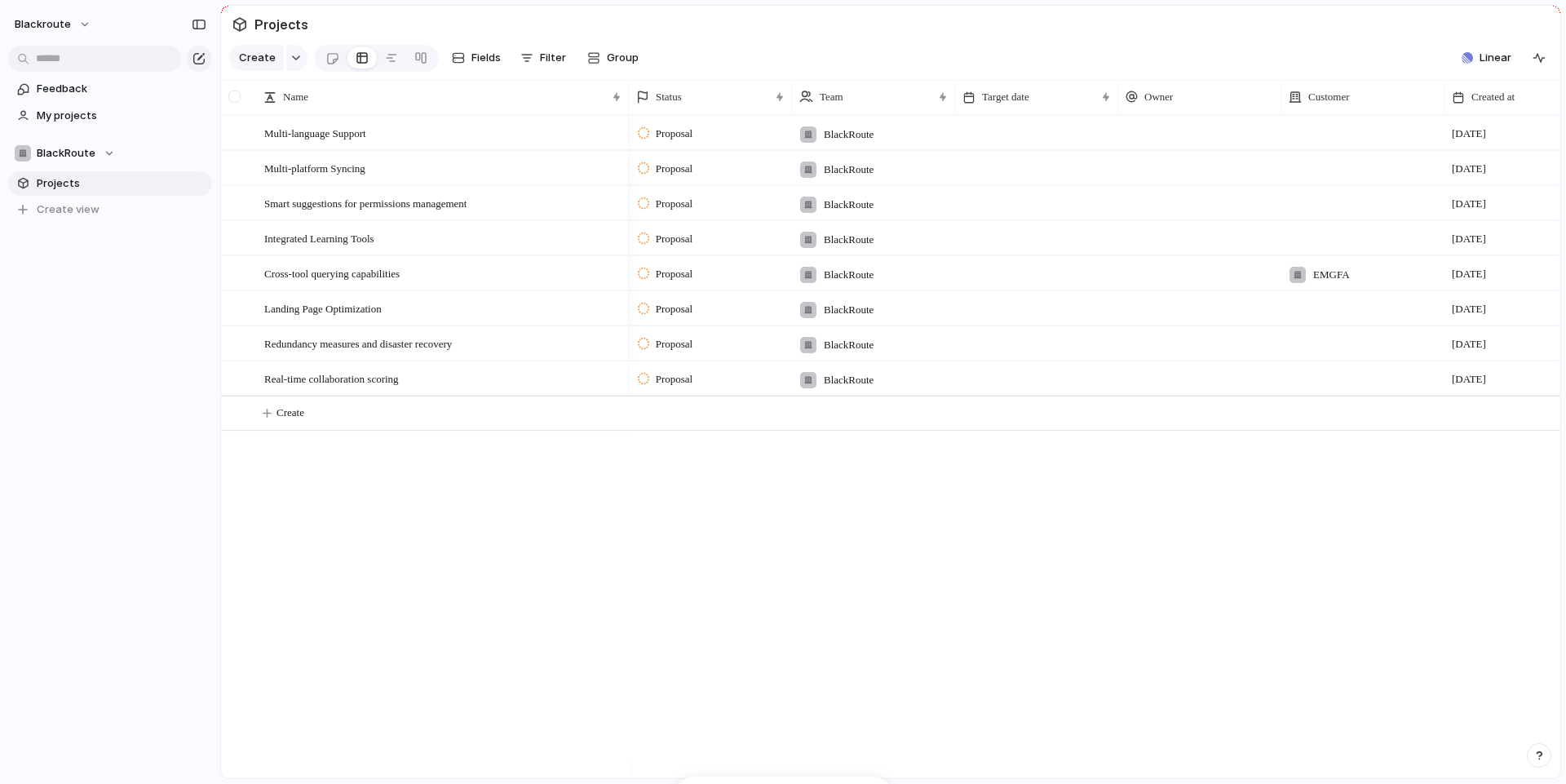
click at [237, 103] on div at bounding box center [234, 96] width 12 height 12
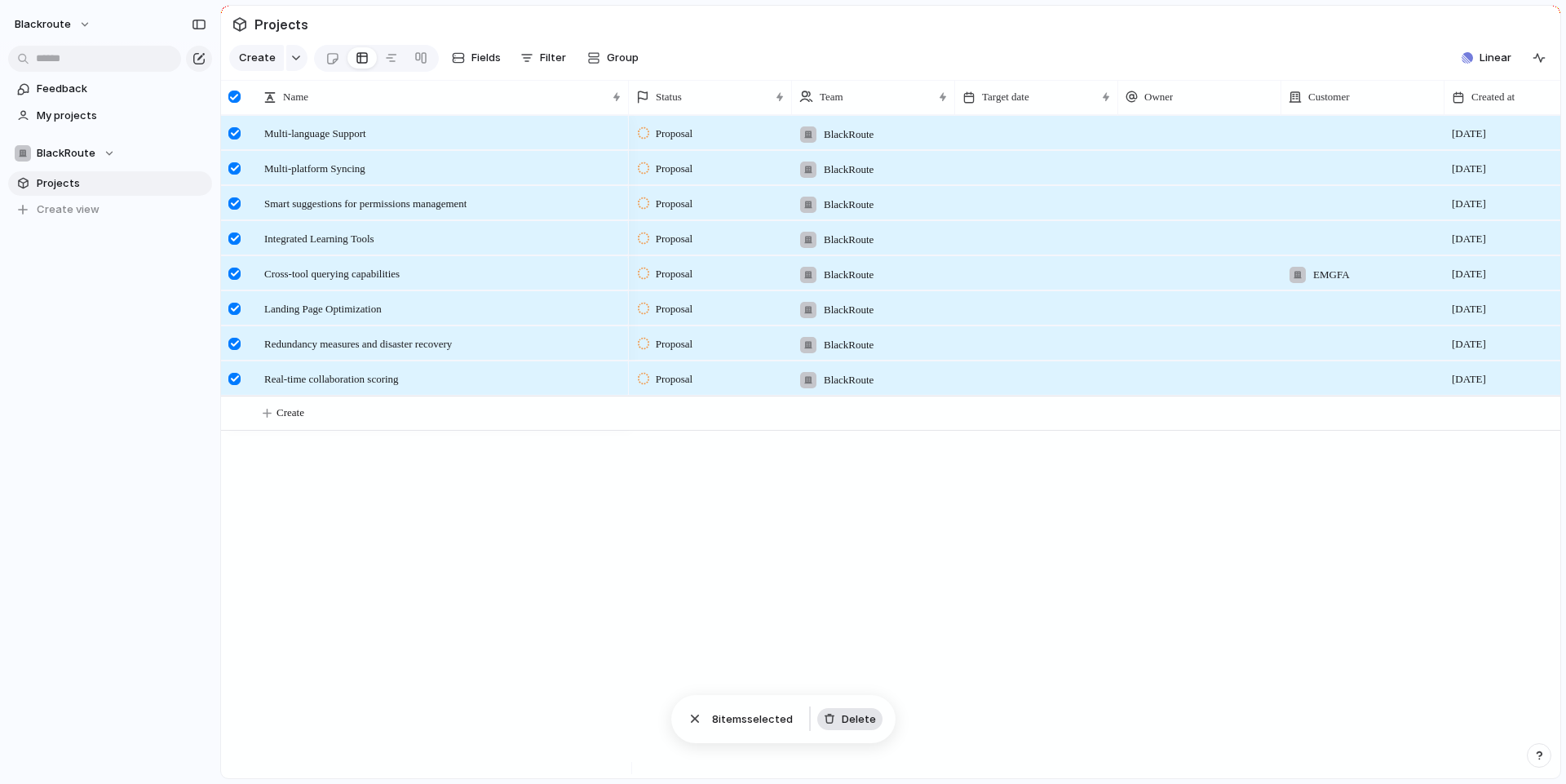
click at [858, 717] on span "Delete" at bounding box center [858, 719] width 34 height 17
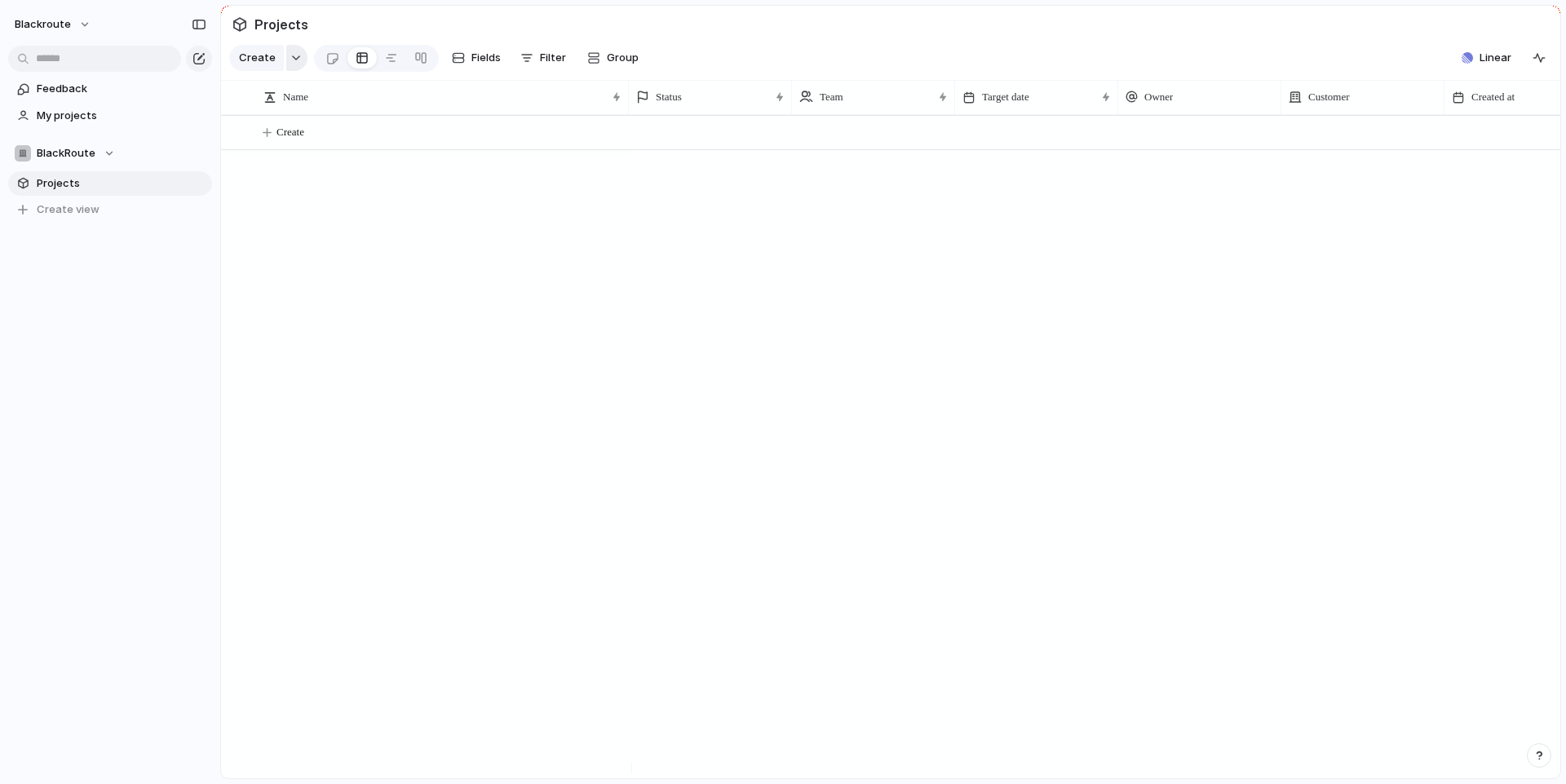
click at [291, 61] on div "button" at bounding box center [296, 57] width 11 height 6
click at [266, 165] on span "Program" at bounding box center [281, 160] width 43 height 17
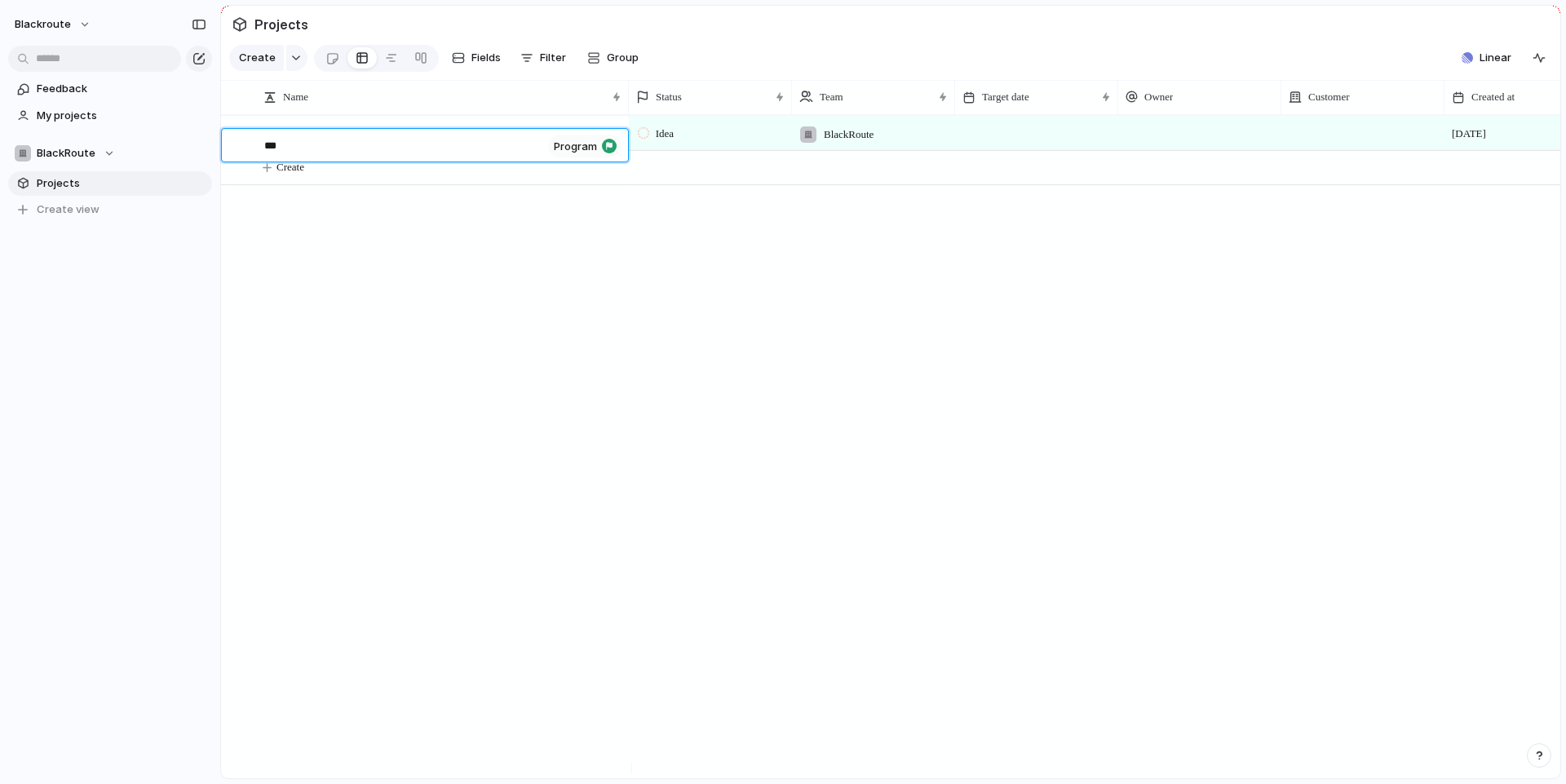
type textarea "****"
click at [332, 137] on div "FIMI program" at bounding box center [444, 133] width 359 height 33
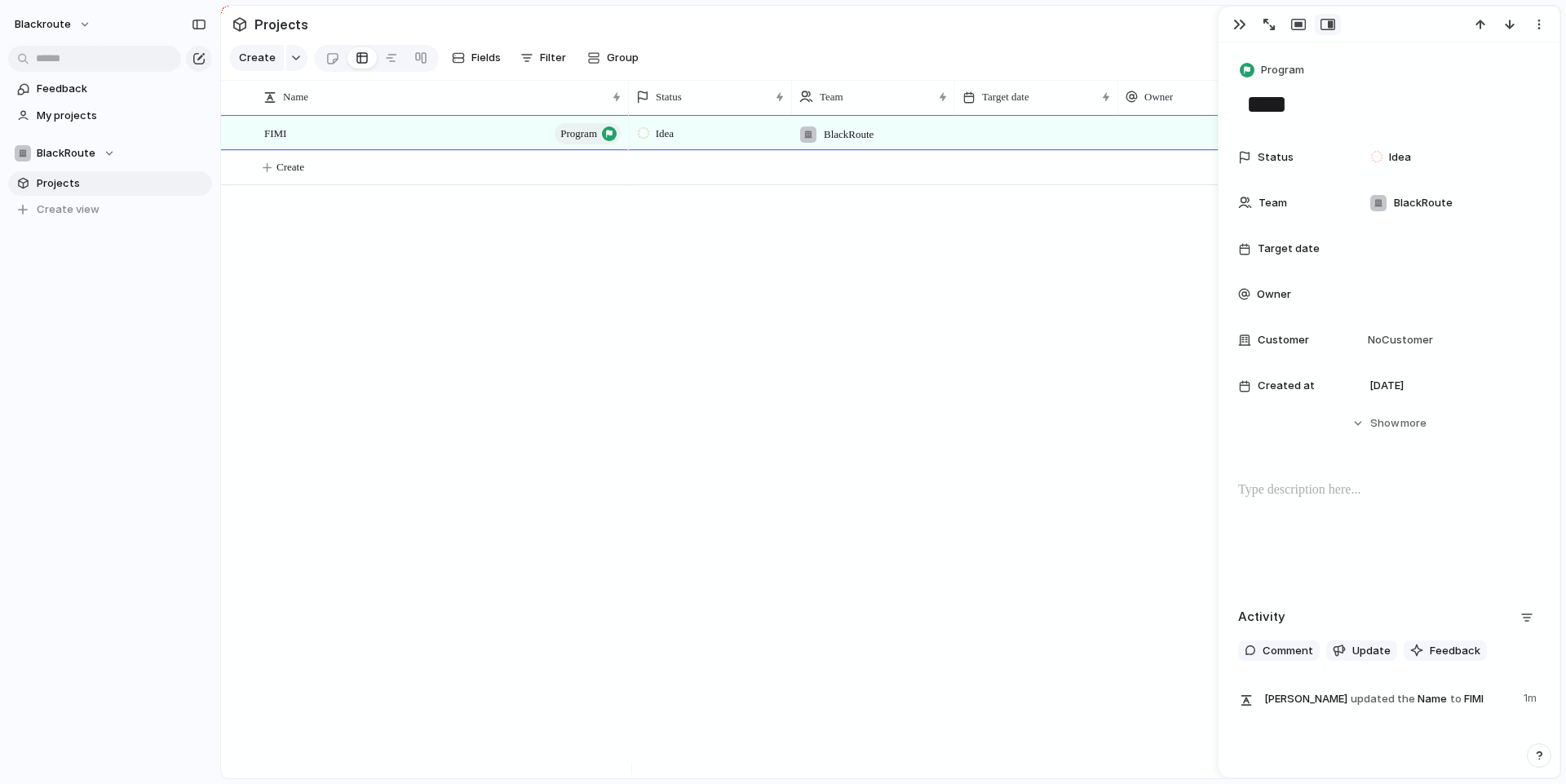
click at [1069, 386] on div "Idea BlackRoute [DATE]" at bounding box center [1094, 446] width 931 height 663
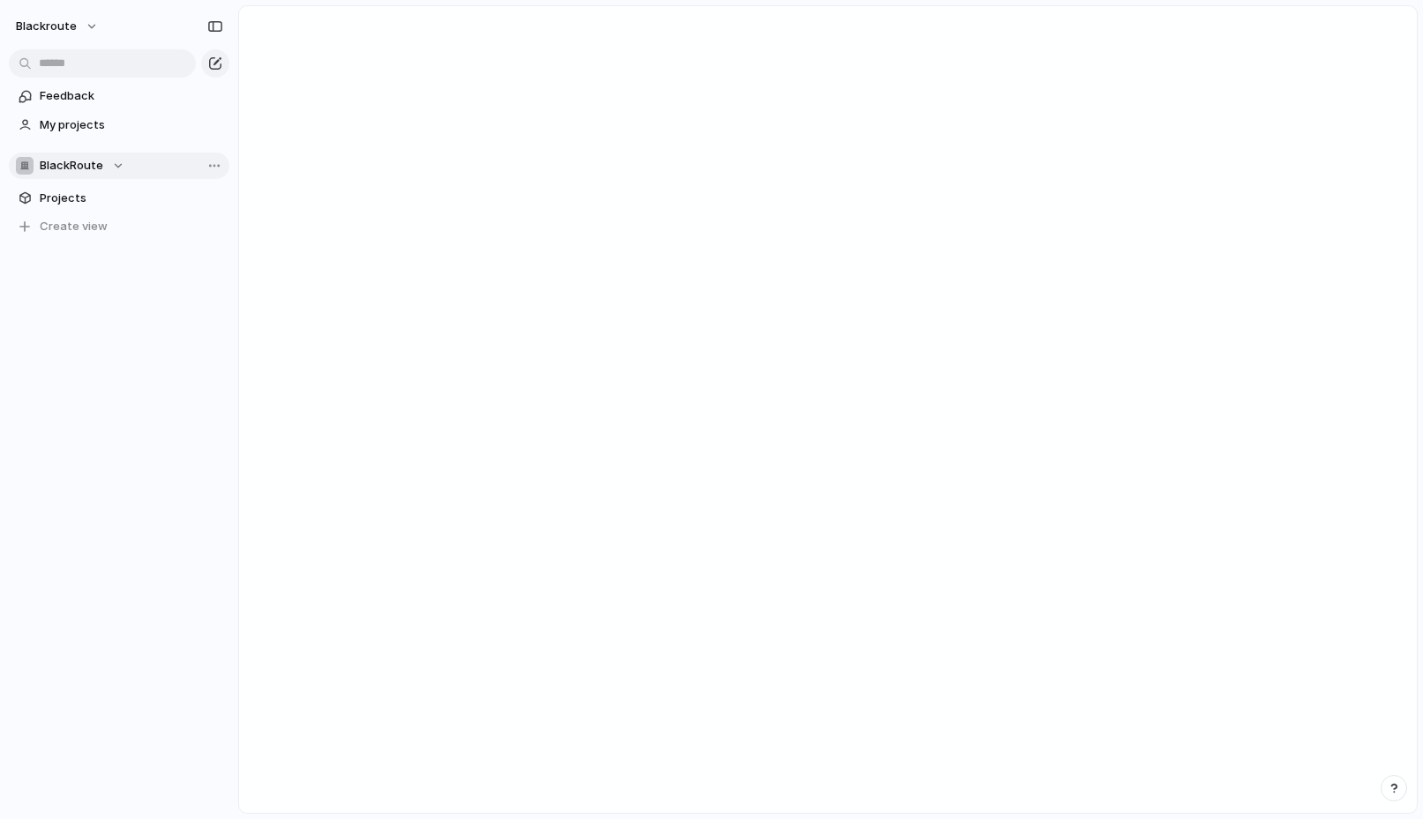
click at [66, 162] on span "BlackRoute" at bounding box center [72, 166] width 64 height 18
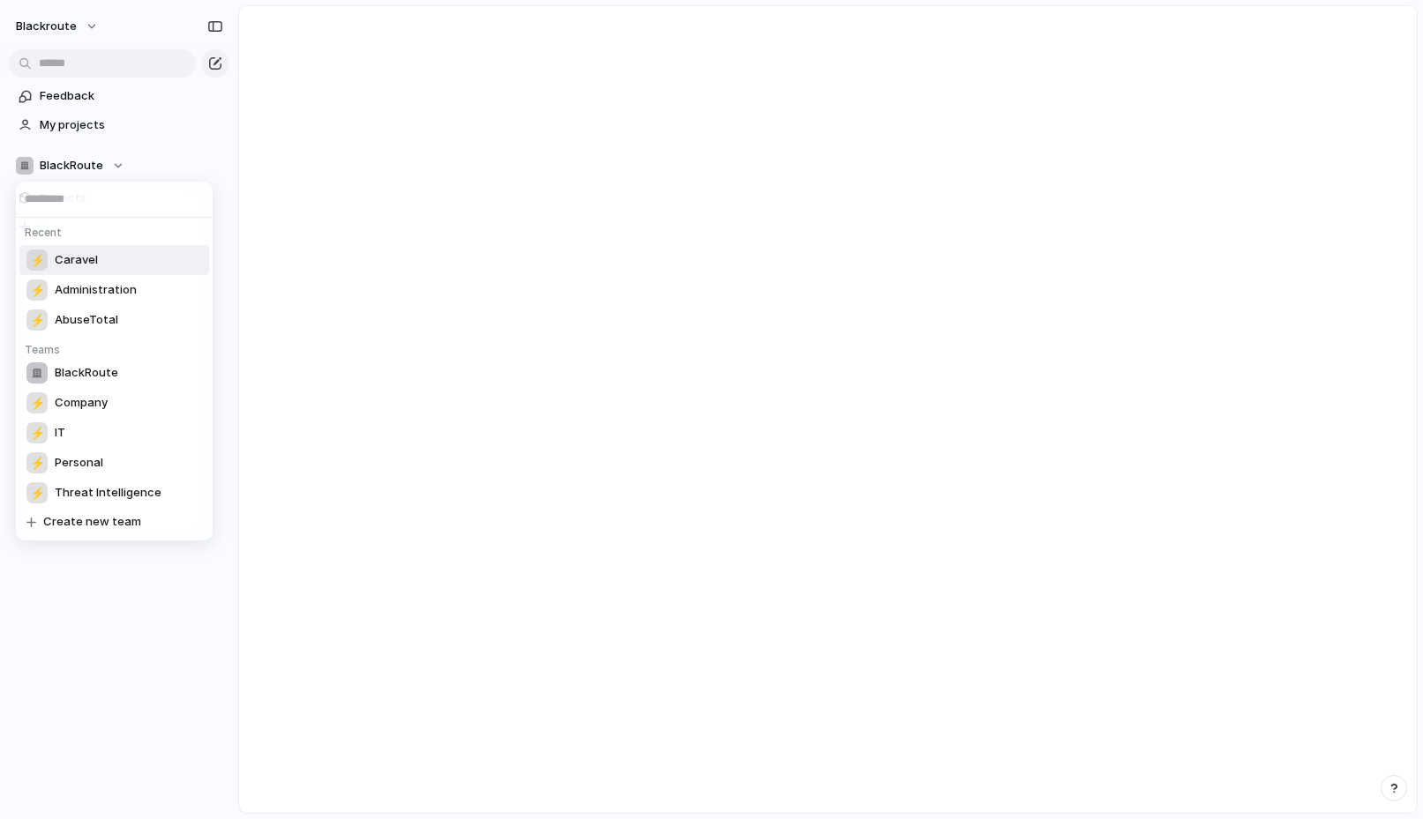
click at [413, 295] on div "Recent ⚡ Caravel ⚡ Administration ⚡ AbuseTotal Teams BlackRoute ⚡ Company ⚡ IT …" at bounding box center [711, 409] width 1423 height 819
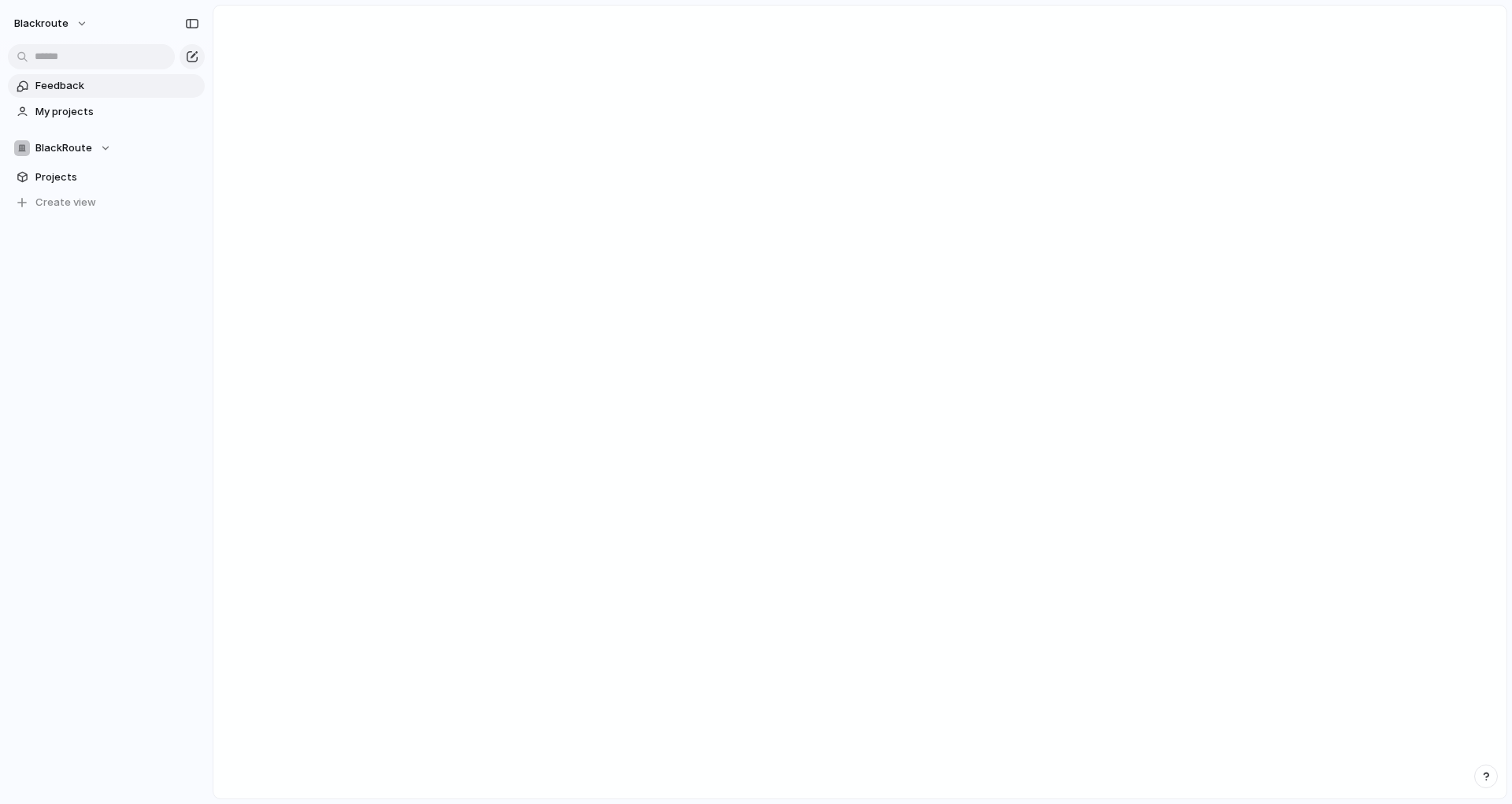
click at [60, 88] on span "Feedback" at bounding box center [117, 86] width 163 height 16
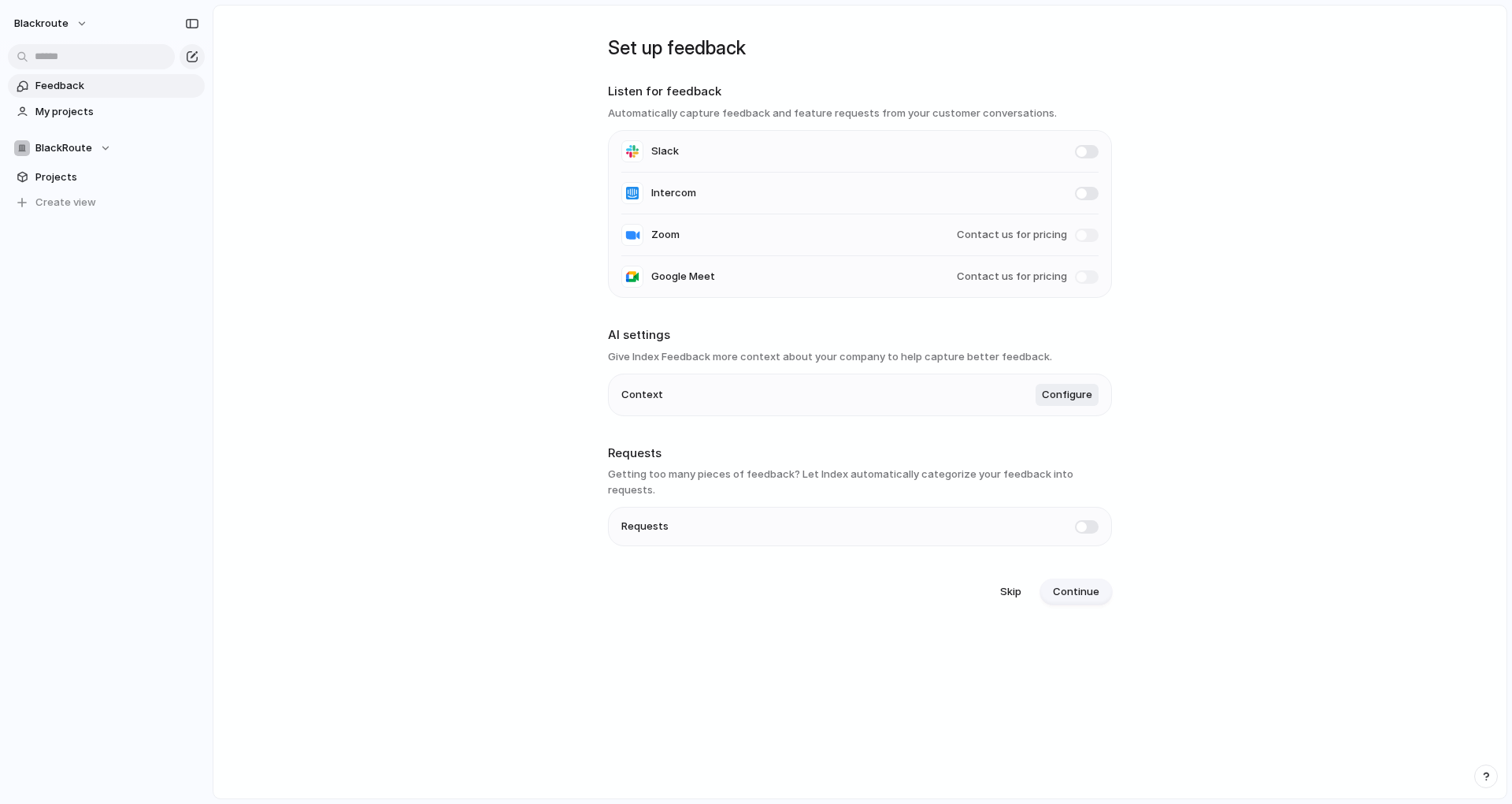
click at [769, 584] on span "Continue" at bounding box center [1076, 592] width 46 height 16
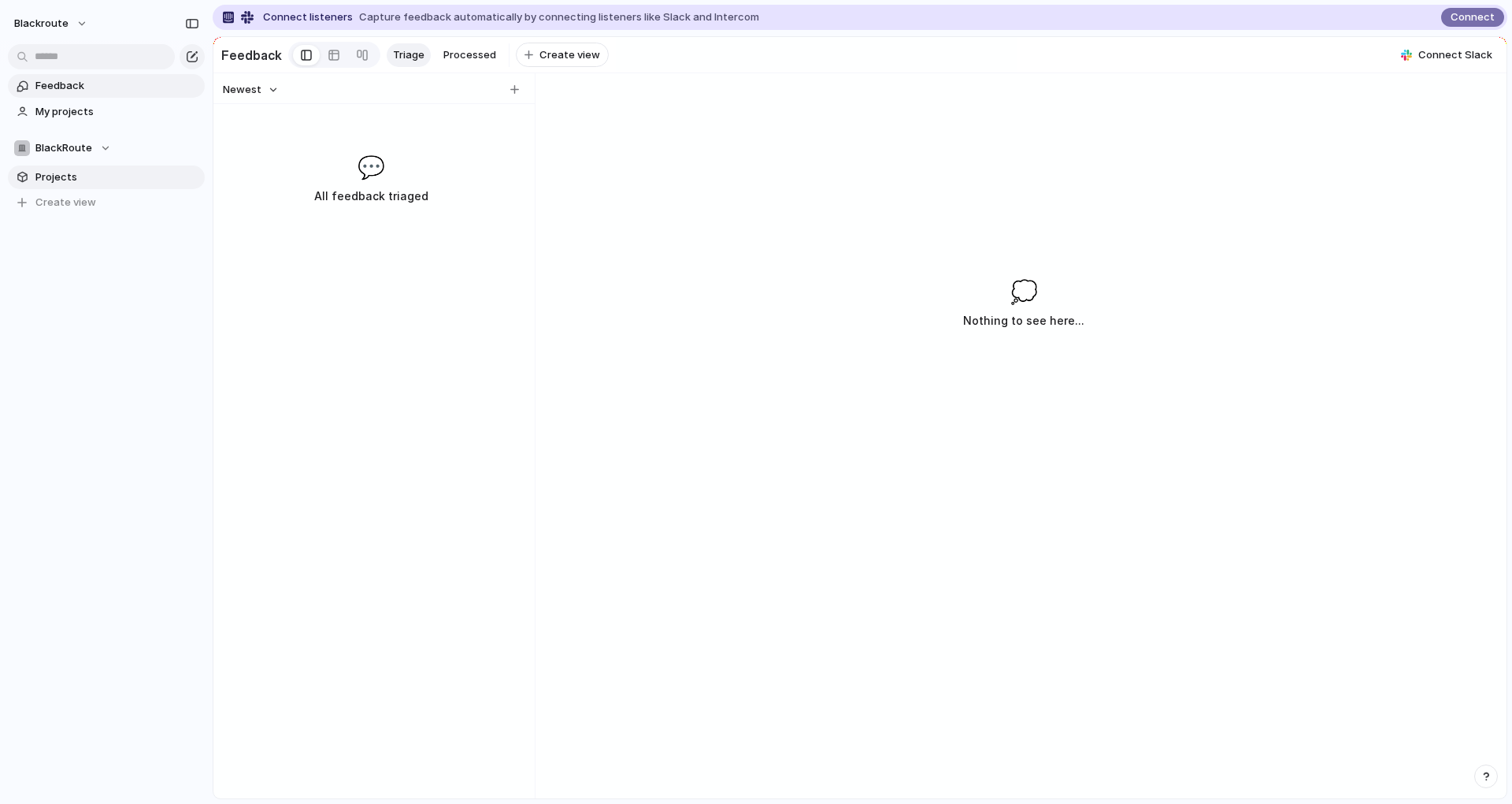
click at [60, 182] on span "Projects" at bounding box center [117, 178] width 163 height 16
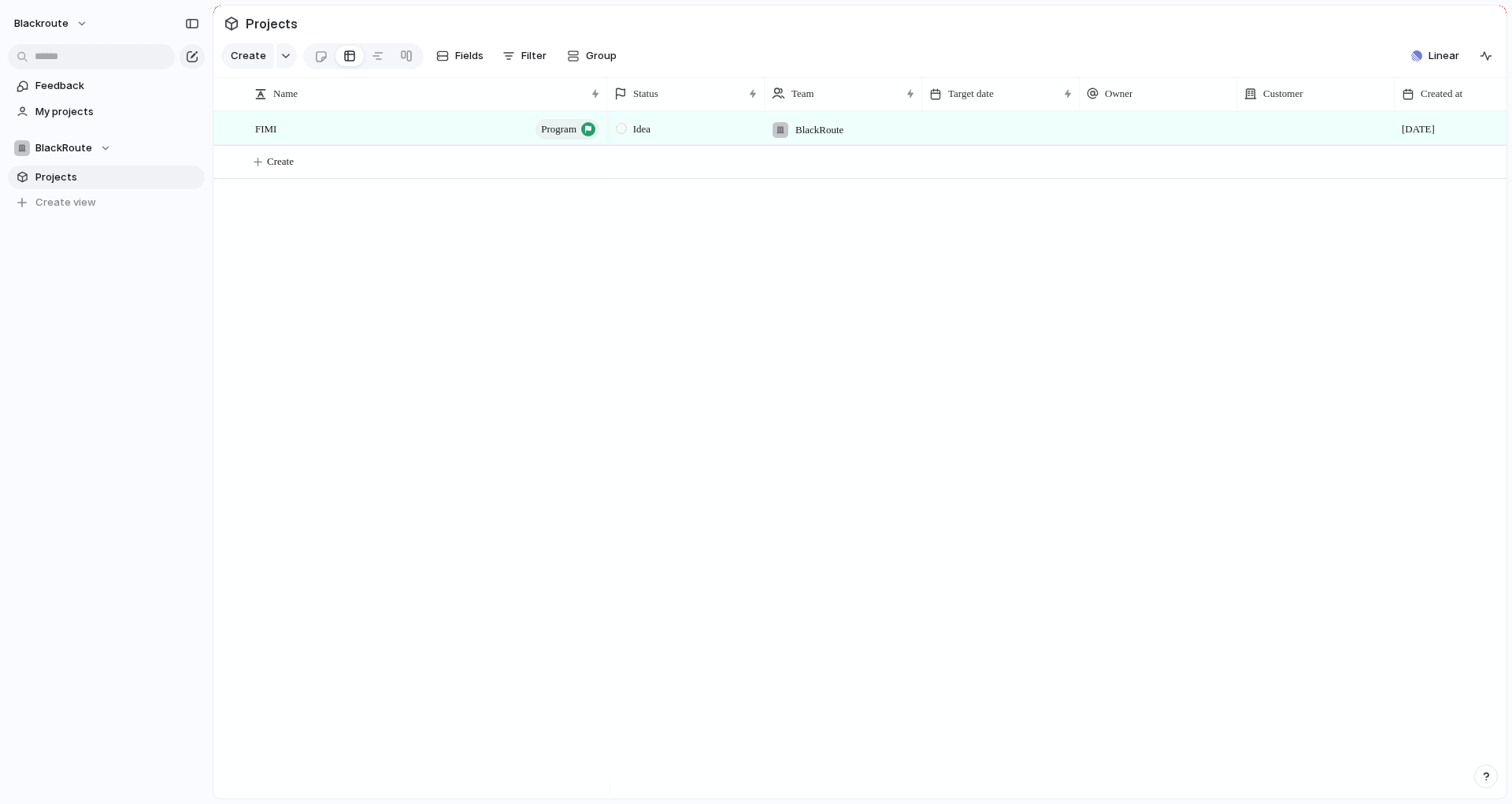
click at [657, 444] on div "blackroute Feedback My projects BlackRoute Projects To pick up a draggable item…" at bounding box center [756, 402] width 1512 height 804
click at [140, 181] on span "Projects" at bounding box center [117, 178] width 163 height 16
click at [123, 172] on span "Projects" at bounding box center [117, 178] width 163 height 16
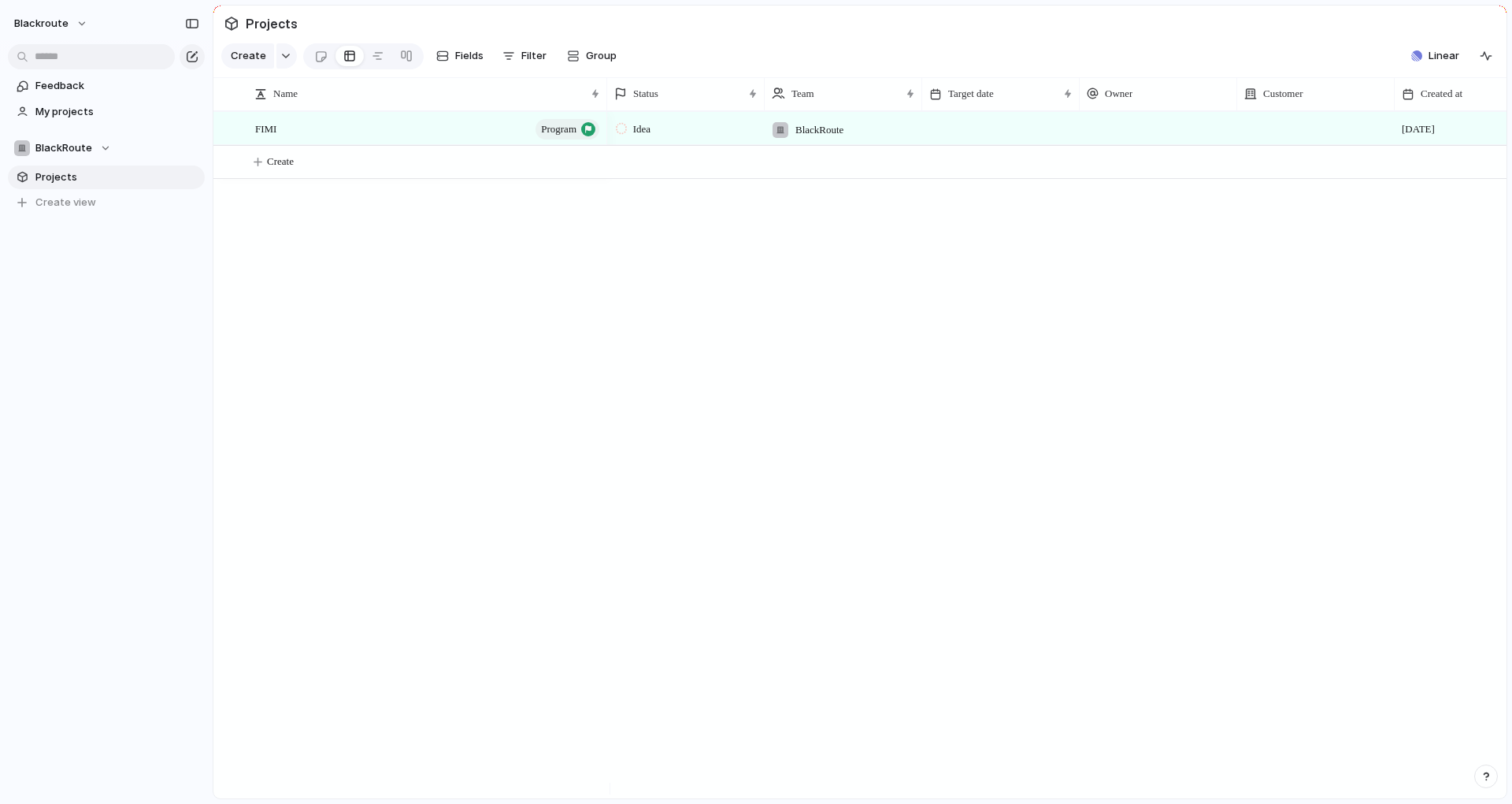
click at [123, 172] on span "Projects" at bounding box center [117, 178] width 163 height 16
click at [284, 25] on span "Projects" at bounding box center [271, 24] width 58 height 29
click at [524, 378] on div "FIMI program Idea BlackRoute [DATE] Create" at bounding box center [860, 454] width 1293 height 687
click at [280, 66] on button "button" at bounding box center [287, 56] width 21 height 25
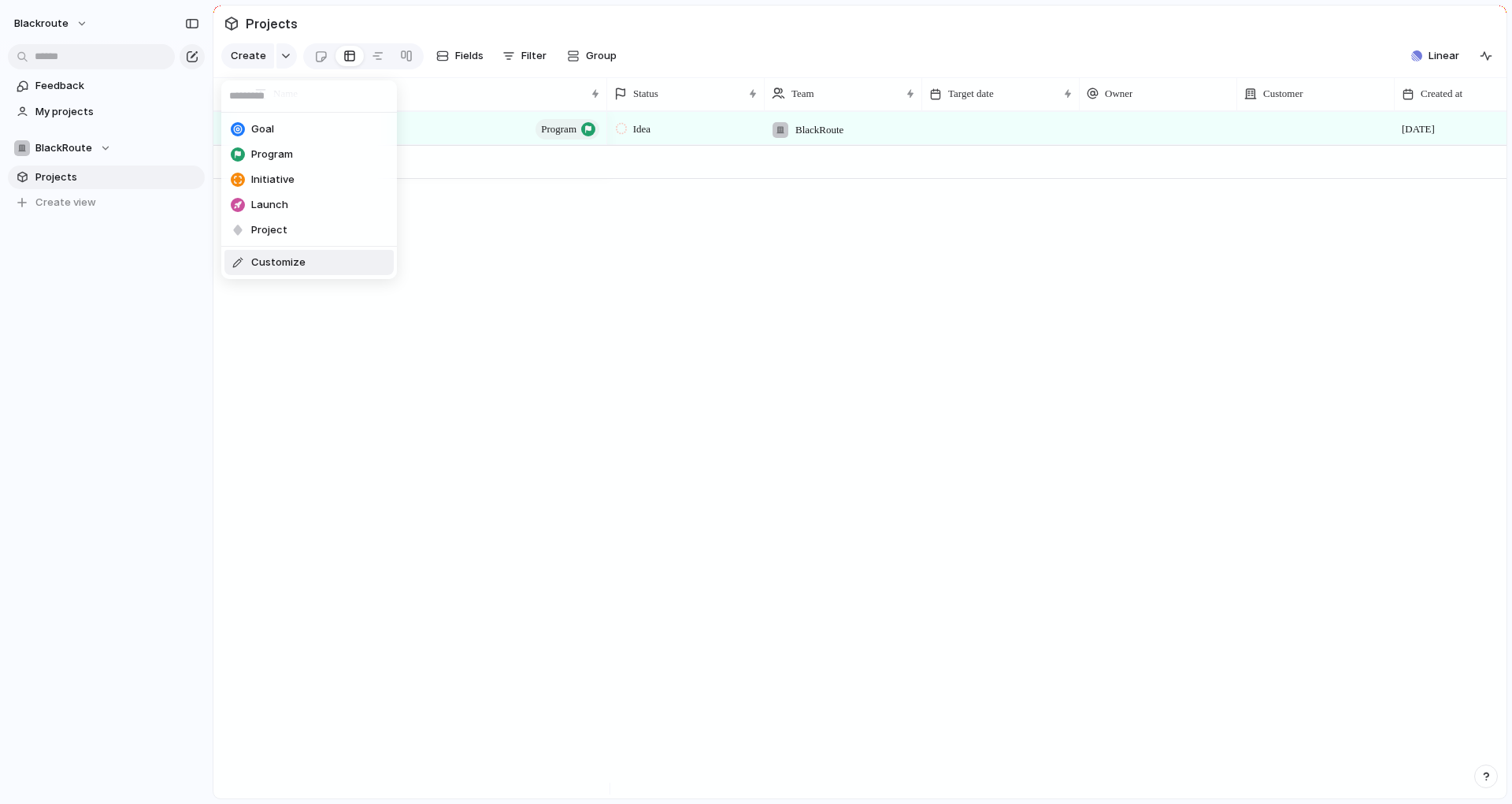
click at [571, 388] on div "Goal Program Initiative Launch Project Customize" at bounding box center [756, 402] width 1512 height 804
click at [288, 66] on button "button" at bounding box center [287, 56] width 21 height 25
click at [297, 274] on li "Customize" at bounding box center [309, 263] width 170 height 25
click at [639, 475] on div "Idea BlackRoute [DATE]" at bounding box center [1057, 454] width 899 height 687
click at [455, 63] on span "Fields" at bounding box center [470, 56] width 29 height 16
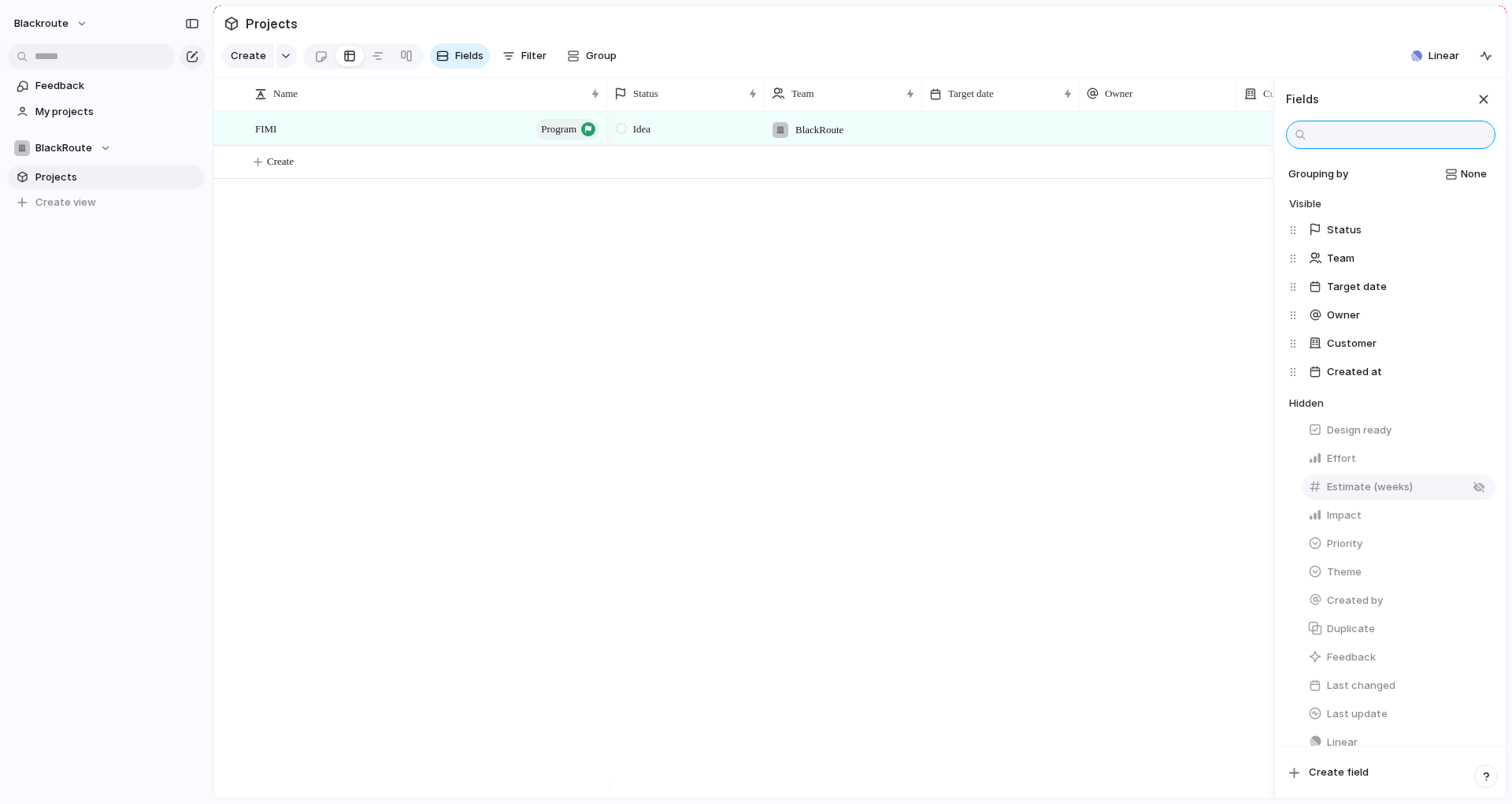
scroll to position [88, 0]
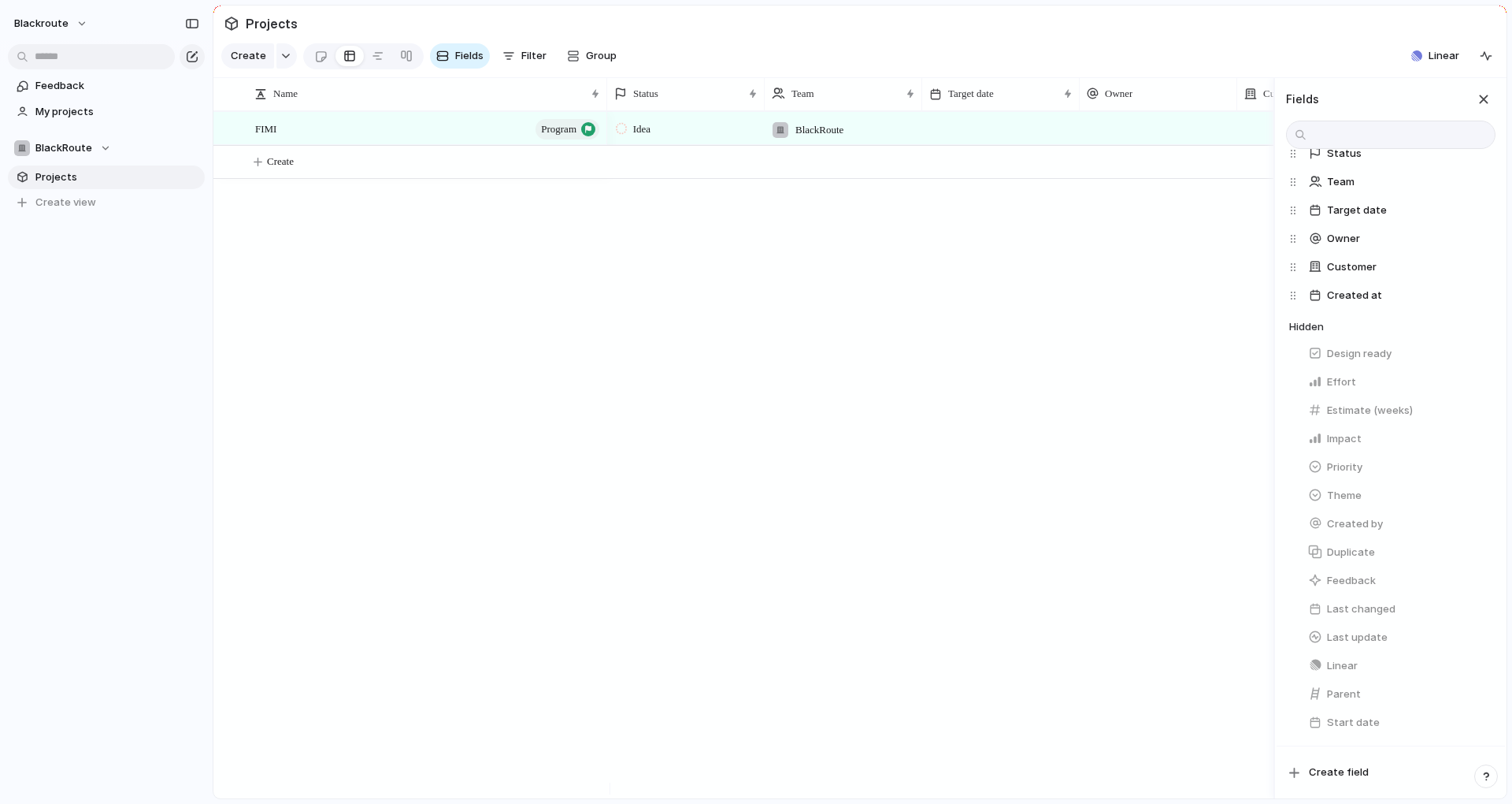
click at [769, 390] on div "Idea BlackRoute [DATE]" at bounding box center [940, 454] width 666 height 687
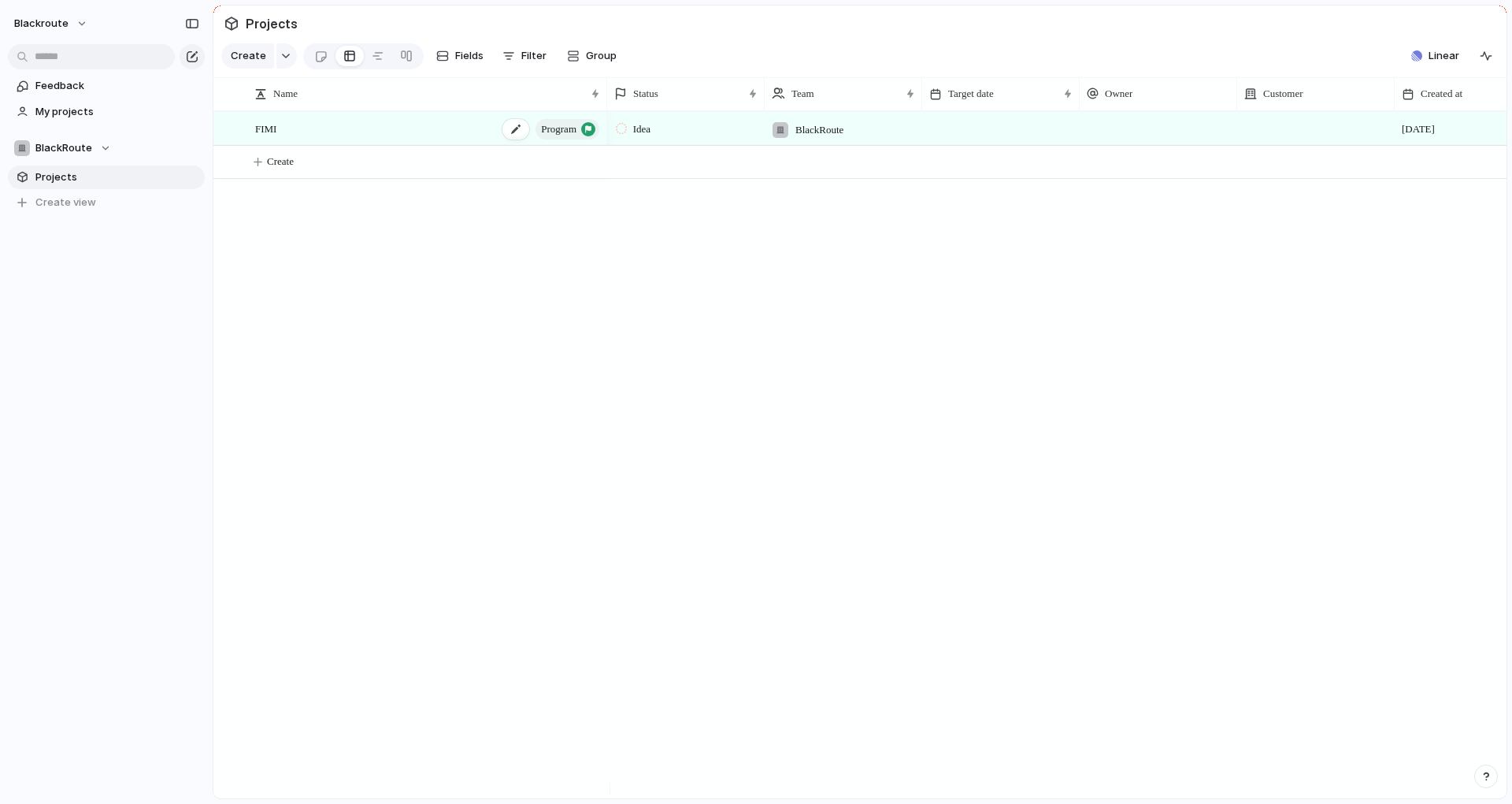
click at [589, 137] on div "button" at bounding box center [589, 130] width 14 height 14
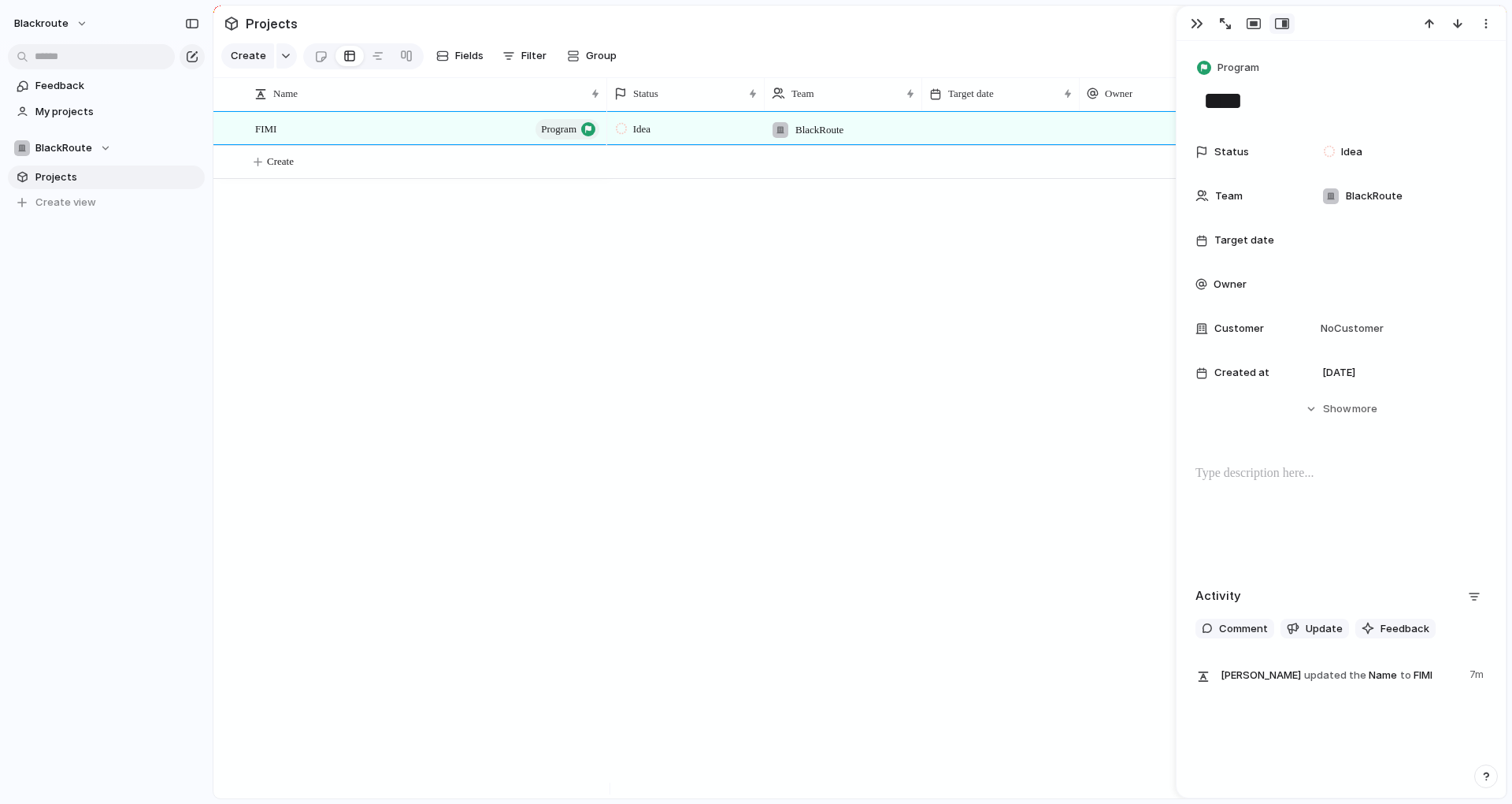
click at [517, 215] on div "FIMI program Idea BlackRoute [DATE] Create" at bounding box center [860, 454] width 1293 height 687
click at [564, 140] on span "program" at bounding box center [559, 129] width 36 height 22
click at [504, 139] on div at bounding box center [516, 129] width 27 height 21
click at [288, 69] on button "button" at bounding box center [287, 56] width 21 height 25
click at [769, 409] on button "Hide Show more" at bounding box center [1341, 409] width 291 height 29
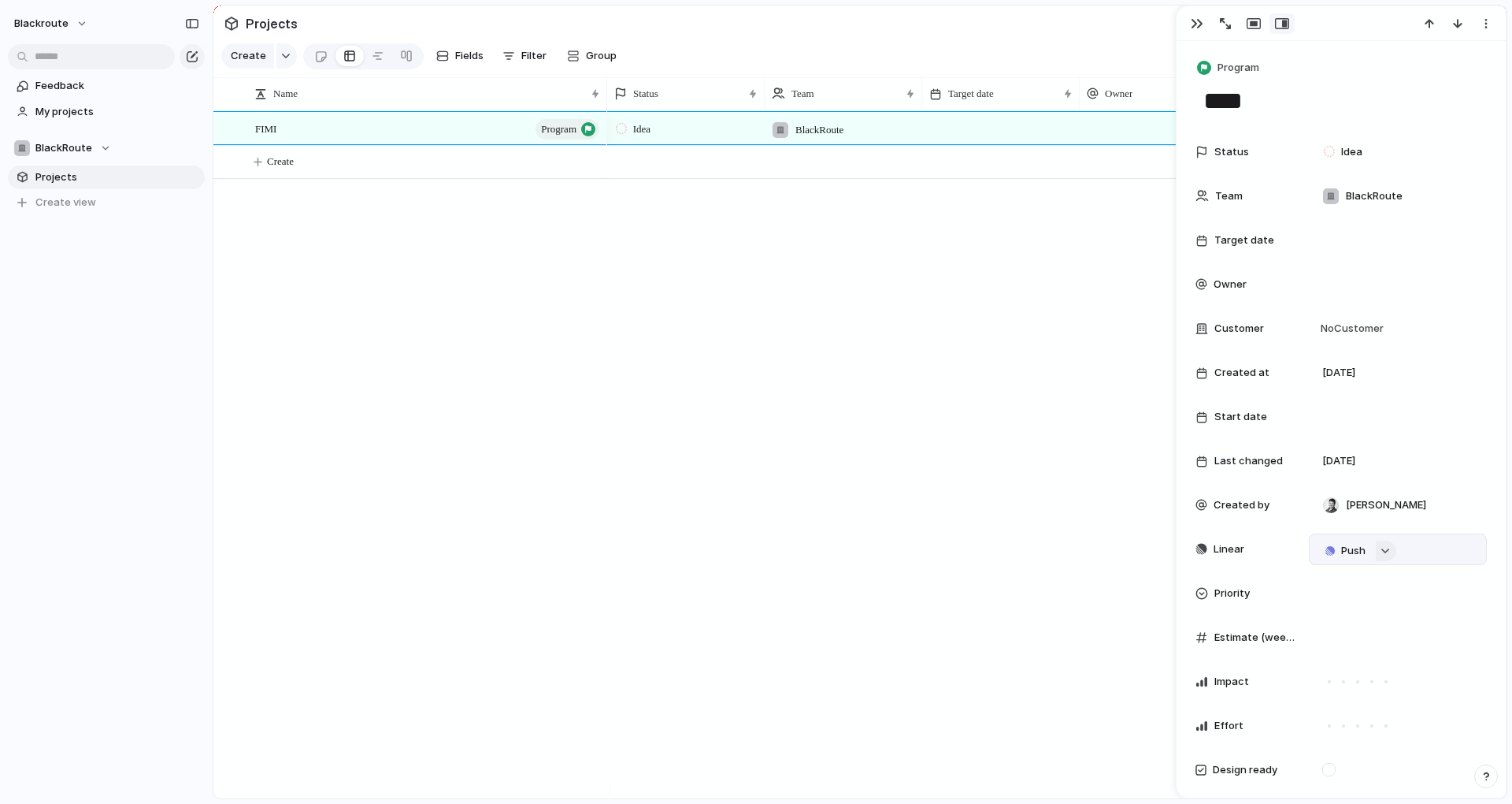
click at [769, 556] on button "button" at bounding box center [1386, 550] width 21 height 21
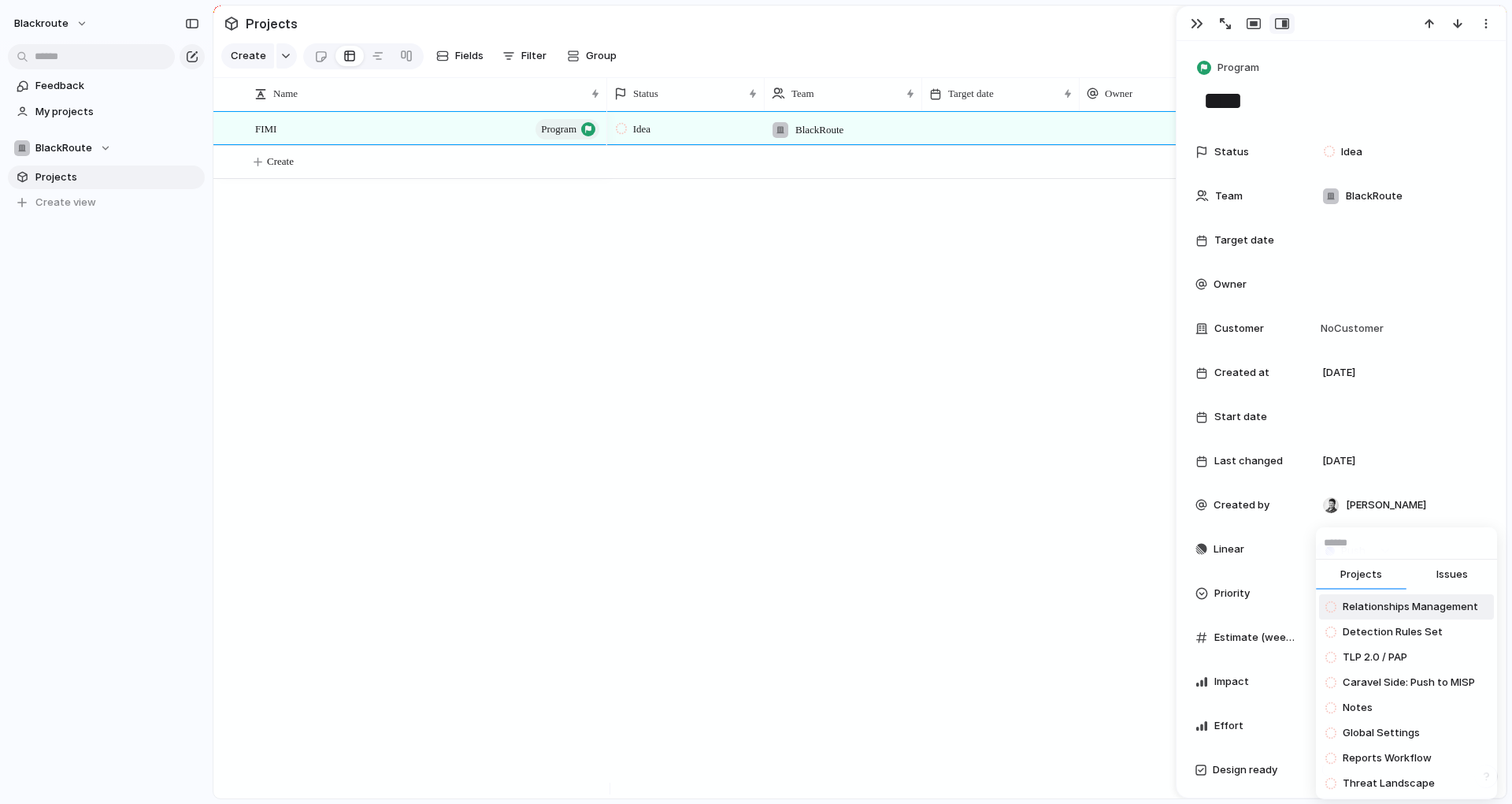
click at [769, 536] on div "Projects Issues Relationships Management Detection Rules Set TLP 2.0 / PAP Cara…" at bounding box center [756, 402] width 1512 height 804
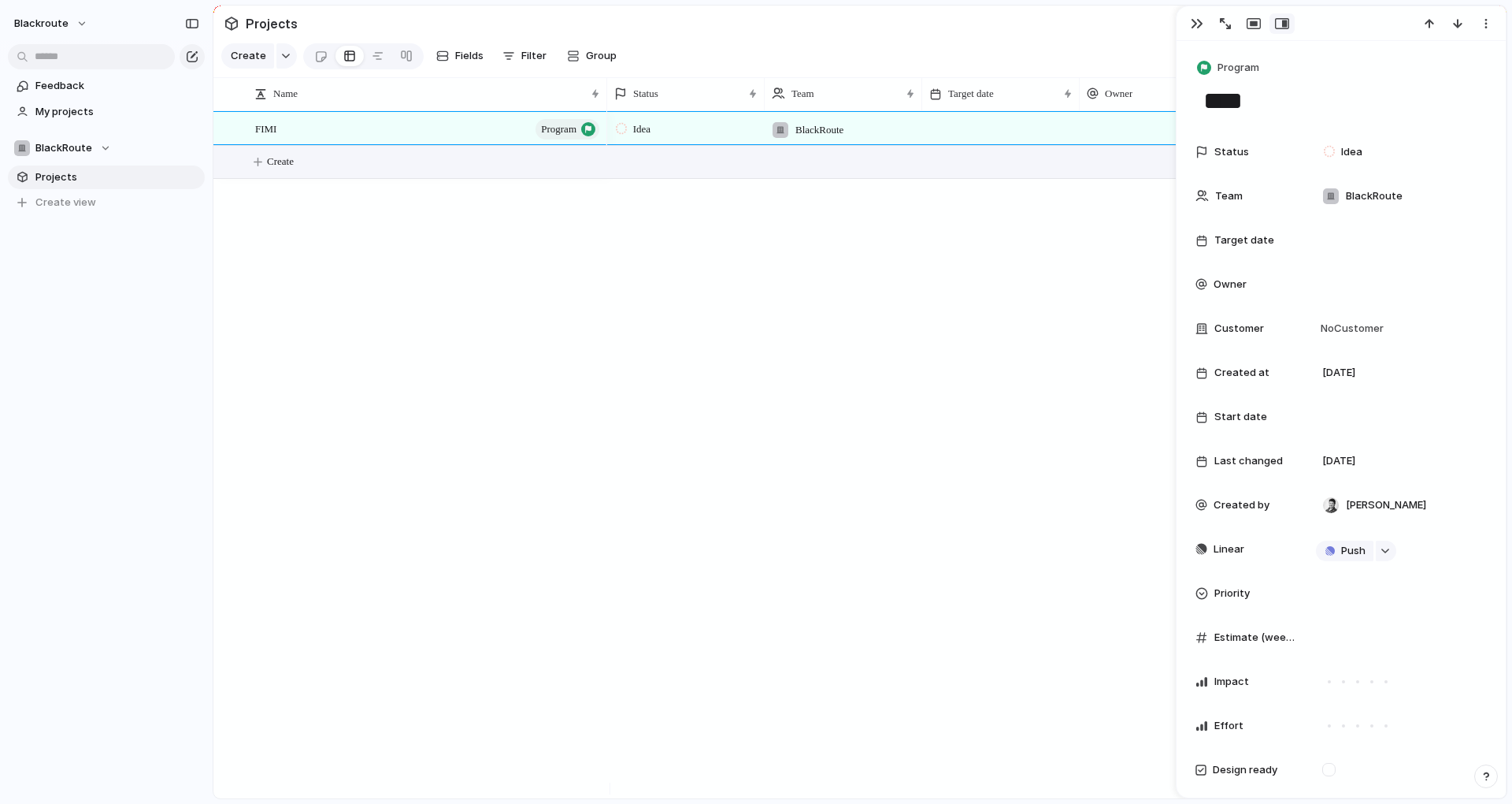
click at [274, 170] on span "Create" at bounding box center [280, 162] width 27 height 16
click at [769, 553] on div "button" at bounding box center [1385, 550] width 11 height 6
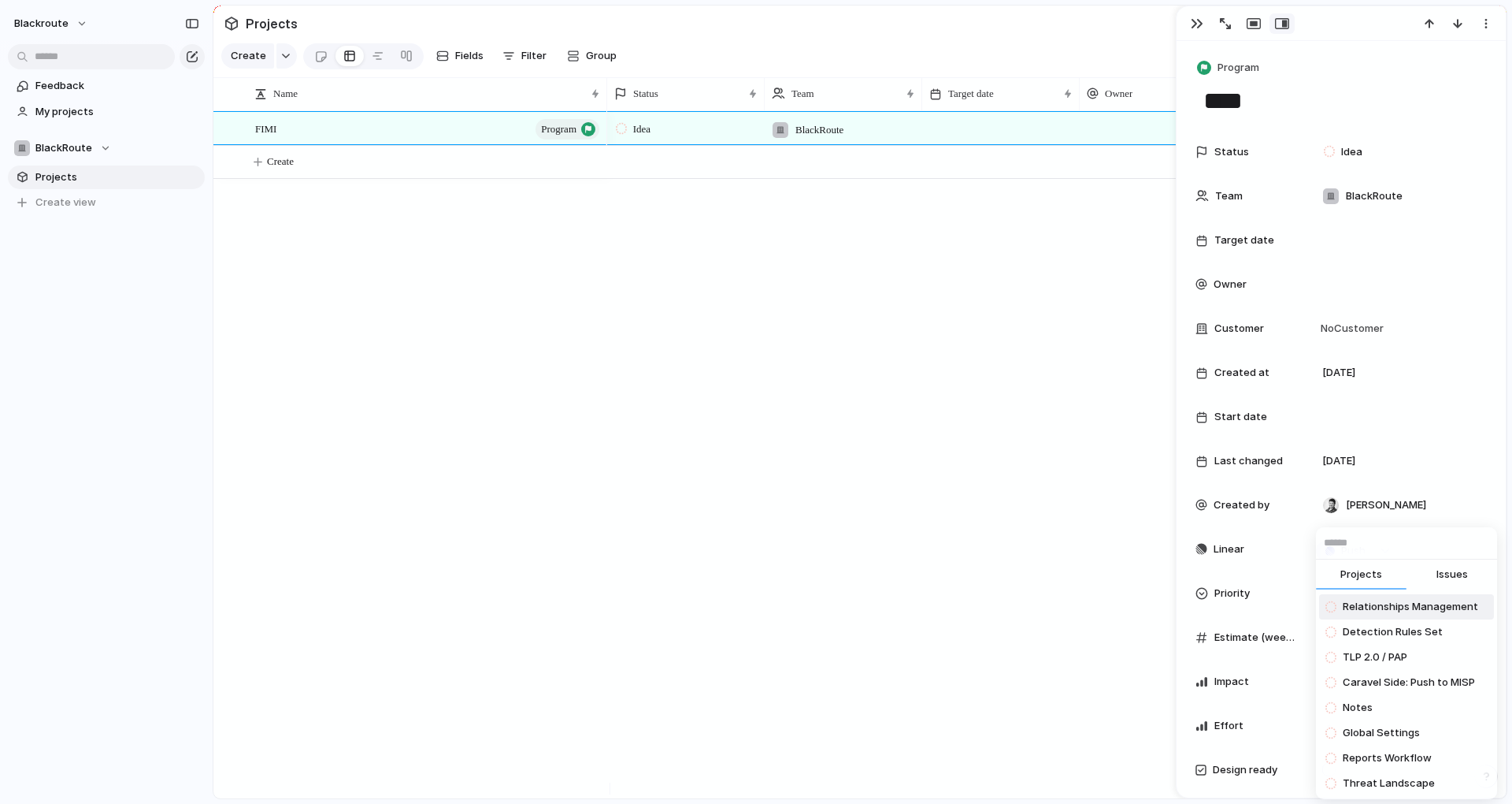
click at [769, 573] on span "Issues" at bounding box center [1452, 574] width 31 height 16
click at [769, 568] on span "Projects" at bounding box center [1361, 574] width 42 height 16
click at [769, 549] on input "text" at bounding box center [1407, 542] width 181 height 31
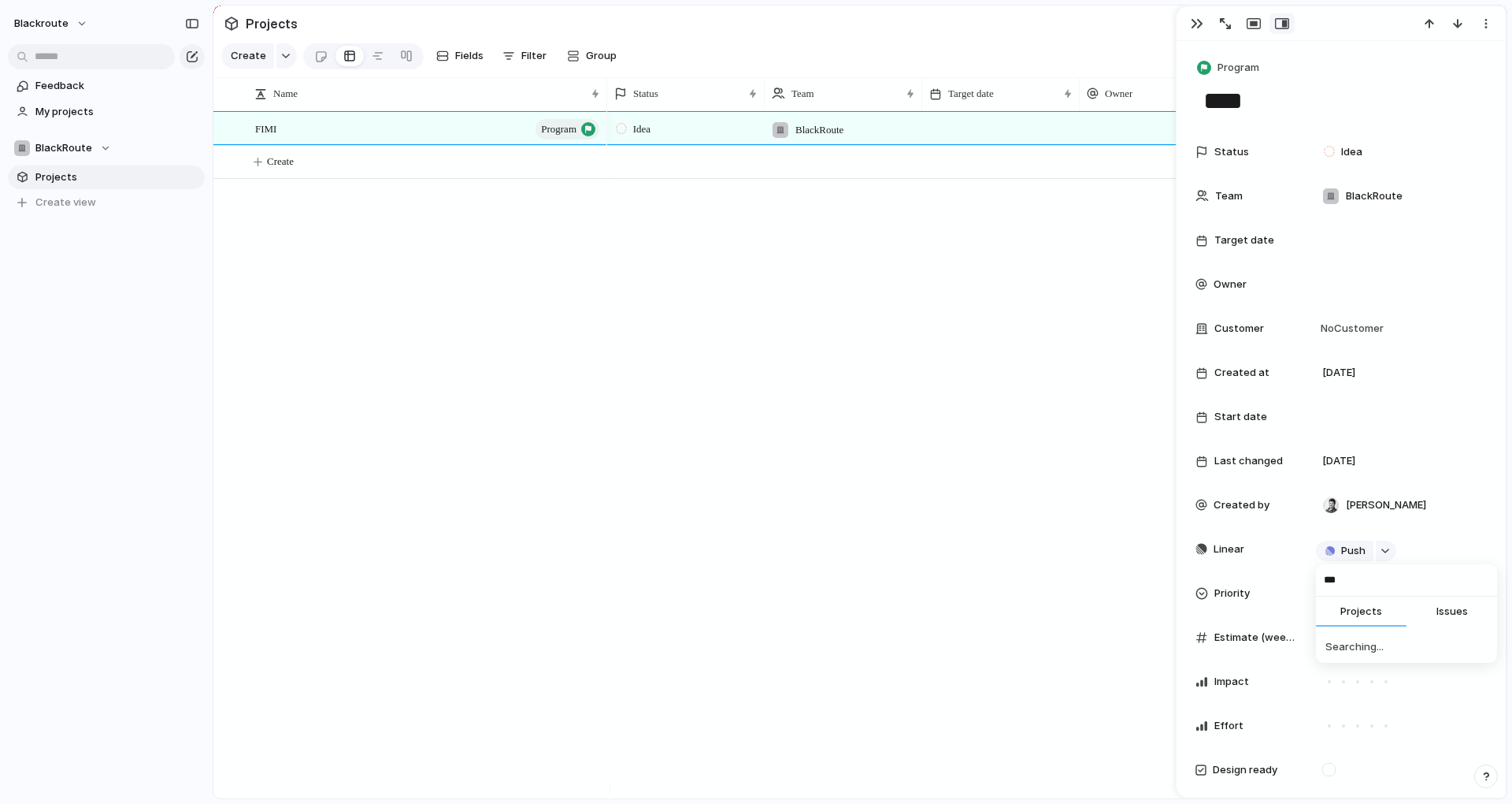
type input "****"
click at [769, 553] on span "Push" at bounding box center [1353, 551] width 24 height 16
click at [769, 576] on div "Project Issue" at bounding box center [756, 402] width 1512 height 804
click at [769, 565] on div "Idea BlackRoute [DATE]" at bounding box center [1057, 454] width 899 height 687
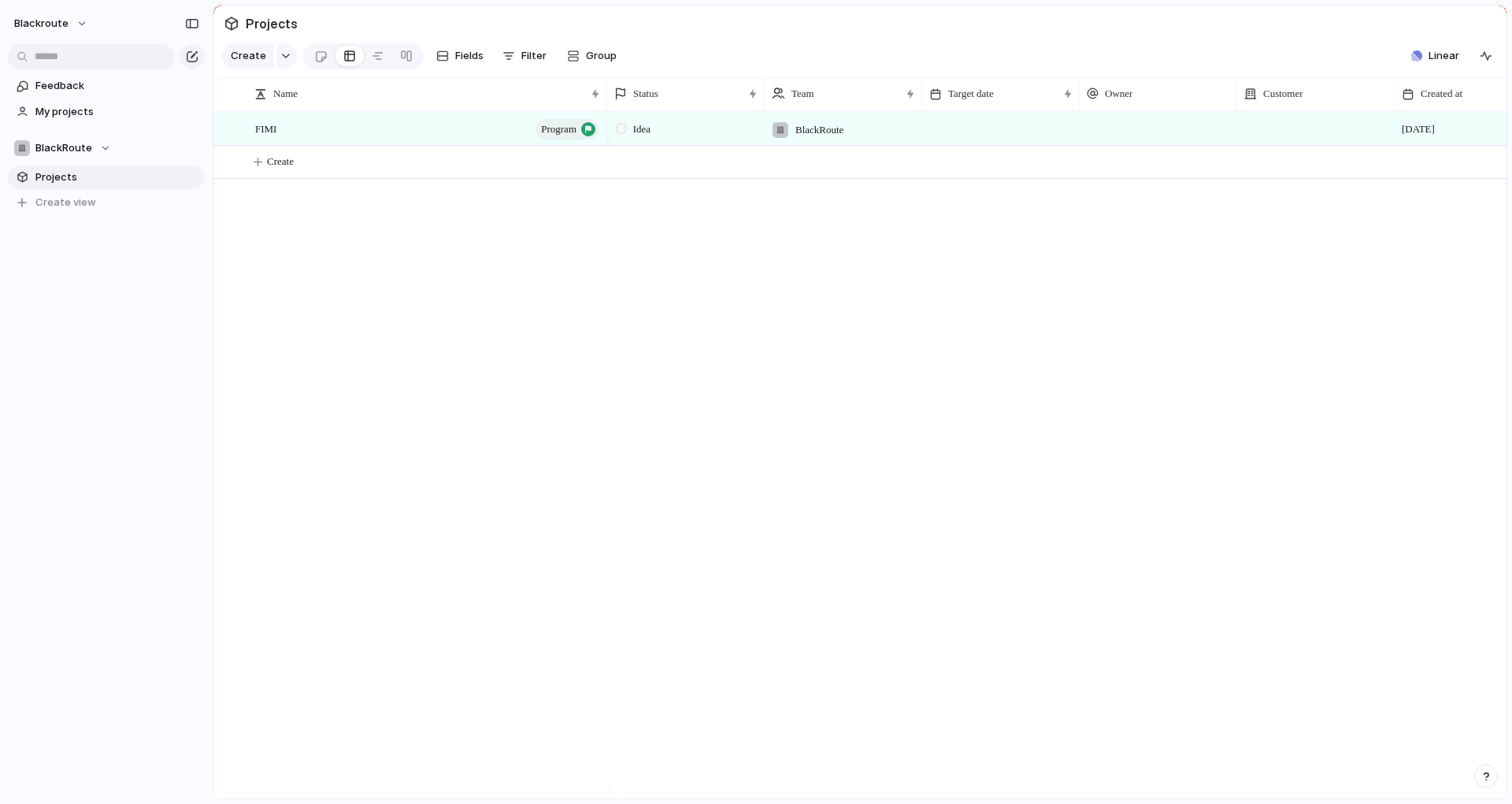
click at [769, 325] on div "Idea BlackRoute [DATE]" at bounding box center [1057, 454] width 899 height 687
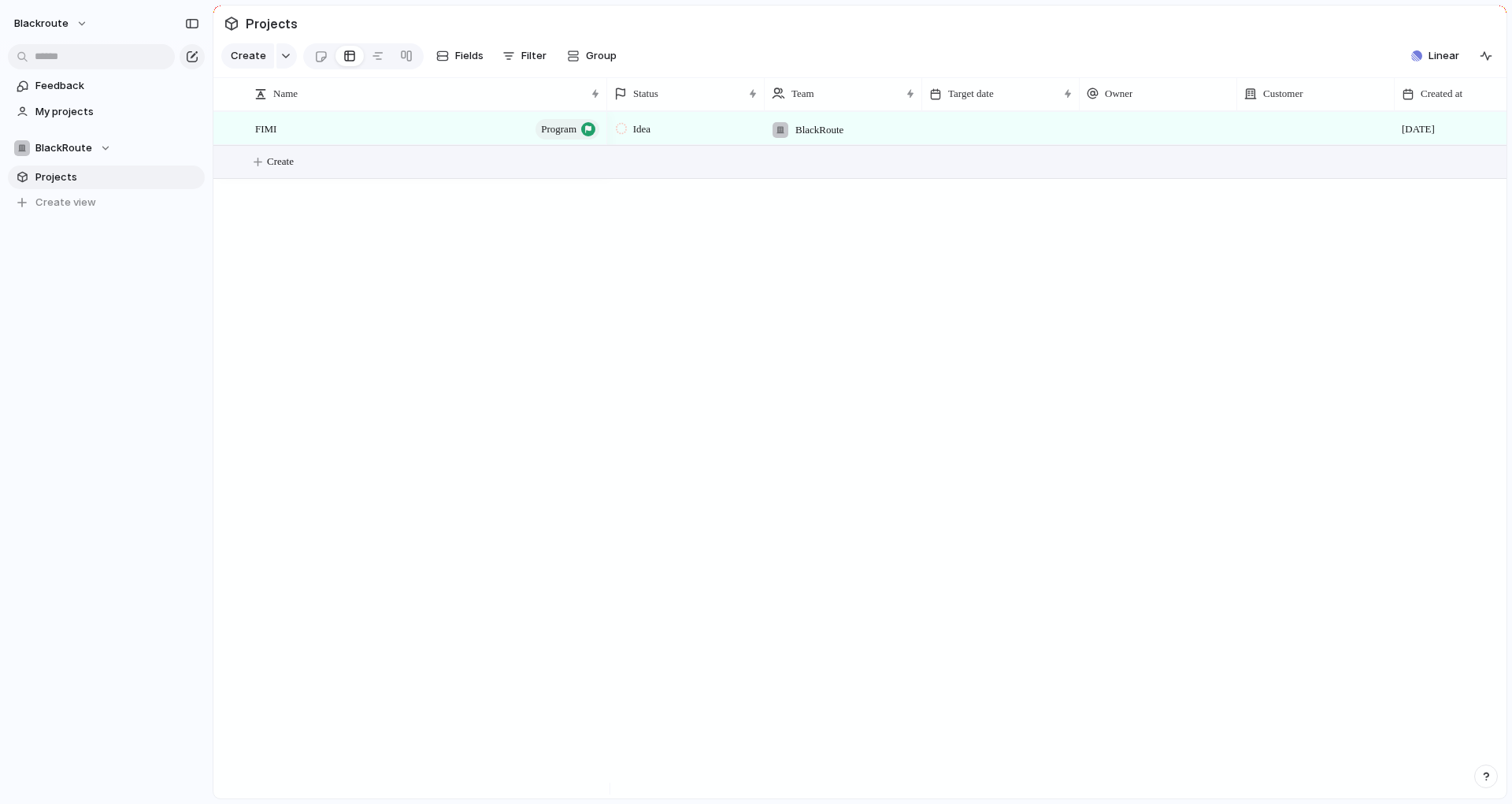
click at [285, 170] on span "Create" at bounding box center [280, 162] width 27 height 16
click at [283, 59] on div "button" at bounding box center [286, 55] width 11 height 6
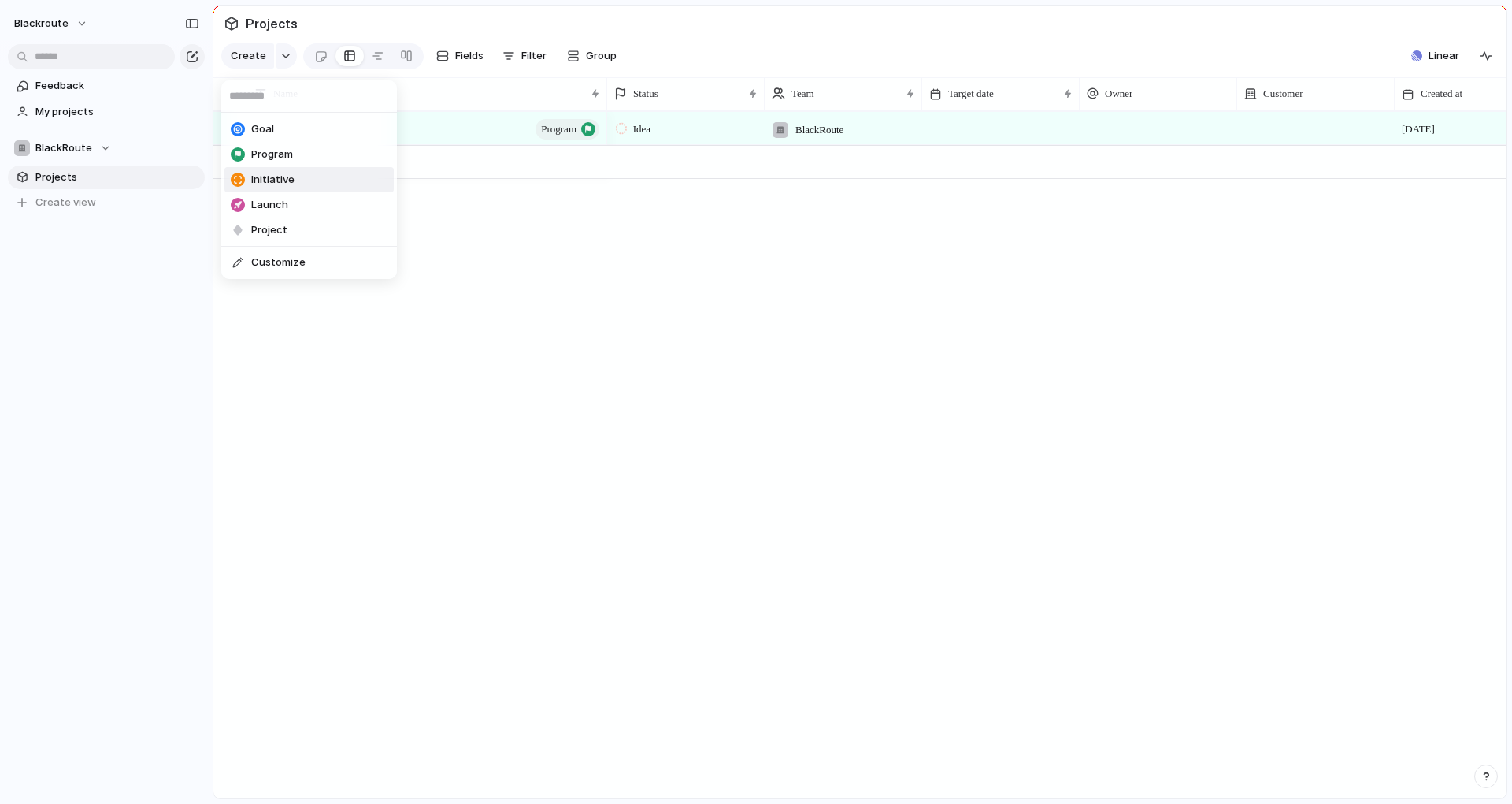
click at [272, 170] on li "Initiative" at bounding box center [309, 180] width 170 height 25
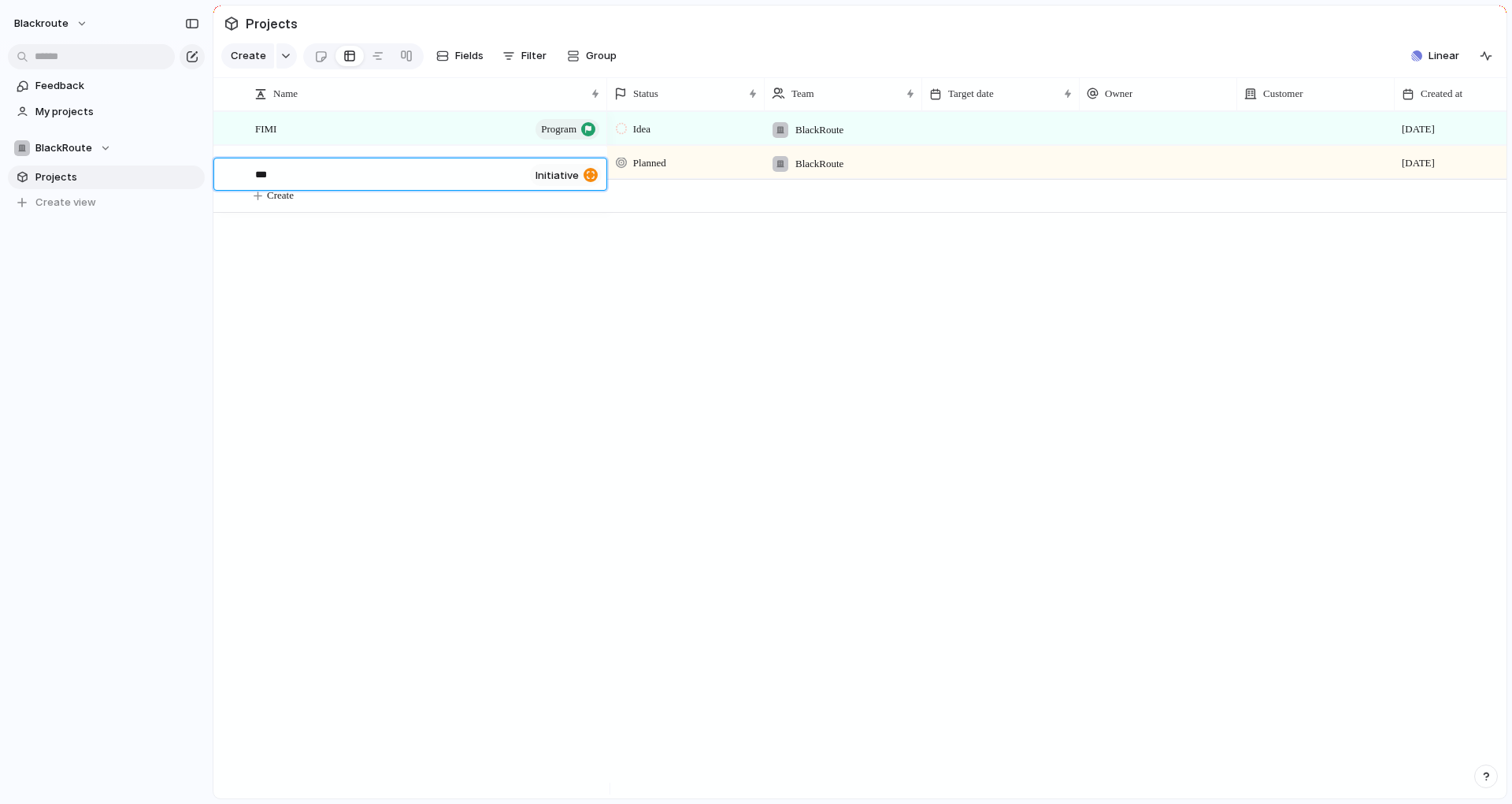
type textarea "****"
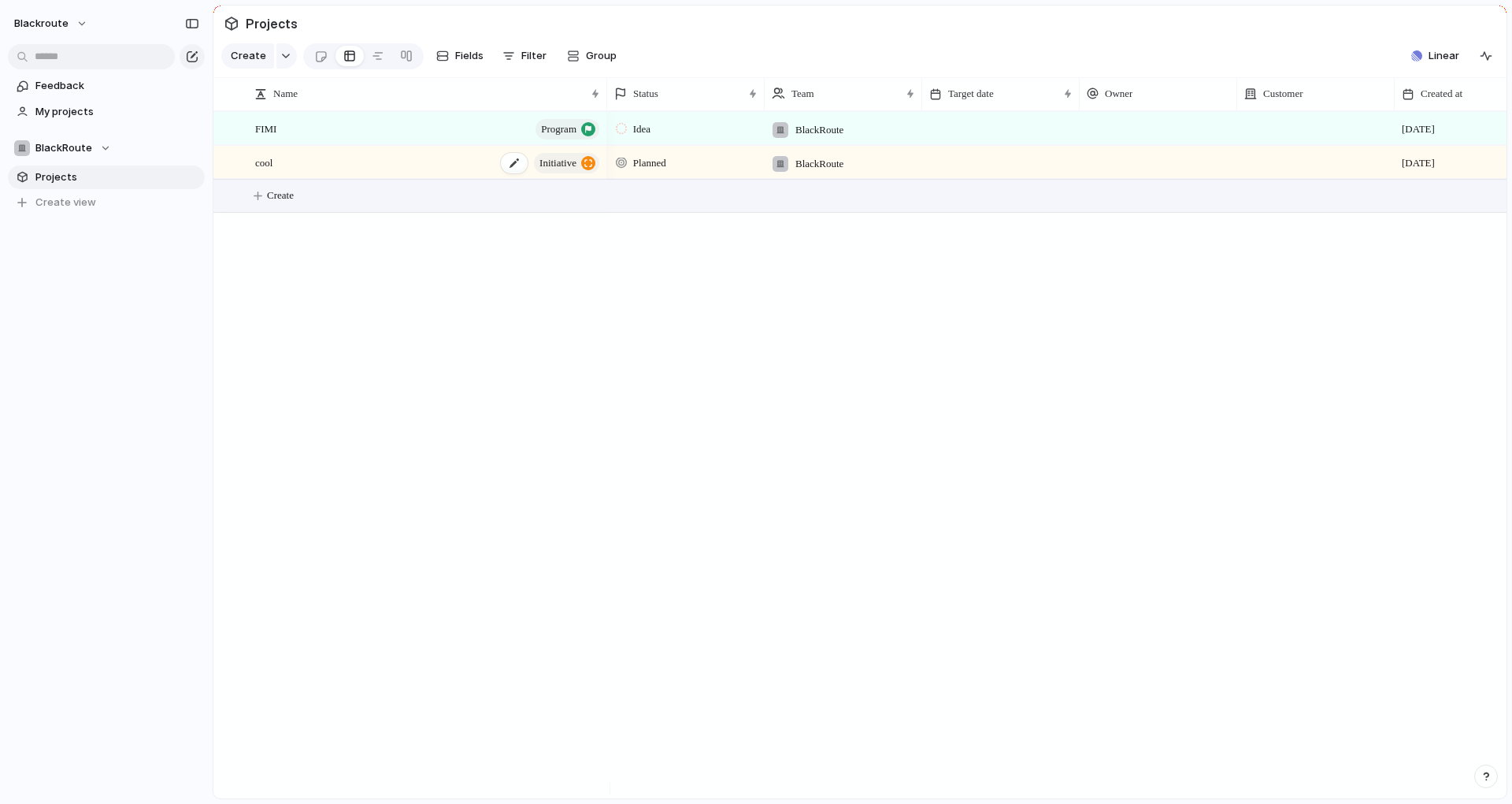
click at [430, 162] on div "cool initiative" at bounding box center [429, 163] width 347 height 32
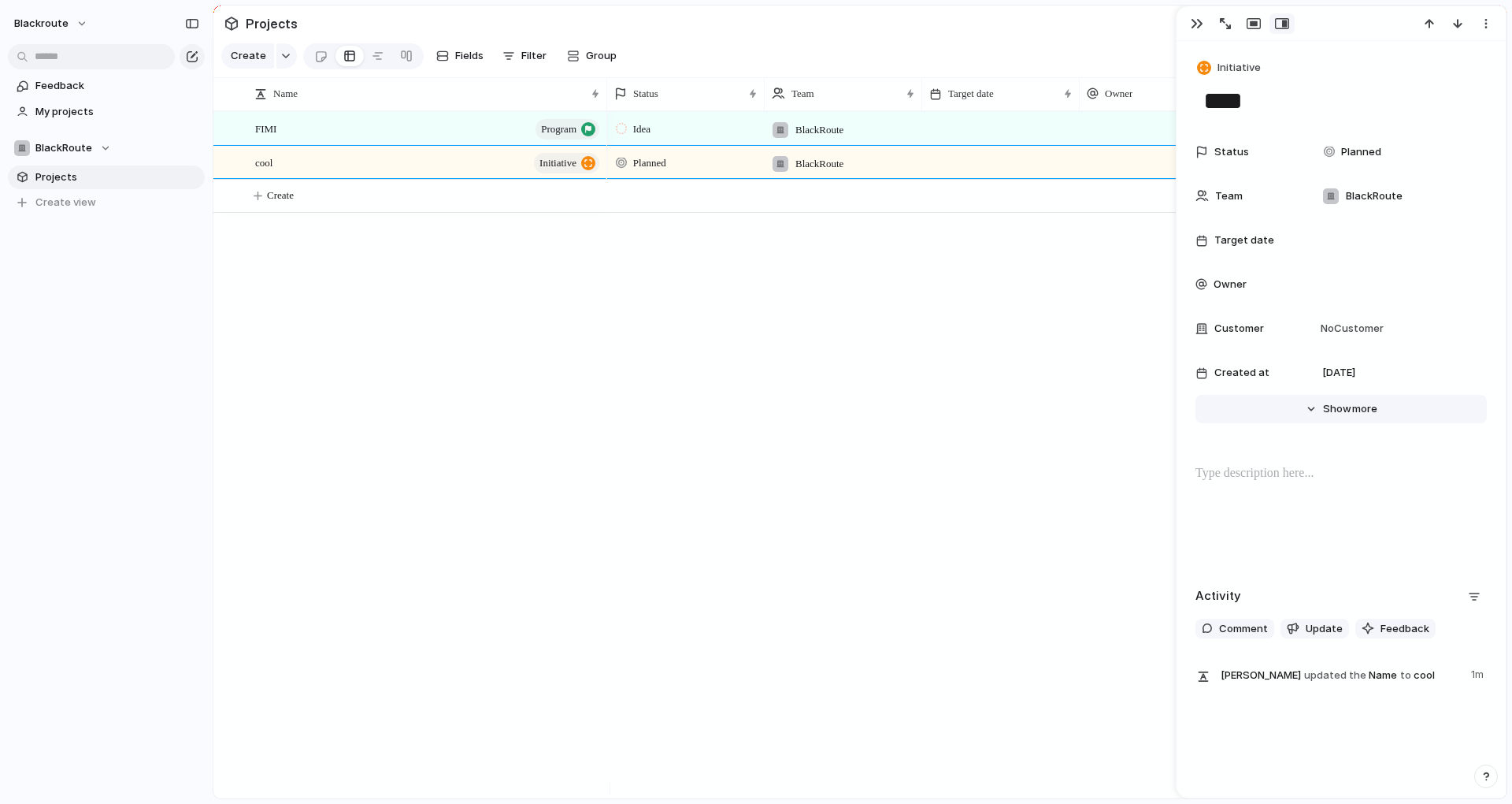
click at [769, 404] on button "Hide Show more" at bounding box center [1341, 409] width 291 height 29
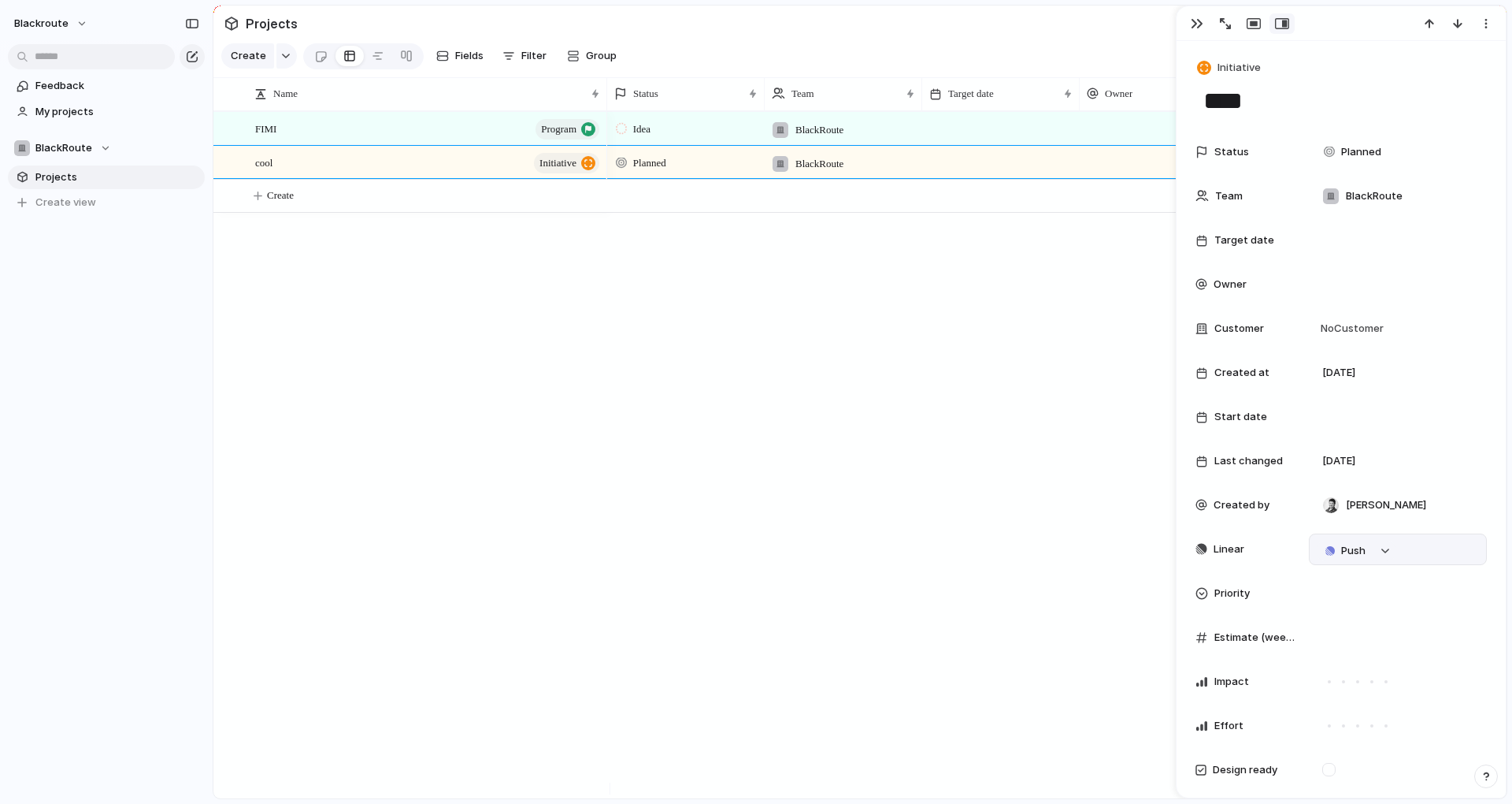
click at [769, 557] on div "Push" at bounding box center [1398, 549] width 178 height 31
click at [769, 557] on button "button" at bounding box center [1386, 550] width 21 height 21
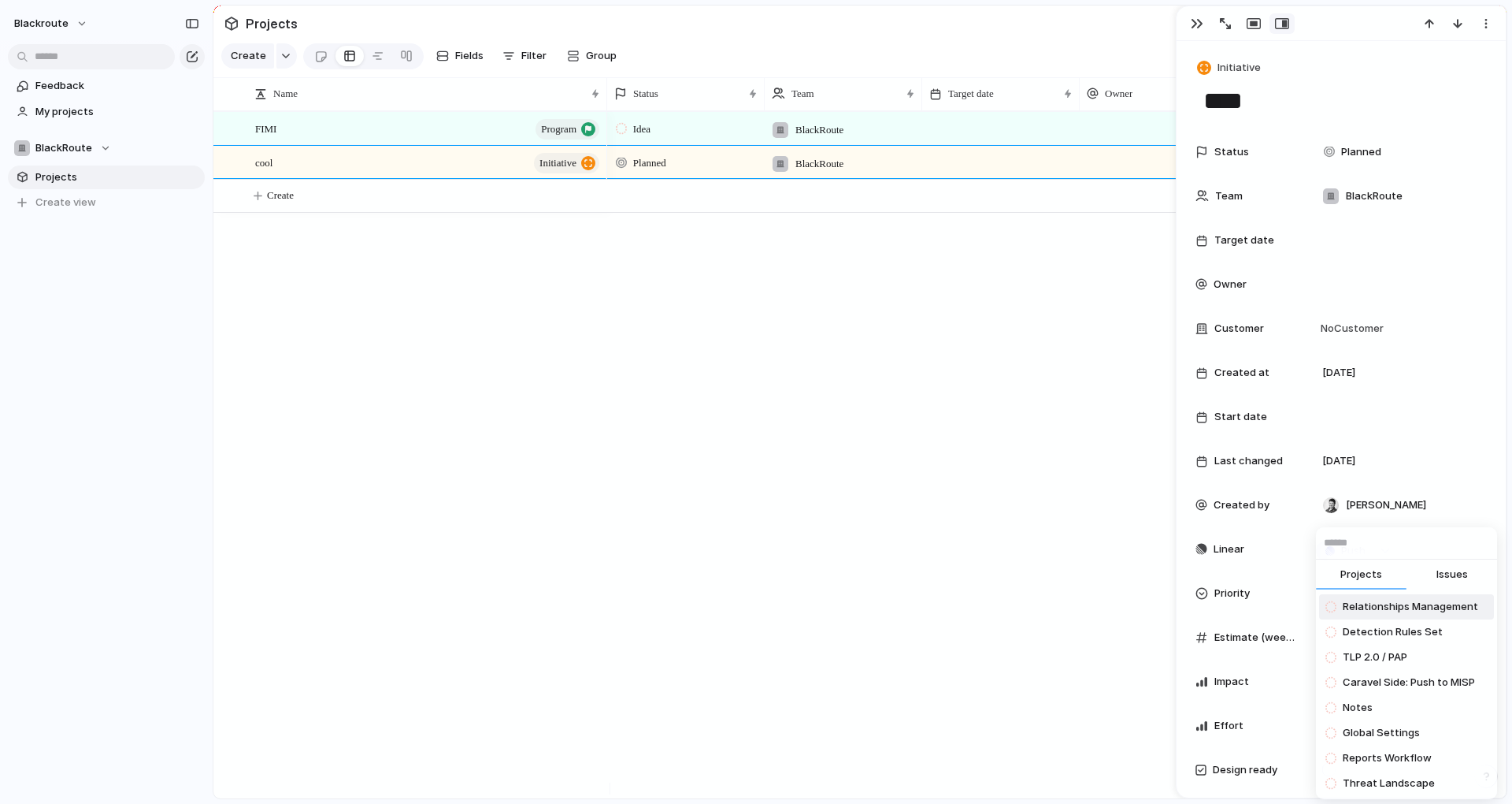
click at [769, 576] on div "Projects Issues Relationships Management Detection Rules Set TLP 2.0 / PAP Cara…" at bounding box center [756, 402] width 1512 height 804
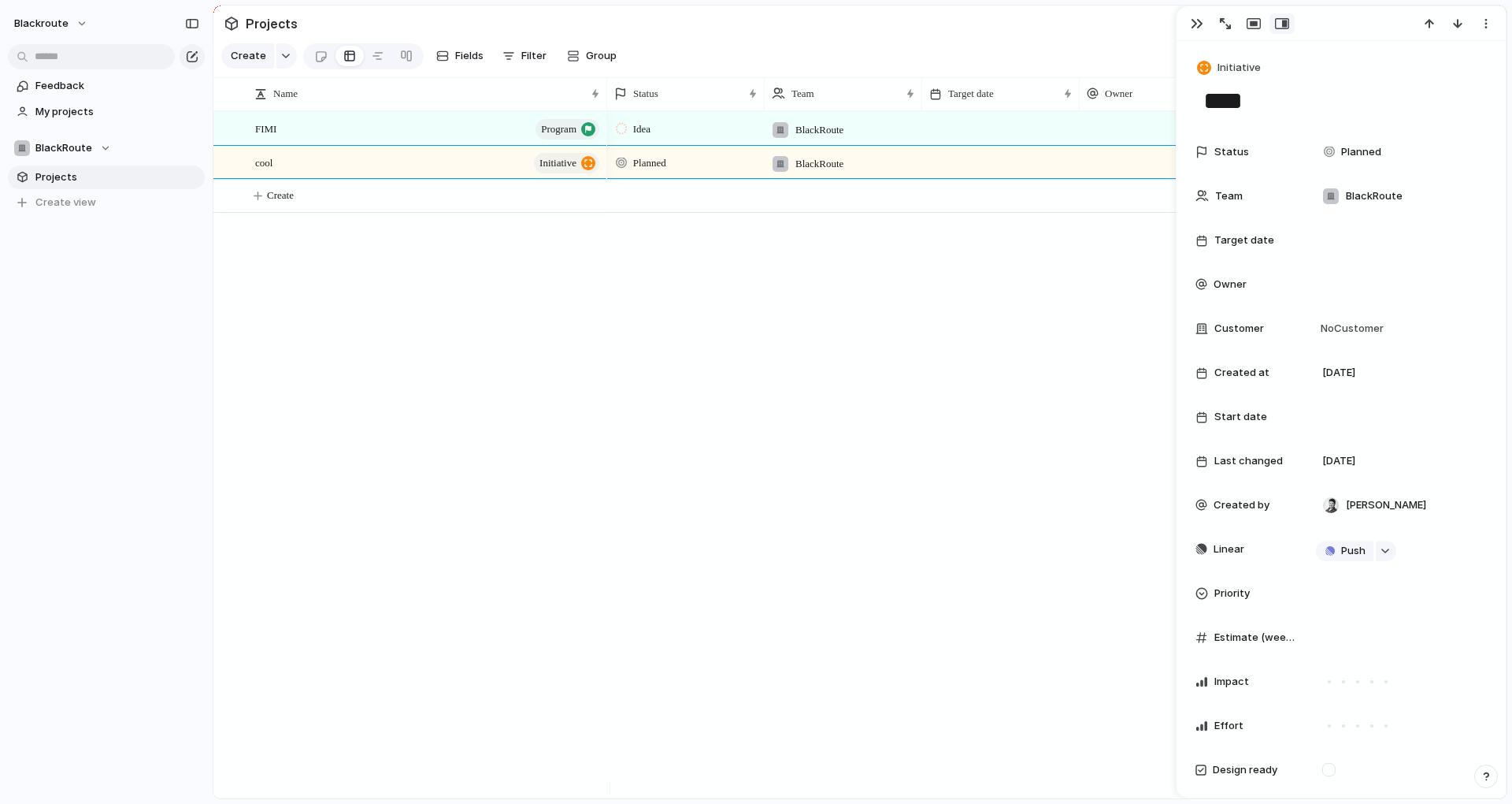
click at [769, 590] on div "Idea BlackRoute [DATE] Planned BlackRoute [DATE]" at bounding box center [1057, 454] width 899 height 687
click at [769, 569] on div "Idea BlackRoute [DATE] Planned BlackRoute [DATE]" at bounding box center [1057, 454] width 899 height 687
click at [769, 24] on div "button" at bounding box center [1198, 23] width 13 height 13
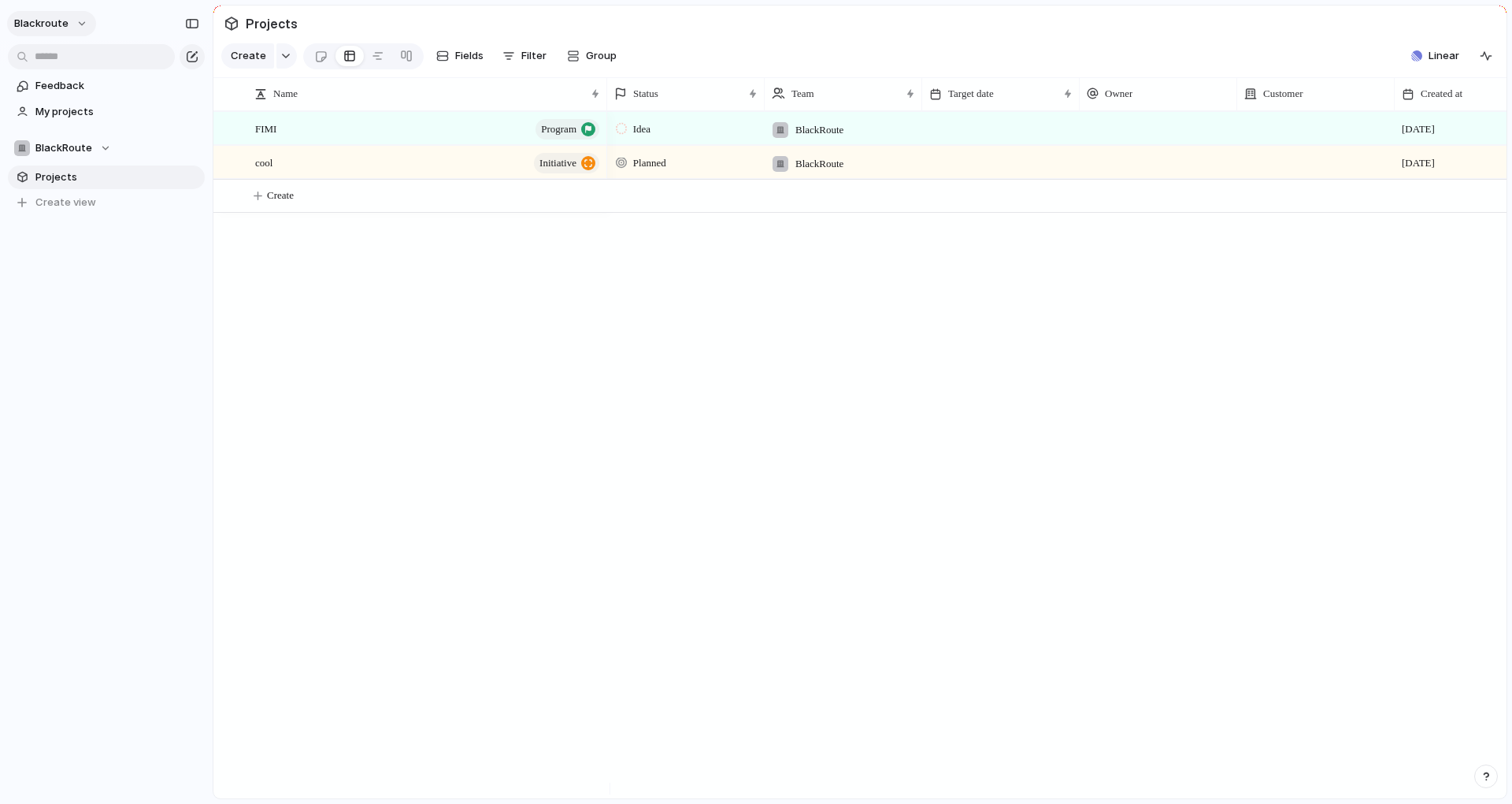
click at [50, 22] on span "blackroute" at bounding box center [41, 24] width 54 height 16
click at [393, 297] on div "Settings Invite members Change theme Sign out" at bounding box center [756, 402] width 1512 height 804
click at [70, 33] on button "blackroute" at bounding box center [52, 23] width 89 height 25
click at [72, 52] on span "Settings" at bounding box center [58, 59] width 44 height 16
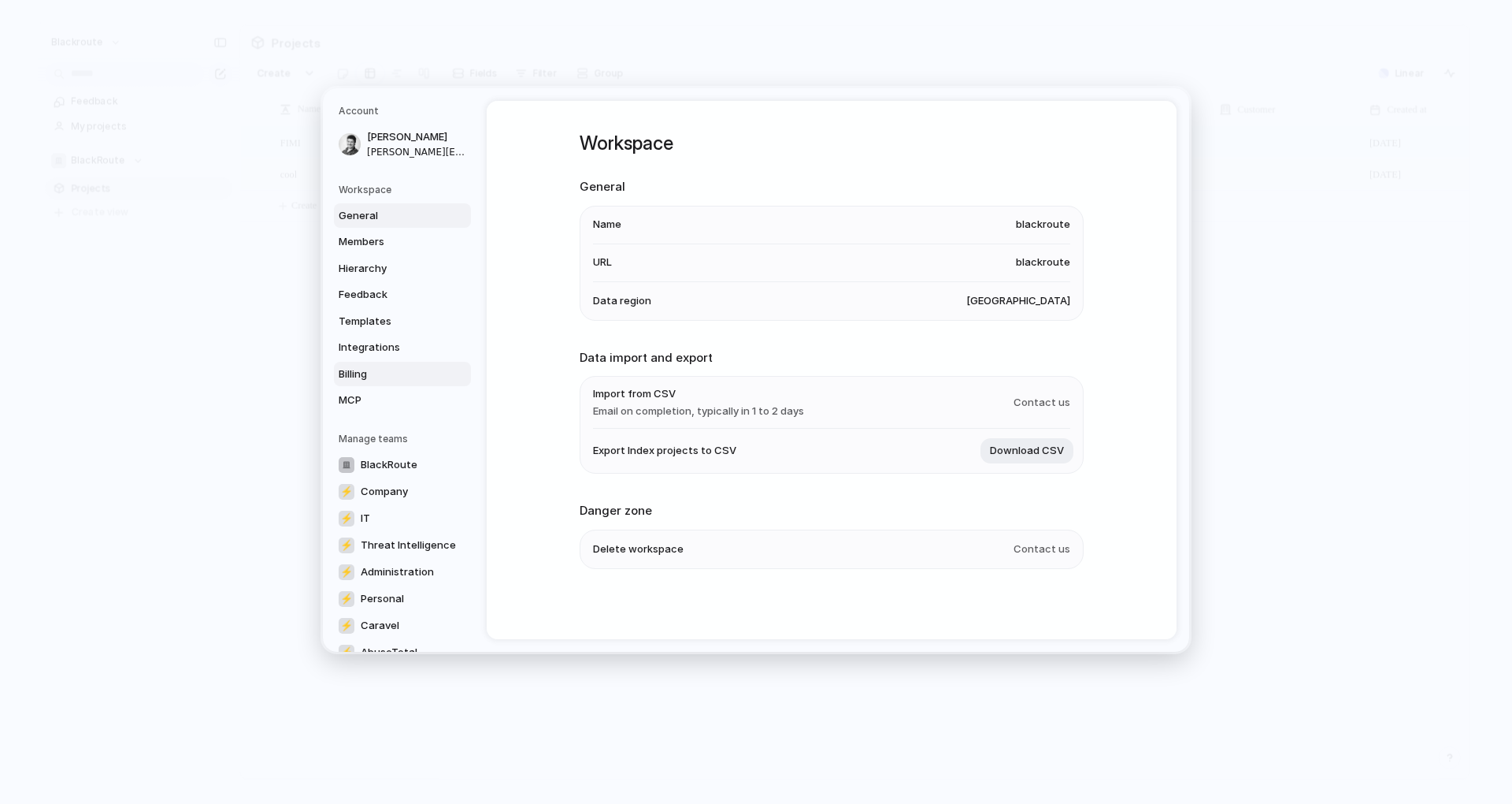
click at [404, 378] on span "Billing" at bounding box center [388, 373] width 101 height 16
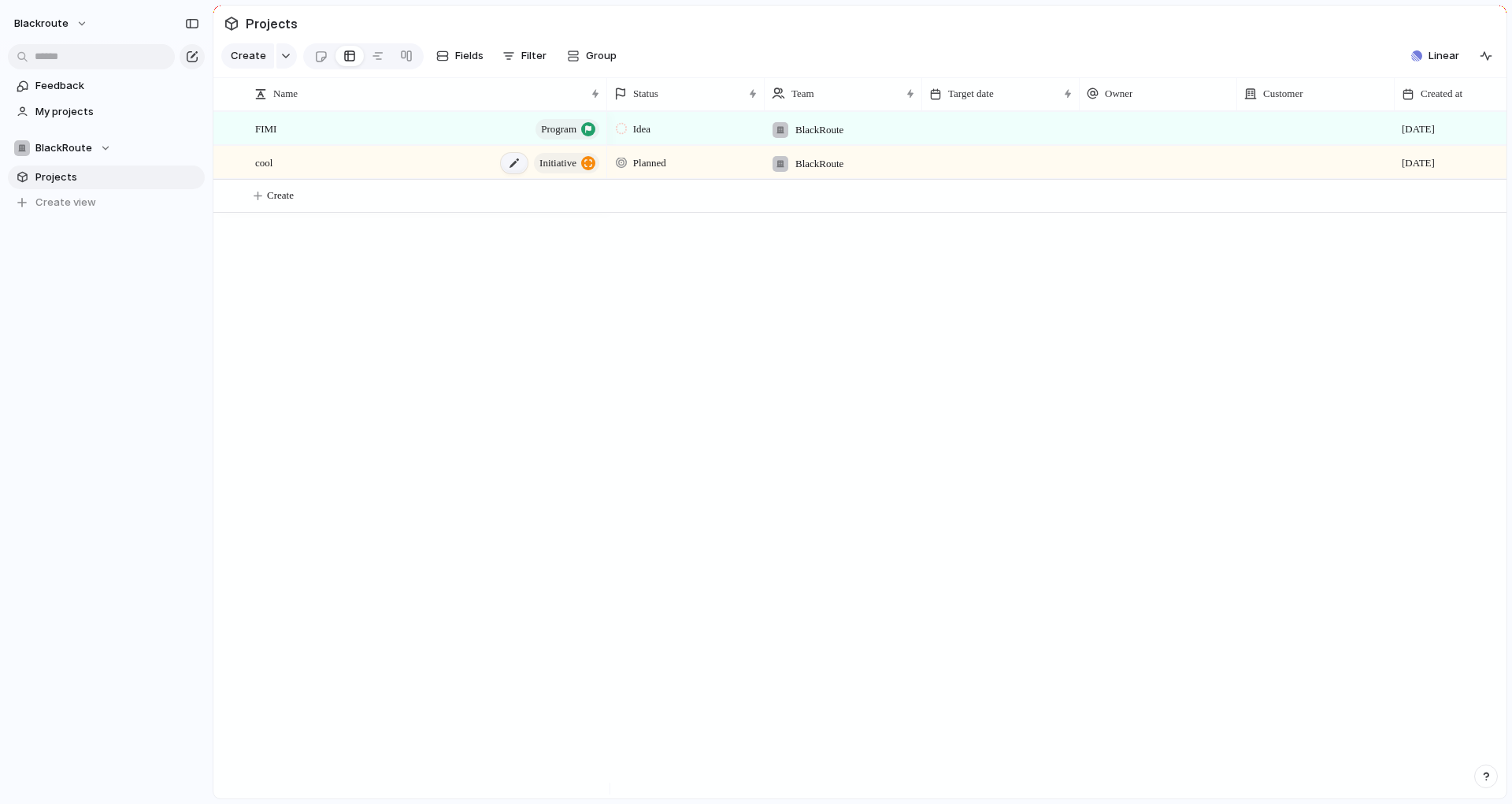
click at [515, 172] on div at bounding box center [514, 163] width 27 height 21
